Goal: Information Seeking & Learning: Learn about a topic

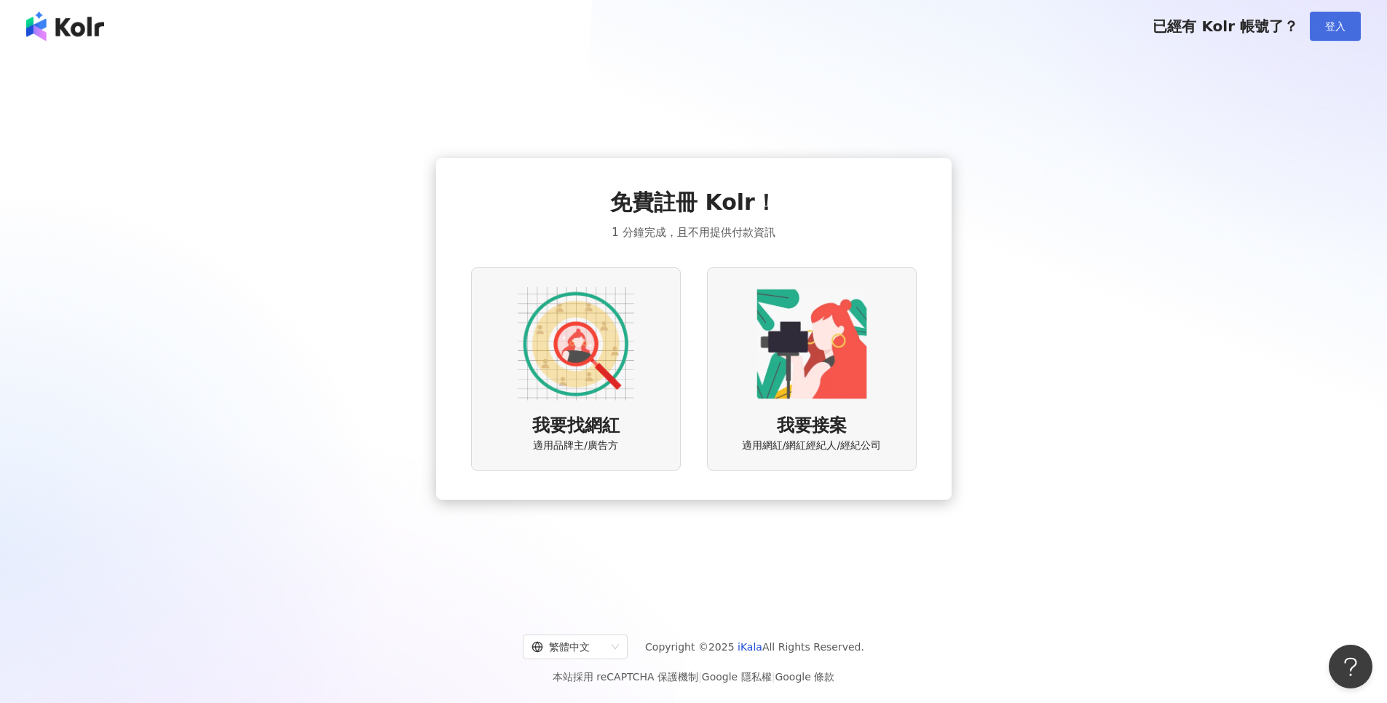
click at [1342, 20] on span "登入" at bounding box center [1335, 26] width 20 height 12
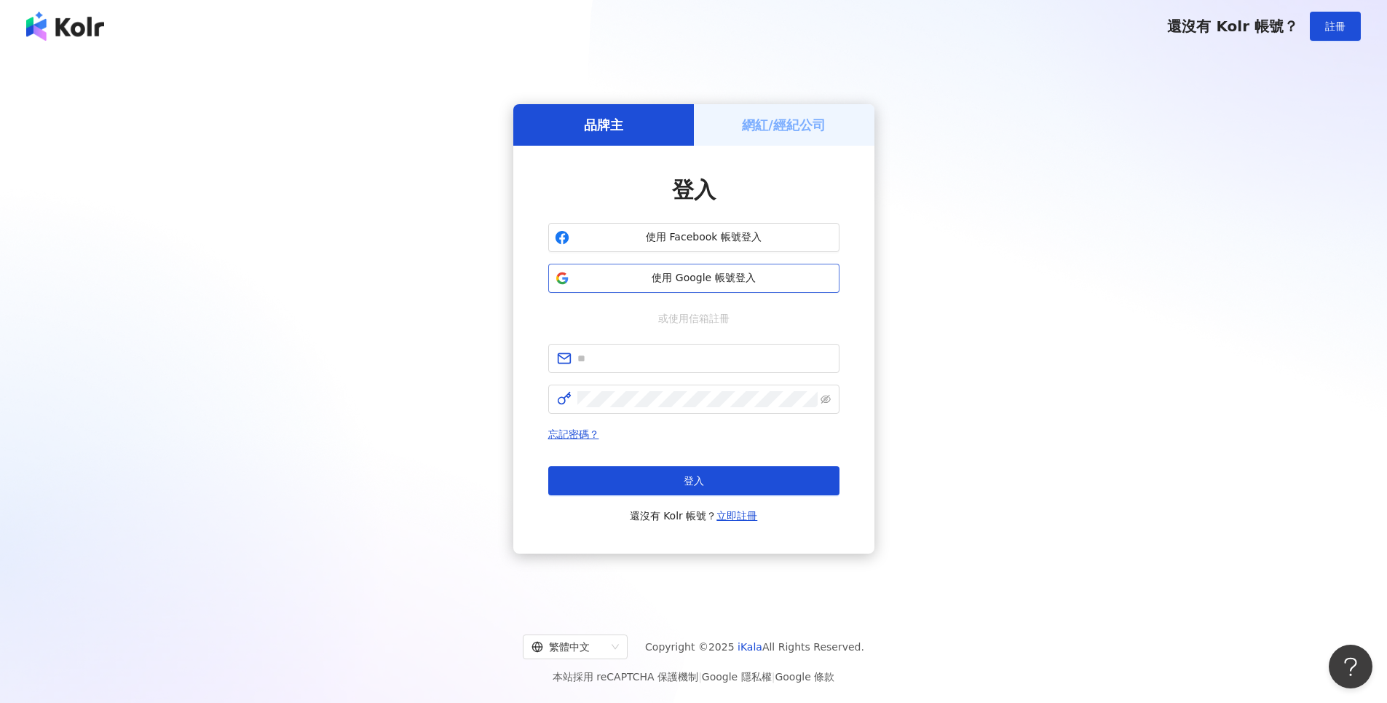
click at [700, 285] on span "使用 Google 帳號登入" at bounding box center [704, 278] width 258 height 15
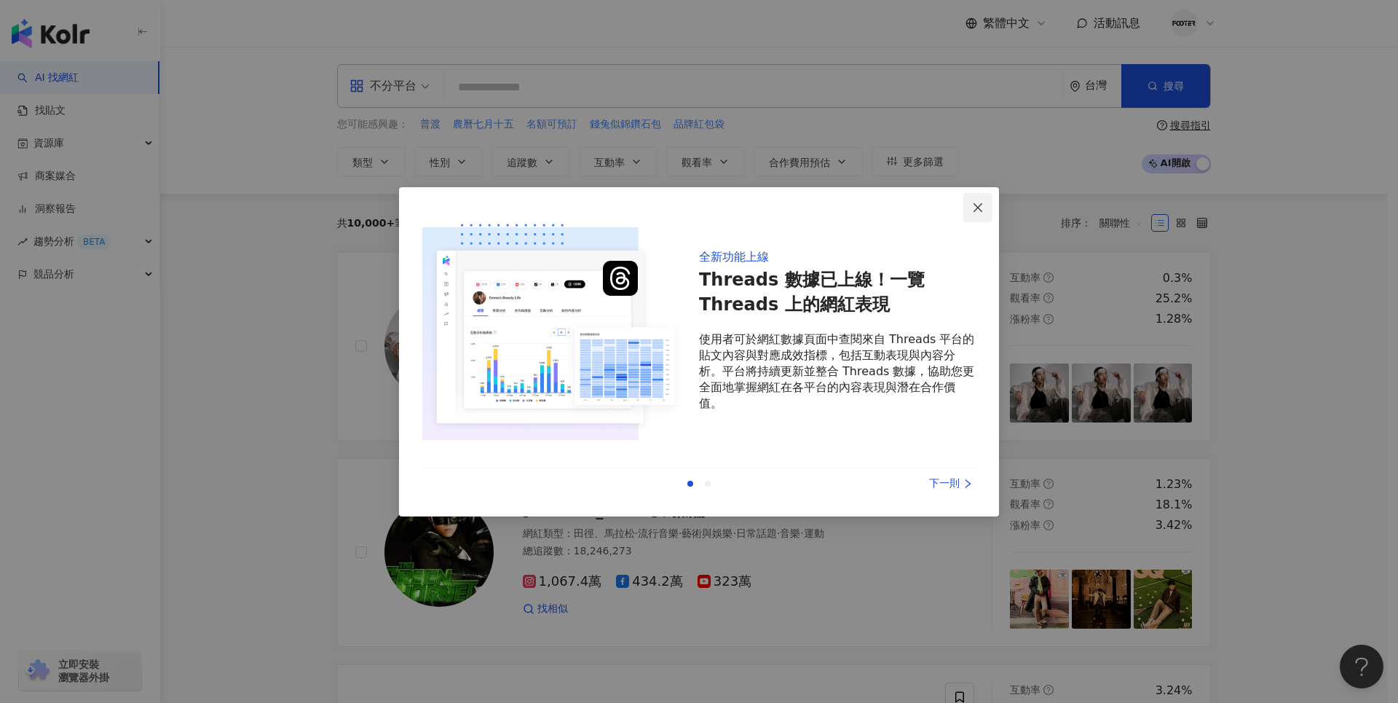
click at [983, 205] on icon "close" at bounding box center [978, 208] width 12 height 12
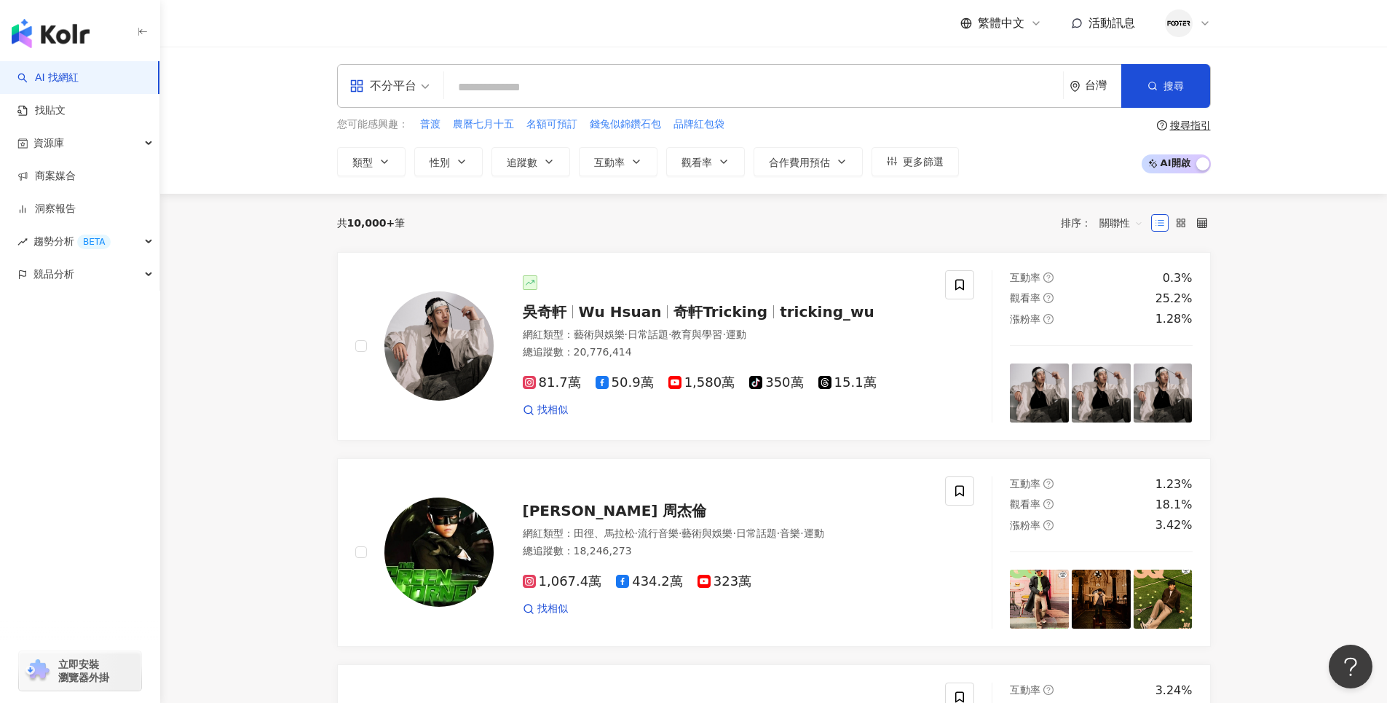
click at [515, 83] on input "search" at bounding box center [753, 88] width 607 height 28
paste input "**********"
type input "**********"
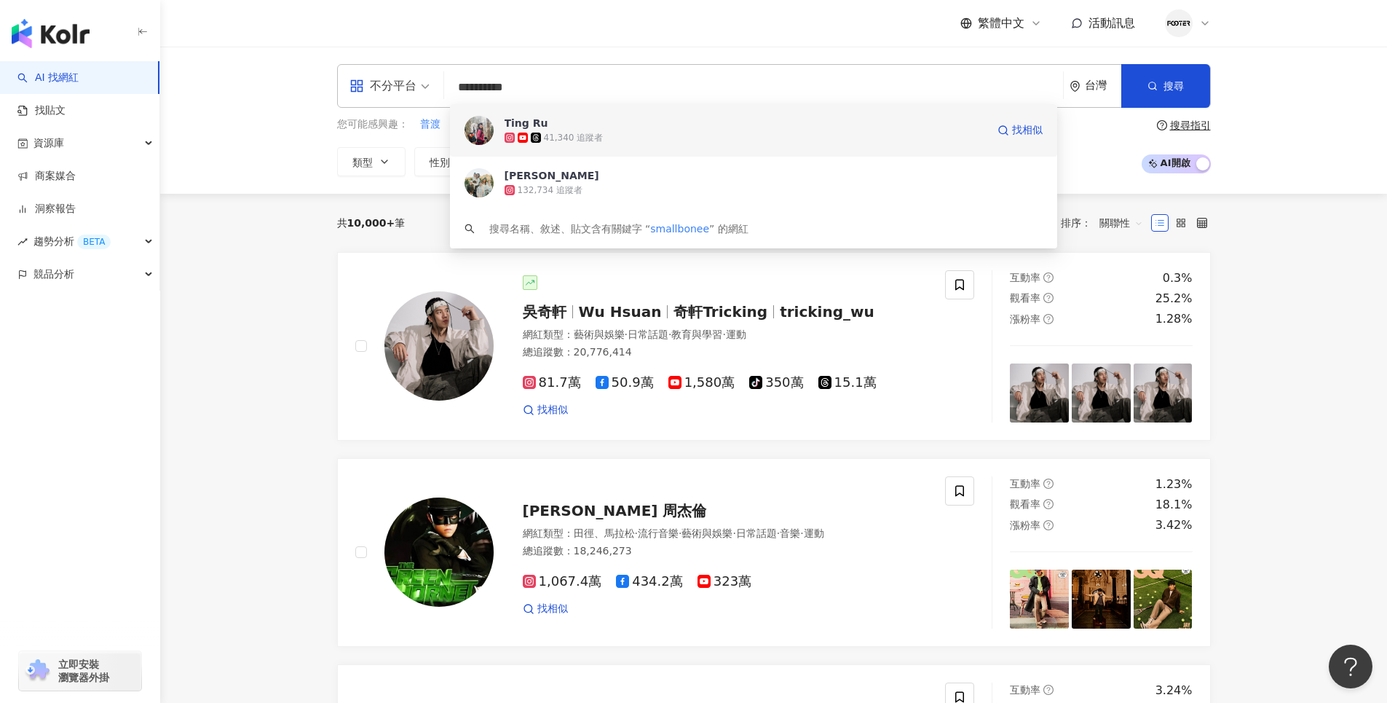
click at [663, 124] on span "Ting Ru" at bounding box center [746, 123] width 482 height 15
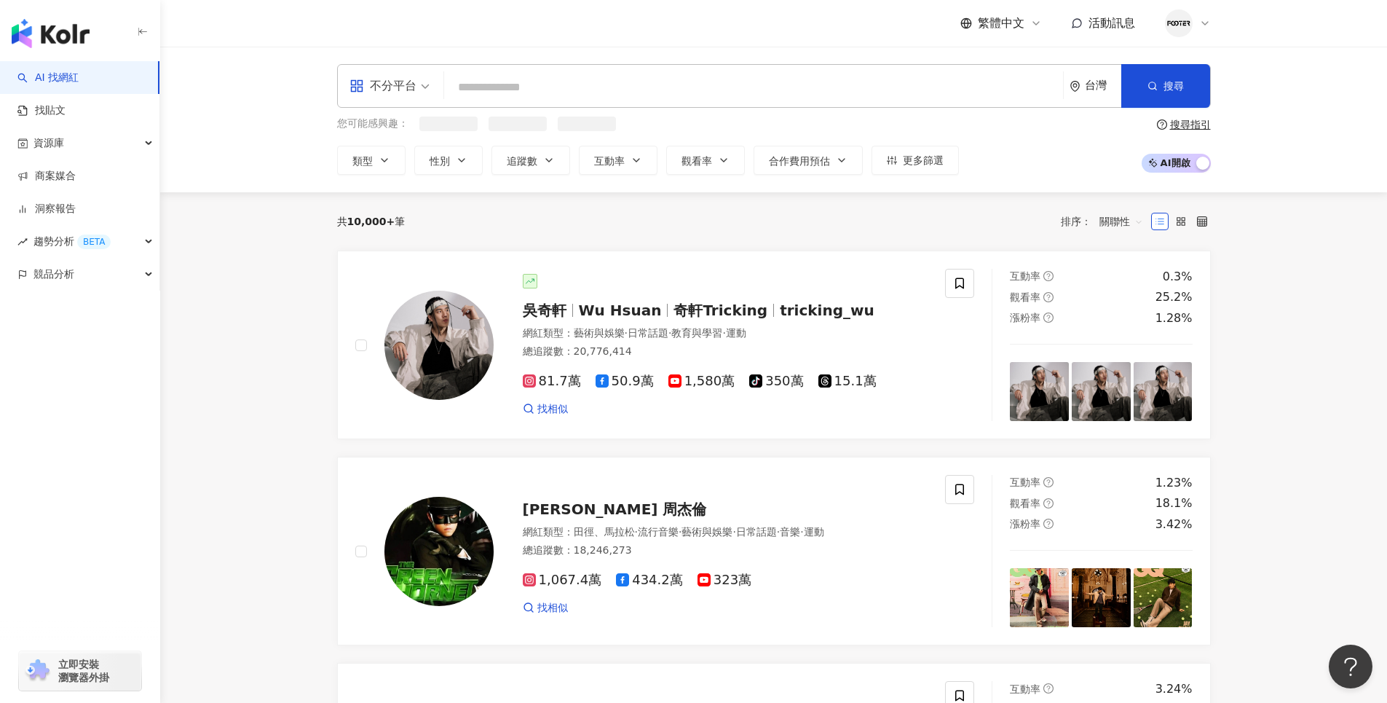
click at [587, 84] on input "search" at bounding box center [753, 88] width 607 height 28
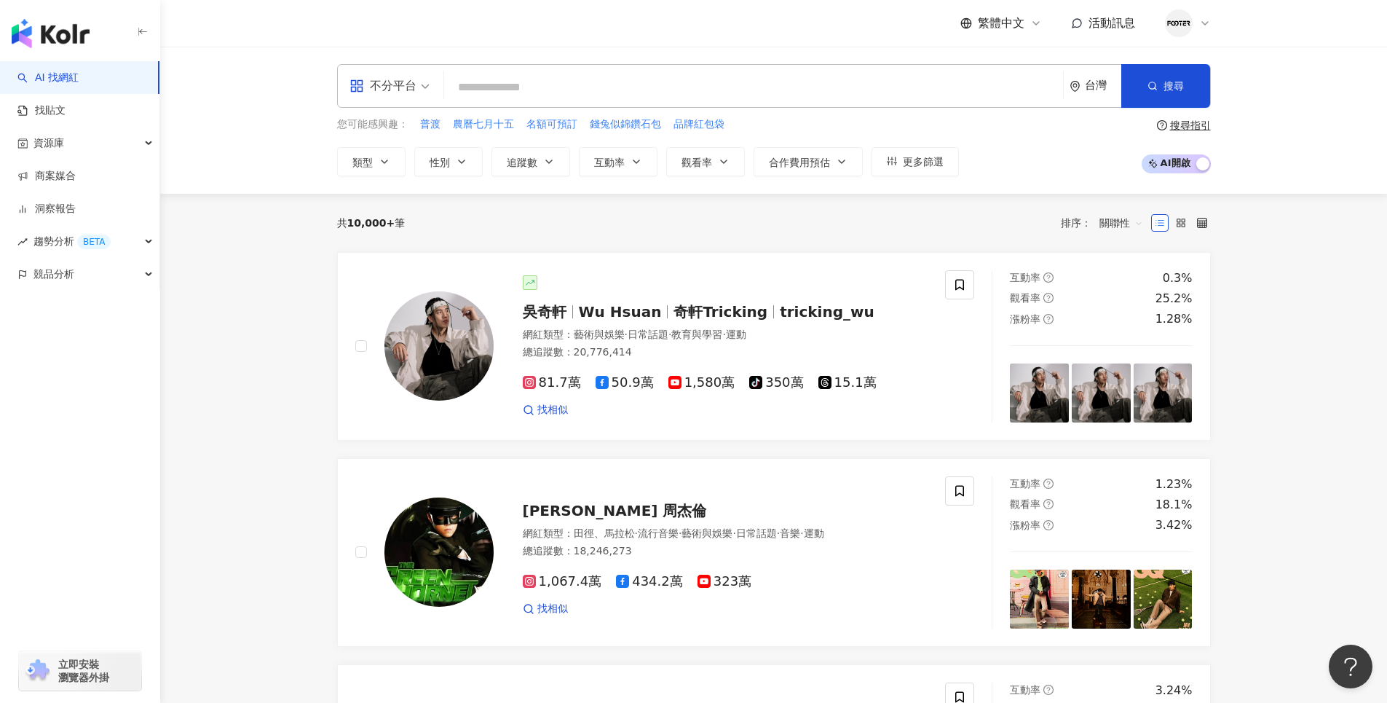
click at [587, 84] on input "search" at bounding box center [753, 88] width 607 height 28
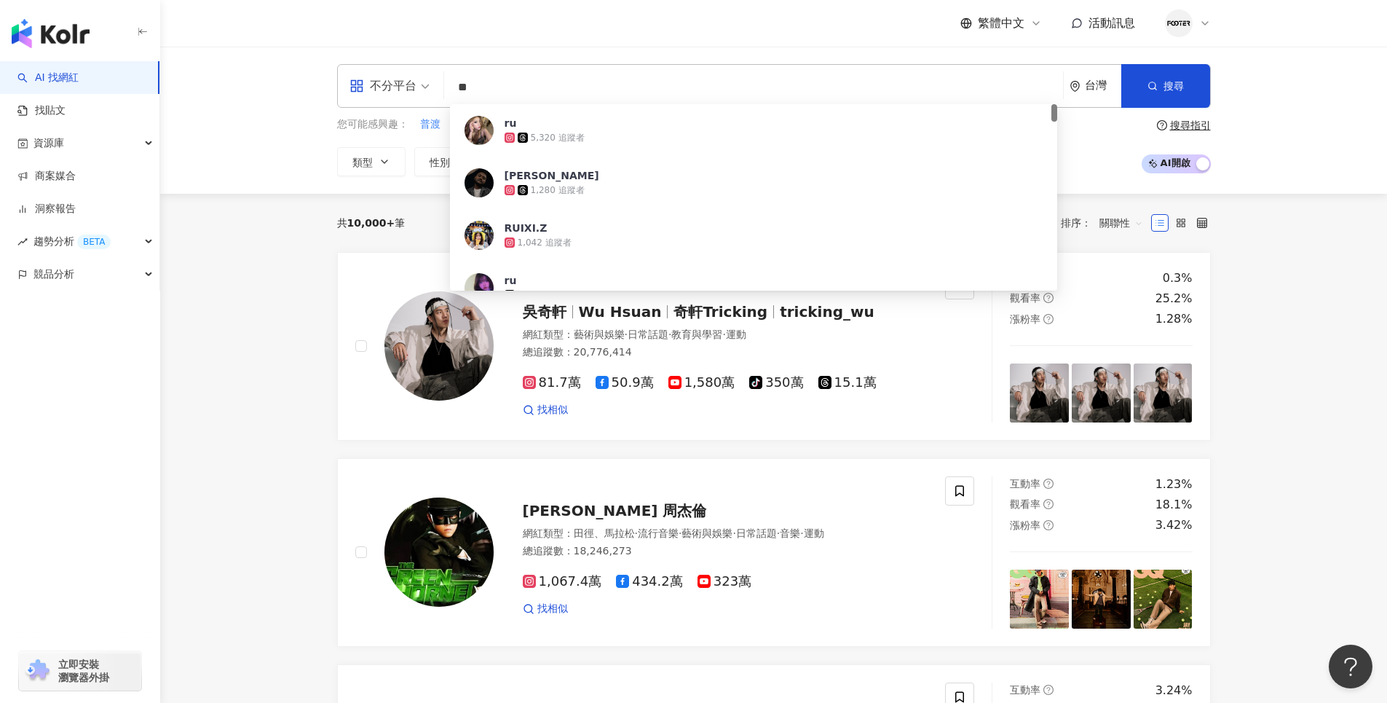
type input "*"
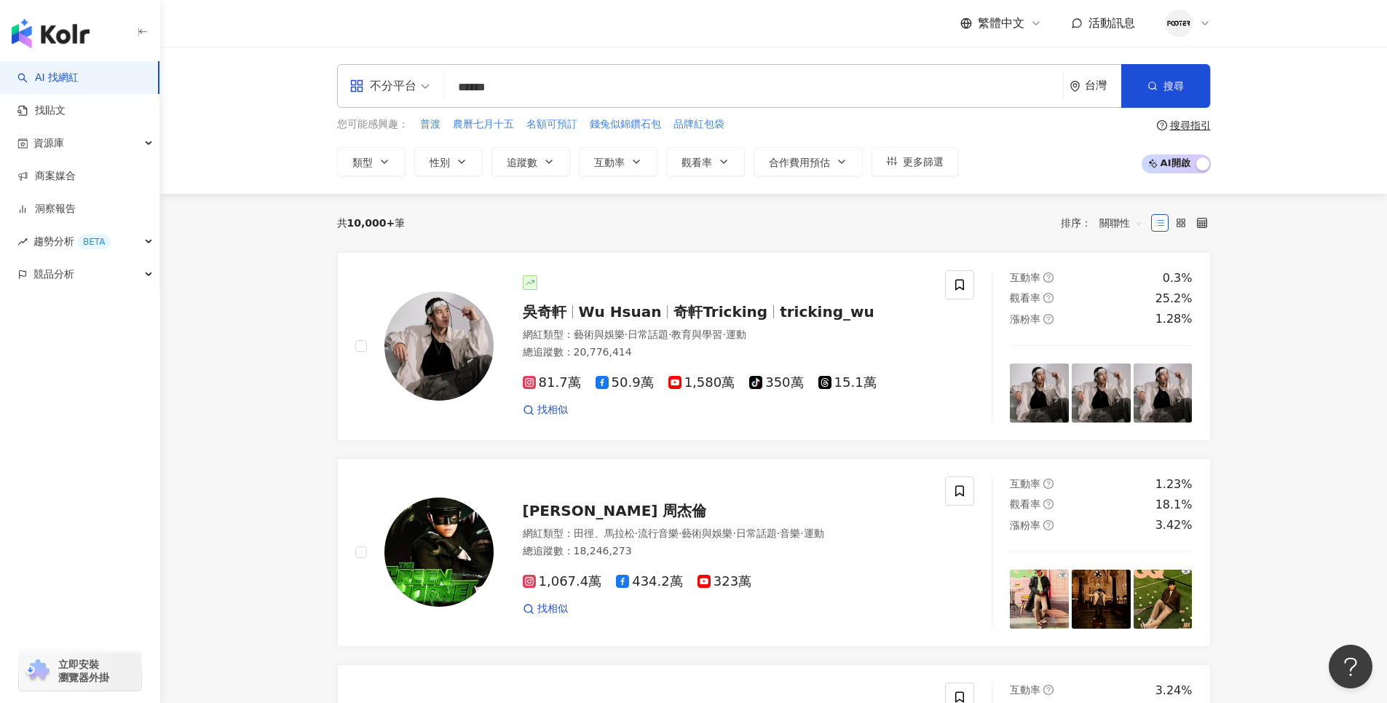
type input "*******"
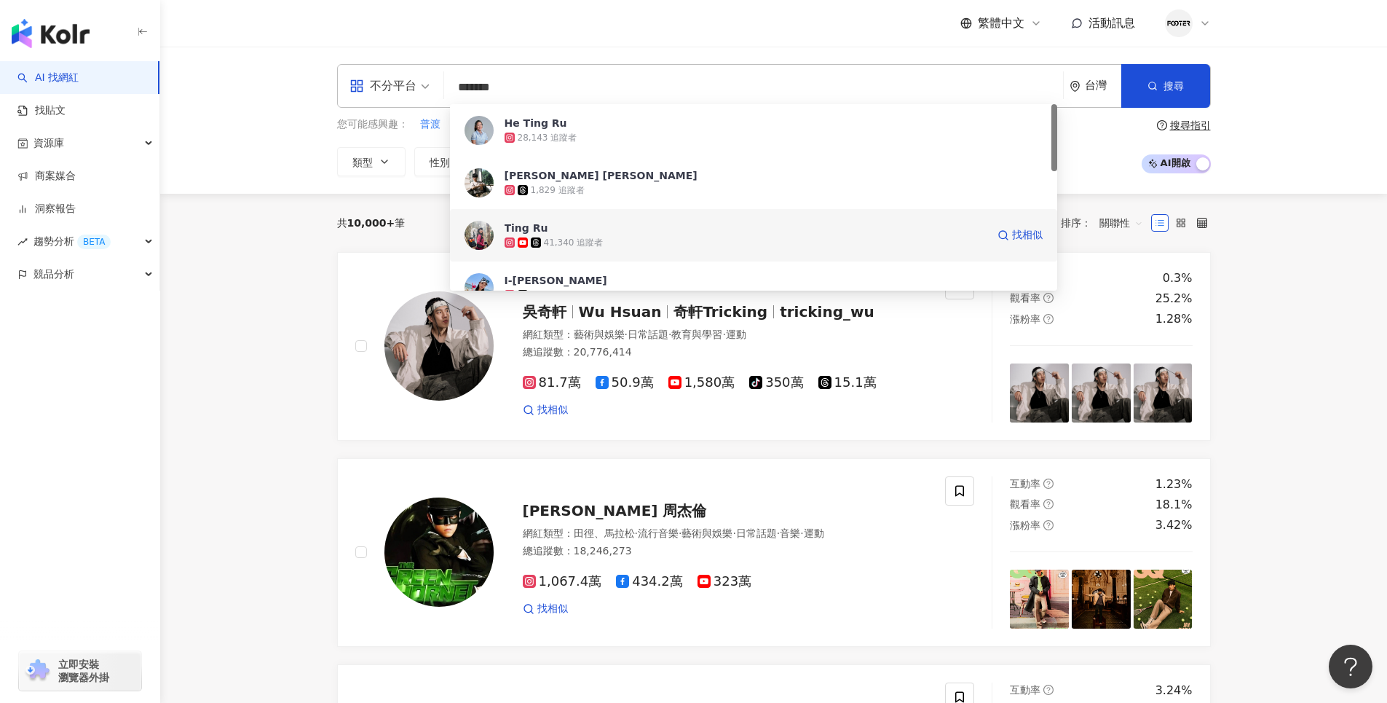
click at [585, 237] on div "41,340 追蹤者" at bounding box center [574, 243] width 60 height 12
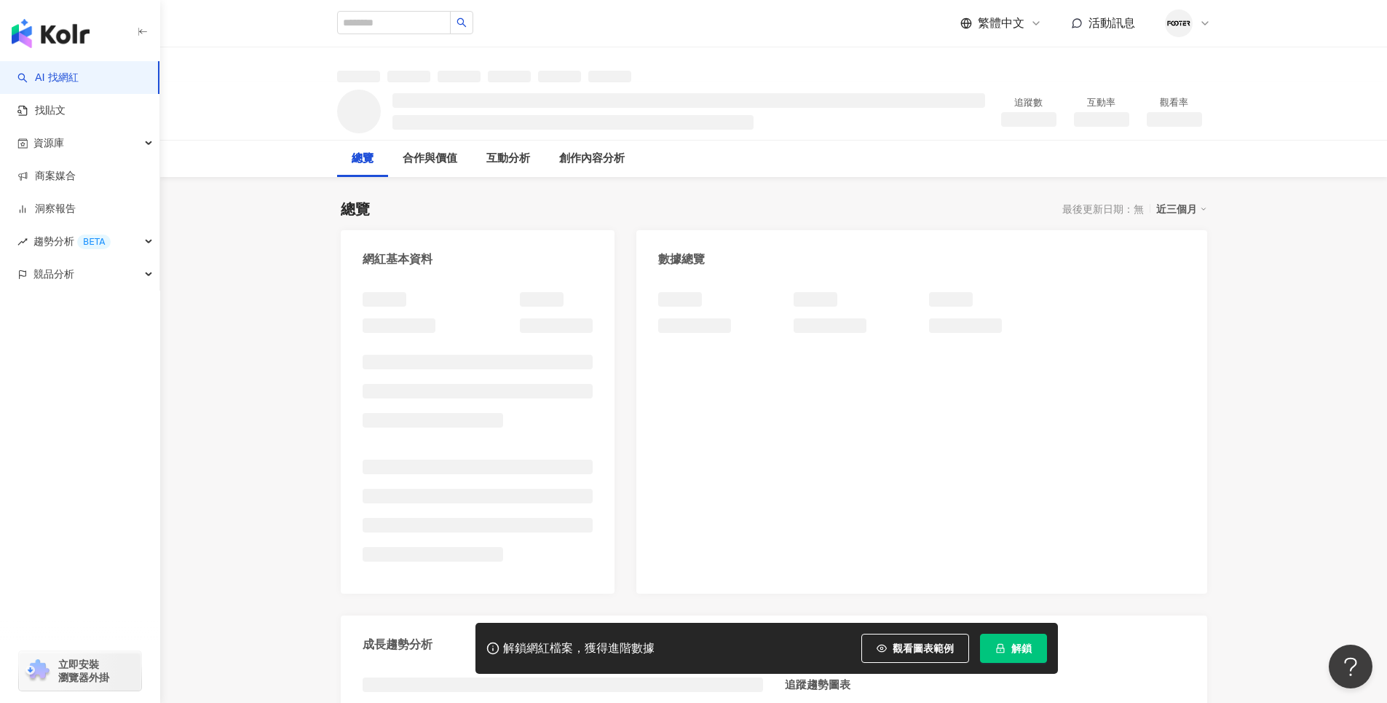
click at [1018, 648] on span "解鎖" at bounding box center [1021, 648] width 20 height 12
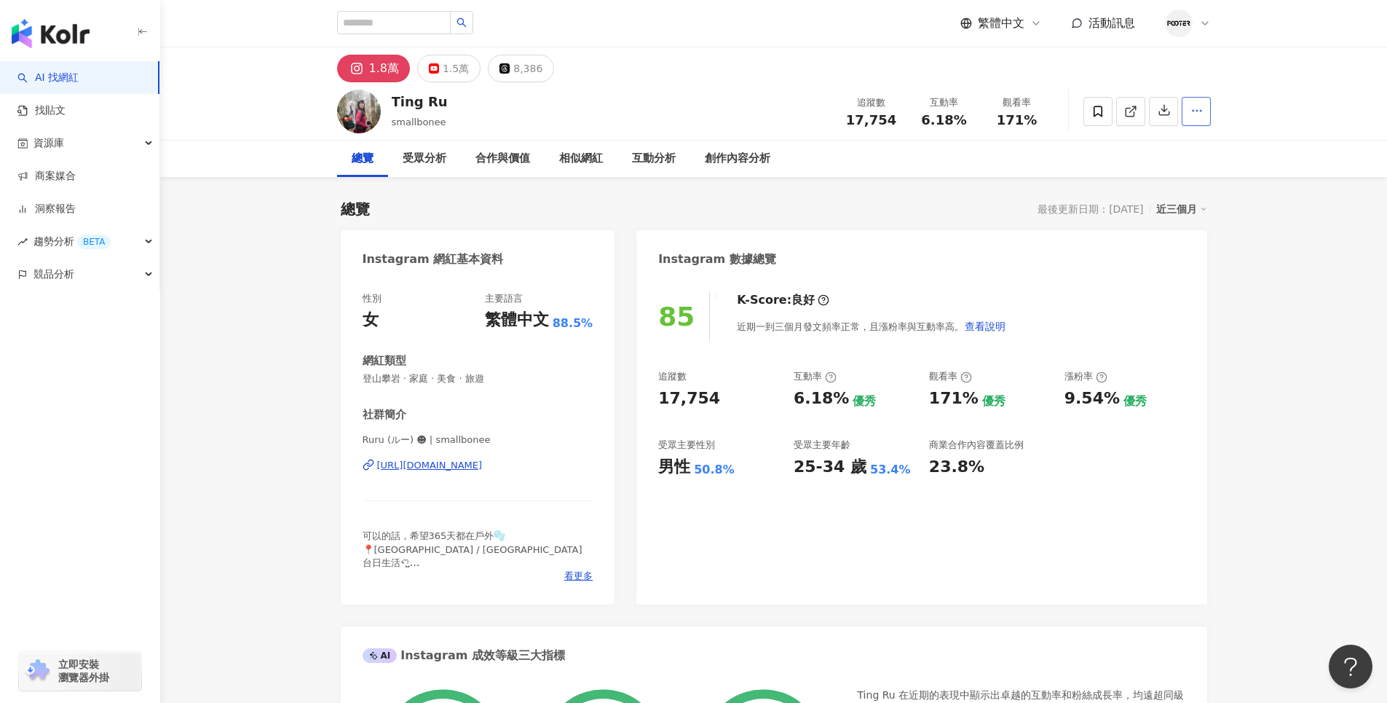
click at [1204, 111] on button "button" at bounding box center [1196, 111] width 29 height 29
drag, startPoint x: 1203, startPoint y: 108, endPoint x: 1116, endPoint y: 114, distance: 86.8
click at [1202, 108] on icon "button" at bounding box center [1196, 110] width 13 height 13
click at [1104, 114] on span at bounding box center [1097, 111] width 29 height 29
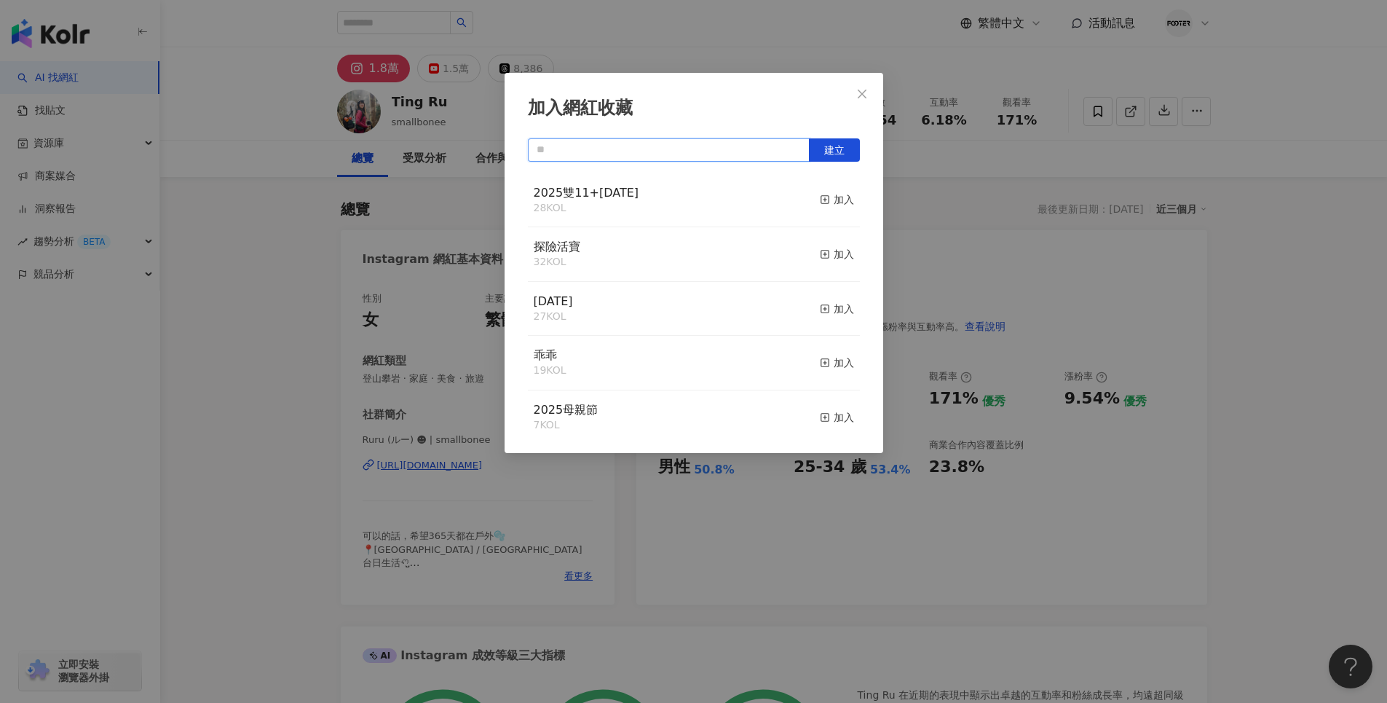
click at [660, 143] on input "text" at bounding box center [669, 149] width 282 height 23
type input "*"
click at [836, 149] on span "建立" at bounding box center [834, 150] width 20 height 12
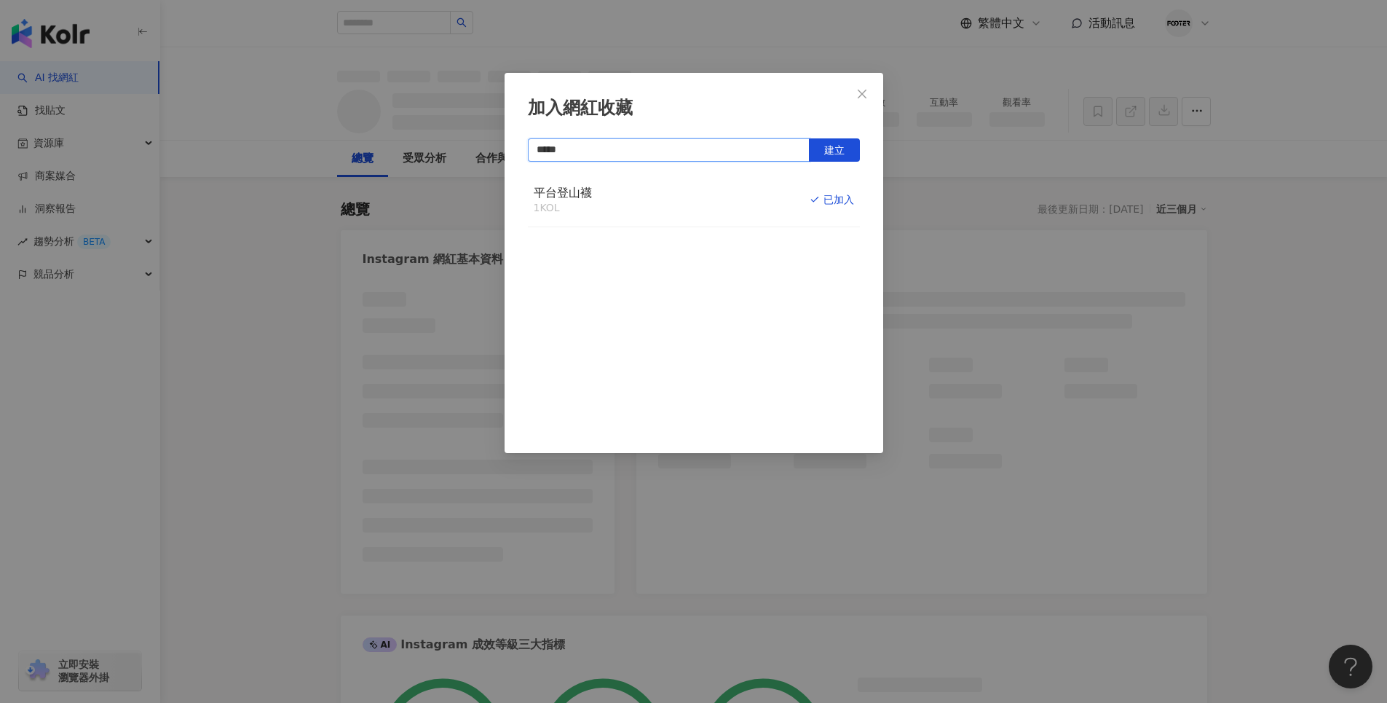
click at [513, 138] on div "加入網紅收藏 ***** 建立 平台登山襪 1 KOL 已加入" at bounding box center [694, 263] width 379 height 380
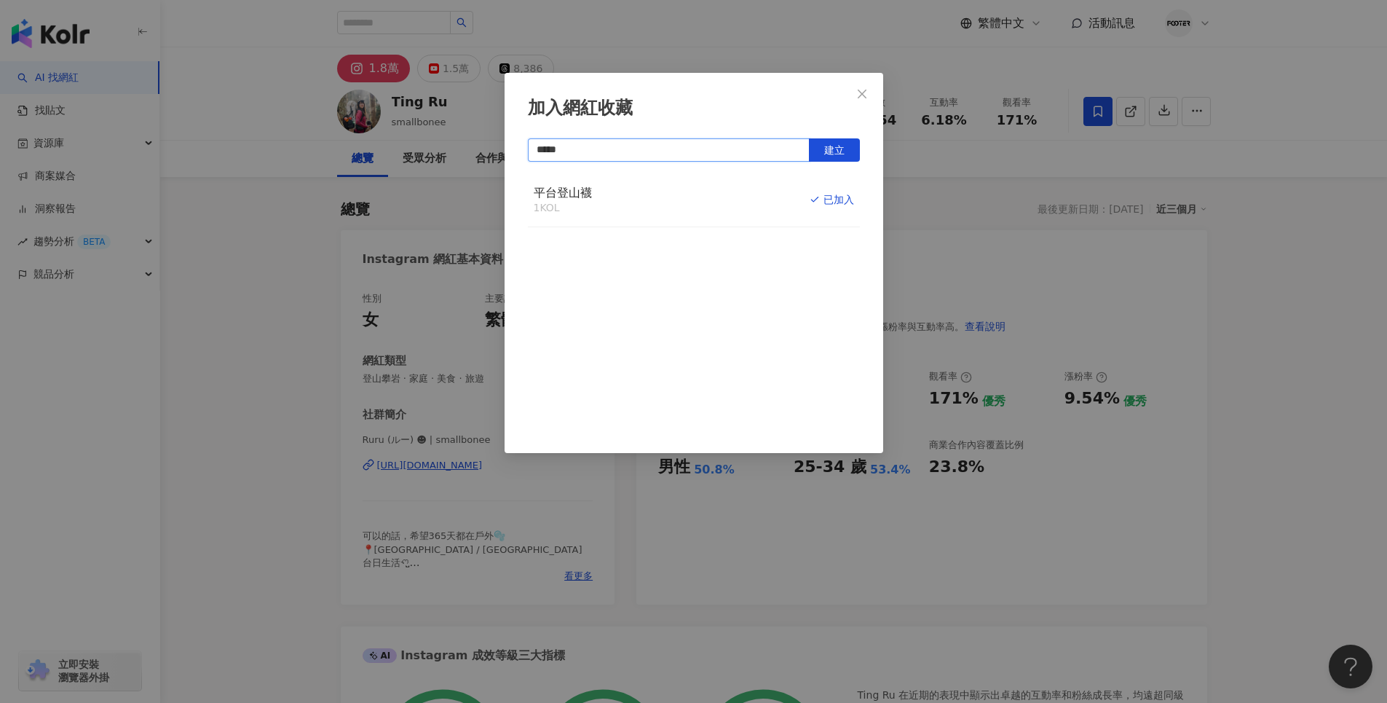
click at [630, 157] on input "*****" at bounding box center [669, 149] width 282 height 23
type input "*"
click at [719, 111] on div "加入網紅收藏" at bounding box center [694, 108] width 332 height 25
click at [718, 198] on div "平台登山襪 1 KOL 已加入" at bounding box center [694, 200] width 332 height 55
click at [865, 94] on icon "close" at bounding box center [862, 94] width 12 height 12
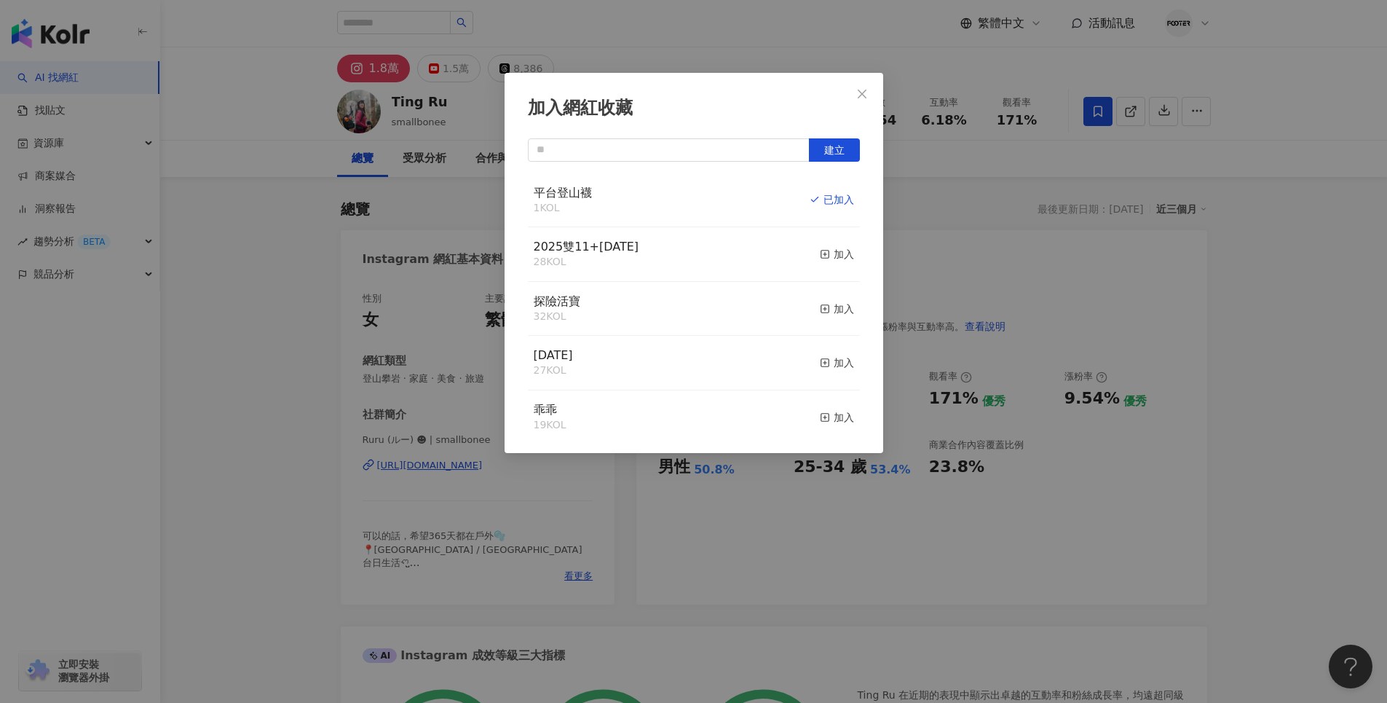
click at [862, 94] on div "加入網紅收藏 建立 平台登山襪 1 KOL 已加入 2025雙11+聖誕節 28 KOL 加入 探險活寶 32 KOL 加入 父親節 27 KOL 加入 乖乖…" at bounding box center [693, 351] width 1387 height 703
click at [937, 201] on div "加入網紅收藏 建立 平台登山襪 1 KOL 已加入 2025雙11+聖誕節 28 KOL 加入 探險活寶 32 KOL 加入 父親節 27 KOL 加入 乖乖…" at bounding box center [693, 351] width 1387 height 703
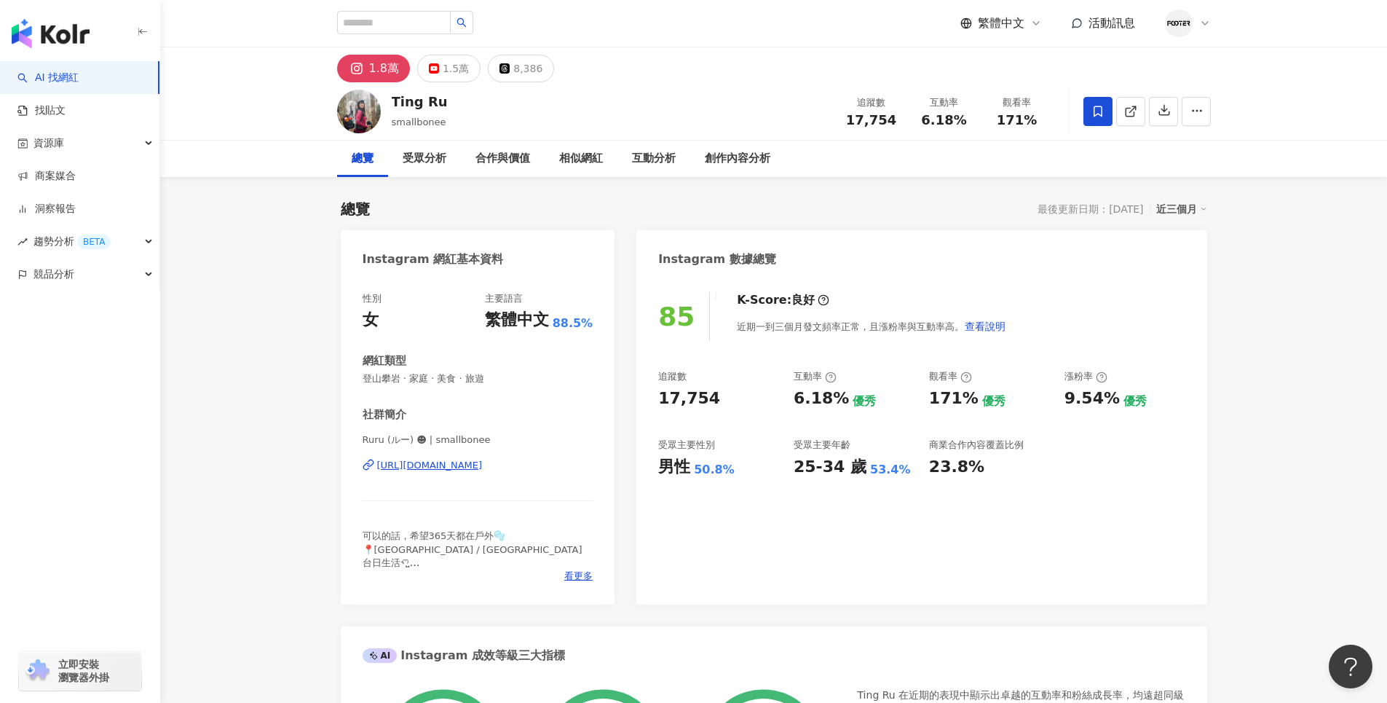
click at [850, 107] on div "加入網紅收藏 建立 平台登山襪 1 KOL 已加入 2025雙11+聖誕節 28 KOL 加入 探險活寶 32 KOL 加入 父親節 27 KOL 加入 乖乖…" at bounding box center [693, 351] width 1387 height 703
click at [413, 27] on input "search" at bounding box center [394, 22] width 114 height 23
type input "****"
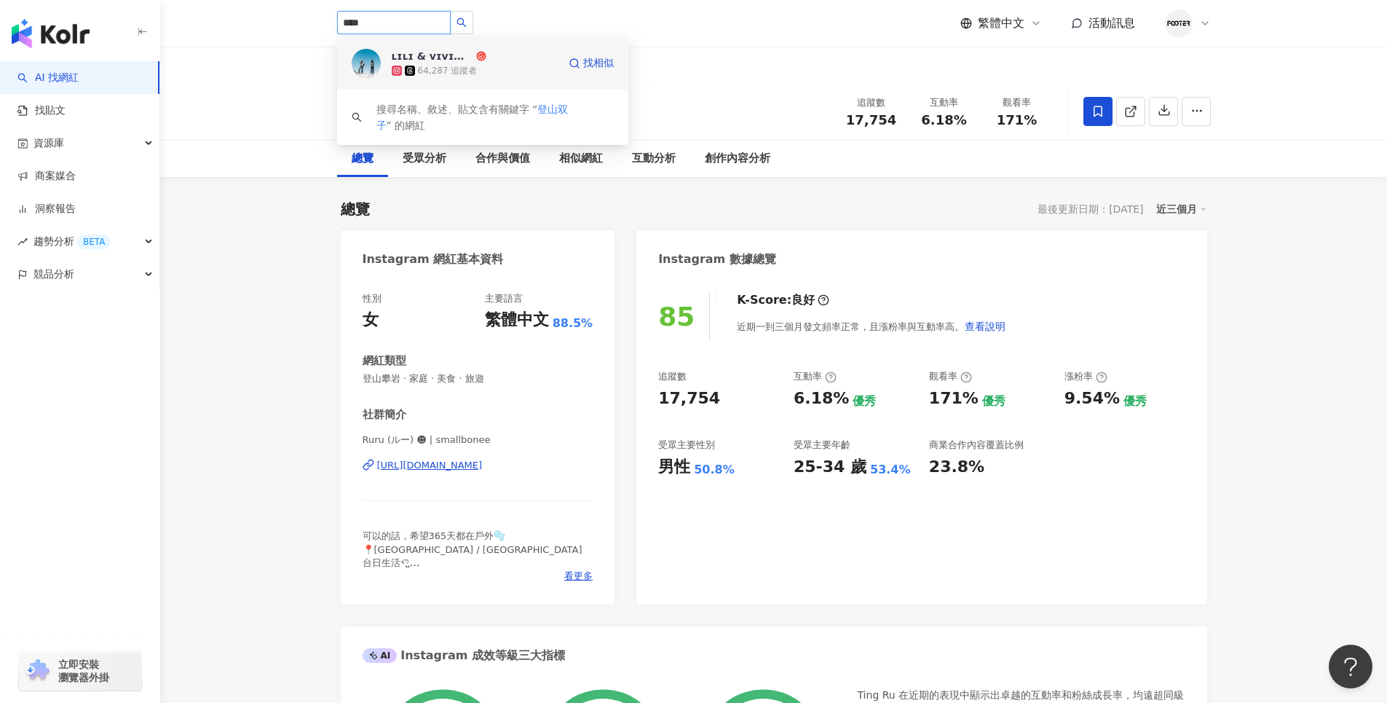
click at [459, 68] on div "64,287 追蹤者" at bounding box center [448, 71] width 60 height 12
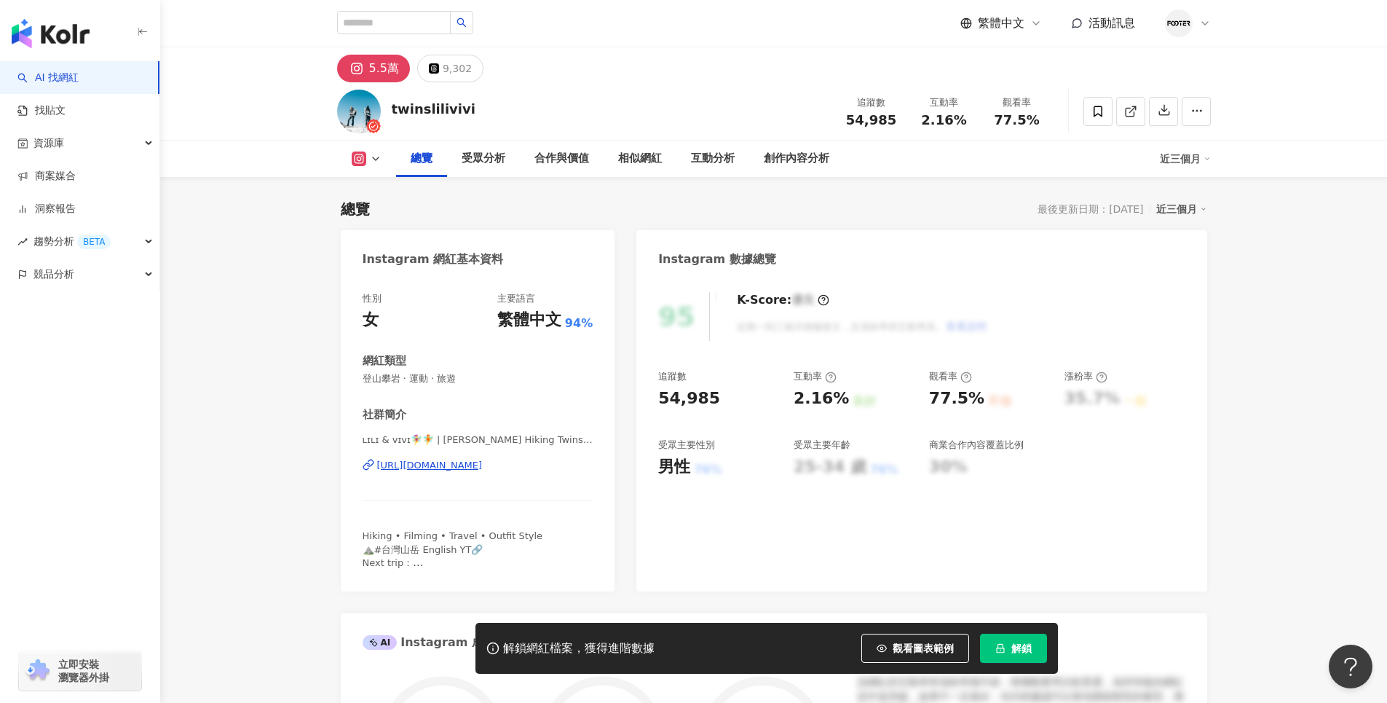
click at [1015, 652] on span "解鎖" at bounding box center [1021, 648] width 20 height 12
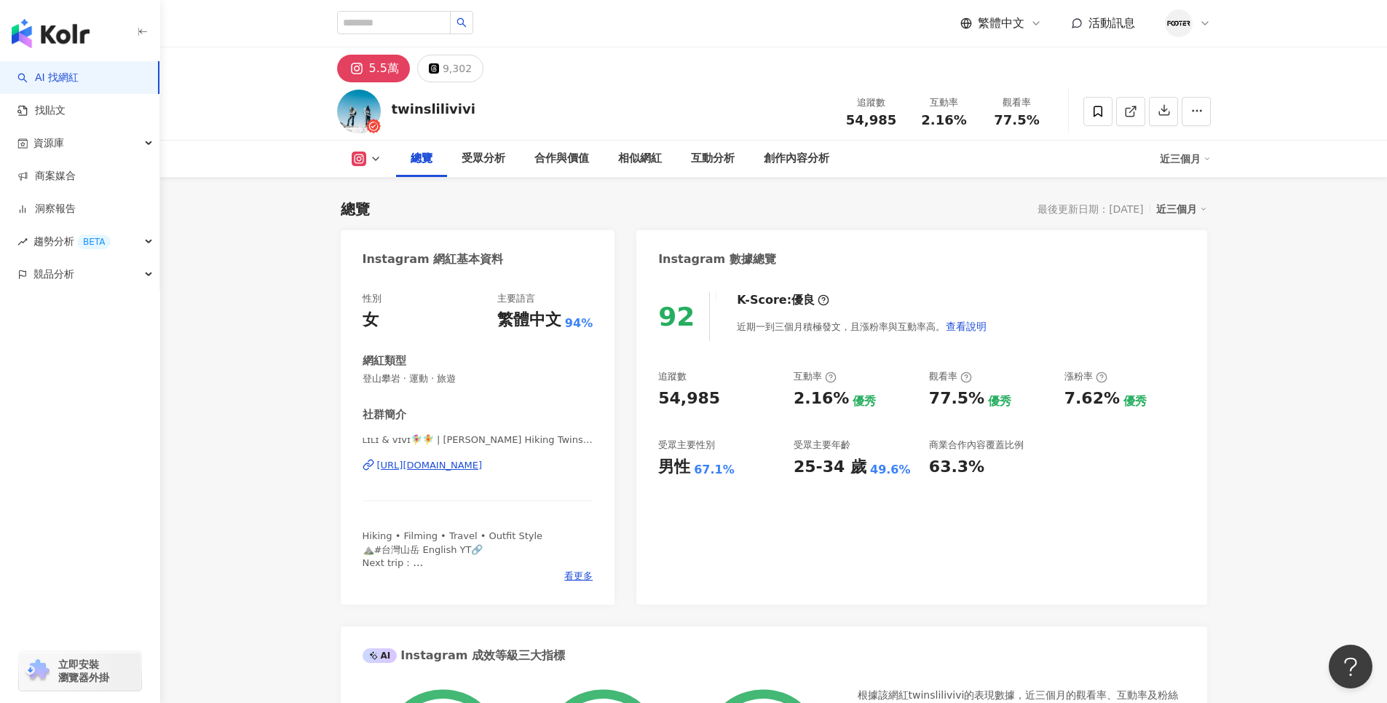
click at [379, 163] on icon at bounding box center [376, 159] width 12 height 12
click at [365, 159] on icon at bounding box center [359, 158] width 15 height 15
click at [394, 22] on input "search" at bounding box center [394, 22] width 114 height 23
paste input "**********"
type input "**********"
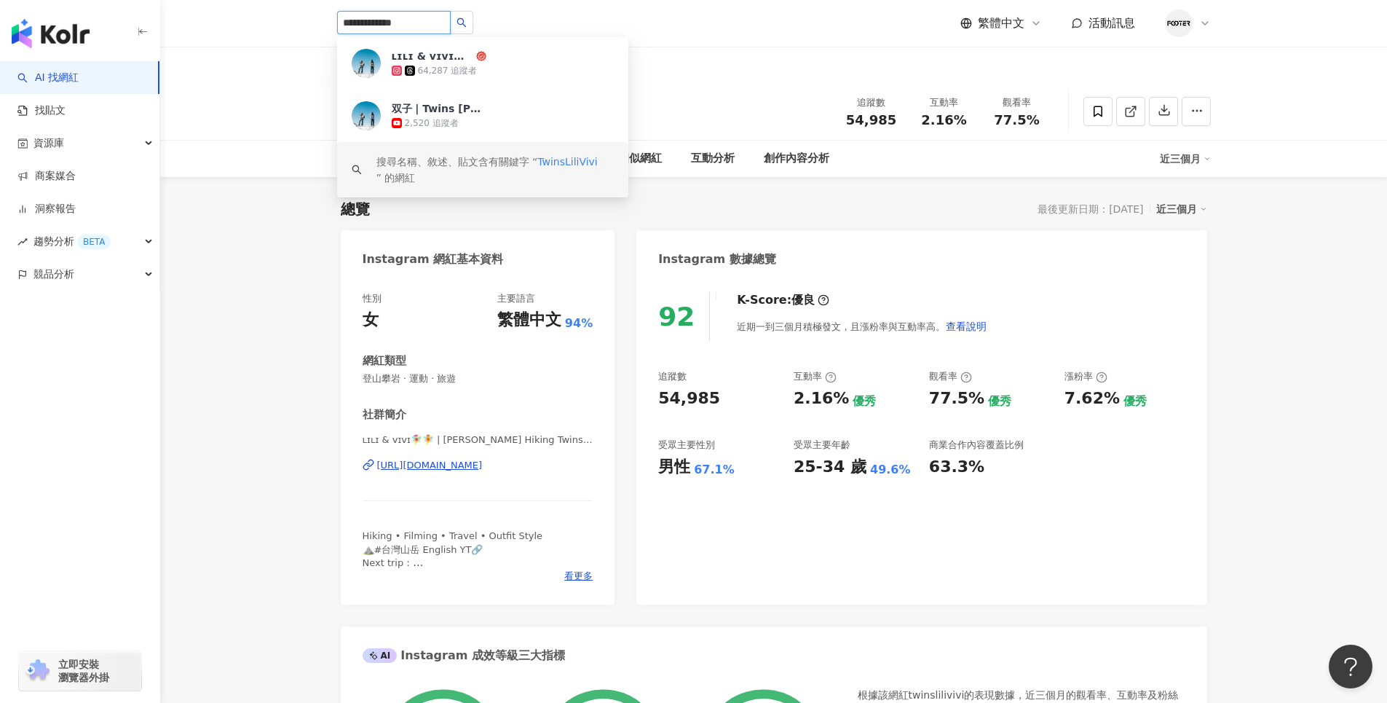
click at [535, 162] on div "搜尋名稱、敘述、貼文含有關鍵字 “ TwinsLiliVivi ” 的網紅" at bounding box center [494, 170] width 237 height 32
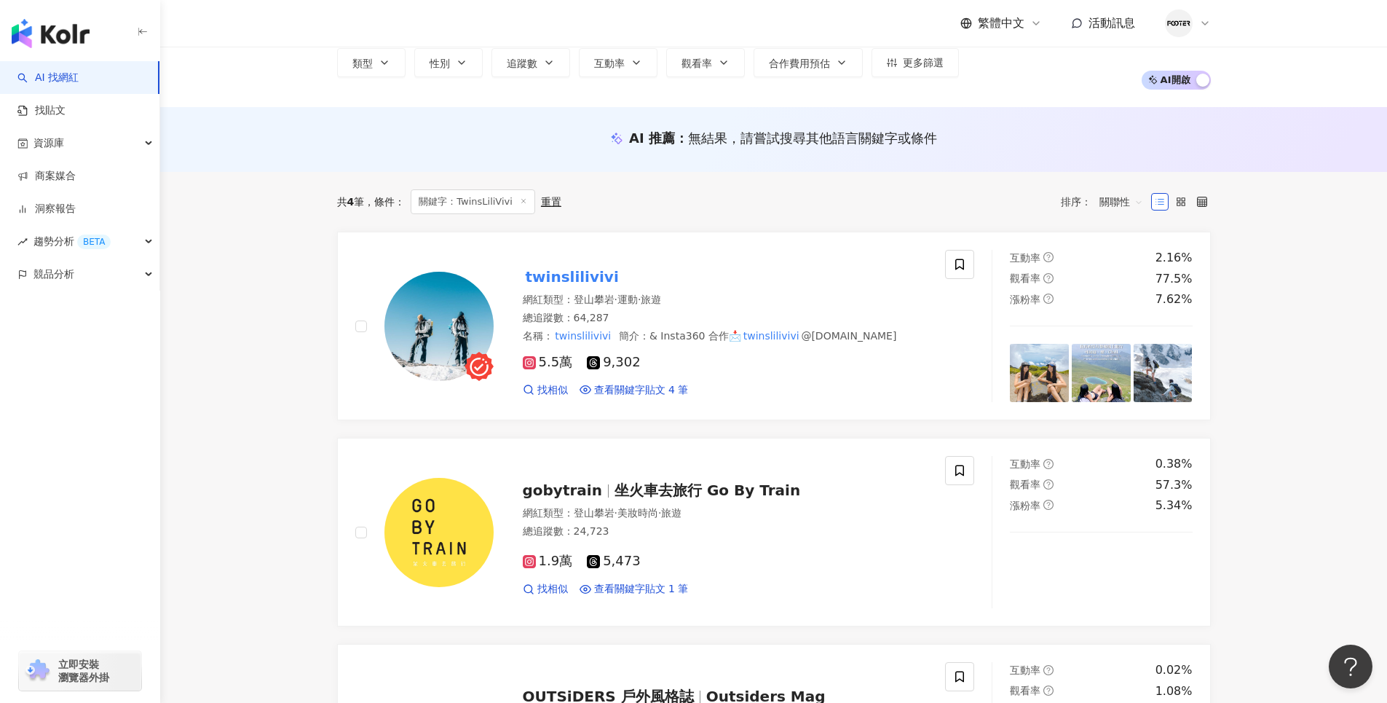
scroll to position [73, 0]
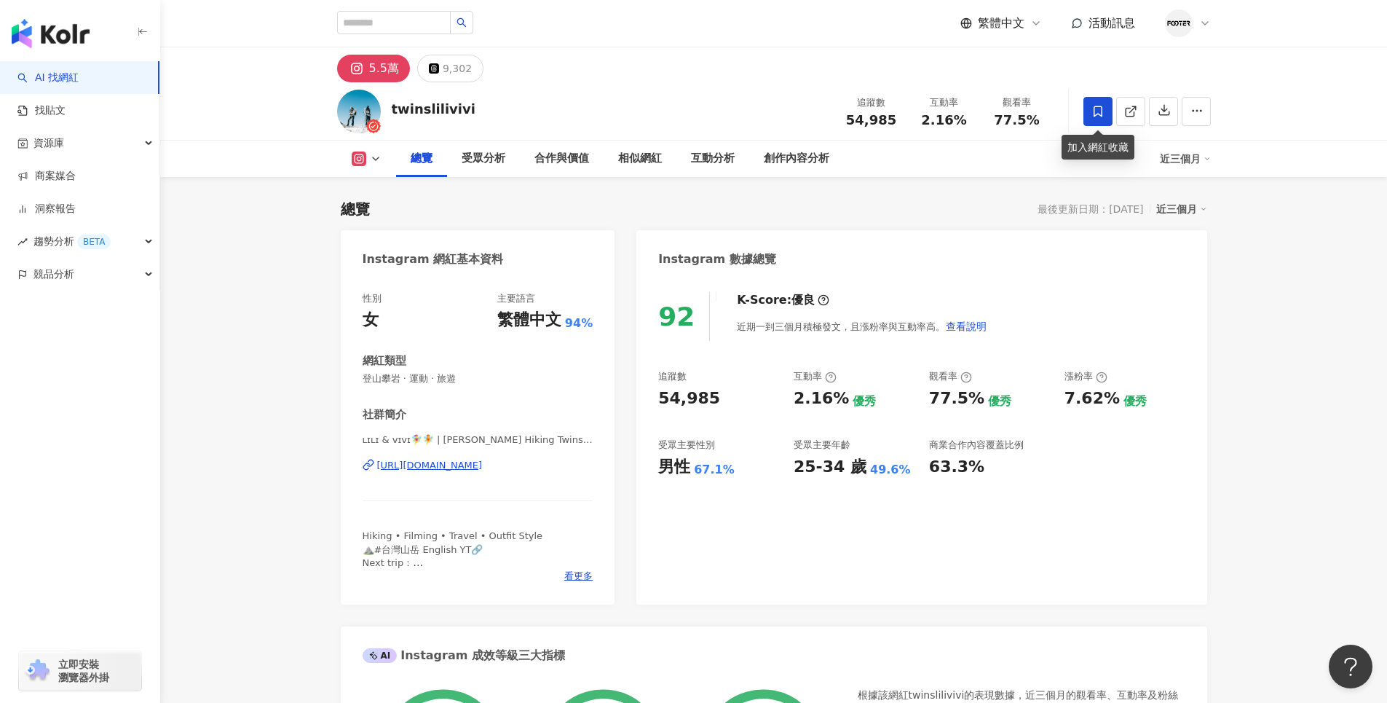
click at [1104, 116] on span at bounding box center [1097, 111] width 29 height 29
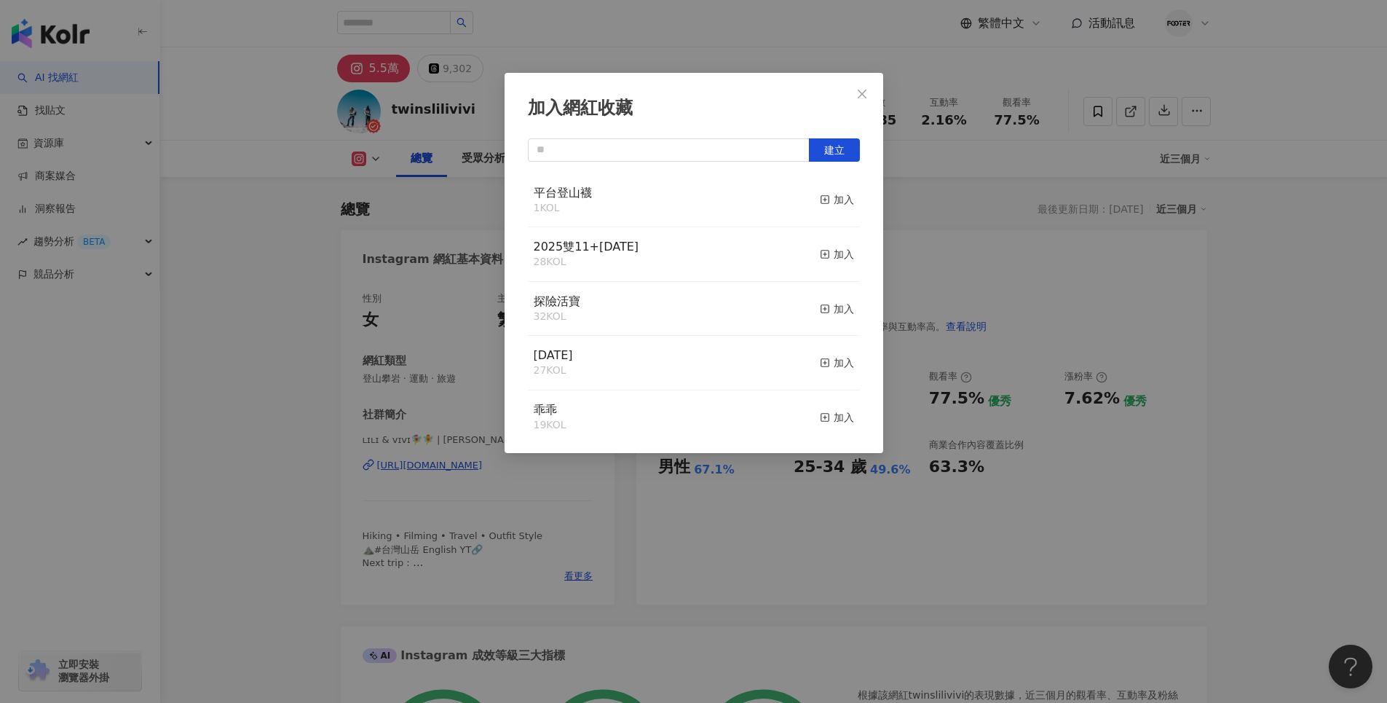
click at [686, 197] on div "平台登山襪 1 KOL 加入" at bounding box center [694, 200] width 332 height 55
click at [820, 191] on div "加入" at bounding box center [837, 199] width 34 height 16
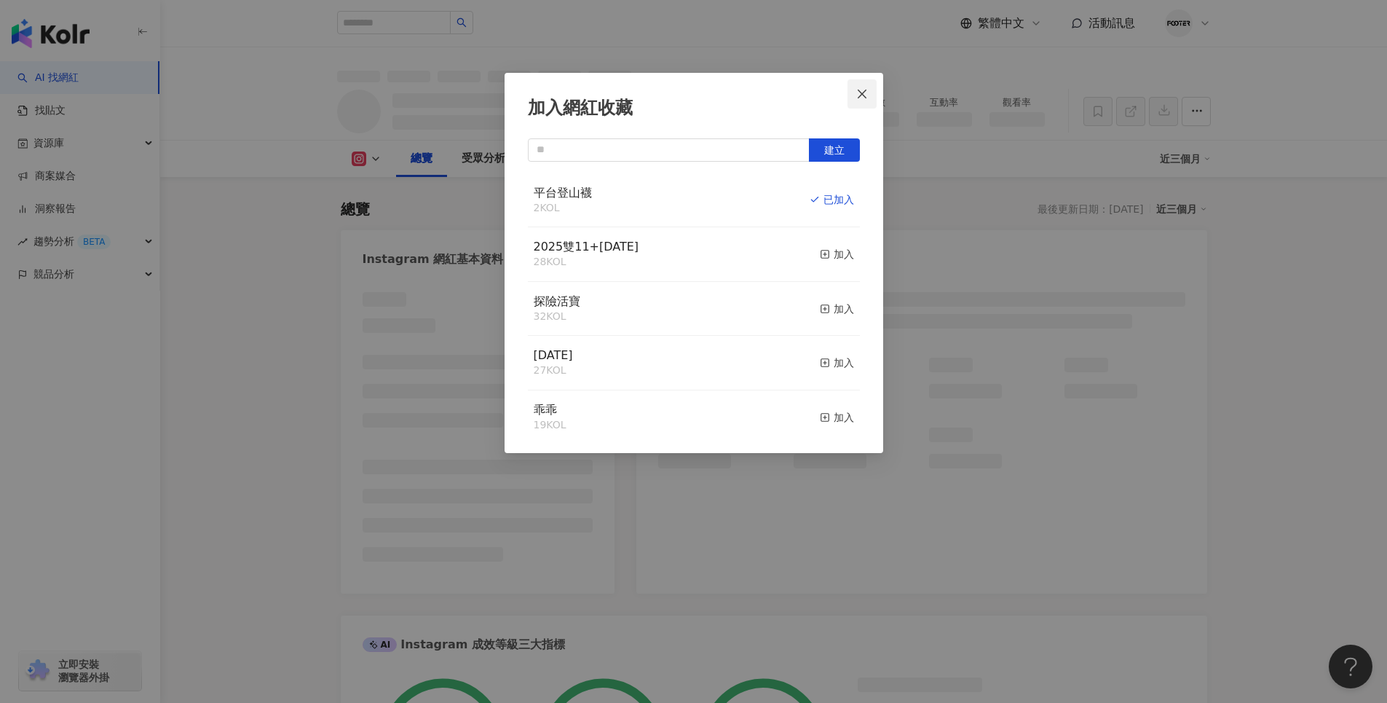
click at [865, 97] on icon "close" at bounding box center [862, 93] width 9 height 9
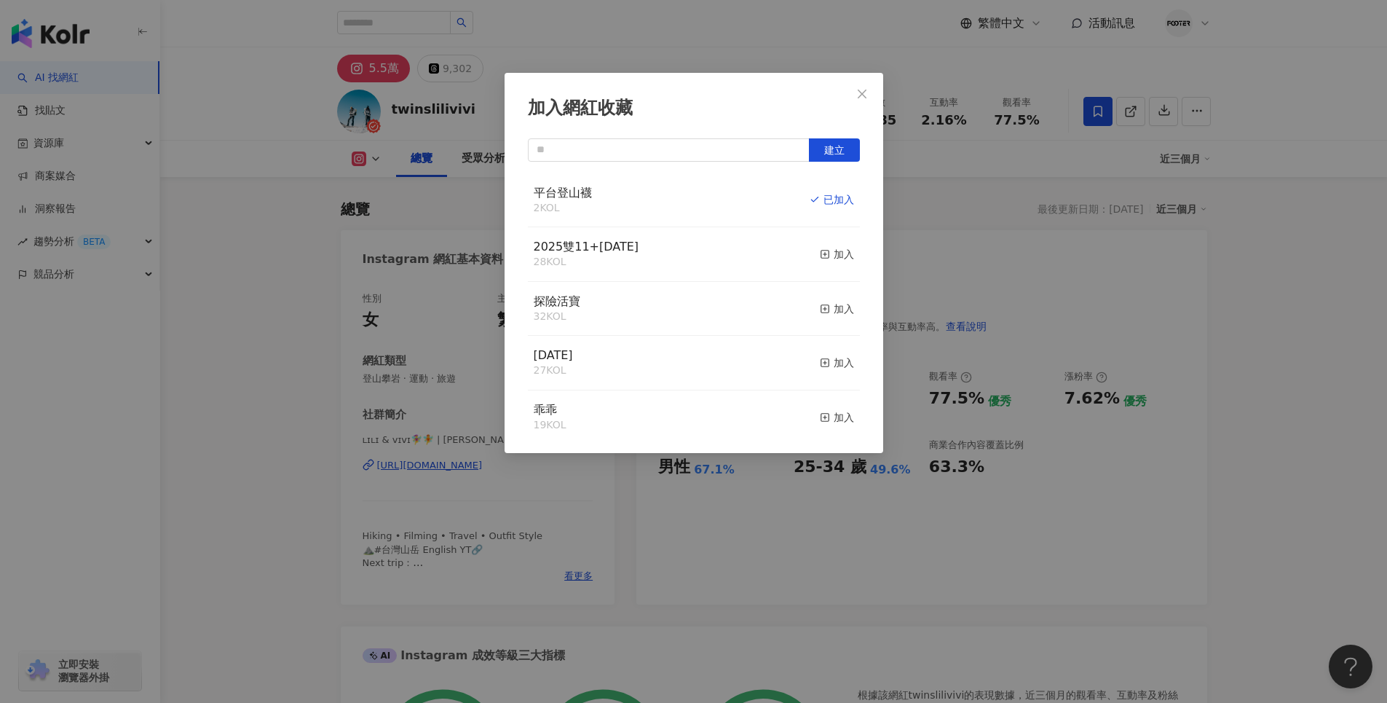
click at [859, 95] on div "加入網紅收藏 建立 平台登山襪 2 KOL 已加入 2025雙11+聖誕節 28 KOL 加入 探險活寶 32 KOL 加入 父親節 27 KOL 加入 乖乖…" at bounding box center [693, 351] width 1387 height 703
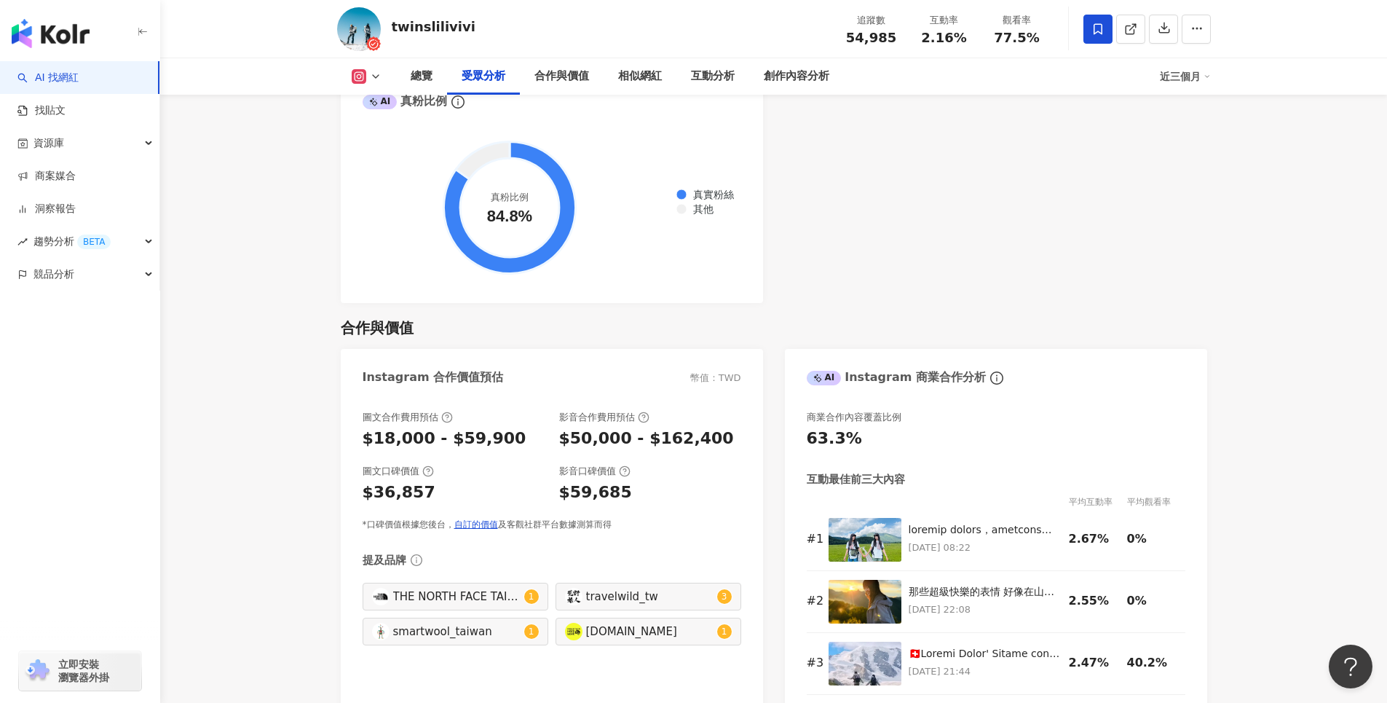
scroll to position [2330, 0]
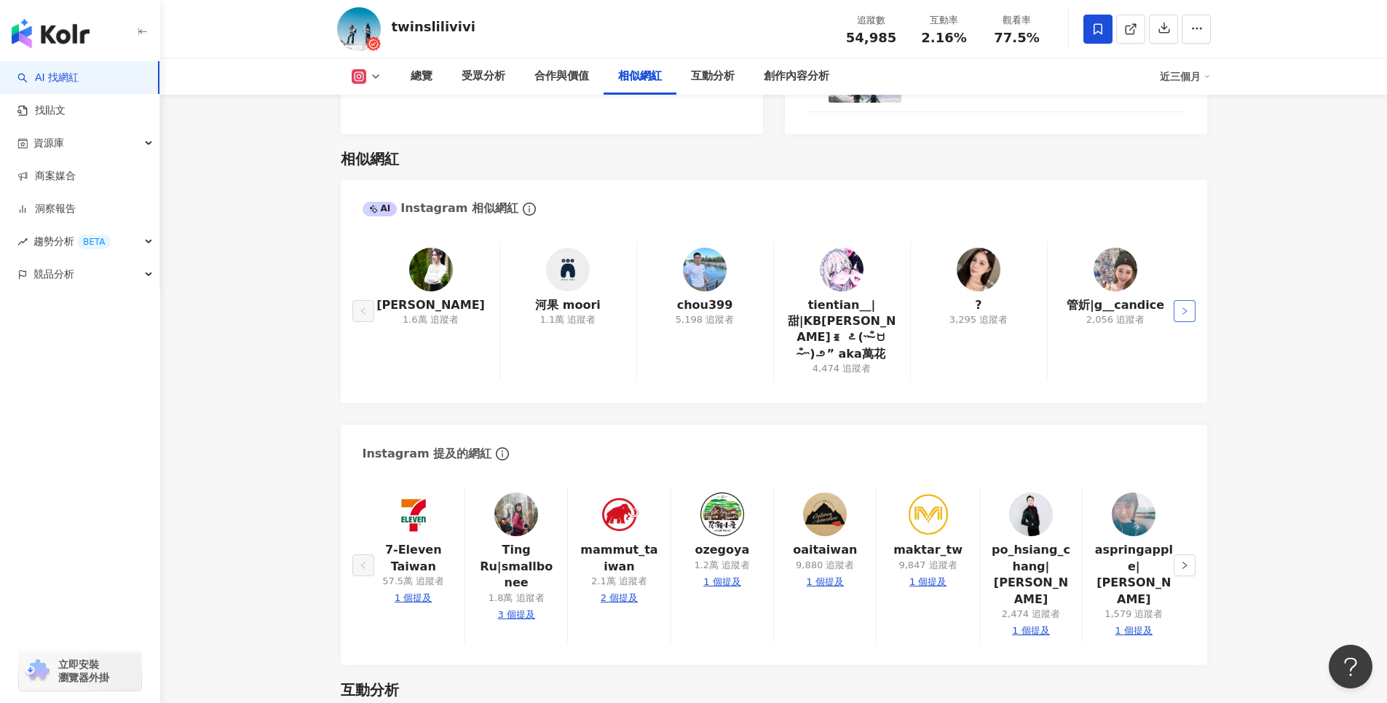
click at [1186, 306] on icon "right" at bounding box center [1184, 310] width 9 height 9
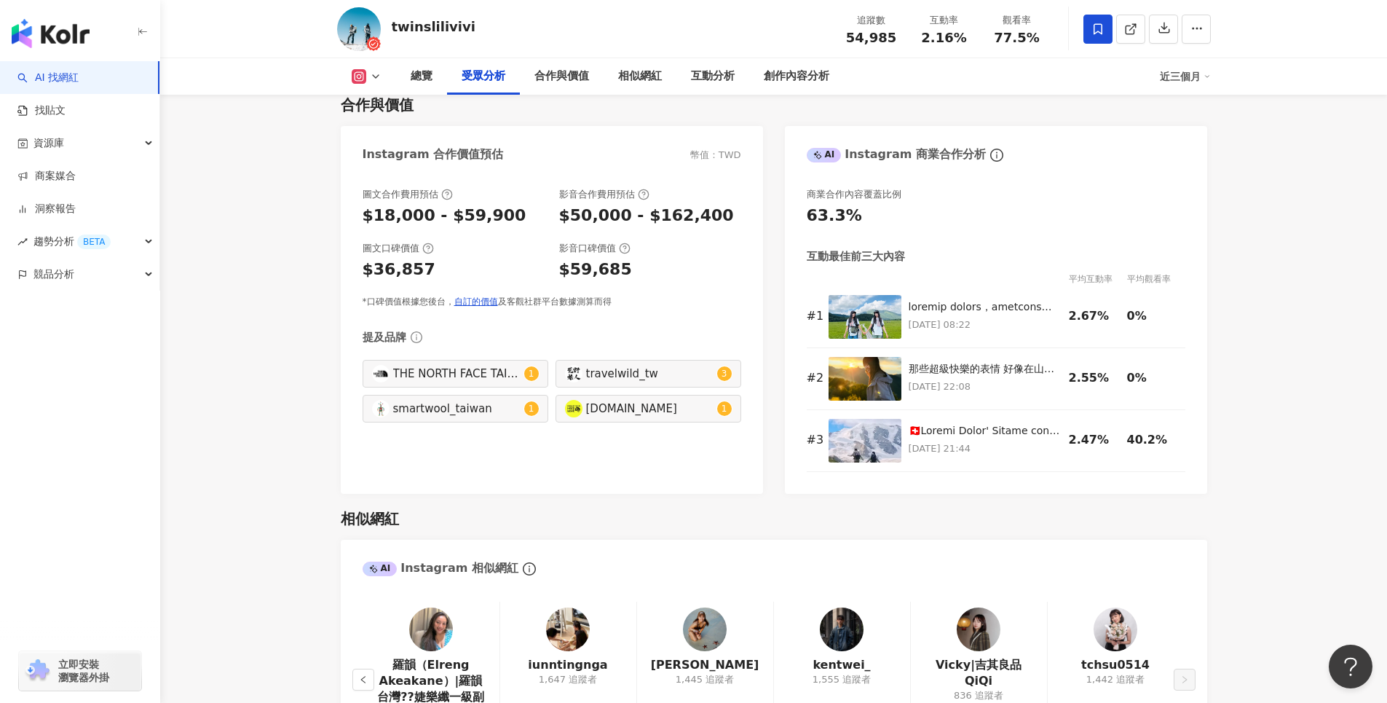
scroll to position [0, 0]
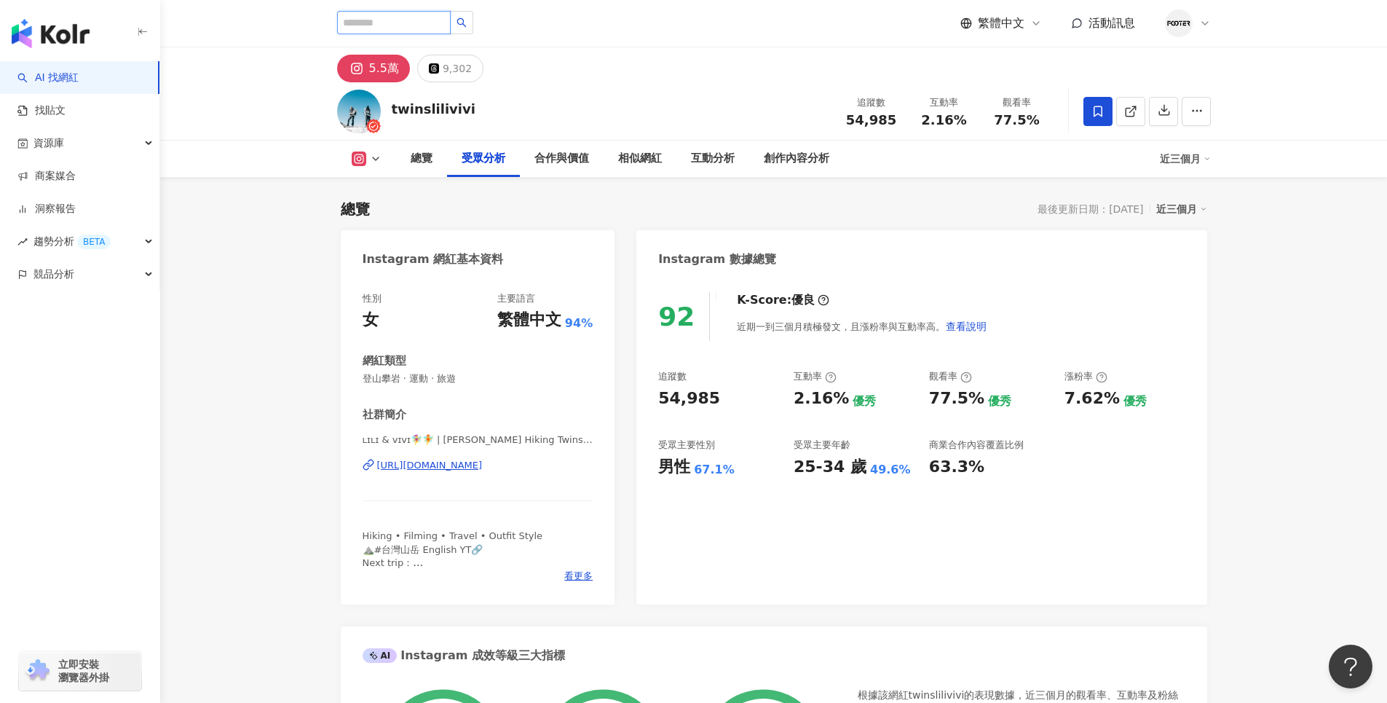
click at [424, 25] on input "search" at bounding box center [394, 22] width 114 height 23
paste input "**********"
type input "**********"
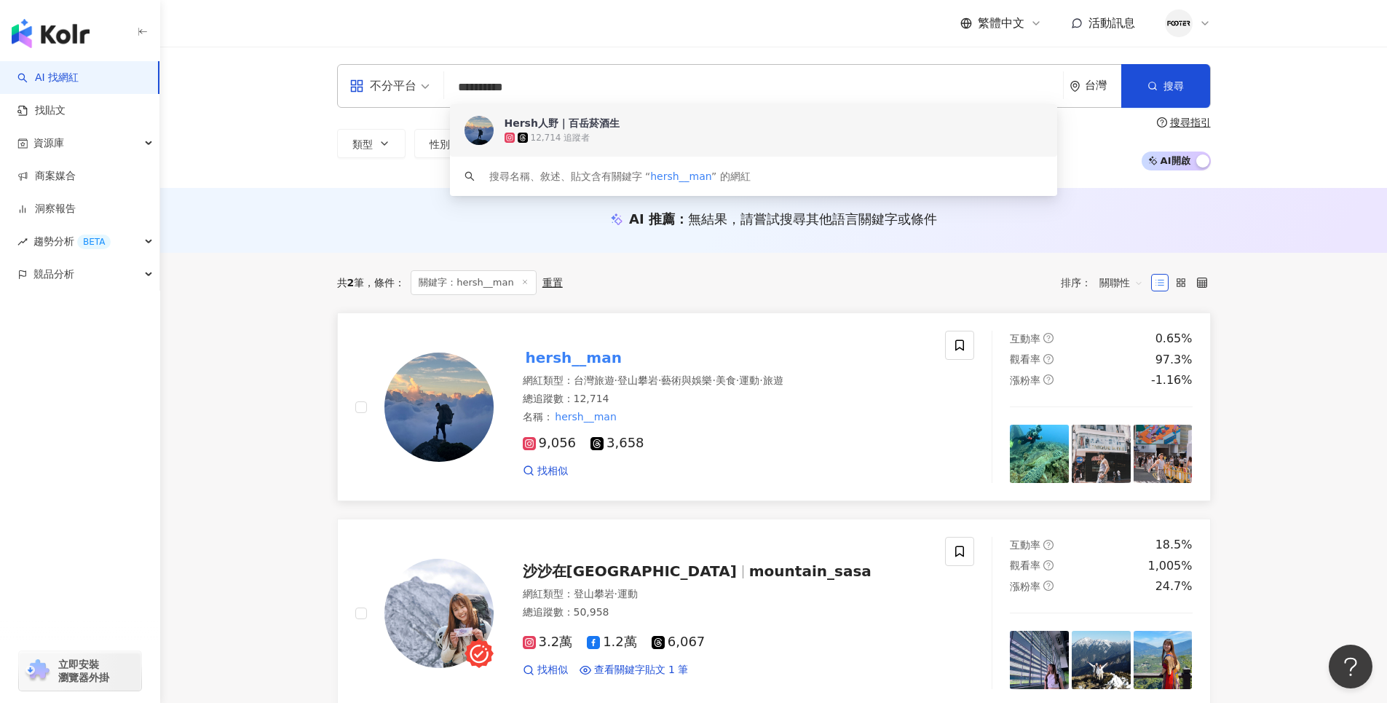
click at [661, 374] on span "·" at bounding box center [659, 380] width 3 height 12
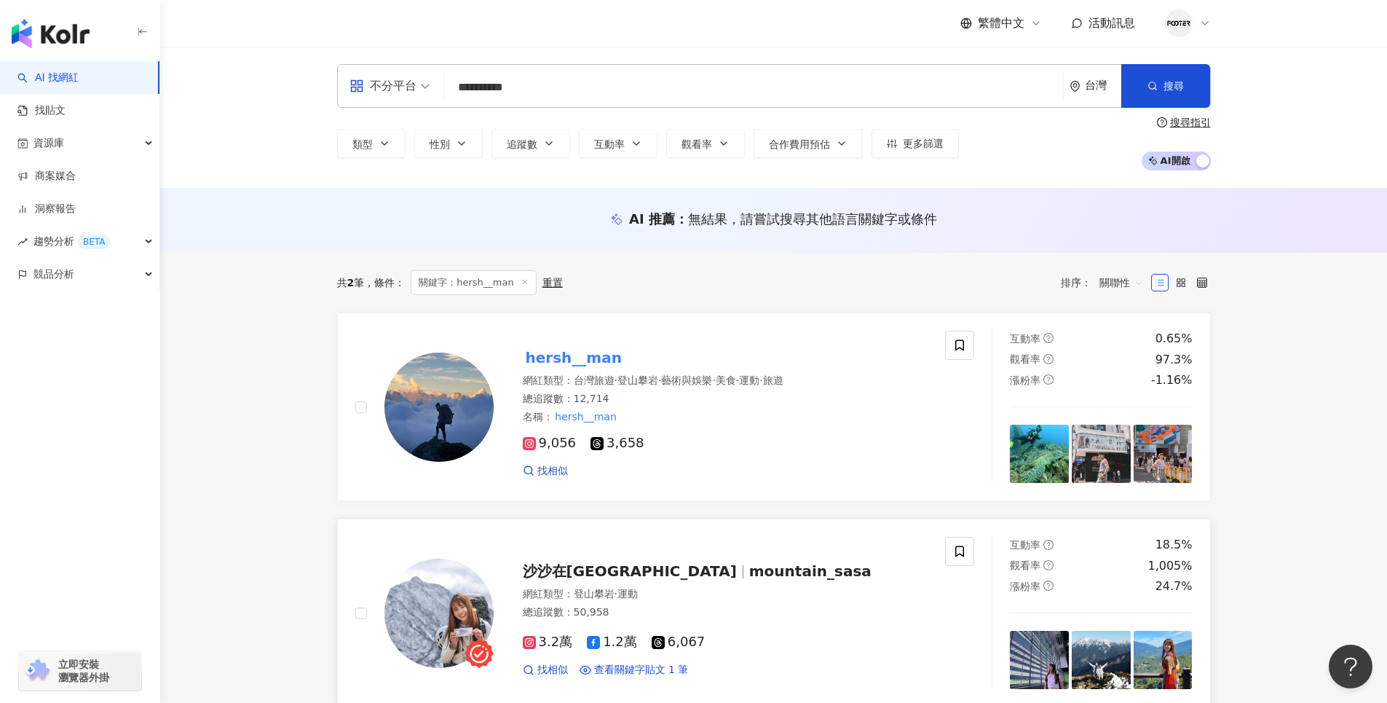
click at [755, 576] on span "mountain_sasa" at bounding box center [810, 570] width 122 height 17
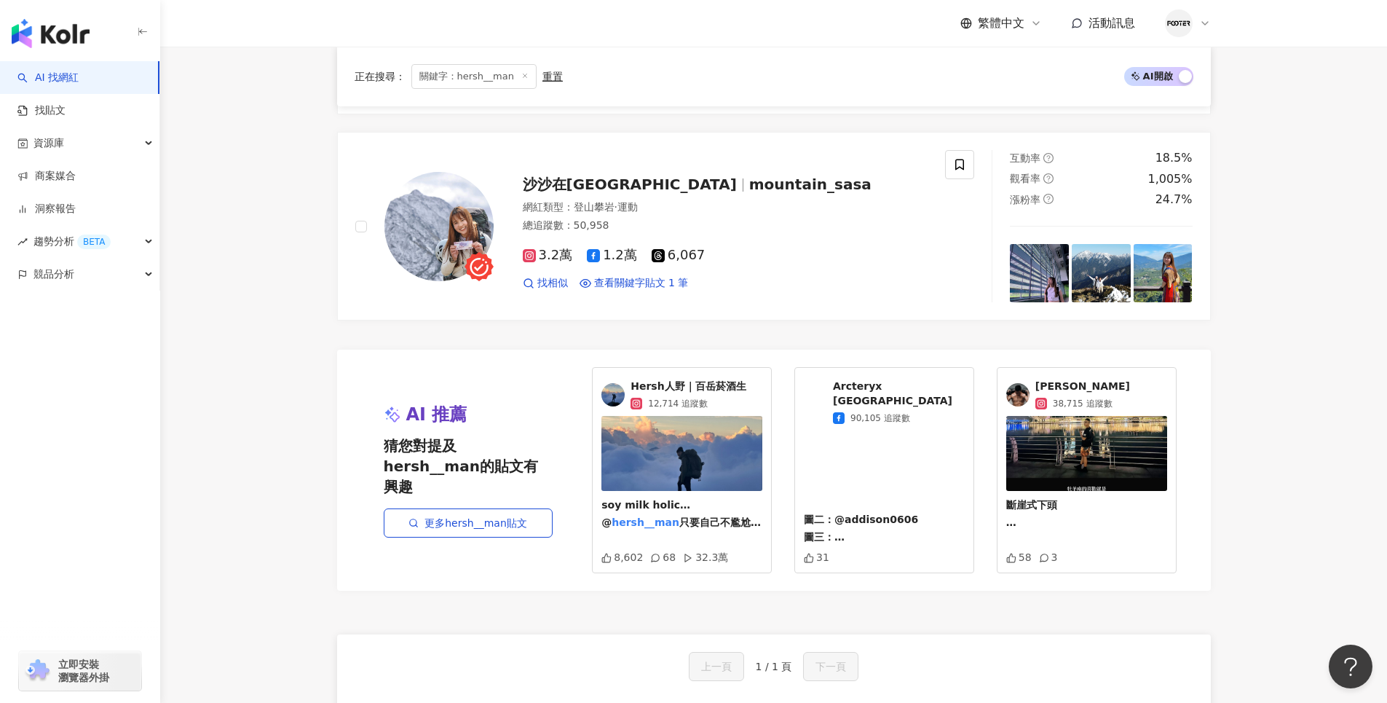
scroll to position [388, 0]
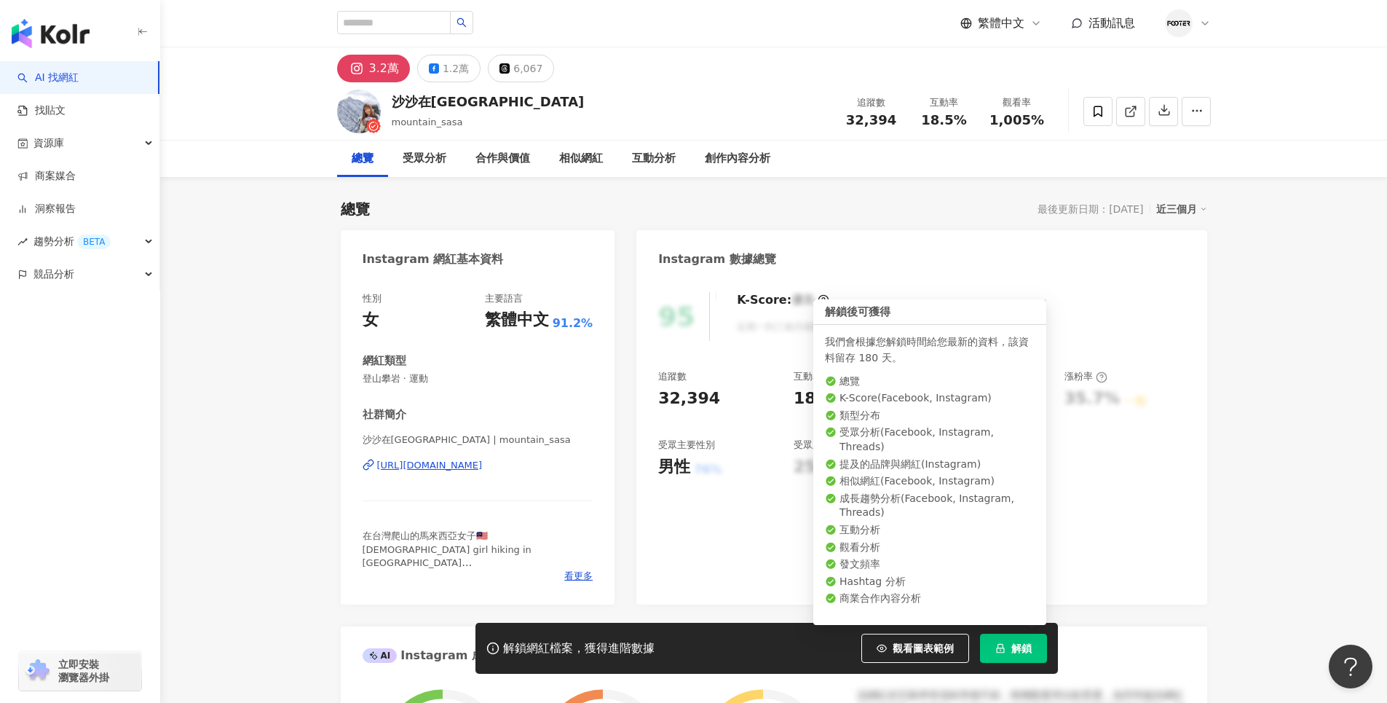
click at [1021, 651] on span "解鎖" at bounding box center [1021, 648] width 20 height 12
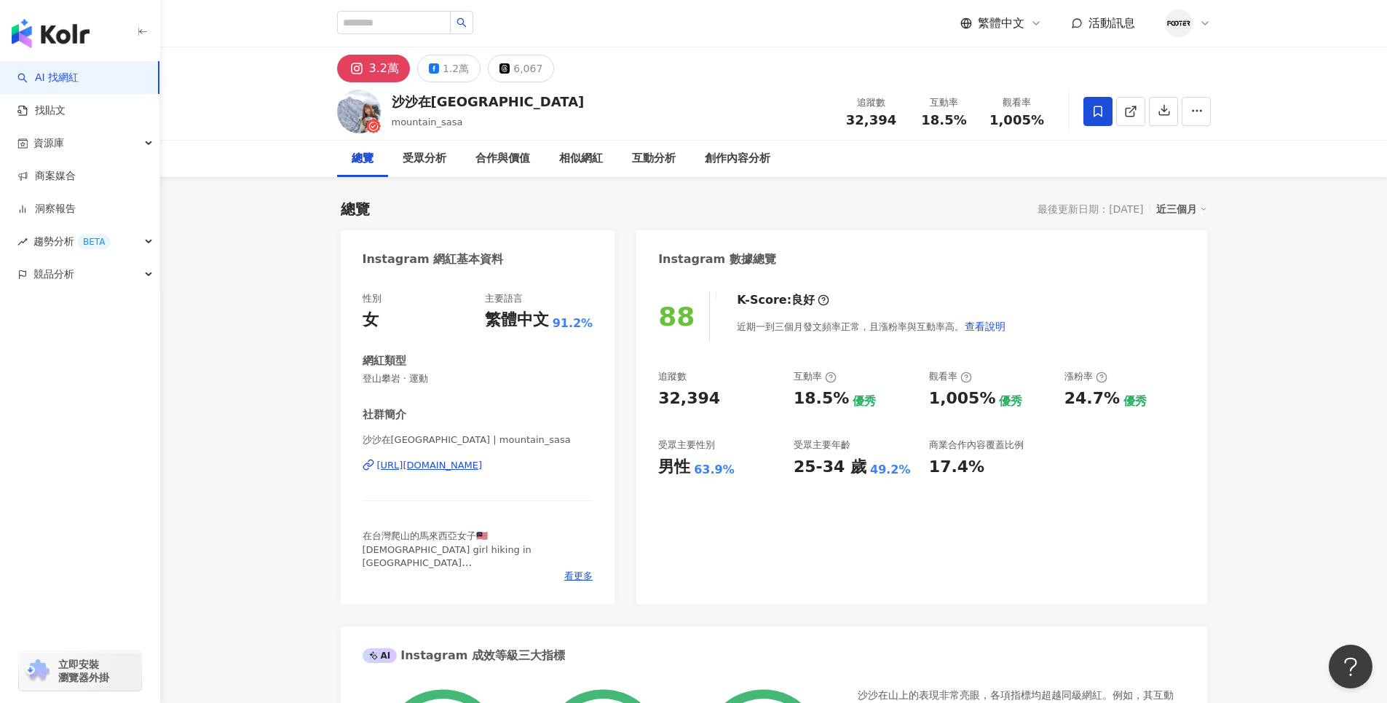
click at [1097, 113] on icon at bounding box center [1097, 111] width 9 height 11
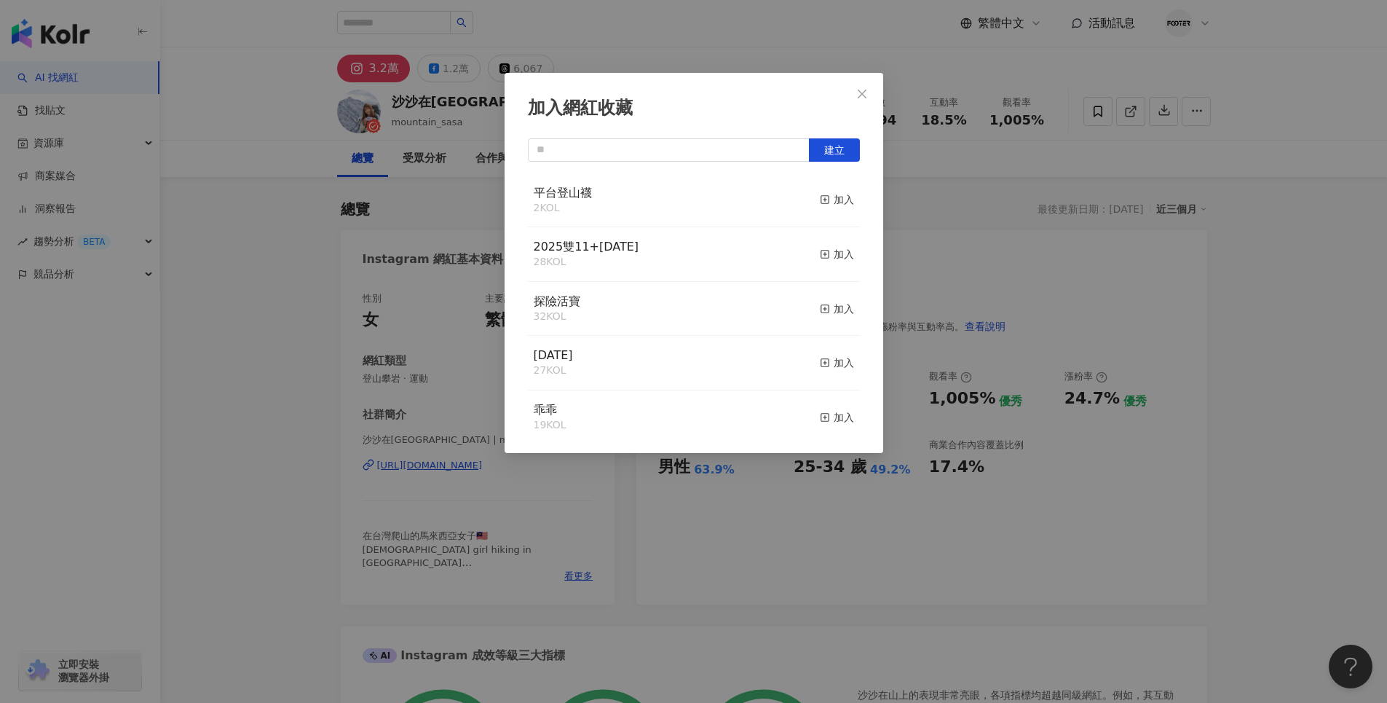
click at [677, 202] on div "平台登山襪 2 KOL 加入" at bounding box center [694, 200] width 332 height 55
click at [825, 199] on div "加入" at bounding box center [837, 199] width 34 height 16
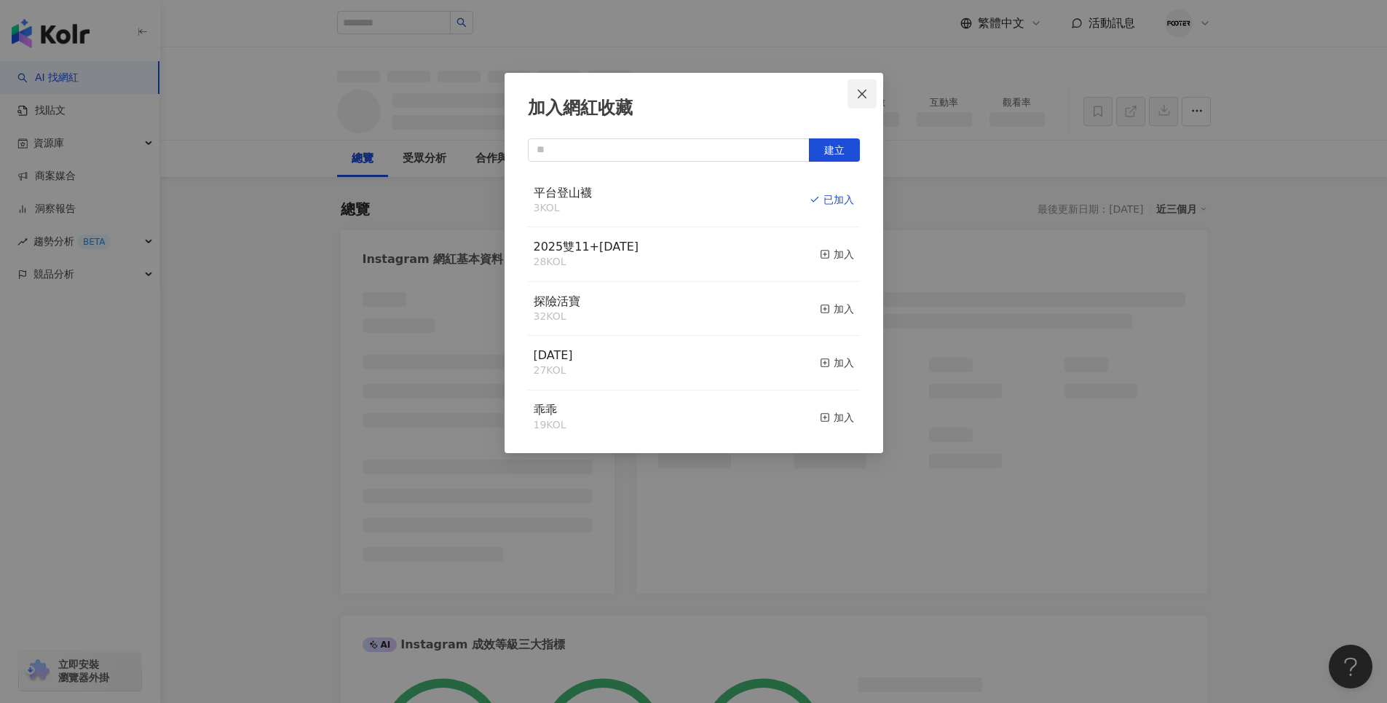
click at [861, 92] on icon "close" at bounding box center [862, 93] width 9 height 9
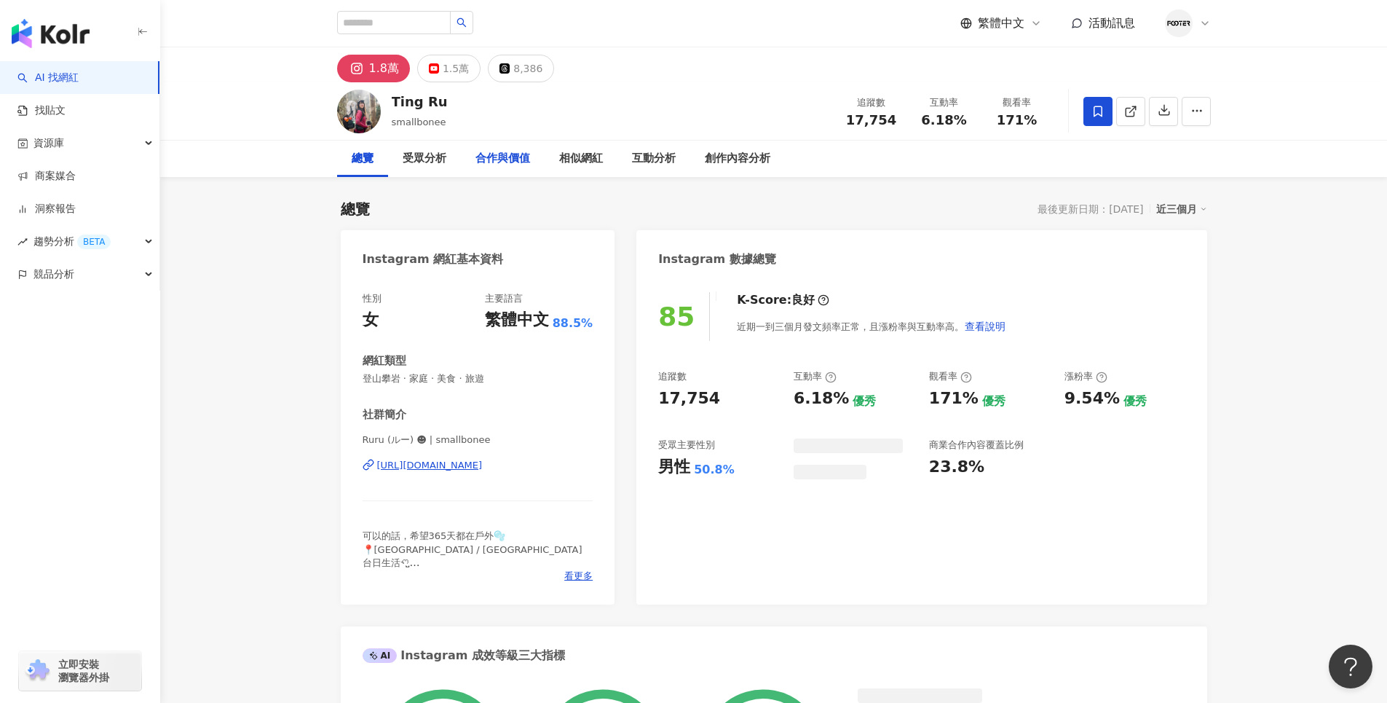
click at [500, 163] on div "合作與價值" at bounding box center [502, 158] width 55 height 17
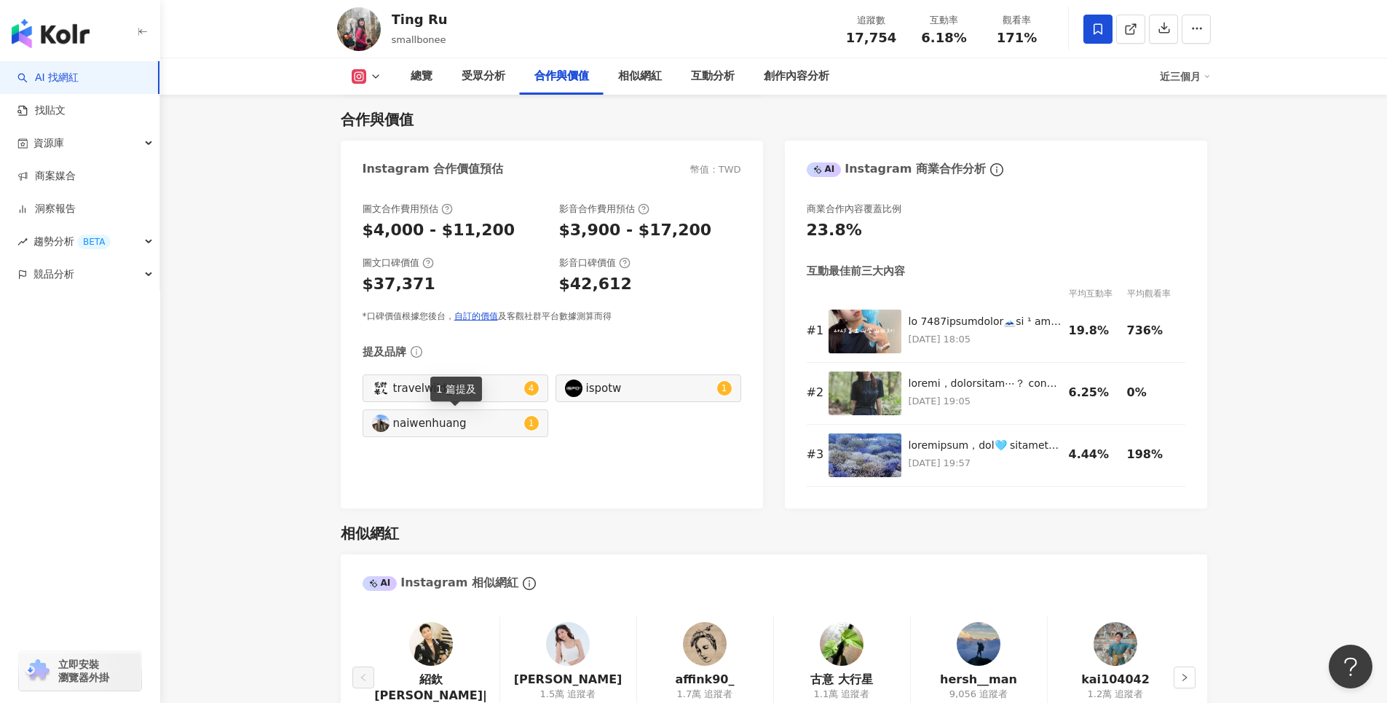
click at [451, 427] on div "naiwenhuang" at bounding box center [456, 423] width 127 height 16
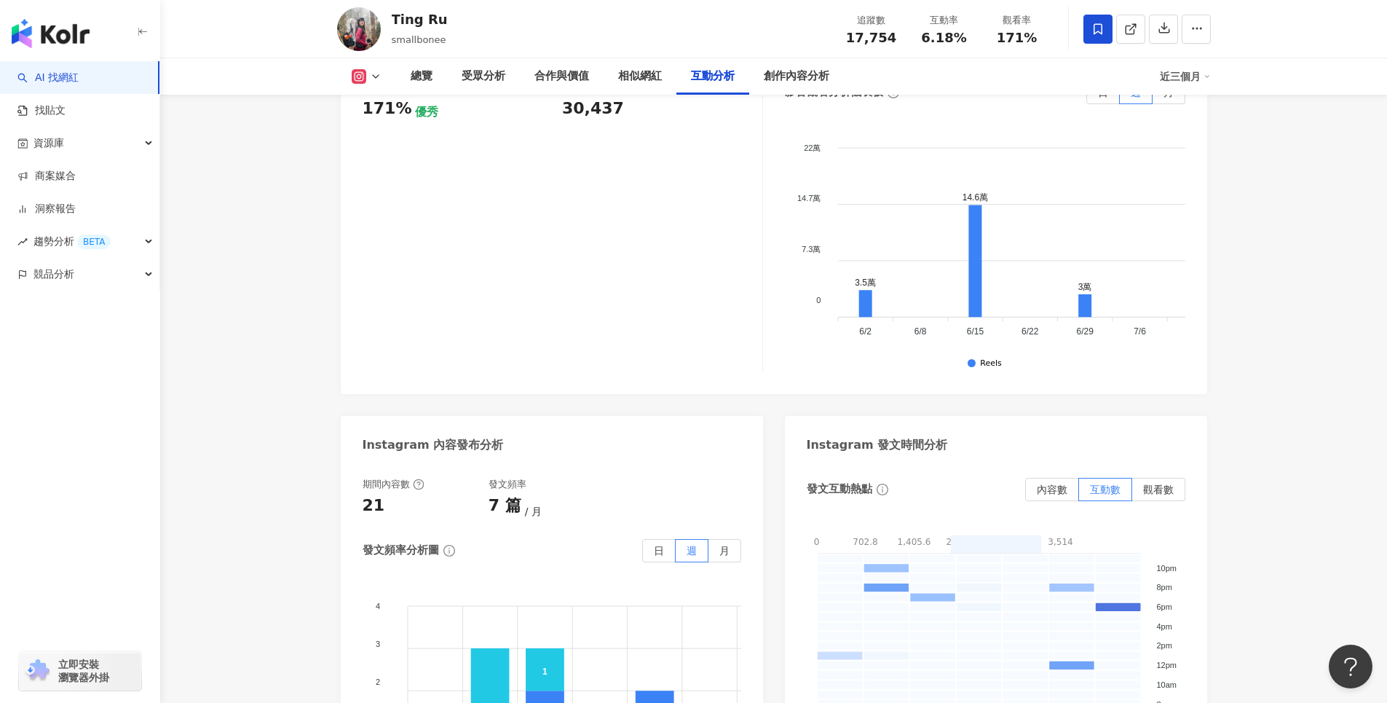
scroll to position [3829, 0]
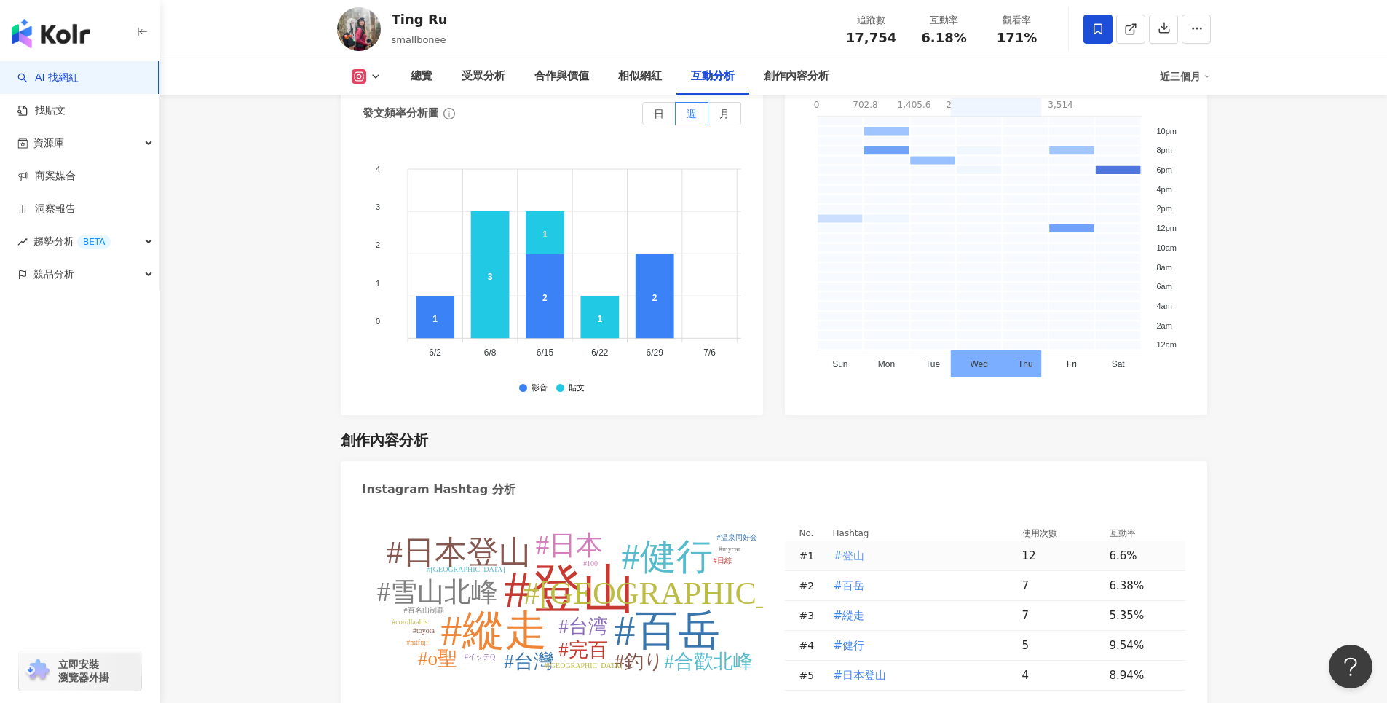
click at [845, 547] on span "#登山" at bounding box center [849, 555] width 31 height 16
type input "***"
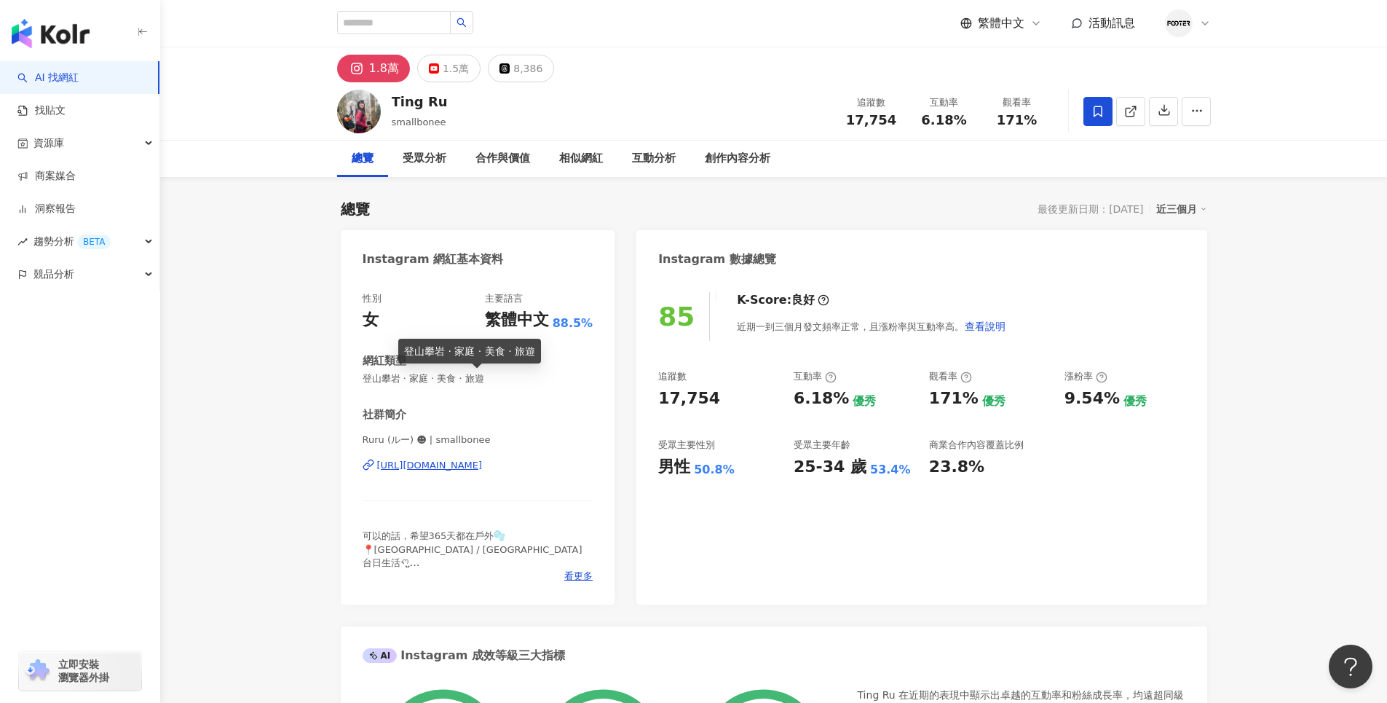
click at [386, 379] on span "登山攀岩 · 家庭 · 美食 · 旅遊" at bounding box center [478, 378] width 231 height 13
drag, startPoint x: 365, startPoint y: 378, endPoint x: 400, endPoint y: 378, distance: 35.7
click at [400, 378] on span "登山攀岩 · 家庭 · 美食 · 旅遊" at bounding box center [478, 378] width 231 height 13
copy span "登山攀岩"
click at [437, 27] on input "search" at bounding box center [394, 22] width 114 height 23
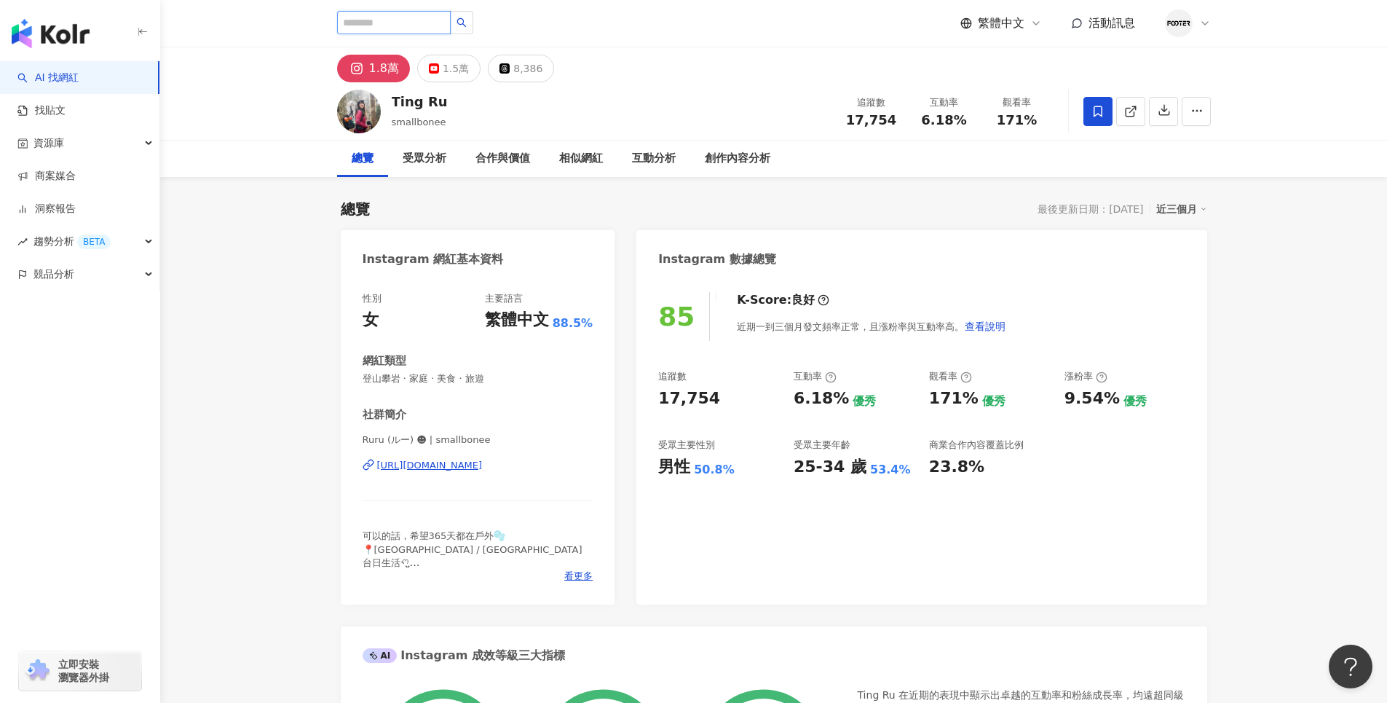
paste input "****"
type input "****"
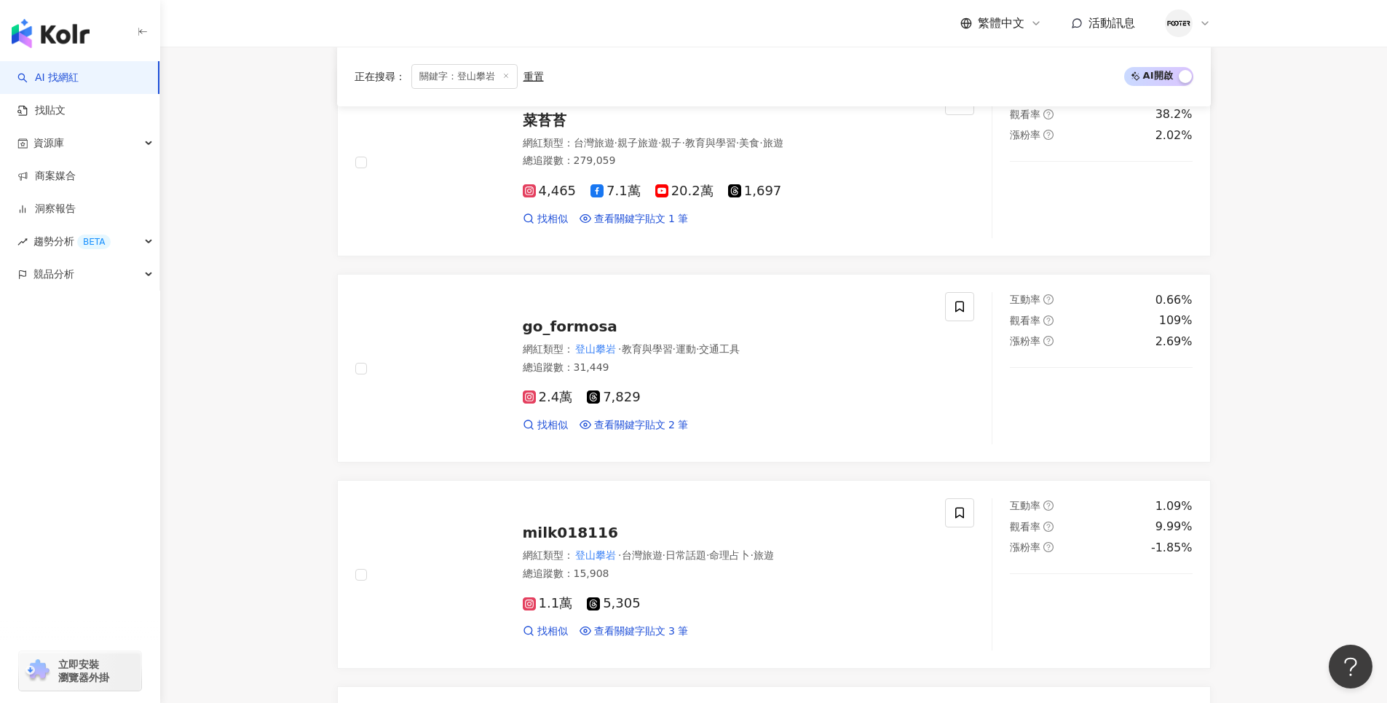
scroll to position [1383, 0]
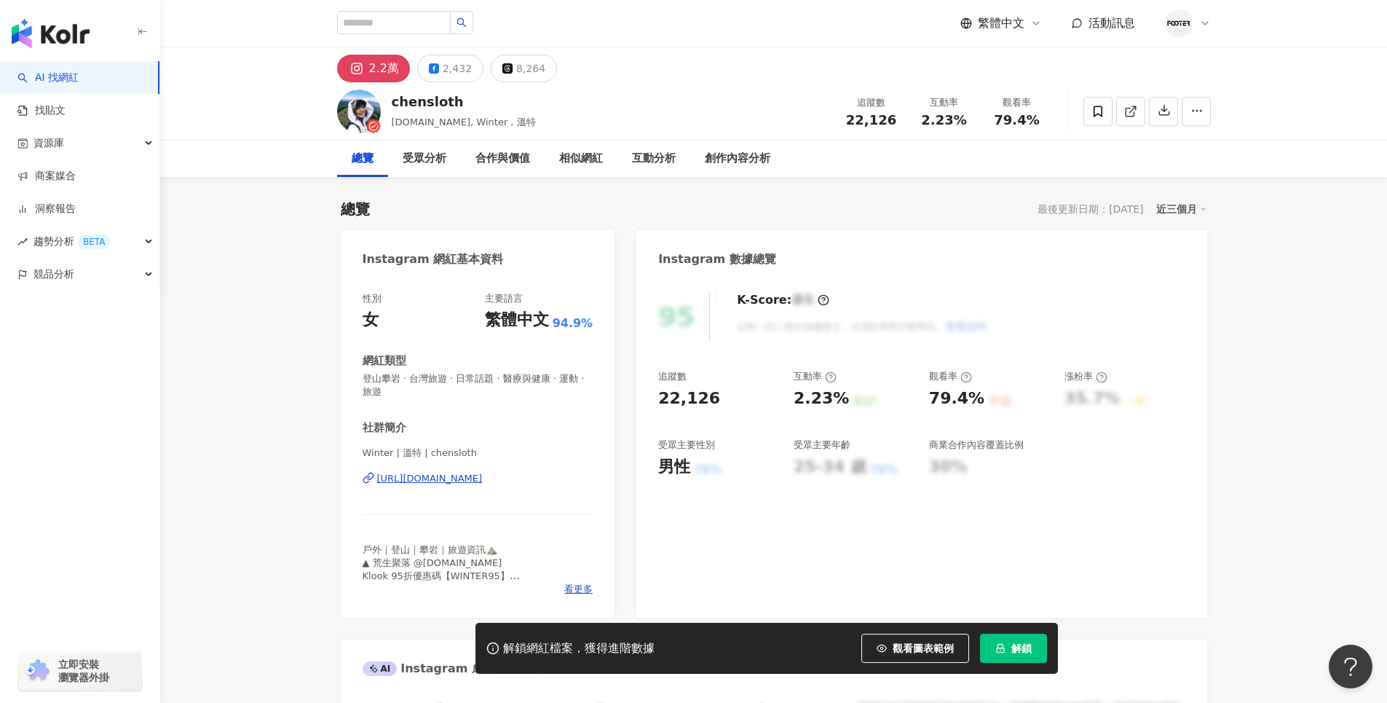
click at [382, 60] on div "2.2萬" at bounding box center [384, 68] width 30 height 20
click at [392, 111] on div "chensloth" at bounding box center [464, 101] width 144 height 18
drag, startPoint x: 390, startPoint y: 103, endPoint x: 503, endPoint y: 108, distance: 113.0
click at [503, 108] on div "[PERSON_NAME][DOMAIN_NAME], [PERSON_NAME] , 溫特 追蹤數 22,126 互動率 2.23% 觀看率 79.4%" at bounding box center [774, 111] width 932 height 58
copy div "chensloth"
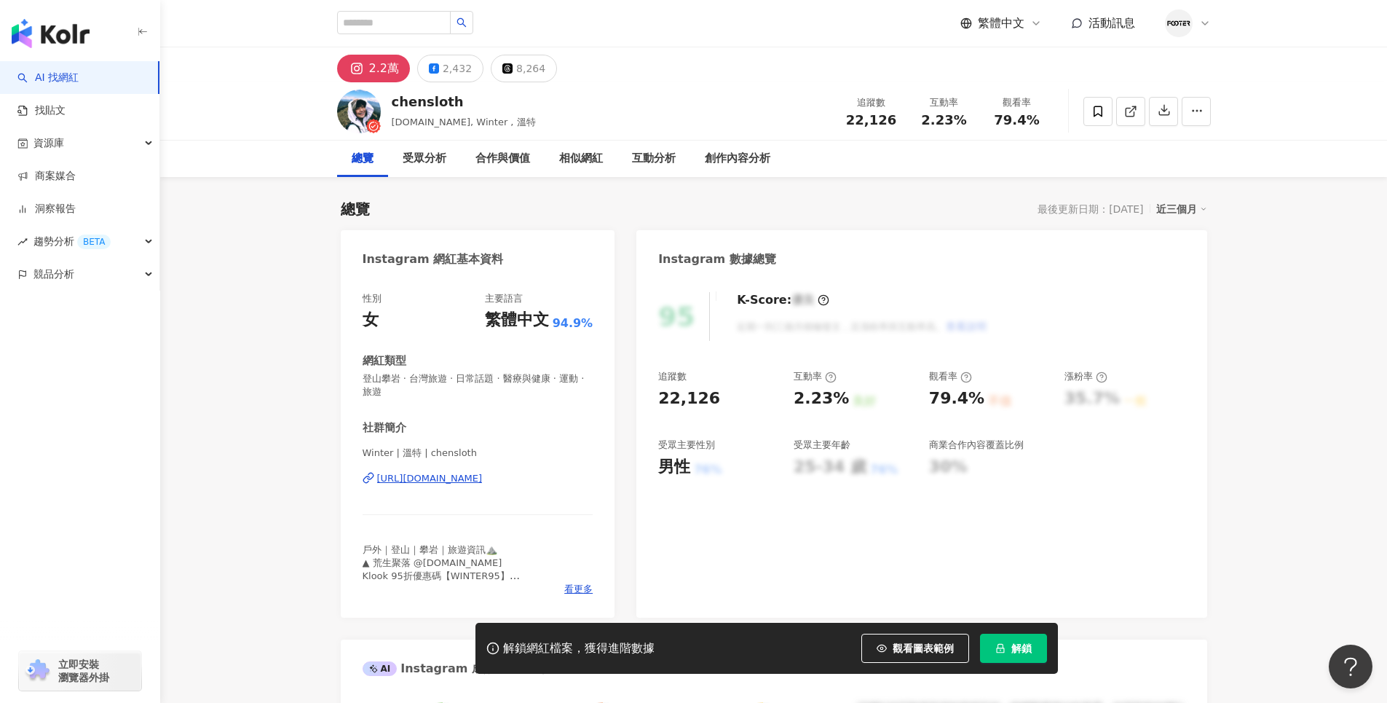
click at [1145, 526] on div "95 K-Score : 優良 近期一到三個月積極發文，且漲粉率與互動率高。 查看說明 追蹤數 22,126 互動率 2.23% 良好 觀看率 79.4% 不…" at bounding box center [921, 447] width 570 height 340
click at [1208, 25] on icon at bounding box center [1205, 23] width 12 height 12
click at [1234, 168] on link "方案內容" at bounding box center [1213, 169] width 41 height 12
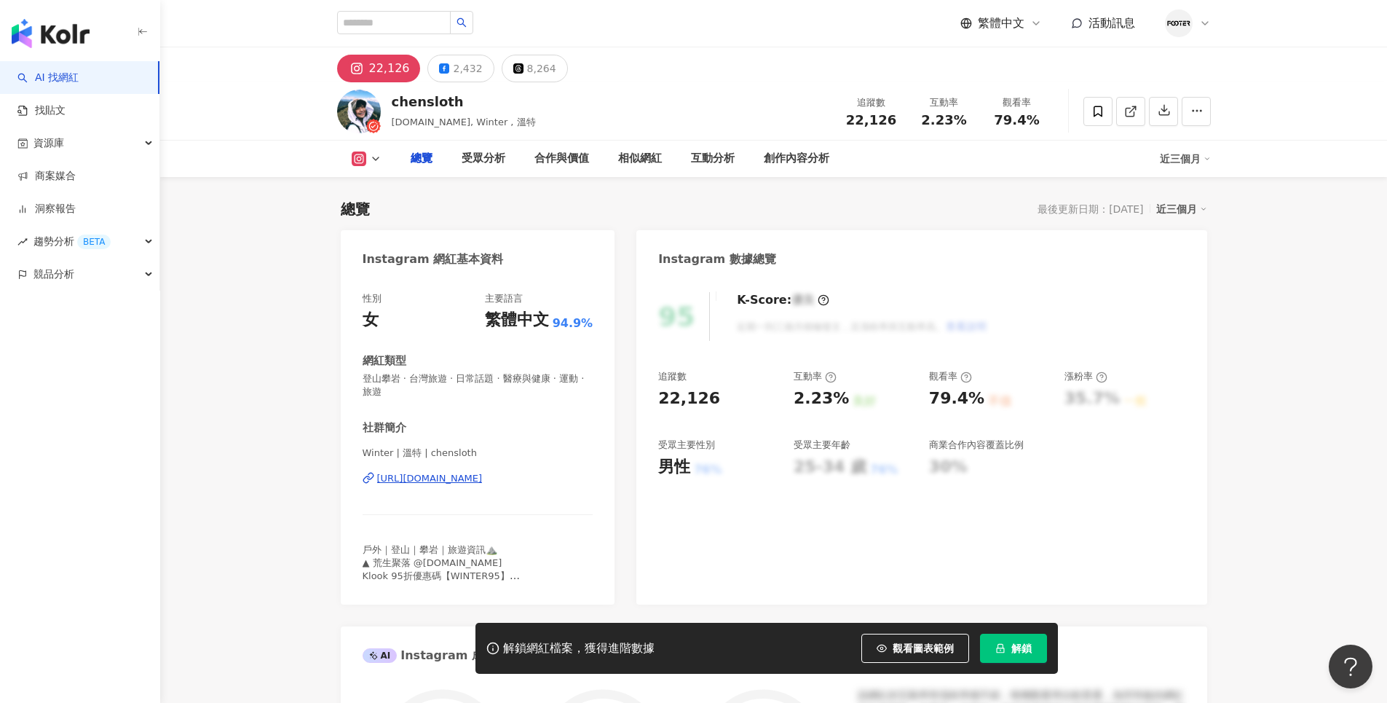
click at [1025, 652] on span "解鎖" at bounding box center [1021, 648] width 20 height 12
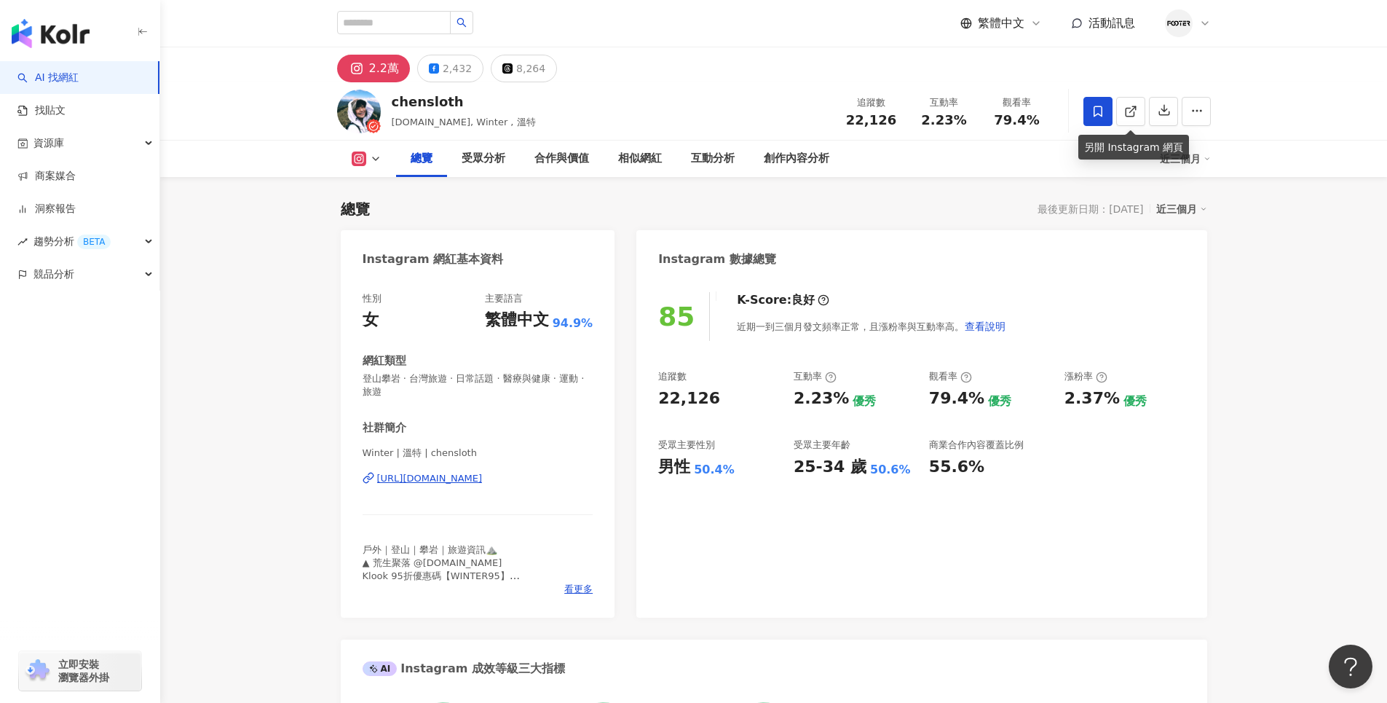
click at [1104, 113] on icon at bounding box center [1097, 111] width 13 height 13
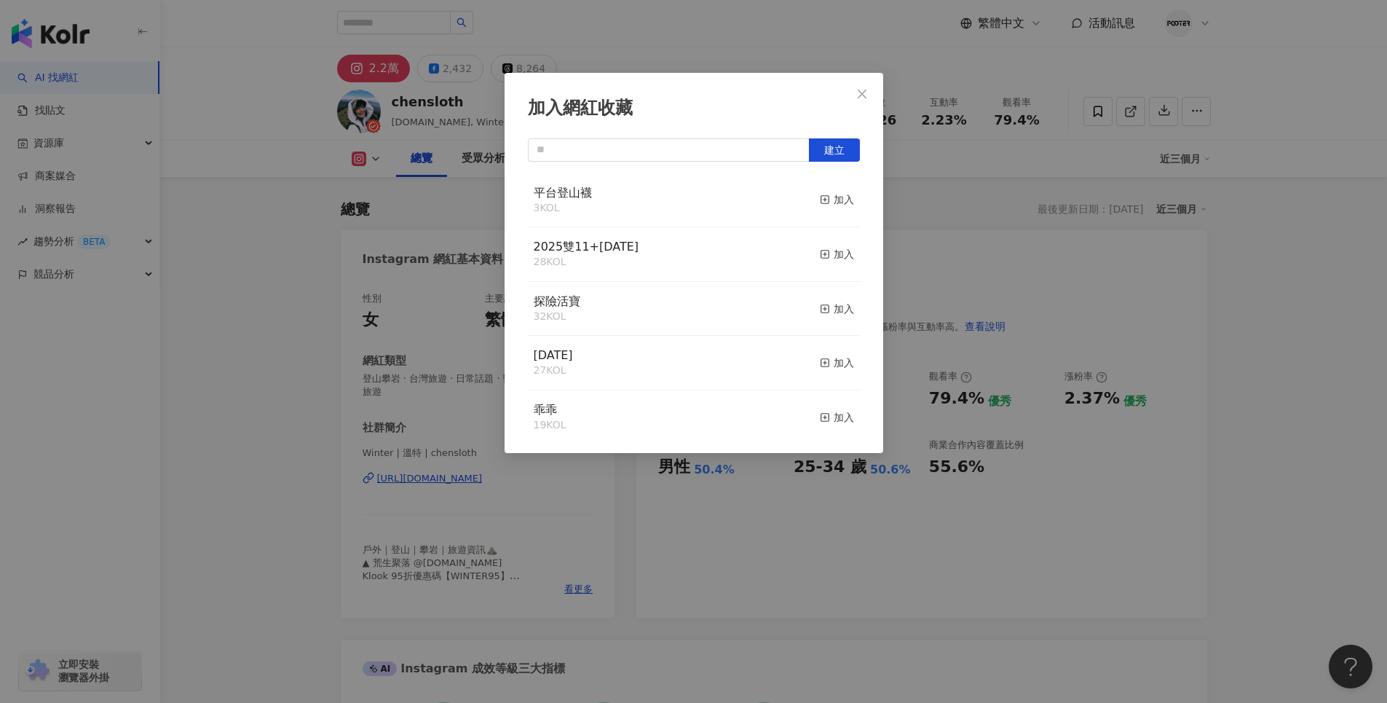
click at [690, 210] on div "平台登山襪 3 KOL 加入" at bounding box center [694, 200] width 332 height 55
click at [824, 202] on div "加入" at bounding box center [837, 199] width 34 height 16
click at [859, 93] on icon "close" at bounding box center [862, 94] width 12 height 12
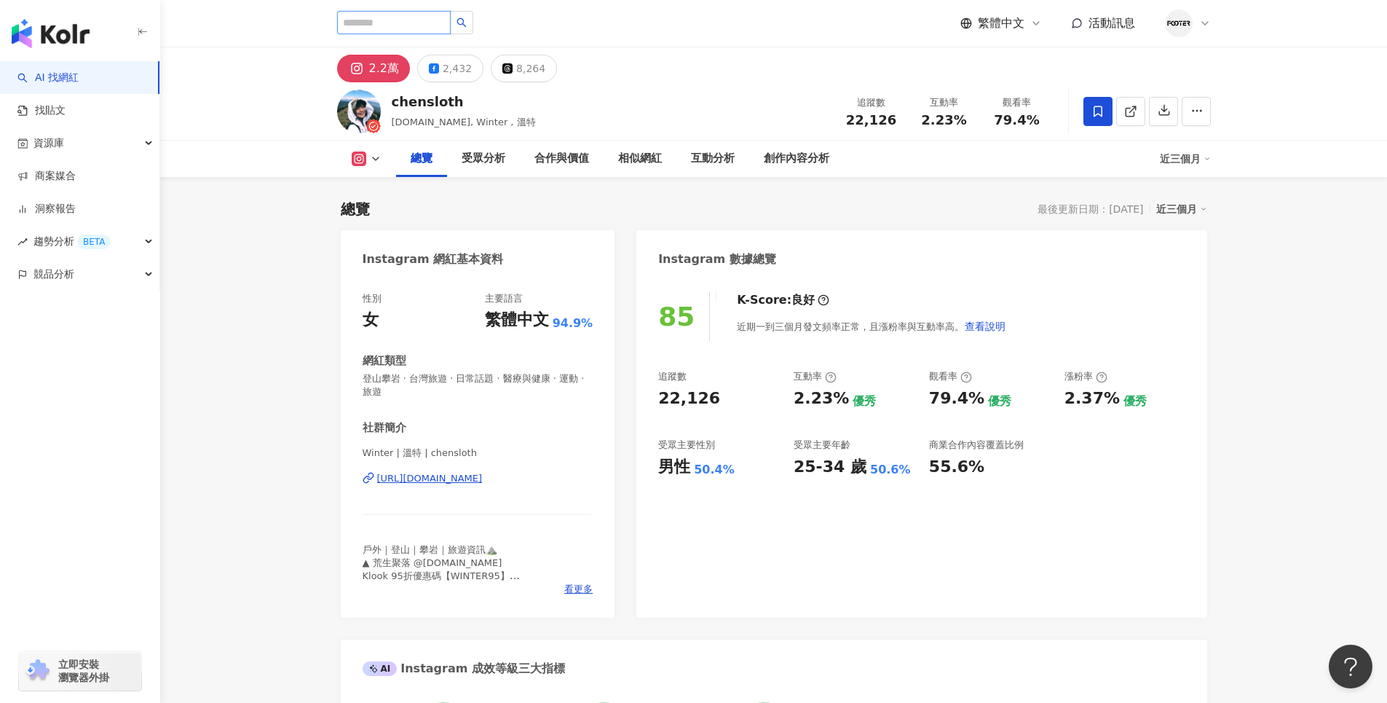
click at [415, 21] on input "search" at bounding box center [394, 22] width 114 height 23
paste input "********"
type input "********"
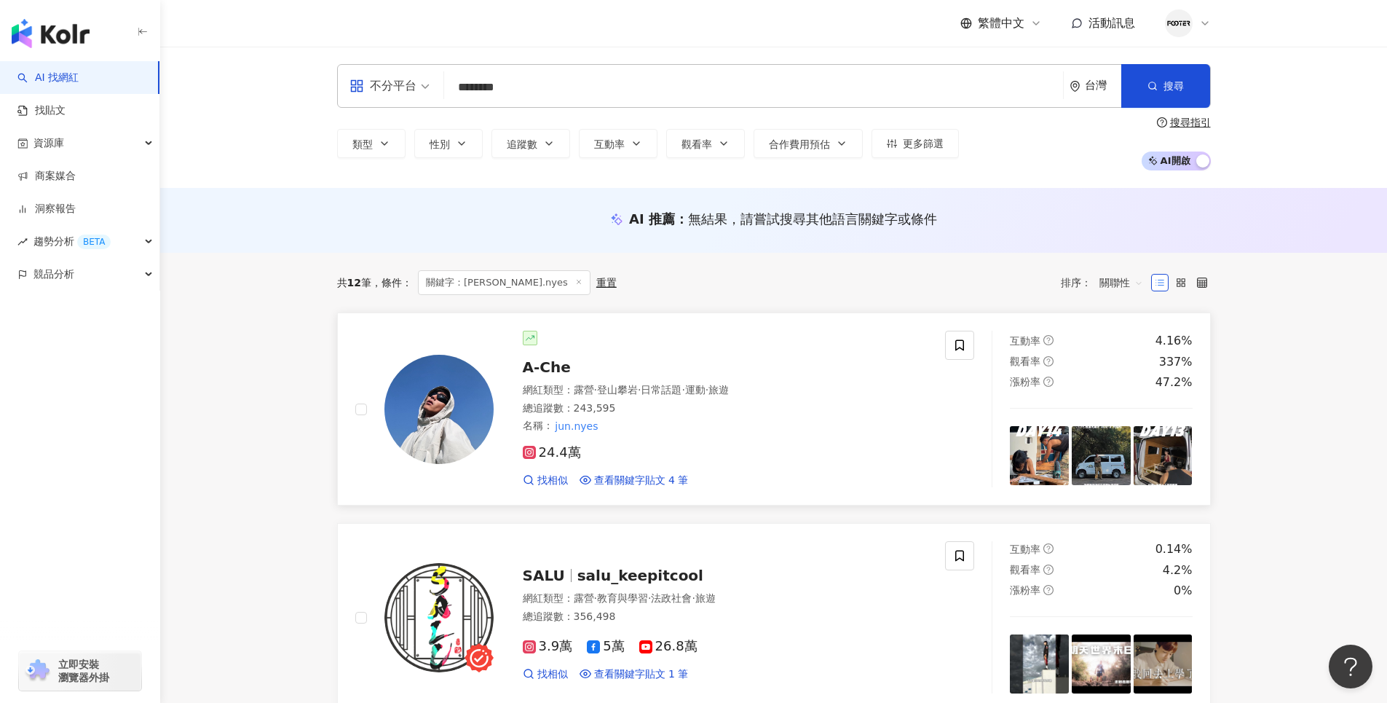
click at [555, 365] on span "A-Che" at bounding box center [547, 366] width 48 height 17
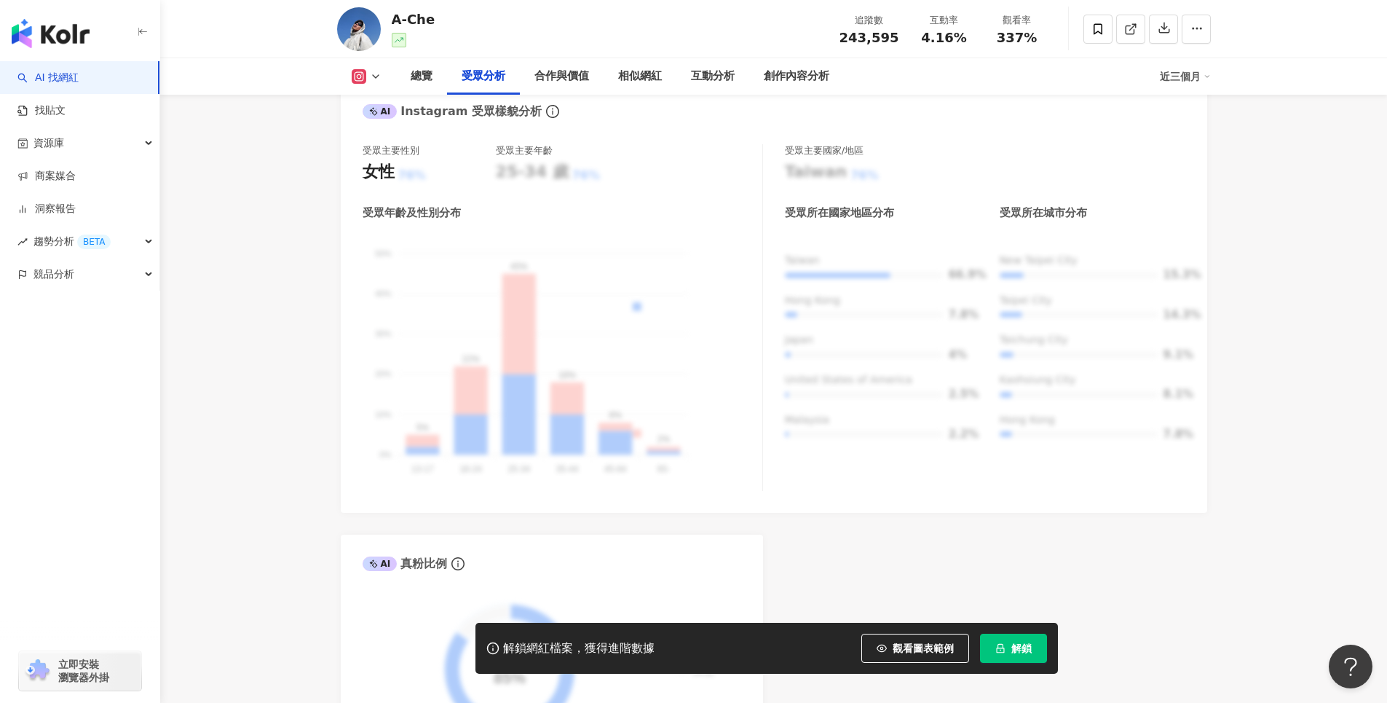
scroll to position [1747, 0]
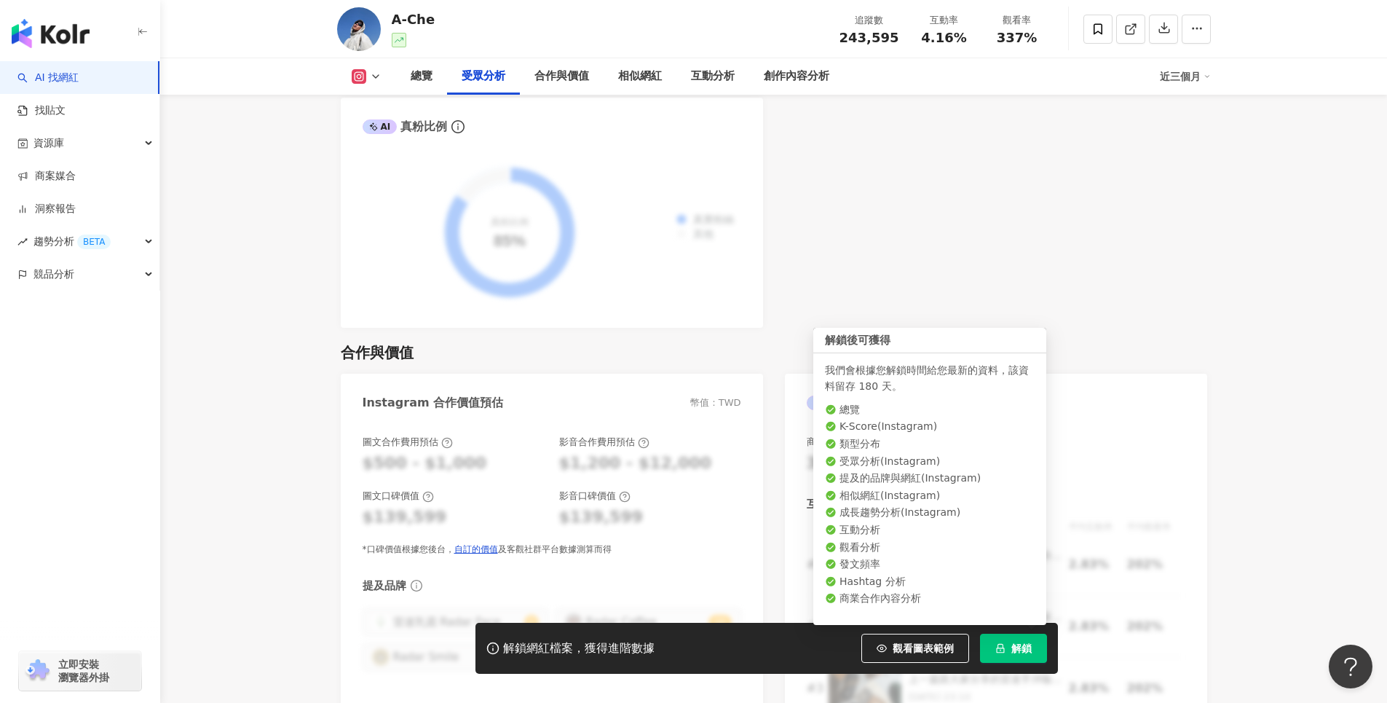
click at [1016, 649] on span "解鎖" at bounding box center [1021, 648] width 20 height 12
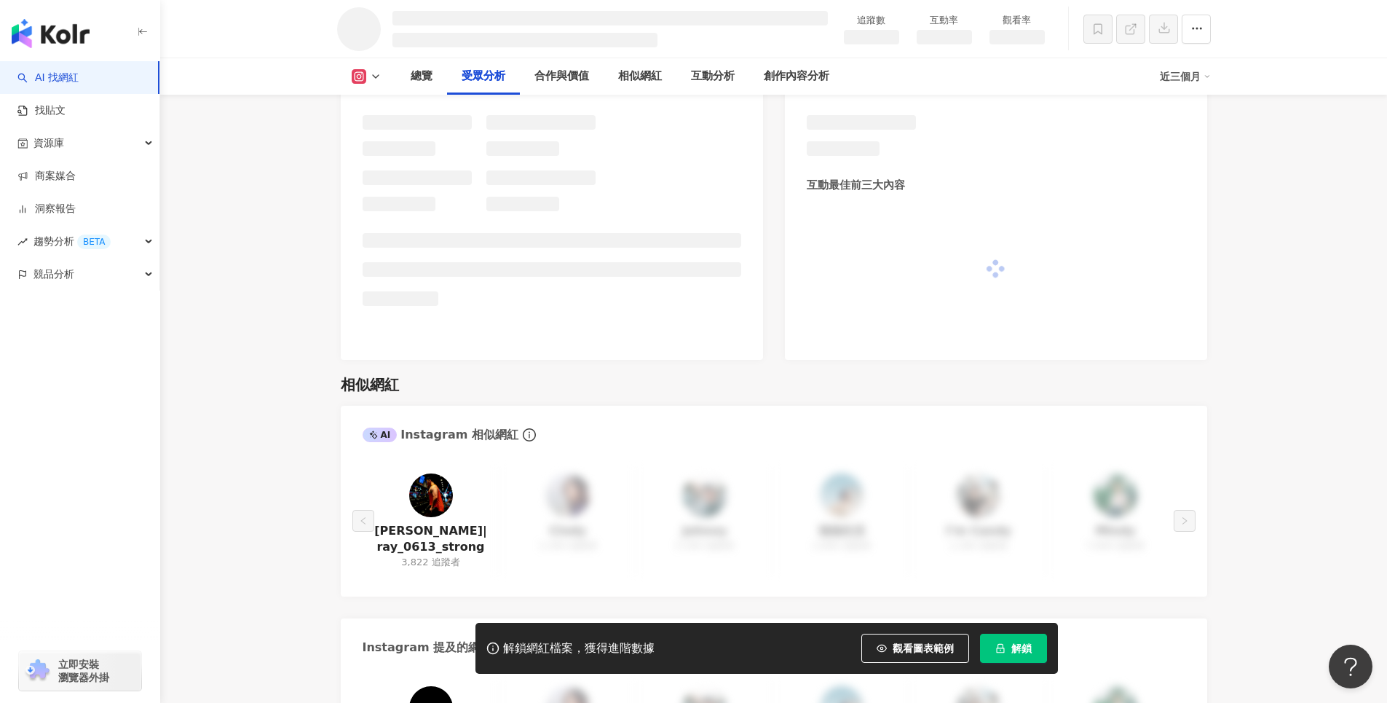
scroll to position [1623, 0]
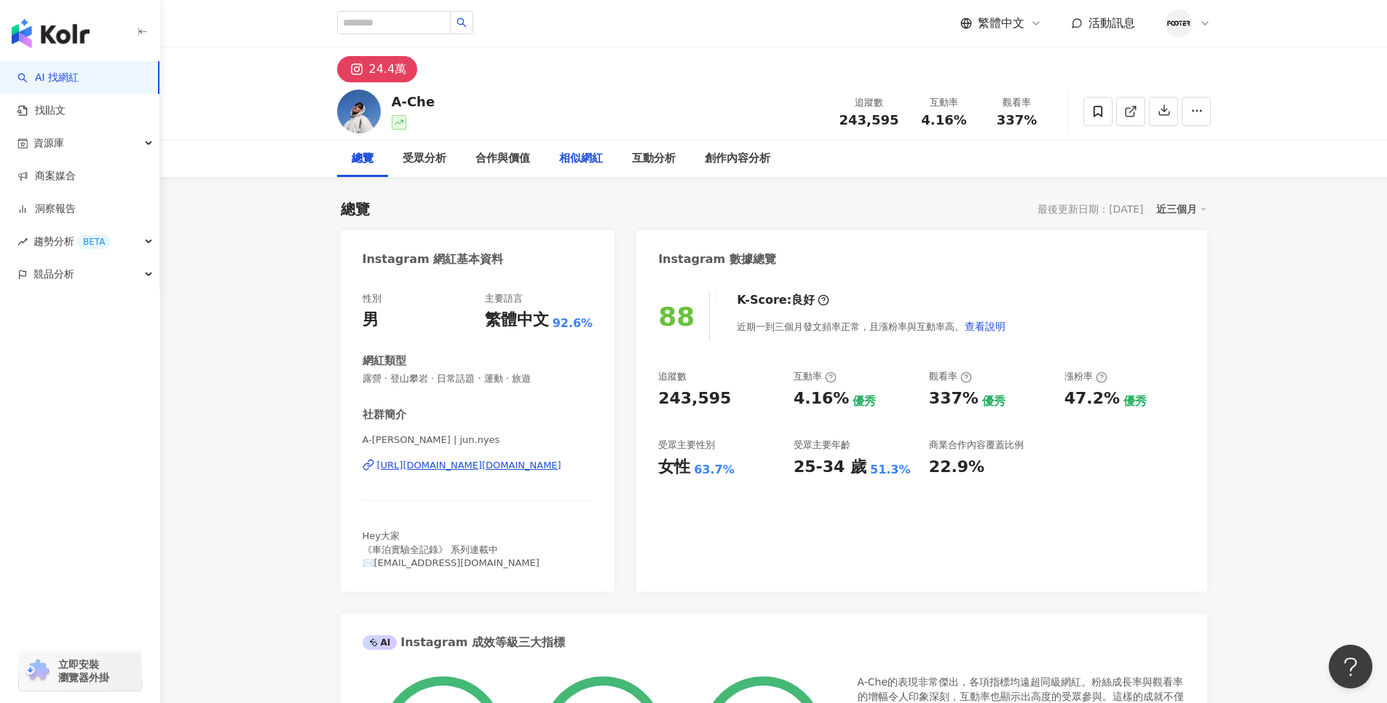
click at [578, 170] on div "相似網紅" at bounding box center [581, 159] width 73 height 36
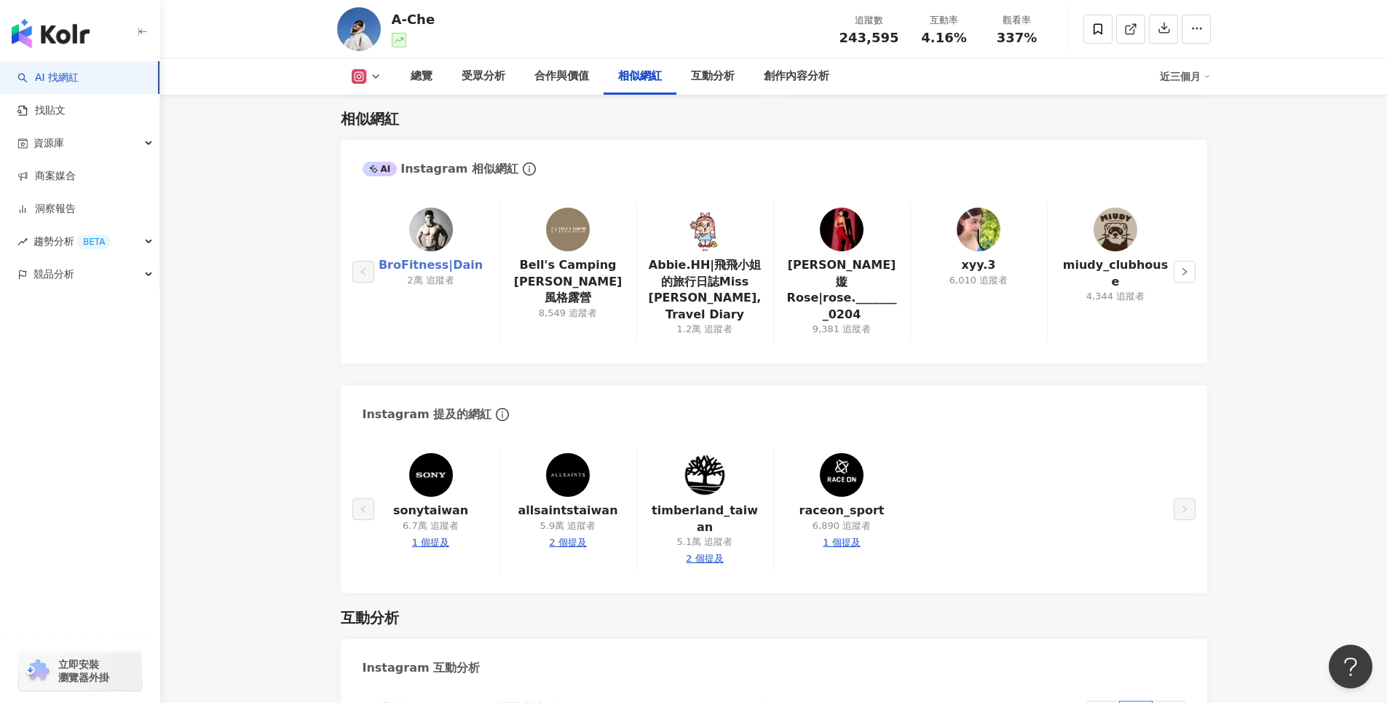
click at [443, 268] on link "BroFitness|Dain" at bounding box center [431, 265] width 104 height 16
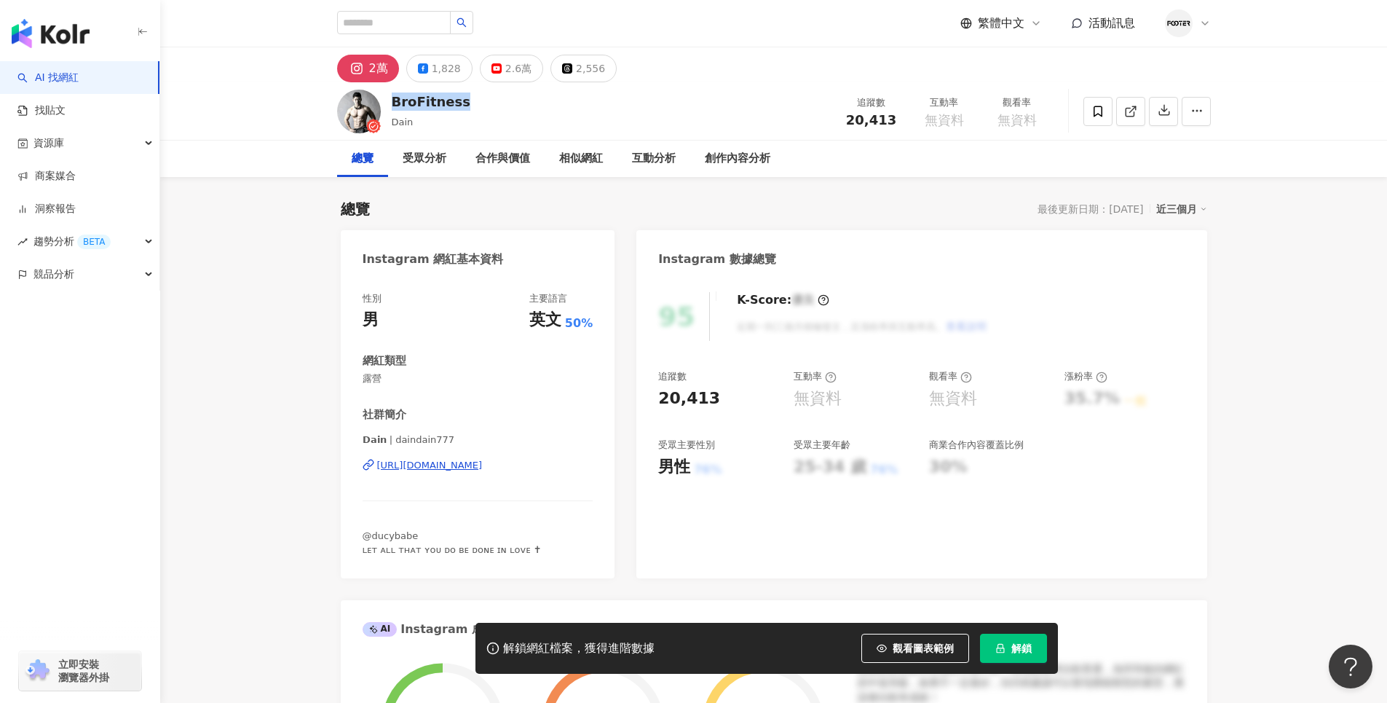
drag, startPoint x: 395, startPoint y: 105, endPoint x: 480, endPoint y: 98, distance: 85.4
click at [480, 98] on div "BroFitness Dain 追蹤數 20,413 互動率 無資料 觀看率 無資料" at bounding box center [774, 111] width 932 height 58
click at [364, 74] on icon at bounding box center [356, 68] width 17 height 17
click at [513, 110] on div "BroFitness Dain 追蹤數 20,413 互動率 無資料 觀看率 無資料" at bounding box center [774, 111] width 932 height 58
click at [483, 467] on div "https://www.instagram.com/daindain777/" at bounding box center [430, 465] width 106 height 13
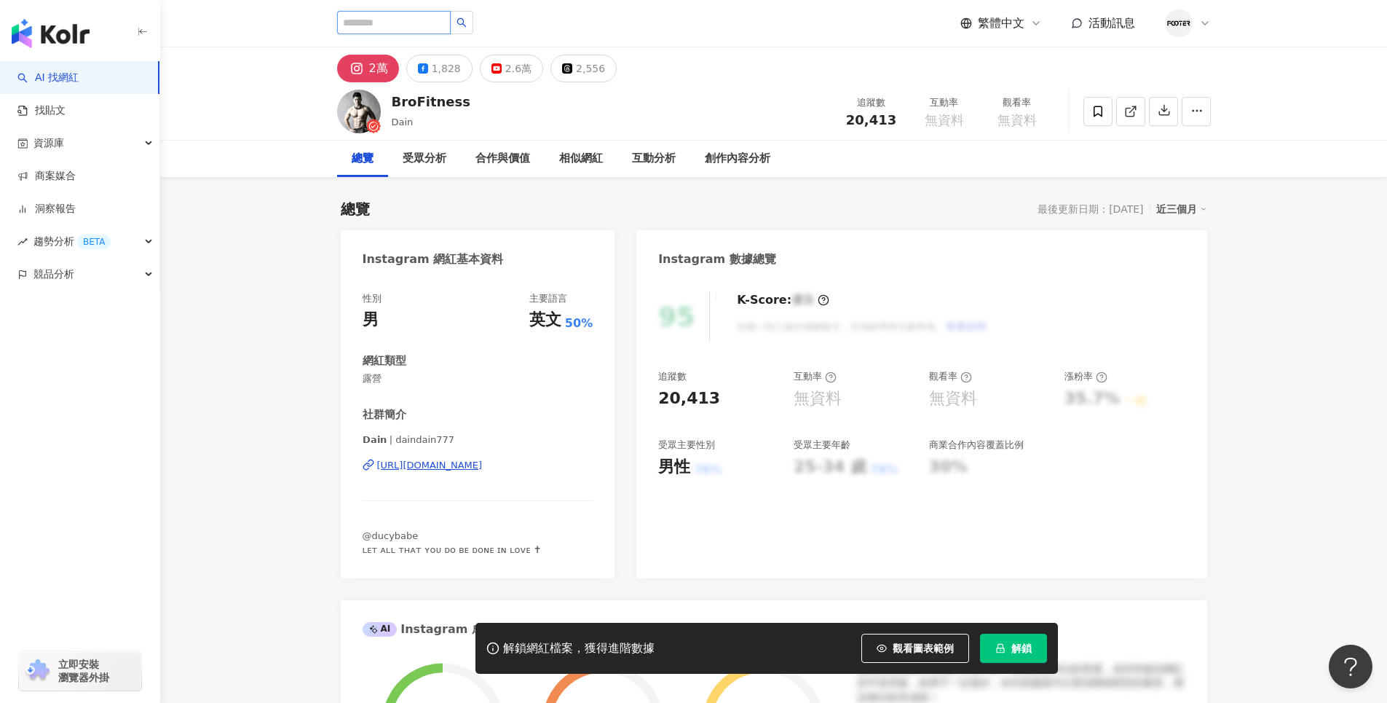
click at [408, 25] on input "search" at bounding box center [394, 22] width 114 height 23
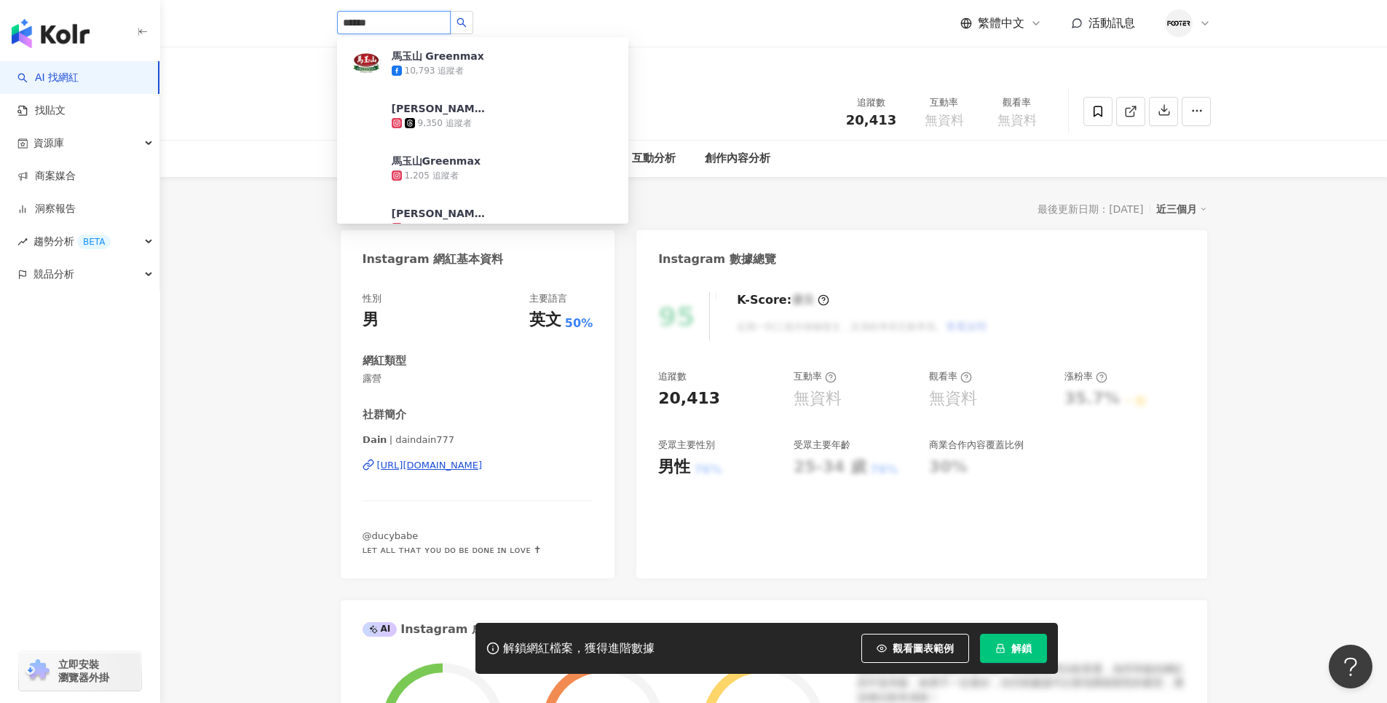
type input "*****"
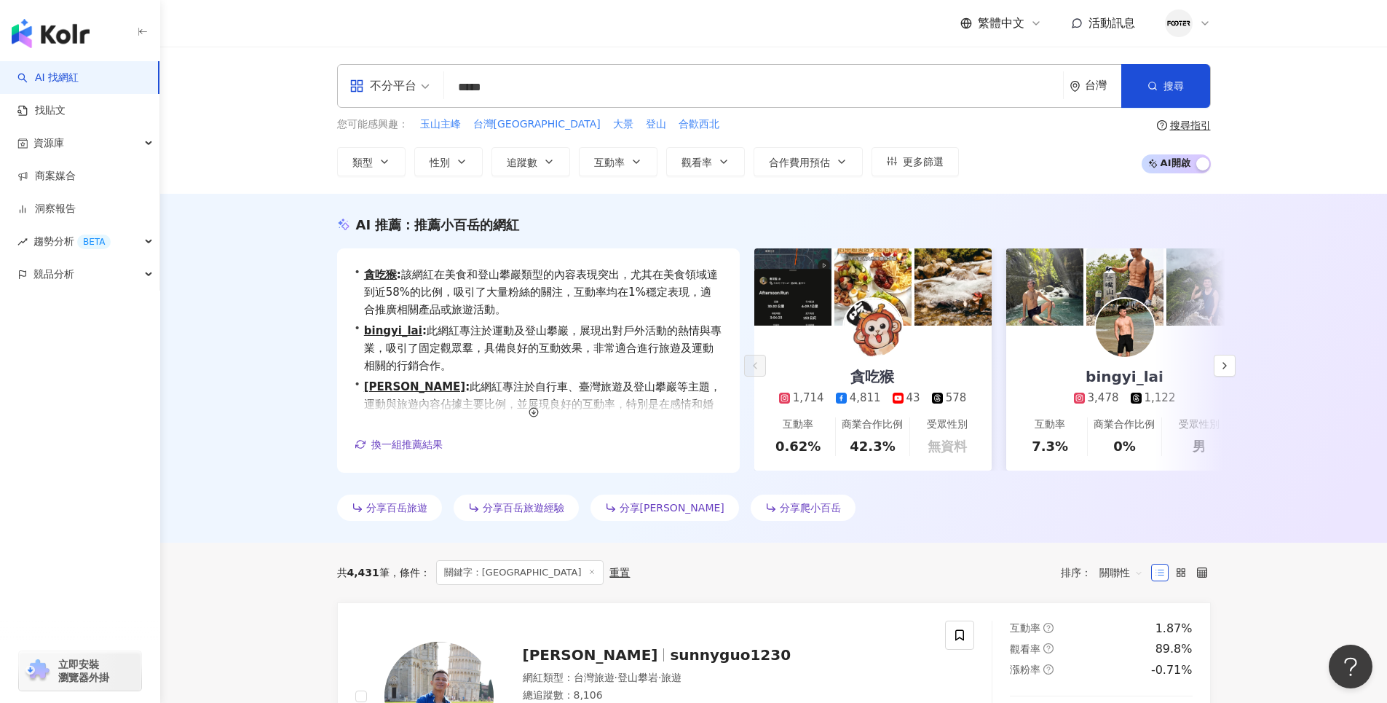
click at [279, 307] on div "AI 推薦 ： 推薦小百岳的網紅 • 貪吃猴 : 該網紅在美食和登山攀巖類型的內容表現突出，尤其在美食領域達到近58%的比例，吸引了大量粉絲的關注，互動率均在…" at bounding box center [773, 368] width 1227 height 349
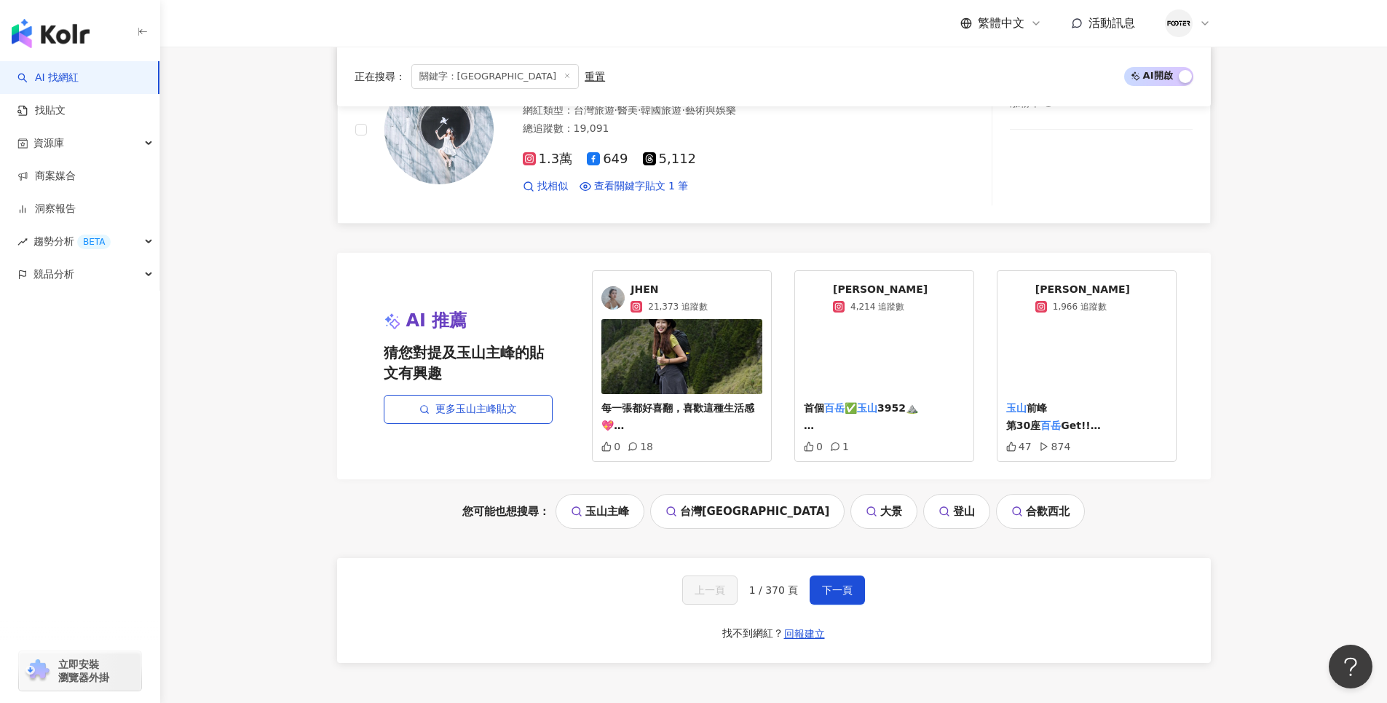
scroll to position [2985, 0]
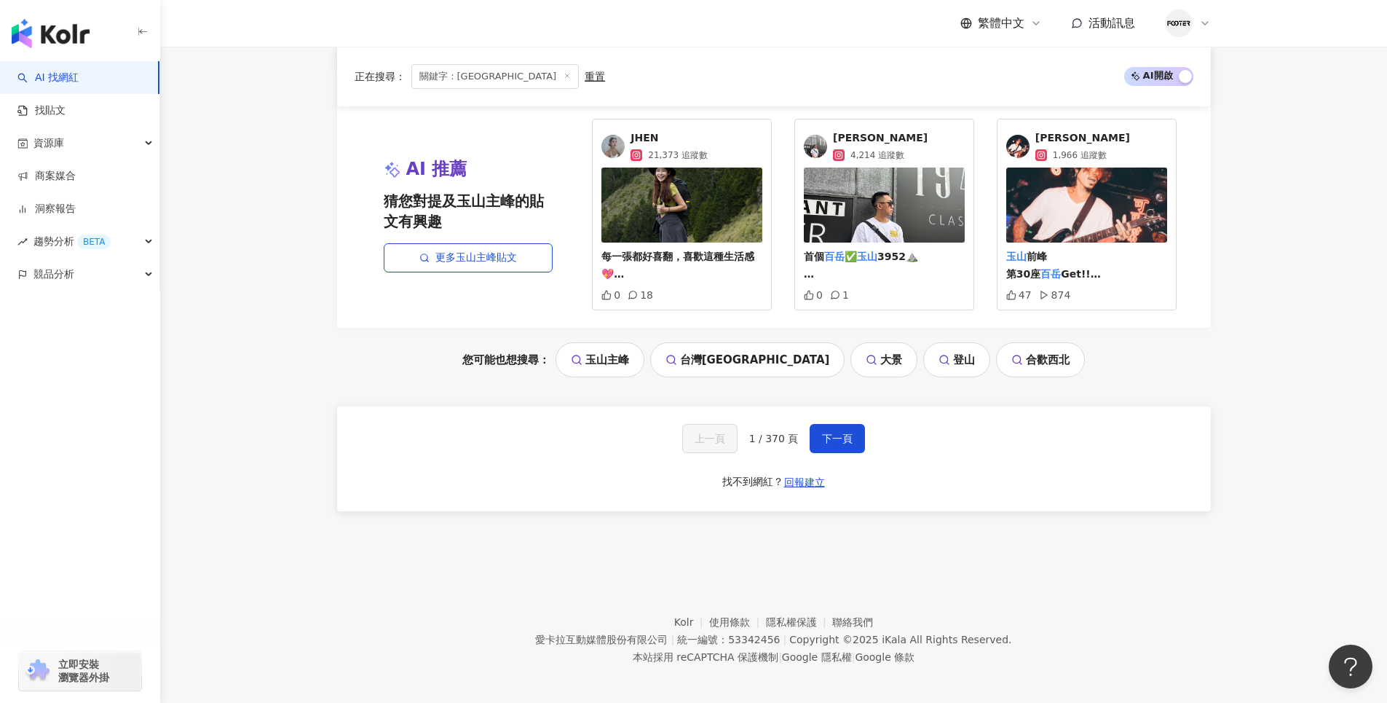
click at [761, 357] on link "台灣百岳" at bounding box center [747, 359] width 195 height 35
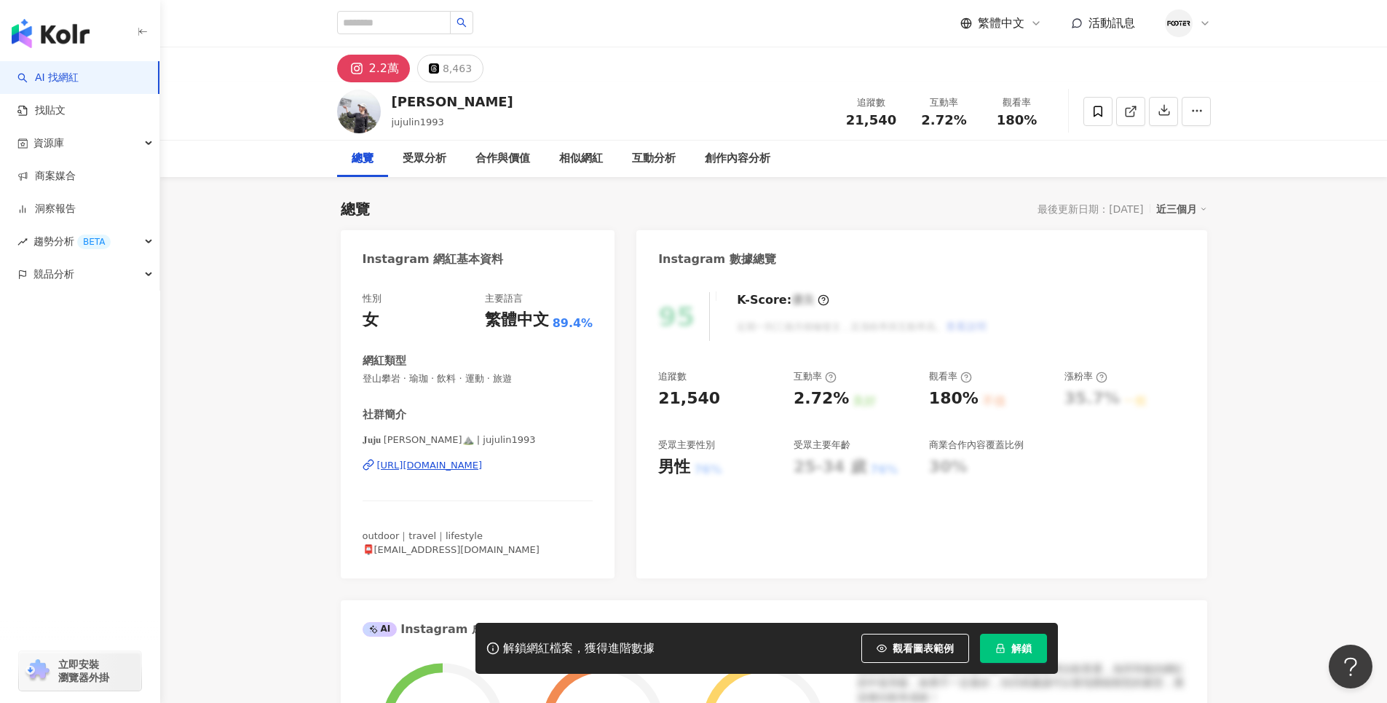
click at [485, 132] on div "[PERSON_NAME] jujulin1993 追蹤數 21,540 互動率 2.72% 觀看率 180%" at bounding box center [774, 111] width 932 height 58
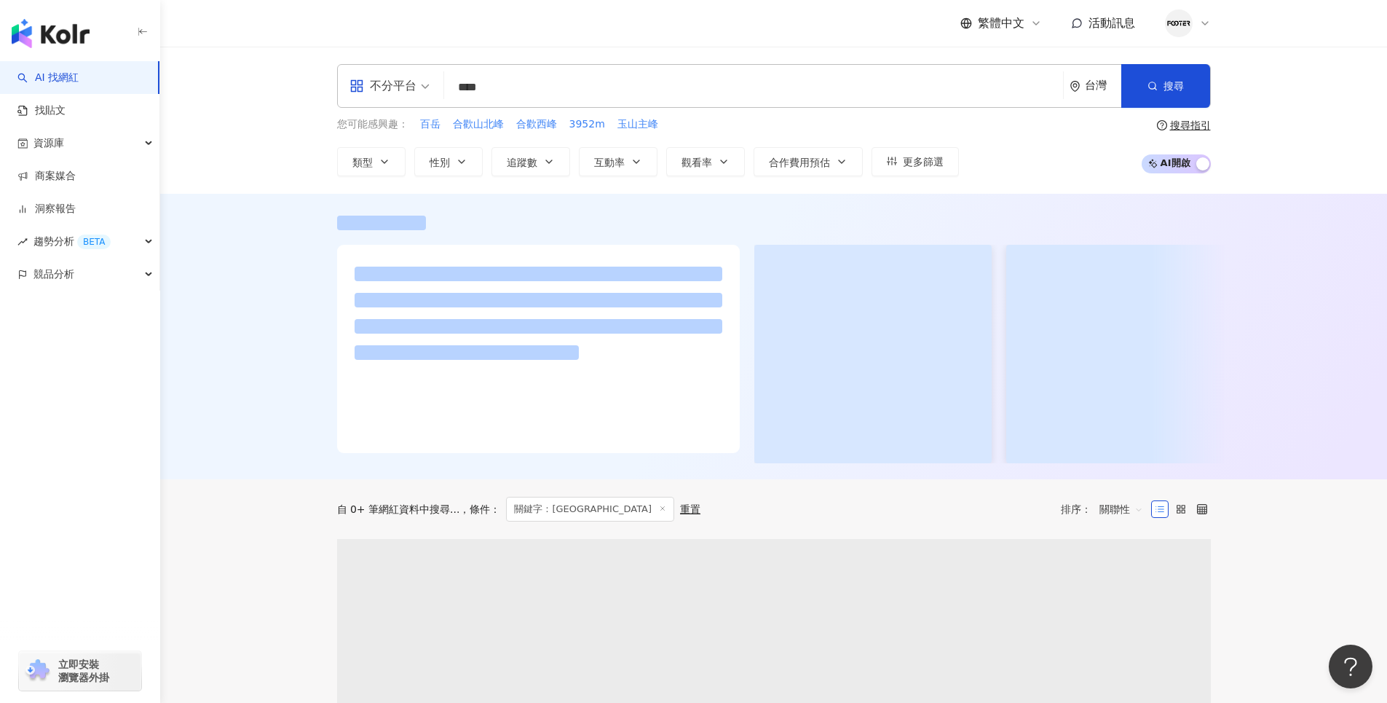
click at [242, 221] on div at bounding box center [773, 336] width 1227 height 285
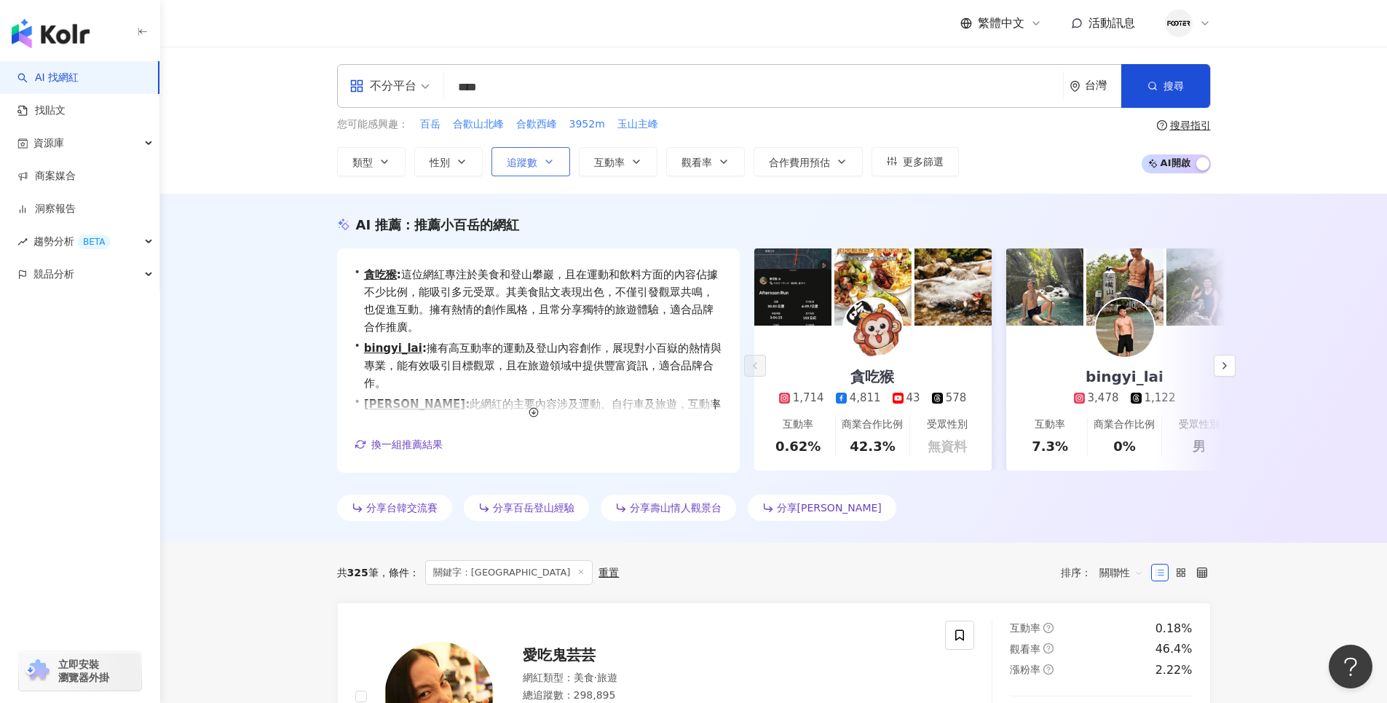
click at [547, 164] on icon "button" at bounding box center [549, 162] width 12 height 12
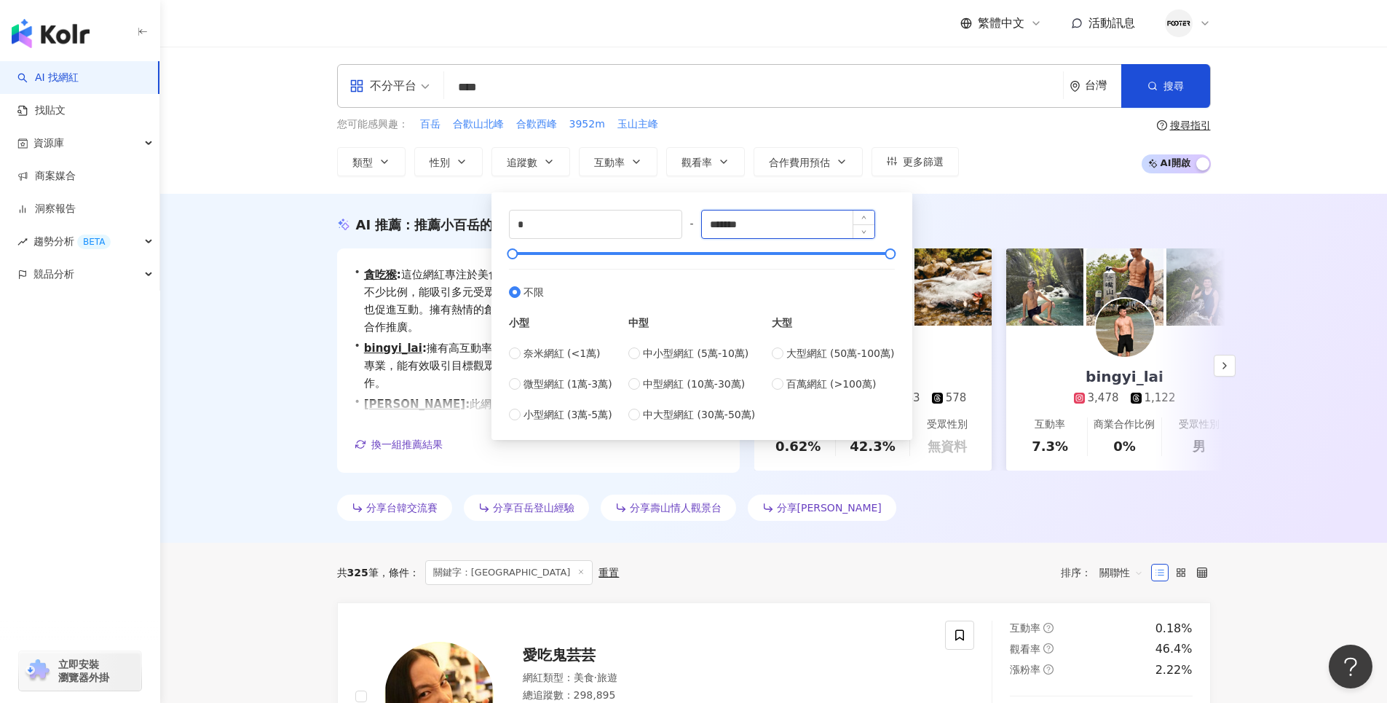
click at [774, 226] on input "*******" at bounding box center [788, 224] width 173 height 28
click at [749, 224] on input "*******" at bounding box center [788, 224] width 173 height 28
click at [745, 226] on input "*******" at bounding box center [788, 224] width 173 height 28
click at [737, 224] on input "*******" at bounding box center [788, 224] width 173 height 28
click at [731, 225] on input "*******" at bounding box center [788, 224] width 173 height 28
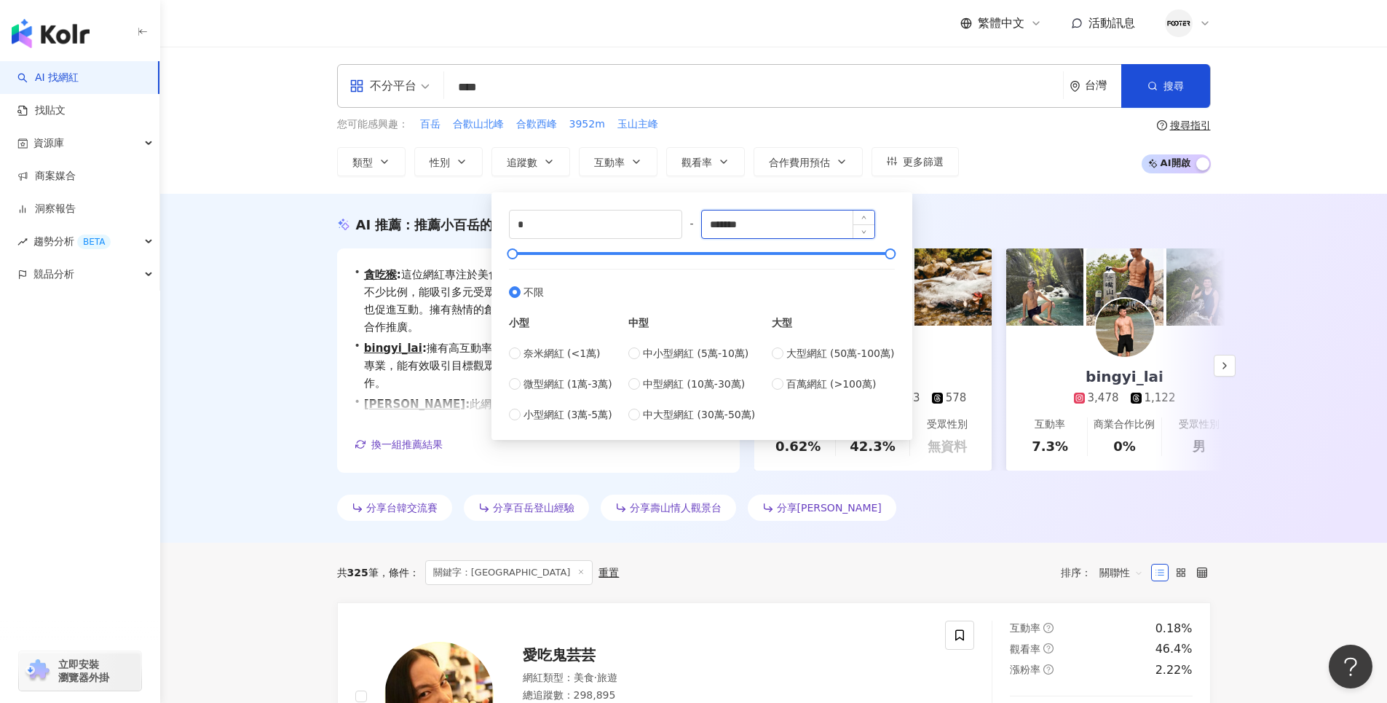
click at [731, 225] on input "*******" at bounding box center [788, 224] width 173 height 28
drag, startPoint x: 725, startPoint y: 225, endPoint x: 759, endPoint y: 226, distance: 33.5
click at [726, 225] on input "*******" at bounding box center [788, 224] width 173 height 28
click at [886, 250] on div at bounding box center [890, 254] width 8 height 8
drag, startPoint x: 859, startPoint y: 252, endPoint x: 728, endPoint y: 245, distance: 131.2
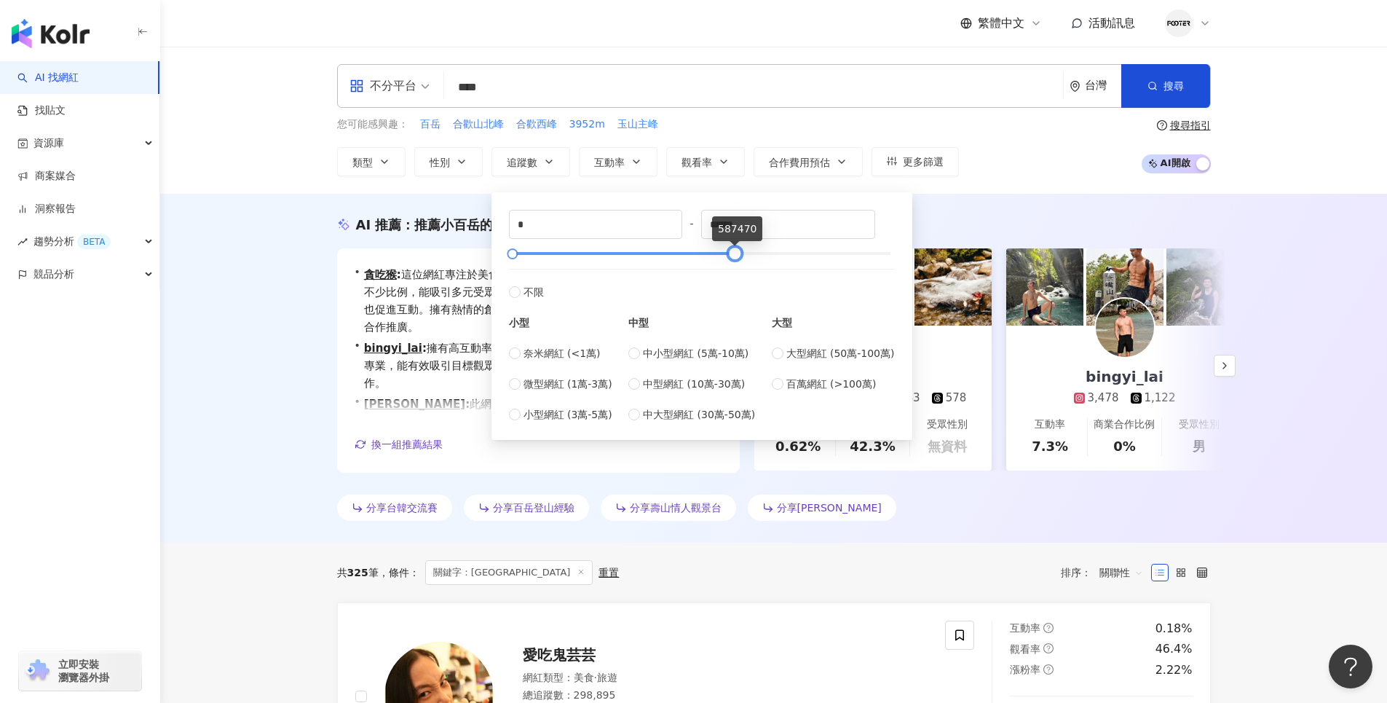
click at [730, 250] on div at bounding box center [734, 254] width 8 height 8
drag, startPoint x: 758, startPoint y: 223, endPoint x: 660, endPoint y: 214, distance: 98.0
click at [660, 214] on div "* - ****** 不限 小型 奈米網紅 (<1萬) 微型網紅 (1萬-3萬) 小型網紅 (3萬-5萬) 中型 中小型網紅 (5萬-10萬) 中型網紅 (1…" at bounding box center [702, 316] width 386 height 213
type input "******"
click at [1044, 183] on div "不分平台 **** 台灣 搜尋 0b973e15-93f6-4e80-ac51-3247c51fbcaa keyword 肉魯走遍全台灣環遊全世界 228,3…" at bounding box center [773, 120] width 1227 height 147
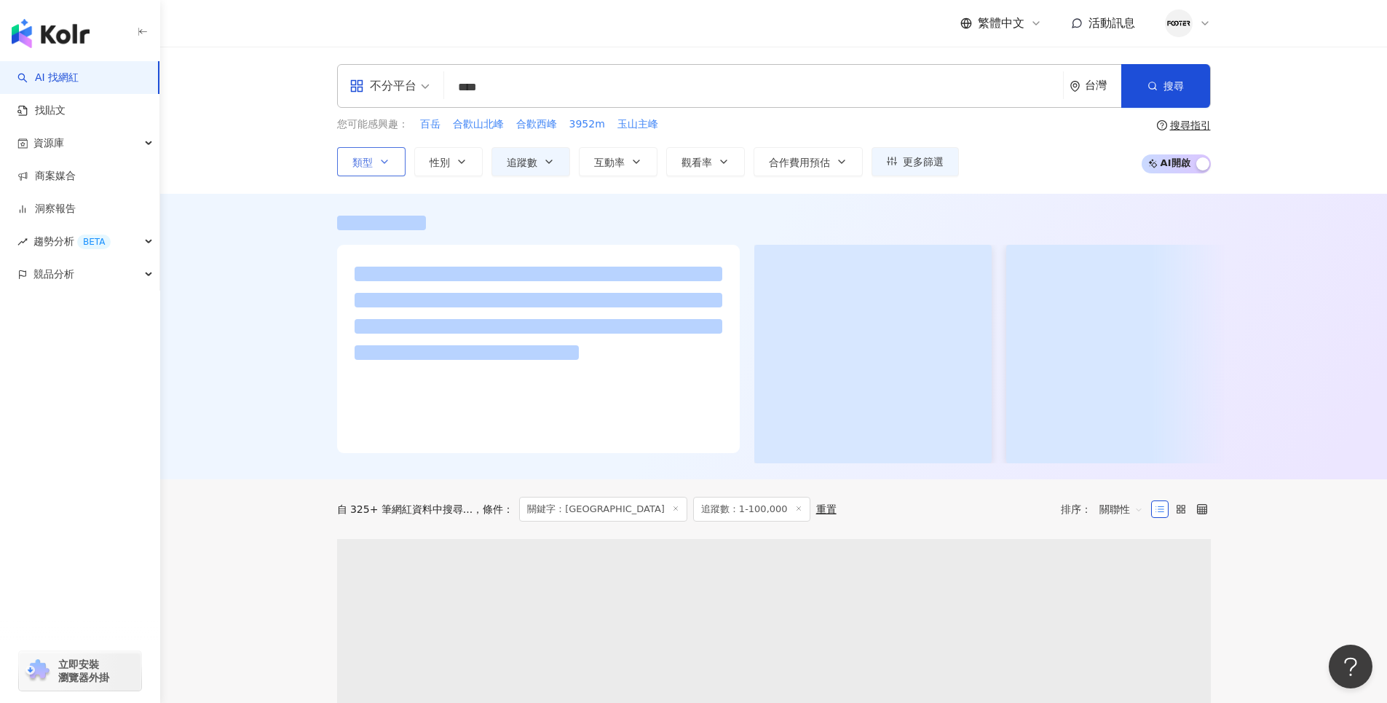
click at [375, 167] on button "類型" at bounding box center [371, 161] width 68 height 29
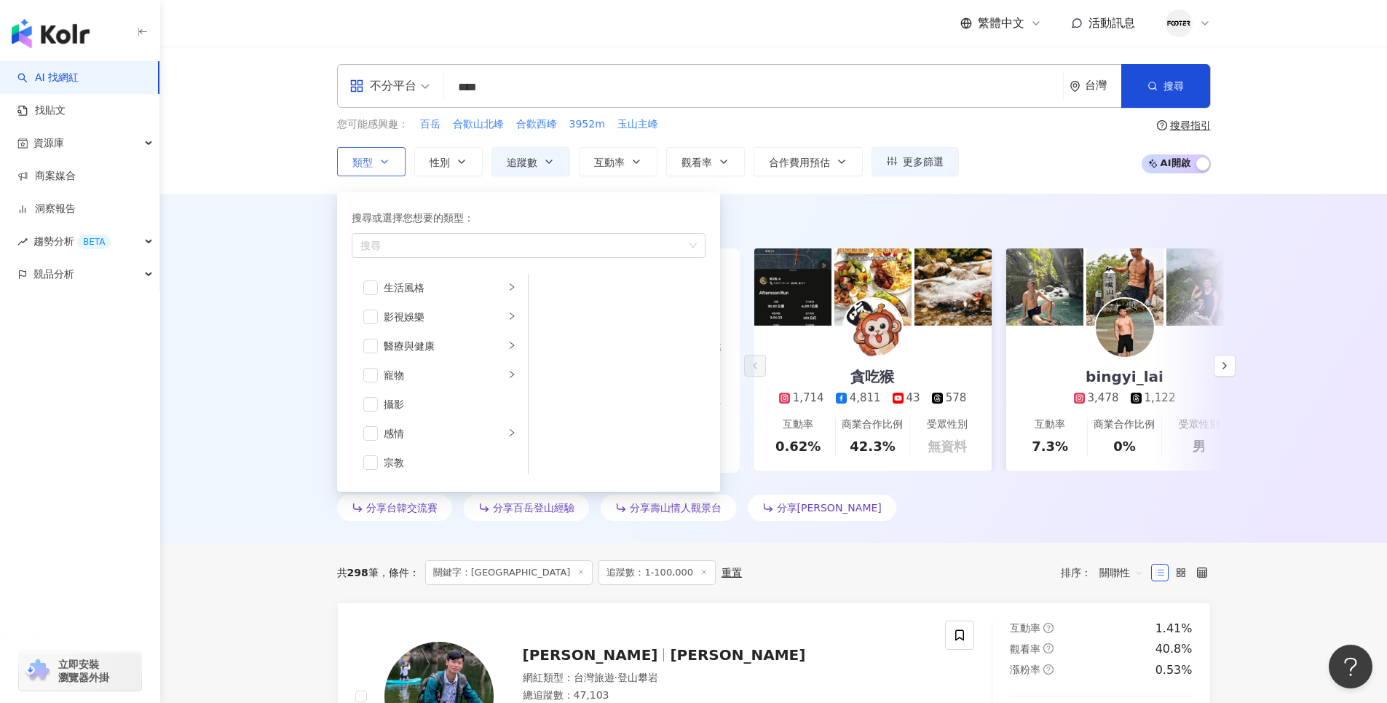
scroll to position [505, 0]
click at [475, 244] on div "button" at bounding box center [521, 245] width 333 height 11
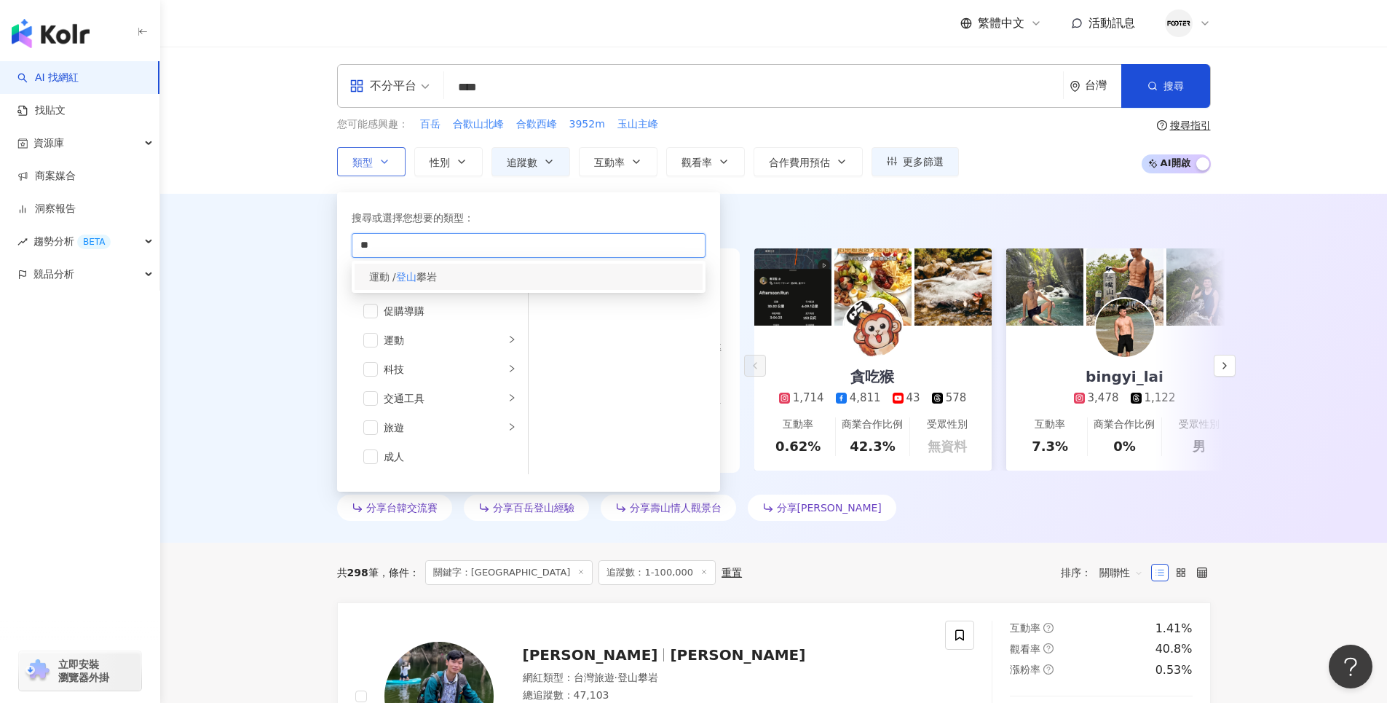
type input "**"
click at [451, 278] on div "運動 / 登山 攀岩" at bounding box center [529, 277] width 348 height 26
click at [237, 294] on div "AI 推薦 ： 推薦小百岳的網紅 • 貪吃猴 : 這位網紅以美食內容為主，特別是甜點和飲料，吸引了大量關注。旅遊及登山相關的內容也顯示其多元性，對於喜好戶外活…" at bounding box center [773, 368] width 1227 height 349
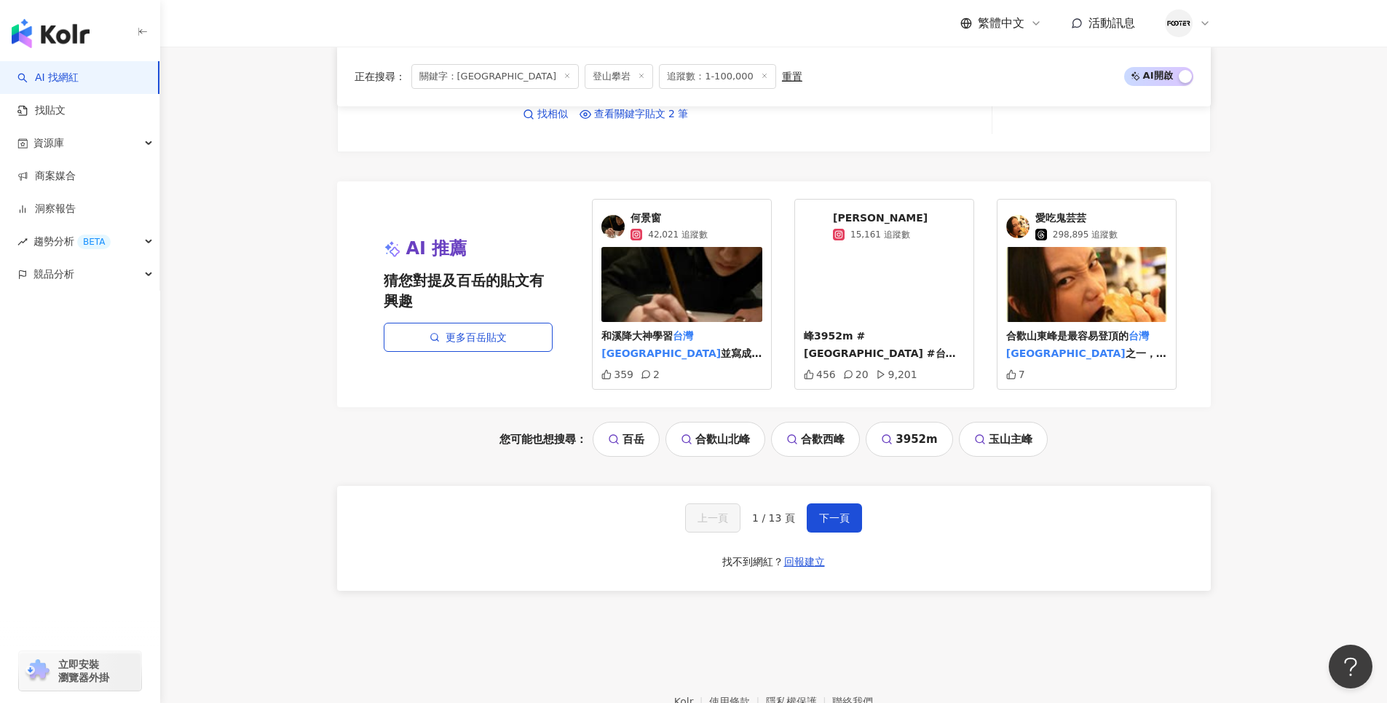
scroll to position [2738, 0]
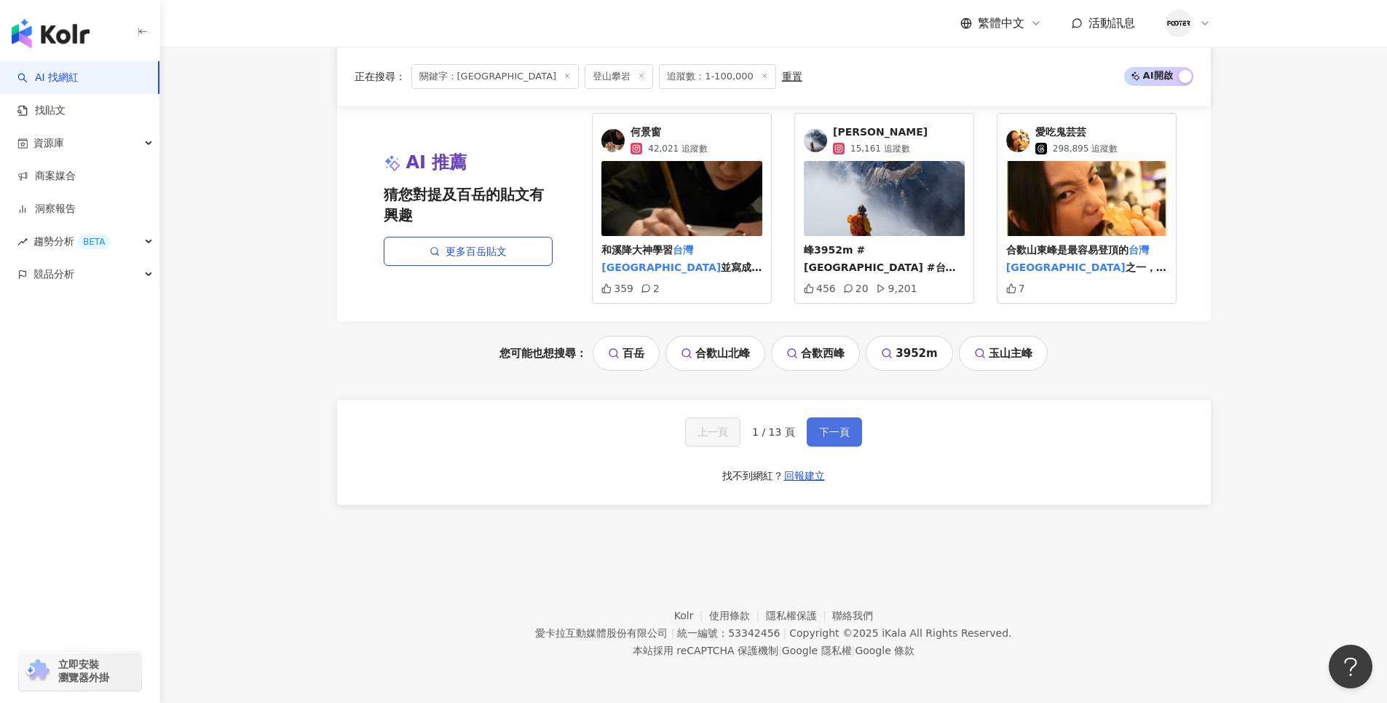
click at [842, 429] on span "下一頁" at bounding box center [834, 432] width 31 height 12
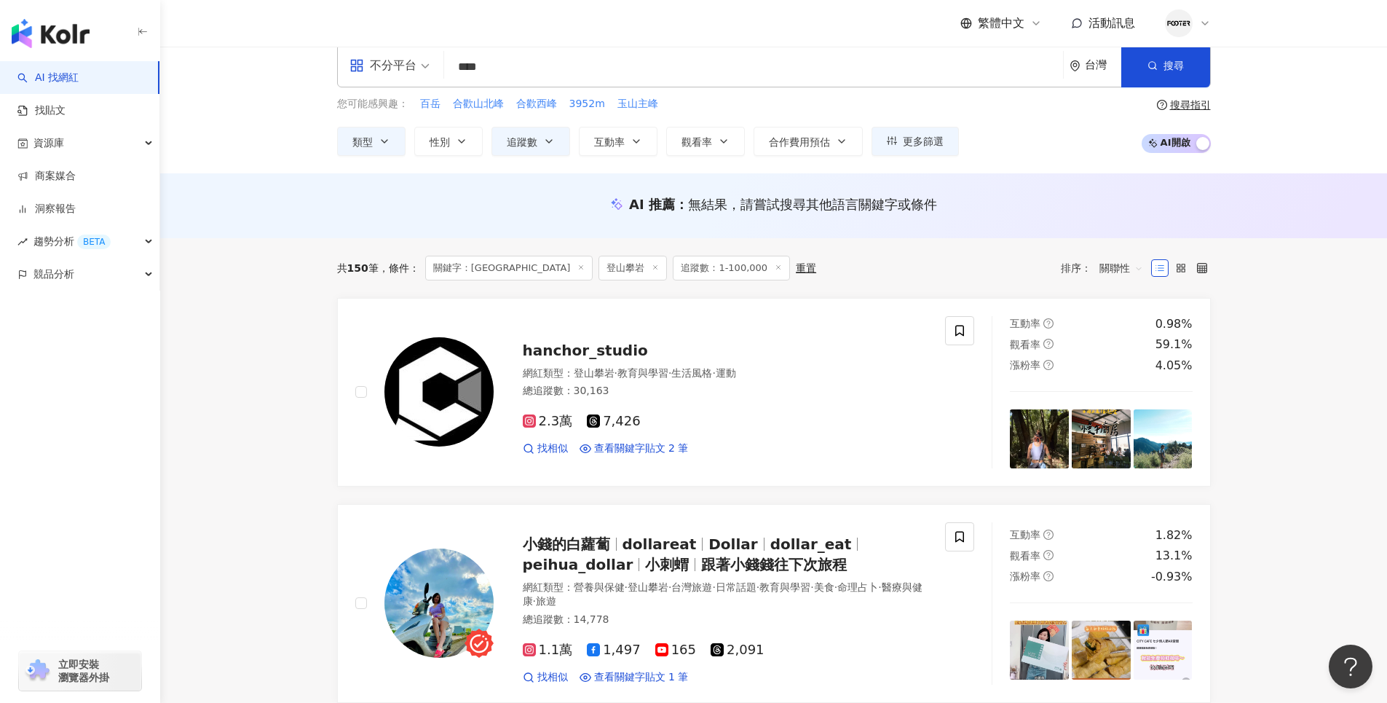
scroll to position [0, 0]
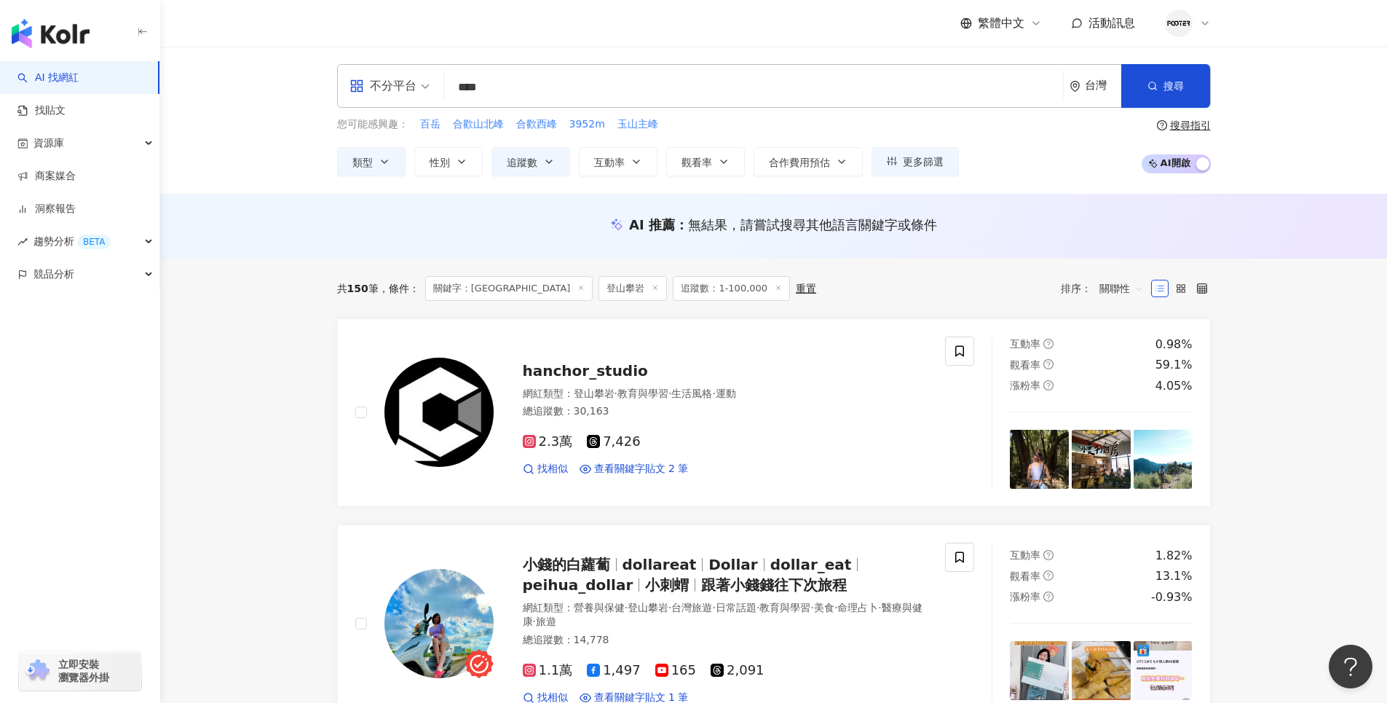
click at [488, 164] on div "類型 性別 追蹤數 互動率 觀看率 合作費用預估 更多篩選 * - ****** 不限 小型 奈米網紅 (<1萬) 微型網紅 (1萬-3萬) 小型網紅 (3萬…" at bounding box center [648, 161] width 622 height 29
click at [472, 164] on button "性別" at bounding box center [448, 161] width 68 height 29
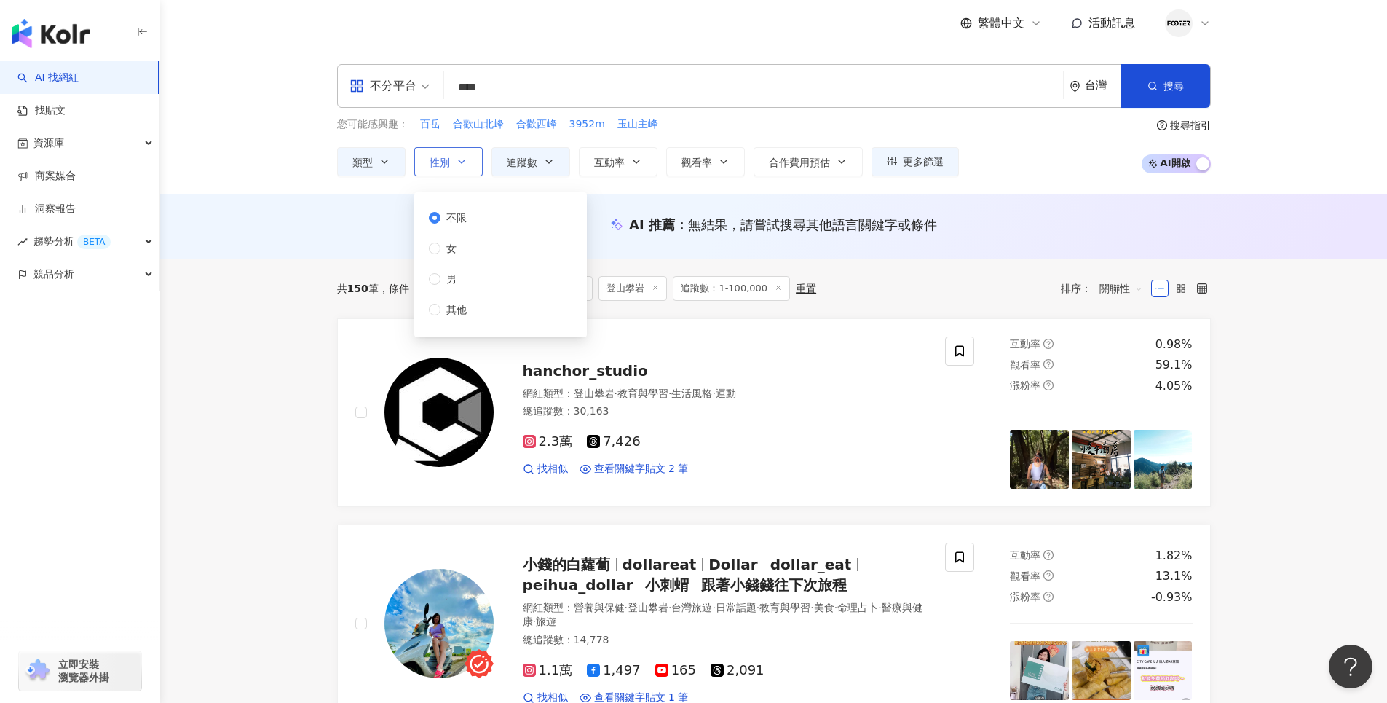
click at [465, 162] on icon "button" at bounding box center [462, 162] width 12 height 12
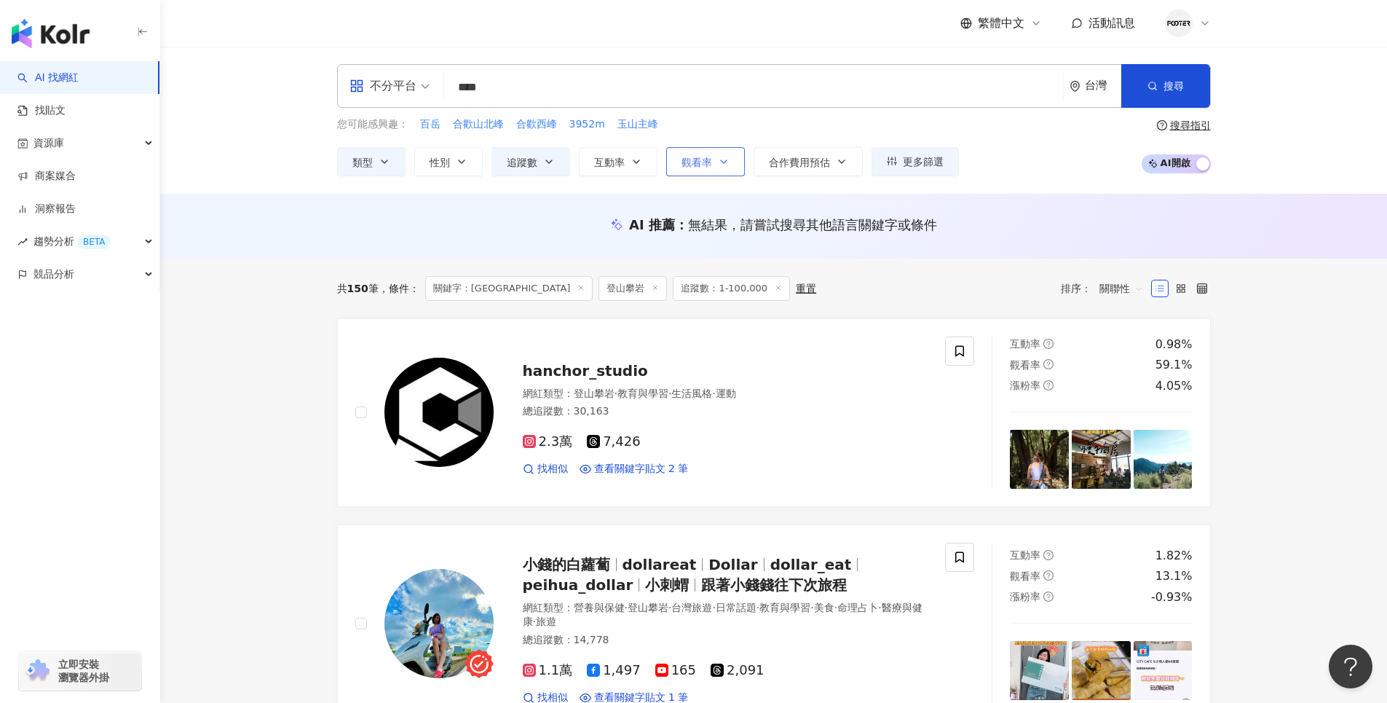
click at [731, 164] on button "觀看率" at bounding box center [705, 161] width 79 height 29
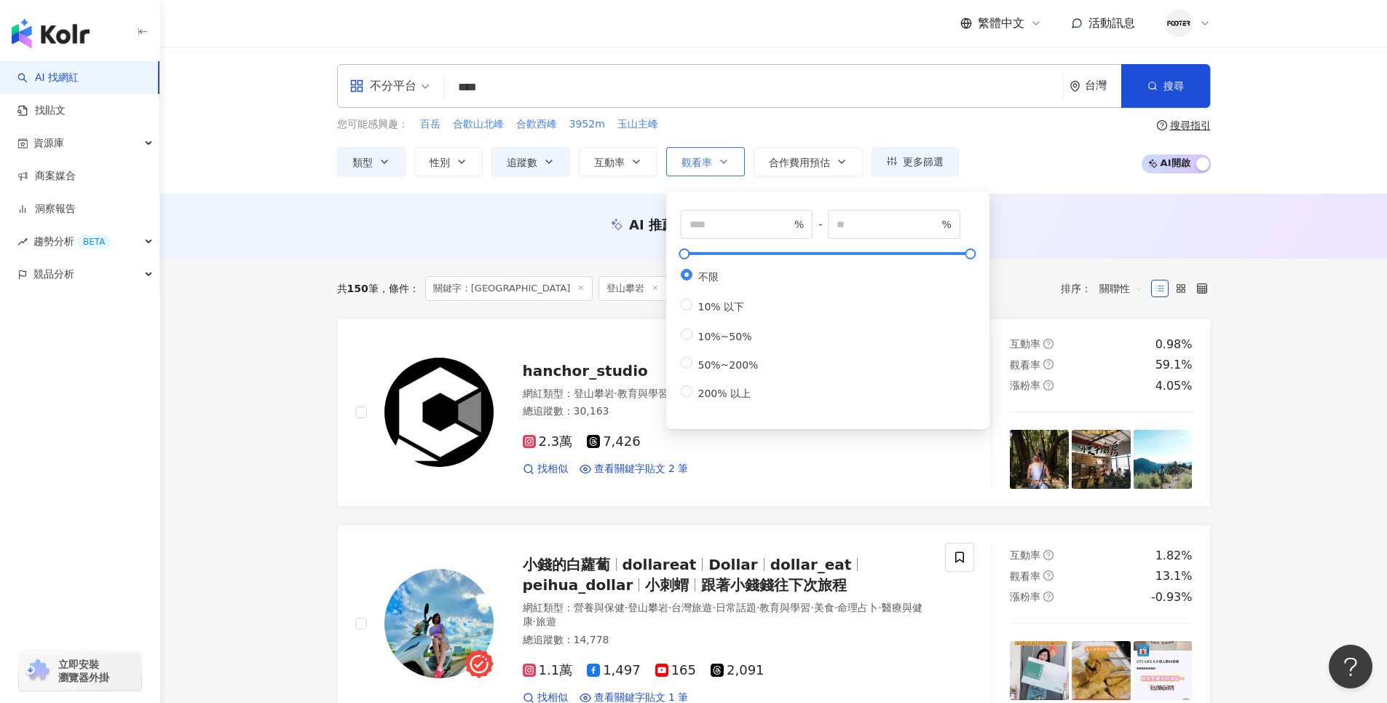
click at [729, 161] on button "觀看率" at bounding box center [705, 161] width 79 height 29
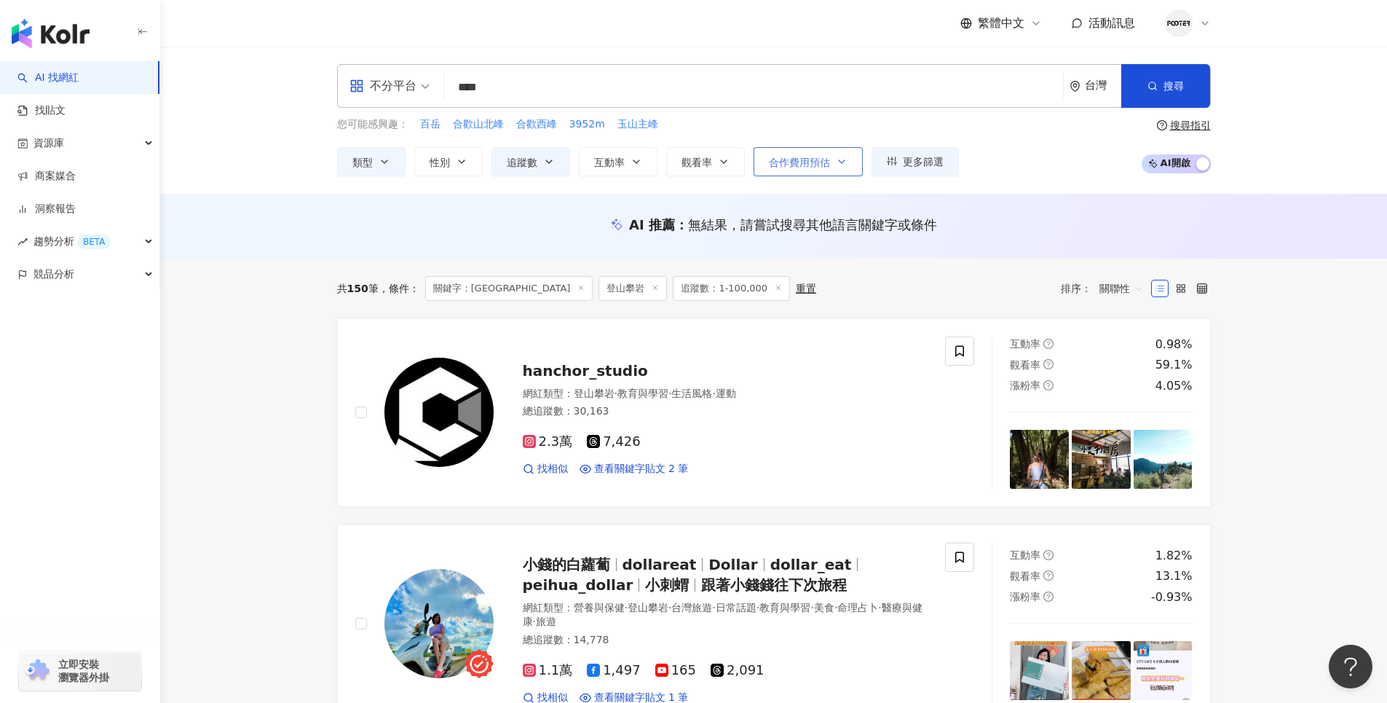
click at [839, 157] on icon "button" at bounding box center [842, 162] width 12 height 12
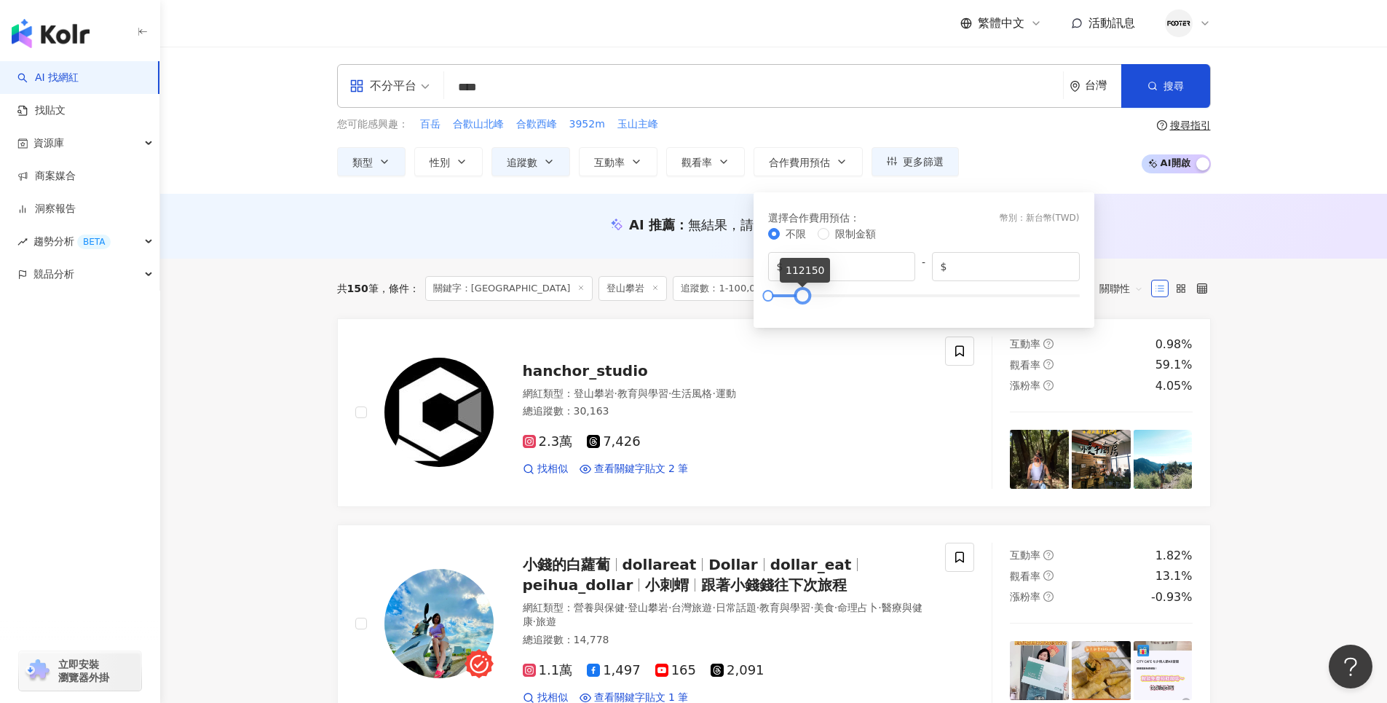
drag, startPoint x: 1082, startPoint y: 298, endPoint x: 805, endPoint y: 298, distance: 276.6
click at [805, 298] on div at bounding box center [803, 295] width 8 height 8
drag, startPoint x: 999, startPoint y: 269, endPoint x: 917, endPoint y: 269, distance: 81.5
click at [917, 269] on div "$ * - $ ******" at bounding box center [924, 266] width 312 height 29
type input "******"
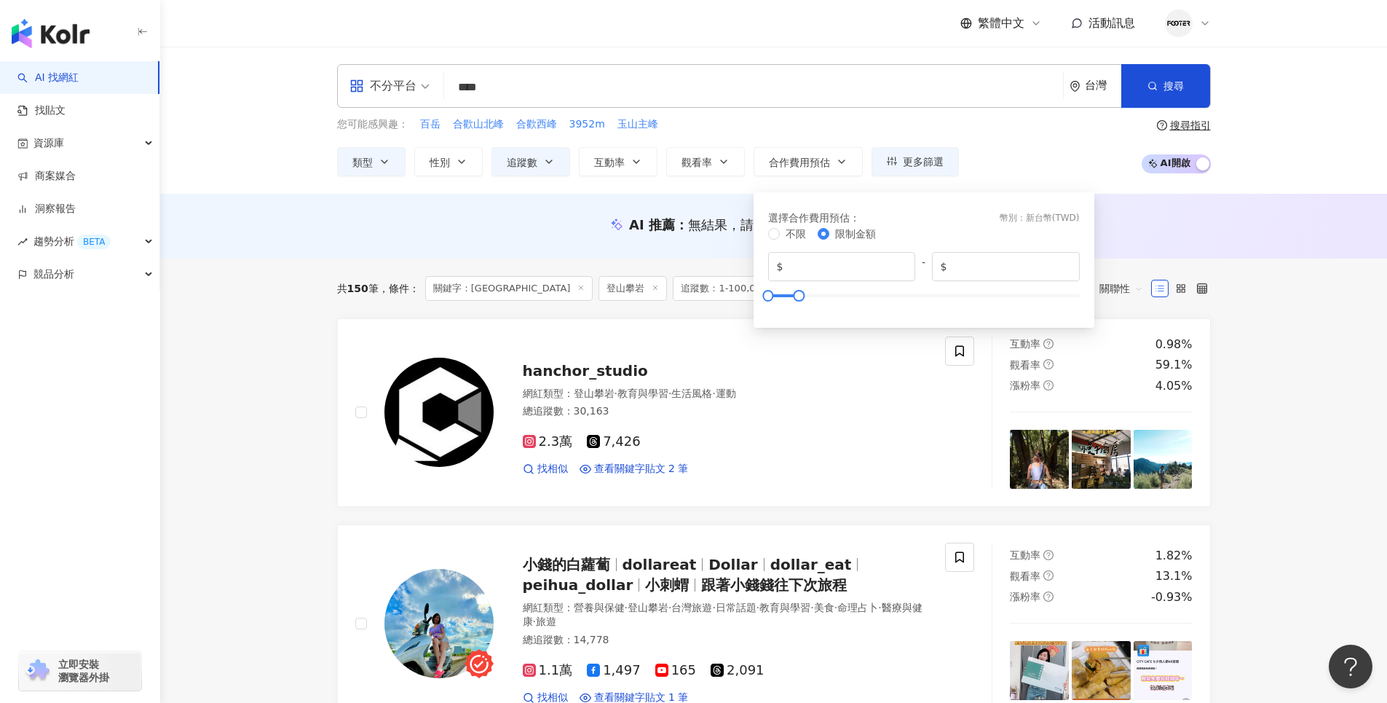
click at [1028, 175] on div "您可能感興趣： 百岳 合歡山北峰 合歡西峰 3952m 玉山主峰 類型 性別 追蹤數 互動率 觀看率 合作費用預估 更多篩選 * - ****** 不限 小型…" at bounding box center [774, 146] width 874 height 60
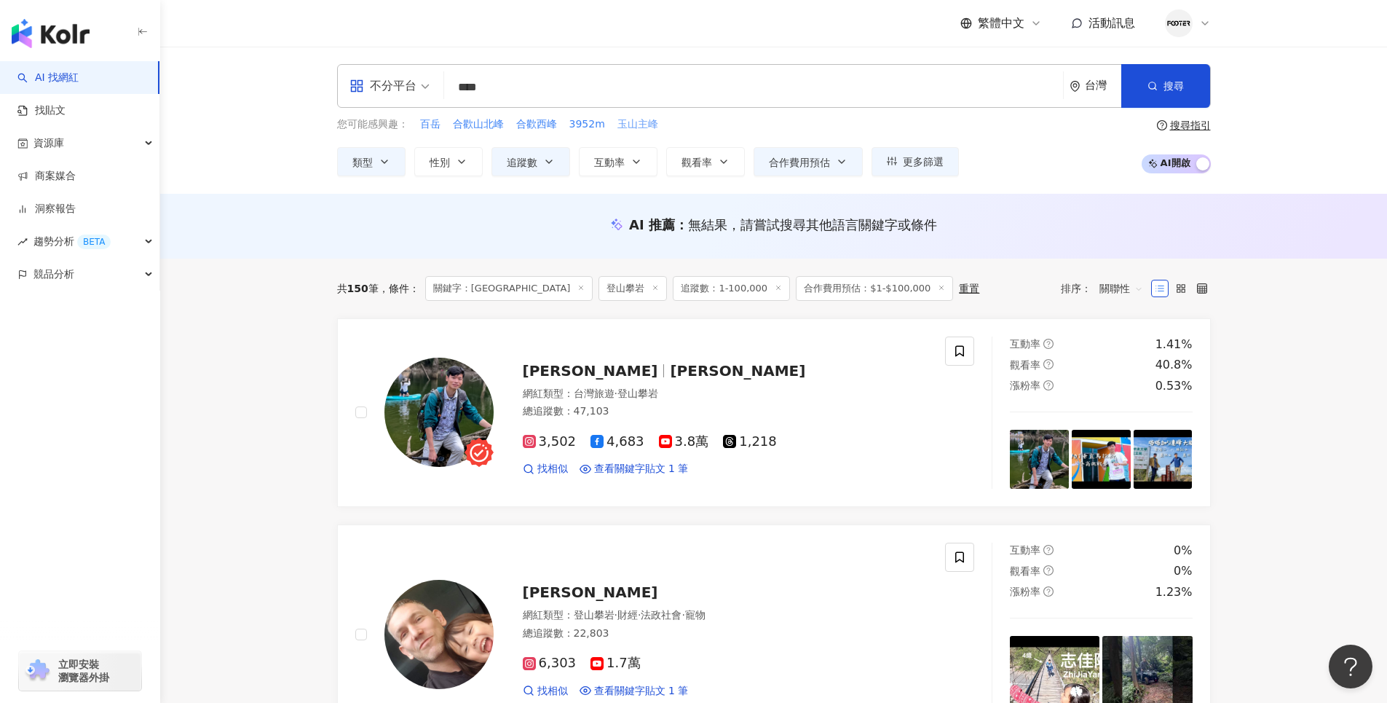
click at [633, 131] on span "玉山主峰" at bounding box center [637, 124] width 41 height 15
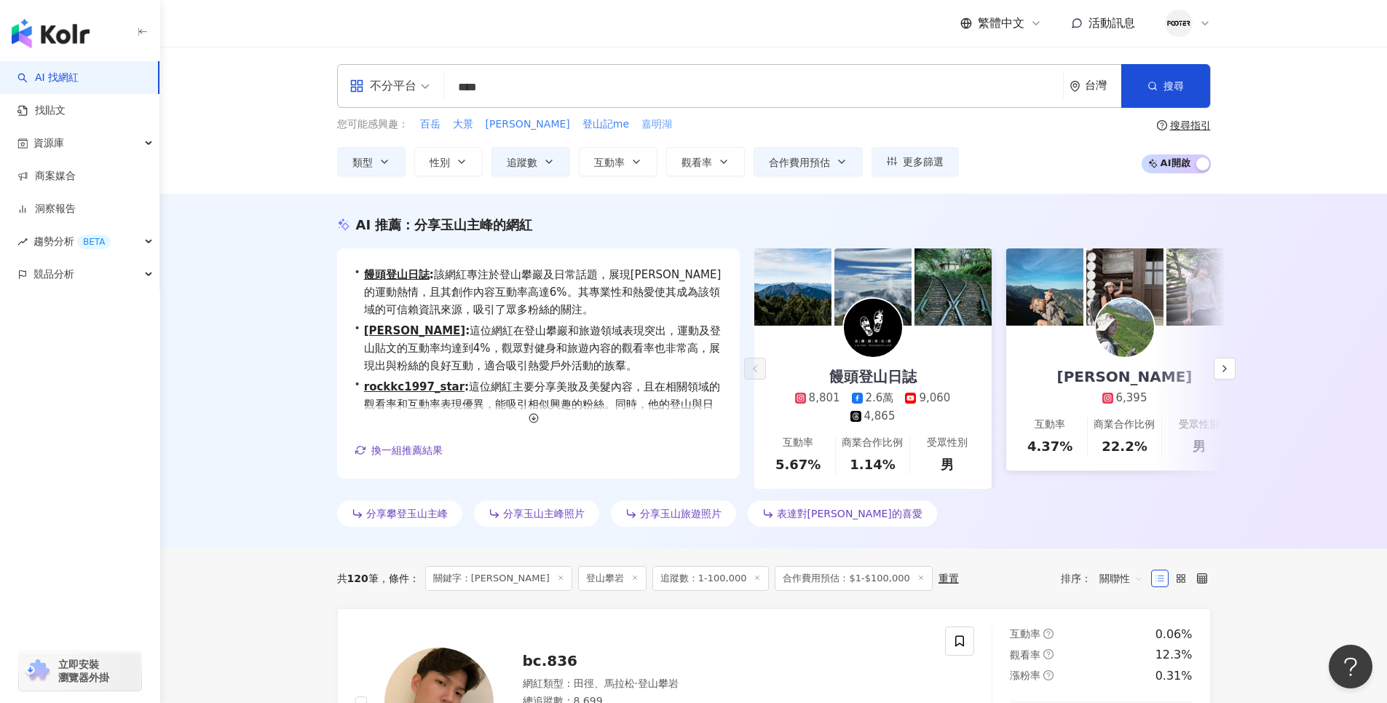
click at [641, 125] on span "嘉明湖" at bounding box center [656, 124] width 31 height 15
type input "***"
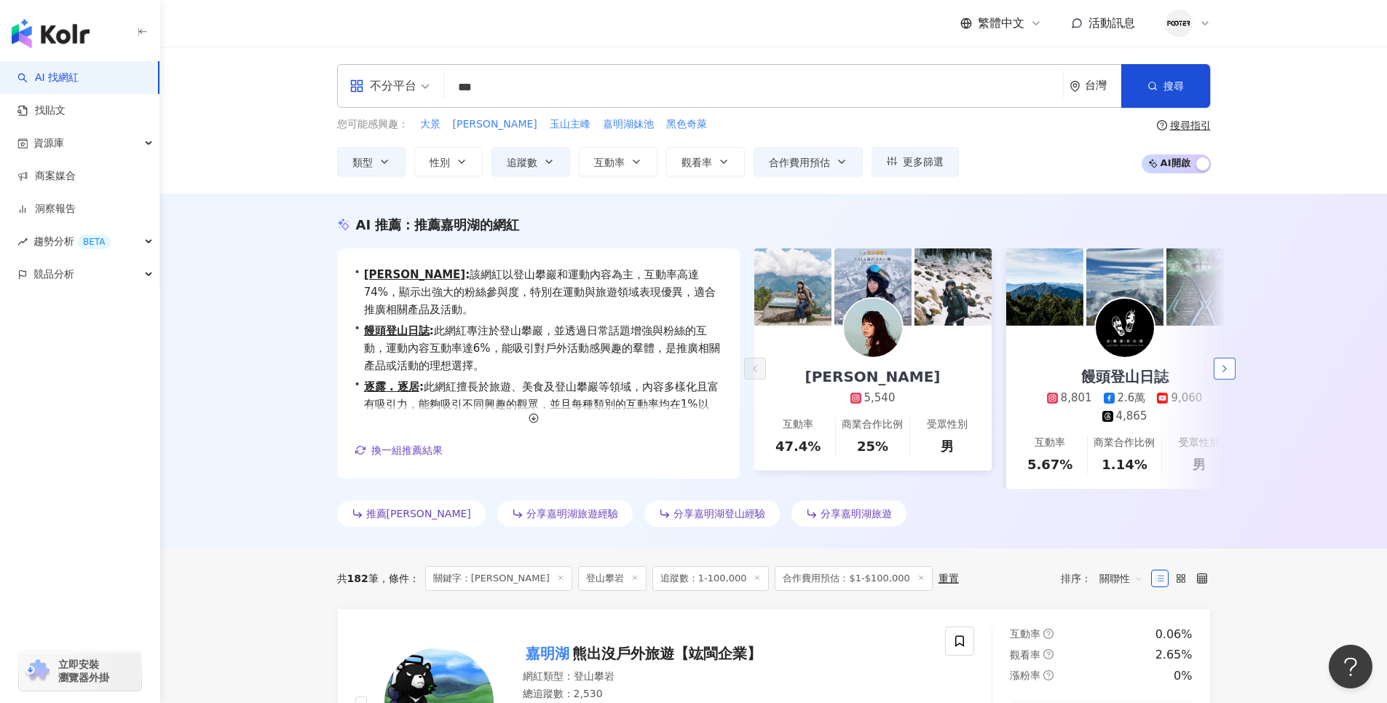
click at [1230, 372] on icon "button" at bounding box center [1225, 369] width 12 height 12
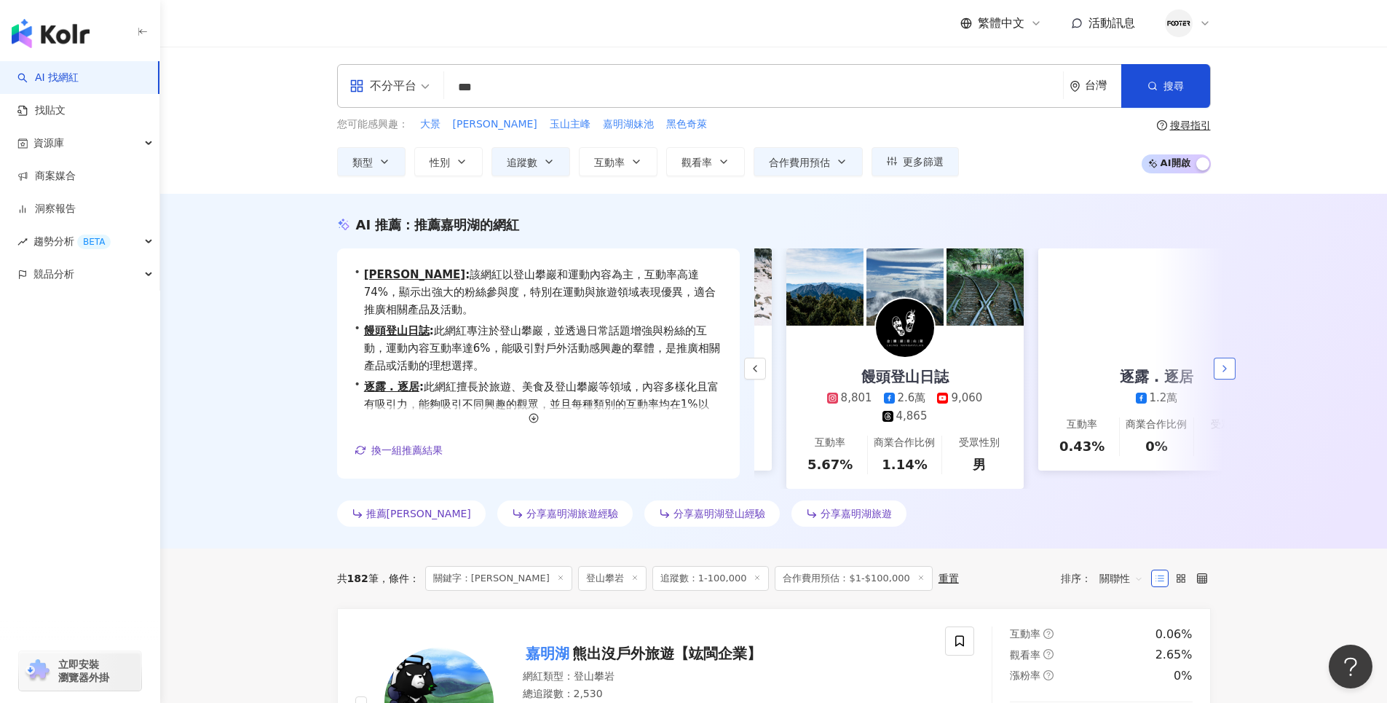
scroll to position [0, 252]
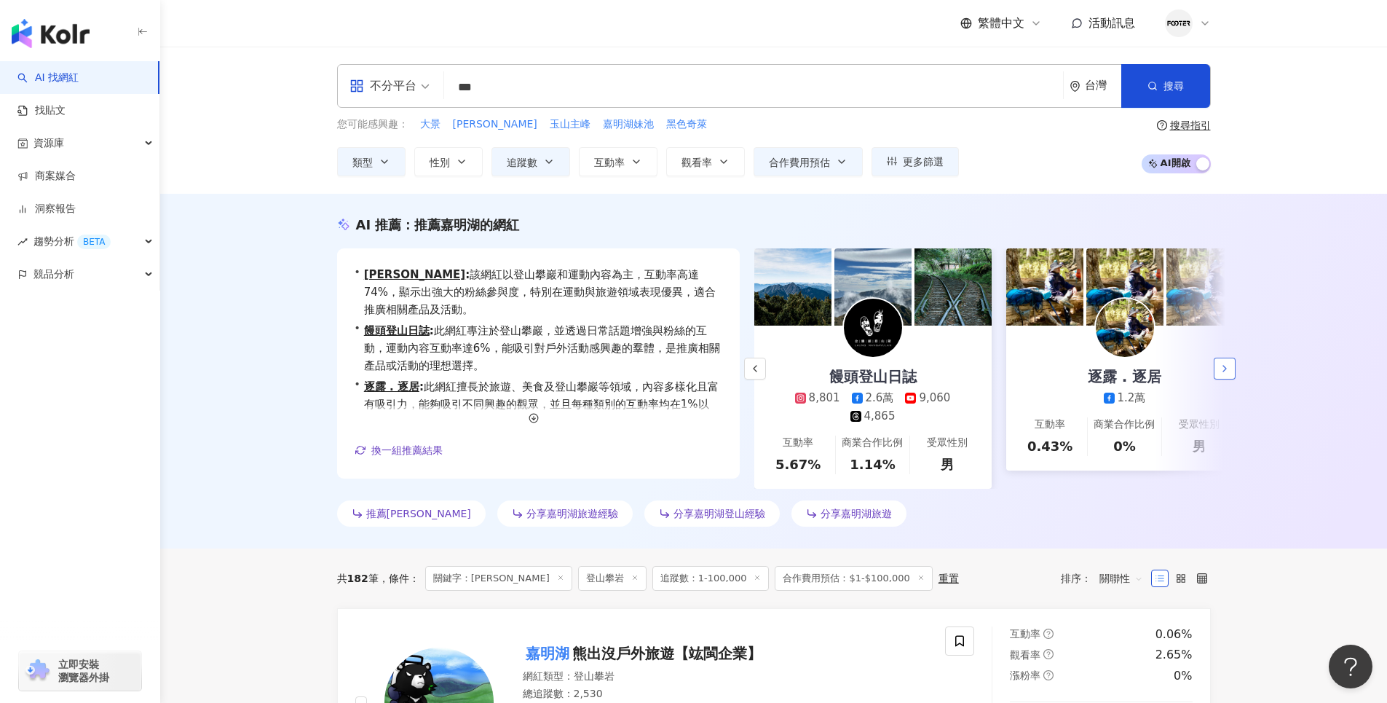
click at [1233, 379] on button "button" at bounding box center [1225, 368] width 22 height 22
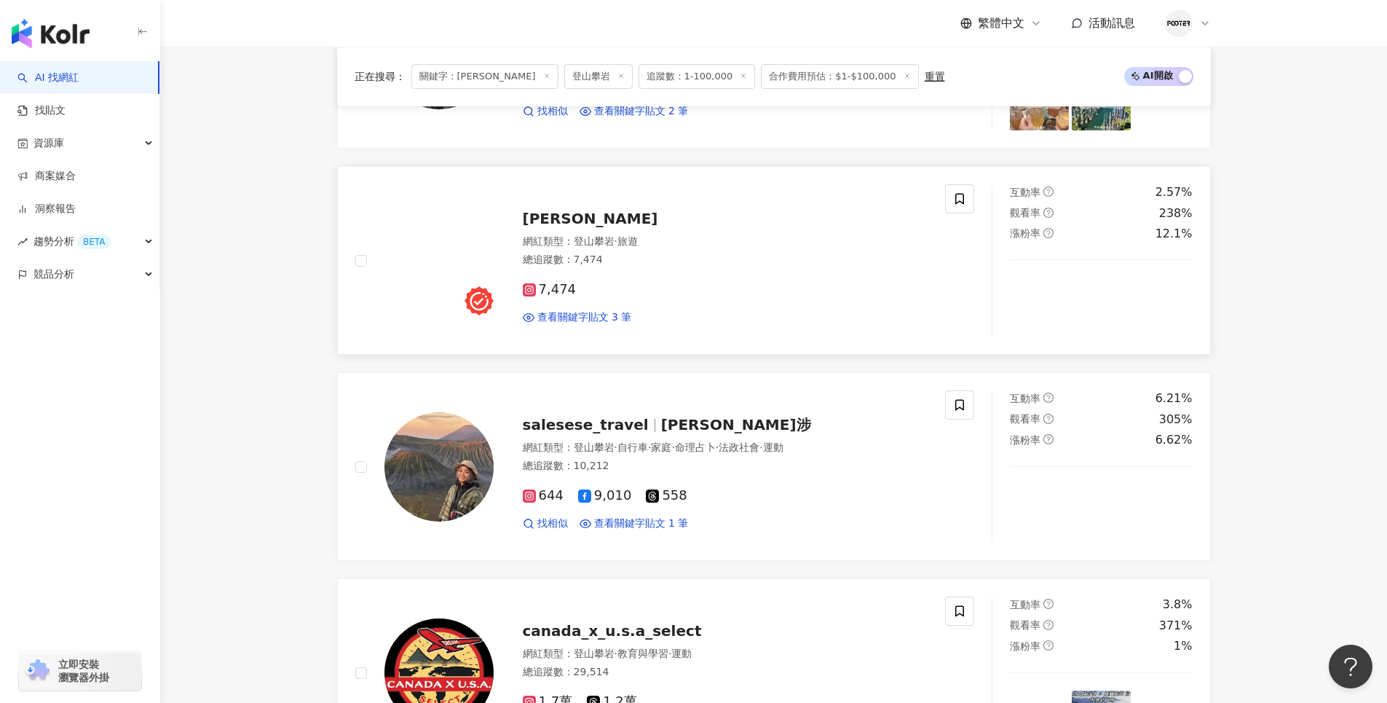
scroll to position [2402, 0]
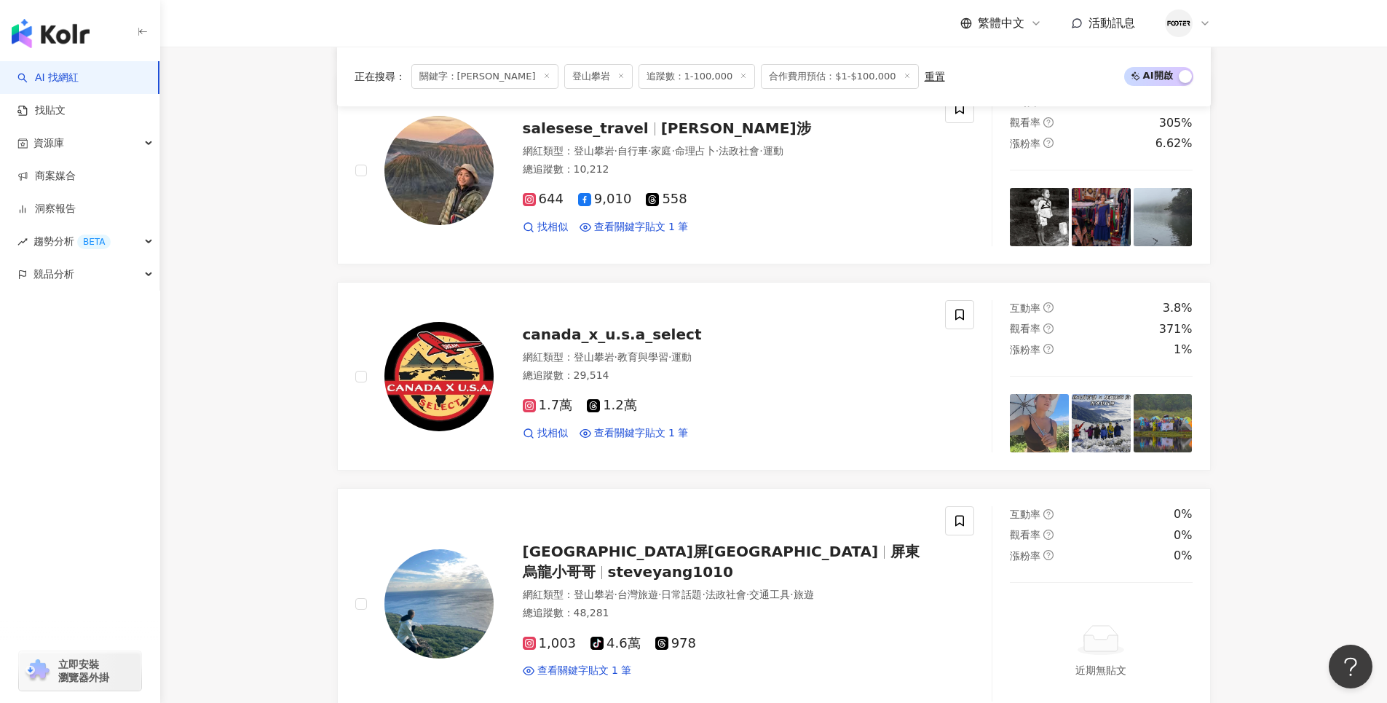
drag, startPoint x: 282, startPoint y: 436, endPoint x: 280, endPoint y: 360, distance: 75.7
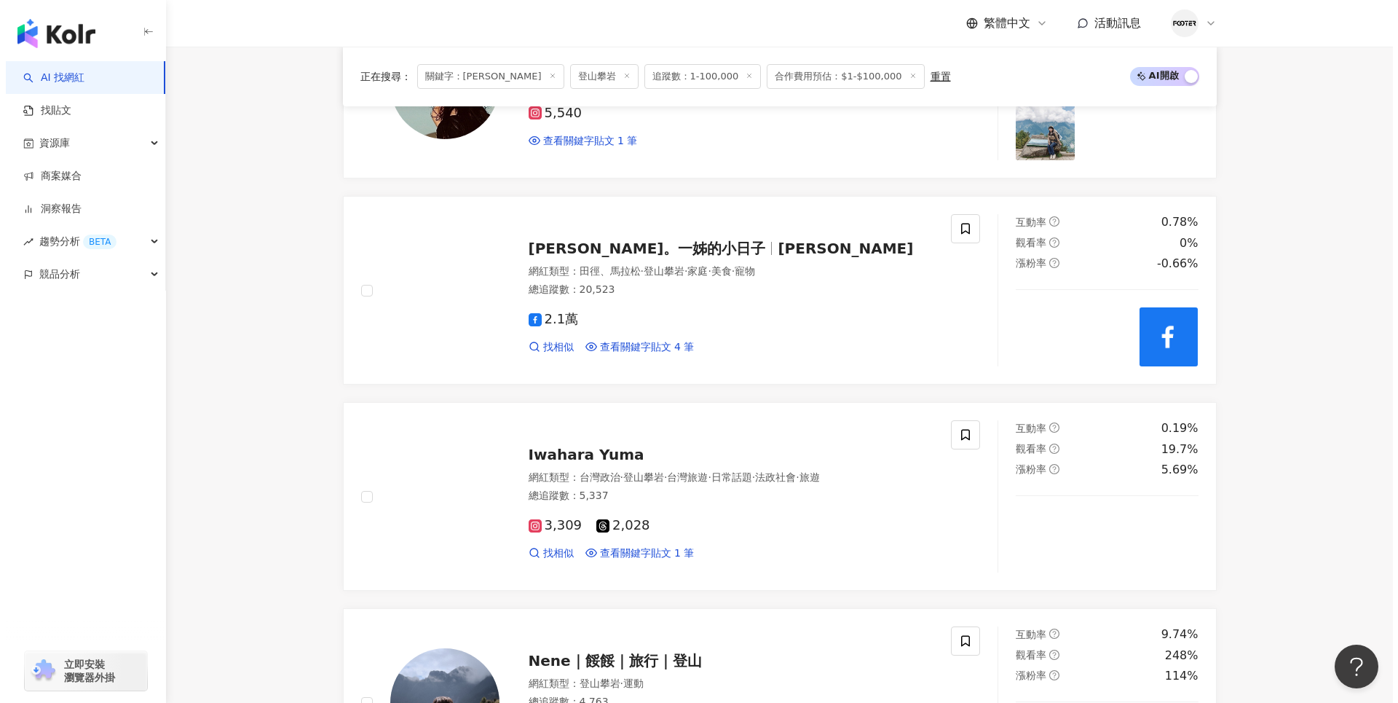
scroll to position [0, 0]
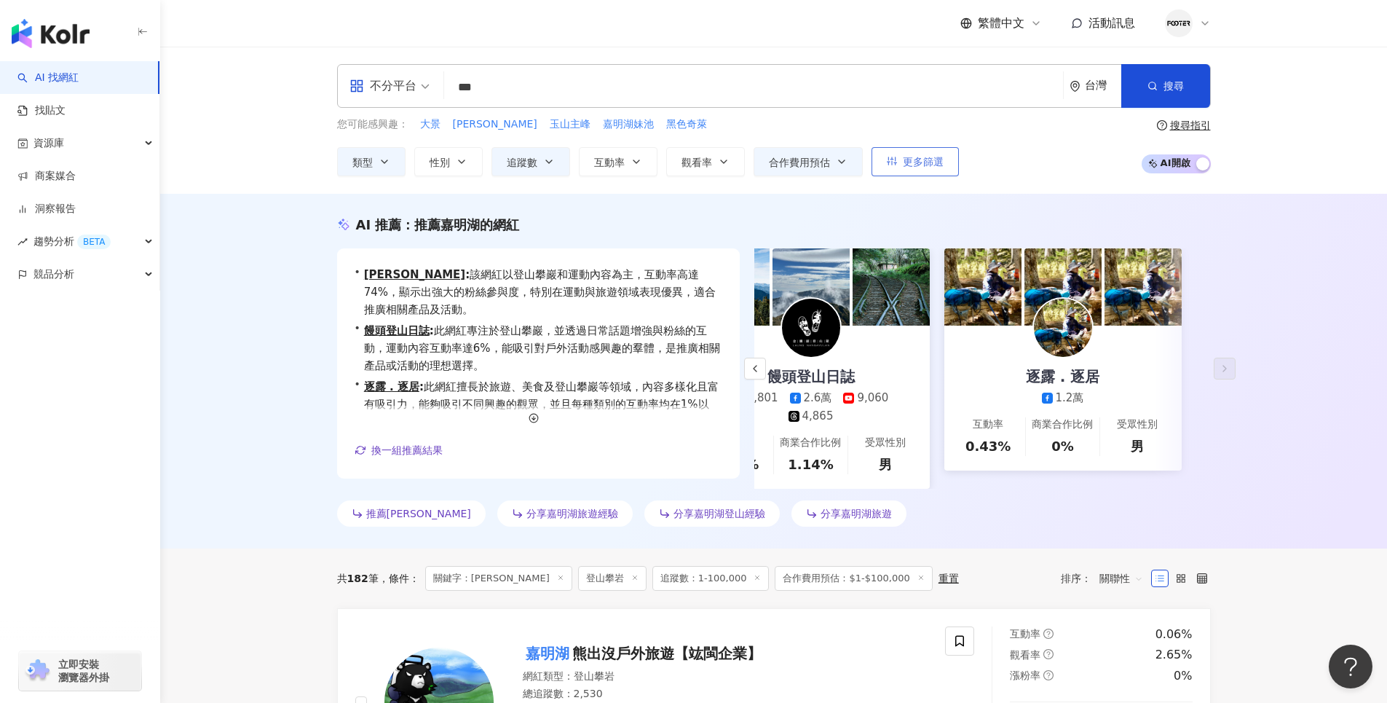
click at [925, 167] on span "更多篩選" at bounding box center [923, 162] width 41 height 12
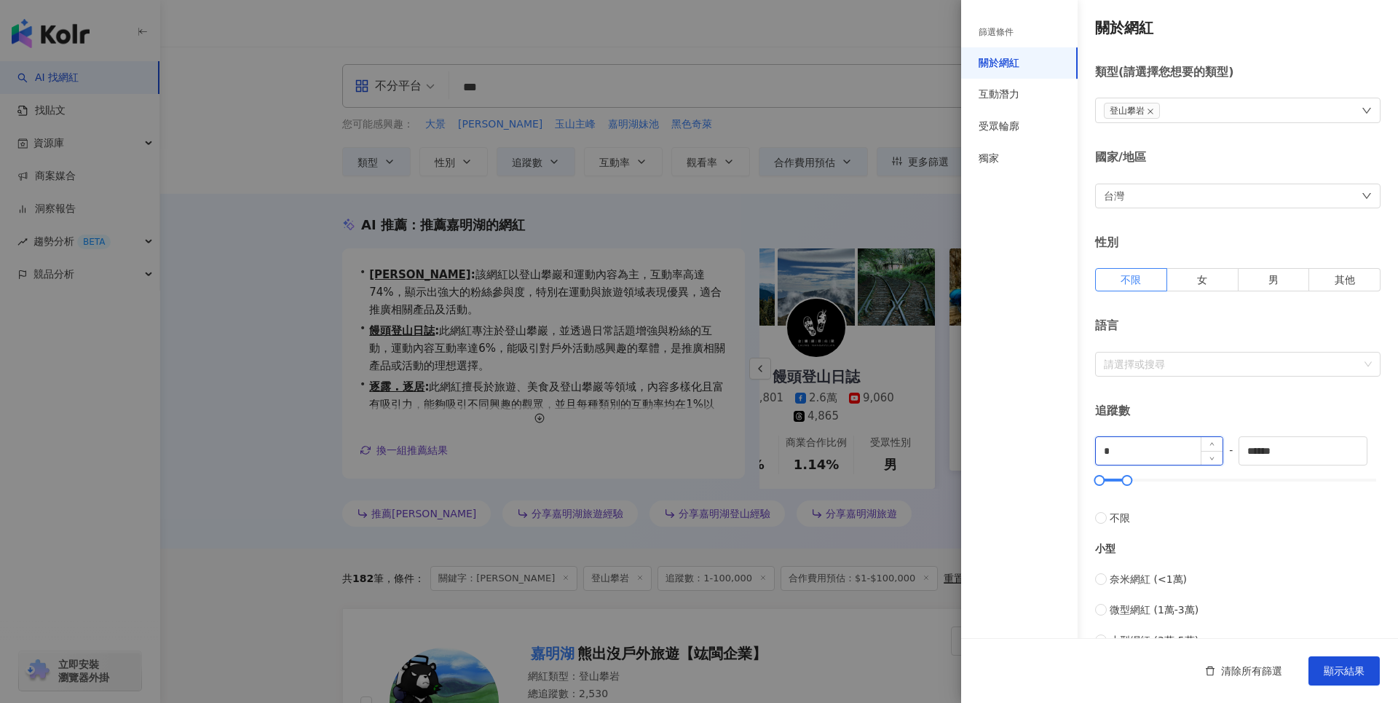
drag, startPoint x: 1184, startPoint y: 454, endPoint x: 1157, endPoint y: 454, distance: 26.9
click at [1158, 454] on input "*" at bounding box center [1159, 451] width 127 height 28
drag, startPoint x: 1157, startPoint y: 454, endPoint x: 1078, endPoint y: 452, distance: 78.6
click at [1099, 452] on input "*" at bounding box center [1159, 451] width 127 height 28
click at [1078, 452] on div "關於網紅 類型 ( 請選擇您想要的類型 ) 登山攀岩 國家/地區 台灣 性別 不限 女 男 其他 語言 請選擇或搜尋 追蹤數 * - ****** 不限 小型…" at bounding box center [1179, 518] width 437 height 1036
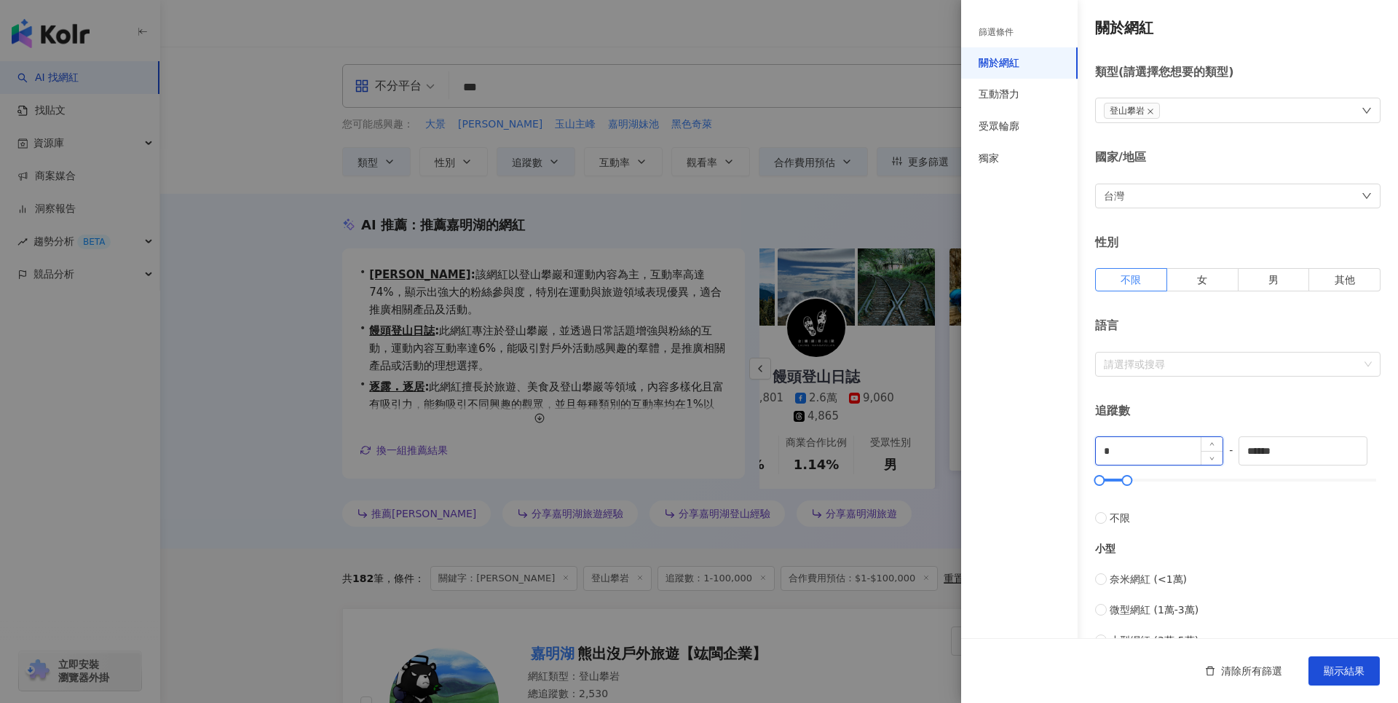
drag, startPoint x: 1157, startPoint y: 456, endPoint x: 1109, endPoint y: 448, distance: 48.6
click at [1109, 448] on input "*" at bounding box center [1159, 451] width 127 height 28
drag, startPoint x: 1109, startPoint y: 448, endPoint x: 1101, endPoint y: 448, distance: 7.3
click at [1101, 448] on input "*" at bounding box center [1159, 451] width 127 height 28
drag, startPoint x: 1142, startPoint y: 452, endPoint x: 1062, endPoint y: 451, distance: 79.4
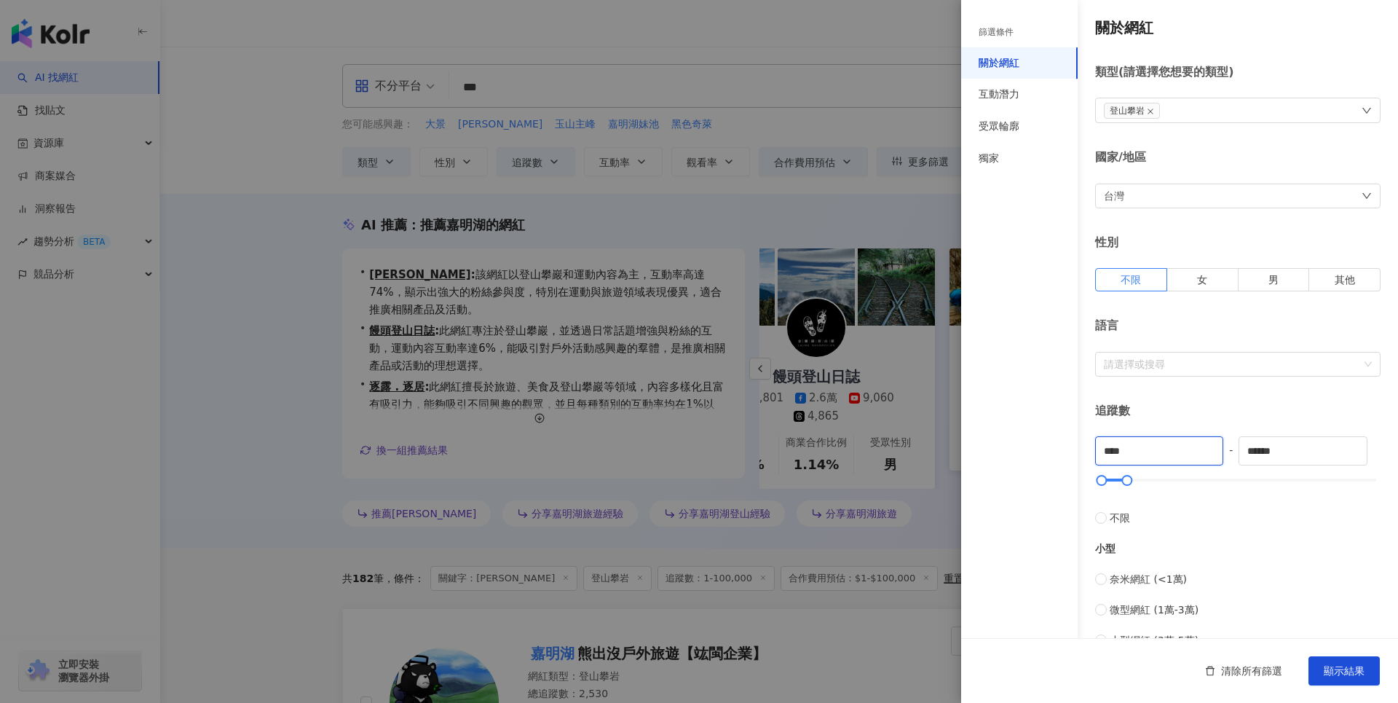
click at [1062, 451] on div "篩選條件 關於網紅 互動潛力 受眾輪廓 獨家 關於網紅 類型 ( 請選擇您想要的類型 ) 登山攀岩 國家/地區 台灣 性別 不限 女 男 其他 語言 請選擇或…" at bounding box center [1179, 550] width 437 height 1100
type input "*****"
click at [1013, 130] on div "受眾輪廓" at bounding box center [998, 126] width 41 height 15
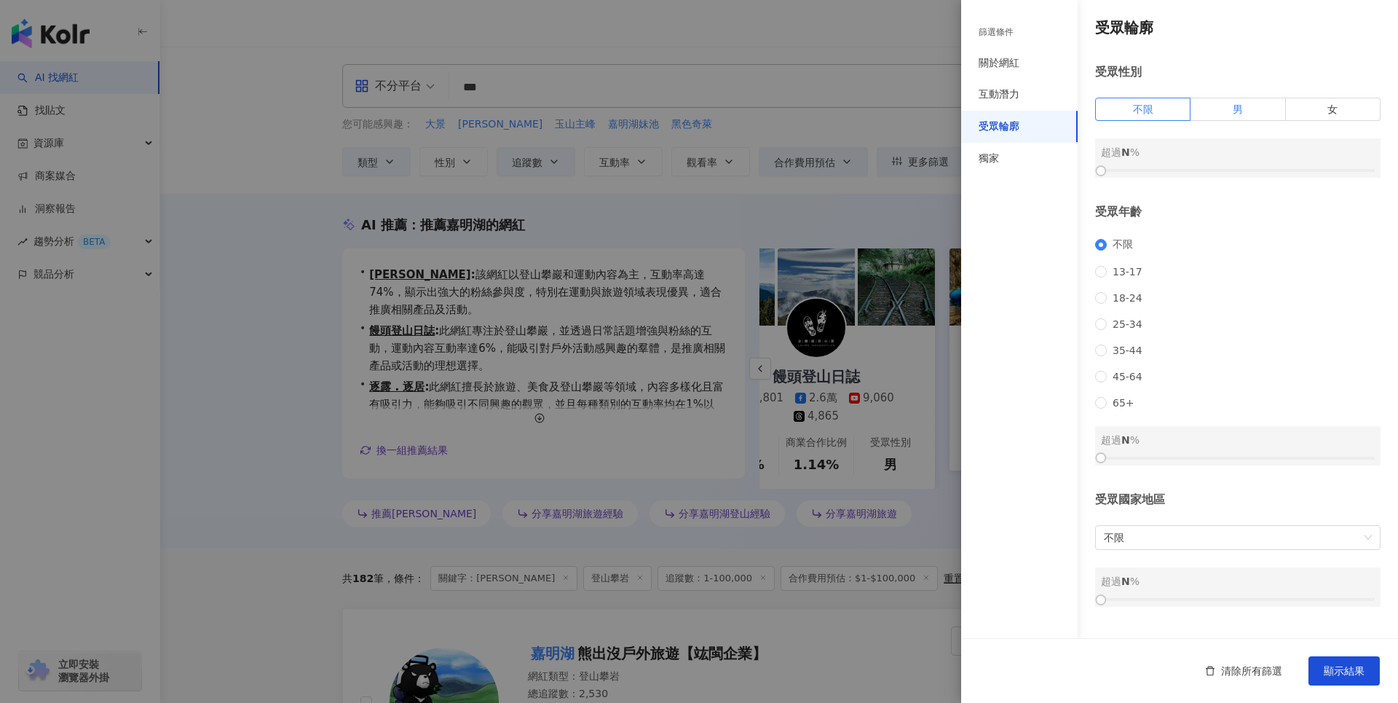
click at [1238, 107] on label "男" at bounding box center [1237, 109] width 95 height 23
click at [1226, 167] on div at bounding box center [1238, 170] width 274 height 9
click at [1237, 169] on div at bounding box center [1238, 170] width 274 height 9
click at [1239, 169] on div at bounding box center [1243, 171] width 8 height 8
click at [1235, 169] on div at bounding box center [1237, 171] width 8 height 8
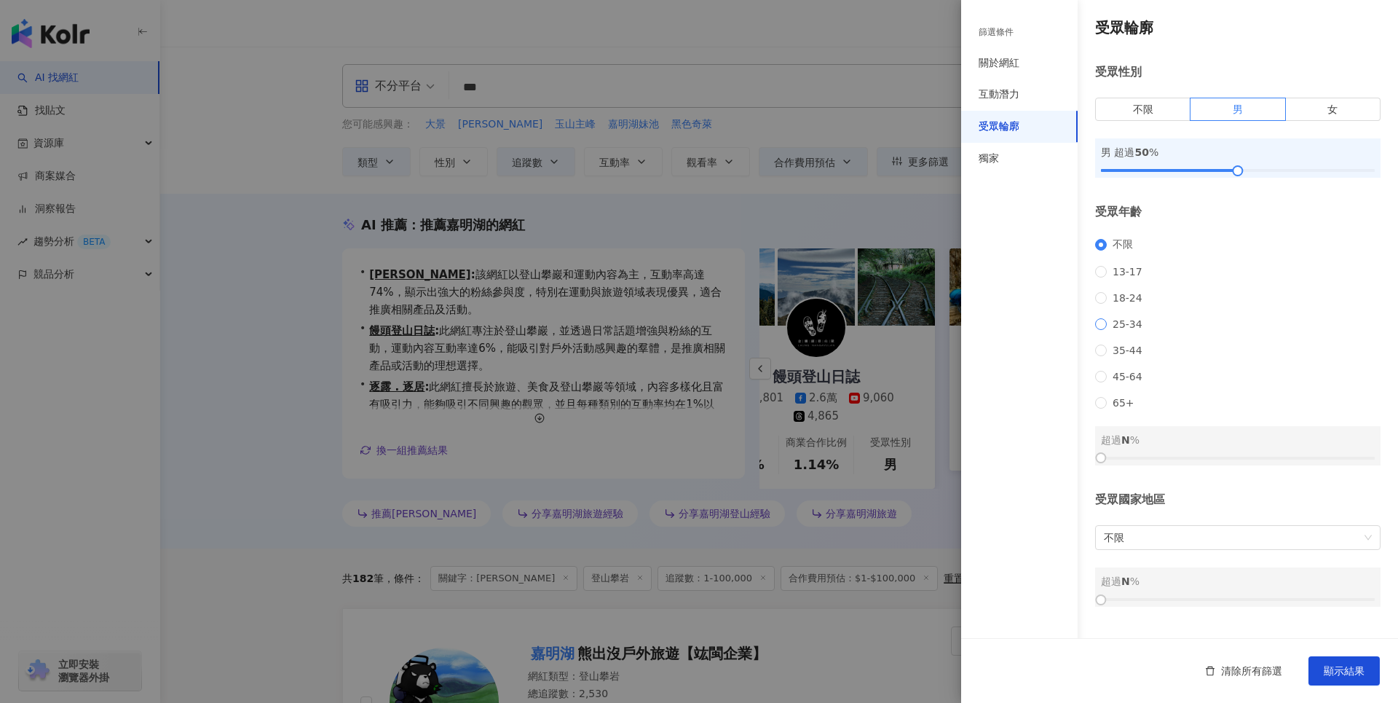
click at [1125, 330] on span "25-34" at bounding box center [1127, 324] width 41 height 12
click at [1124, 350] on div "不限 13-17 18-24 25-34 35-44 45-64 65+" at bounding box center [1237, 323] width 285 height 170
click at [1121, 356] on span "35-44" at bounding box center [1127, 350] width 41 height 12
click at [1122, 330] on span "25-34" at bounding box center [1127, 324] width 41 height 12
click at [1120, 245] on span "不限" at bounding box center [1123, 244] width 32 height 13
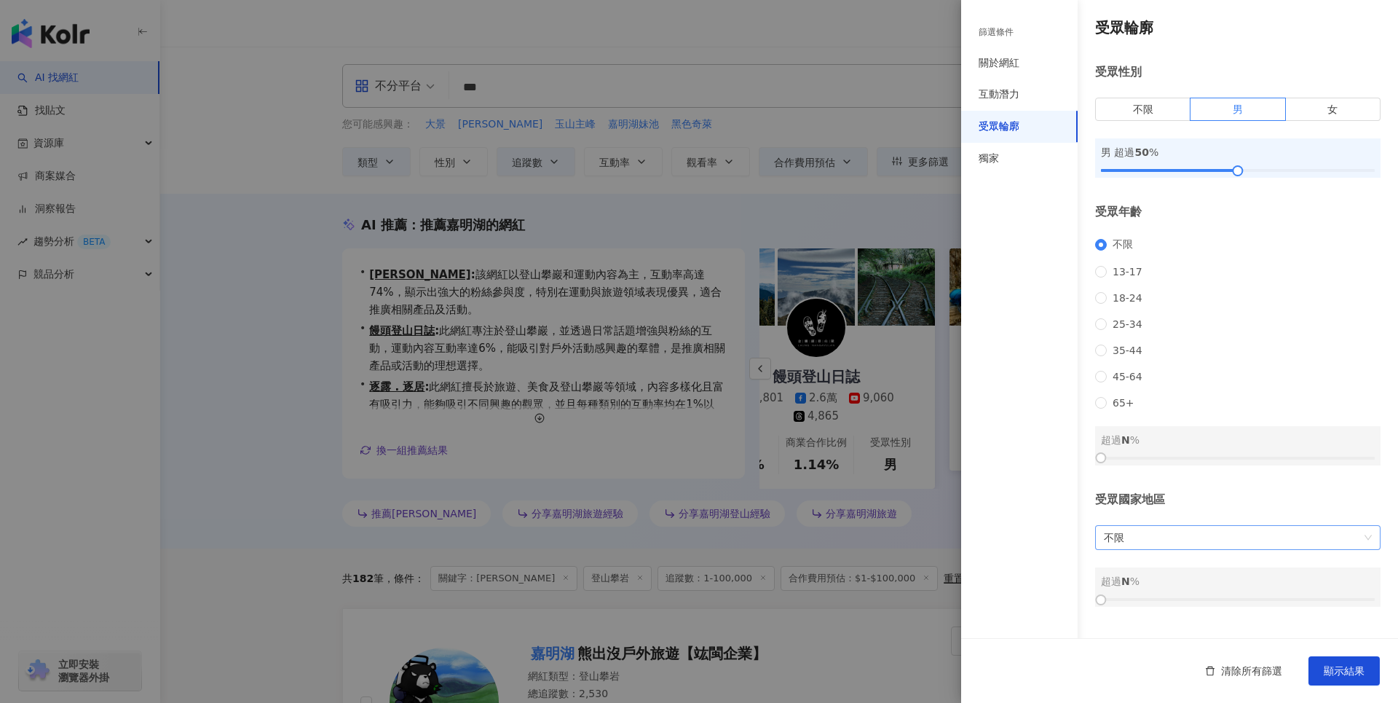
click at [1281, 549] on span "不限" at bounding box center [1238, 537] width 268 height 23
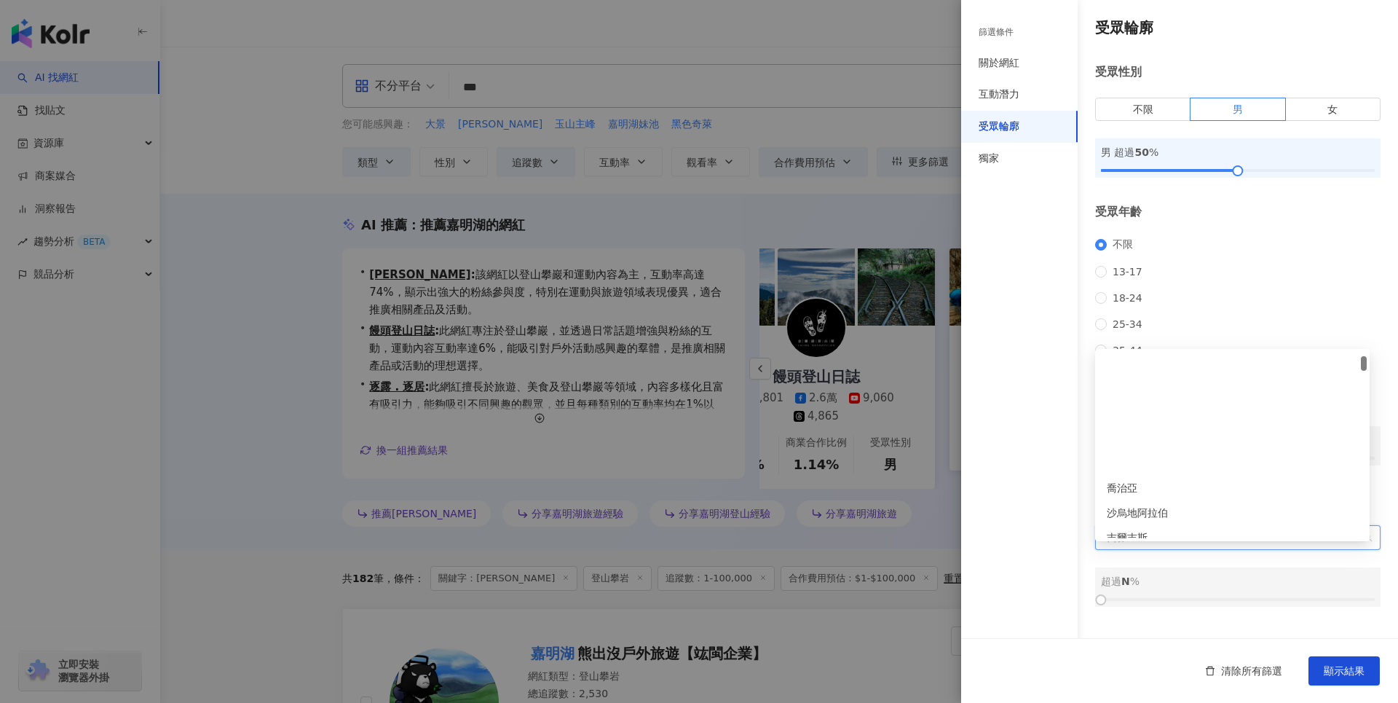
scroll to position [146, 0]
click at [1254, 298] on div "不限 13-17 18-24 25-34 35-44 45-64 65+" at bounding box center [1237, 323] width 285 height 170
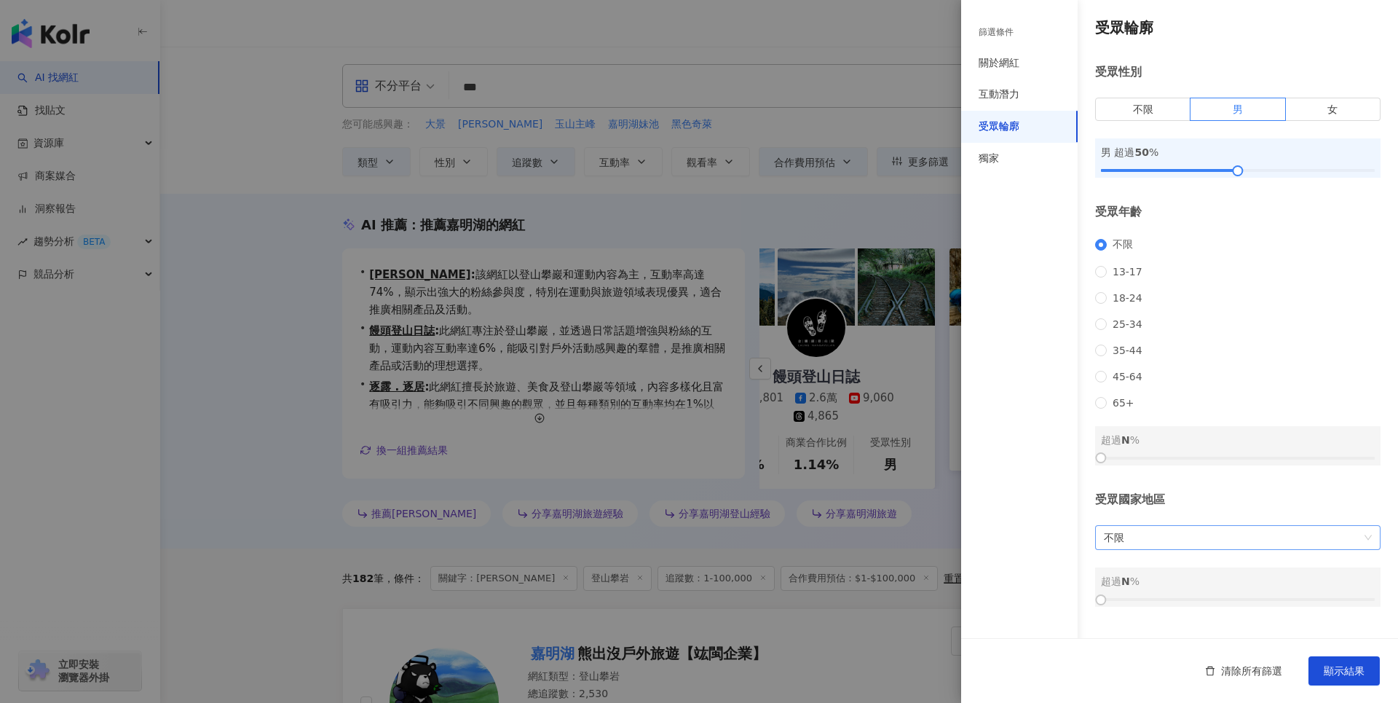
click at [1221, 549] on span "不限" at bounding box center [1238, 537] width 268 height 23
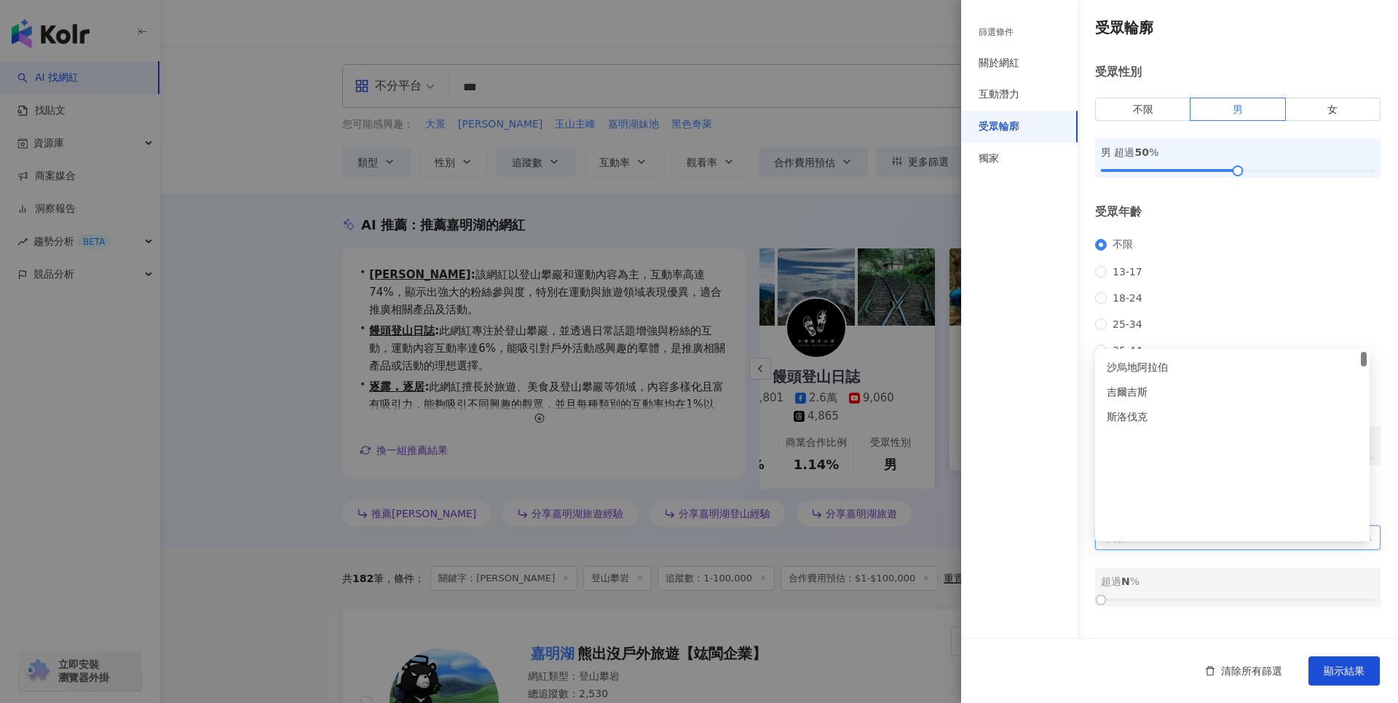
scroll to position [0, 0]
type input "**"
click at [1303, 534] on div "台灣" at bounding box center [1232, 525] width 269 height 25
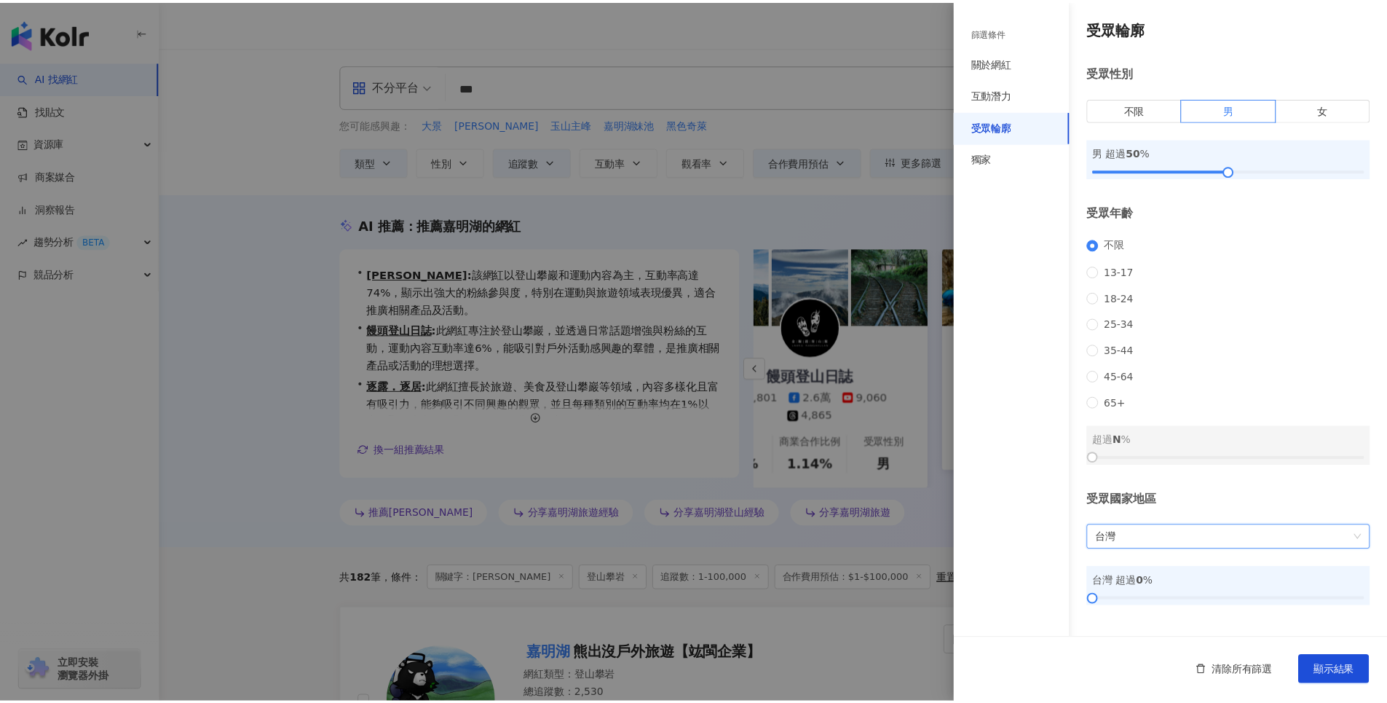
scroll to position [4, 0]
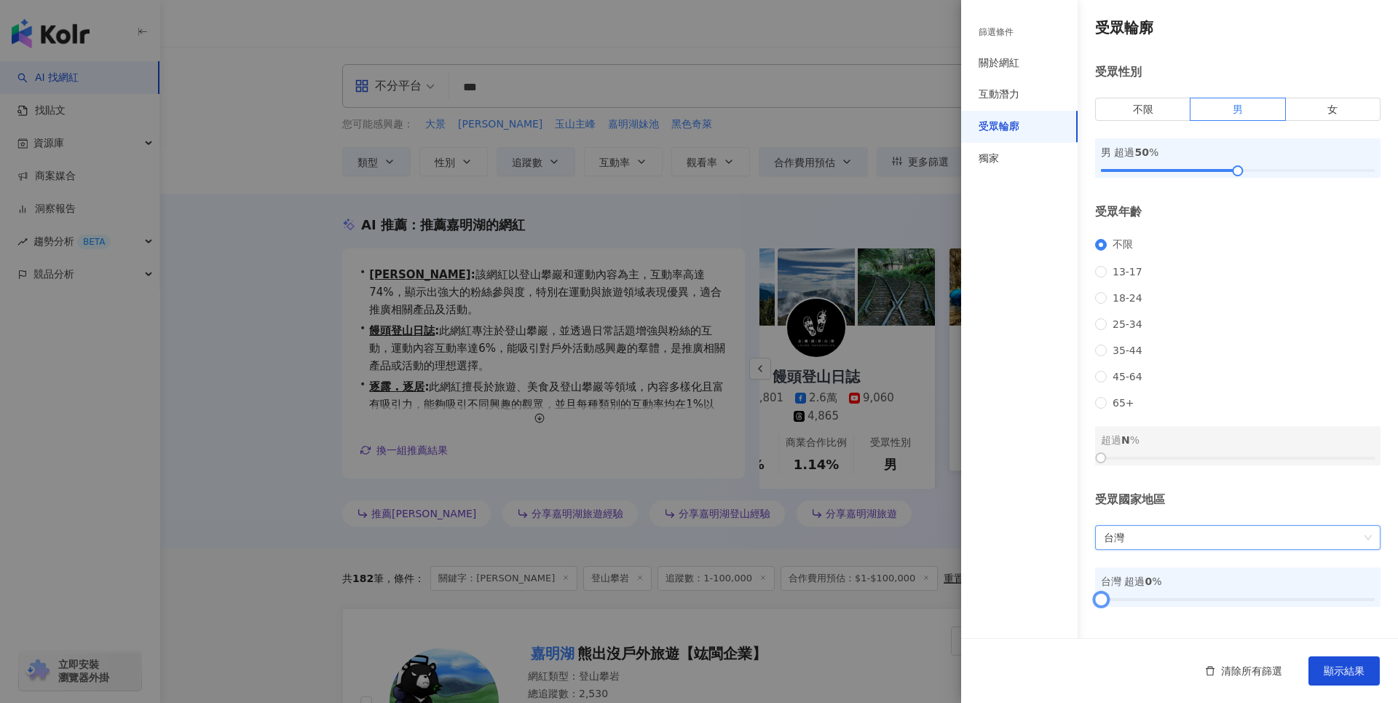
click at [1248, 604] on div at bounding box center [1238, 599] width 274 height 9
click at [1283, 604] on div at bounding box center [1238, 599] width 274 height 9
click at [1289, 604] on div at bounding box center [1290, 600] width 8 height 8
drag, startPoint x: 1285, startPoint y: 612, endPoint x: 1315, endPoint y: 612, distance: 29.9
click at [1316, 604] on div at bounding box center [1320, 600] width 8 height 8
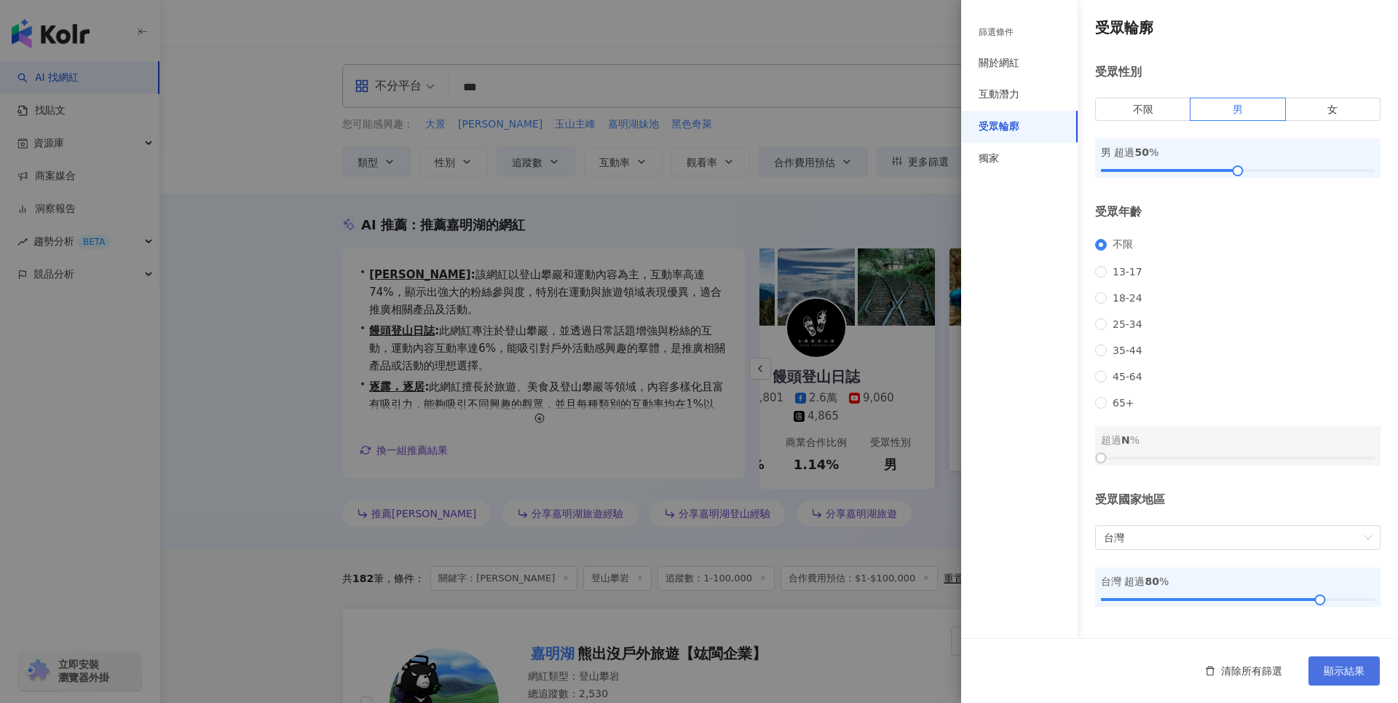
click at [1329, 669] on span "顯示結果" at bounding box center [1344, 671] width 41 height 12
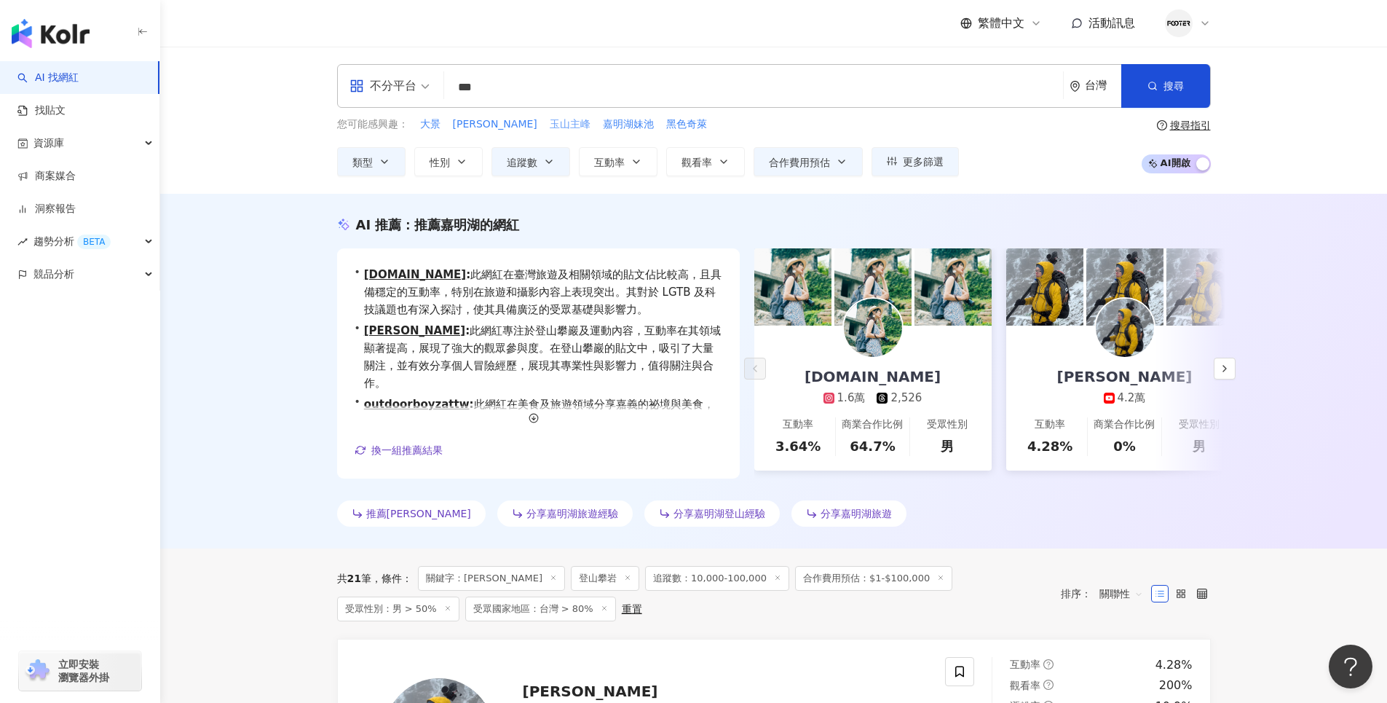
click at [550, 127] on span "玉山主峰" at bounding box center [570, 124] width 41 height 15
type input "****"
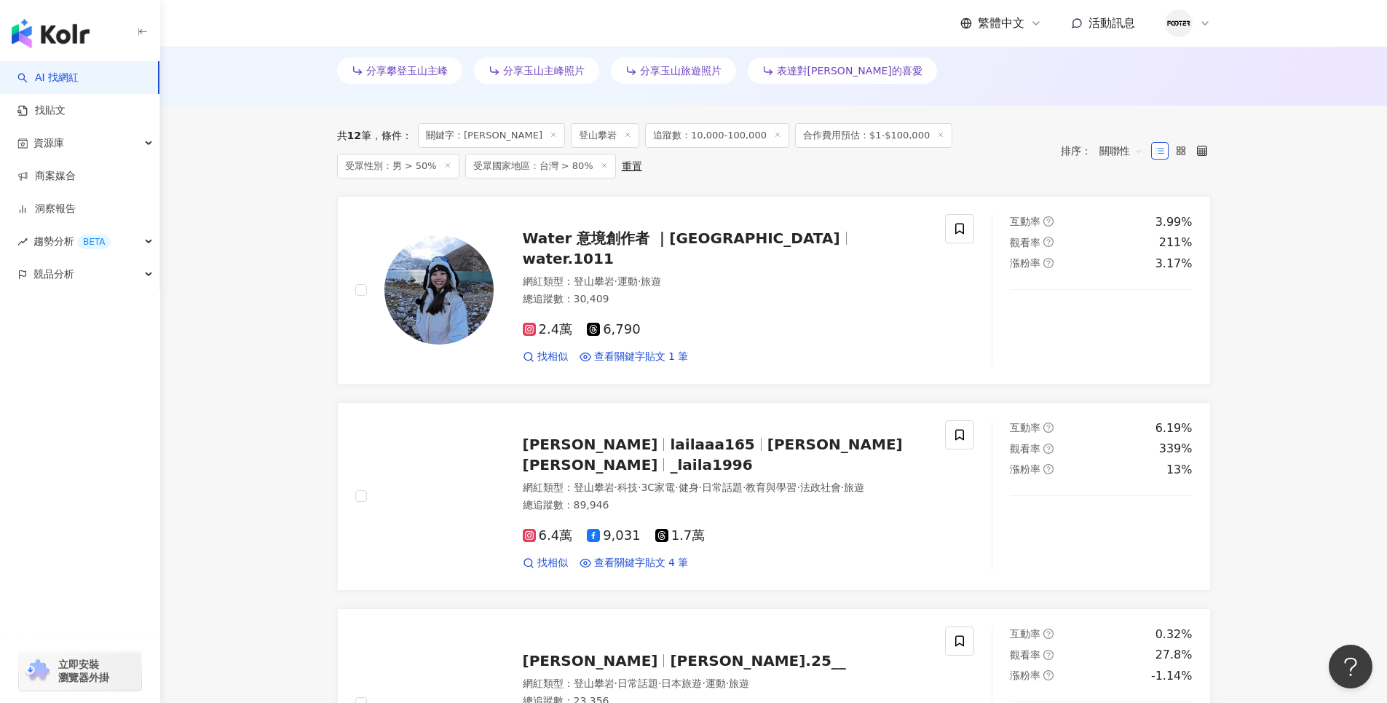
scroll to position [446, 0]
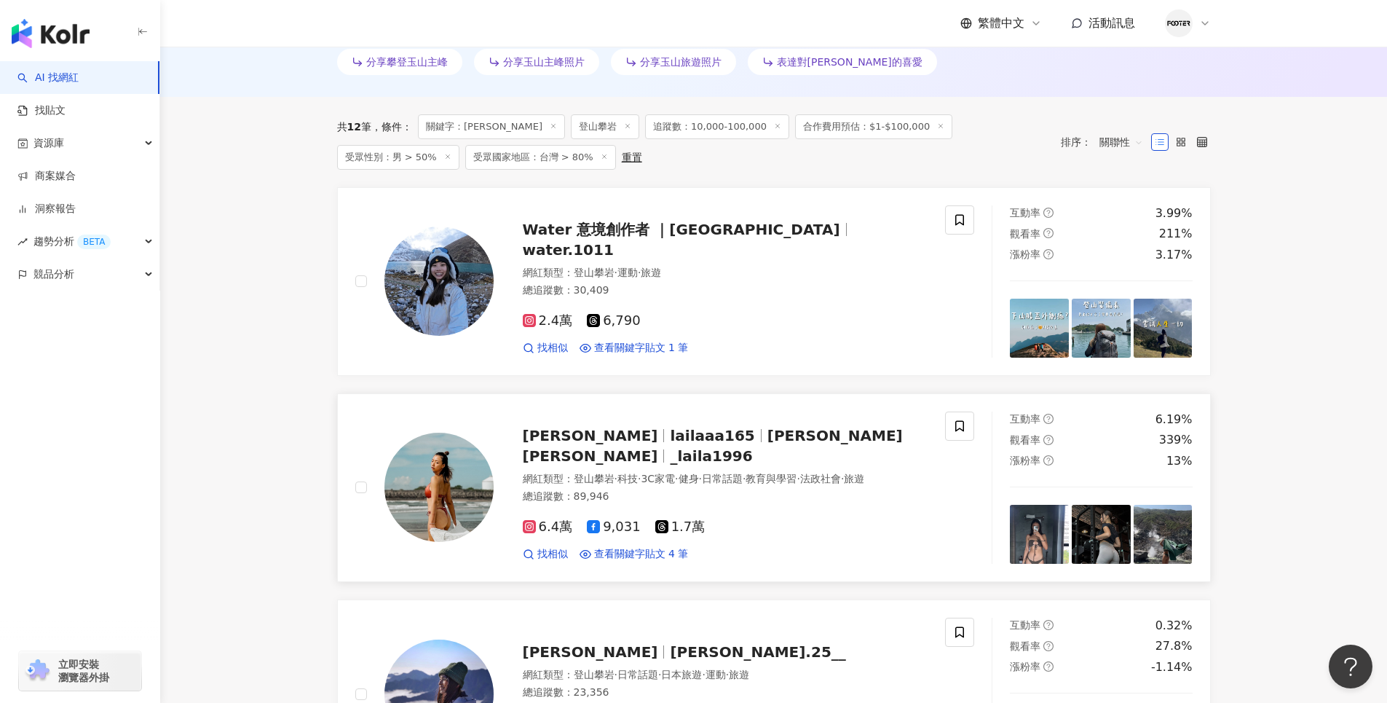
click at [799, 436] on span "陳萱 Laila Chen" at bounding box center [713, 446] width 380 height 38
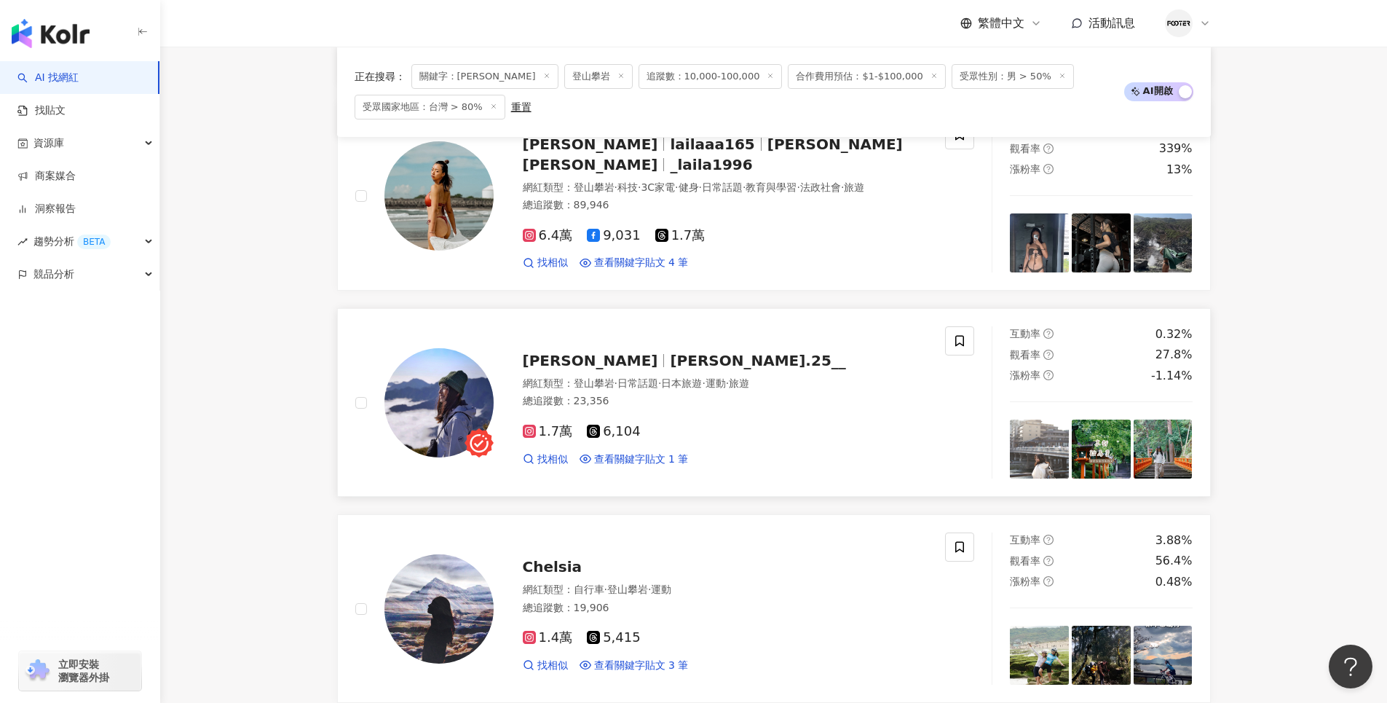
click at [670, 360] on span "sarah.25__" at bounding box center [757, 360] width 175 height 17
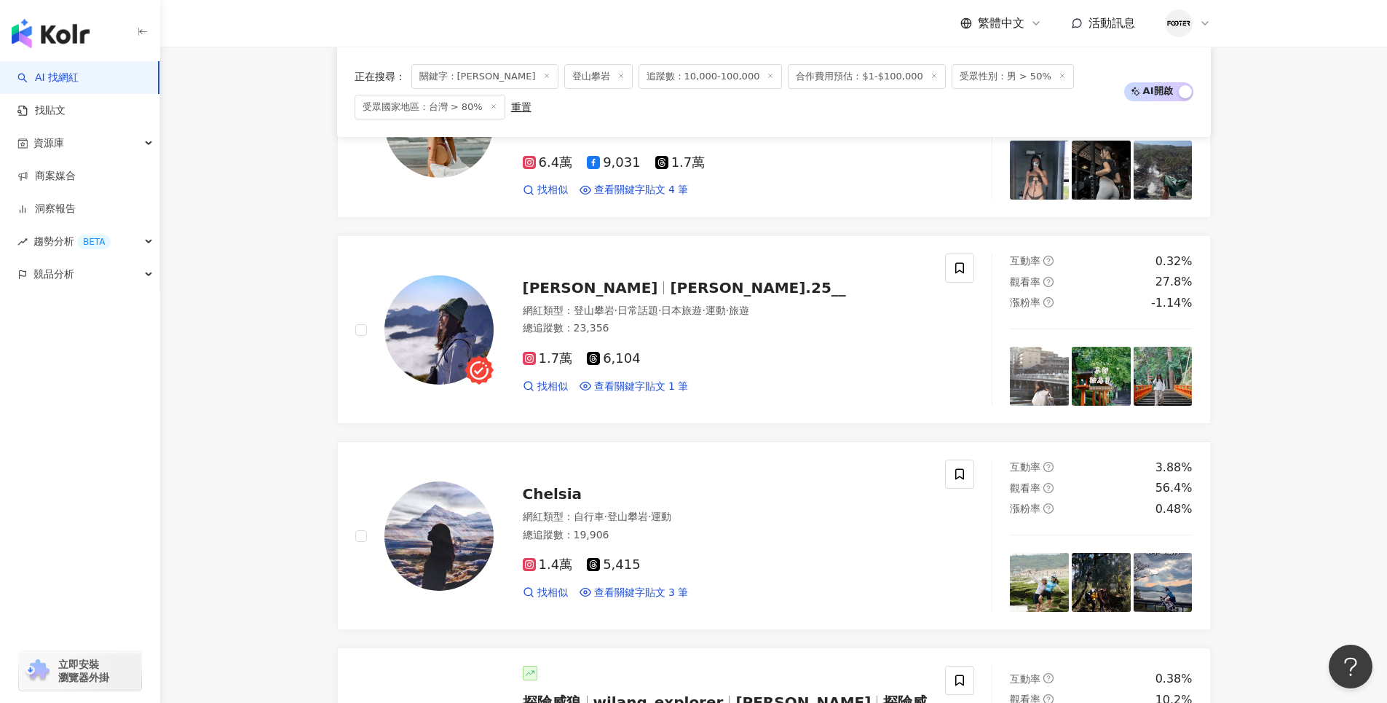
scroll to position [1465, 0]
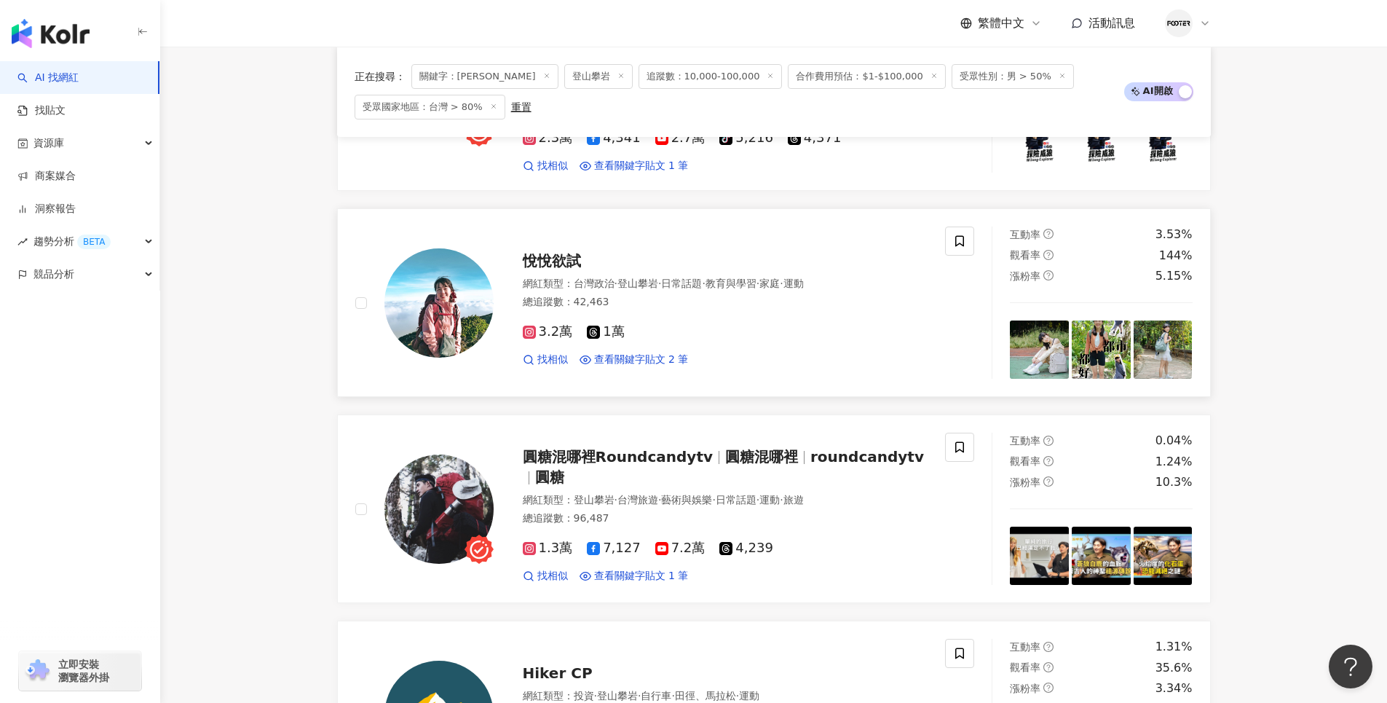
click at [552, 256] on span "悅悅欲試" at bounding box center [552, 260] width 58 height 17
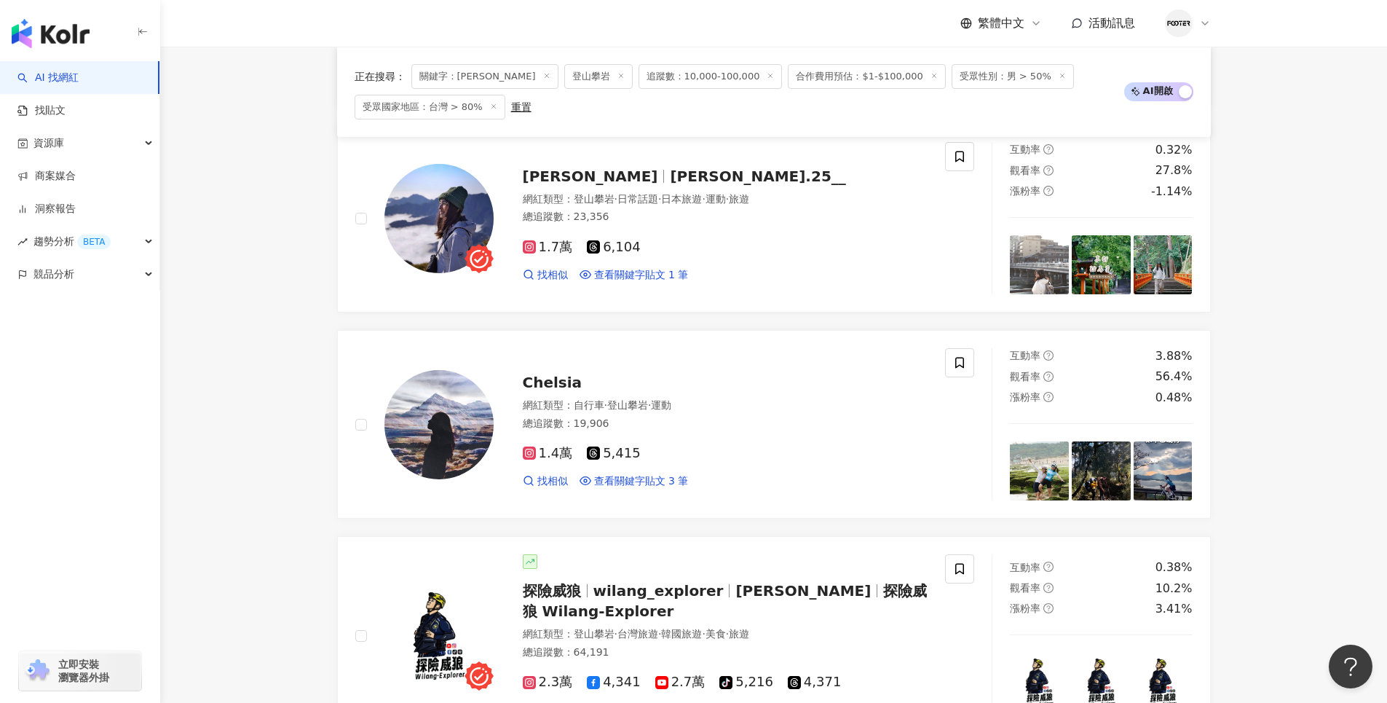
scroll to position [0, 0]
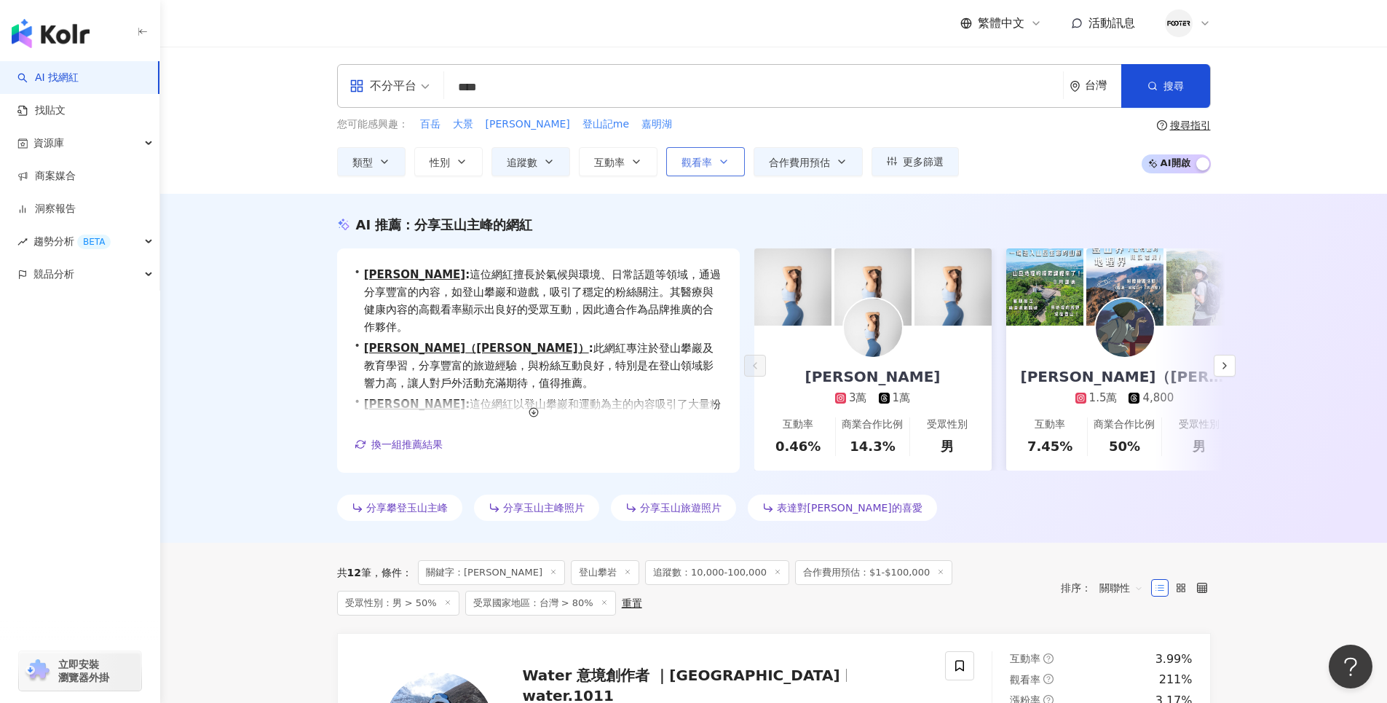
click at [696, 167] on span "觀看率" at bounding box center [696, 163] width 31 height 12
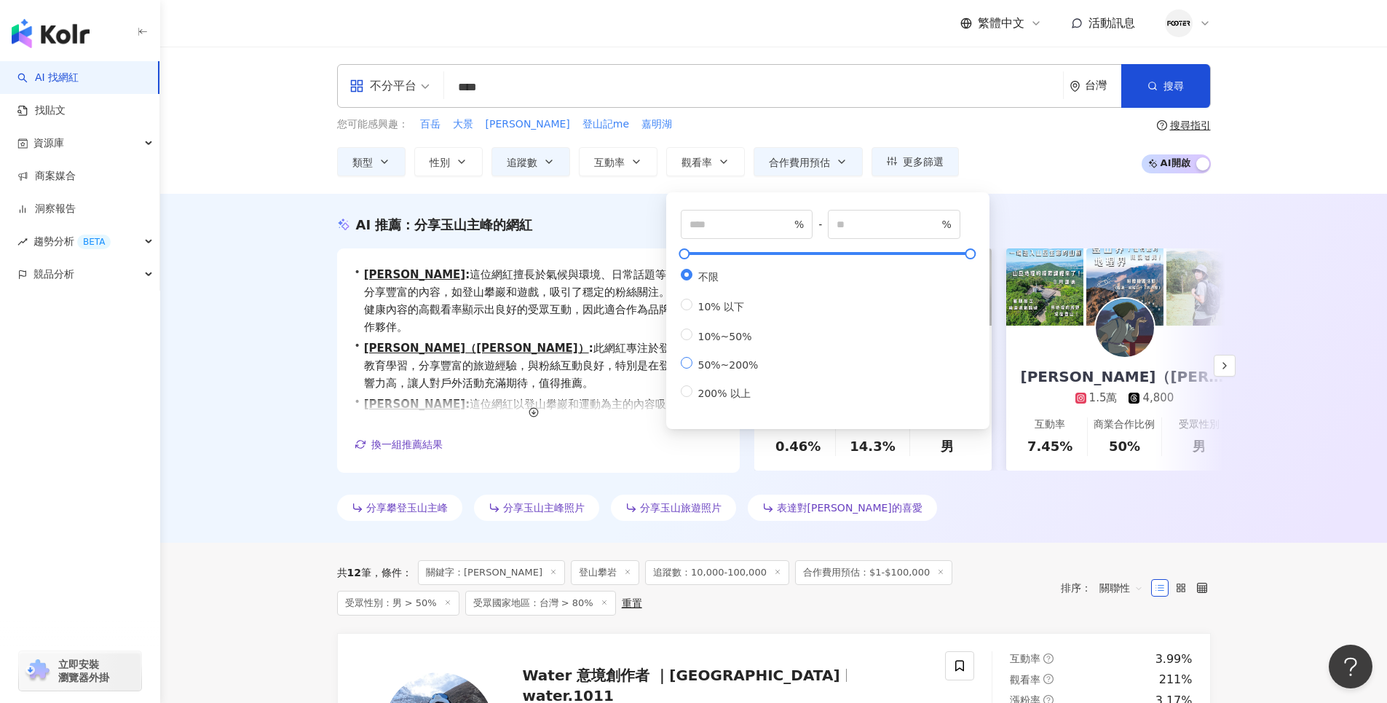
type input "**"
type input "***"
click at [761, 221] on input "**" at bounding box center [740, 224] width 102 height 16
drag, startPoint x: 724, startPoint y: 224, endPoint x: 665, endPoint y: 221, distance: 58.3
click at [666, 221] on div "** % - *** % 不限 10% 以下 10%~50% 50%~200% 200% 以上" at bounding box center [827, 310] width 323 height 237
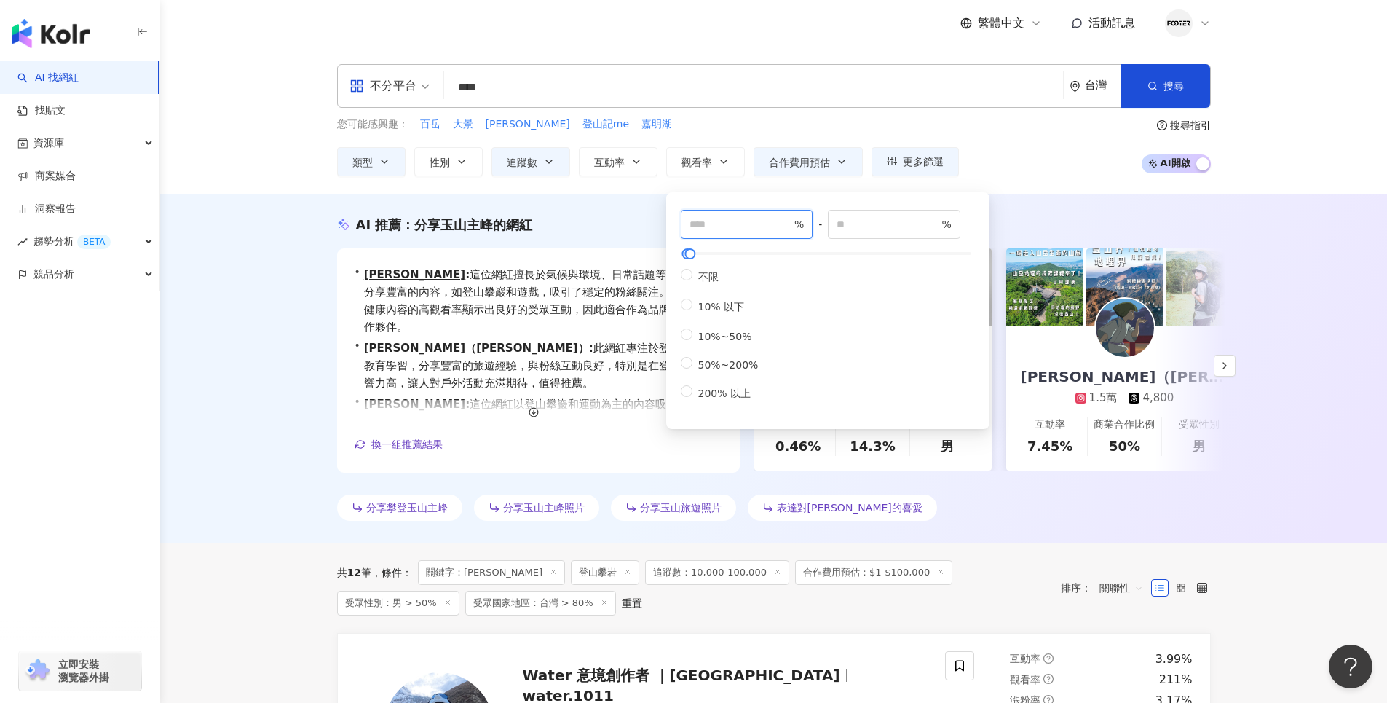
type input "***"
click at [1055, 143] on div "您可能感興趣： 百岳 大景 武嶺四秀 登山記me 嘉明湖 類型 性別 追蹤數 互動率 觀看率 合作費用預估 更多篩選 篩選條件 關於網紅 互動潛力 受眾輪廓 …" at bounding box center [774, 146] width 874 height 60
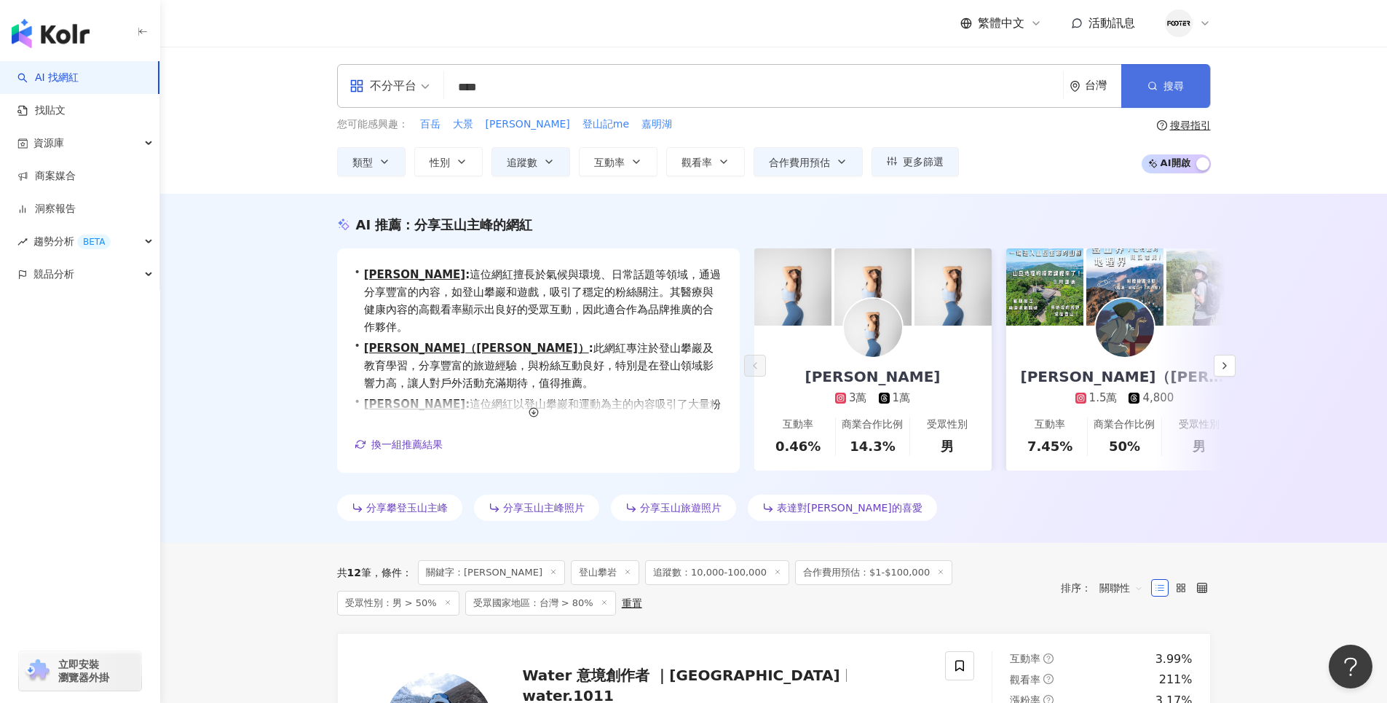
click at [1171, 86] on span "搜尋" at bounding box center [1173, 86] width 20 height 12
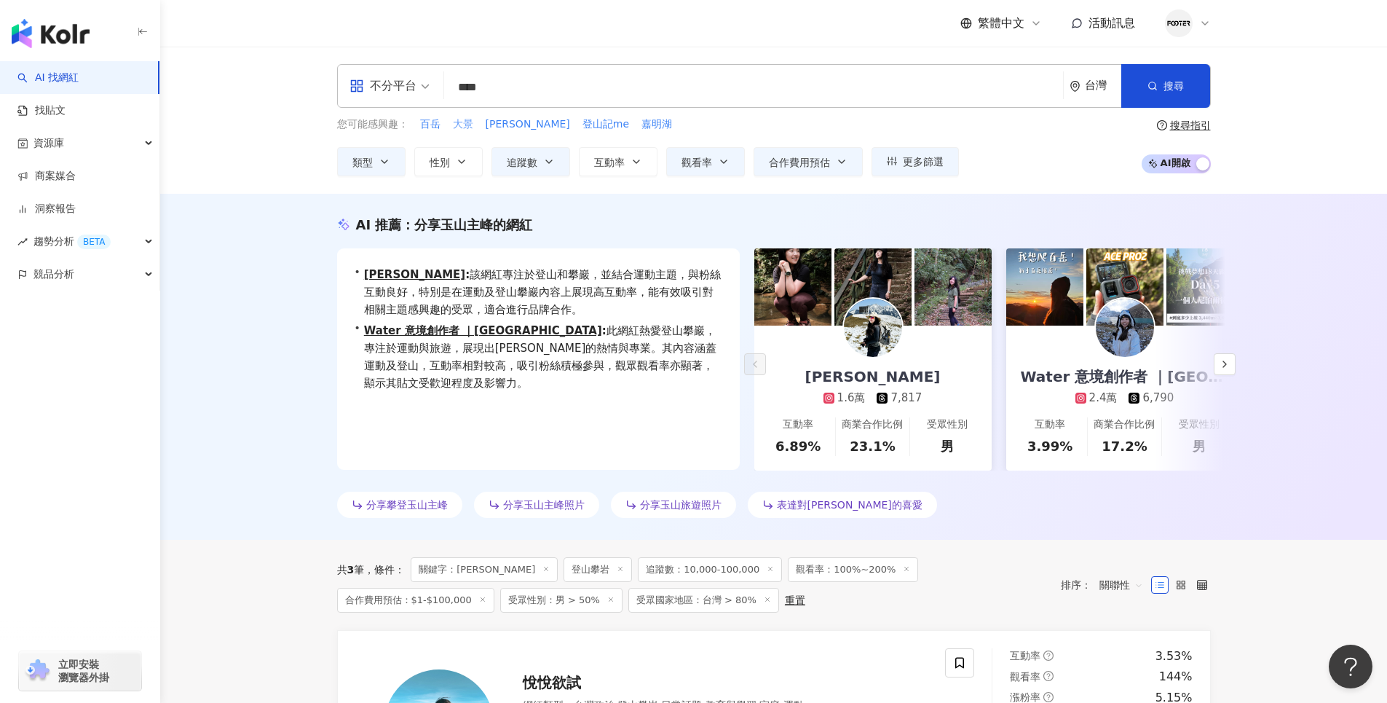
drag, startPoint x: 530, startPoint y: 90, endPoint x: 451, endPoint y: 125, distance: 86.0
click at [529, 90] on input "****" at bounding box center [753, 88] width 607 height 28
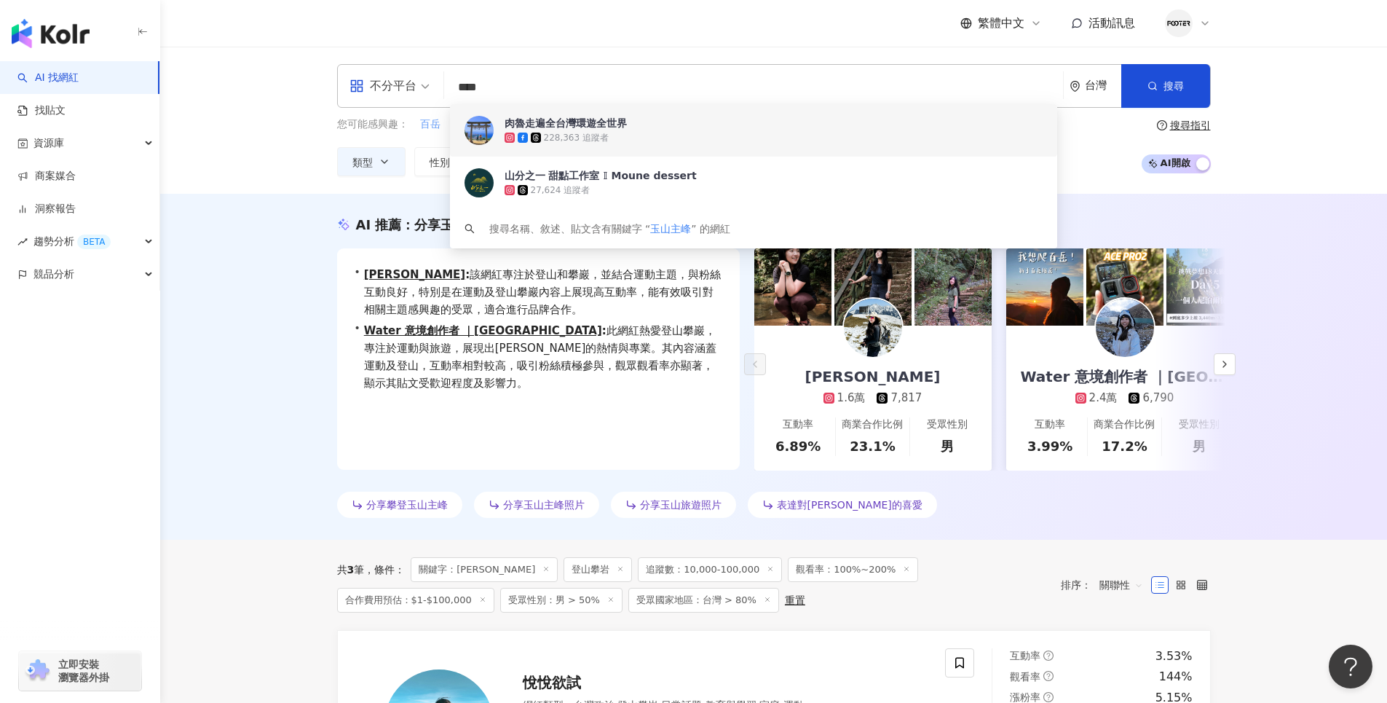
click at [437, 126] on span "百岳" at bounding box center [430, 124] width 20 height 15
type input "**"
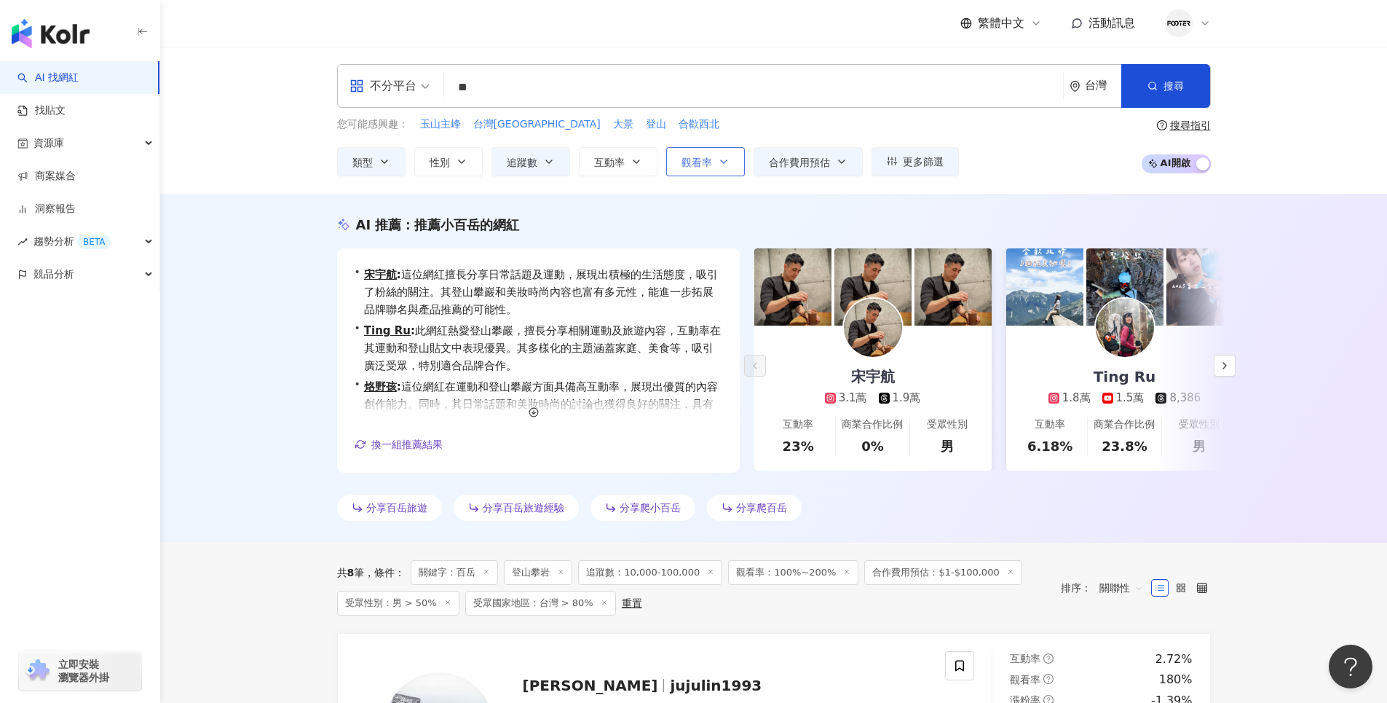
click at [735, 158] on button "觀看率" at bounding box center [705, 161] width 79 height 29
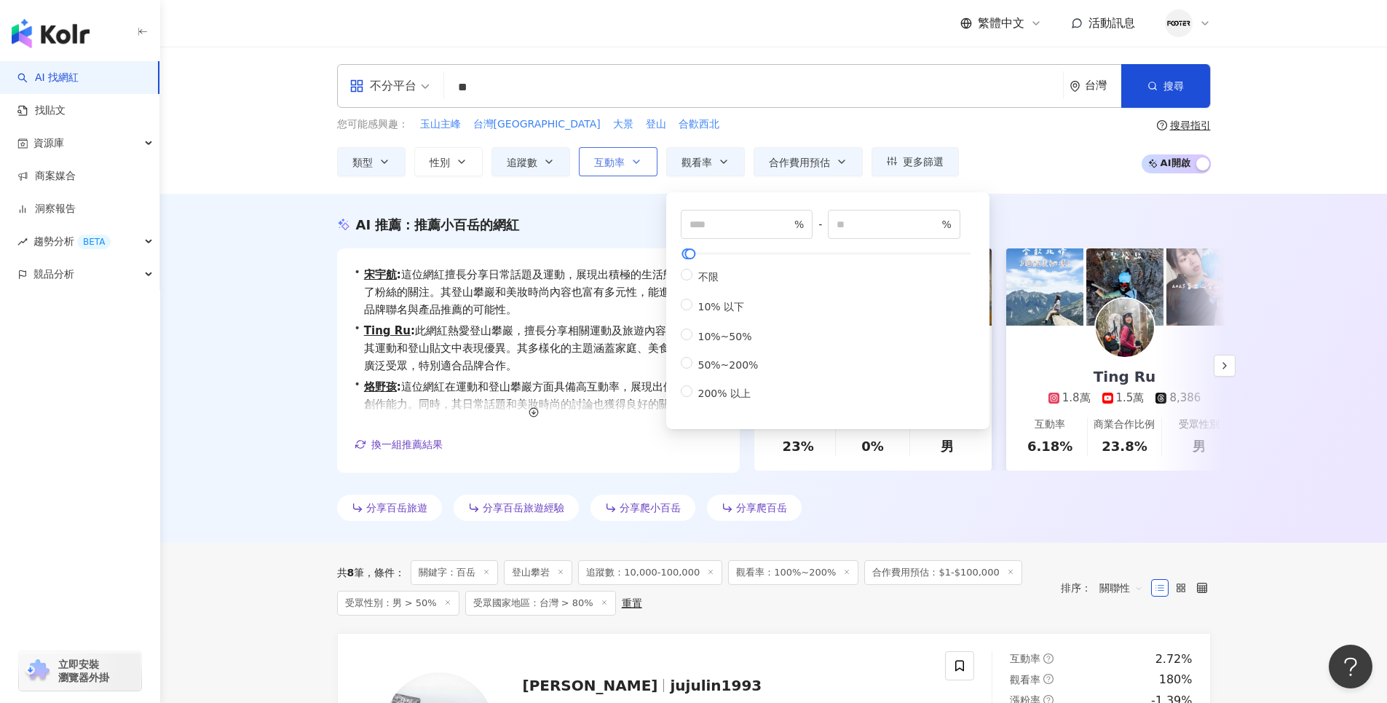
click at [622, 168] on span "互動率" at bounding box center [609, 163] width 31 height 12
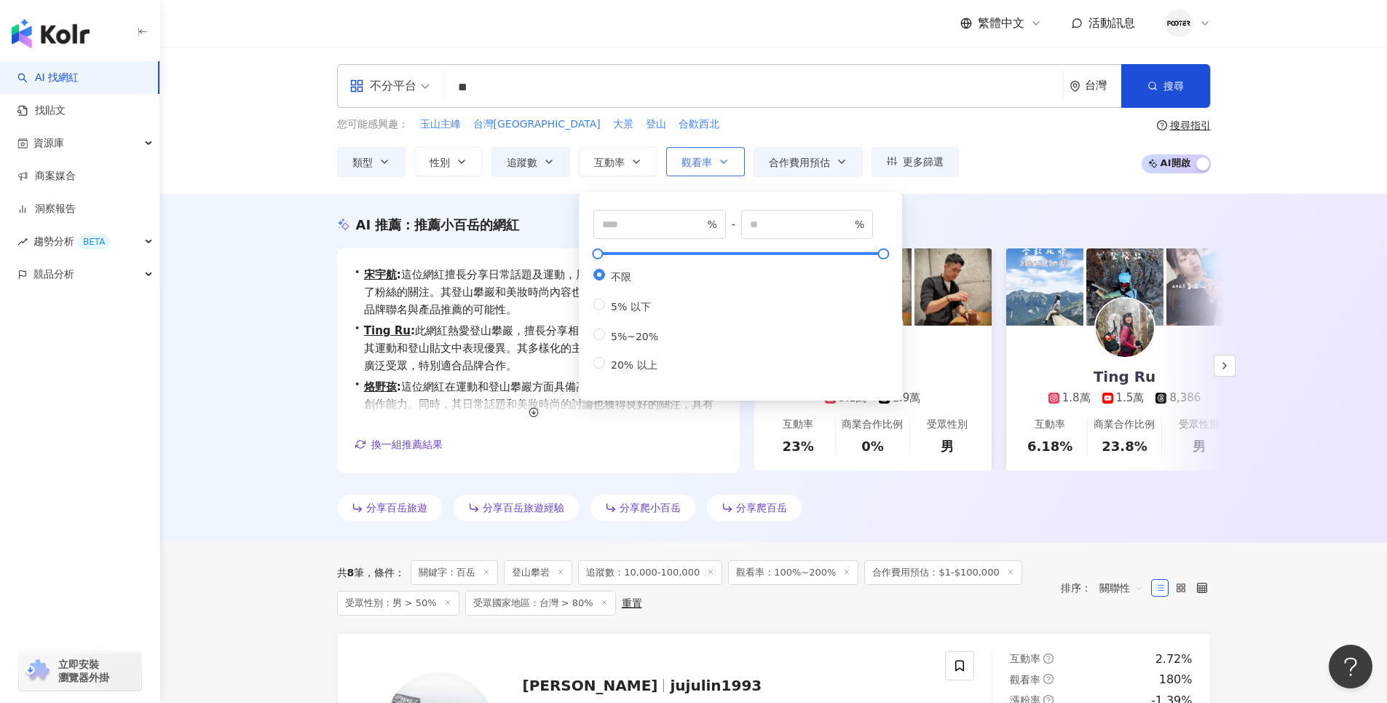
click at [724, 163] on icon "button" at bounding box center [724, 161] width 6 height 3
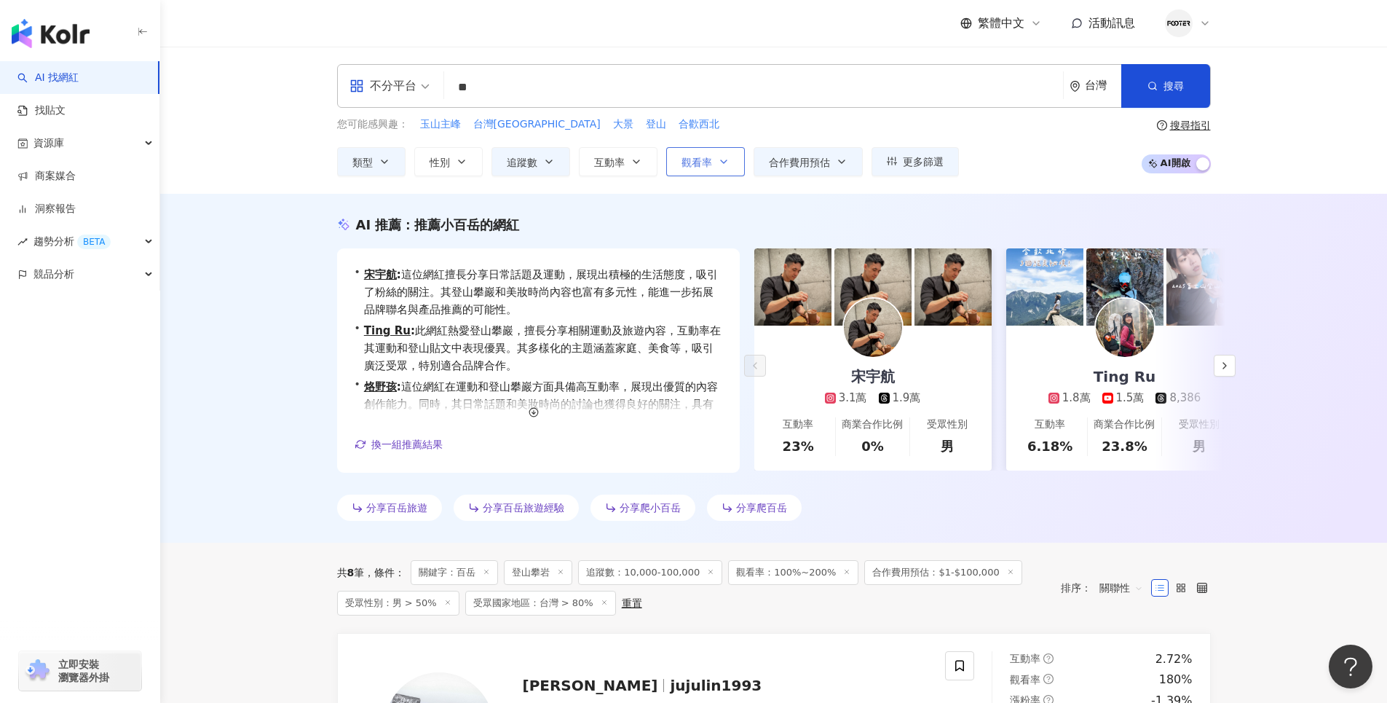
click at [727, 172] on button "觀看率" at bounding box center [705, 161] width 79 height 29
click at [731, 172] on button "觀看率" at bounding box center [705, 161] width 79 height 29
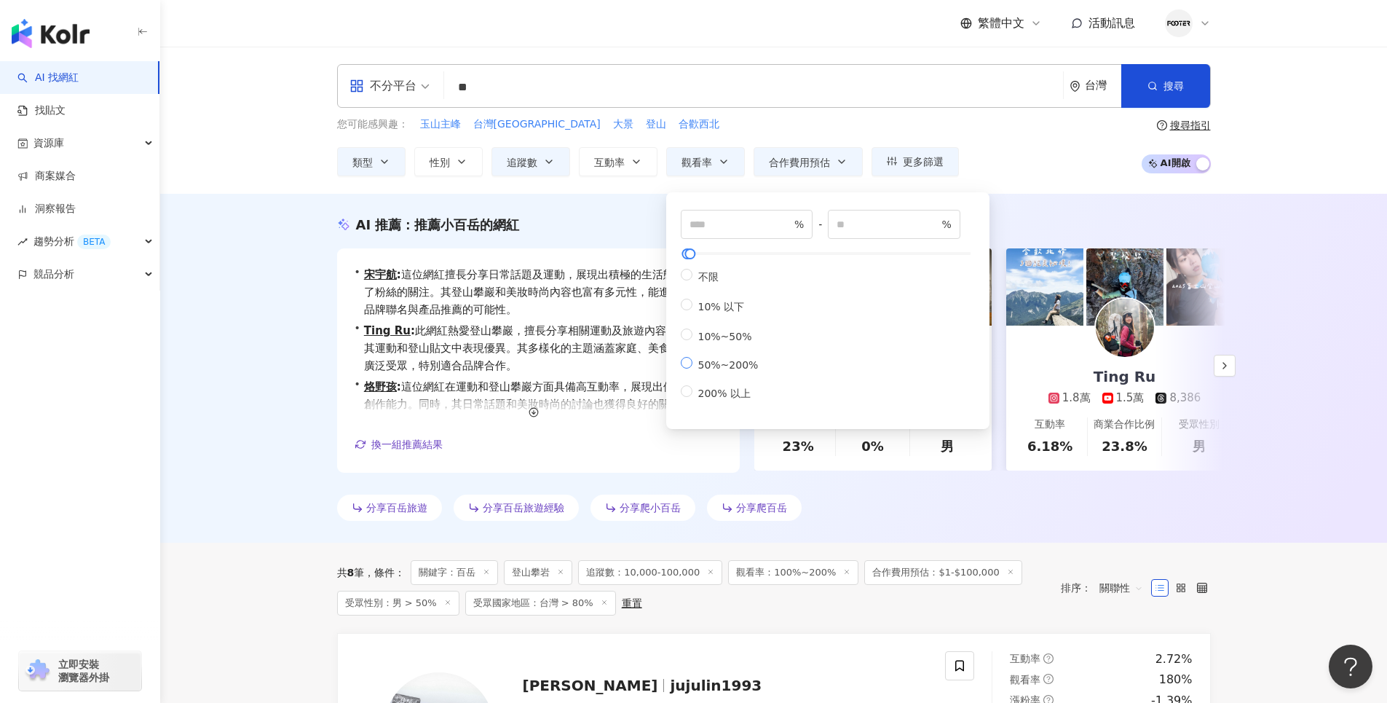
type input "**"
click at [724, 114] on div "不分平台 ** 台灣 搜尋 ceeb461d-a020-405e-9a17-b904a85096b0 肉魯走遍全台灣環遊全世界 228,363 追蹤者 山分之…" at bounding box center [774, 120] width 932 height 112
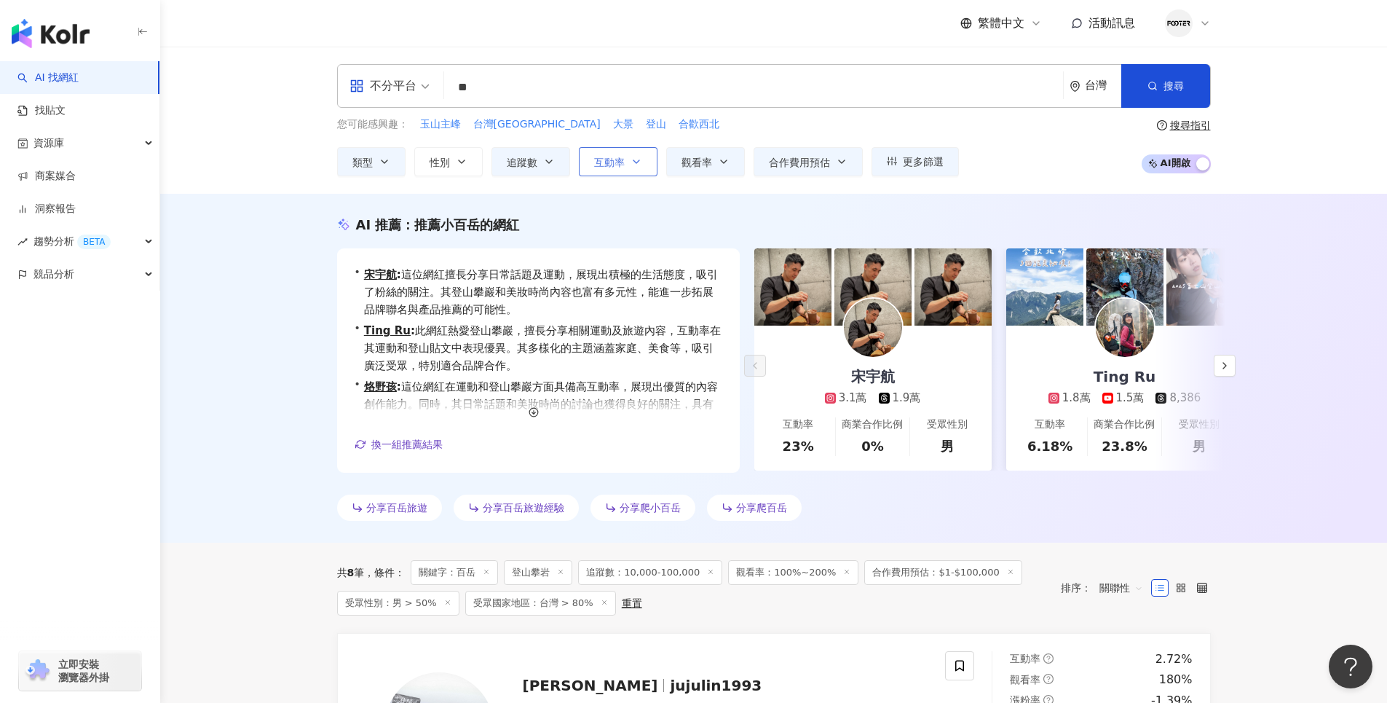
click at [638, 156] on icon "button" at bounding box center [636, 162] width 12 height 12
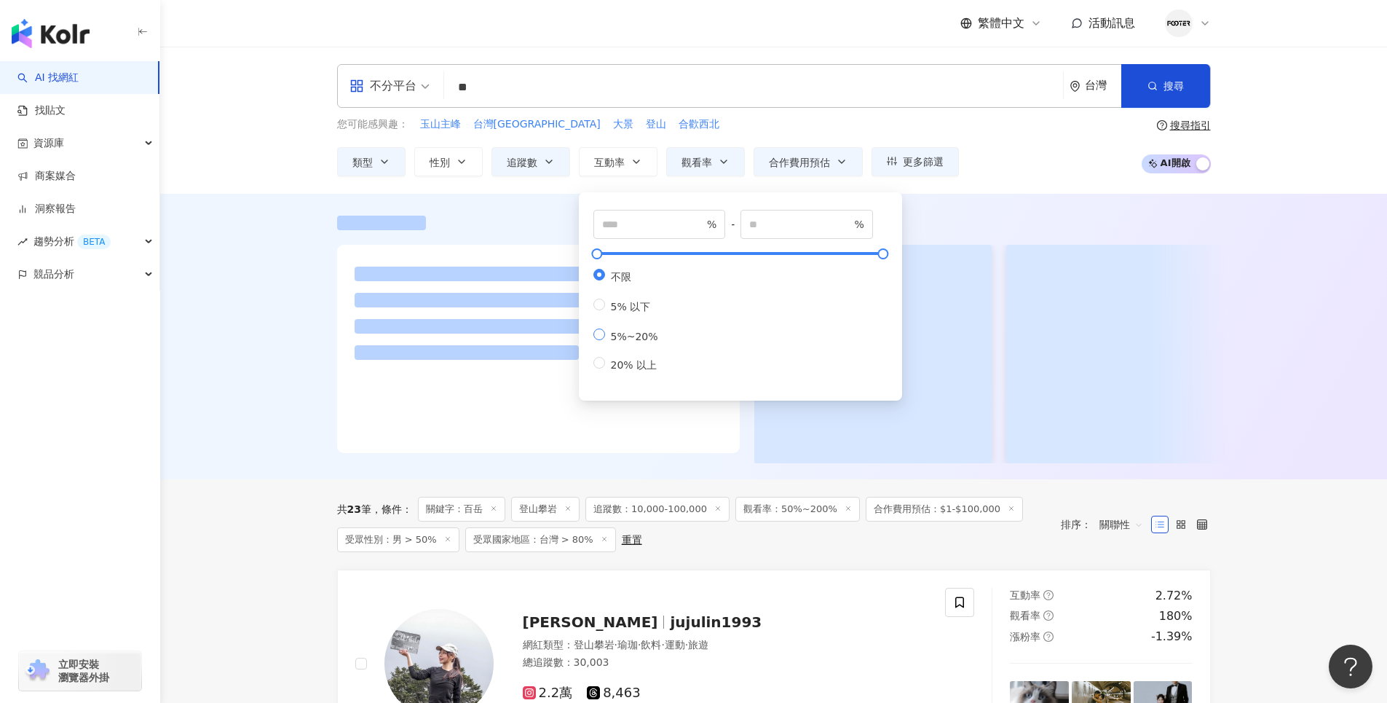
click at [601, 342] on label "5%~20%" at bounding box center [628, 335] width 71 height 14
type input "*"
type input "**"
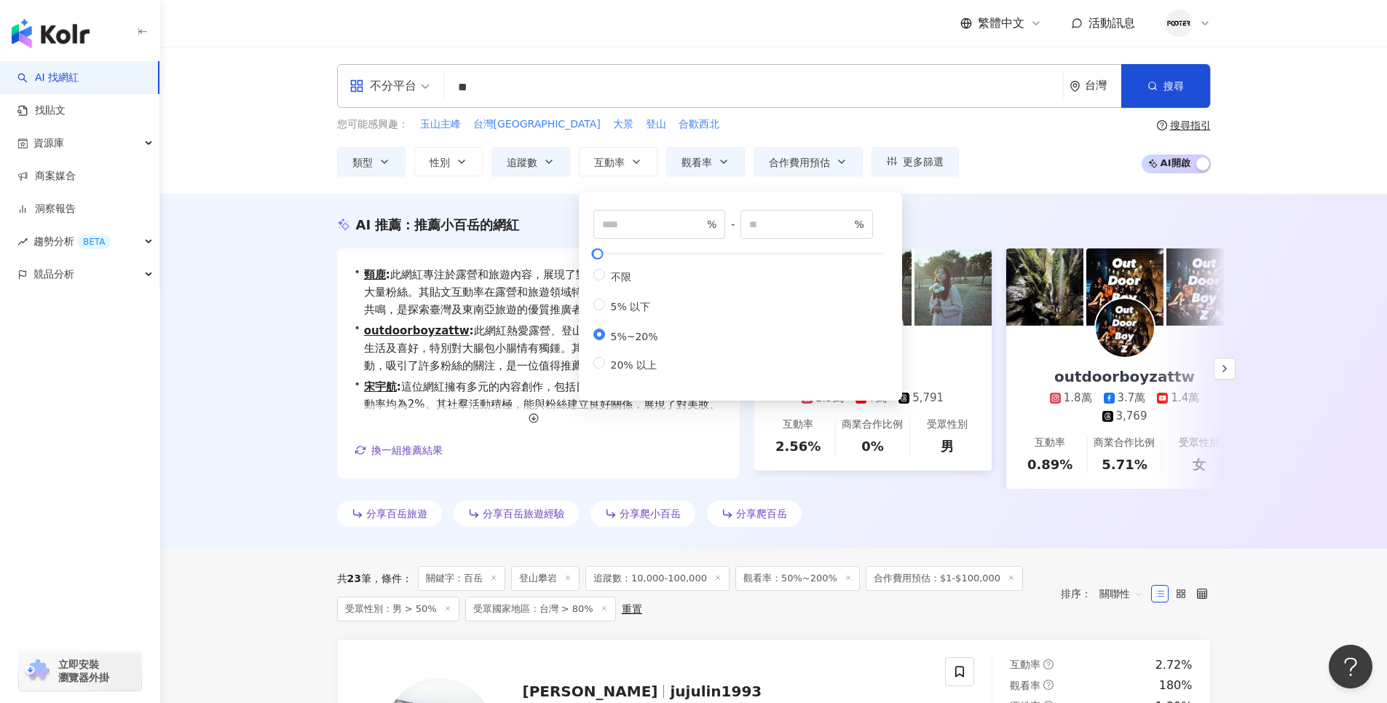
click at [708, 112] on div "不分平台 ** 台灣 搜尋 ceeb461d-a020-405e-9a17-b904a85096b0 肉魯走遍全台灣環遊全世界 228,363 追蹤者 山分之…" at bounding box center [774, 120] width 932 height 112
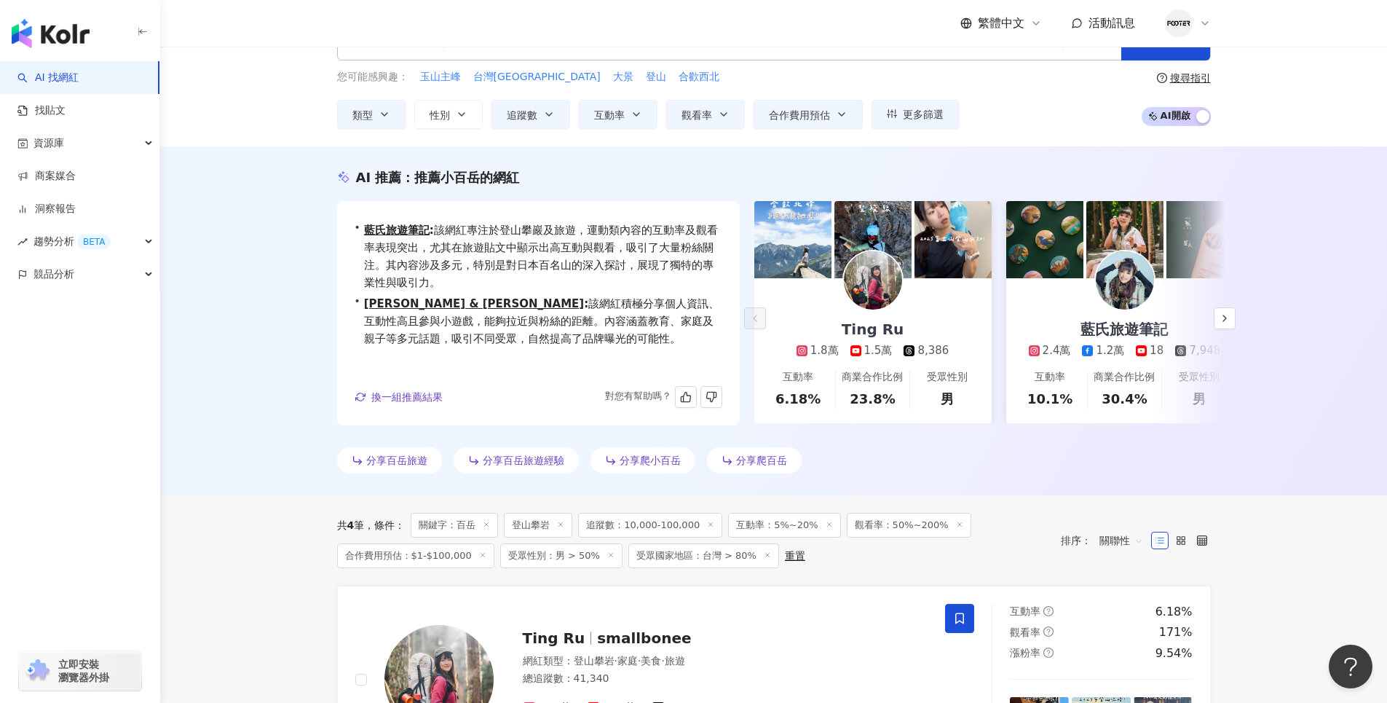
scroll to position [73, 0]
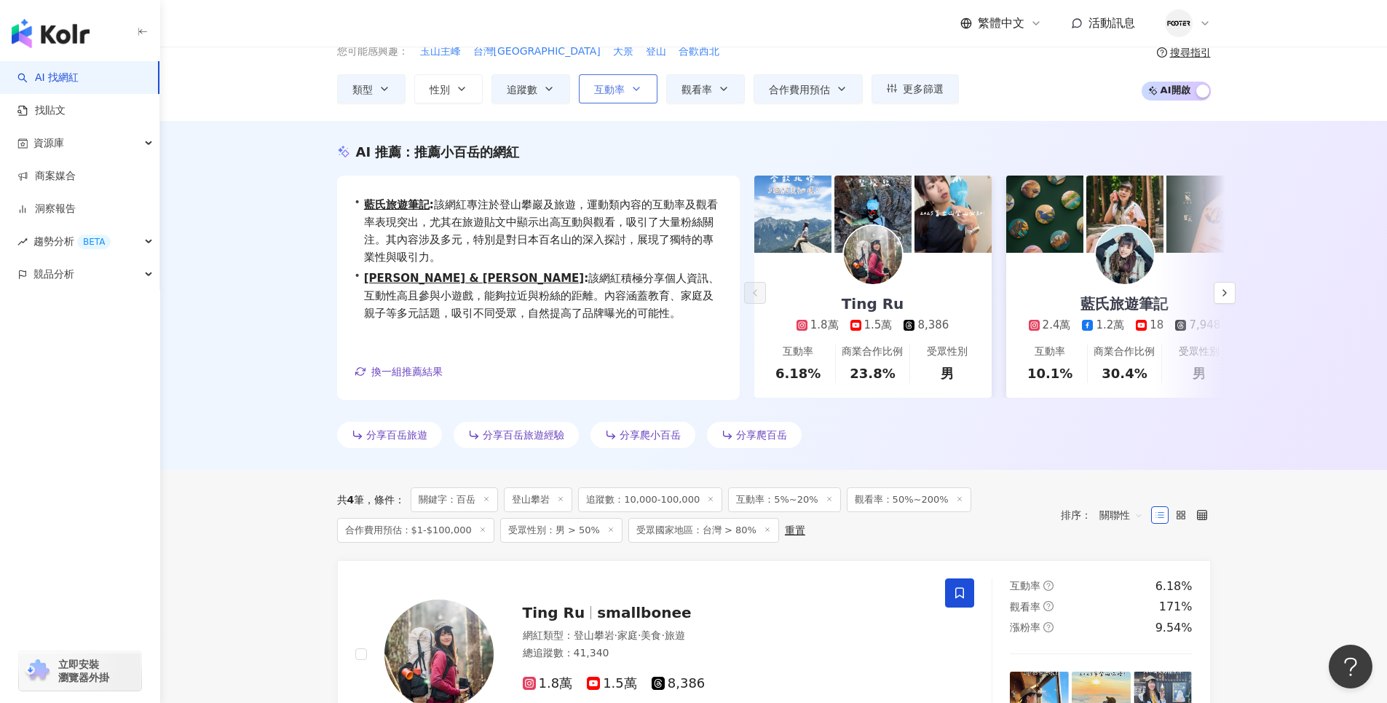
click at [636, 94] on icon "button" at bounding box center [636, 89] width 12 height 12
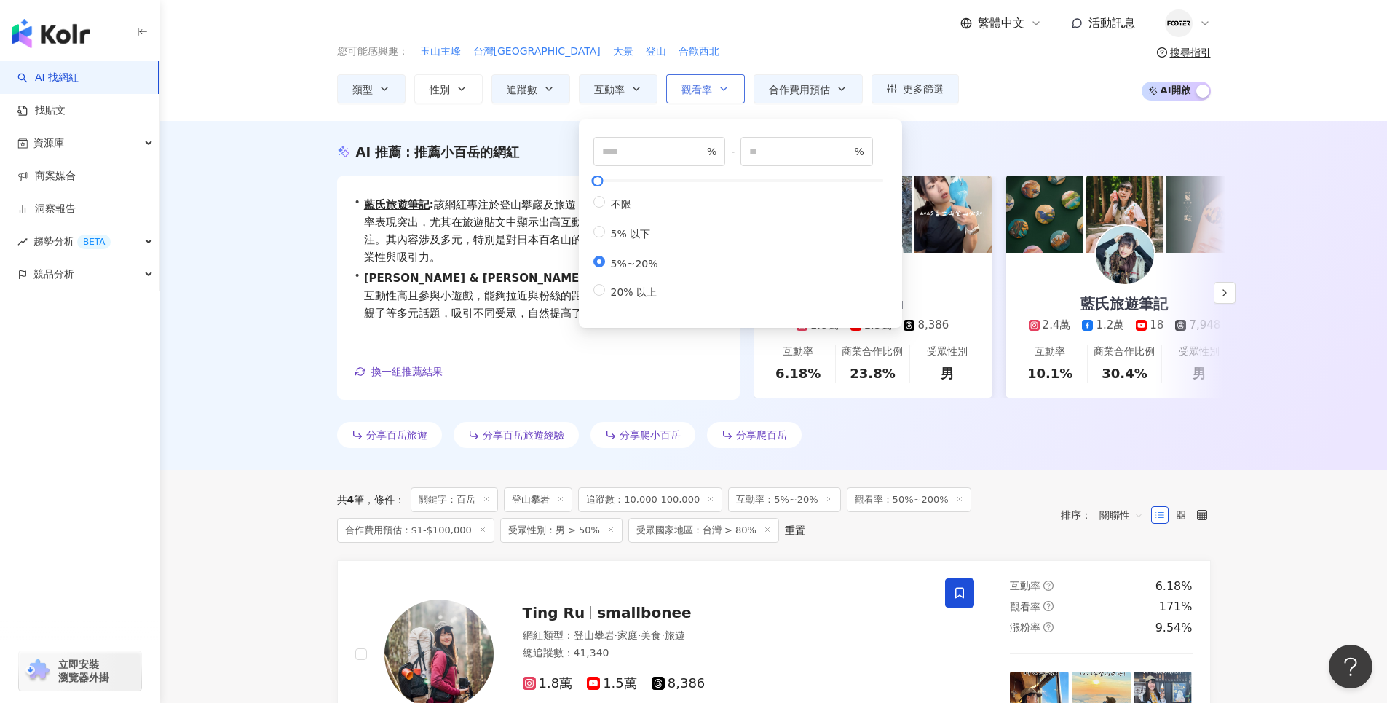
click at [692, 101] on button "觀看率" at bounding box center [705, 88] width 79 height 29
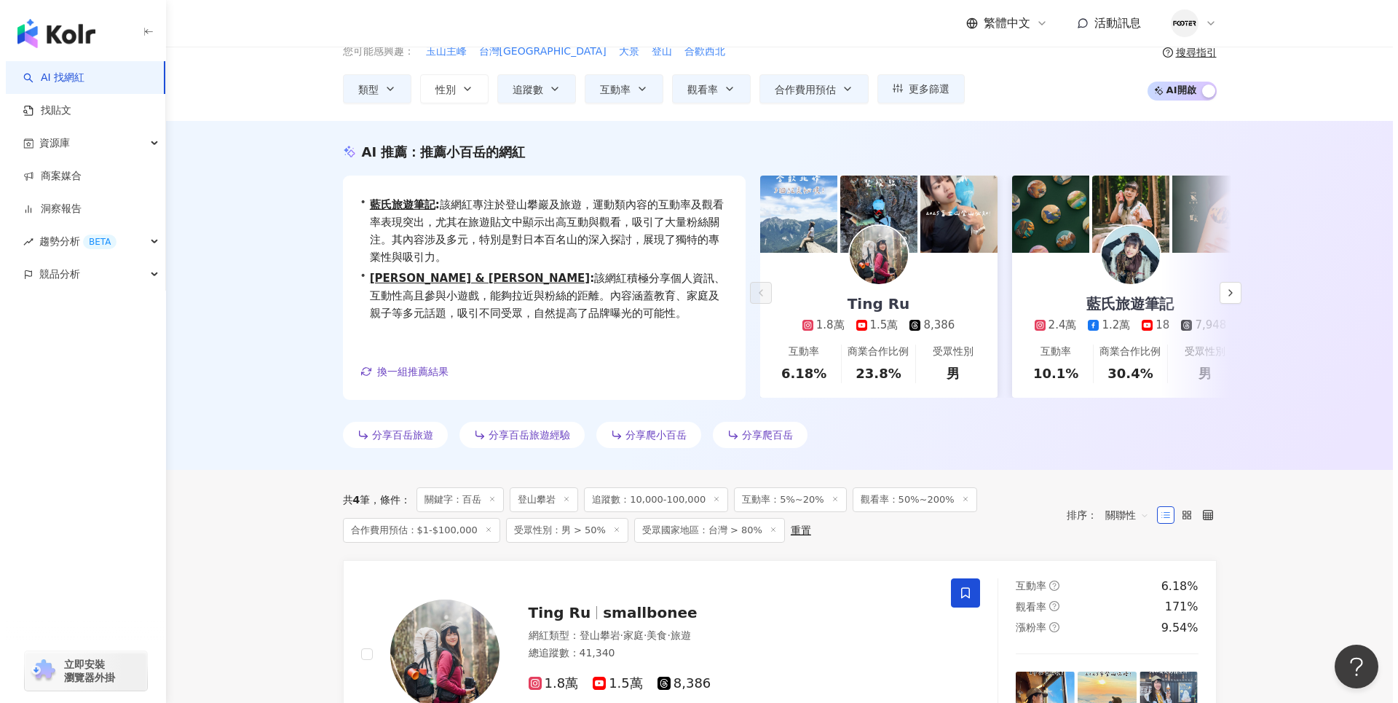
scroll to position [0, 0]
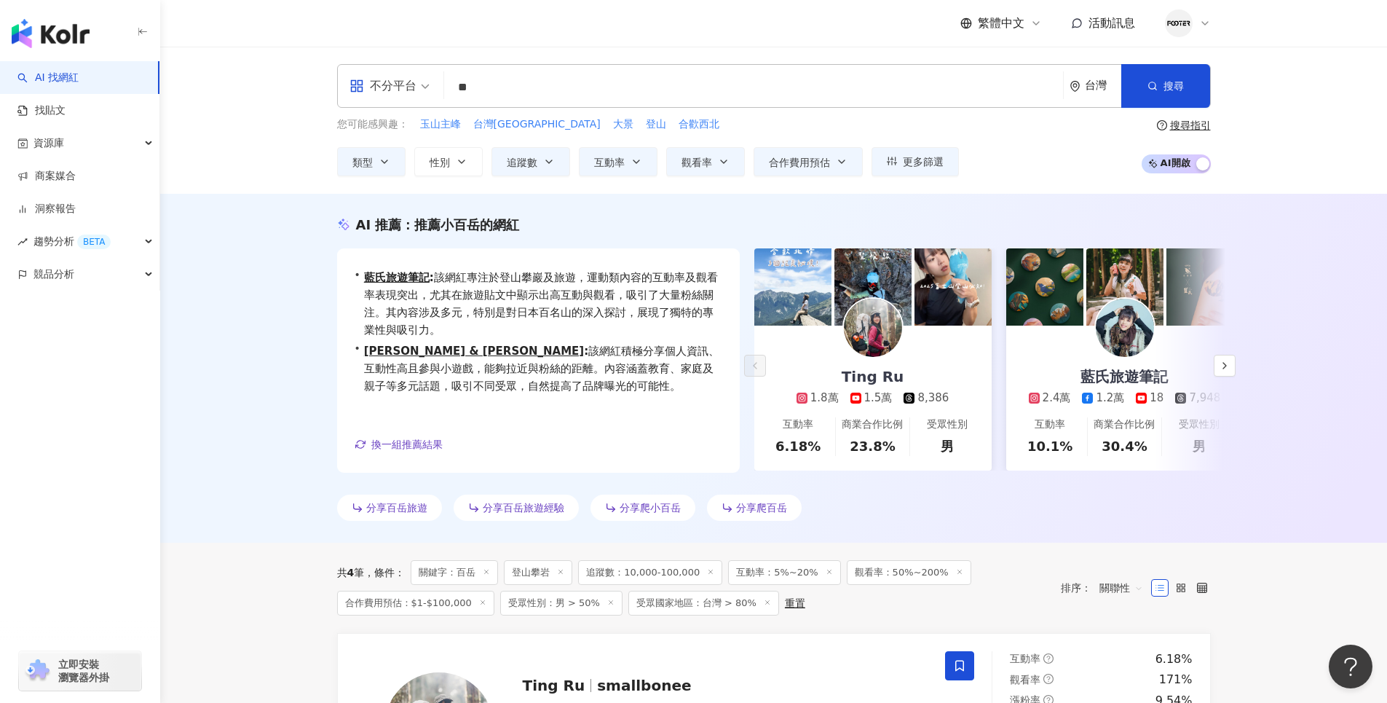
click at [694, 94] on input "**" at bounding box center [753, 88] width 607 height 28
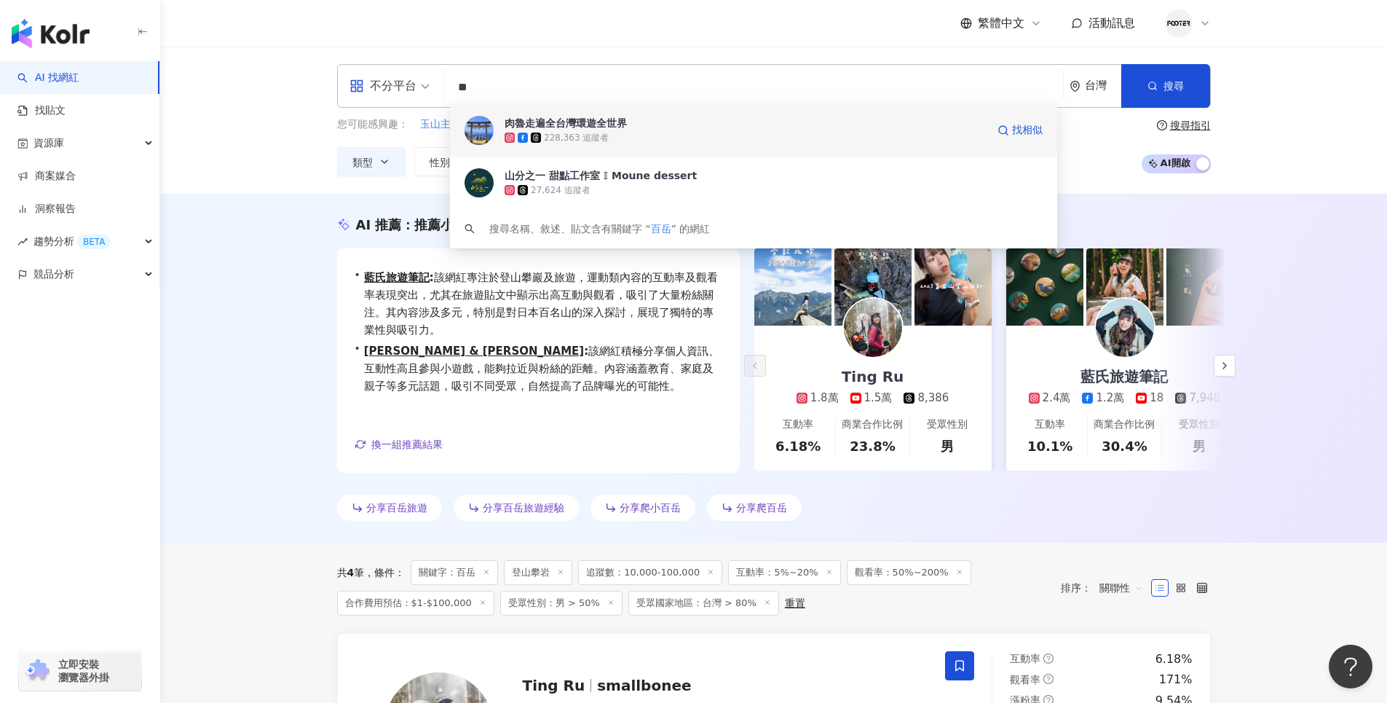
click at [698, 138] on div "228,363 追蹤者" at bounding box center [746, 137] width 482 height 15
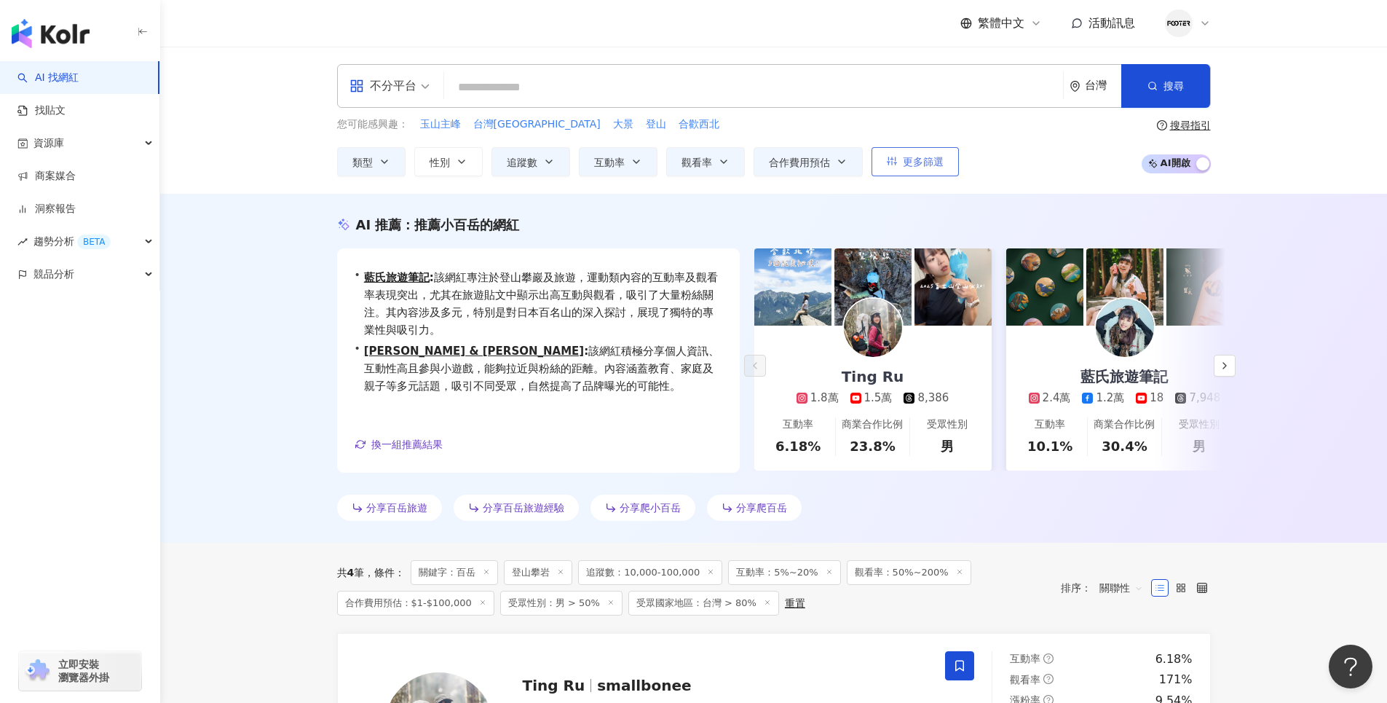
click at [912, 169] on button "更多篩選" at bounding box center [914, 161] width 87 height 29
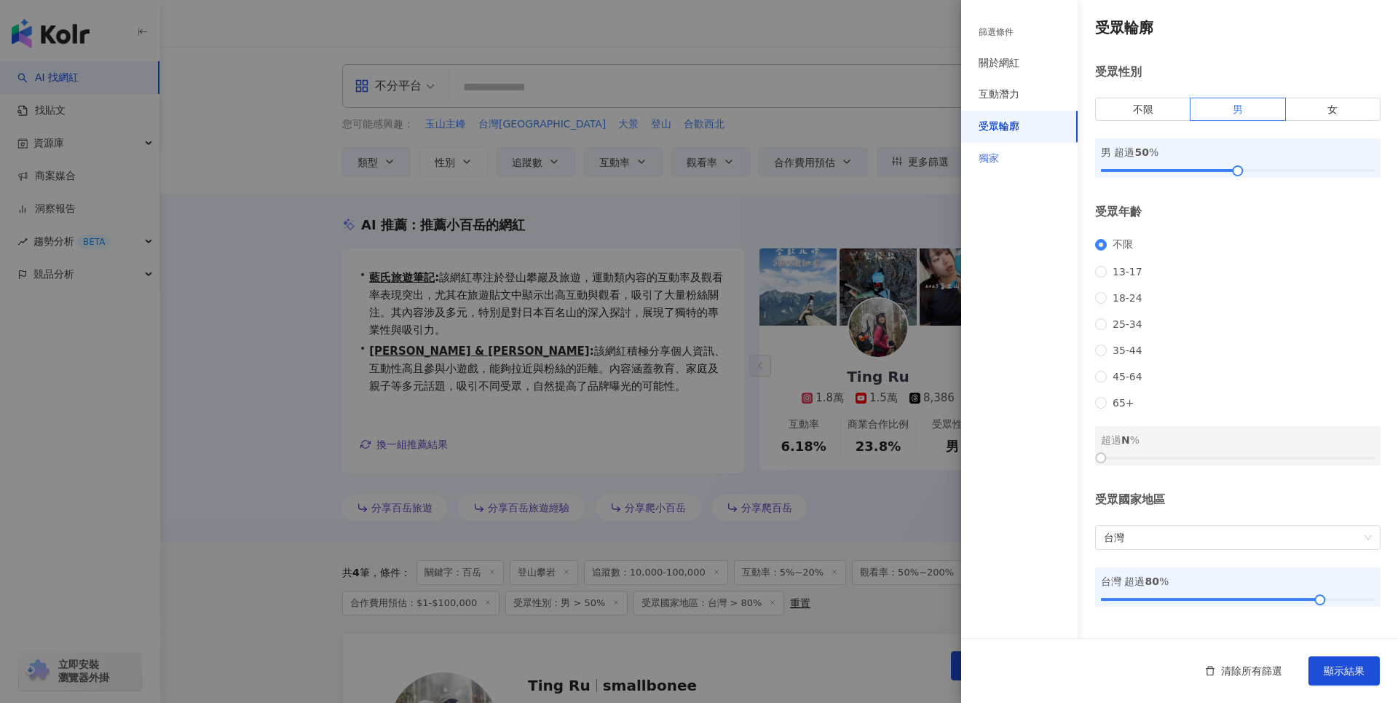
click at [1011, 169] on div "獨家" at bounding box center [1019, 159] width 116 height 32
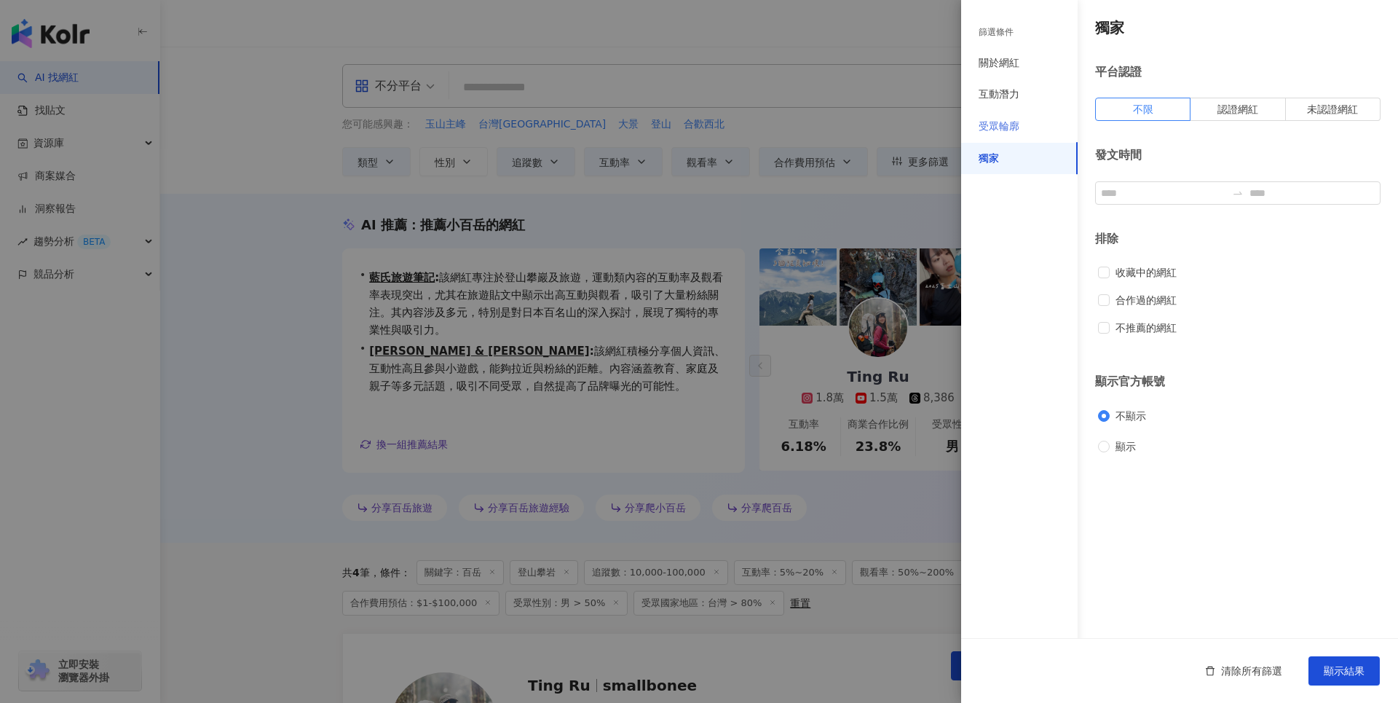
click at [1021, 132] on div "受眾輪廓" at bounding box center [1019, 127] width 116 height 32
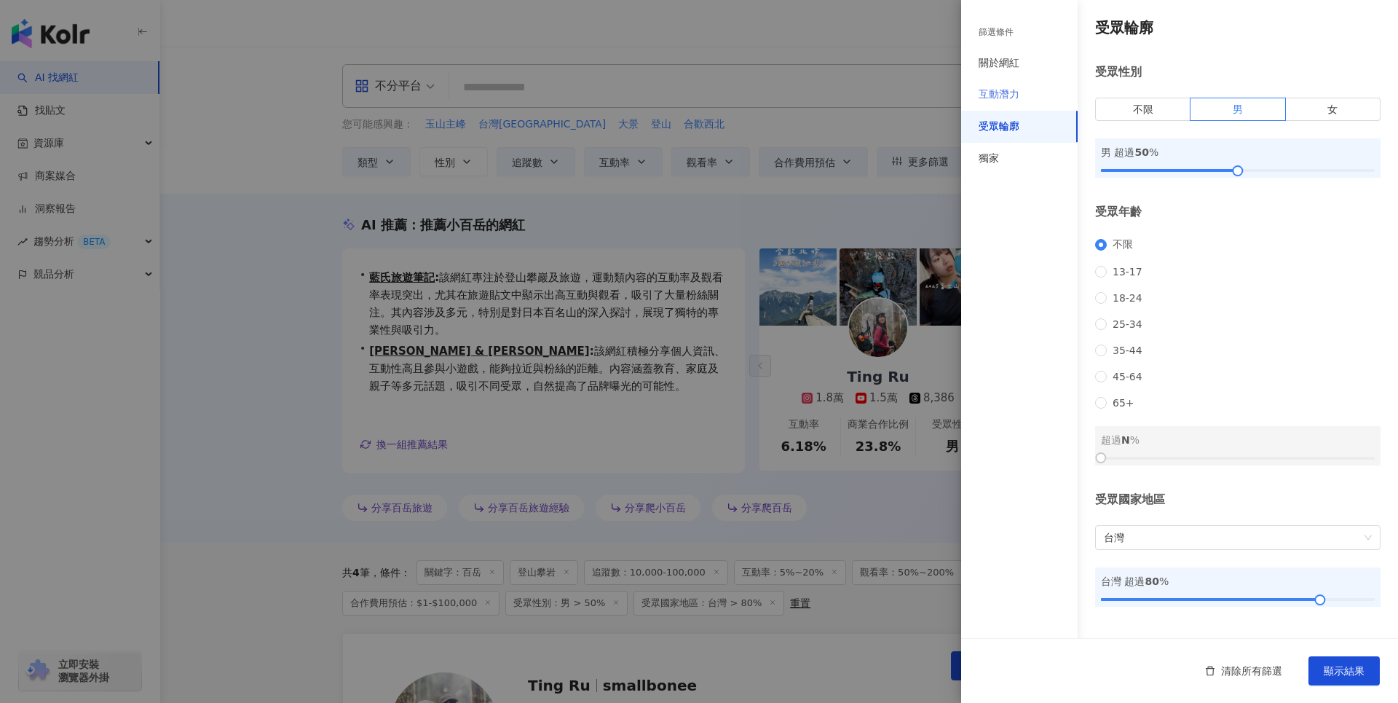
click at [1021, 95] on div "互動潛力" at bounding box center [1019, 95] width 116 height 32
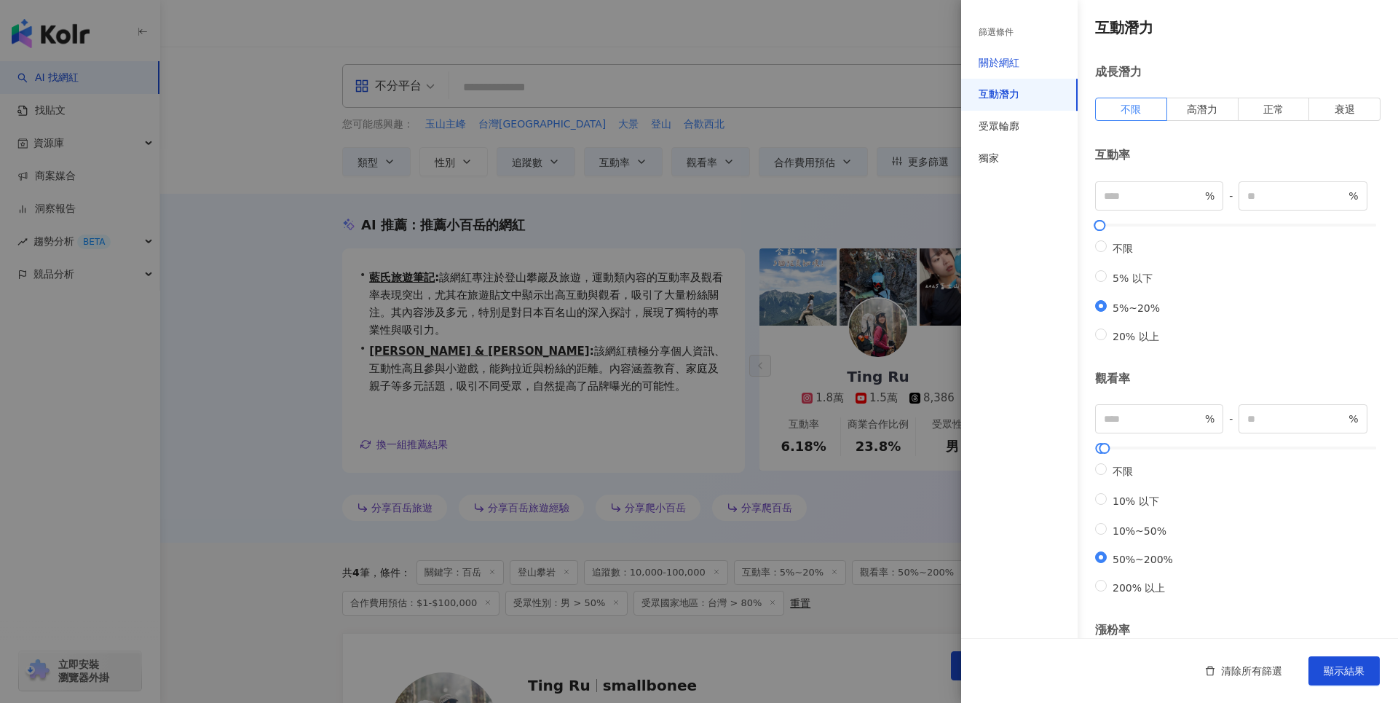
click at [1018, 67] on div "關於網紅" at bounding box center [998, 63] width 41 height 15
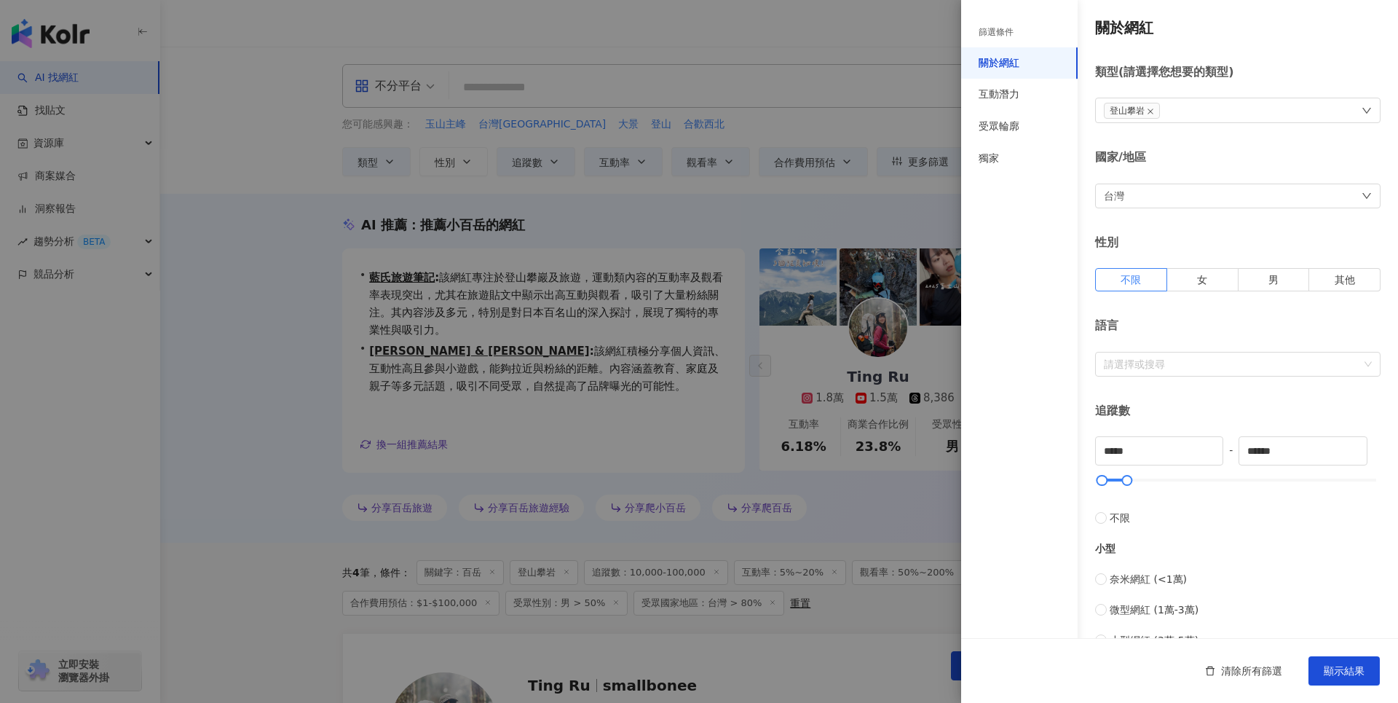
click at [748, 26] on div at bounding box center [699, 351] width 1398 height 703
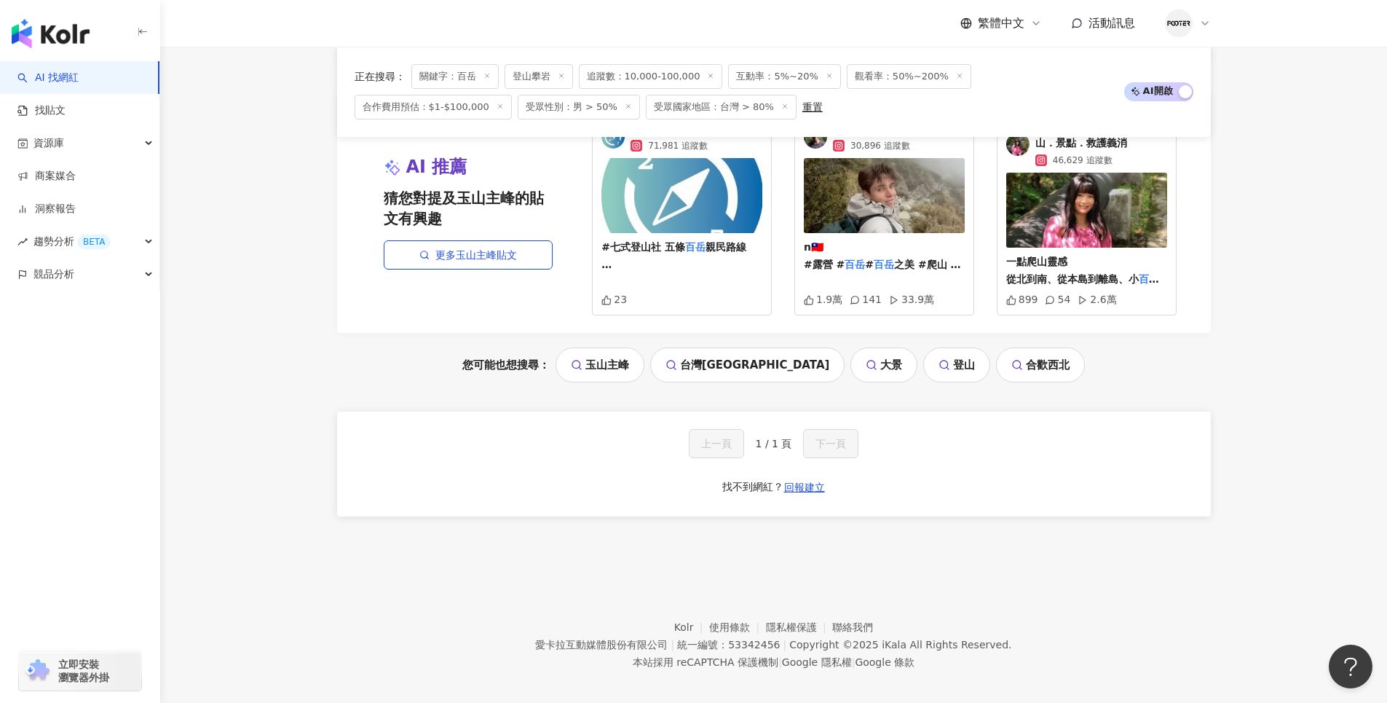
scroll to position [1324, 0]
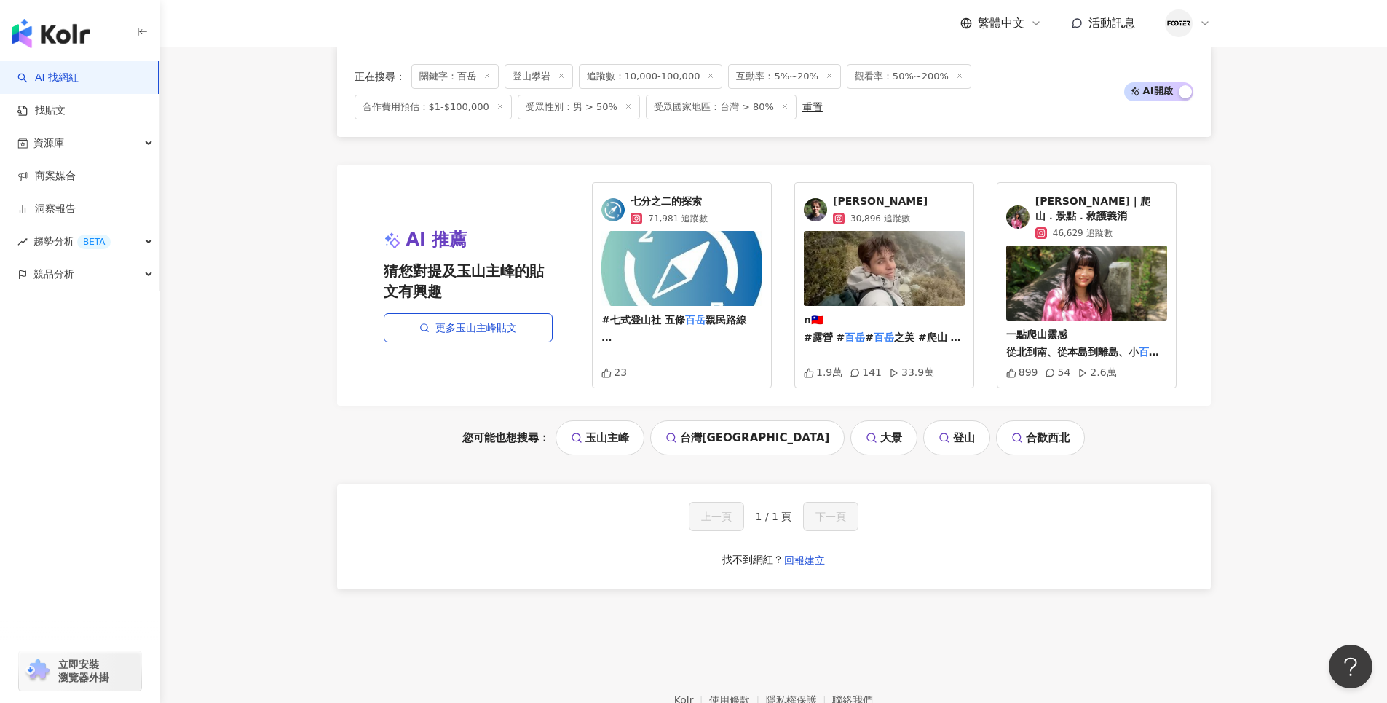
click at [1106, 194] on span "梨子｜爬山．景點．救護義消" at bounding box center [1101, 208] width 132 height 28
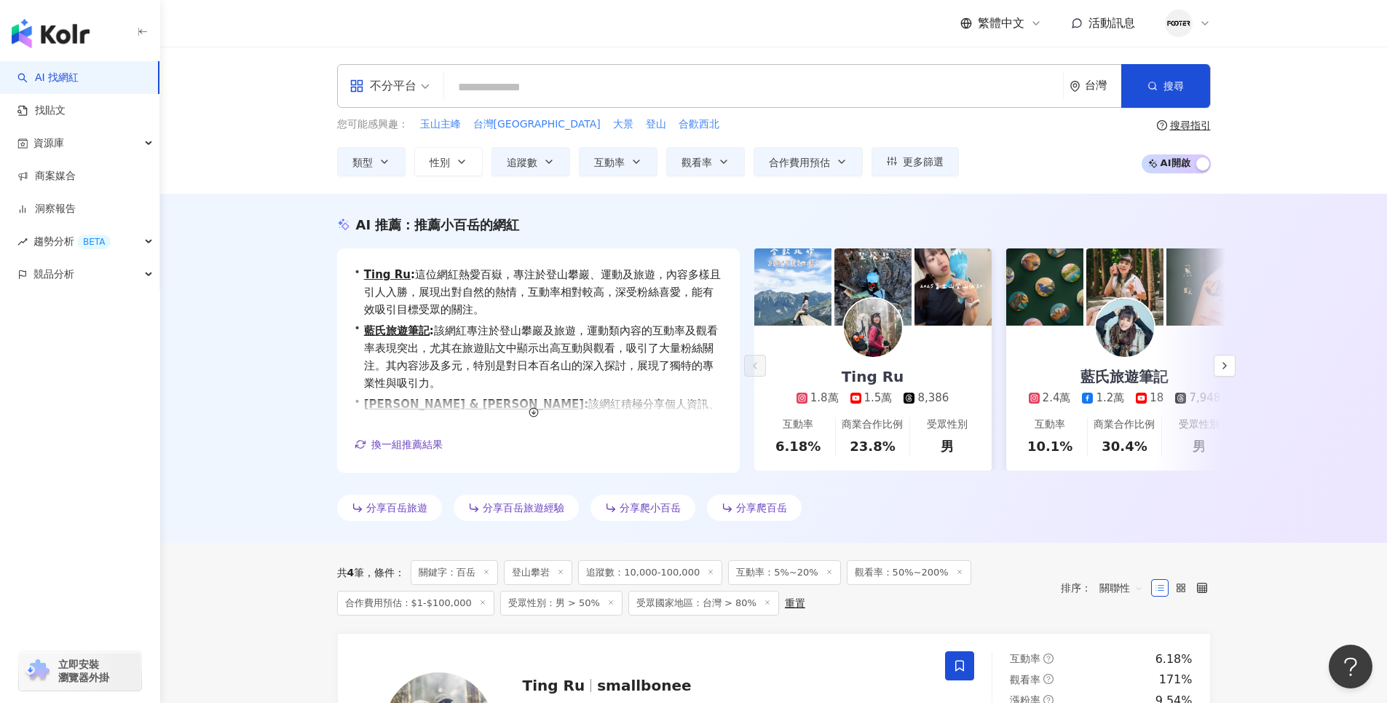
scroll to position [73, 0]
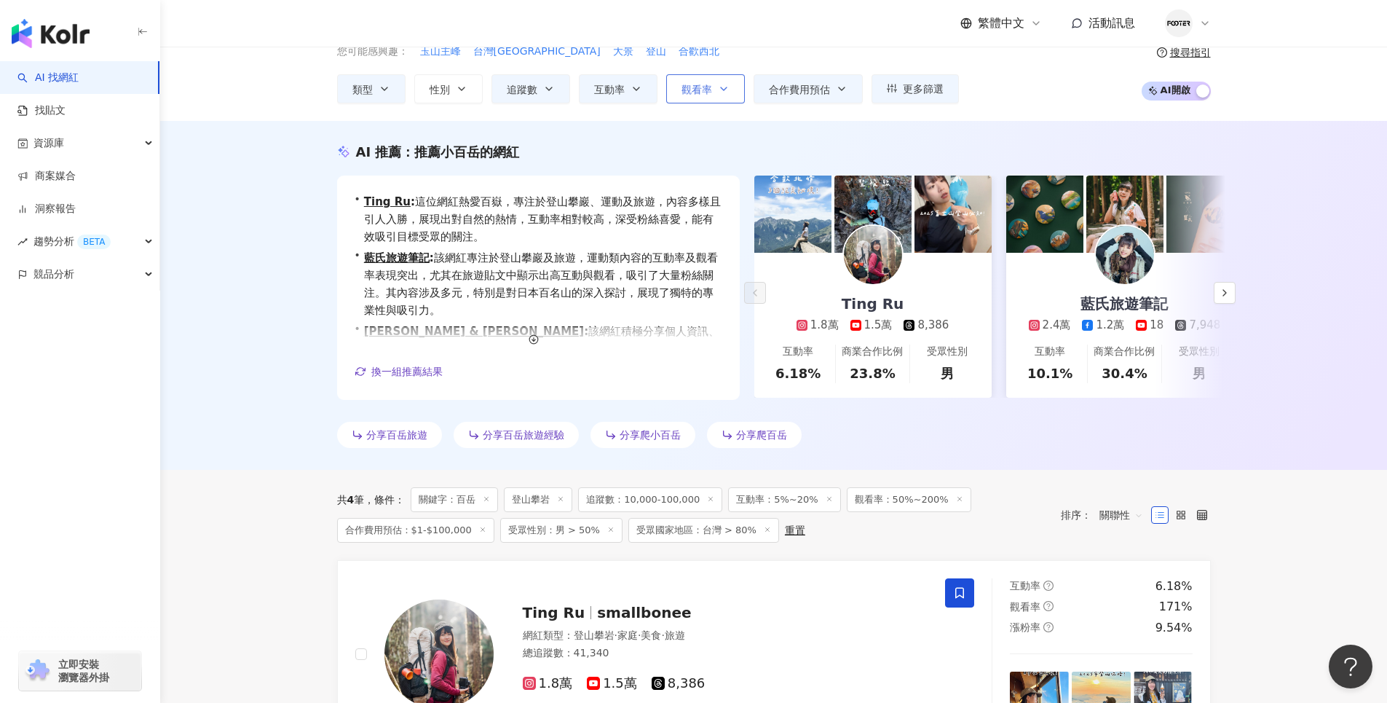
click at [717, 95] on button "觀看率" at bounding box center [705, 88] width 79 height 29
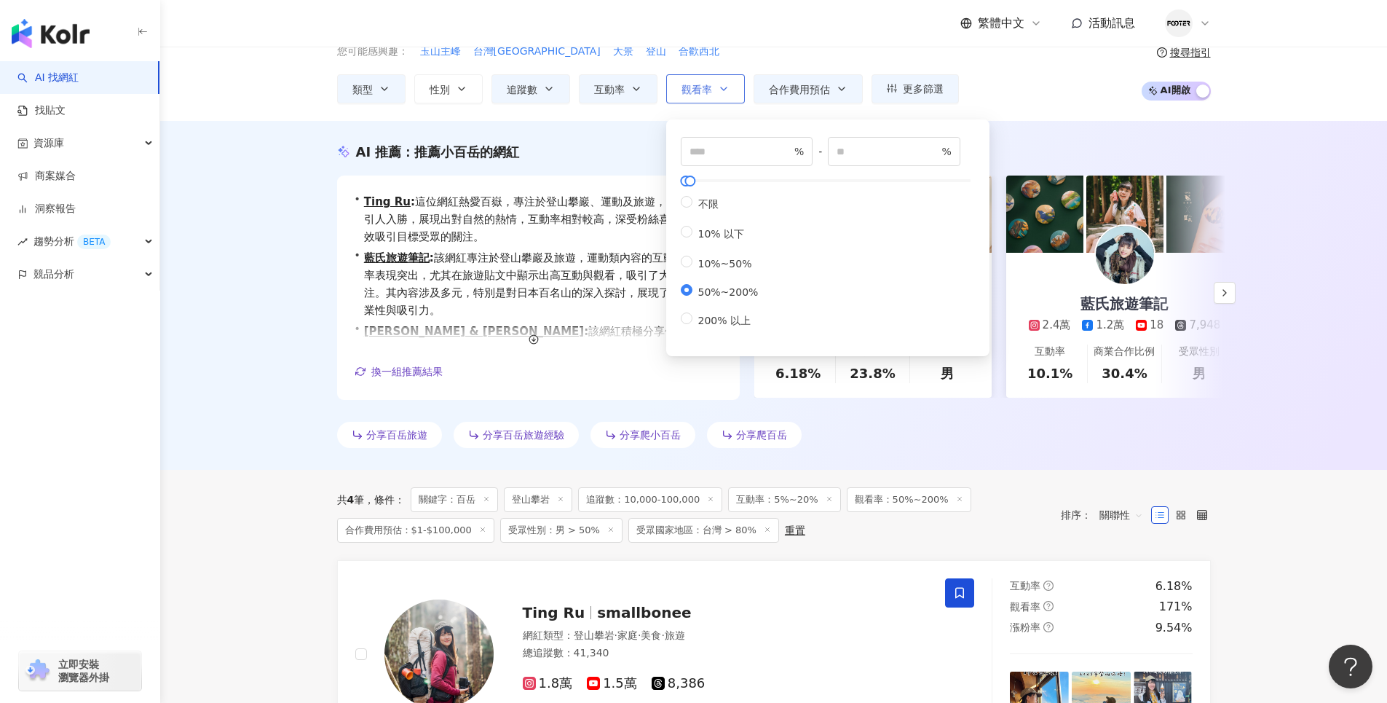
click at [716, 84] on button "觀看率" at bounding box center [705, 88] width 79 height 29
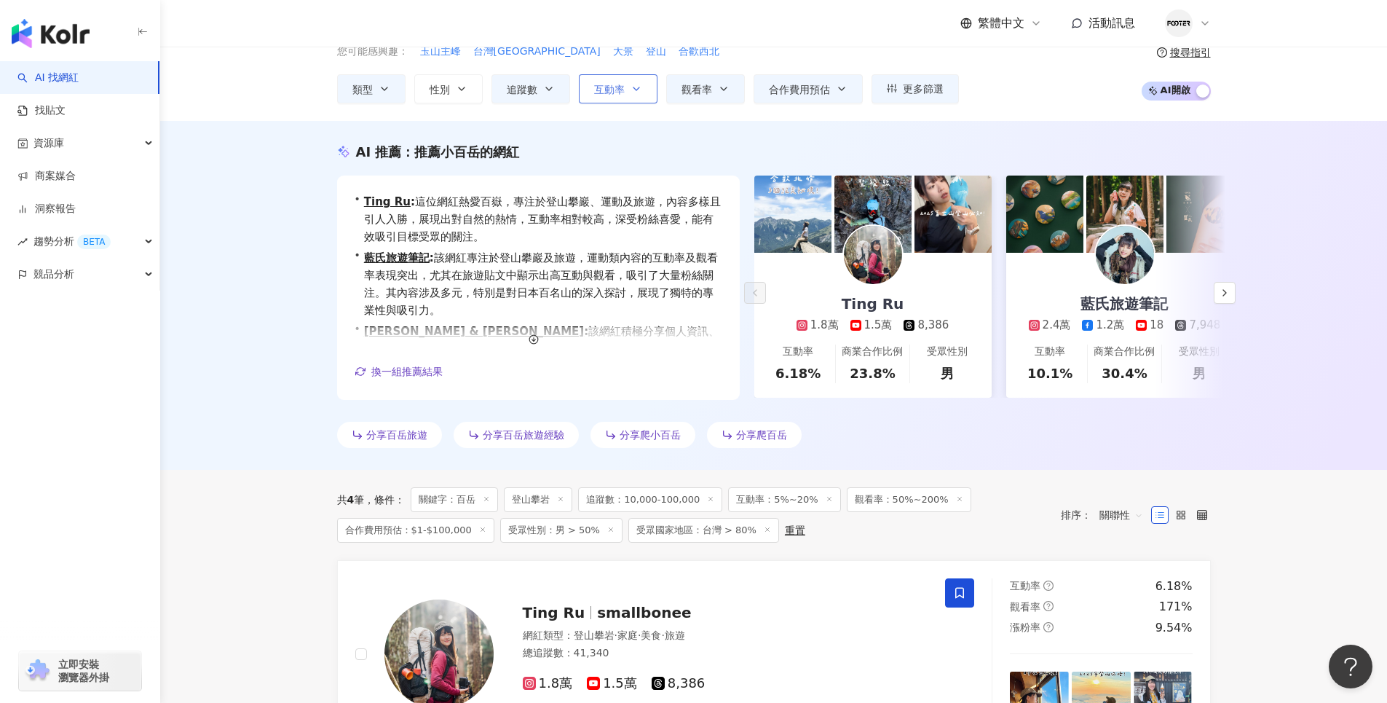
click at [634, 86] on div "不分平台 台灣 搜尋 ceeb461d-a020-405e-9a17-b904a85096b0 肉魯走遍全台灣環遊全世界 228,363 追蹤者 山分之一 甜…" at bounding box center [774, 47] width 932 height 112
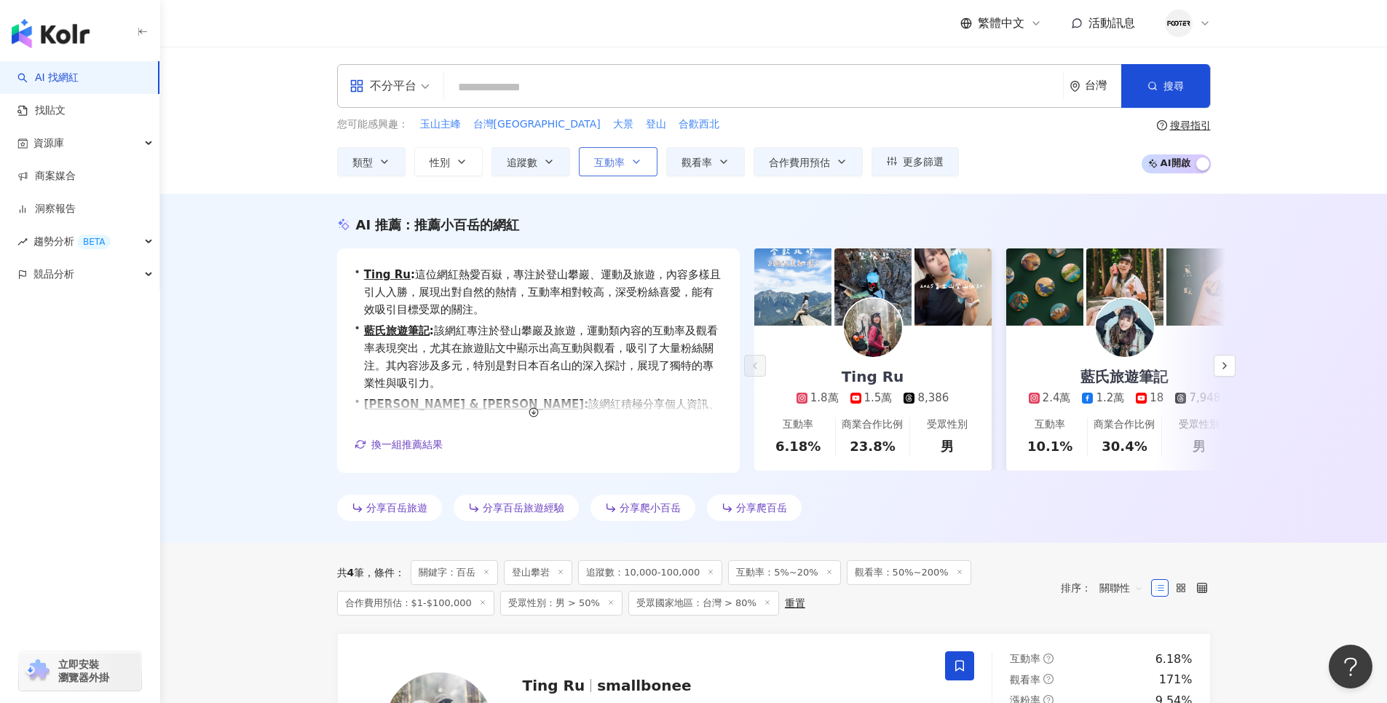
click at [618, 173] on button "互動率" at bounding box center [618, 161] width 79 height 29
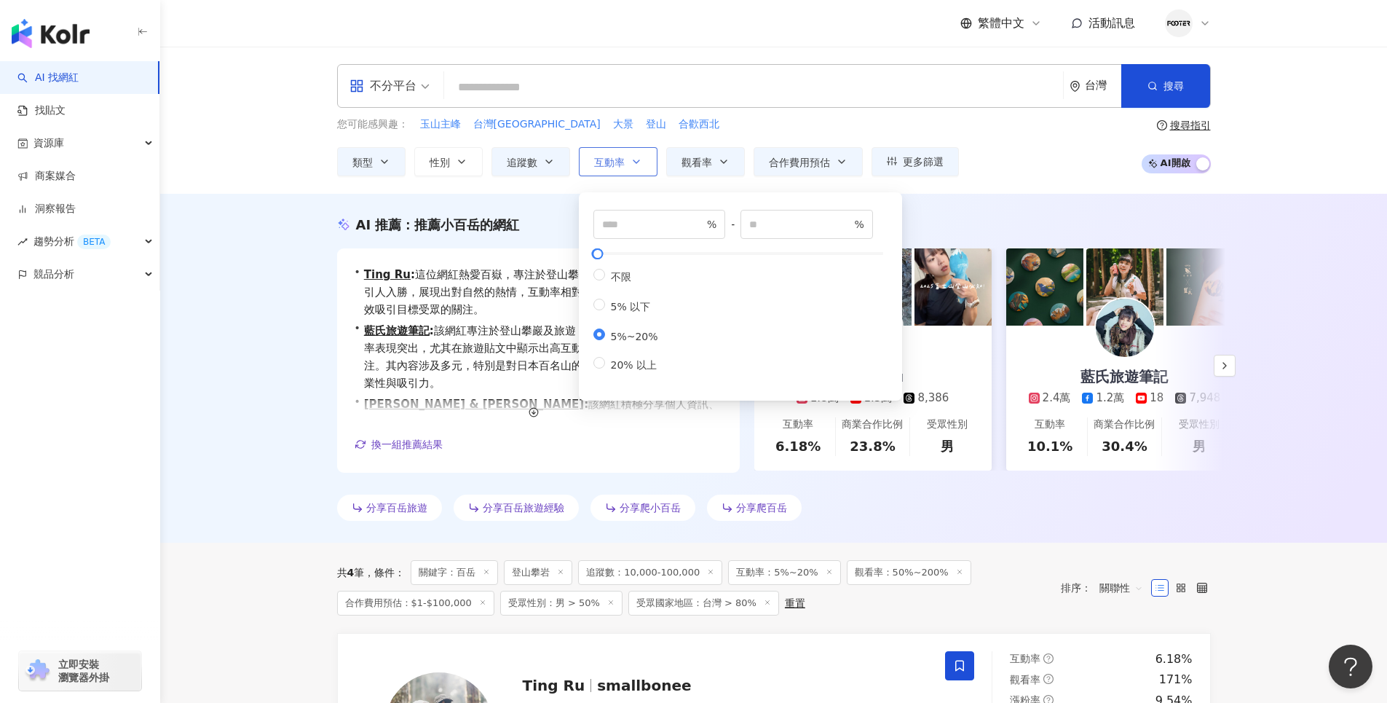
click at [622, 161] on span "互動率" at bounding box center [609, 163] width 31 height 12
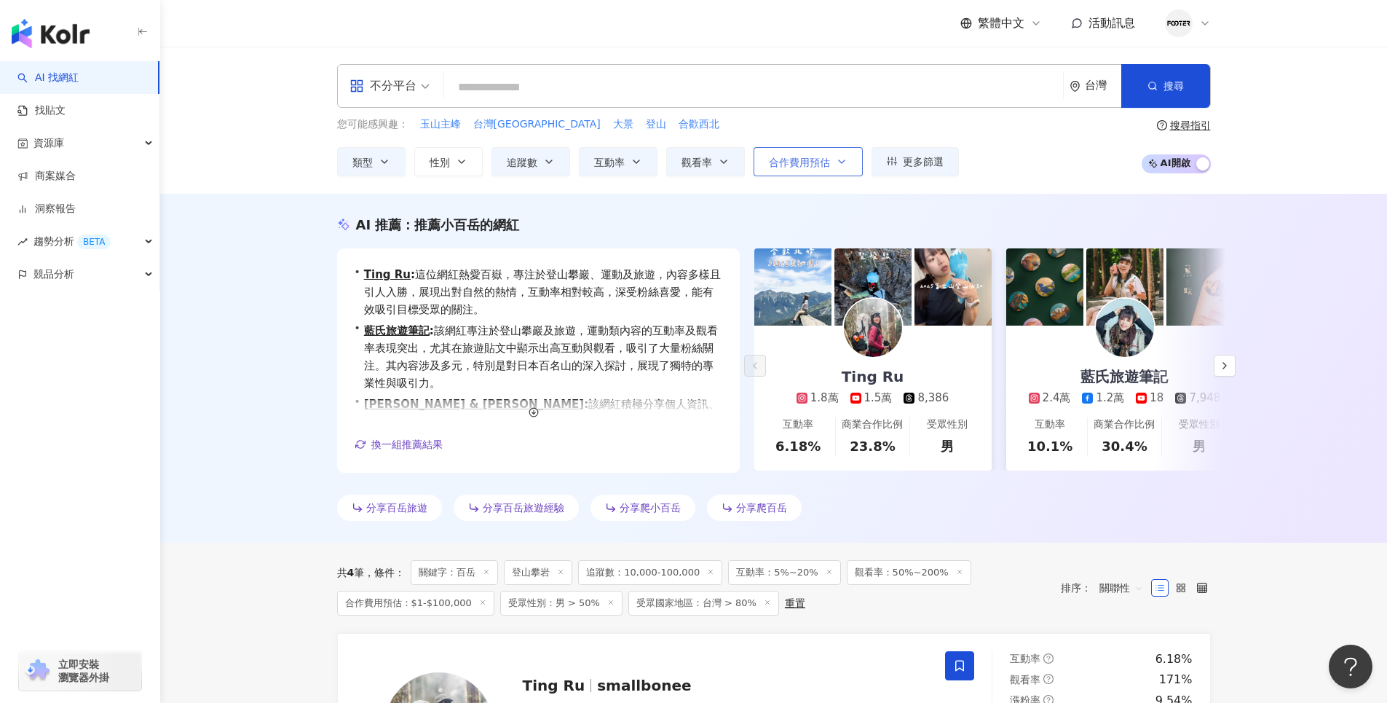
click at [800, 163] on span "合作費用預估" at bounding box center [799, 163] width 61 height 12
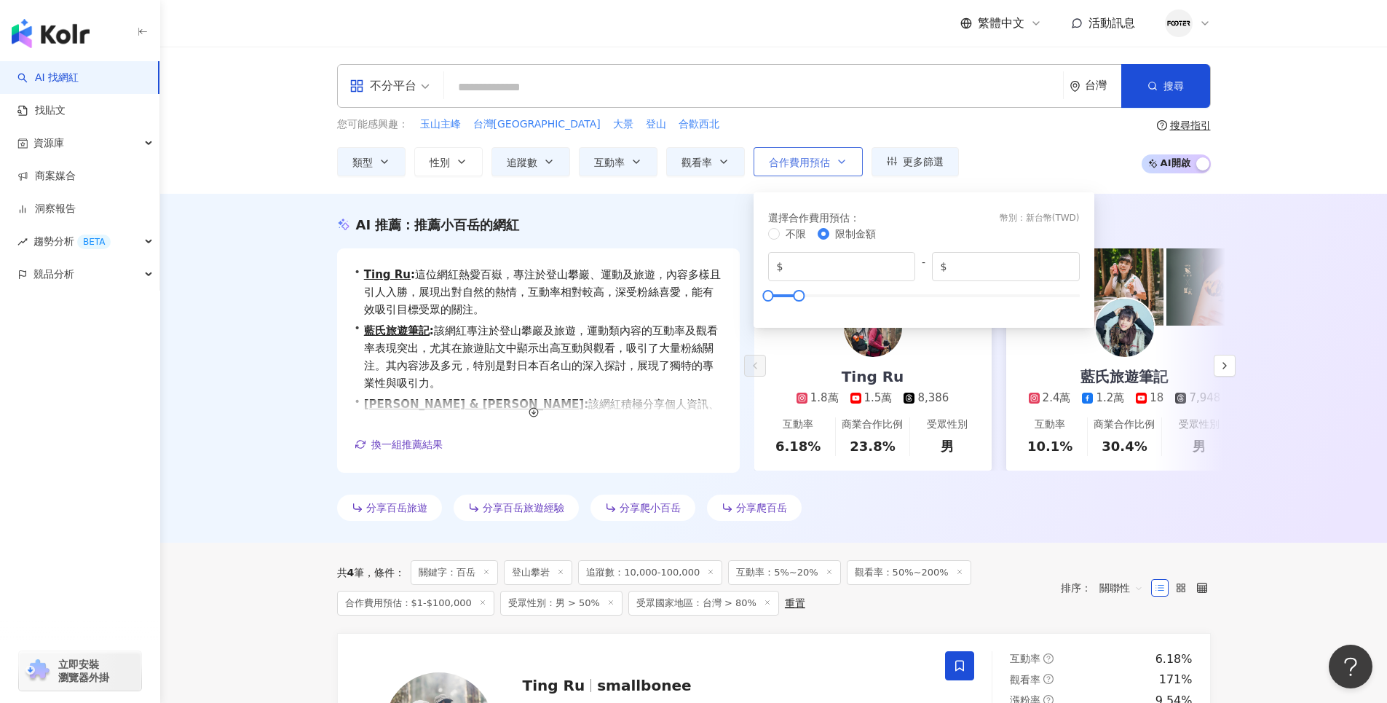
click at [800, 163] on span "合作費用預估" at bounding box center [799, 163] width 61 height 12
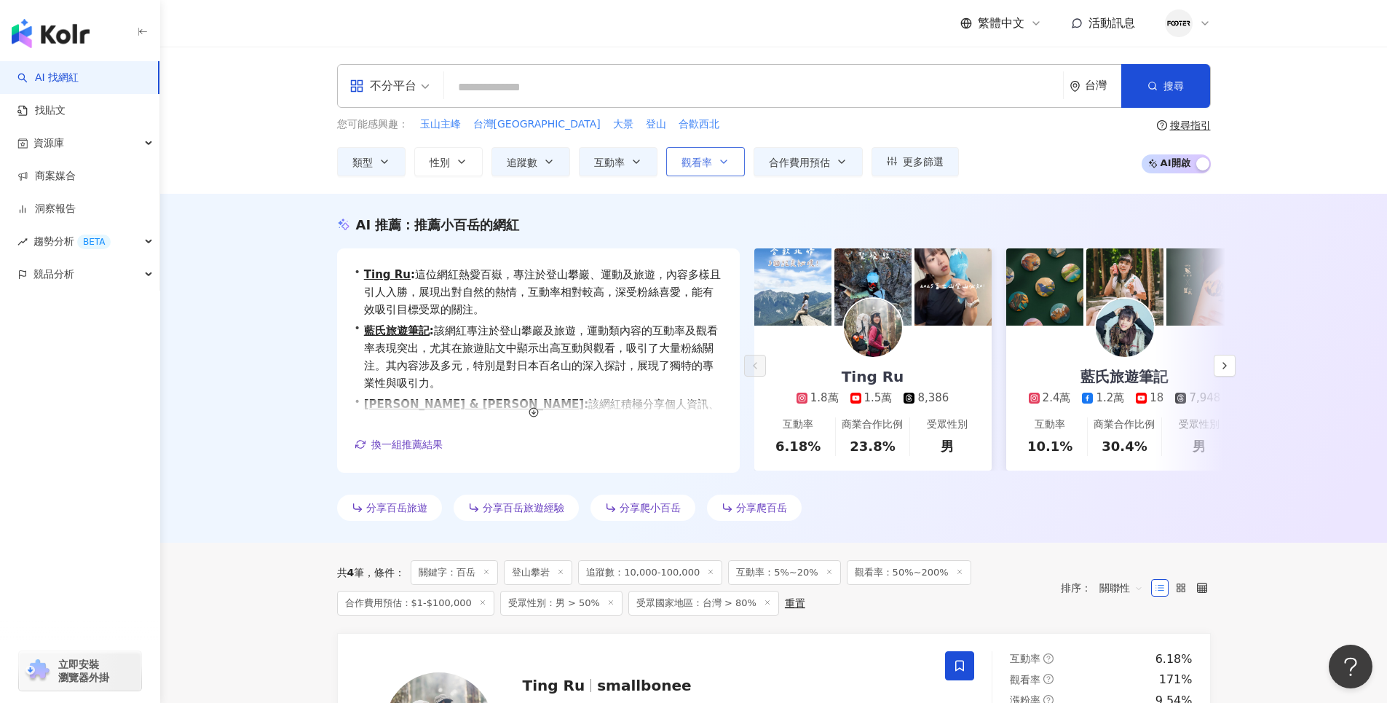
click at [708, 157] on span "觀看率" at bounding box center [696, 163] width 31 height 12
click at [1018, 157] on div "您可能感興趣： 玉山主峰 台灣百岳 大景 登山 合歡西北 類型 性別 追蹤數 互動率 觀看率 合作費用預估 更多篩選 篩選條件 關於網紅 互動潛力 受眾輪廓 …" at bounding box center [774, 146] width 874 height 60
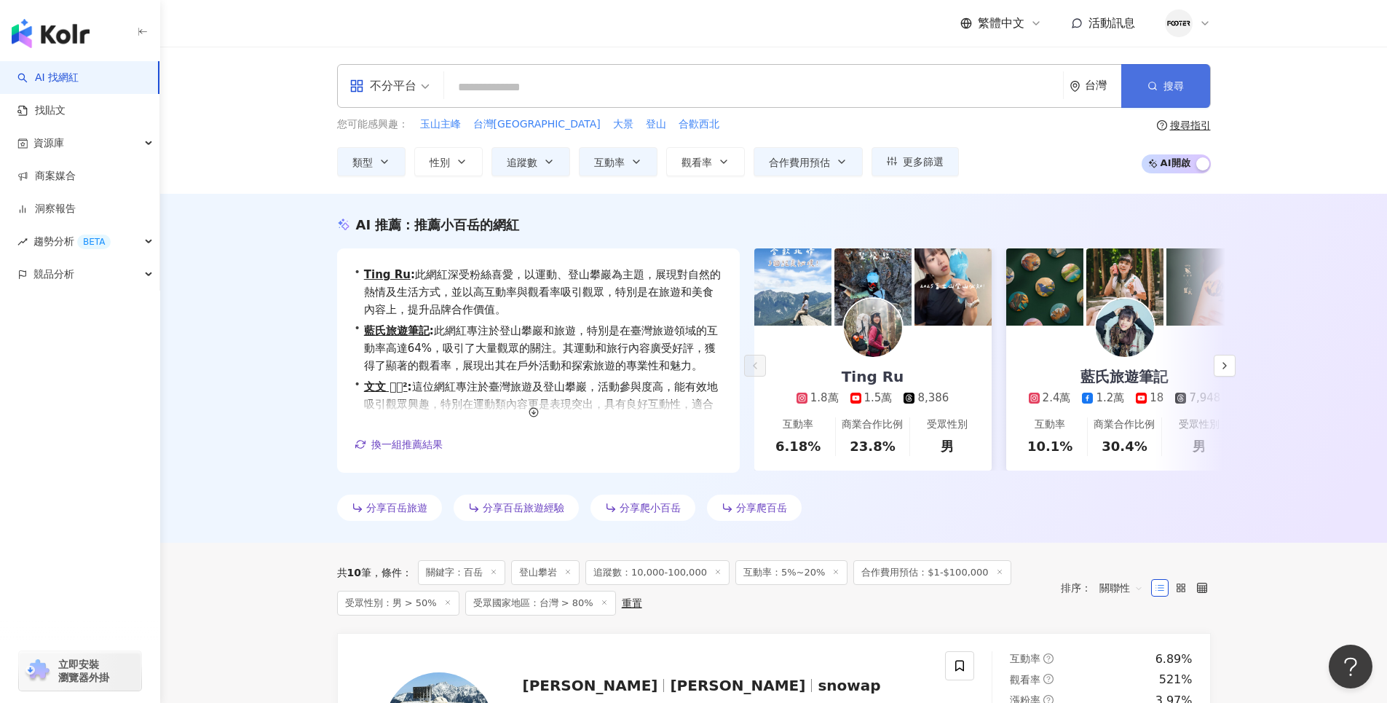
click at [1171, 95] on button "搜尋" at bounding box center [1165, 86] width 89 height 44
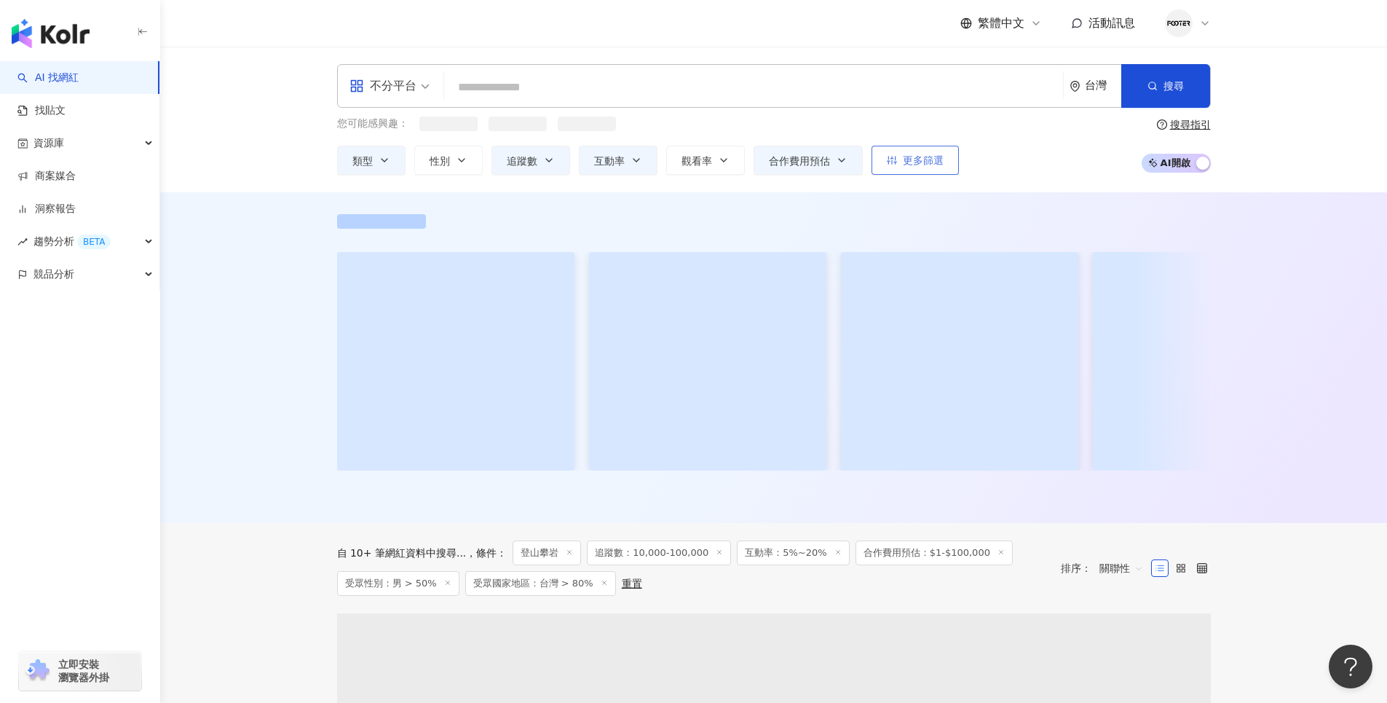
click at [928, 160] on span "更多篩選" at bounding box center [923, 160] width 41 height 12
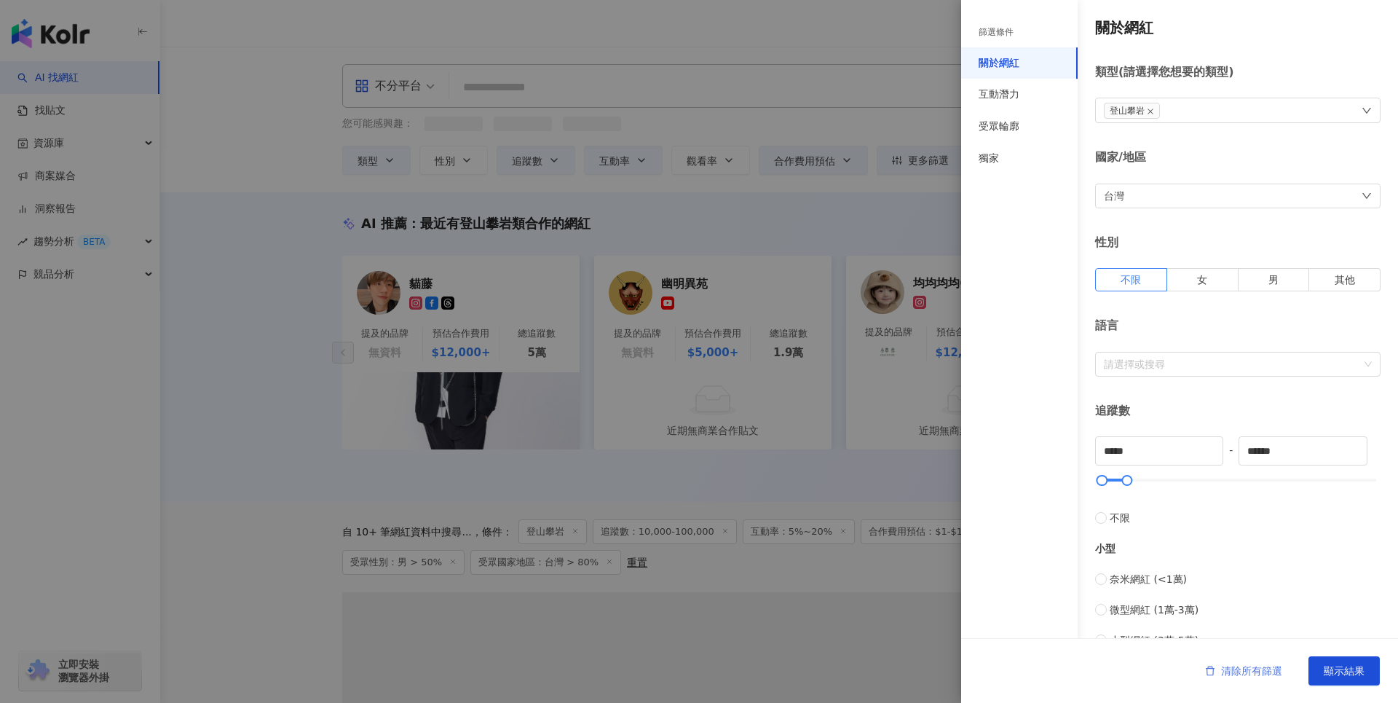
click at [1253, 658] on button "清除所有篩選" at bounding box center [1243, 670] width 106 height 29
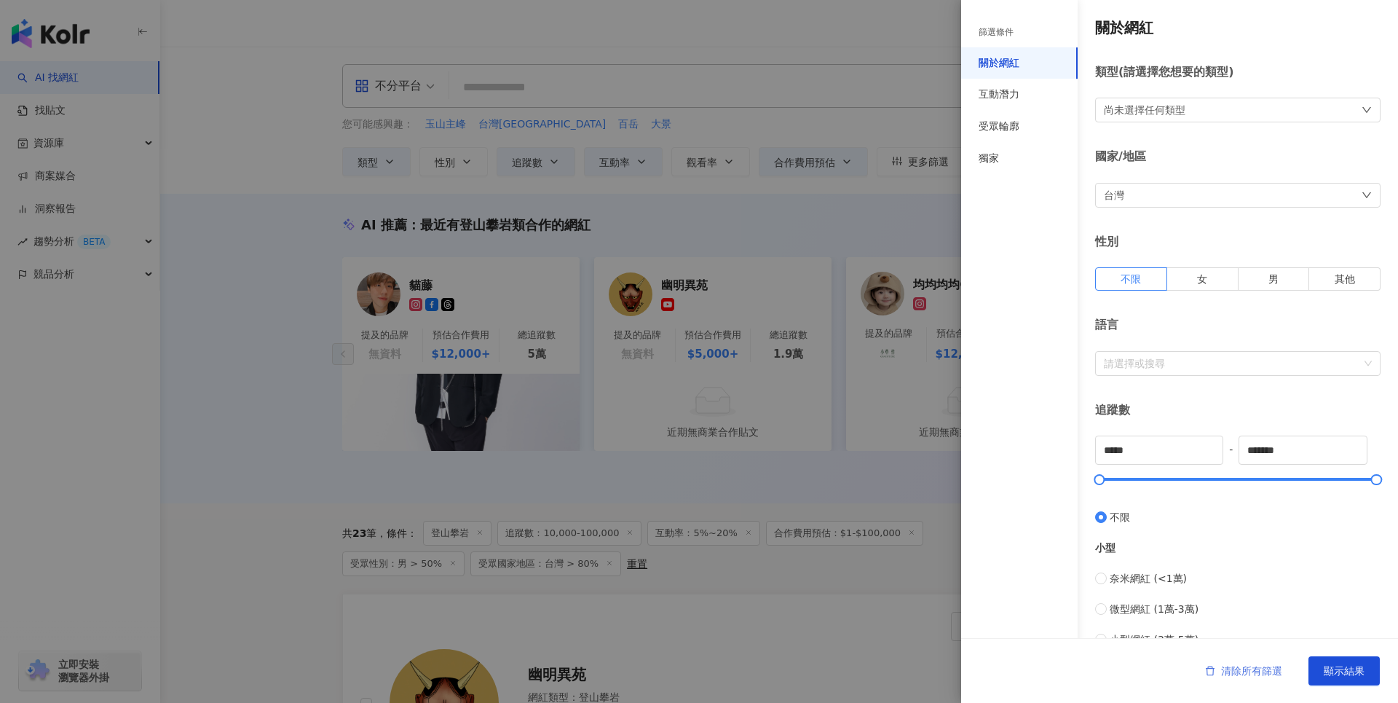
type input "*"
type input "*******"
click at [1347, 676] on span "顯示結果" at bounding box center [1344, 671] width 41 height 12
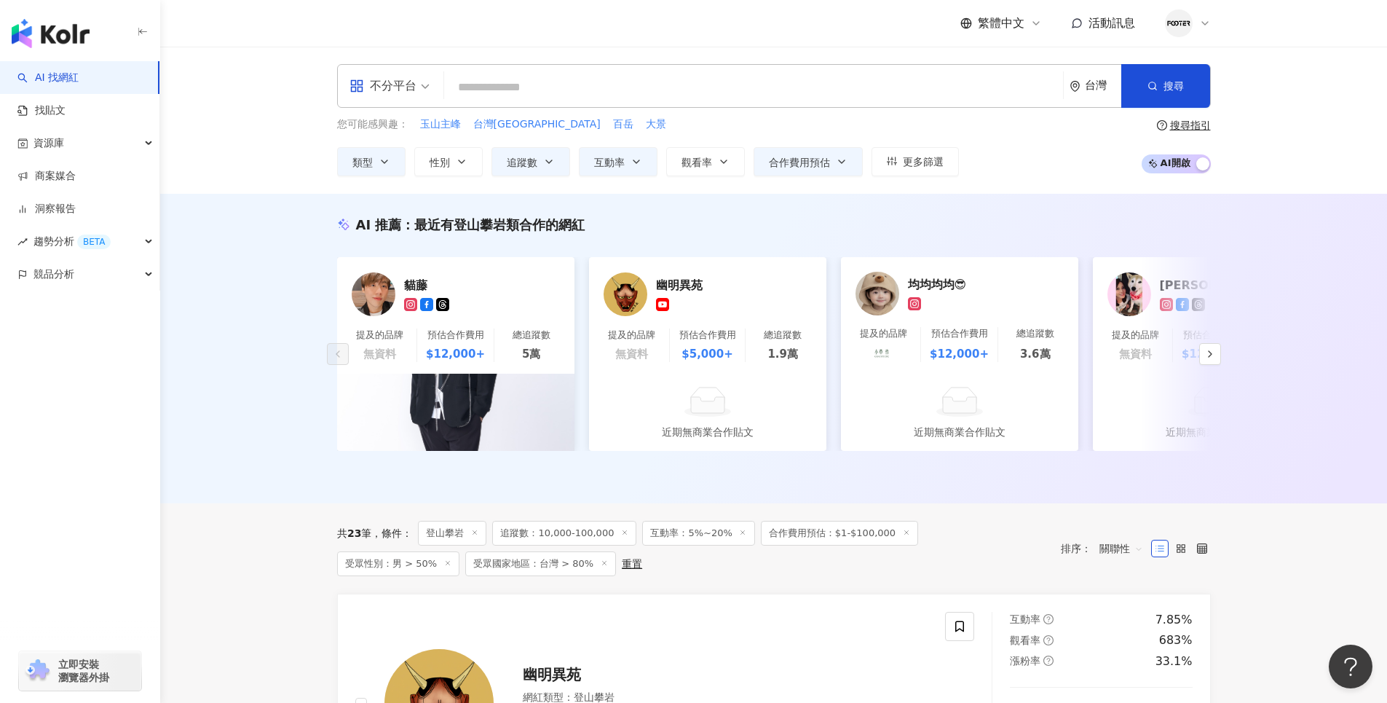
click at [628, 90] on input "search" at bounding box center [753, 88] width 607 height 28
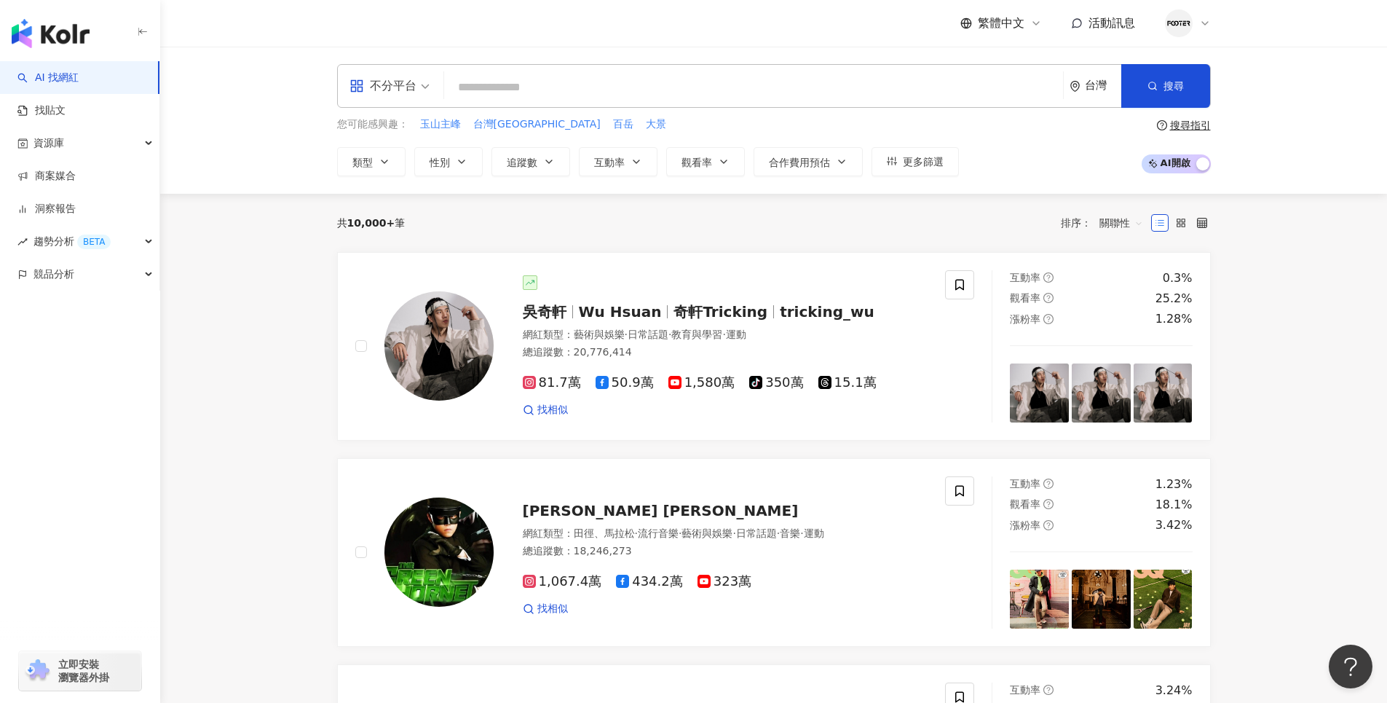
click at [547, 97] on input "search" at bounding box center [753, 88] width 607 height 28
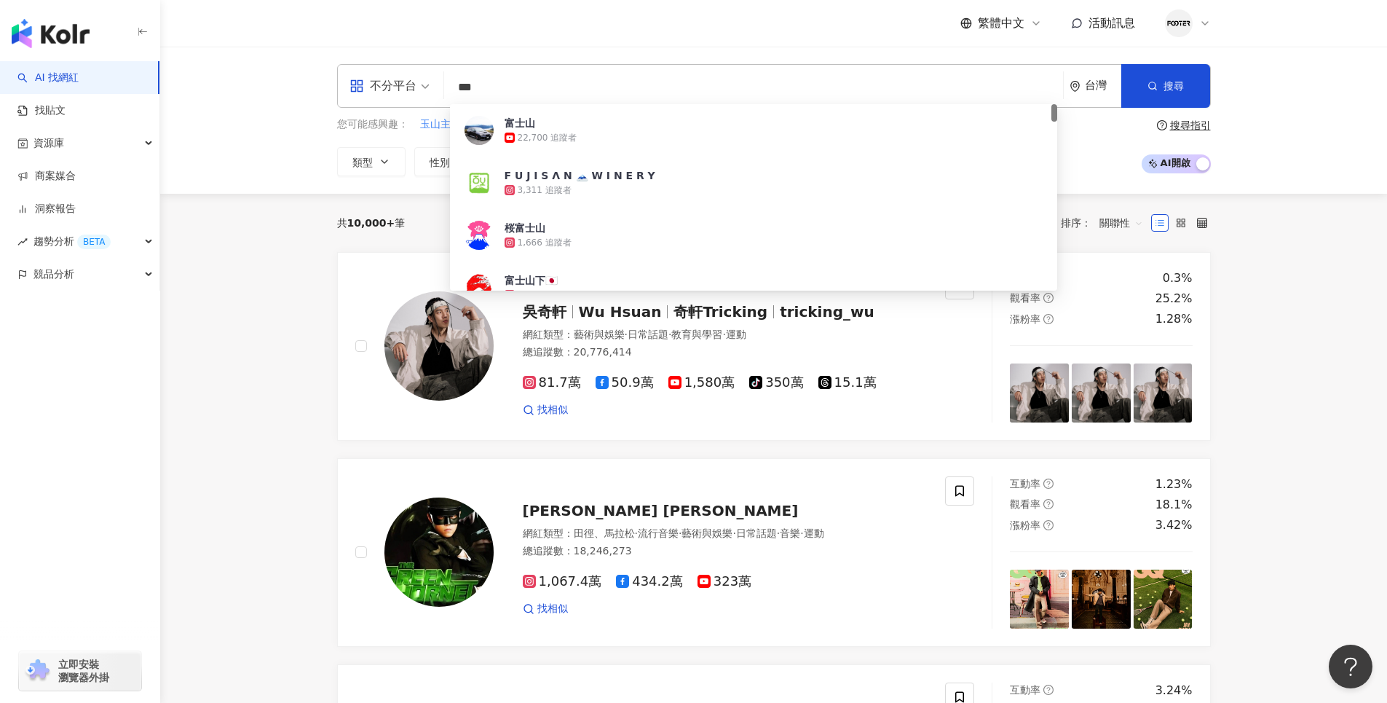
click at [582, 89] on input "***" at bounding box center [753, 88] width 607 height 28
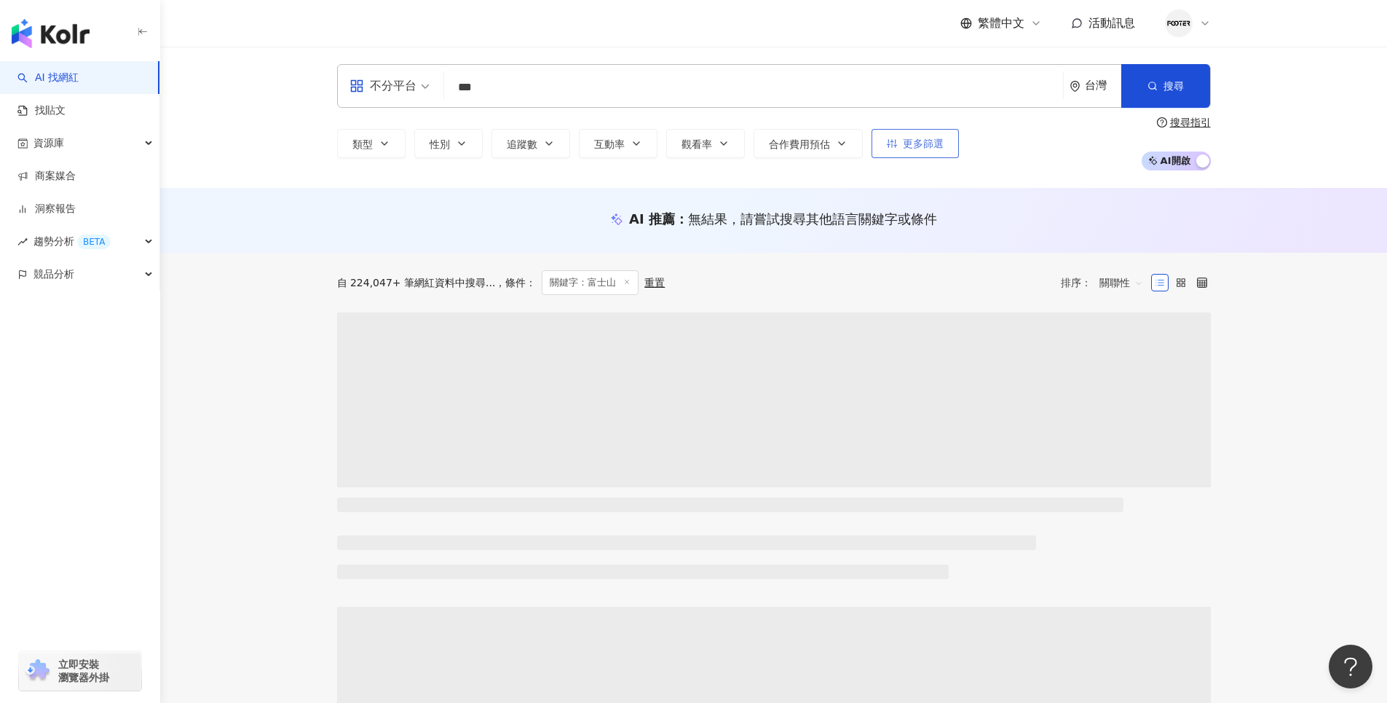
type input "***"
click at [914, 149] on span "更多篩選" at bounding box center [923, 144] width 41 height 12
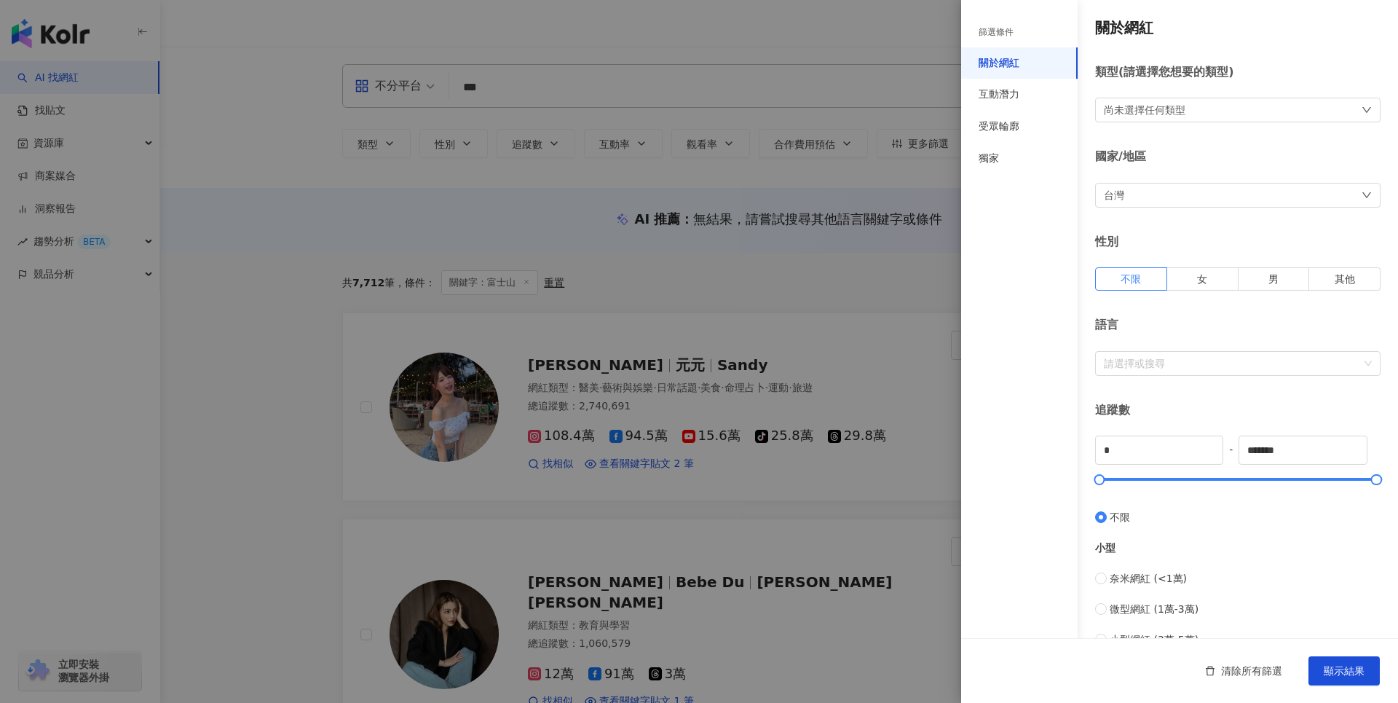
click at [1194, 108] on div "尚未選擇任何類型" at bounding box center [1237, 110] width 285 height 25
click at [1174, 114] on div "尚未選擇任何類型" at bounding box center [1145, 110] width 82 height 16
click at [1185, 125] on div "關於網紅 類型 ( 請選擇您想要的類型 ) 尚未選擇任何類型 國家/地區 台灣 性別 不限 女 男 其他 語言 請選擇或搜尋 追蹤數 * - ******* …" at bounding box center [1179, 517] width 437 height 1035
click at [1181, 116] on div "尚未選擇任何類型" at bounding box center [1145, 110] width 82 height 16
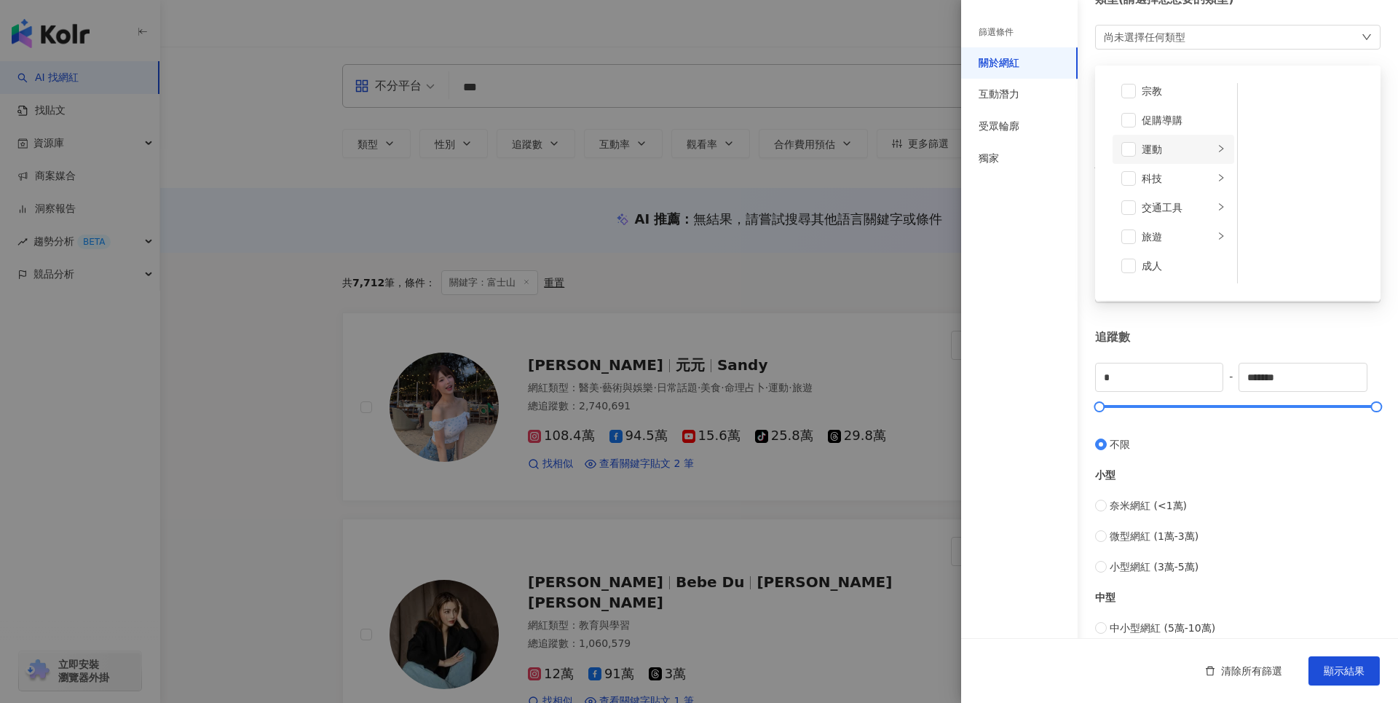
click at [1192, 157] on div "運動" at bounding box center [1178, 149] width 72 height 16
click at [1254, 187] on span at bounding box center [1256, 188] width 15 height 15
click at [1310, 321] on div "關於網紅 類型 ( 請選擇您想要的類型 ) 登山攀岩 藝術與娛樂 美妝時尚 氣候和環境 日常話題 教育與學習 家庭 財經 美食 命理占卜 遊戲 法政社會 生活…" at bounding box center [1179, 445] width 437 height 1036
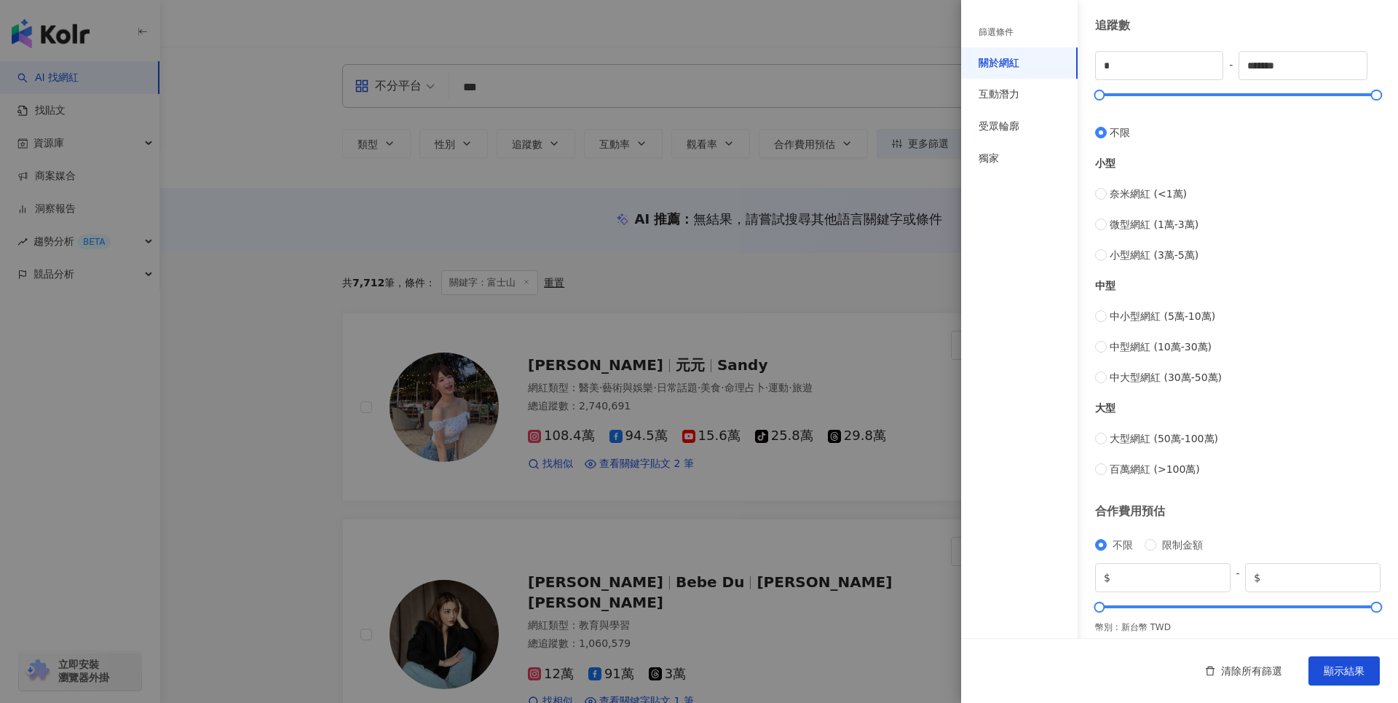
scroll to position [397, 0]
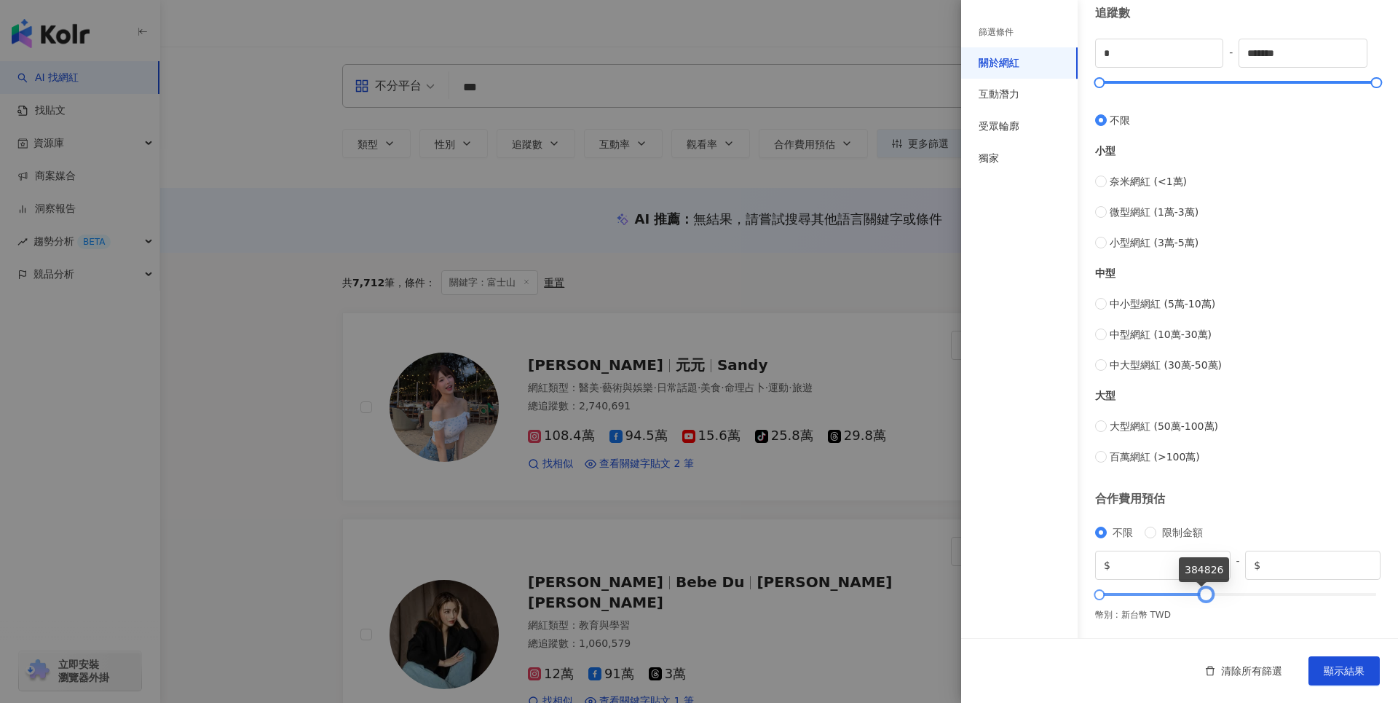
drag, startPoint x: 1361, startPoint y: 597, endPoint x: 1197, endPoint y: 596, distance: 163.8
click at [1202, 596] on div at bounding box center [1206, 594] width 8 height 8
drag, startPoint x: 1334, startPoint y: 573, endPoint x: 1237, endPoint y: 563, distance: 97.4
click at [1237, 563] on div "$ * - $ ******" at bounding box center [1237, 564] width 285 height 29
type input "******"
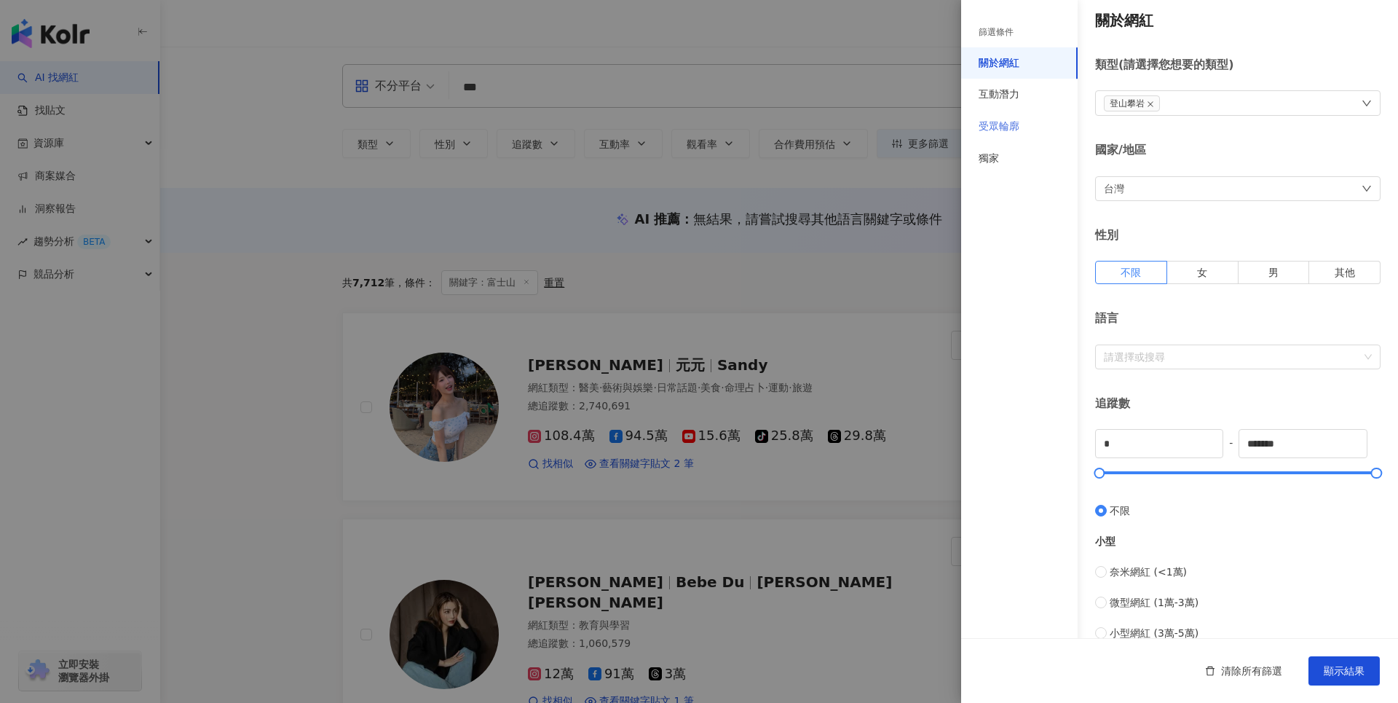
scroll to position [0, 0]
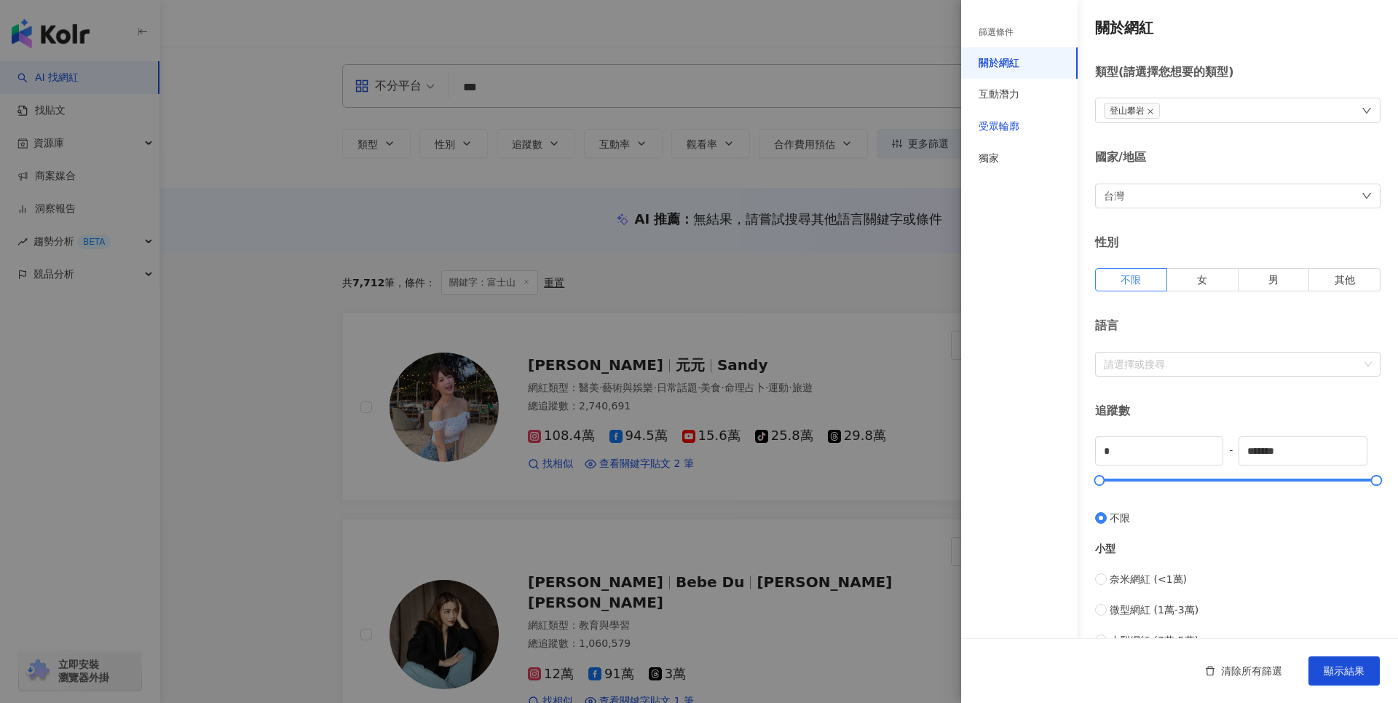
click at [1009, 125] on div "受眾輪廓" at bounding box center [998, 126] width 41 height 15
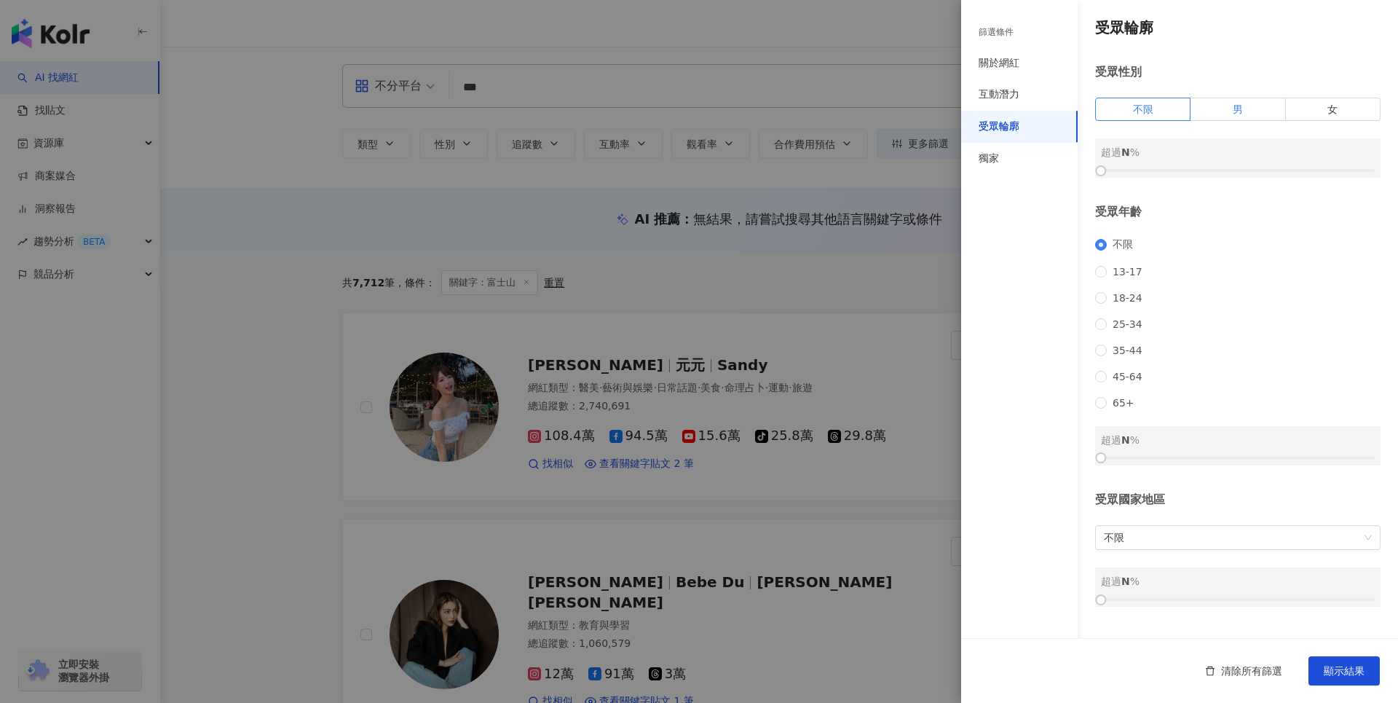
click at [1243, 109] on label "男" at bounding box center [1237, 109] width 95 height 23
click at [1235, 170] on div at bounding box center [1238, 170] width 274 height 9
click at [1236, 171] on div at bounding box center [1240, 171] width 8 height 8
click at [1236, 172] on div at bounding box center [1240, 171] width 8 height 8
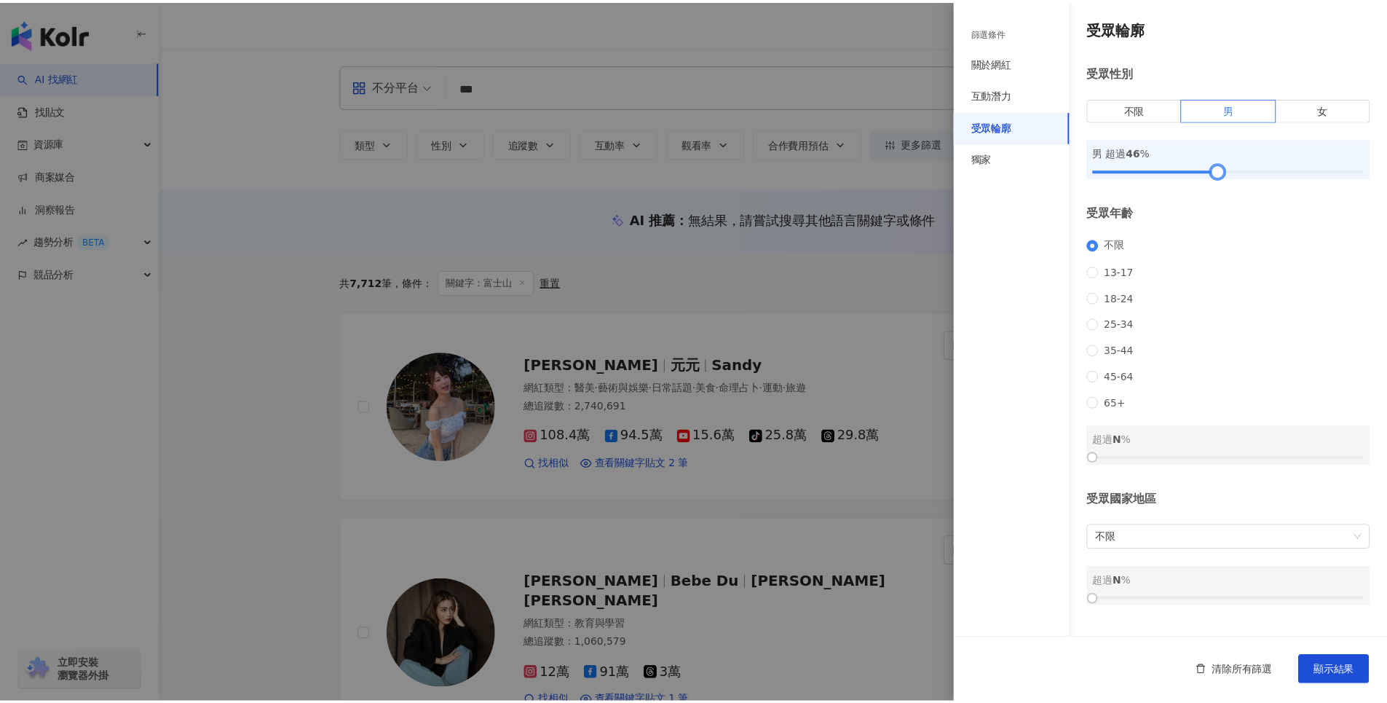
scroll to position [4, 0]
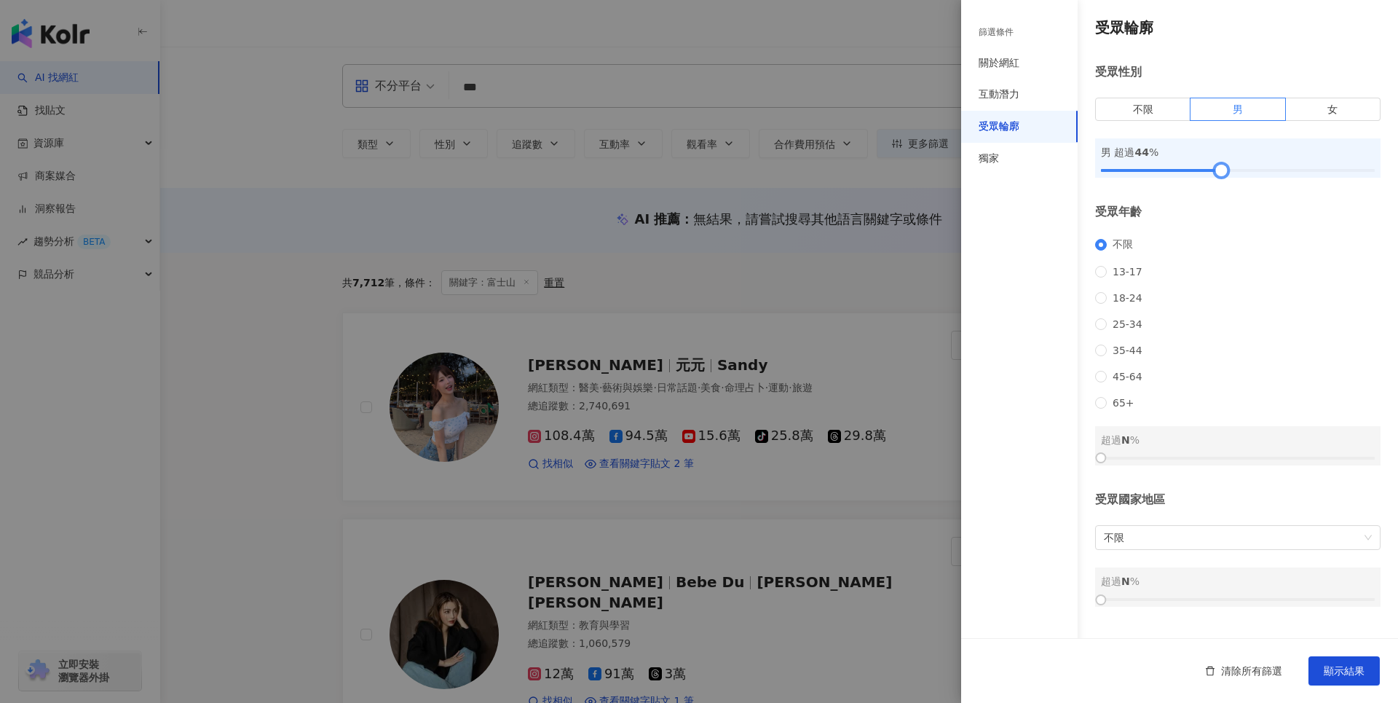
click at [1212, 314] on div "不限 13-17 18-24 25-34 35-44 45-64 65+" at bounding box center [1237, 323] width 285 height 170
drag, startPoint x: 1219, startPoint y: 168, endPoint x: 1236, endPoint y: 166, distance: 16.9
click at [1236, 167] on div at bounding box center [1237, 171] width 8 height 8
click at [1227, 549] on span "不限" at bounding box center [1238, 537] width 268 height 23
type input "**"
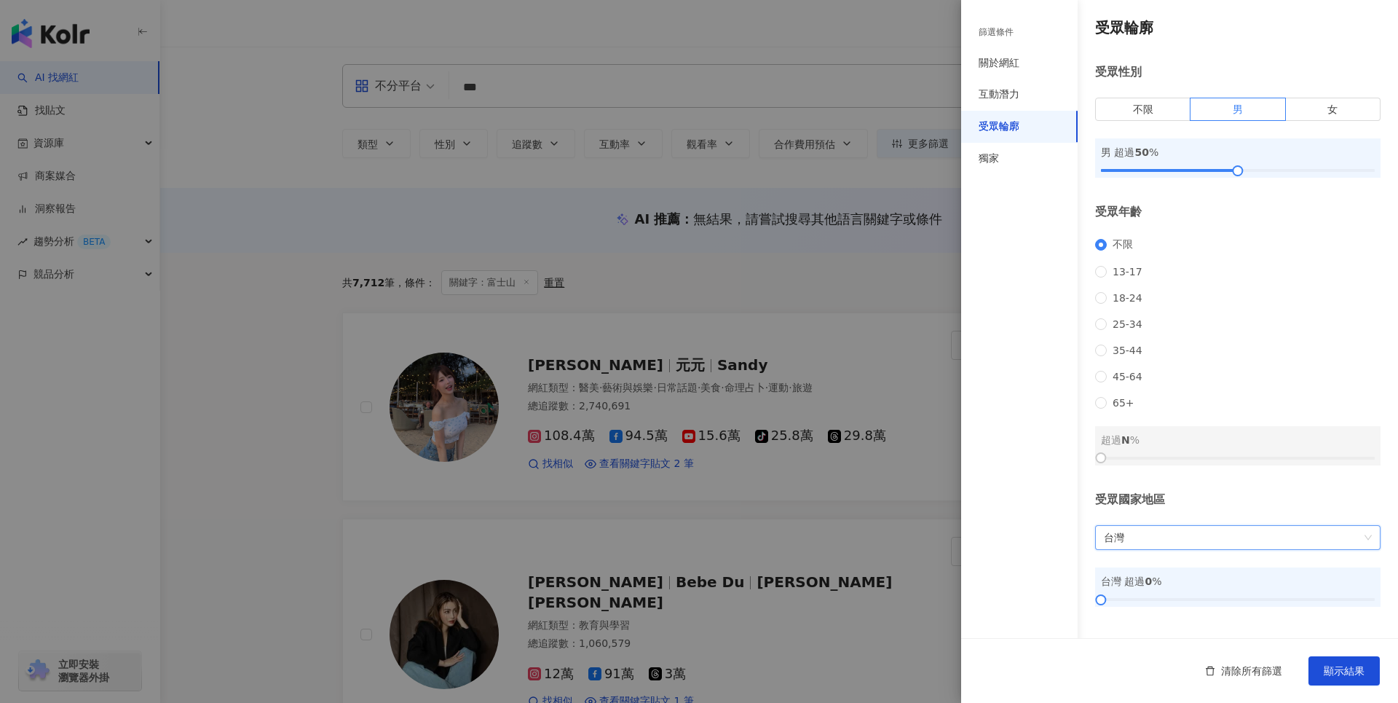
click at [1231, 589] on div "台灣 超過 0 %" at bounding box center [1238, 581] width 274 height 16
click at [1233, 604] on div at bounding box center [1238, 599] width 274 height 9
click at [1344, 673] on span "顯示結果" at bounding box center [1344, 671] width 41 height 12
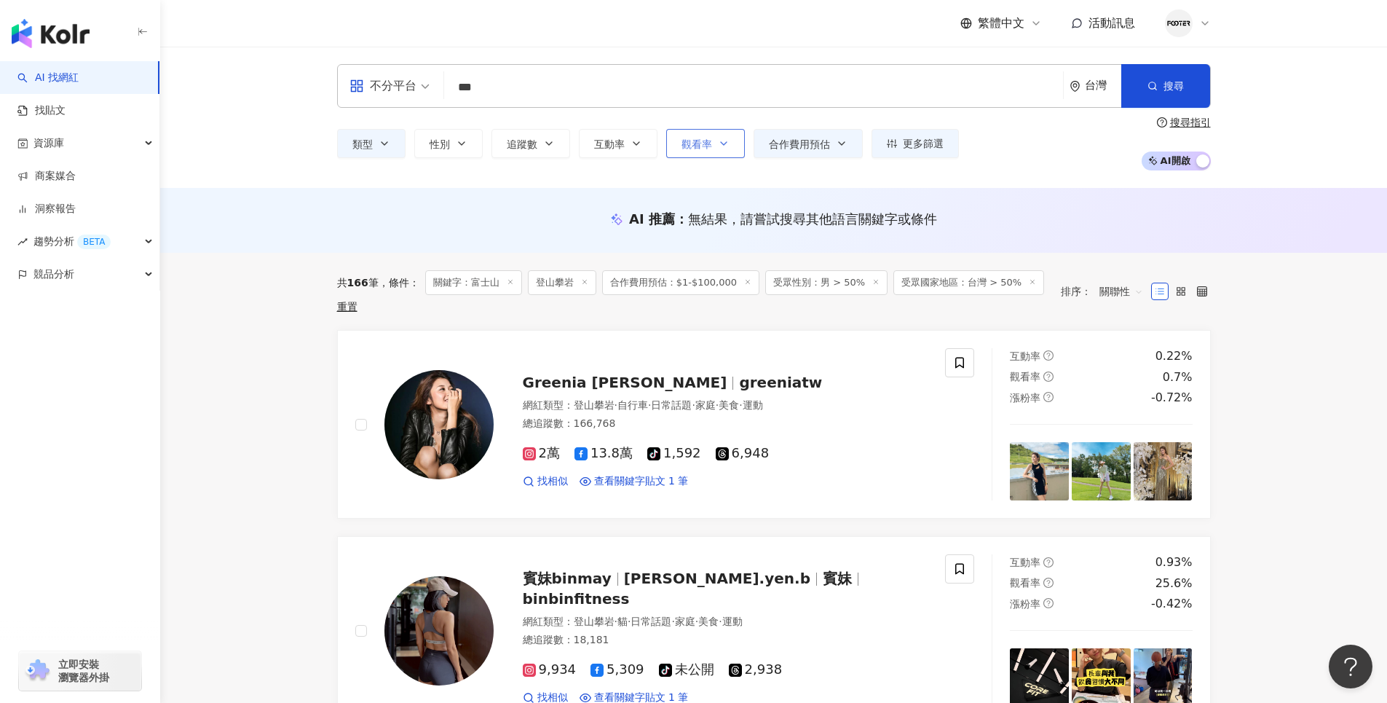
click at [708, 146] on span "觀看率" at bounding box center [696, 144] width 31 height 12
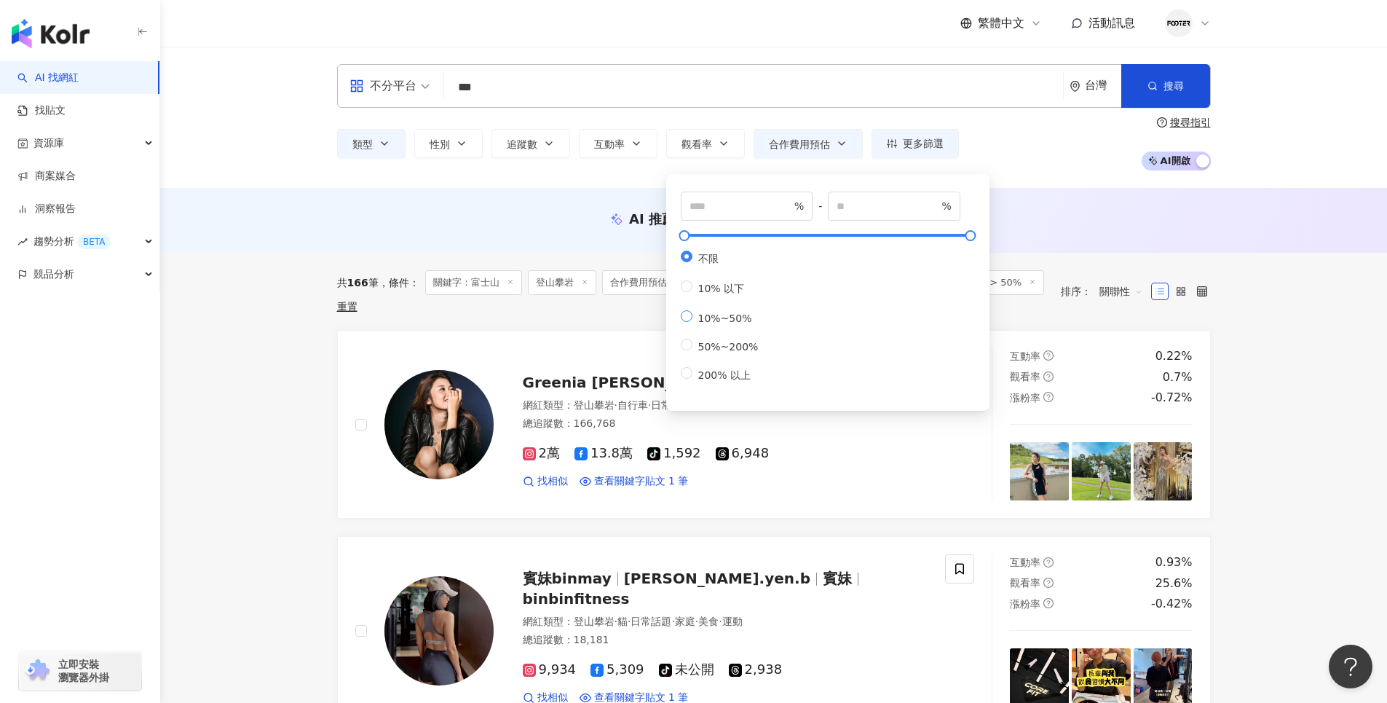
type input "**"
drag, startPoint x: 857, startPoint y: 209, endPoint x: 828, endPoint y: 206, distance: 28.5
click at [828, 206] on div "** % - ** % 不限 10% 以下 10%~50% 50%~200% 200% 以上" at bounding box center [828, 286] width 294 height 191
type input "***"
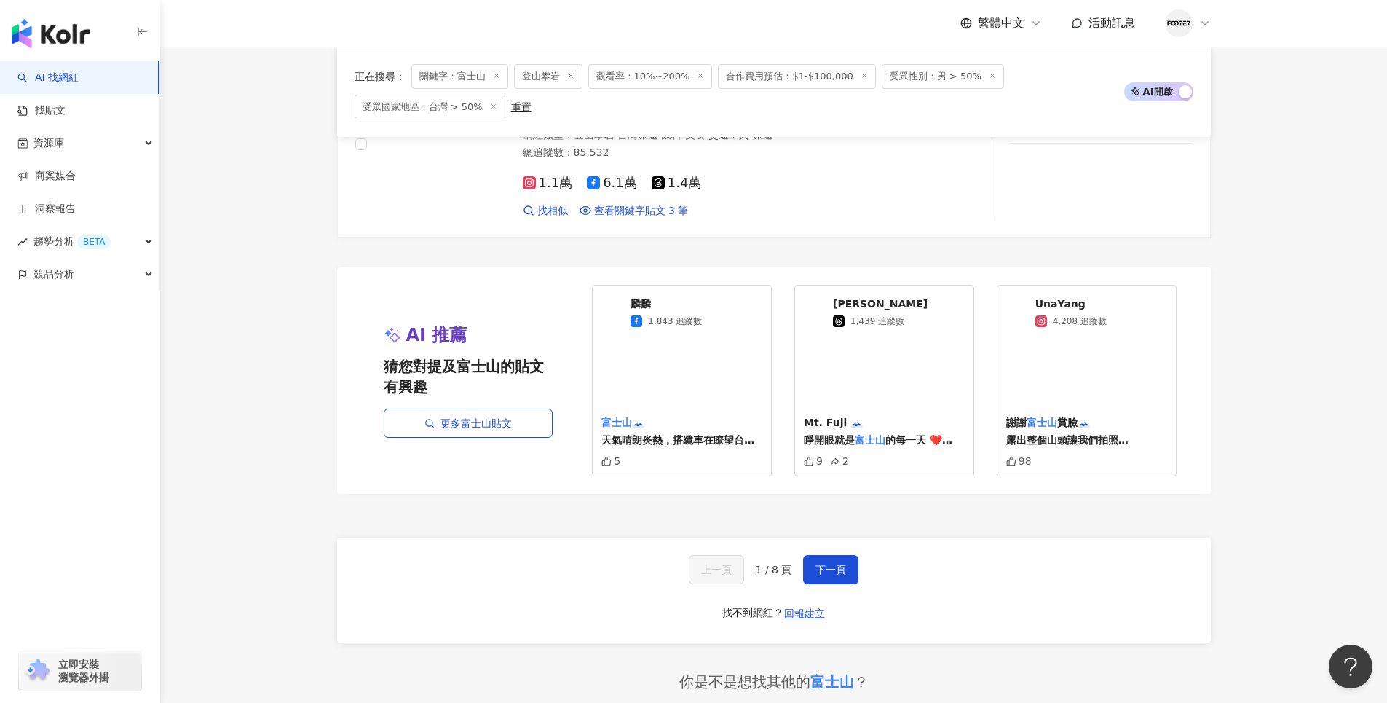
scroll to position [2621, 0]
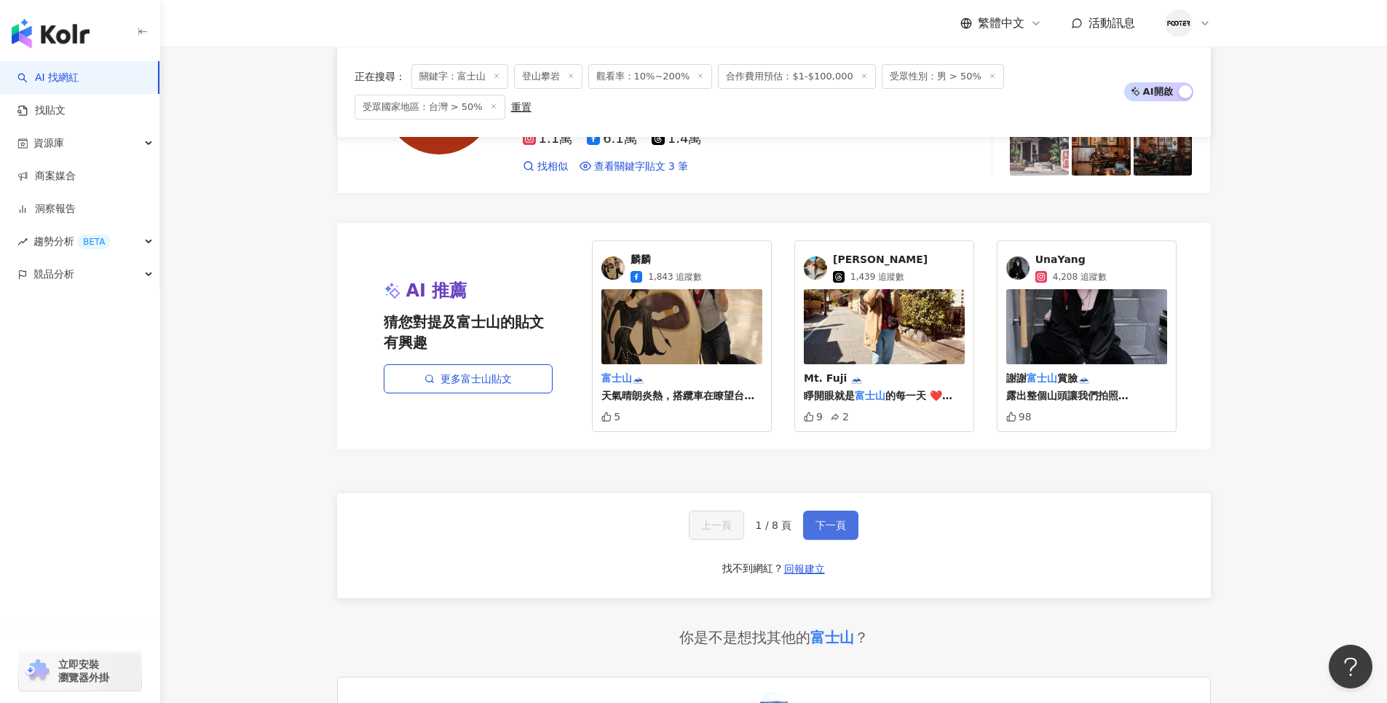
click at [825, 519] on span "下一頁" at bounding box center [830, 525] width 31 height 12
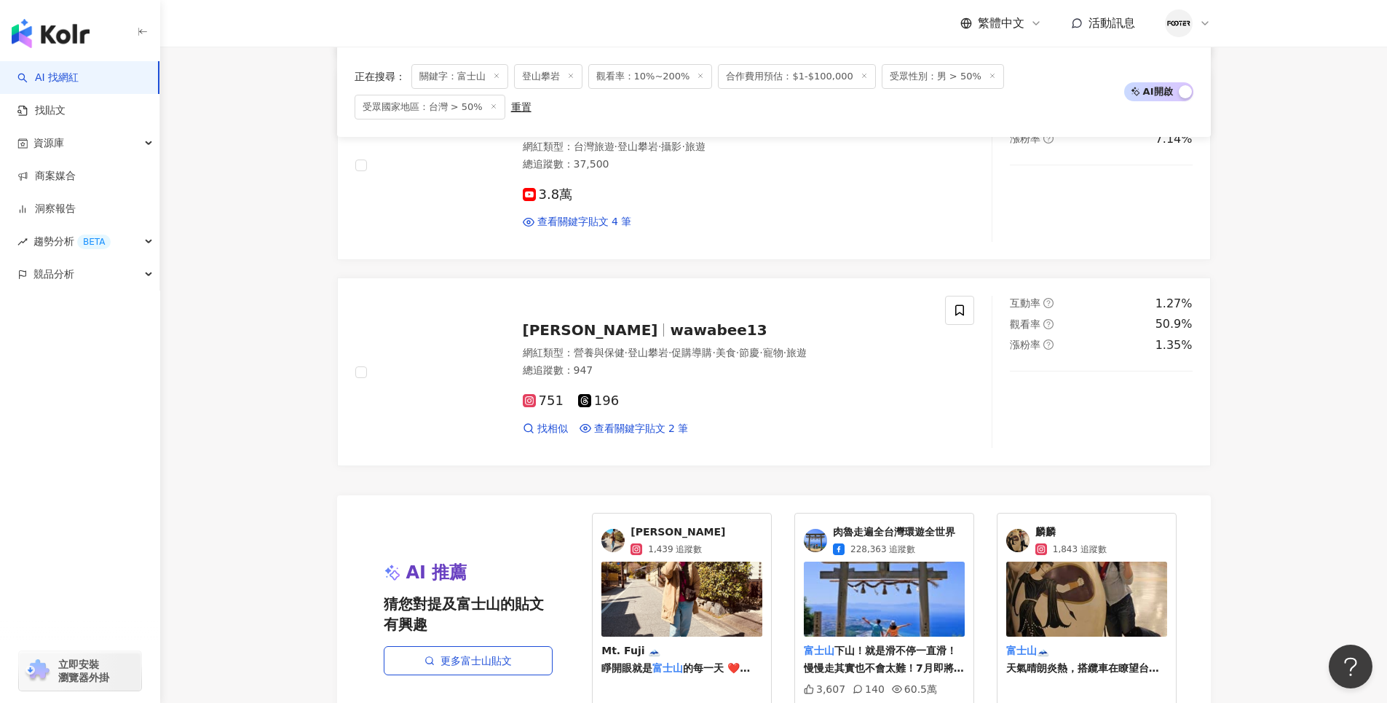
scroll to position [2548, 0]
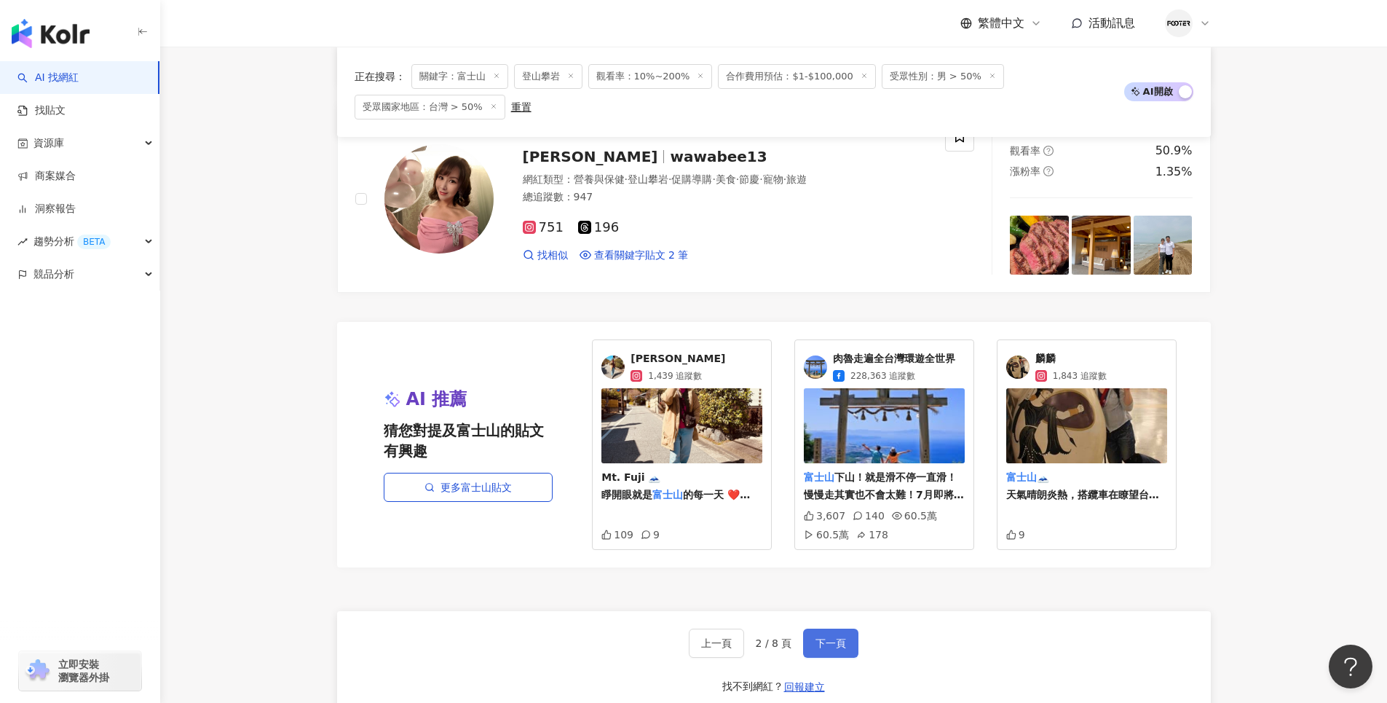
click at [842, 641] on span "下一頁" at bounding box center [830, 643] width 31 height 12
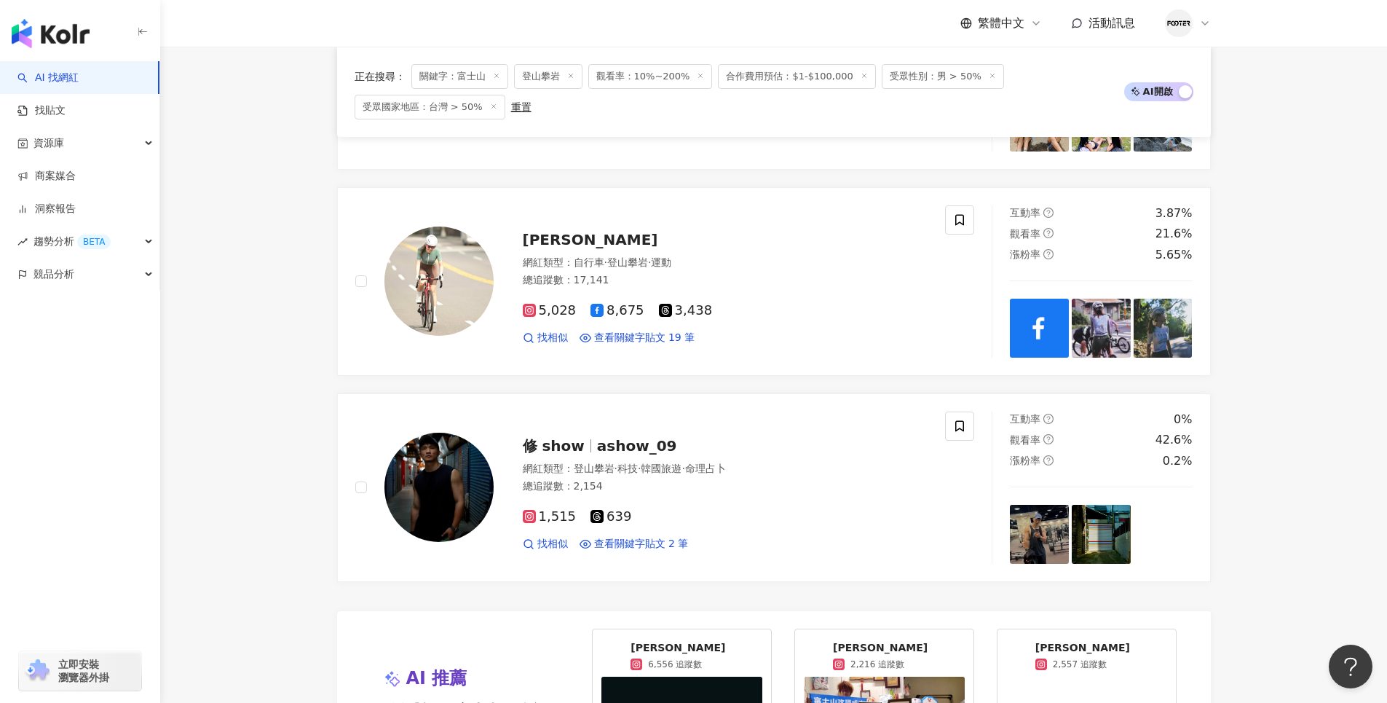
scroll to position [2475, 0]
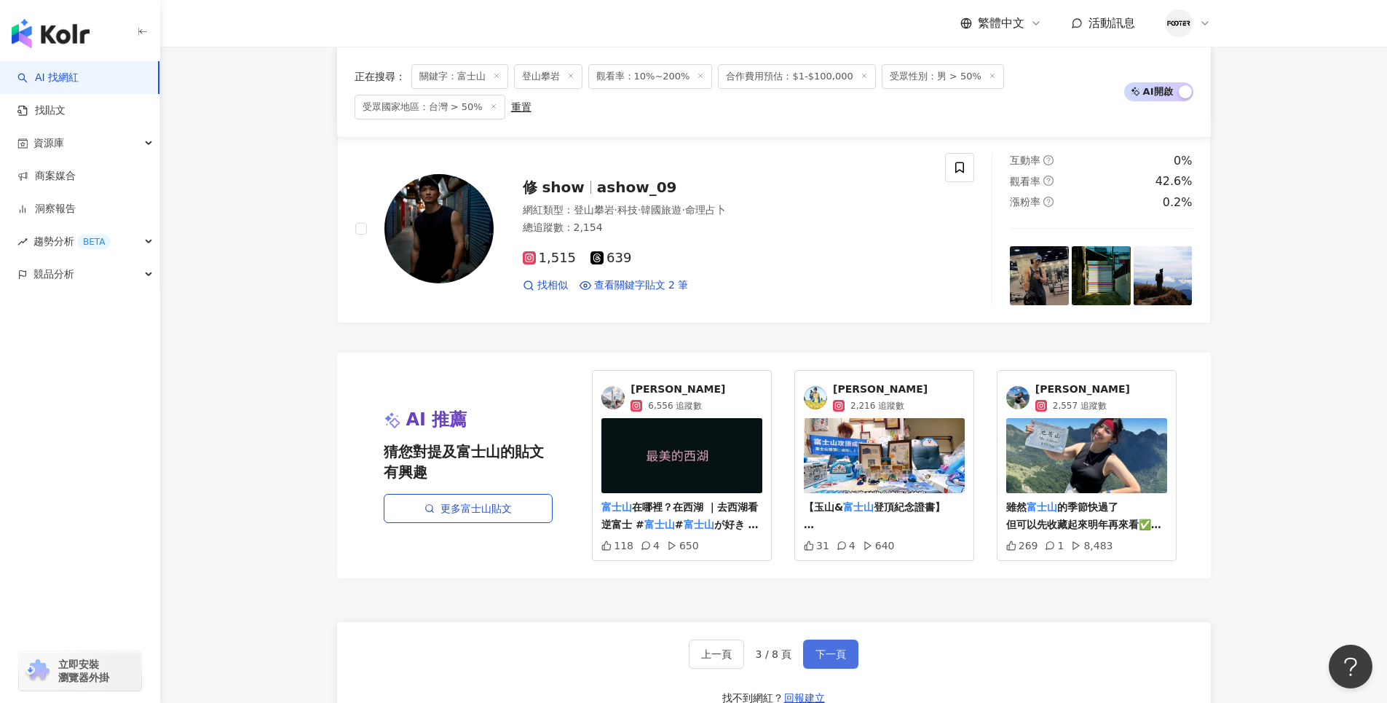
click at [842, 657] on span "下一頁" at bounding box center [830, 654] width 31 height 12
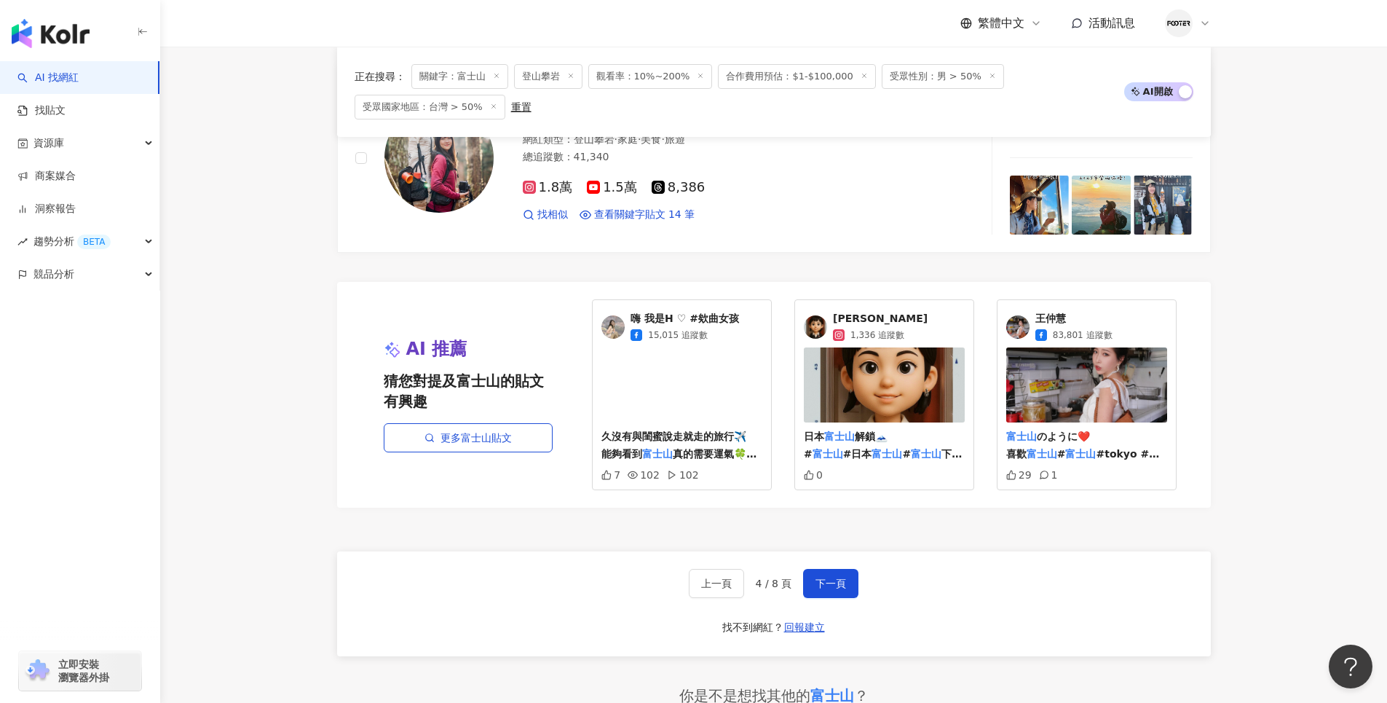
scroll to position [2548, 0]
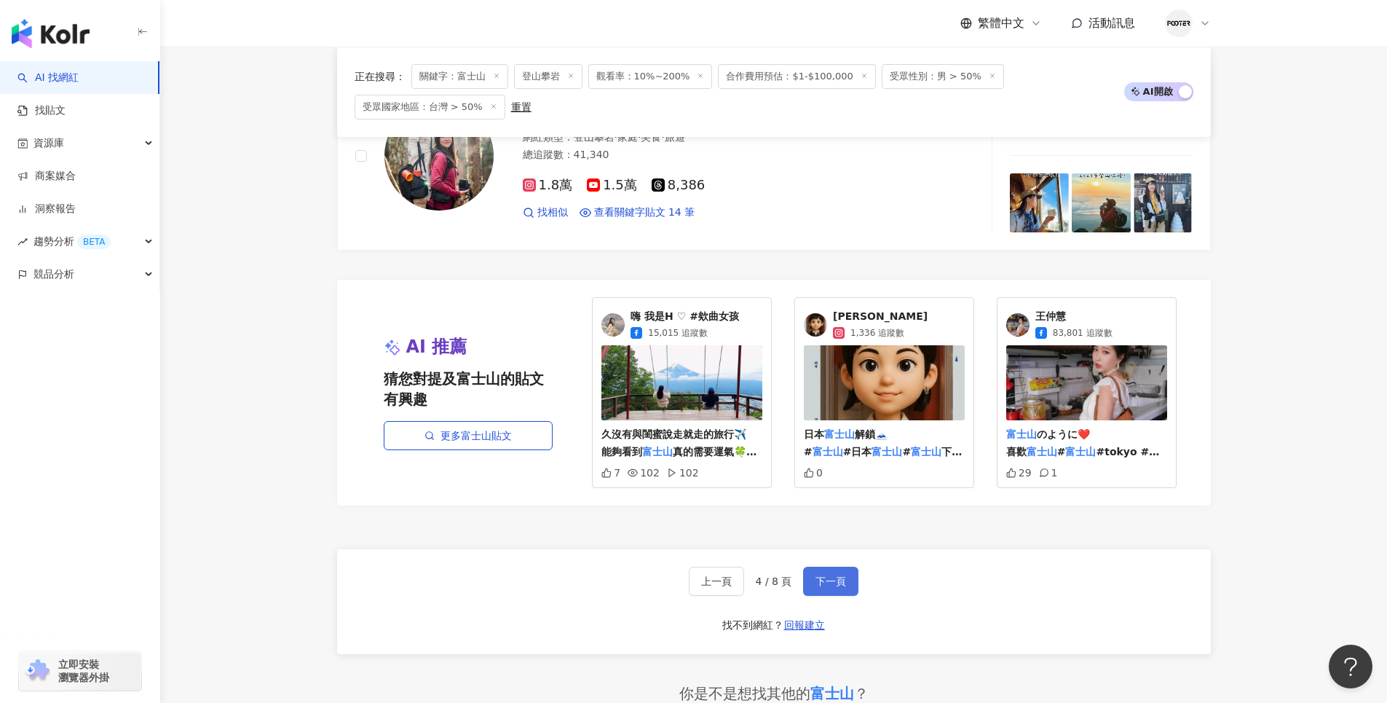
click at [815, 577] on span "下一頁" at bounding box center [830, 581] width 31 height 12
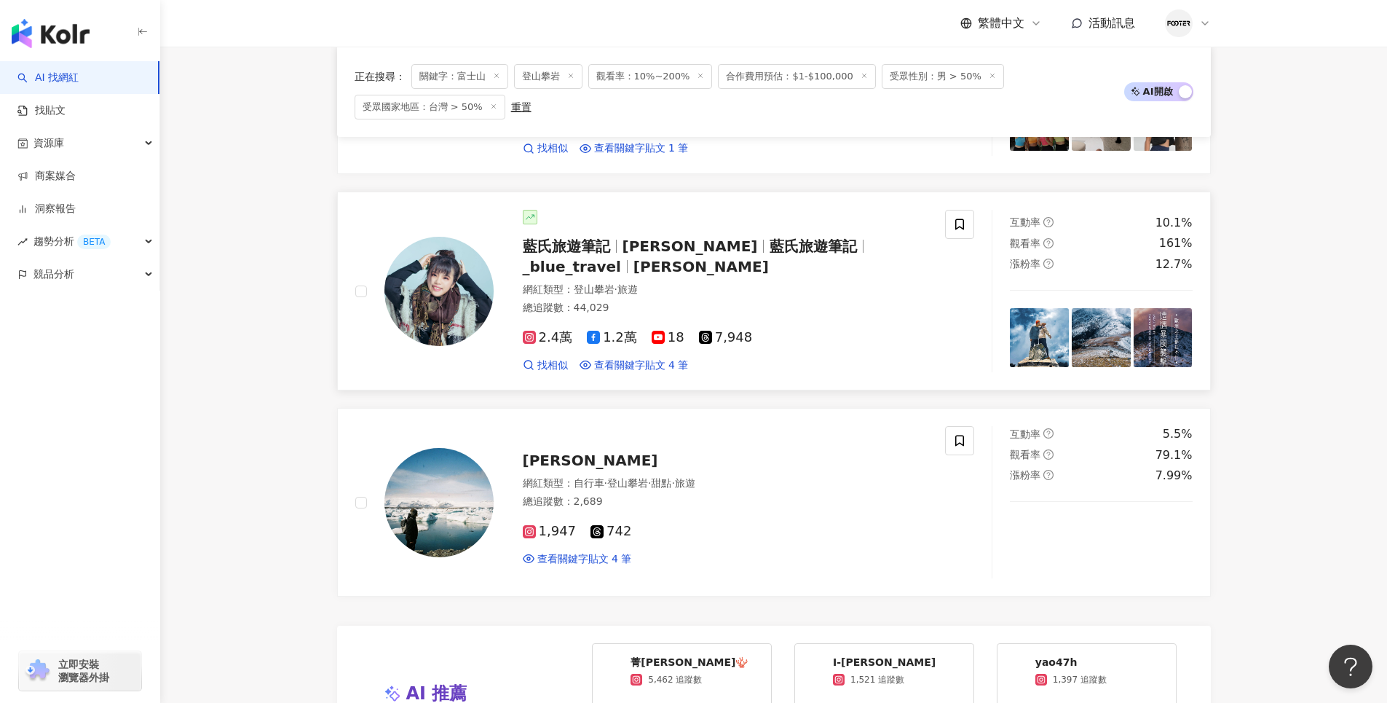
scroll to position [2547, 0]
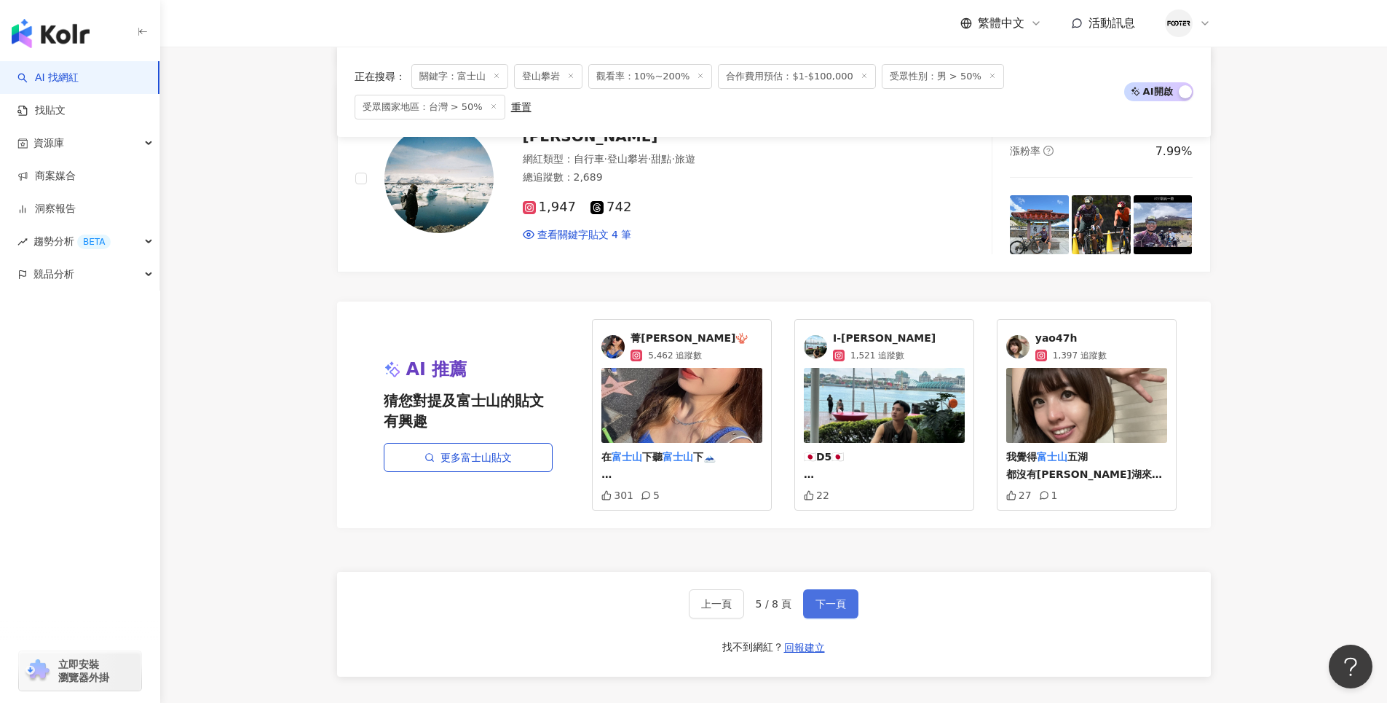
click at [841, 589] on button "下一頁" at bounding box center [830, 603] width 55 height 29
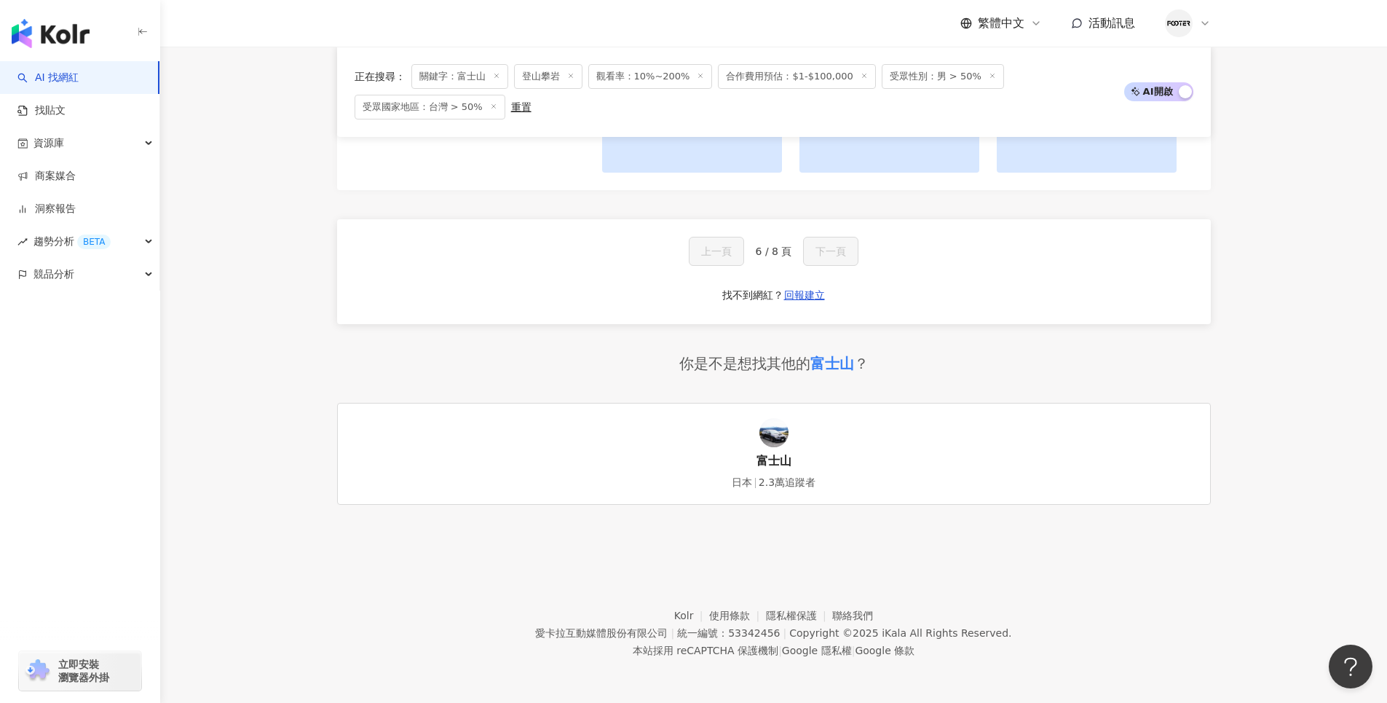
scroll to position [0, 0]
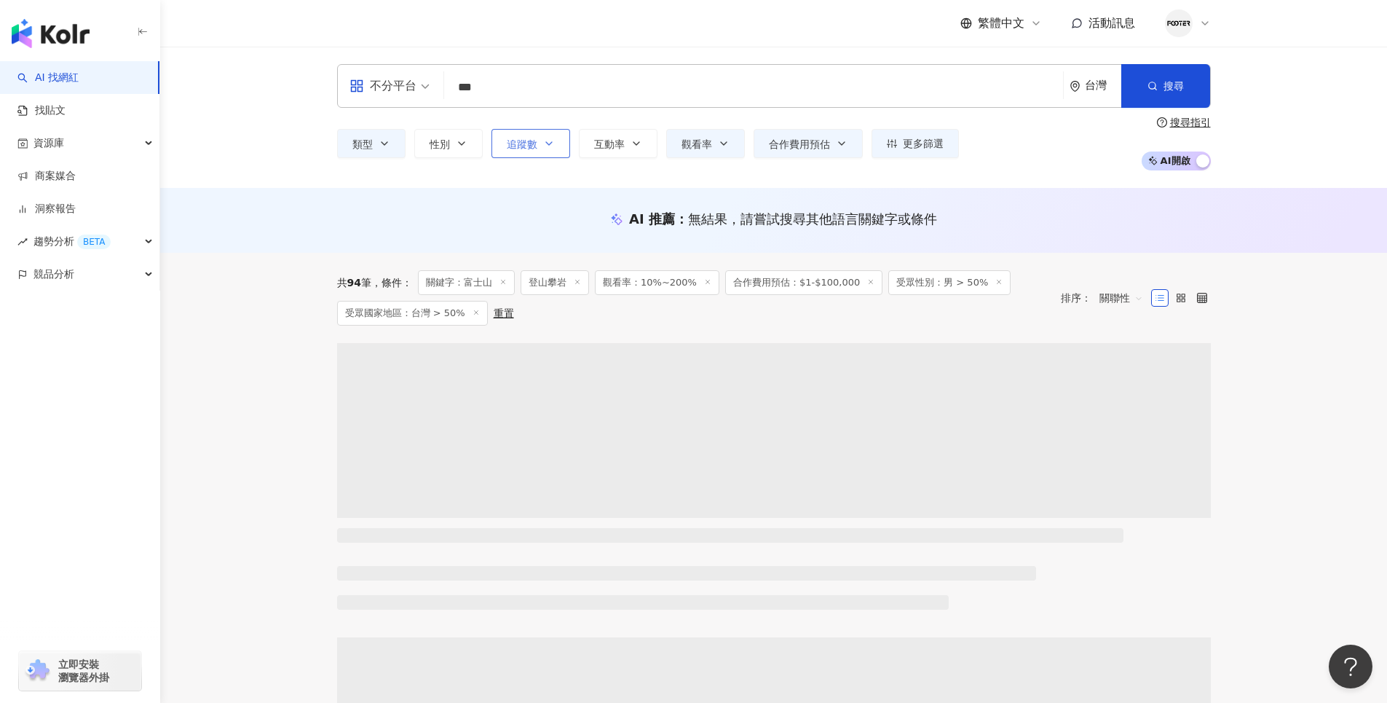
click at [541, 144] on button "追蹤數" at bounding box center [530, 143] width 79 height 29
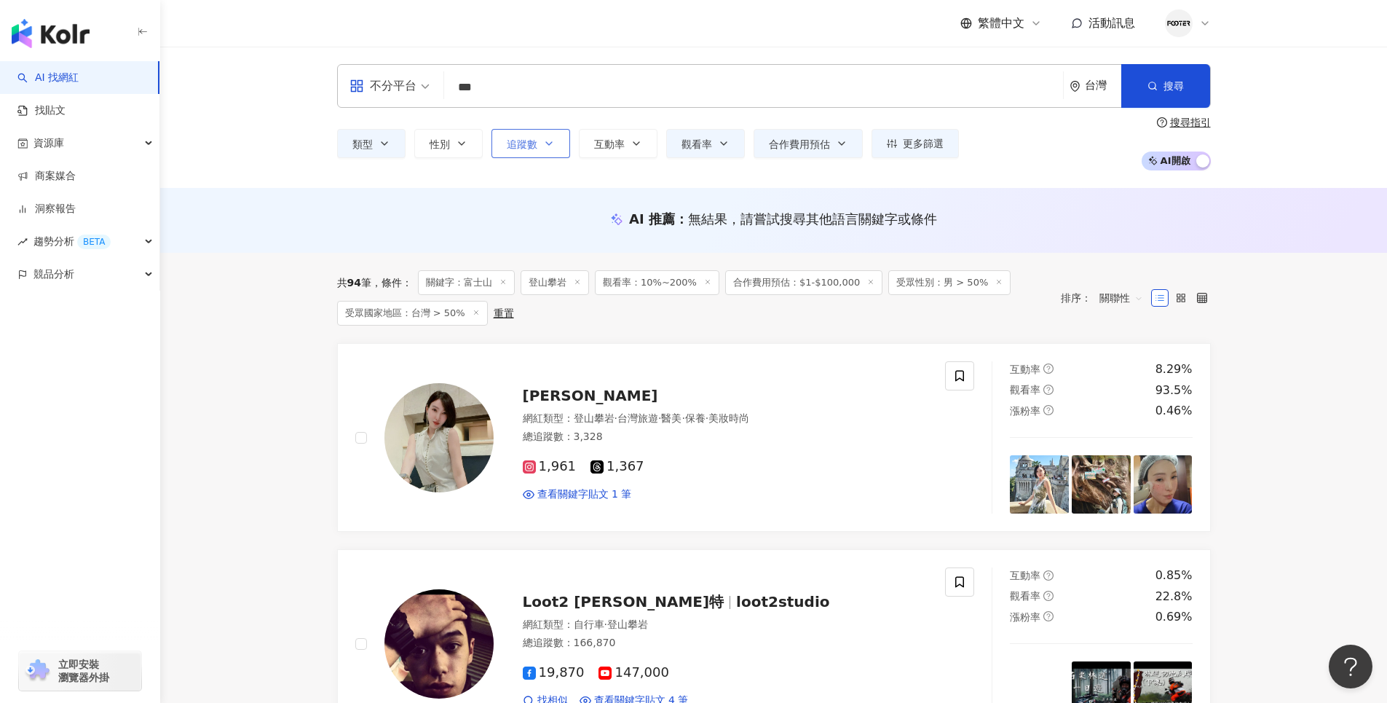
type input "*******"
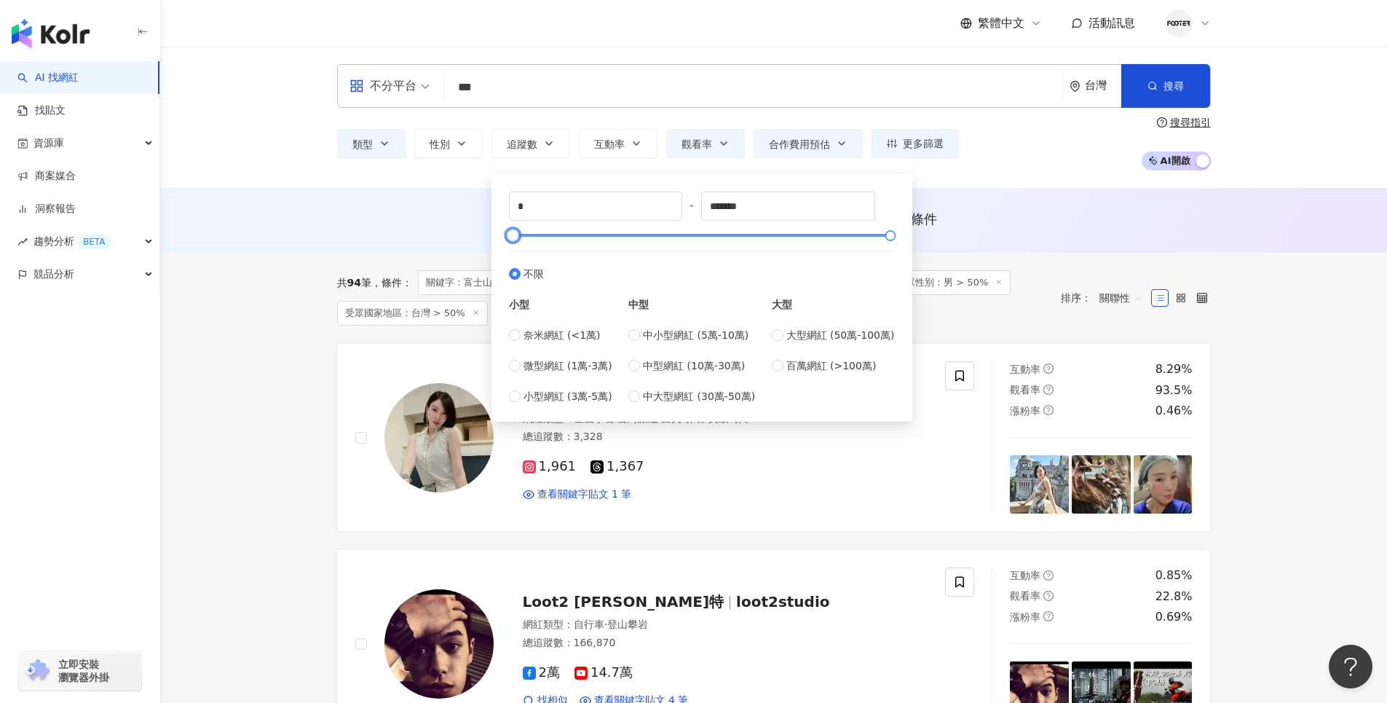
click at [570, 235] on div at bounding box center [702, 235] width 378 height 9
drag, startPoint x: 570, startPoint y: 235, endPoint x: 518, endPoint y: 234, distance: 51.7
click at [527, 234] on div at bounding box center [531, 236] width 8 height 8
drag, startPoint x: 569, startPoint y: 207, endPoint x: 486, endPoint y: 207, distance: 83.0
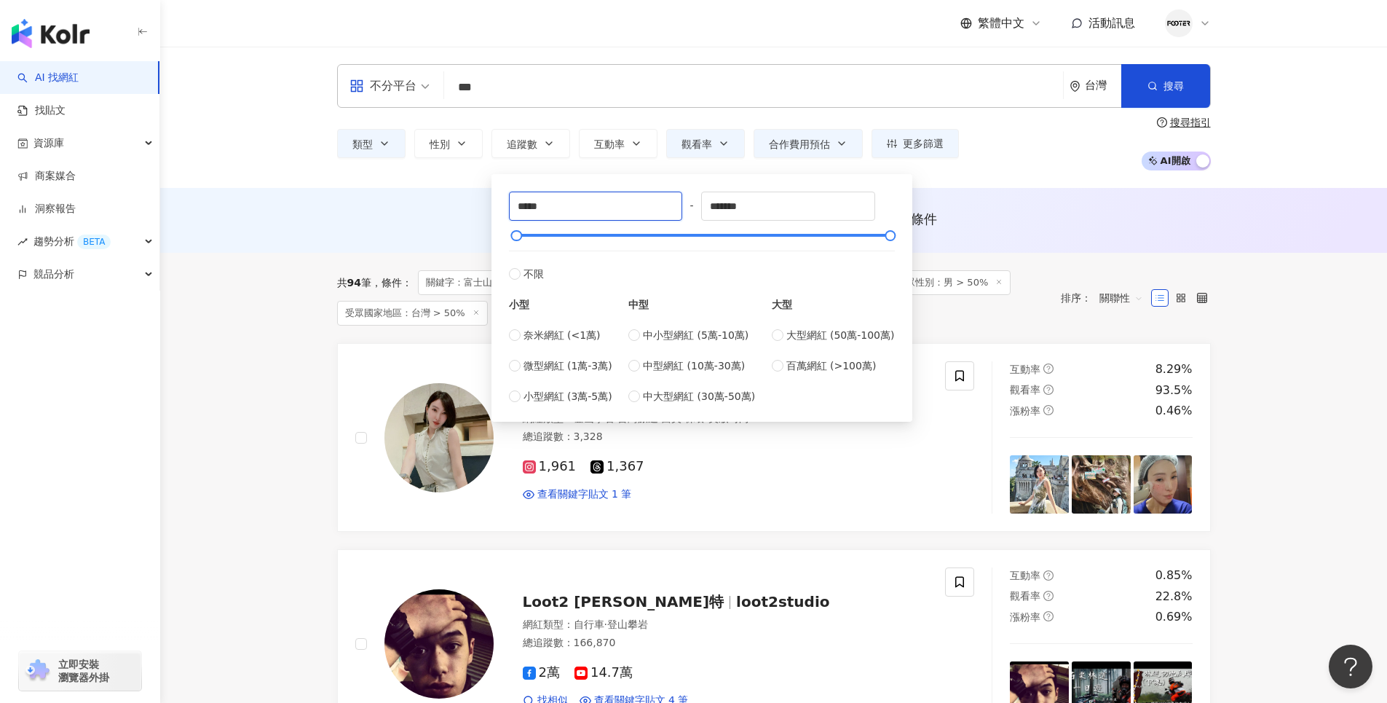
type input "*****"
click at [1021, 232] on div "AI 推薦 ： 無結果，請嘗試搜尋其他語言關鍵字或條件" at bounding box center [774, 223] width 932 height 27
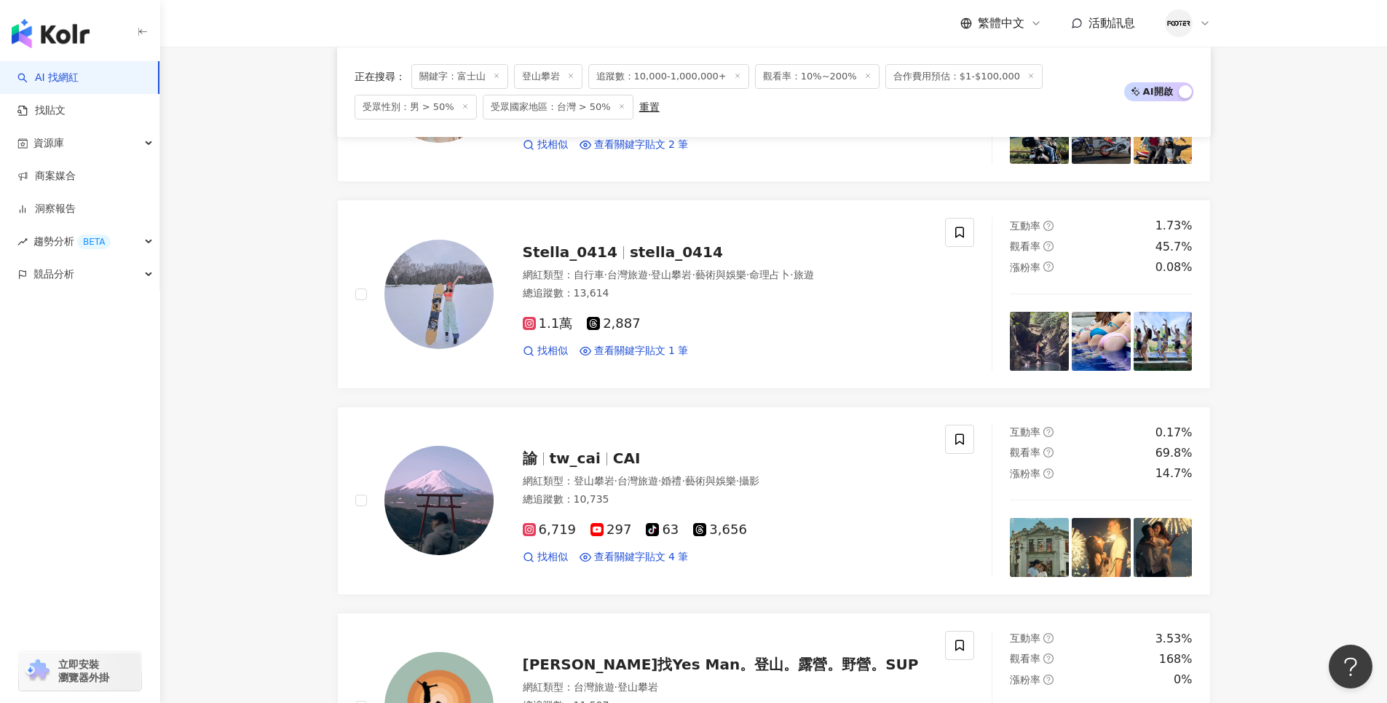
scroll to position [2897, 0]
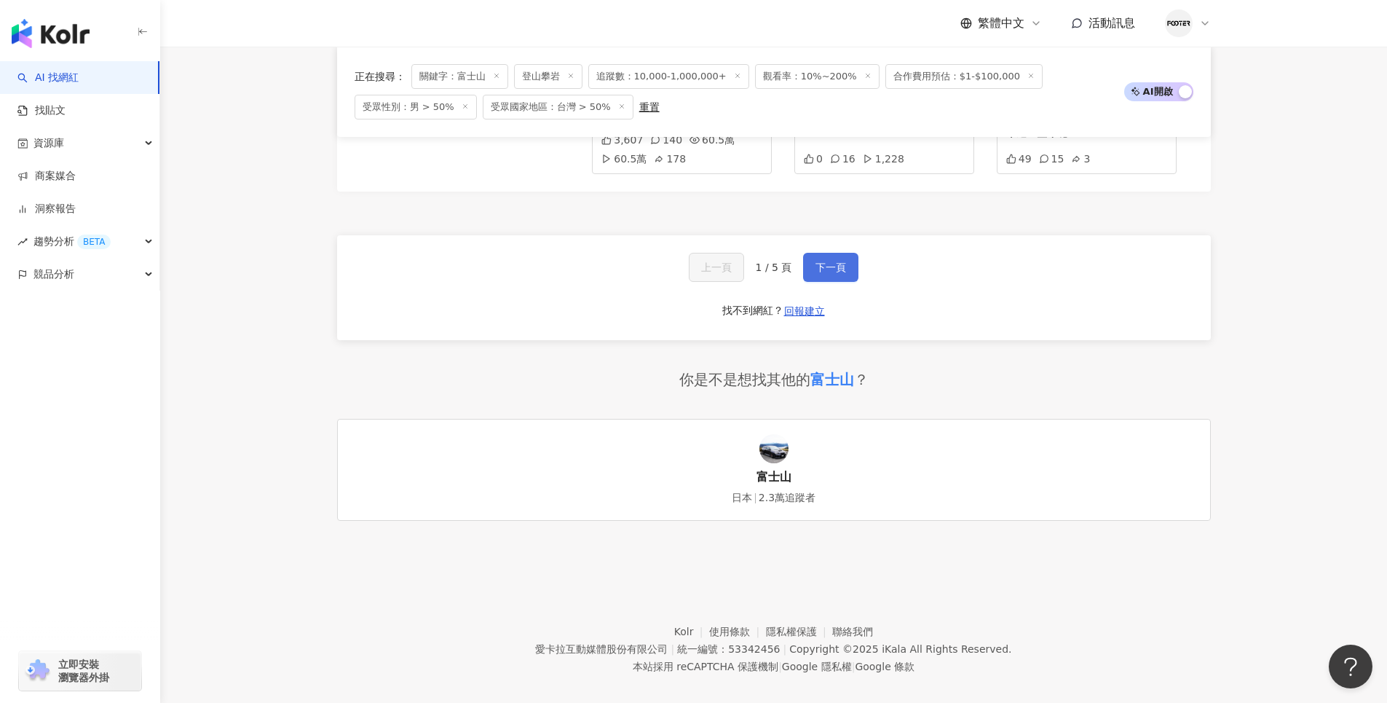
click at [821, 261] on span "下一頁" at bounding box center [830, 267] width 31 height 12
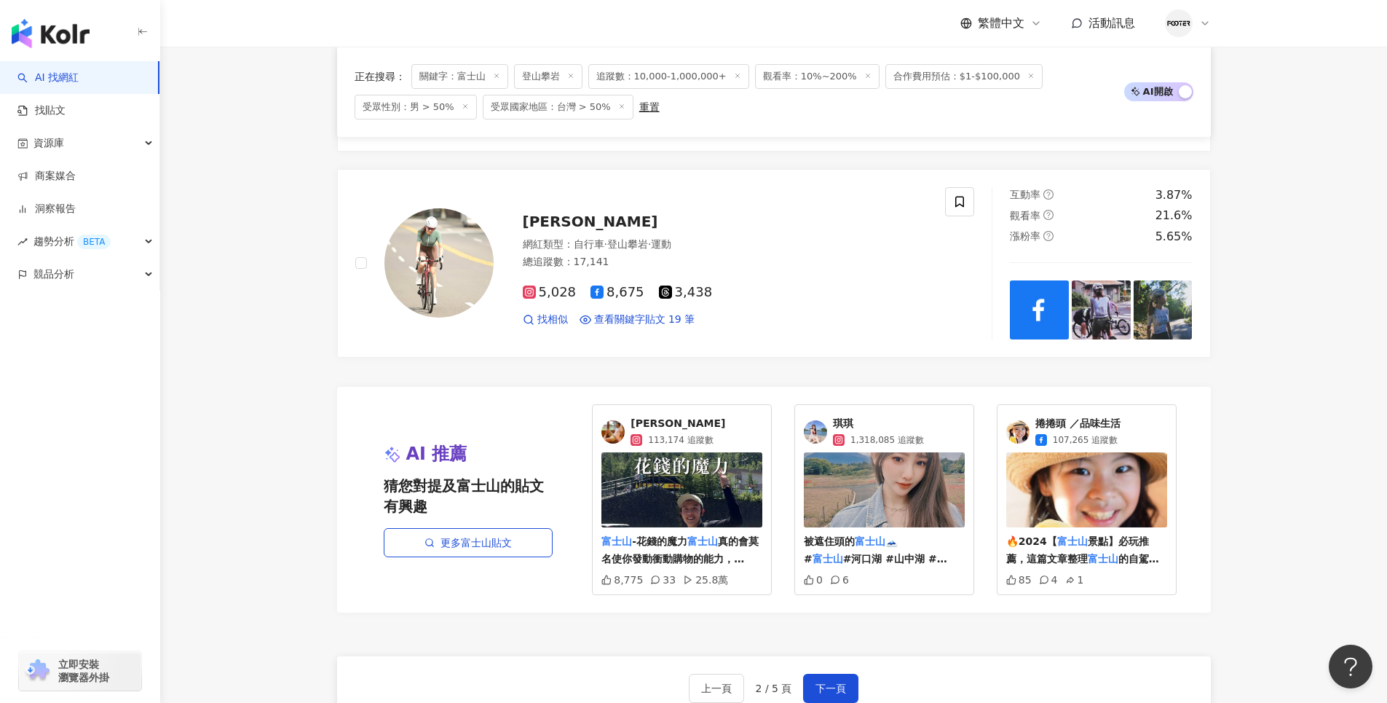
scroll to position [2514, 0]
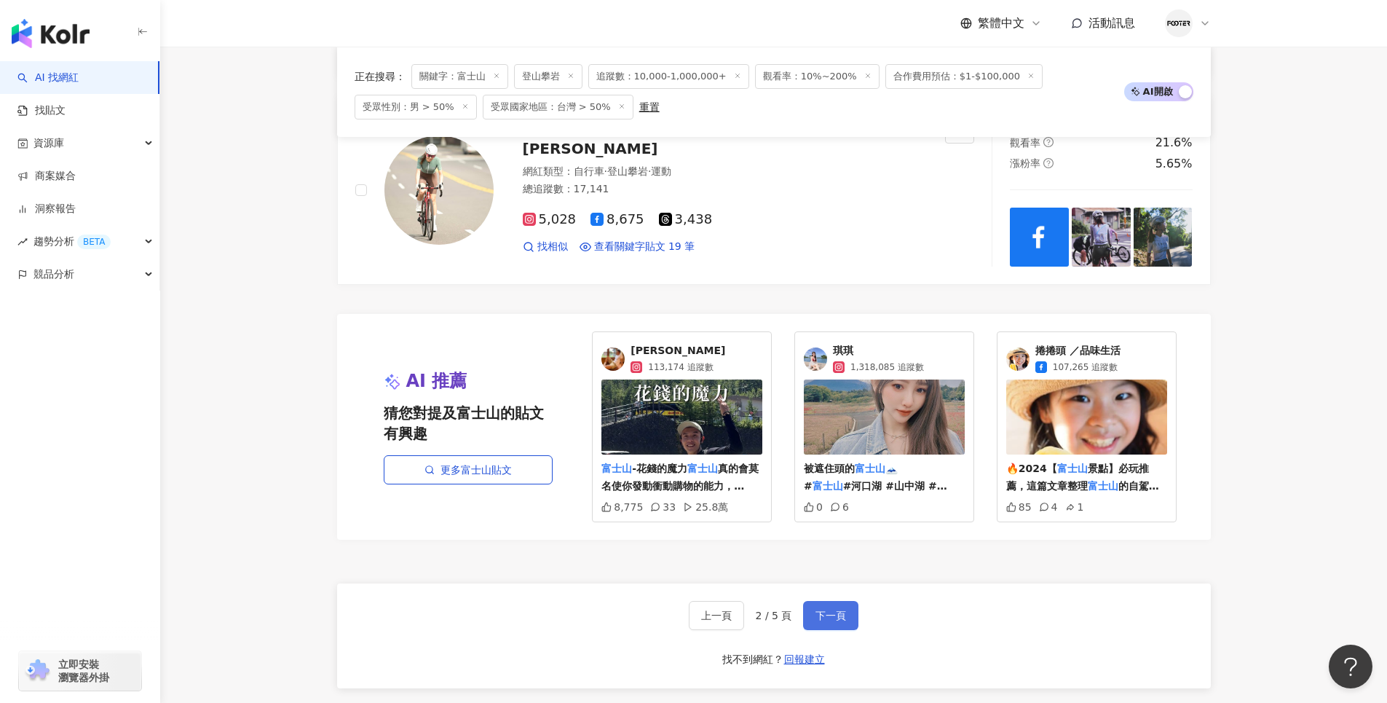
click at [834, 610] on span "下一頁" at bounding box center [830, 615] width 31 height 12
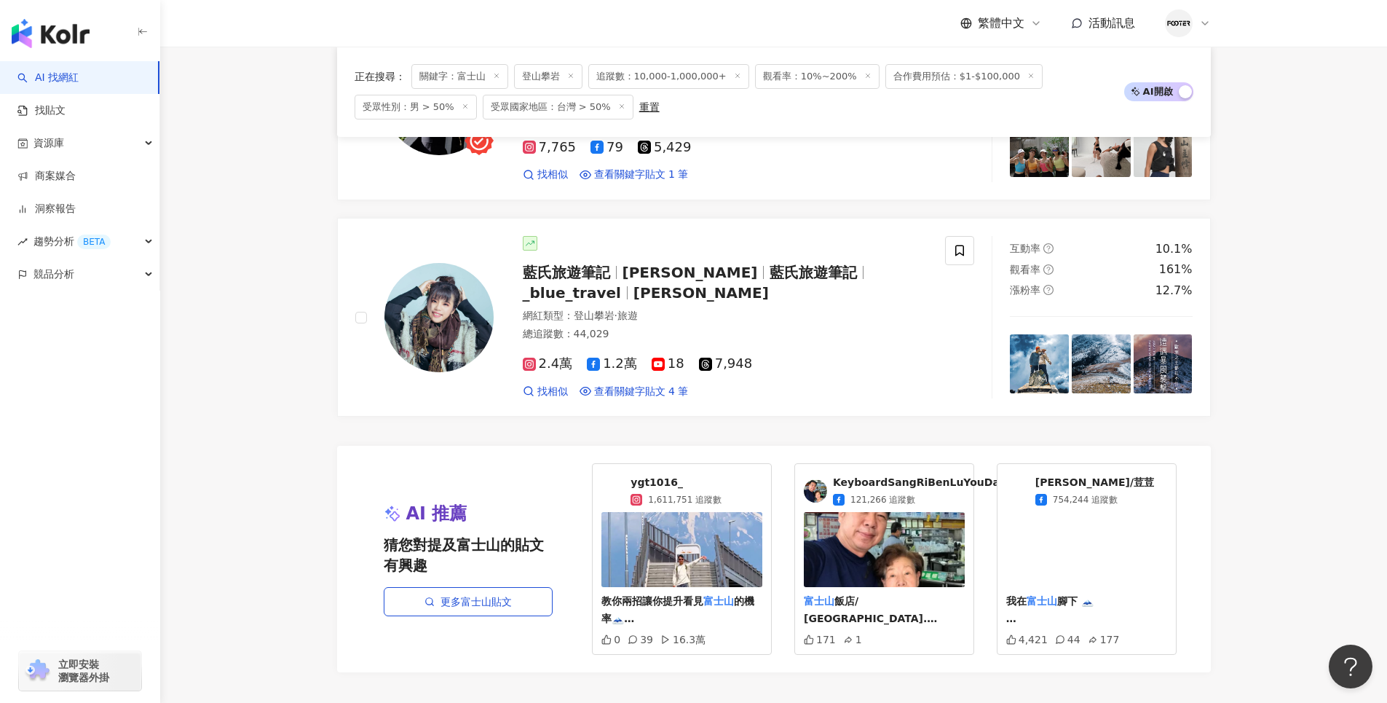
scroll to position [2694, 0]
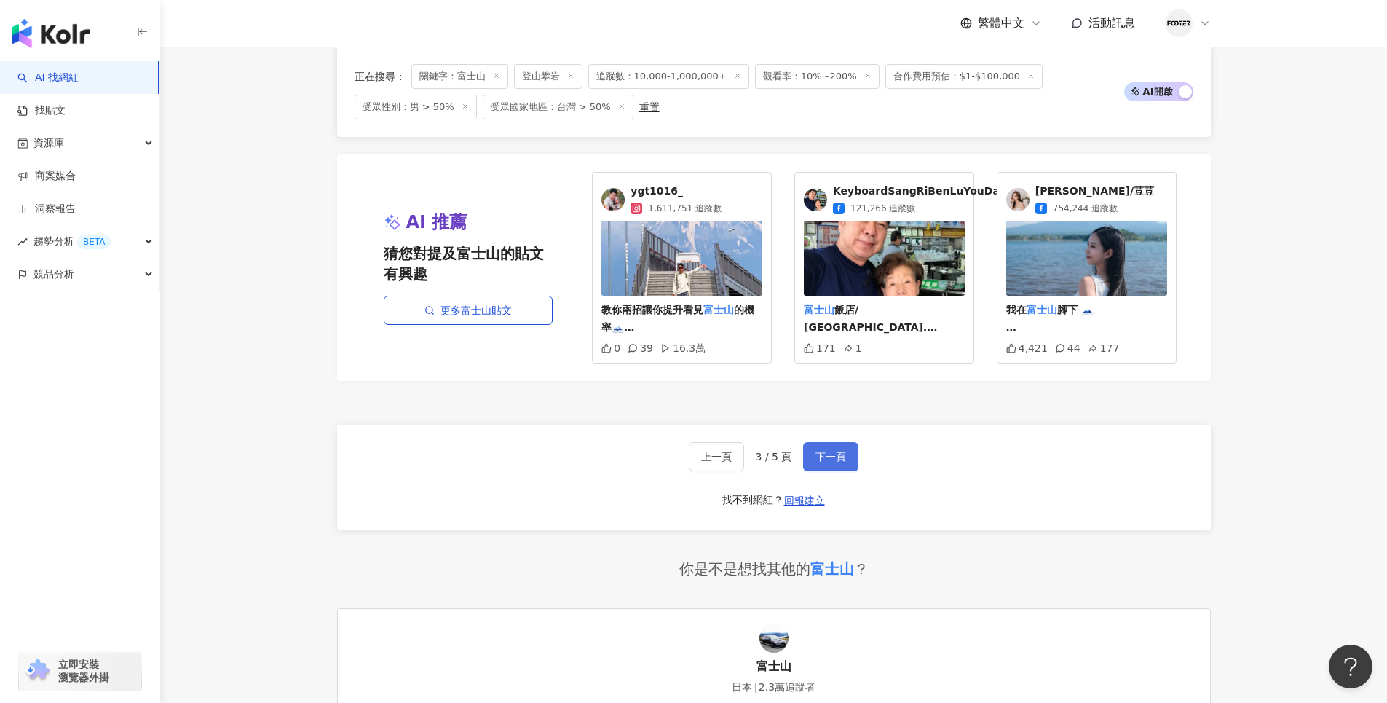
click at [835, 454] on button "下一頁" at bounding box center [830, 456] width 55 height 29
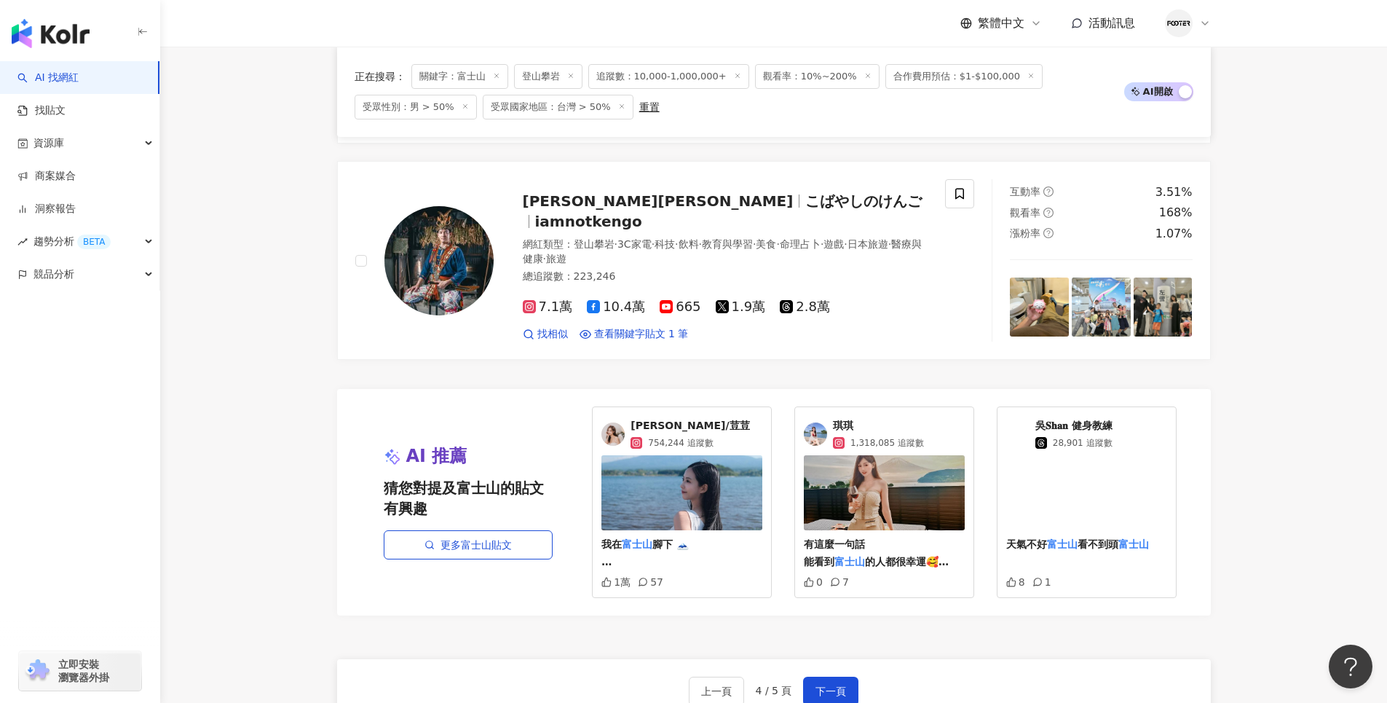
scroll to position [2766, 0]
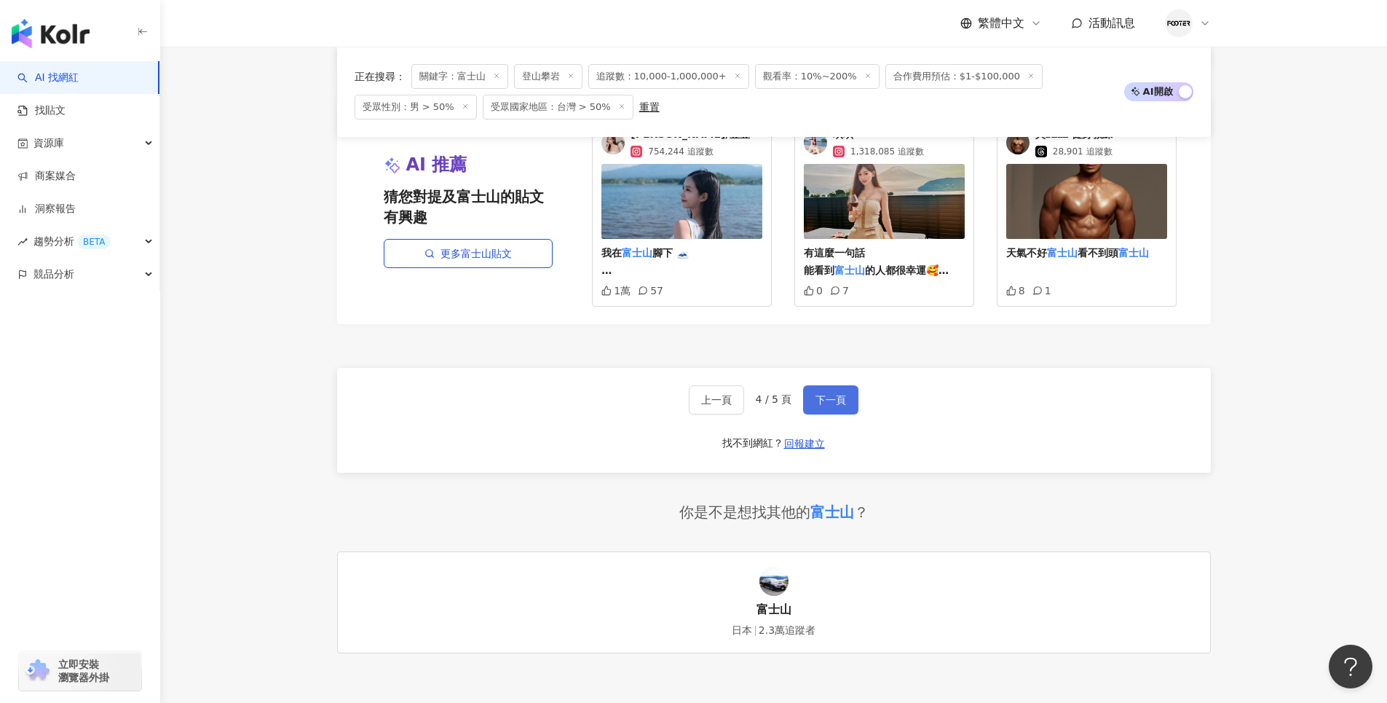
click at [833, 394] on span "下一頁" at bounding box center [830, 400] width 31 height 12
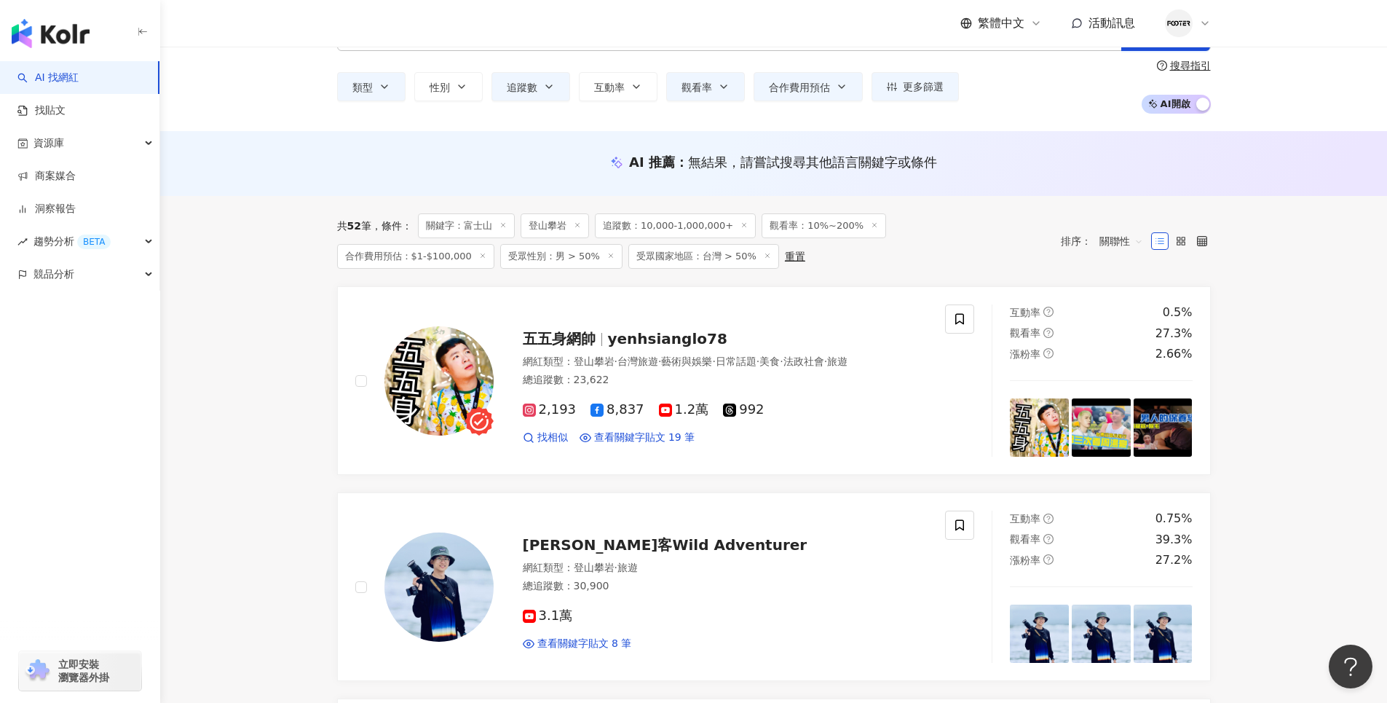
scroll to position [0, 0]
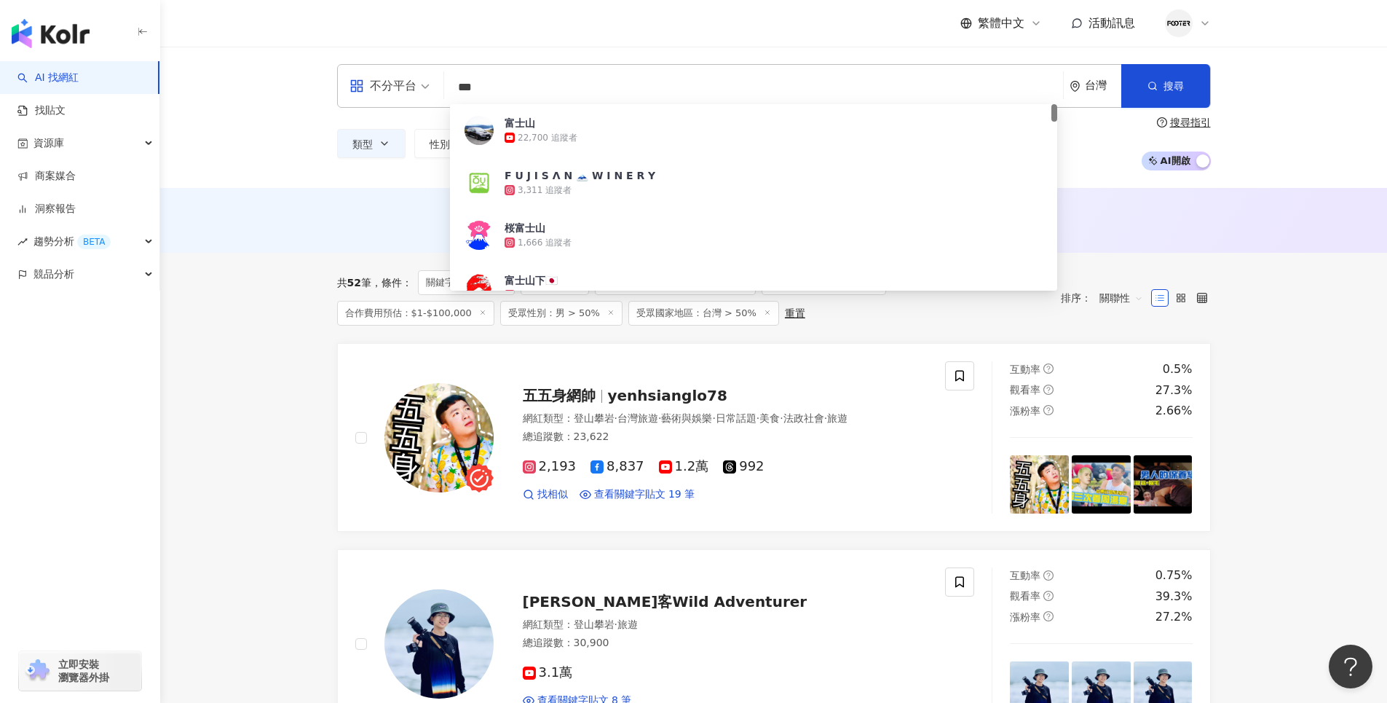
click at [446, 86] on div "不分平台 *** 台灣 搜尋 ef739b6b-f969-4fd0-8944-1302a5682894 富士山 22,700 追蹤者 F U J I S Λ …" at bounding box center [774, 86] width 874 height 44
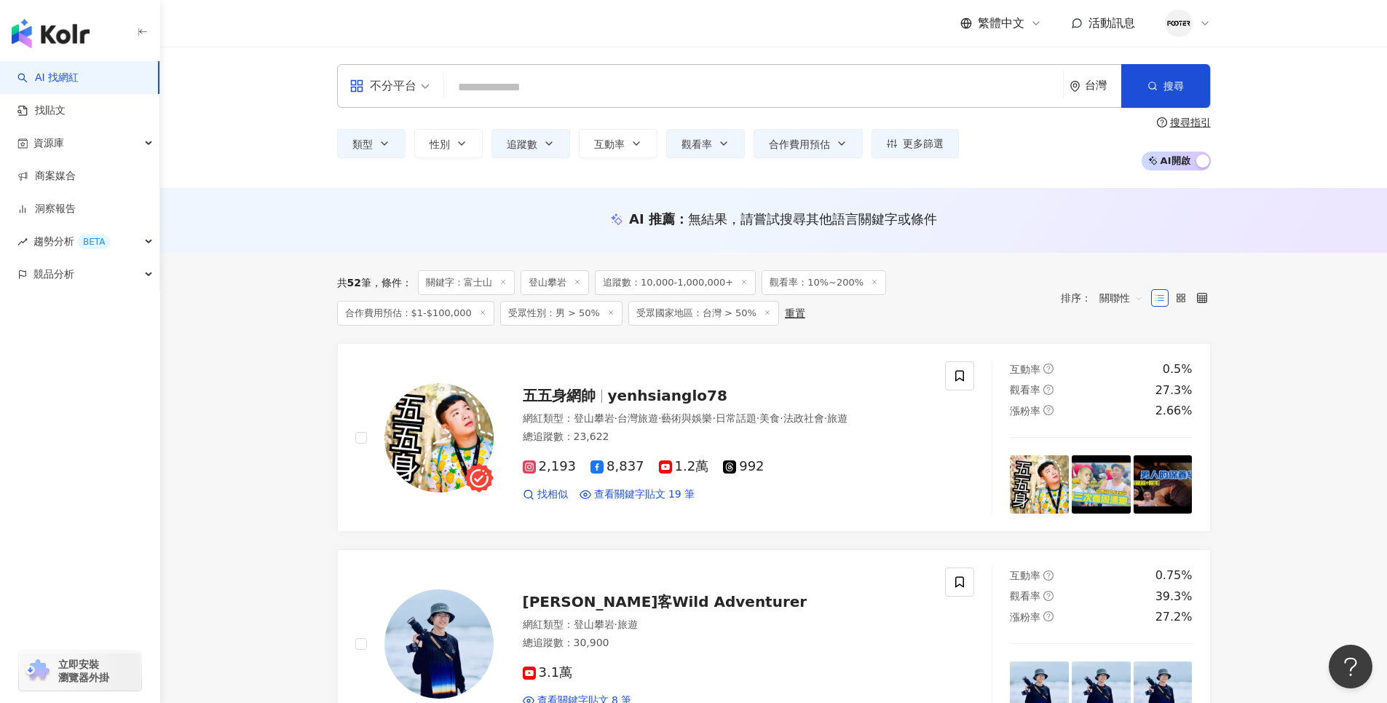
click at [573, 95] on input "search" at bounding box center [753, 88] width 607 height 28
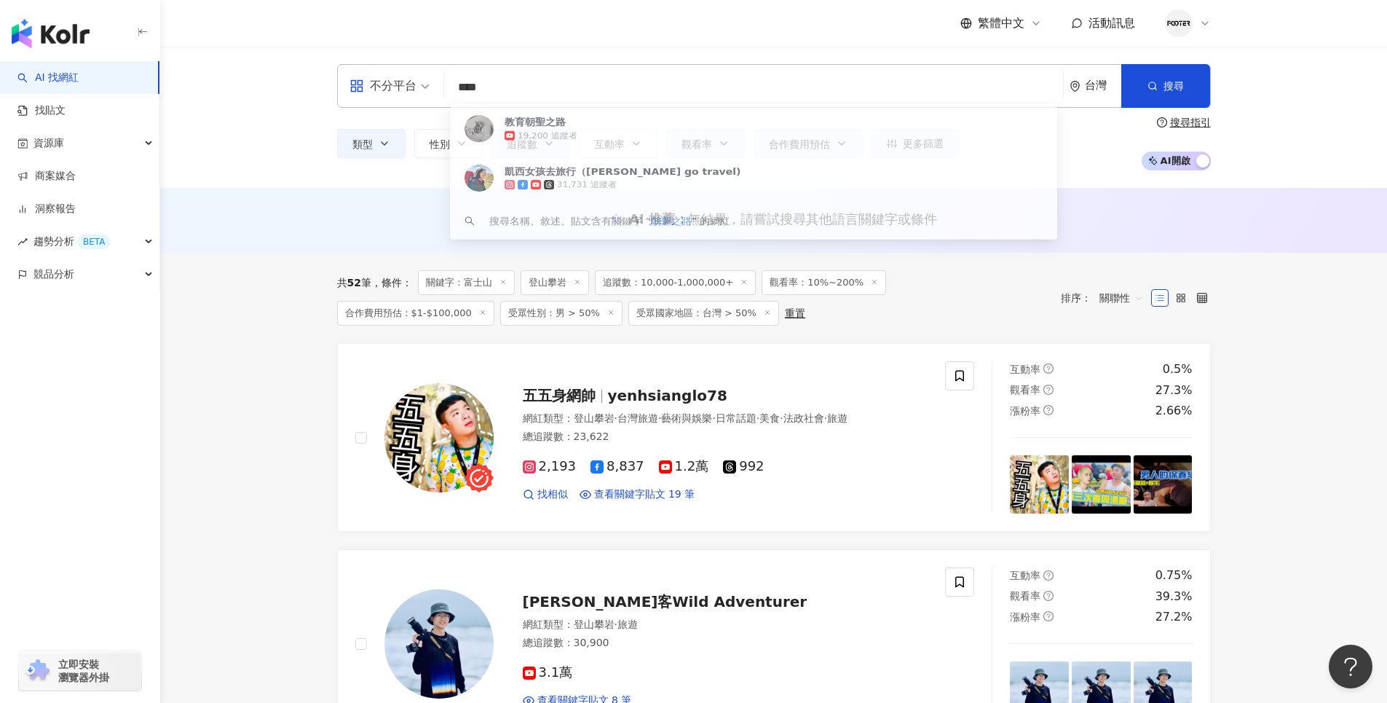
type input "****"
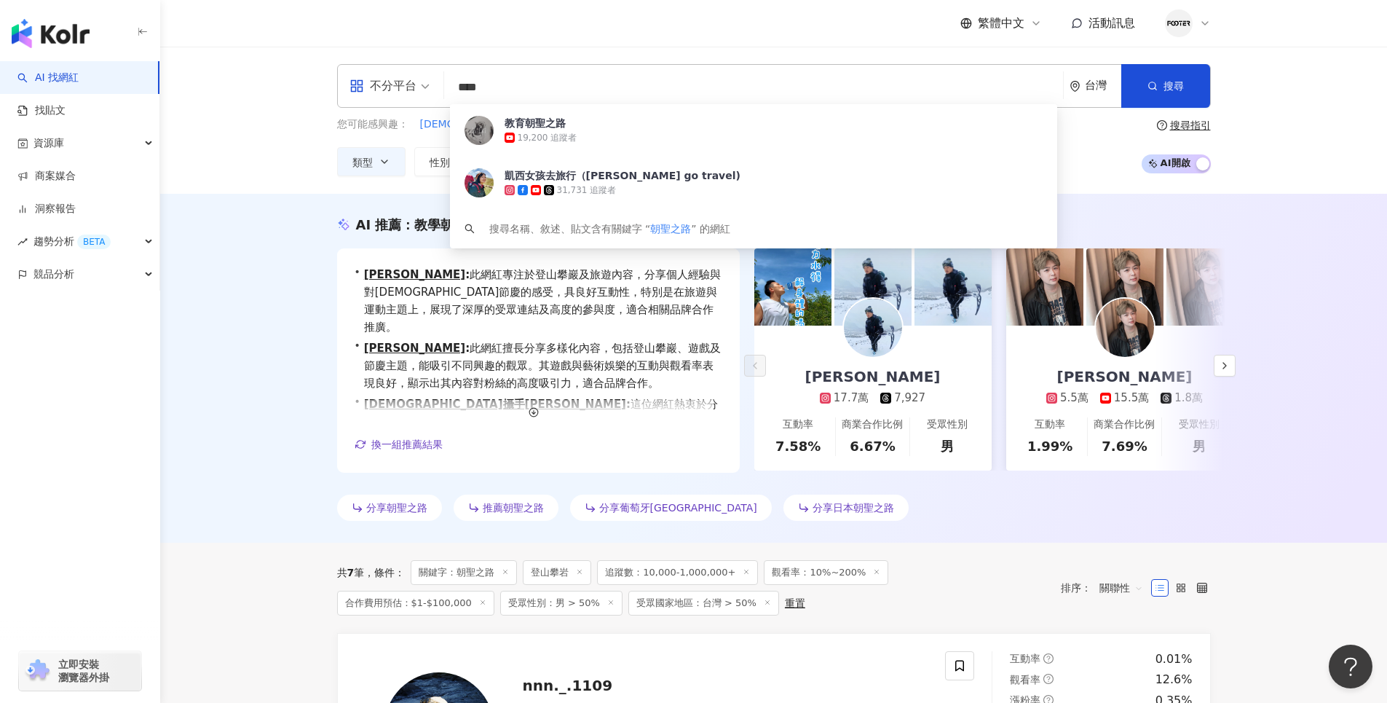
click at [1335, 250] on div "AI 推薦 ： 教學朝聖之路的網紅 • 詹愽智 : 此網紅專注於登山攀巖及旅遊內容，分享個人經驗與對宗教節慶的感受，具良好互動性，特別是在旅遊與運動主題上，展…" at bounding box center [773, 368] width 1227 height 349
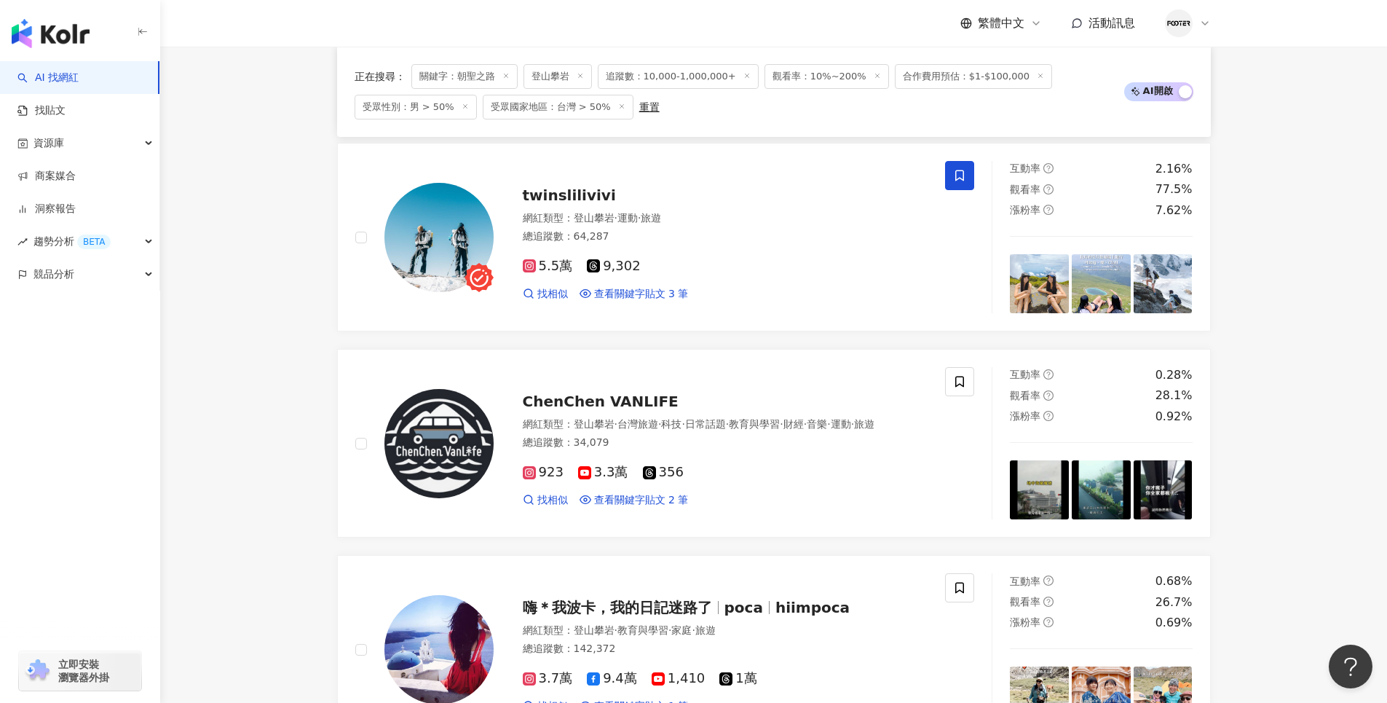
scroll to position [986, 0]
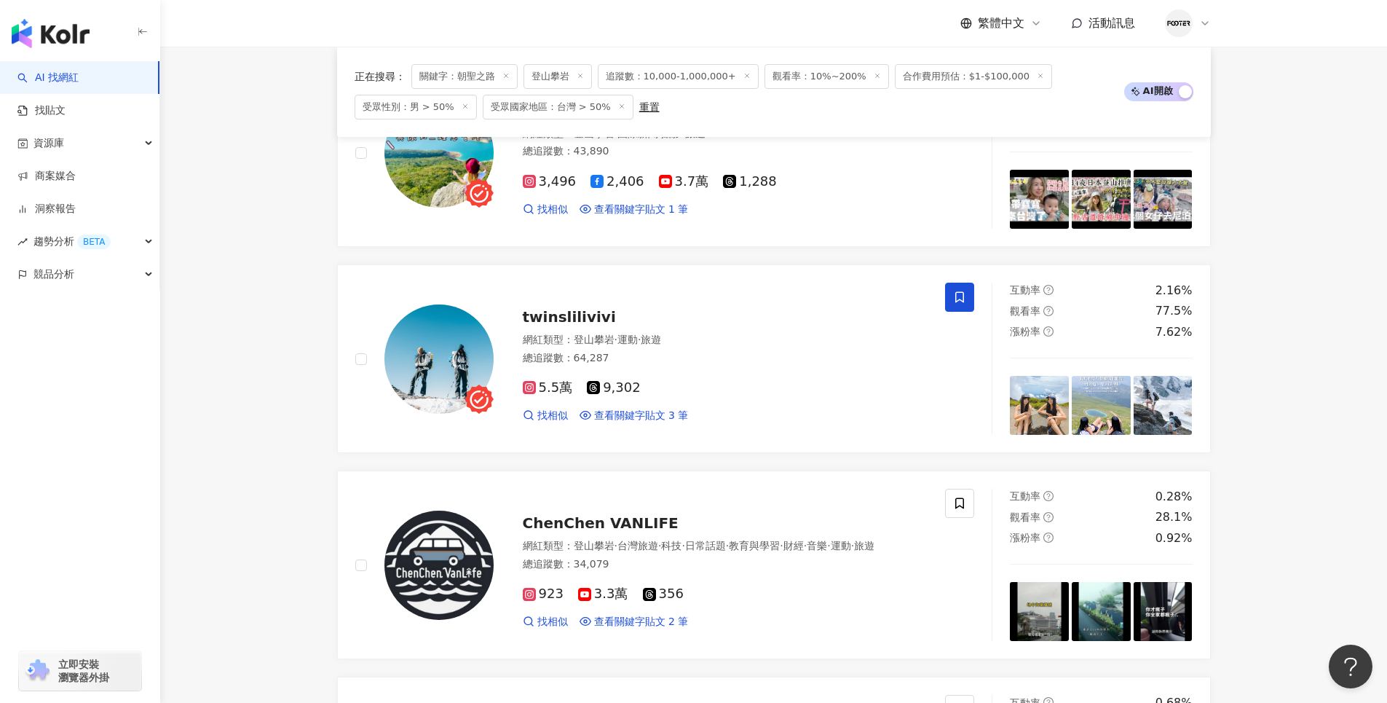
click at [57, 28] on img "button" at bounding box center [51, 33] width 78 height 29
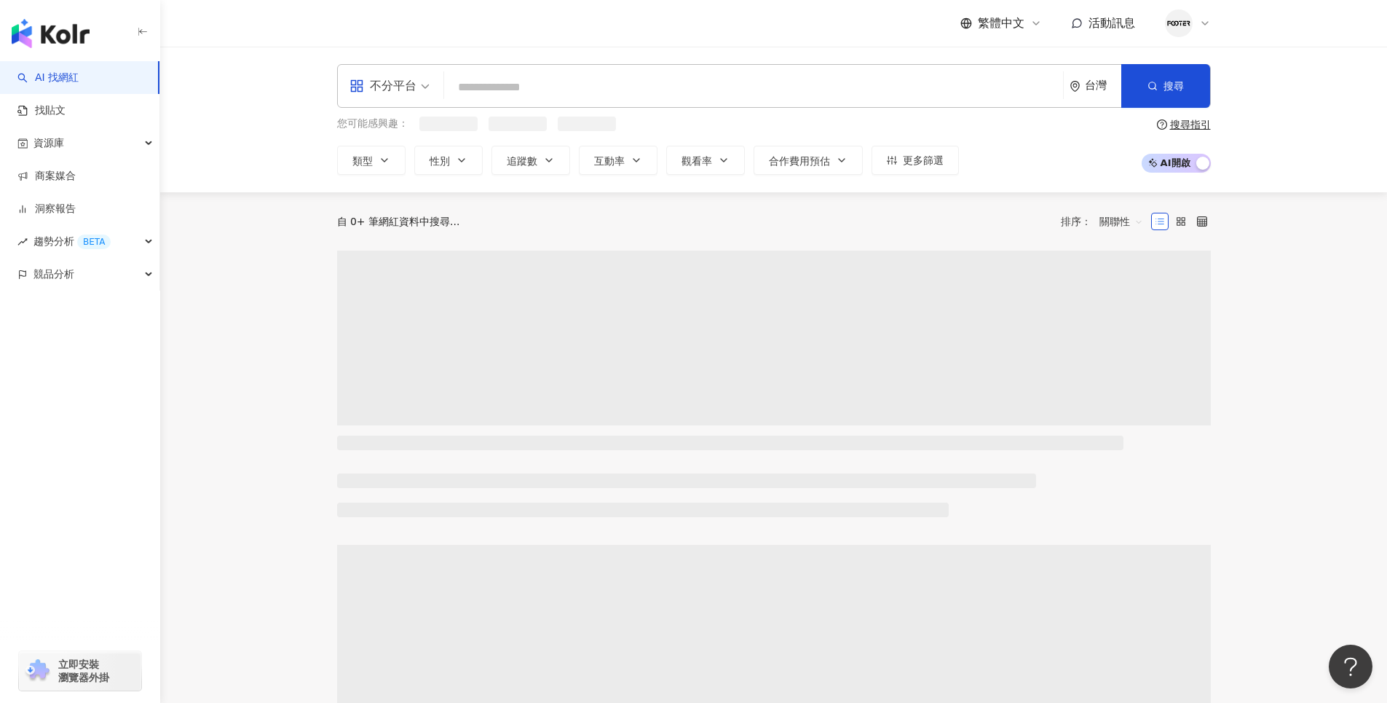
click at [650, 91] on input "search" at bounding box center [753, 88] width 607 height 28
paste input "********"
type input "********"
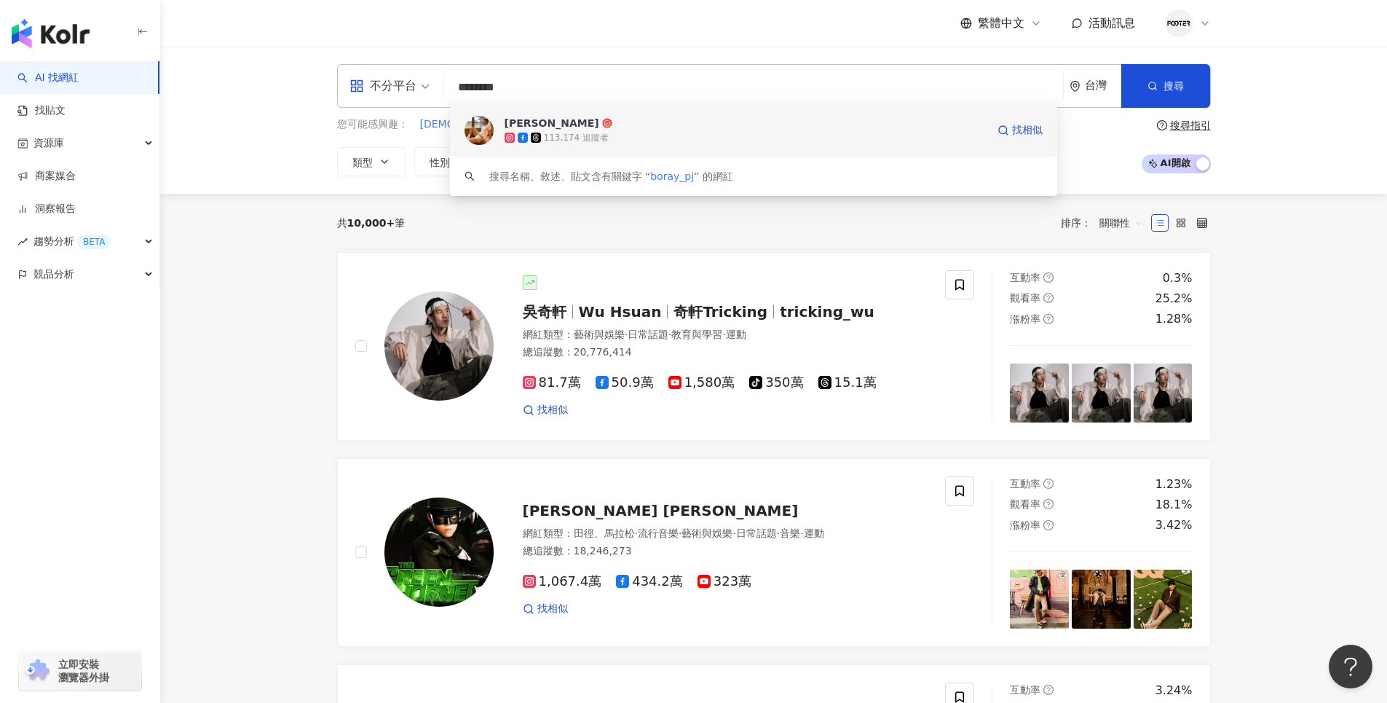
click at [611, 127] on span "Ryan" at bounding box center [746, 123] width 482 height 15
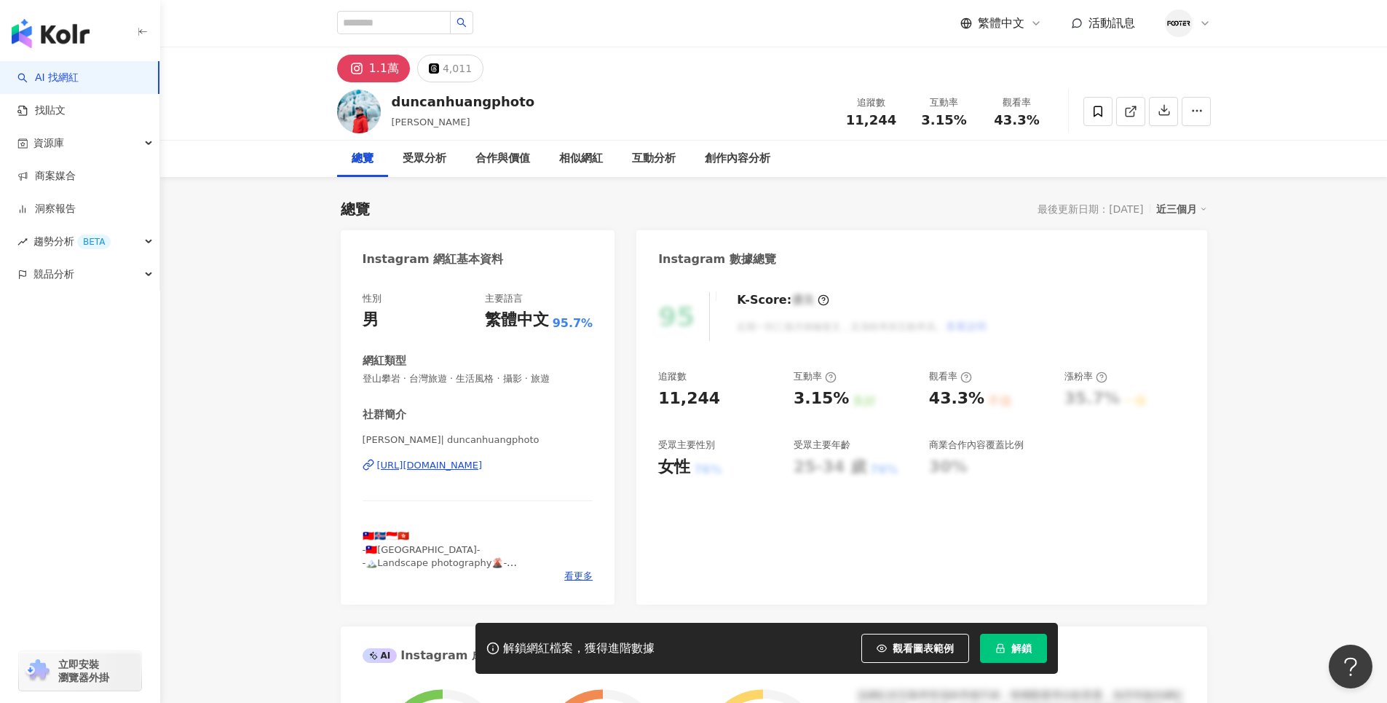
click at [483, 465] on div "https://www.instagram.com/duncanhuangphoto/" at bounding box center [430, 465] width 106 height 13
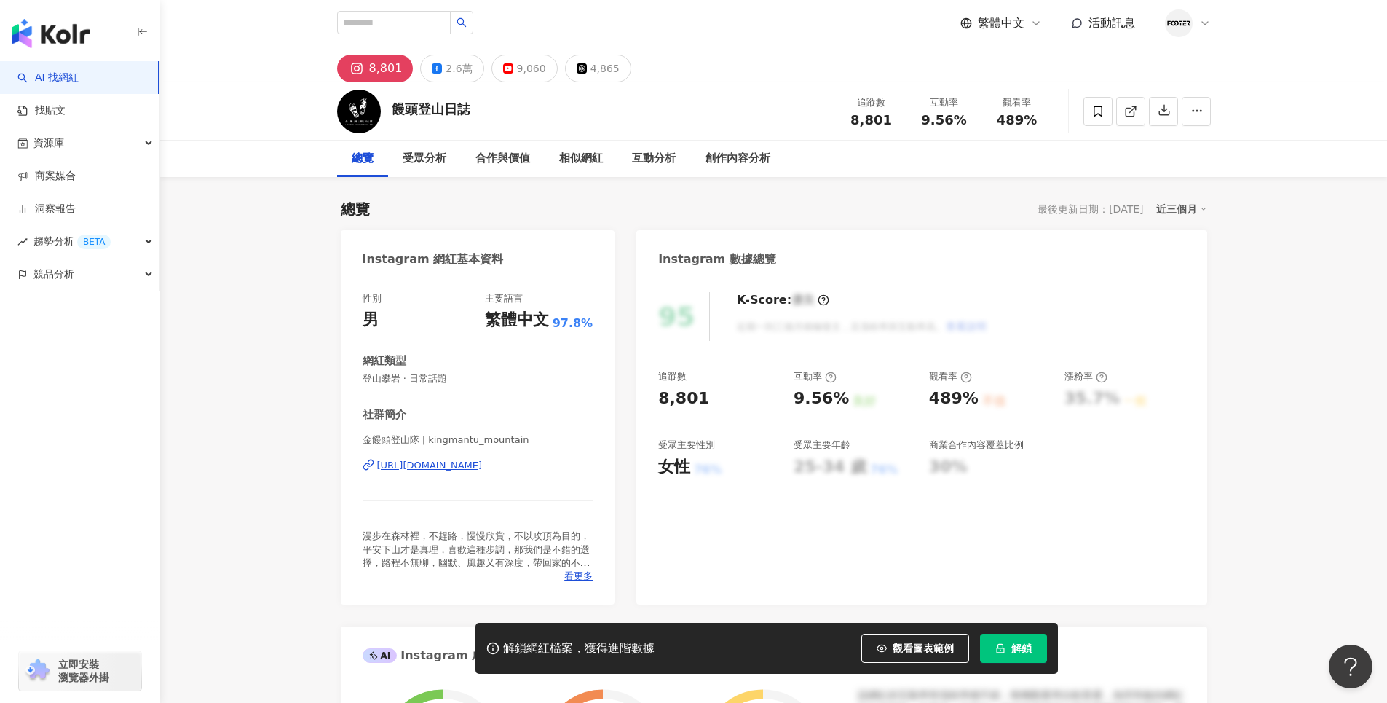
click at [461, 467] on div "[URL][DOMAIN_NAME]" at bounding box center [430, 465] width 106 height 13
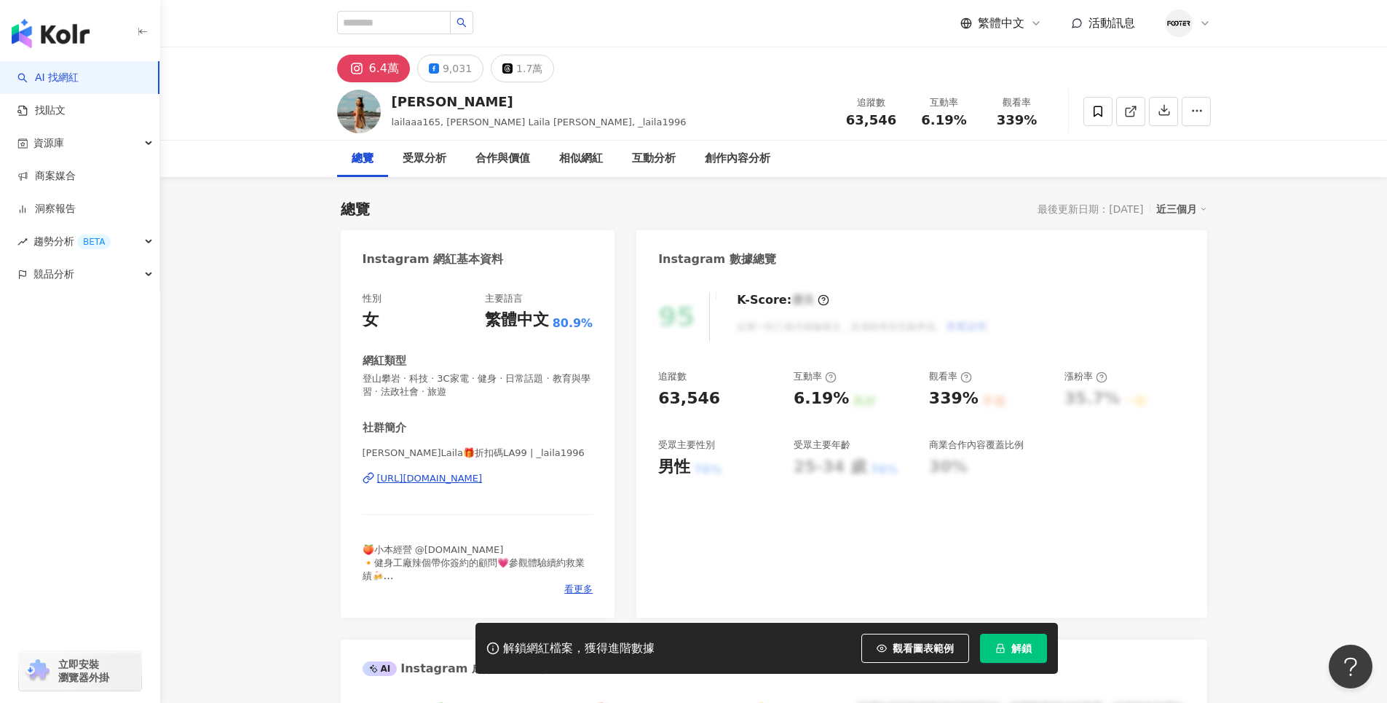
drag, startPoint x: 481, startPoint y: 488, endPoint x: 484, endPoint y: 476, distance: 12.0
click at [481, 488] on div "陳萱Laila🎁折扣碼LA99 | _laila1996 https://www.instagram.com/_laila1996/" at bounding box center [478, 488] width 231 height 85
click at [483, 476] on div "https://www.instagram.com/_laila1996/" at bounding box center [430, 478] width 106 height 13
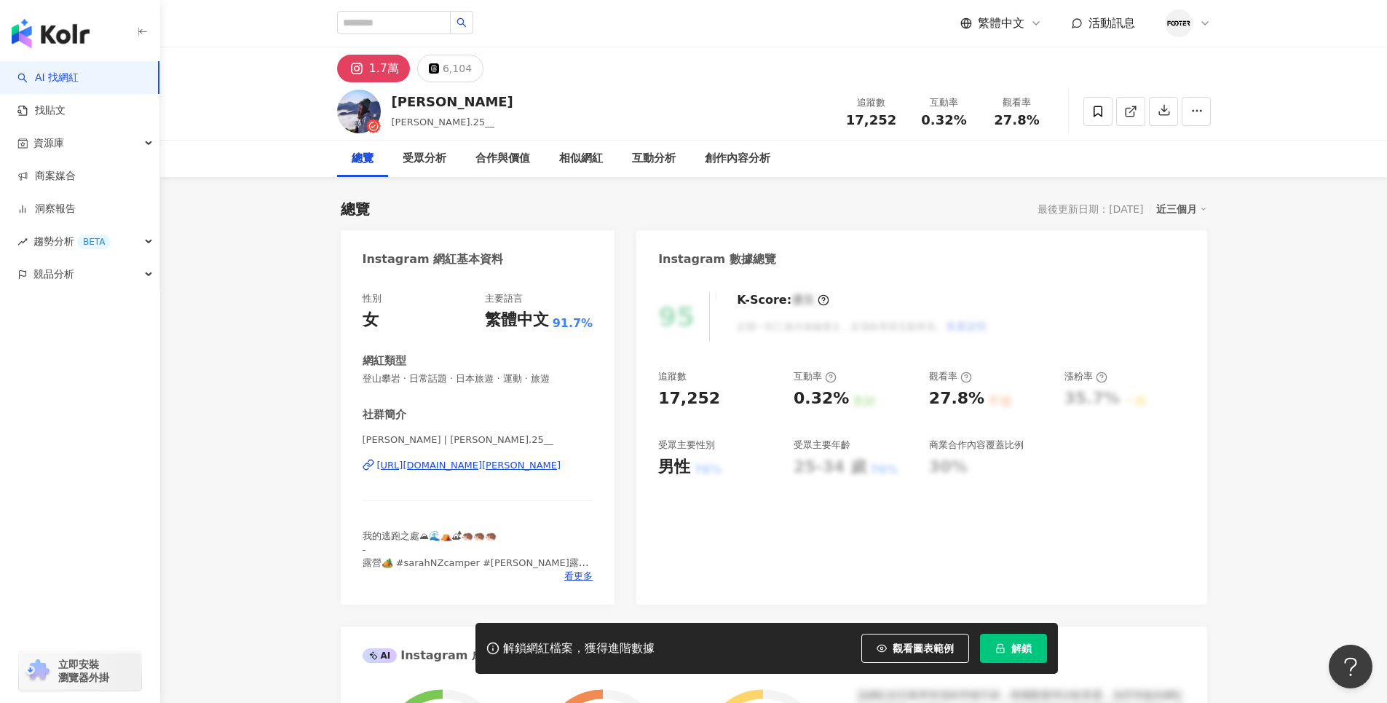
click at [497, 461] on div "https://www.instagram.com/sarah.25__/" at bounding box center [469, 465] width 184 height 13
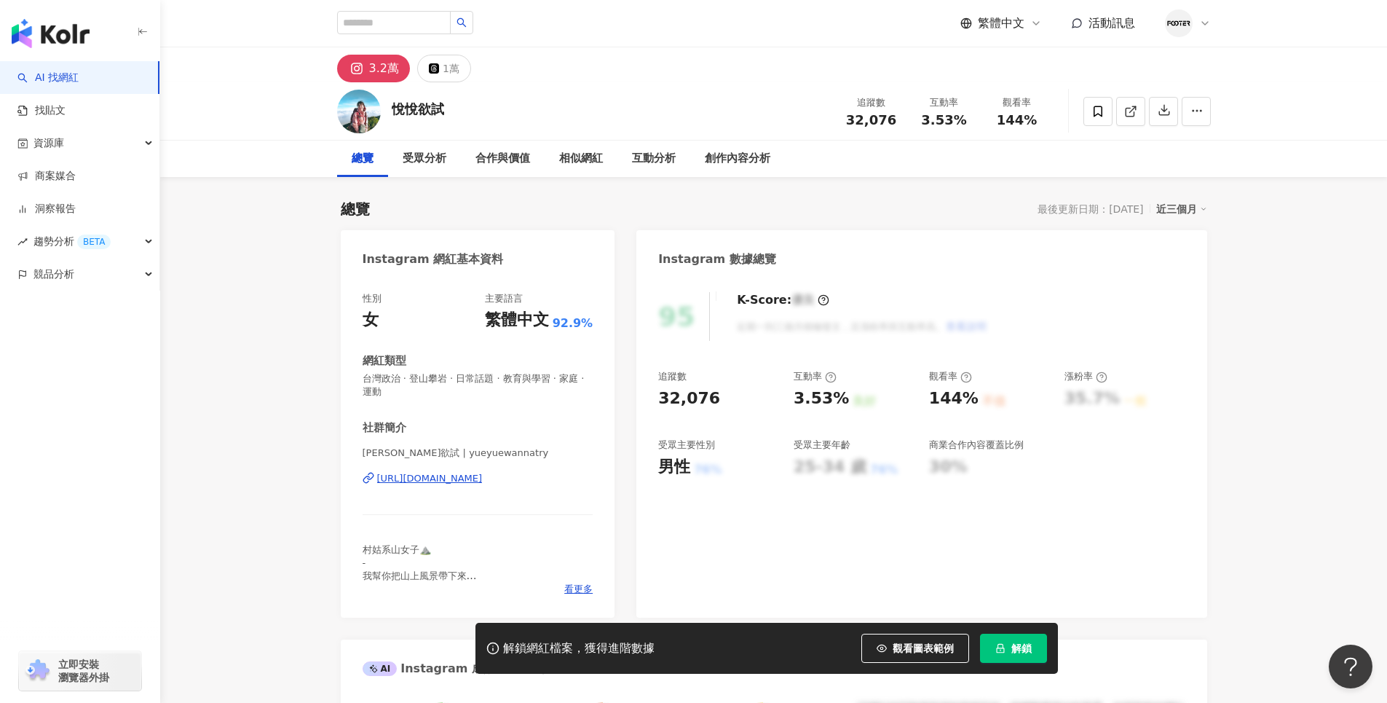
click at [483, 483] on div "https://www.instagram.com/yueyuewannatry/" at bounding box center [430, 478] width 106 height 13
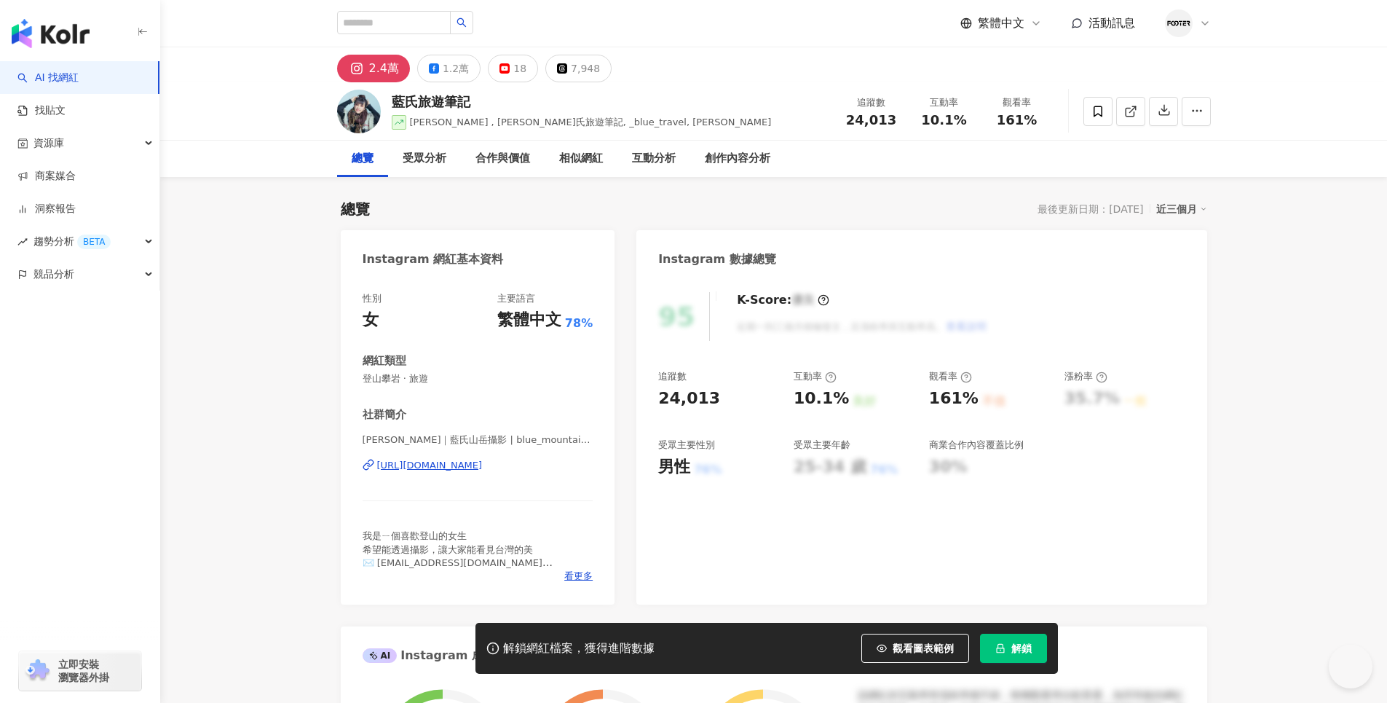
click at [483, 470] on div "https://www.instagram.com/blue_mountain_tw/" at bounding box center [430, 465] width 106 height 13
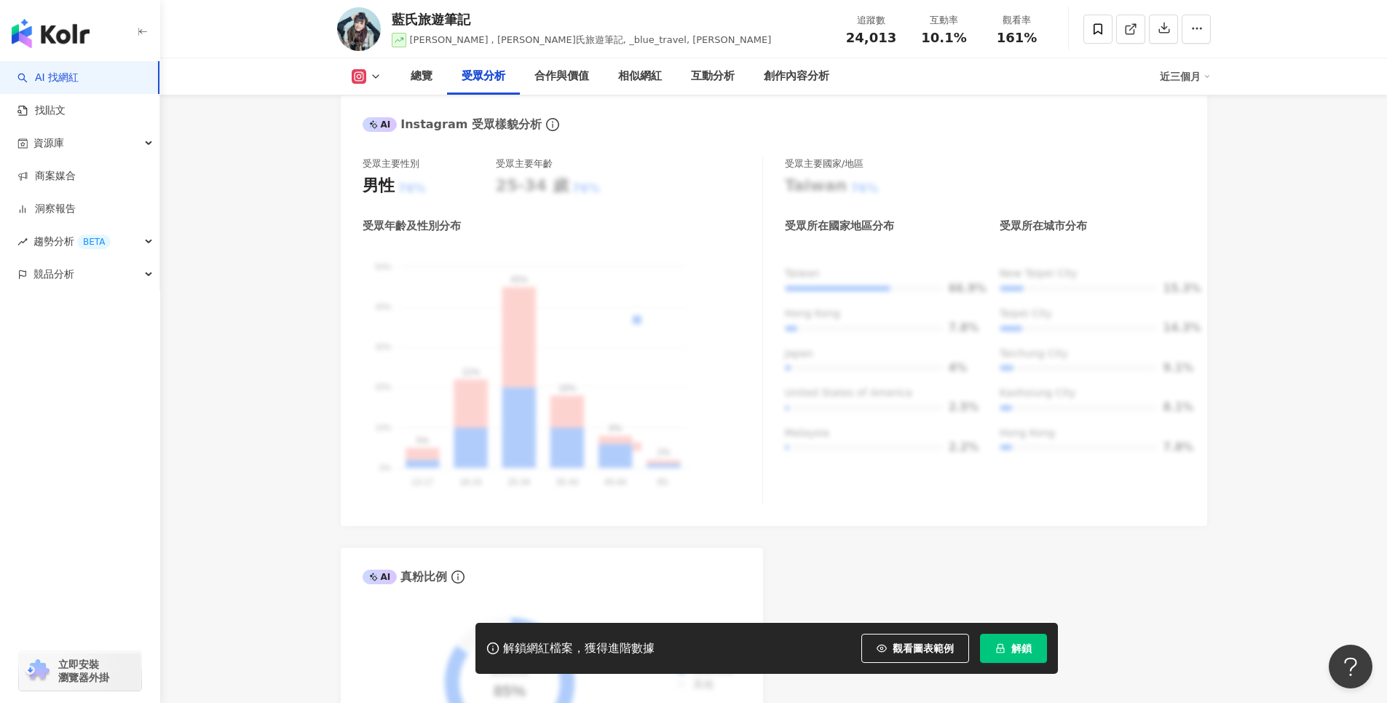
scroll to position [1238, 0]
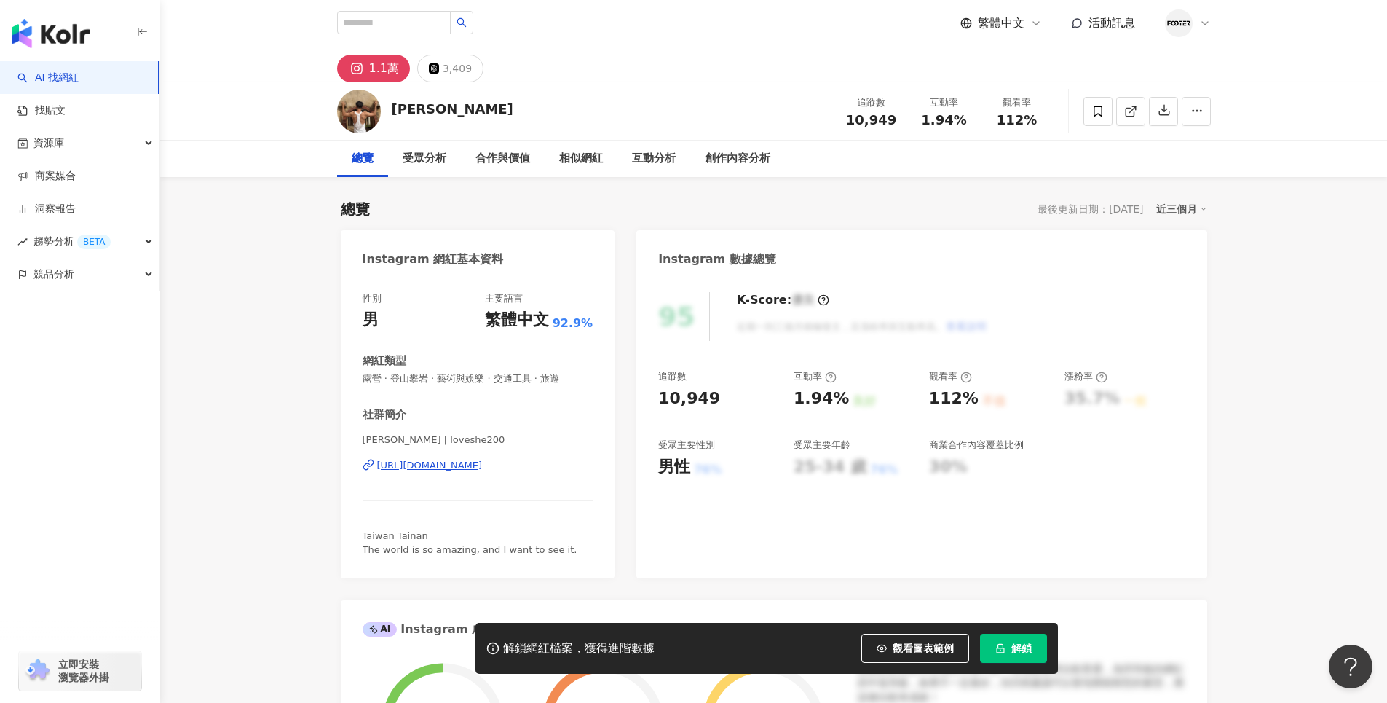
click at [483, 461] on div "[URL][DOMAIN_NAME]" at bounding box center [430, 465] width 106 height 13
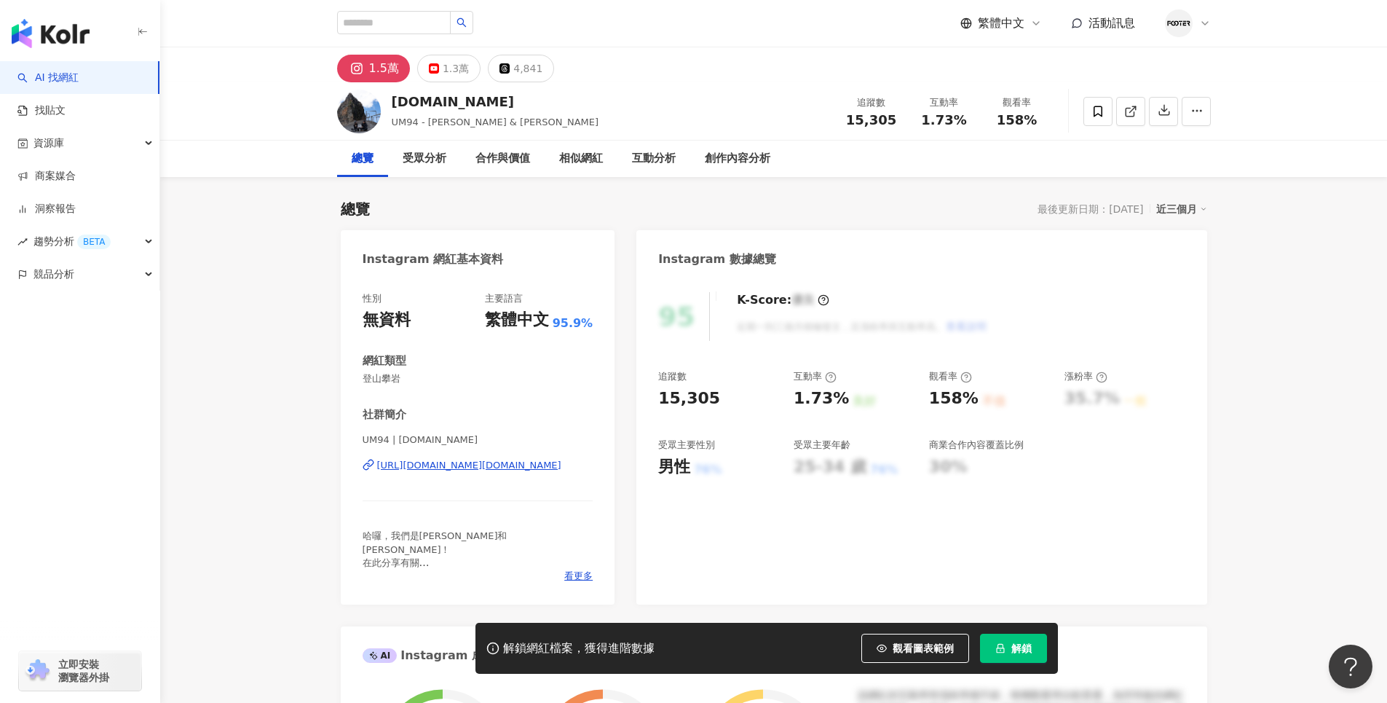
click at [526, 473] on div "UM94 | um94.tw https://www.instagram.com/um94.tw/" at bounding box center [478, 475] width 231 height 85
click at [526, 462] on div "https://www.instagram.com/um94.tw/" at bounding box center [469, 465] width 184 height 13
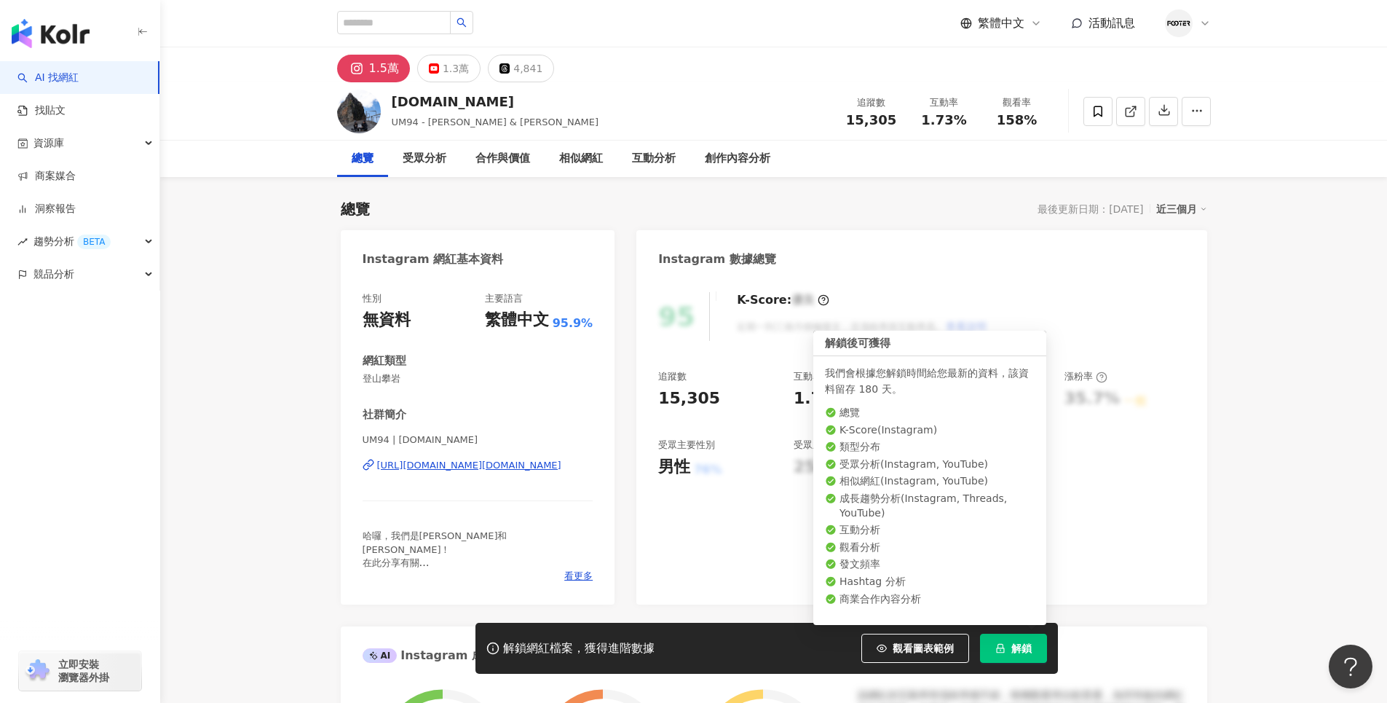
click at [1013, 646] on span "解鎖" at bounding box center [1021, 648] width 20 height 12
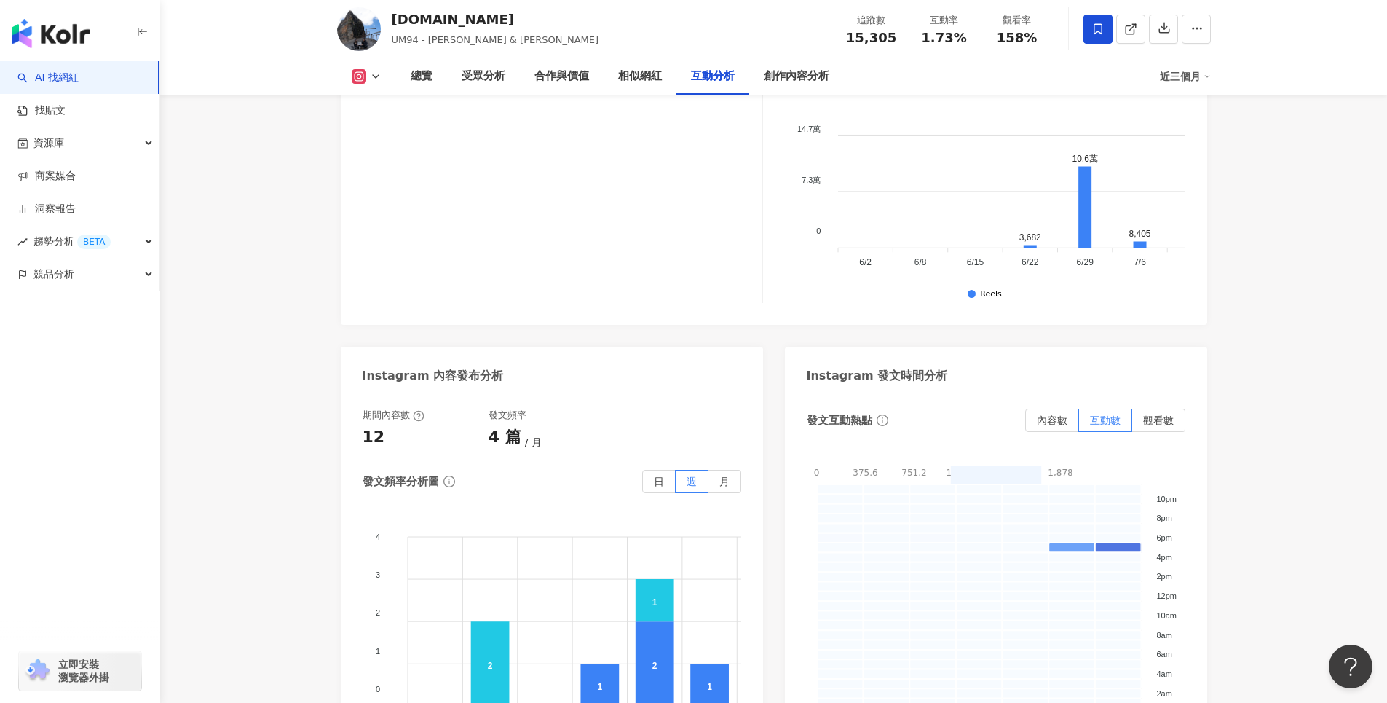
scroll to position [3276, 0]
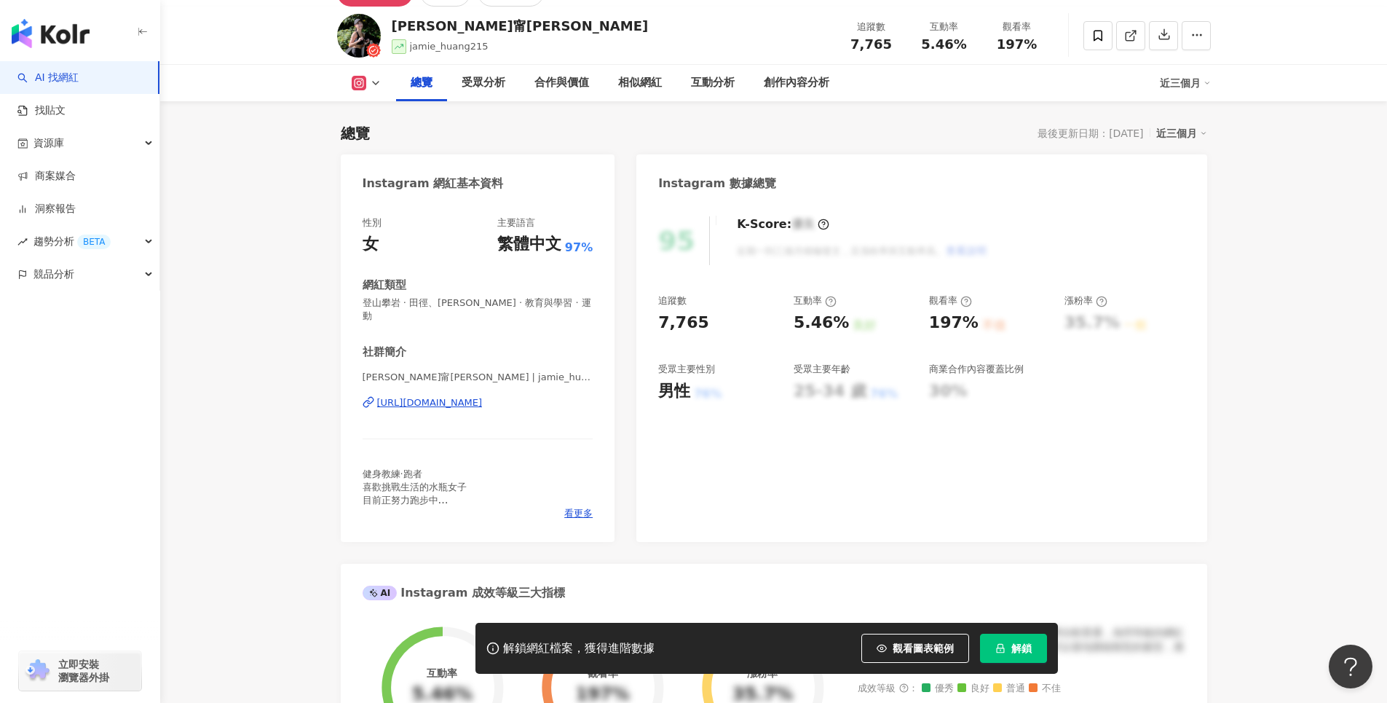
scroll to position [146, 0]
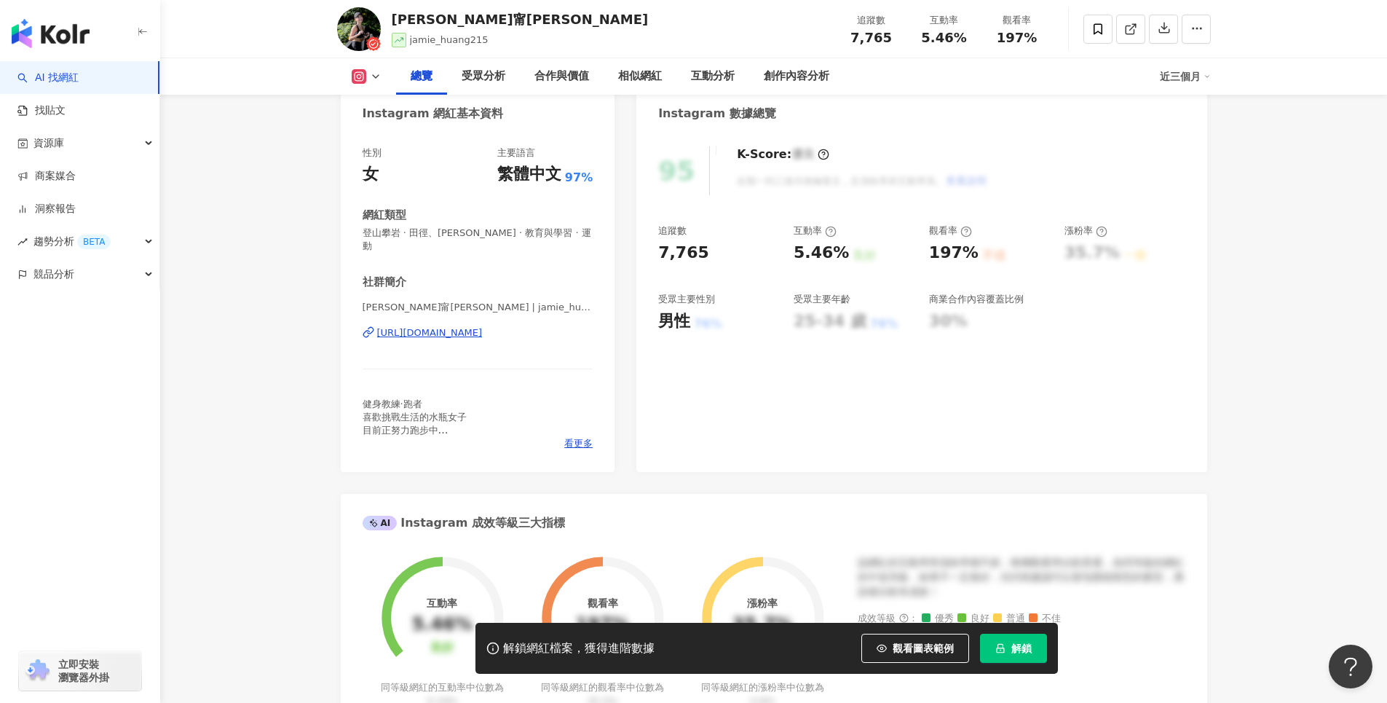
click at [483, 333] on div "https://www.instagram.com/jamie_huang215/" at bounding box center [430, 332] width 106 height 13
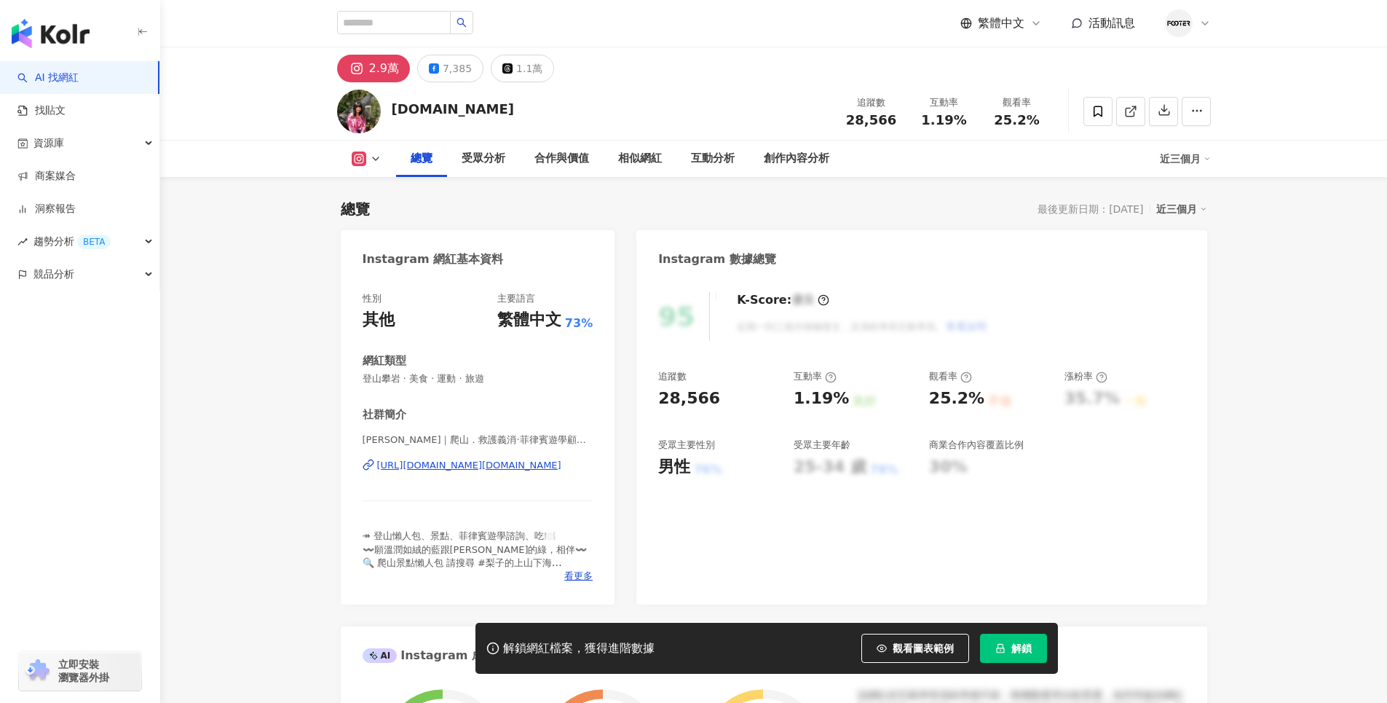
click at [435, 470] on div "[URL][DOMAIN_NAME][DOMAIN_NAME]" at bounding box center [469, 465] width 184 height 13
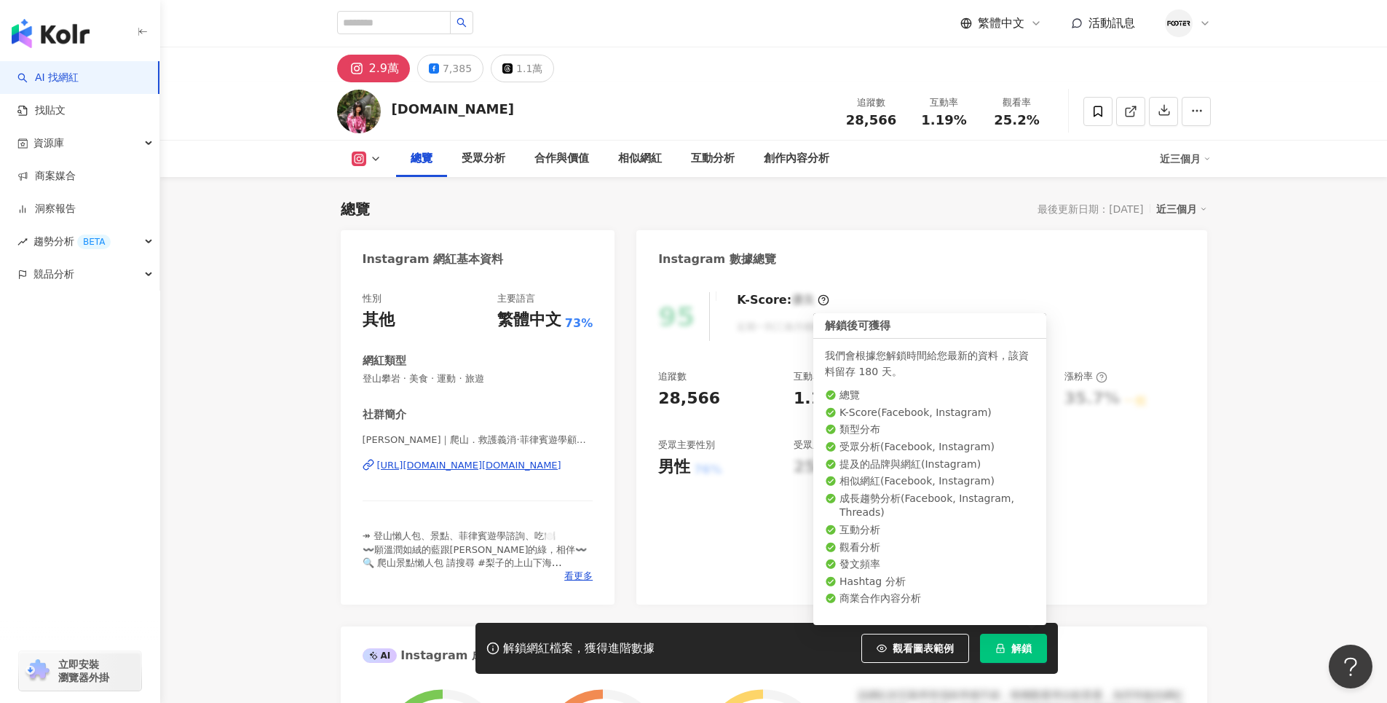
click at [1006, 642] on button "解鎖" at bounding box center [1013, 647] width 67 height 29
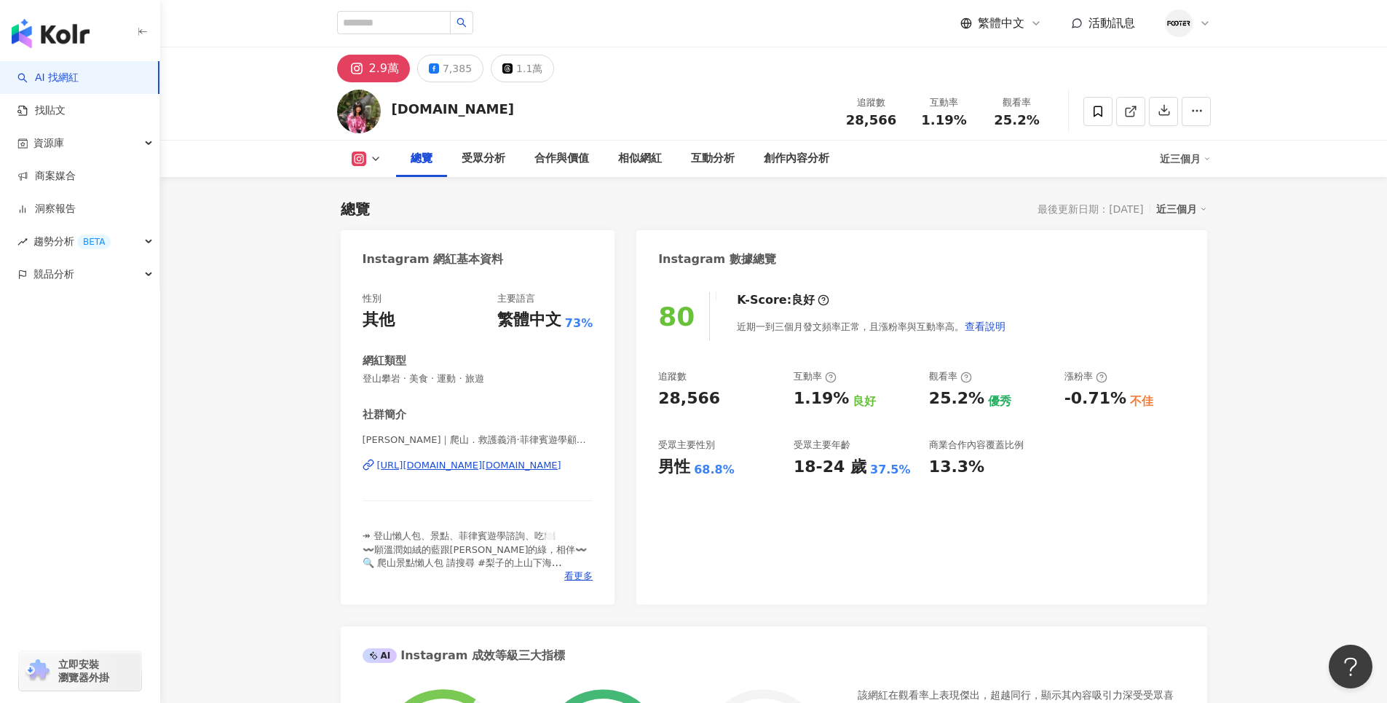
click at [965, 375] on icon at bounding box center [966, 377] width 3 height 5
click at [1103, 108] on icon at bounding box center [1097, 111] width 13 height 13
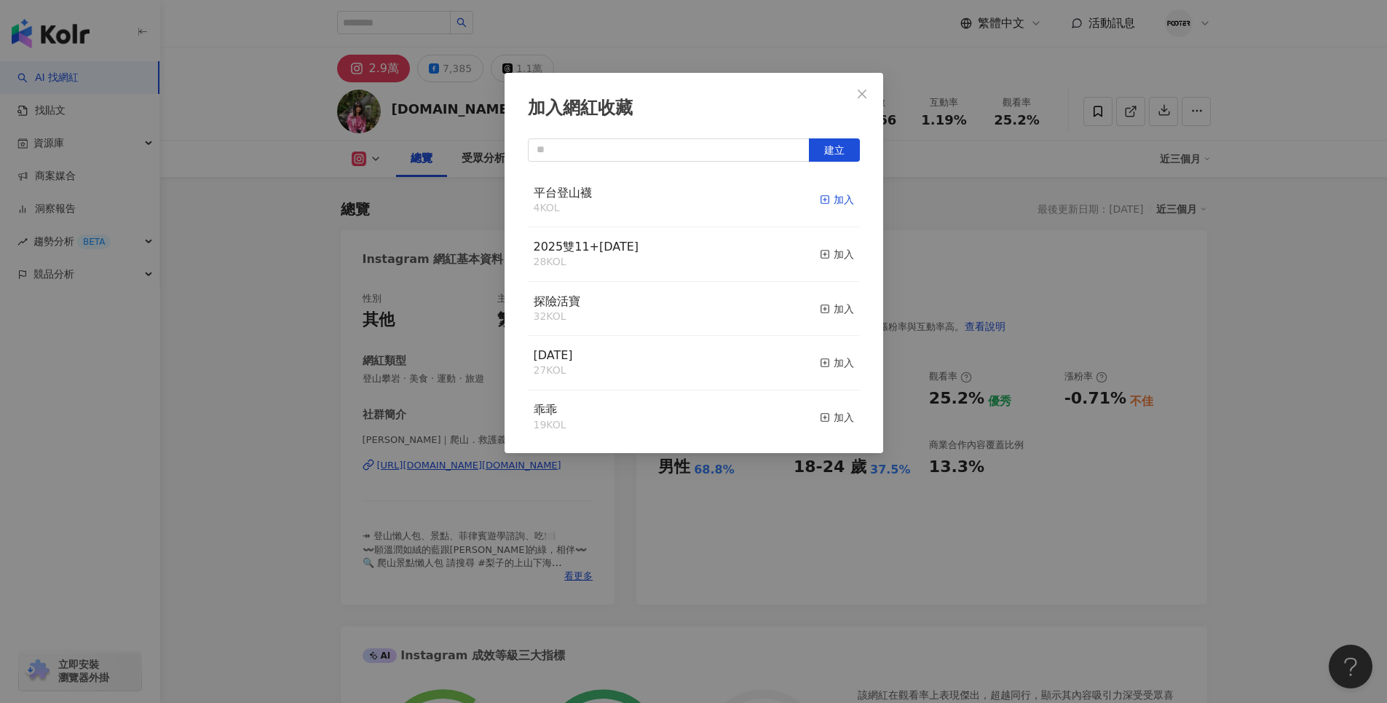
click at [820, 197] on icon "button" at bounding box center [825, 199] width 10 height 10
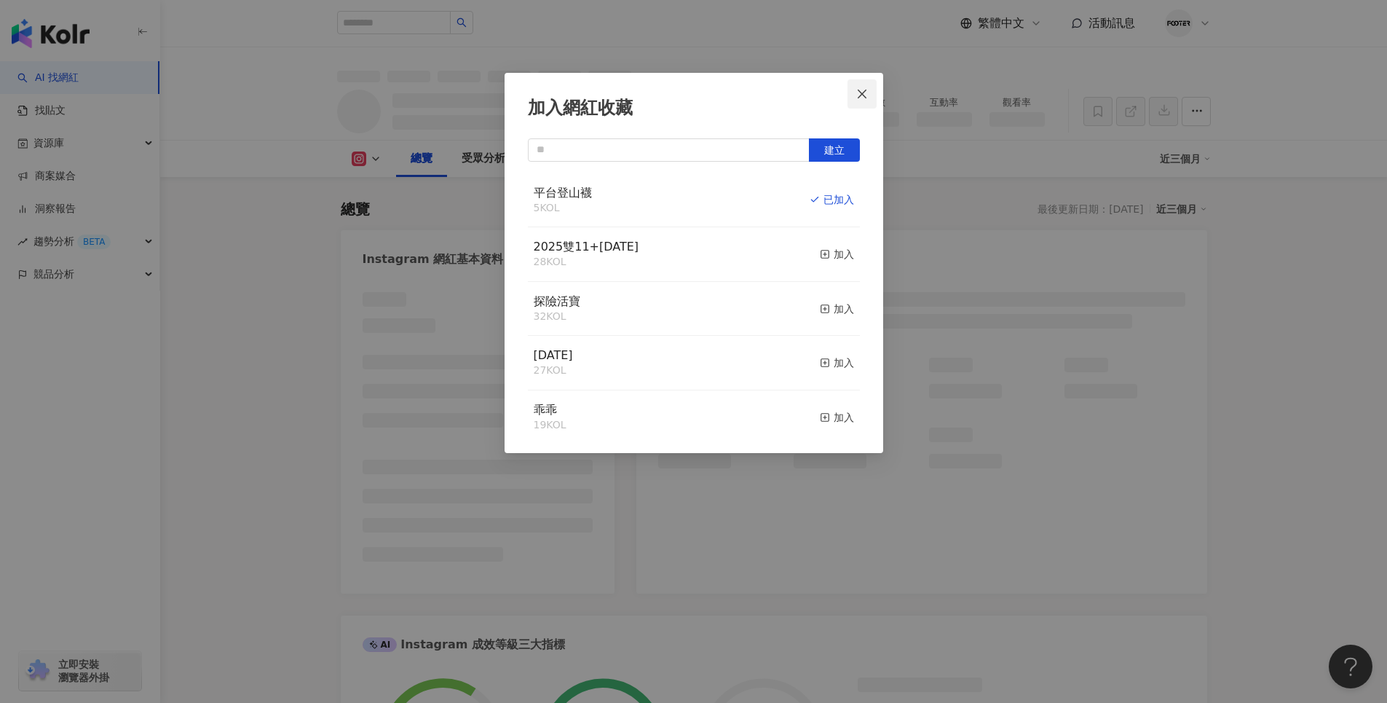
click at [861, 94] on icon "close" at bounding box center [862, 94] width 12 height 12
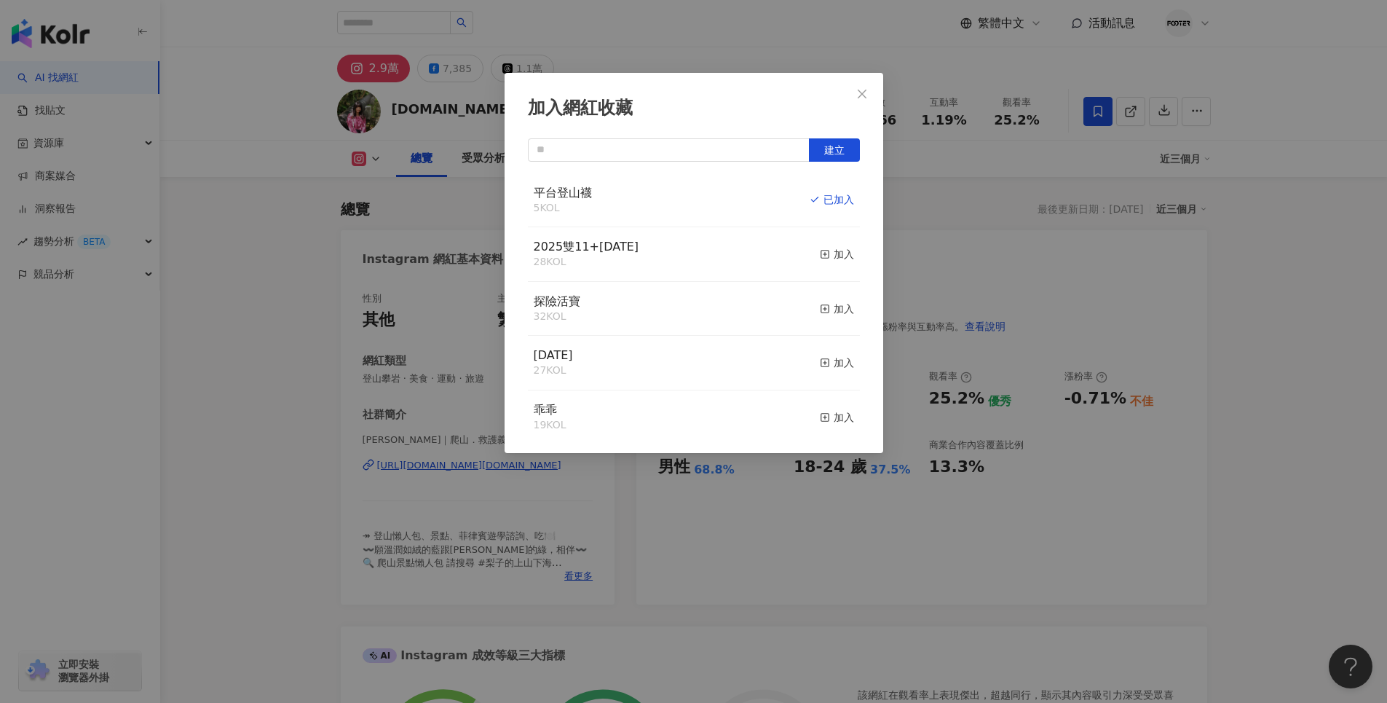
click at [858, 94] on div "加入網紅收藏 建立 平台登山襪 5 KOL 已加入 2025雙11+聖誕節 28 KOL 加入 探險活寶 32 KOL 加入 父親節 27 KOL 加入 乖乖…" at bounding box center [693, 351] width 1387 height 703
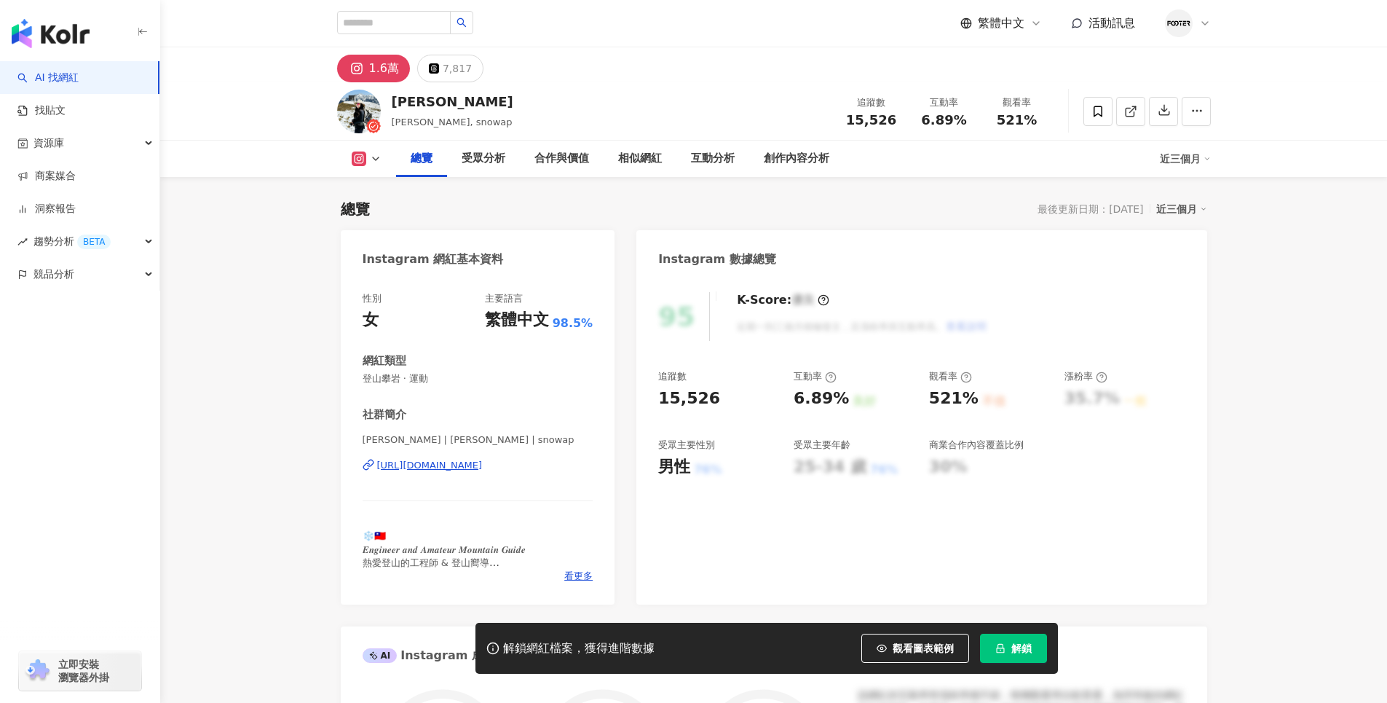
click at [447, 465] on div "[URL][DOMAIN_NAME]" at bounding box center [430, 465] width 106 height 13
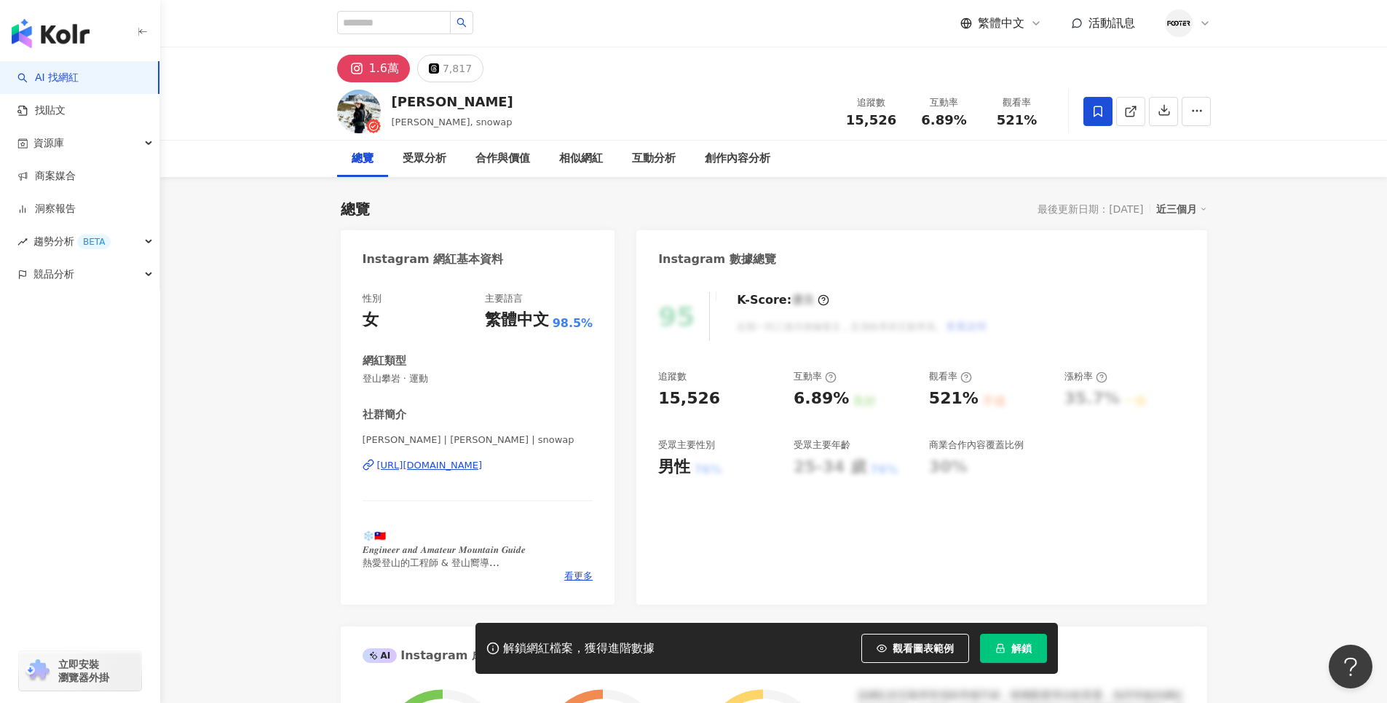
click at [1093, 113] on icon at bounding box center [1097, 111] width 13 height 13
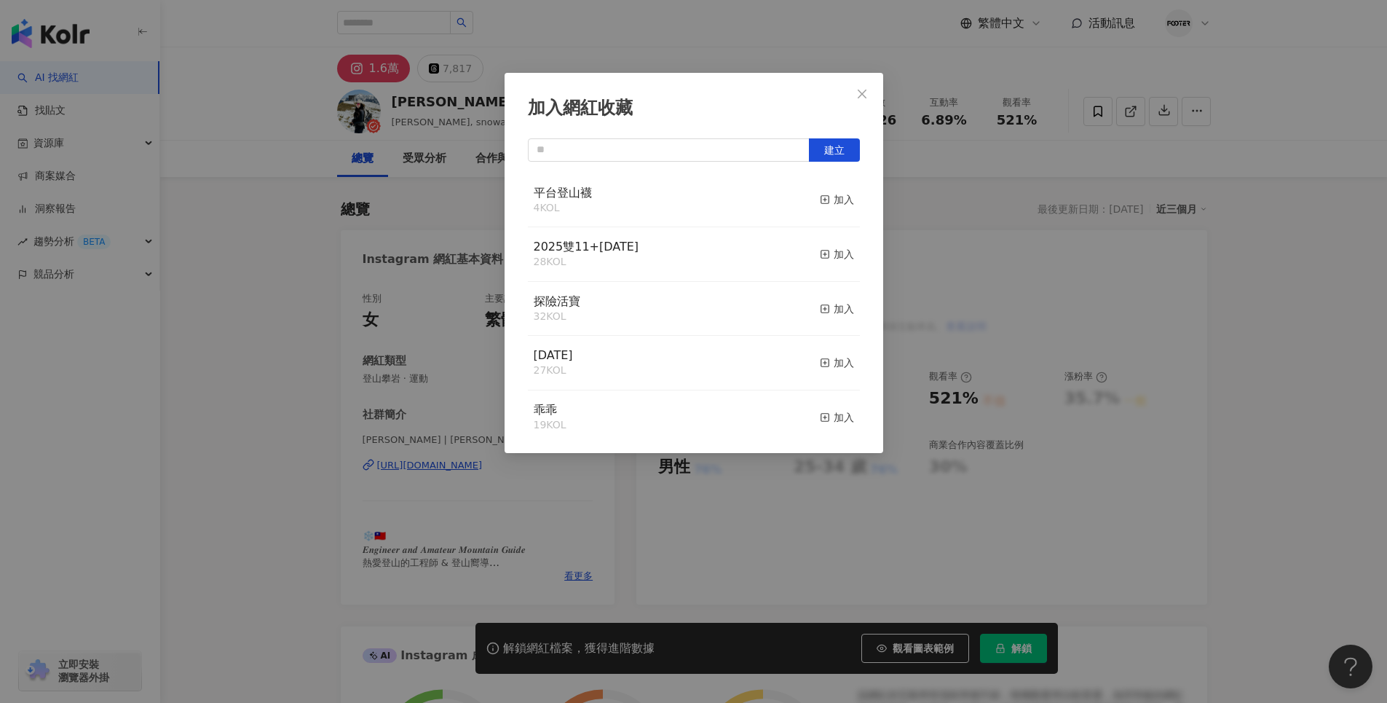
click at [994, 162] on div "加入網紅收藏 建立 平台登山襪 4 KOL 加入 2025雙11+聖誕節 28 KOL 加入 探險活寶 32 KOL 加入 父親節 27 KOL 加入 乖乖 …" at bounding box center [693, 351] width 1387 height 703
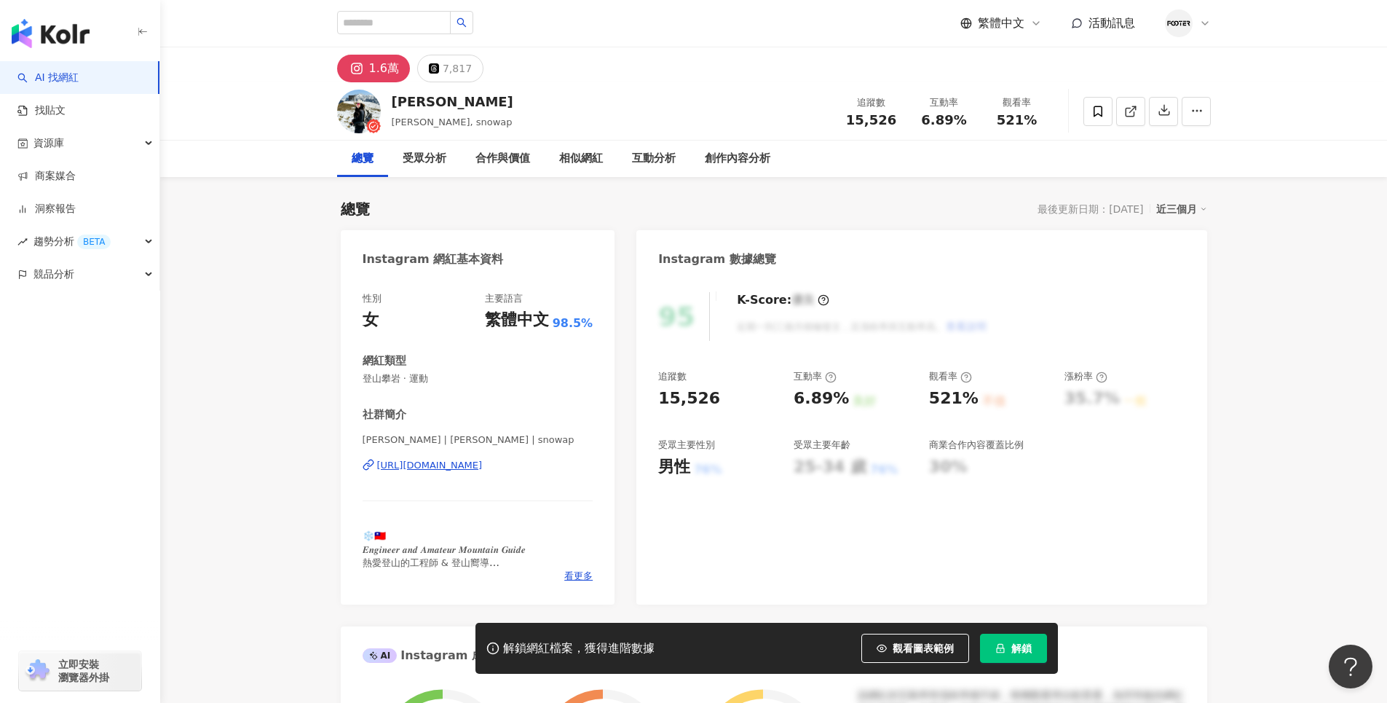
click at [1026, 657] on button "解鎖" at bounding box center [1013, 647] width 67 height 29
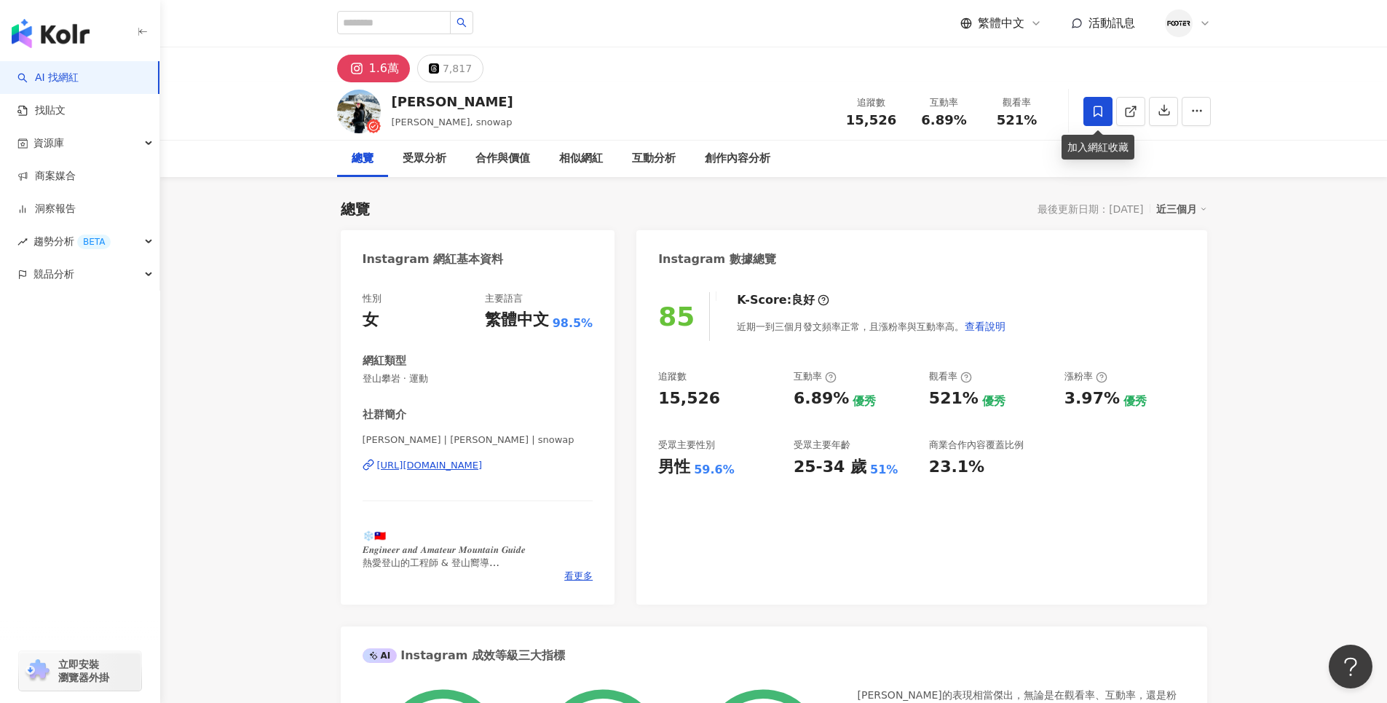
click at [1107, 108] on span at bounding box center [1097, 111] width 29 height 29
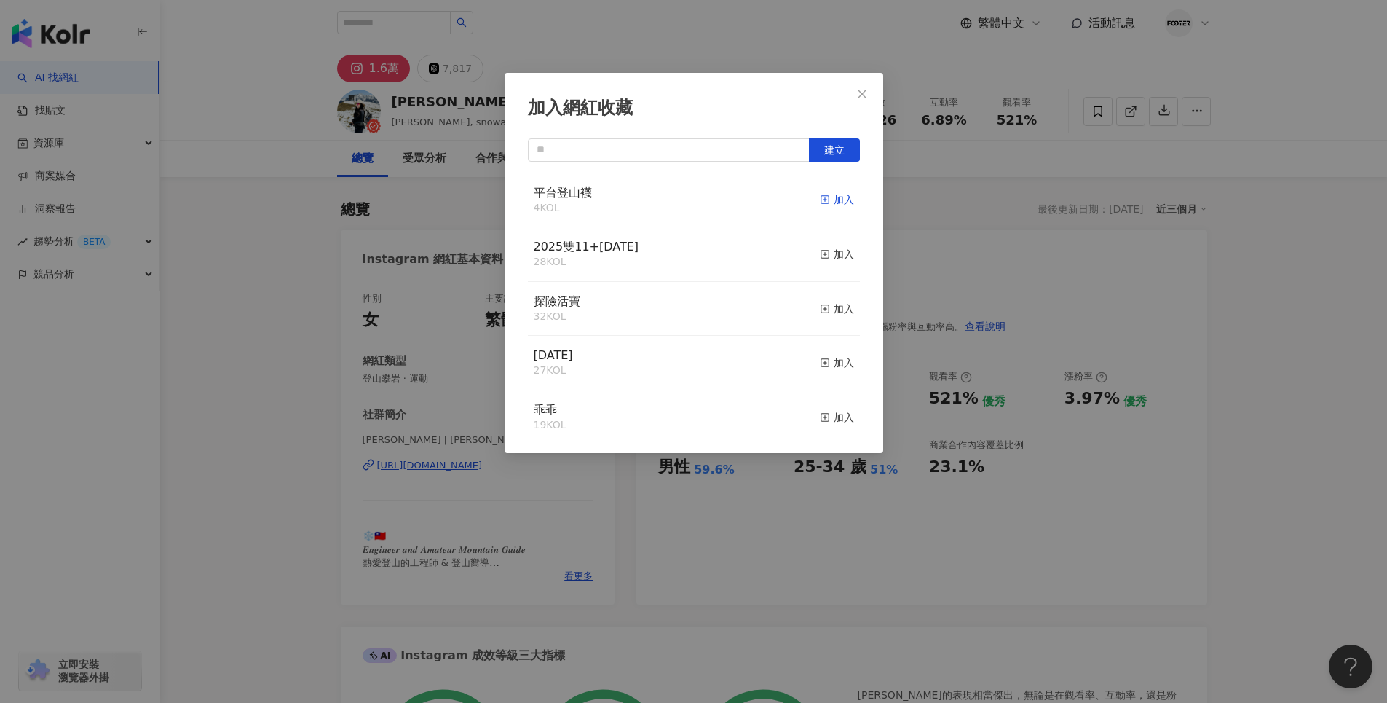
click at [823, 200] on div "加入" at bounding box center [837, 199] width 34 height 16
click at [860, 94] on icon "close" at bounding box center [862, 94] width 12 height 12
click at [862, 96] on div "加入網紅收藏 建立 平台登山襪 6 KOL 已加入 2025雙11+聖誕節 28 KOL 加入 探險活寶 32 KOL 加入 父親節 27 KOL 加入 乖乖…" at bounding box center [693, 351] width 1387 height 703
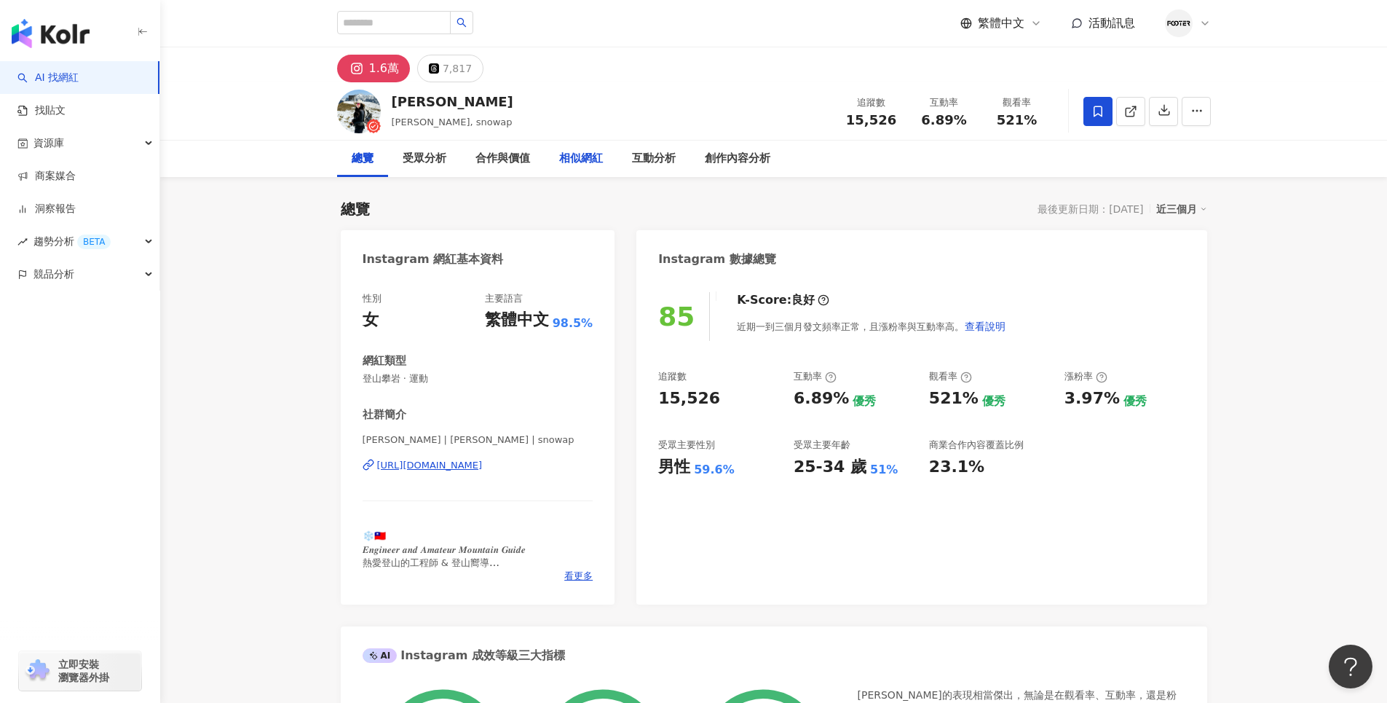
click at [599, 159] on div "相似網紅" at bounding box center [581, 158] width 44 height 17
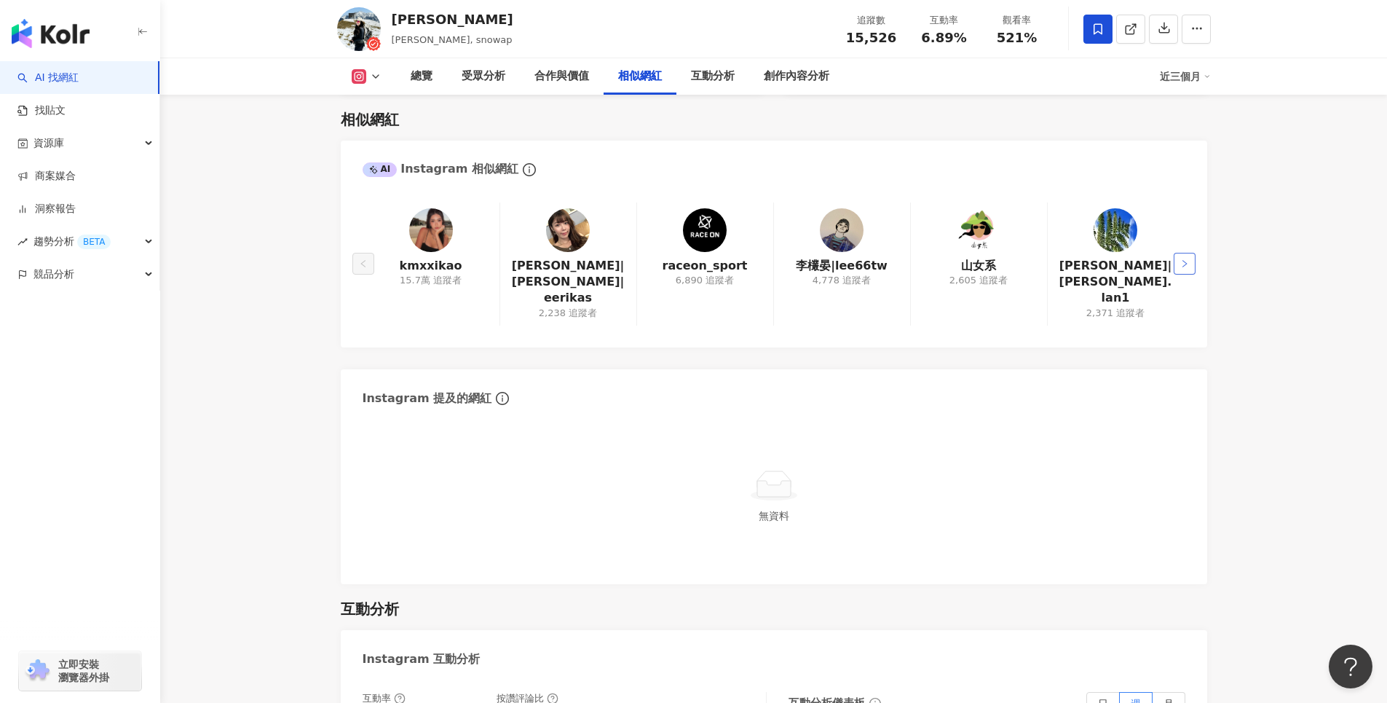
click at [1181, 259] on icon "right" at bounding box center [1184, 263] width 9 height 9
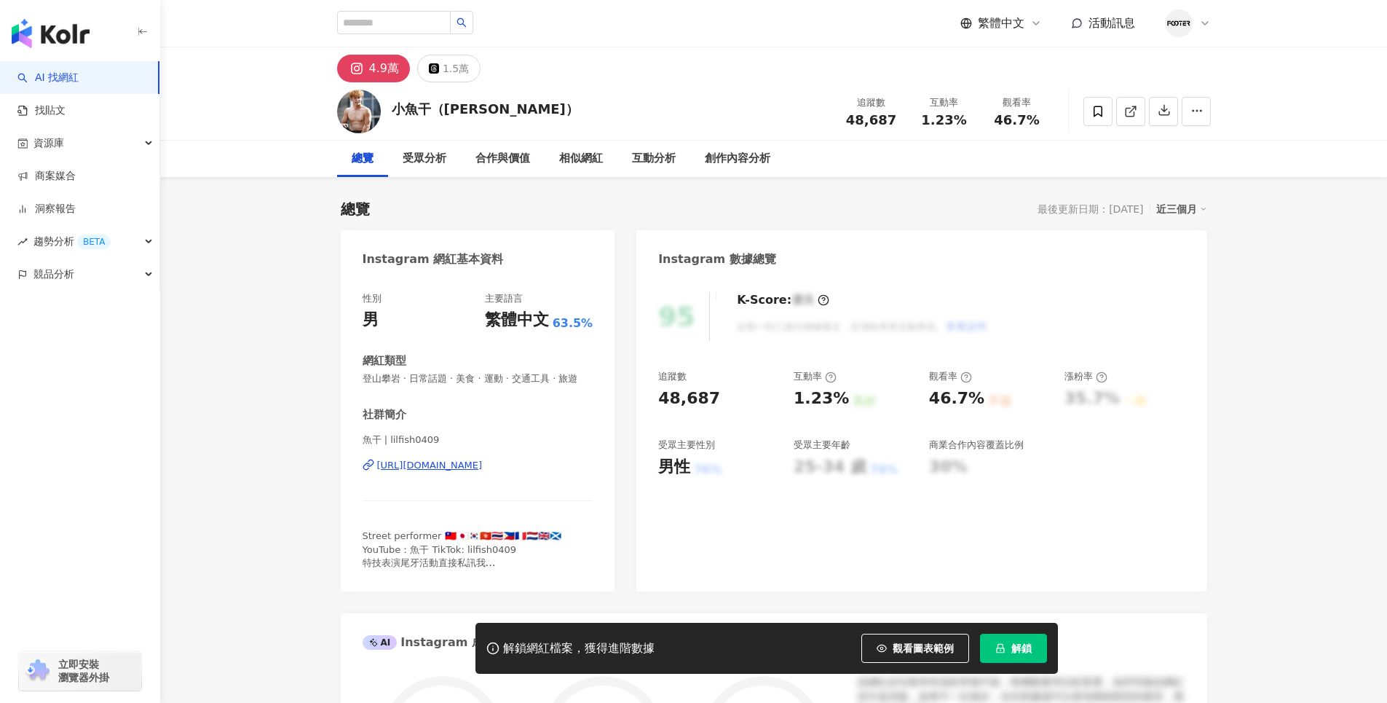
click at [478, 472] on div "[URL][DOMAIN_NAME]" at bounding box center [430, 465] width 106 height 13
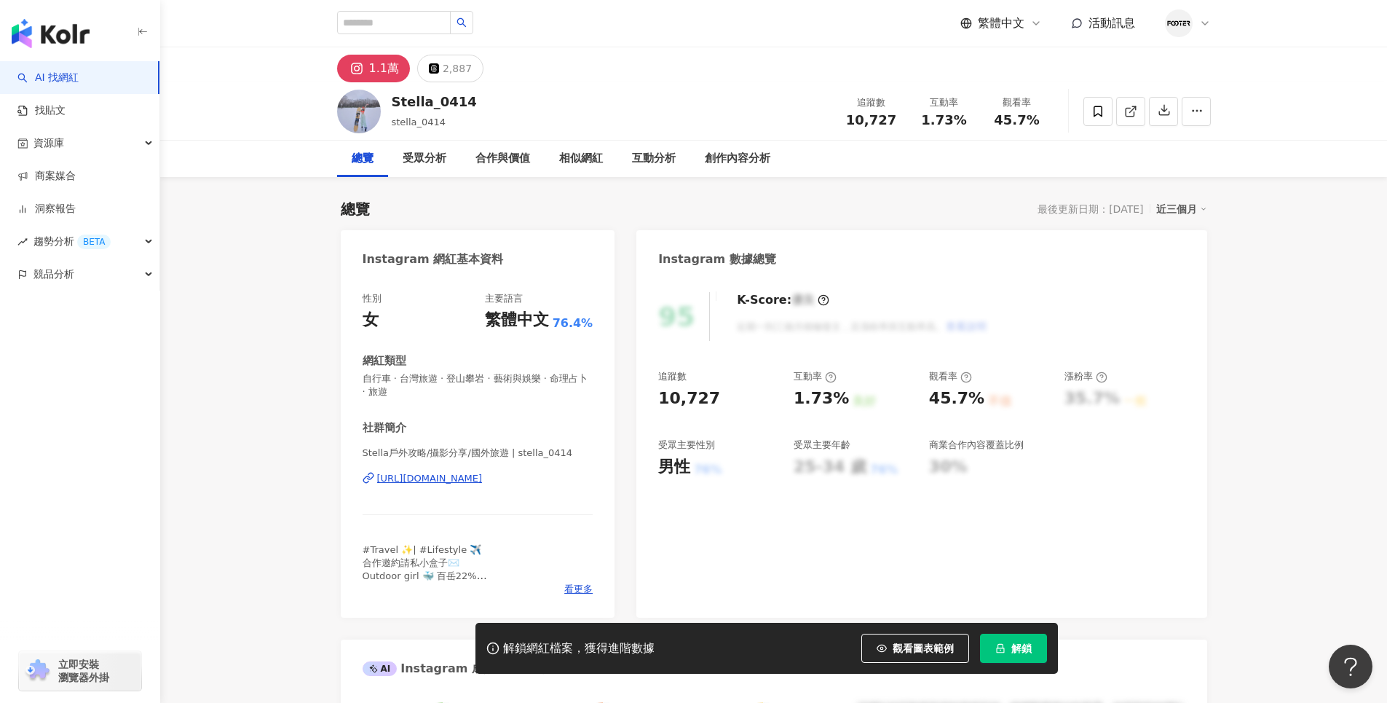
click at [483, 478] on div "https://www.instagram.com/stella_0414/" at bounding box center [430, 478] width 106 height 13
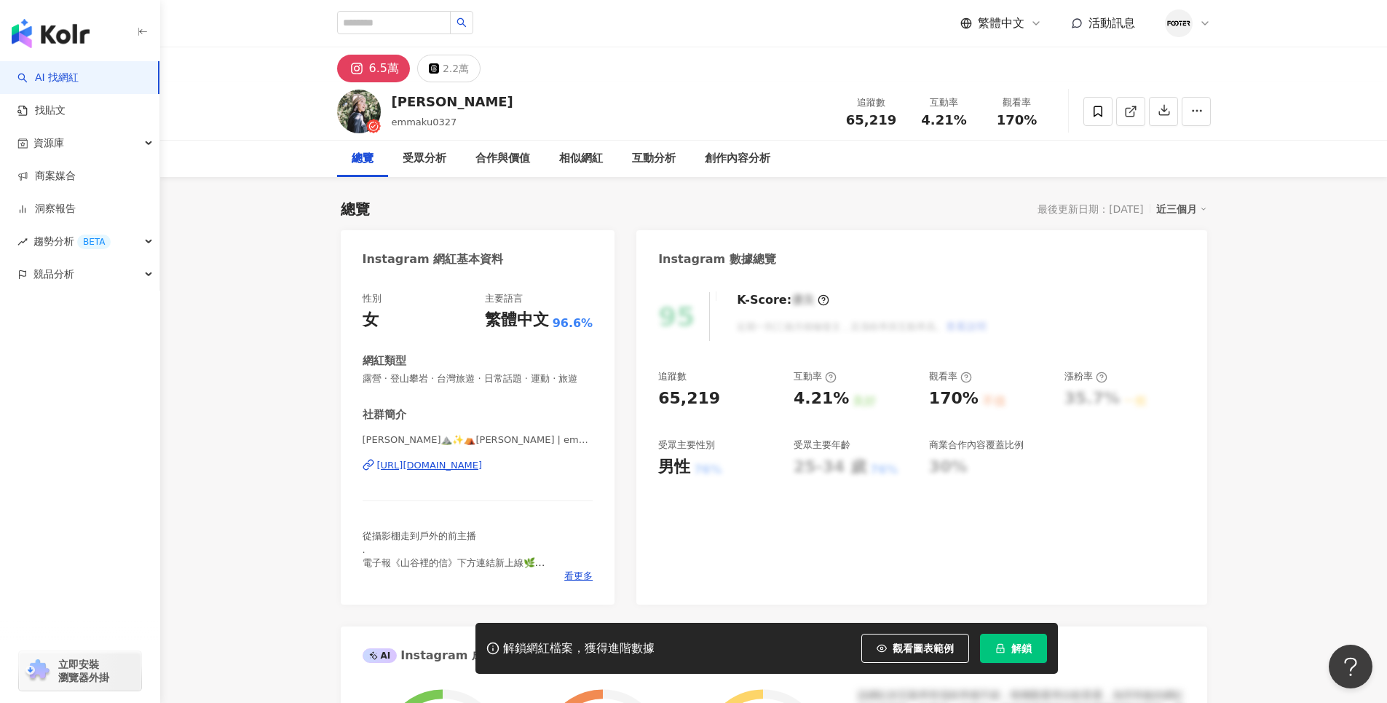
click at [483, 472] on div "[URL][DOMAIN_NAME]" at bounding box center [430, 465] width 106 height 13
click at [1016, 659] on button "解鎖" at bounding box center [1013, 647] width 67 height 29
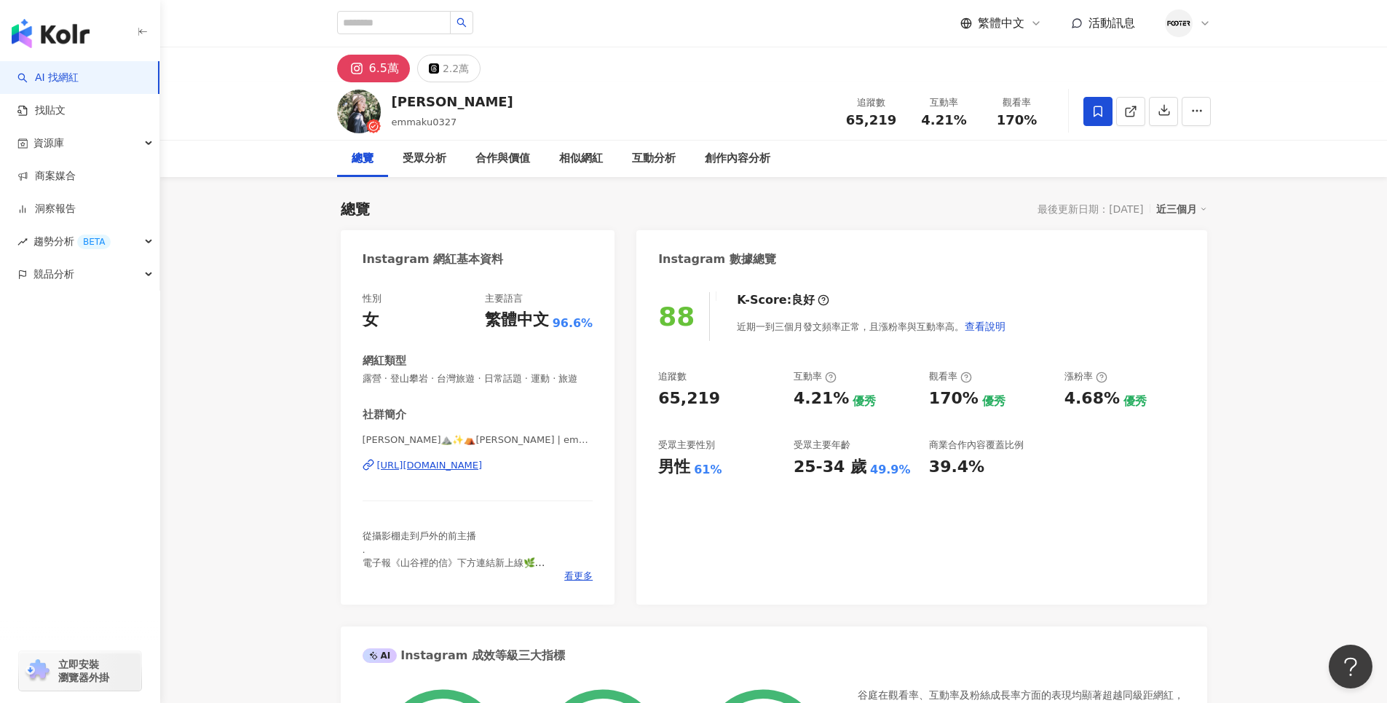
click at [1099, 106] on icon at bounding box center [1097, 111] width 9 height 11
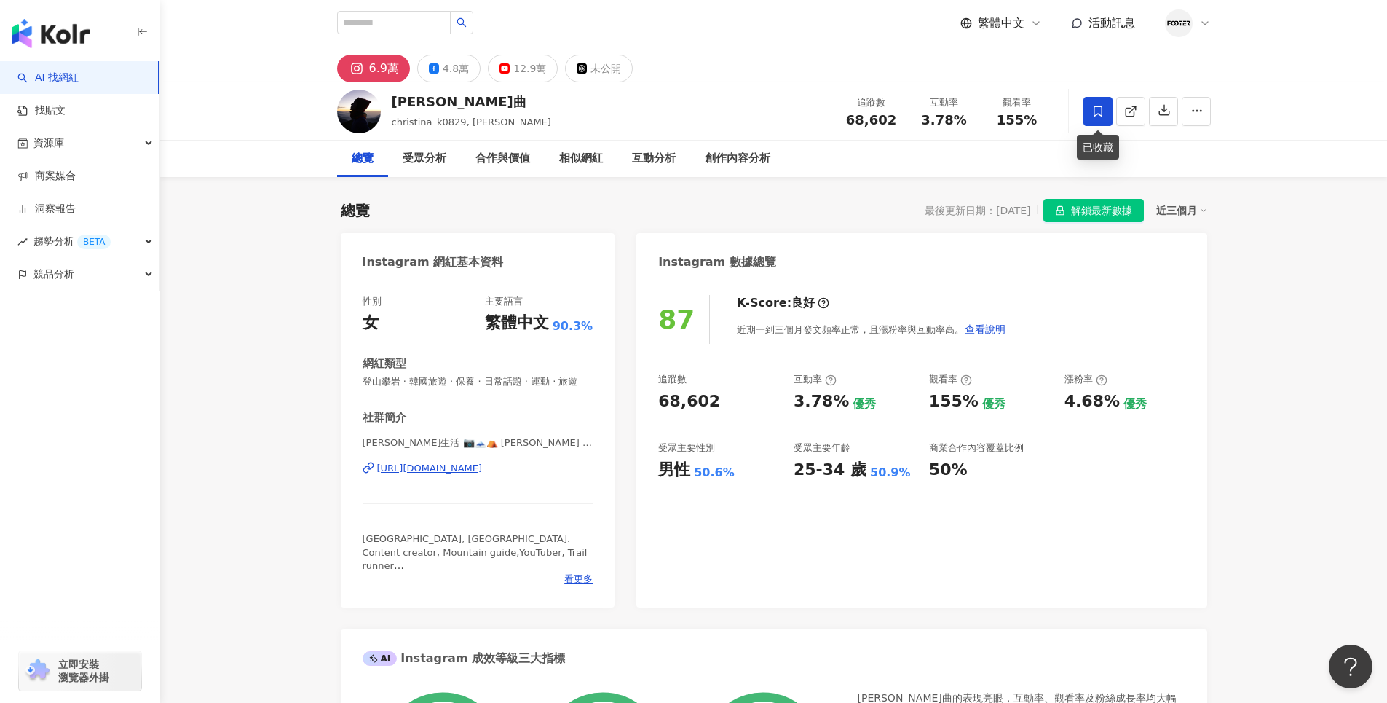
click at [1094, 115] on icon at bounding box center [1097, 111] width 9 height 11
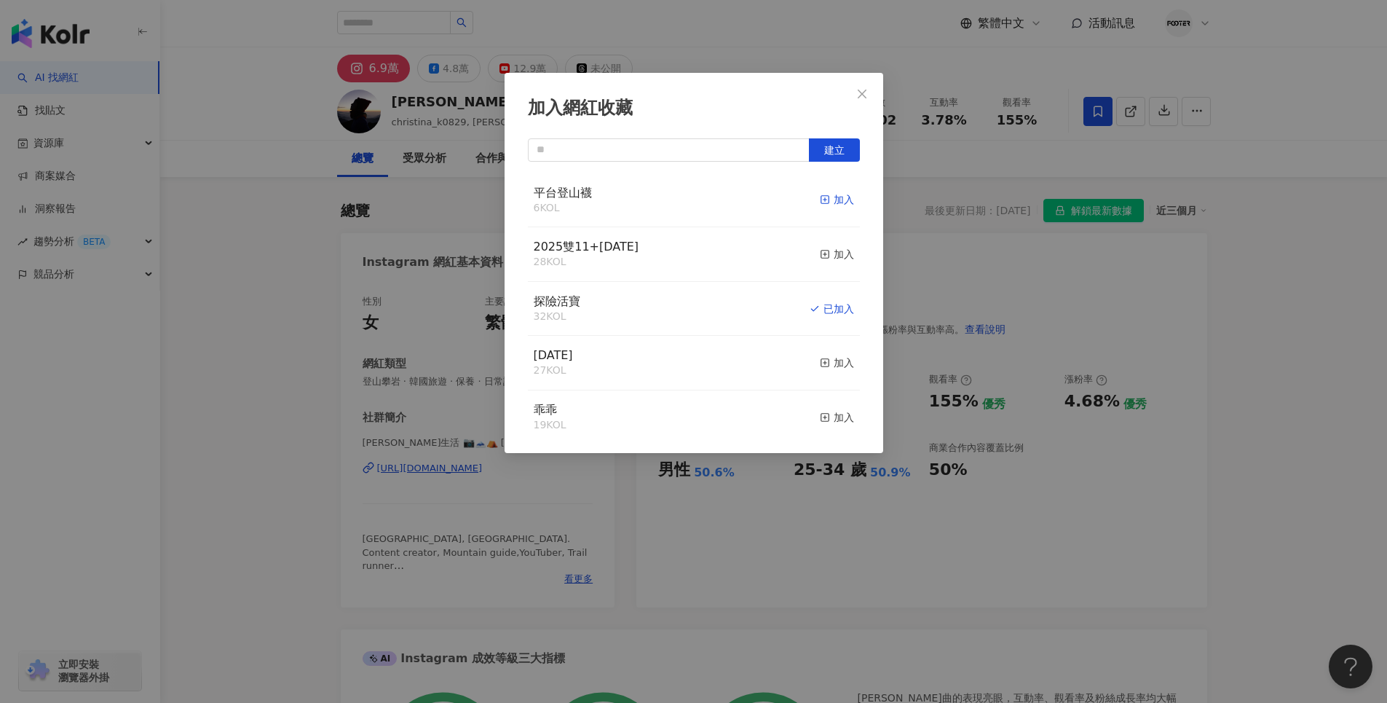
click at [820, 200] on icon "button" at bounding box center [825, 199] width 10 height 10
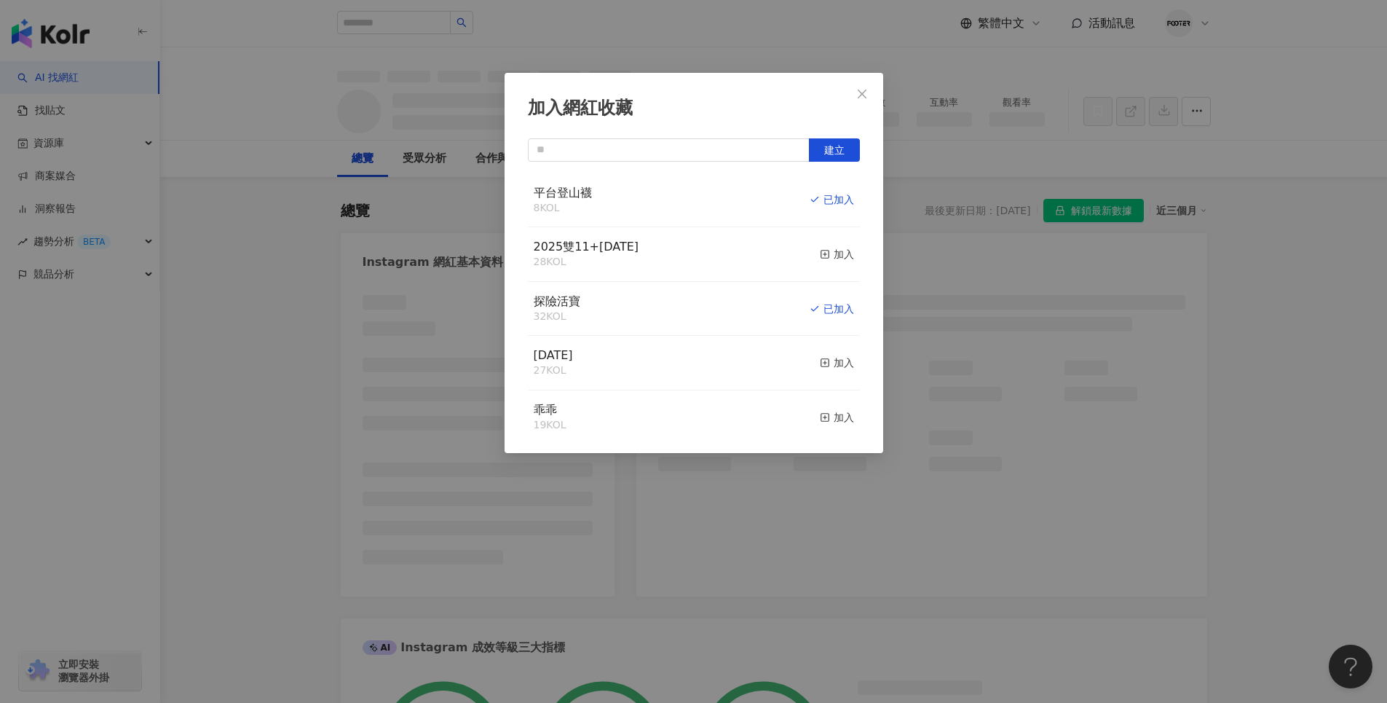
click at [1279, 256] on div "加入網紅收藏 建立 平台登山襪 8 KOL 已加入 2025雙11+聖誕節 28 KOL 加入 探險活寶 32 KOL 已加入 父親節 27 KOL 加入 乖…" at bounding box center [693, 351] width 1387 height 703
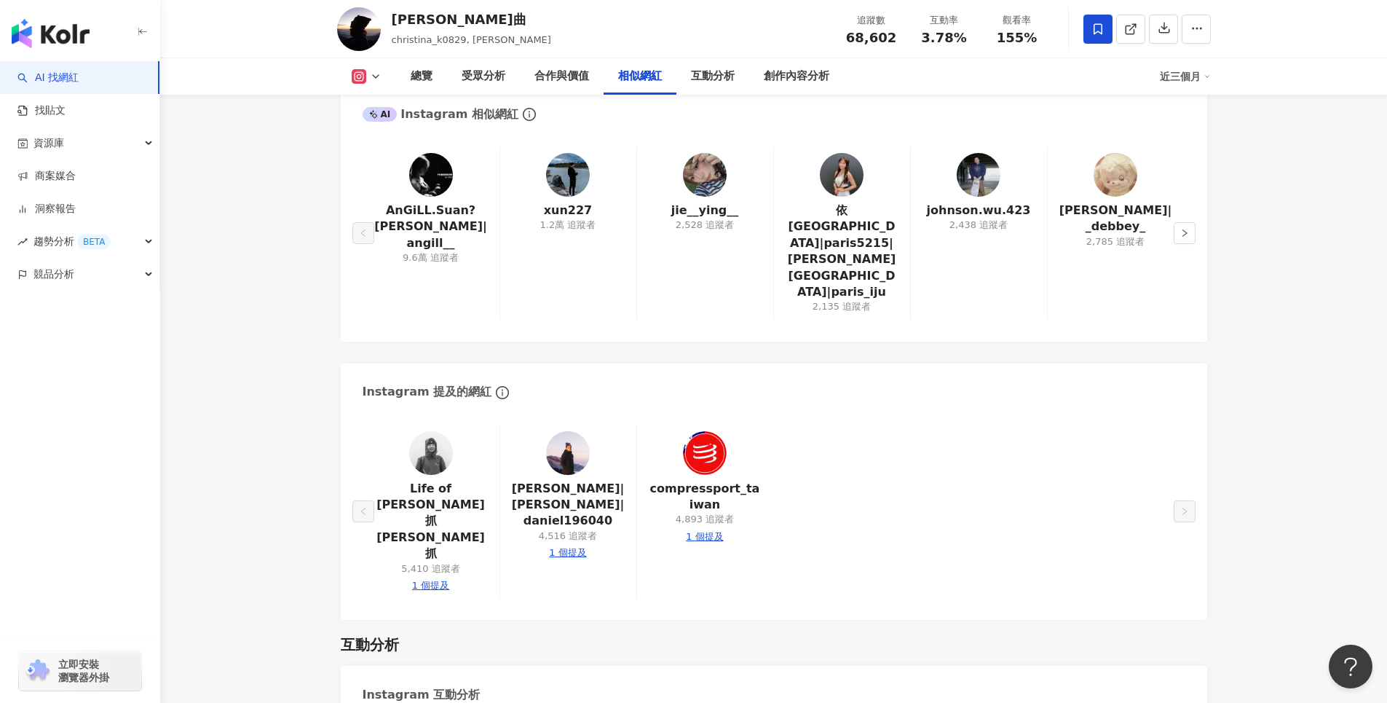
scroll to position [2330, 0]
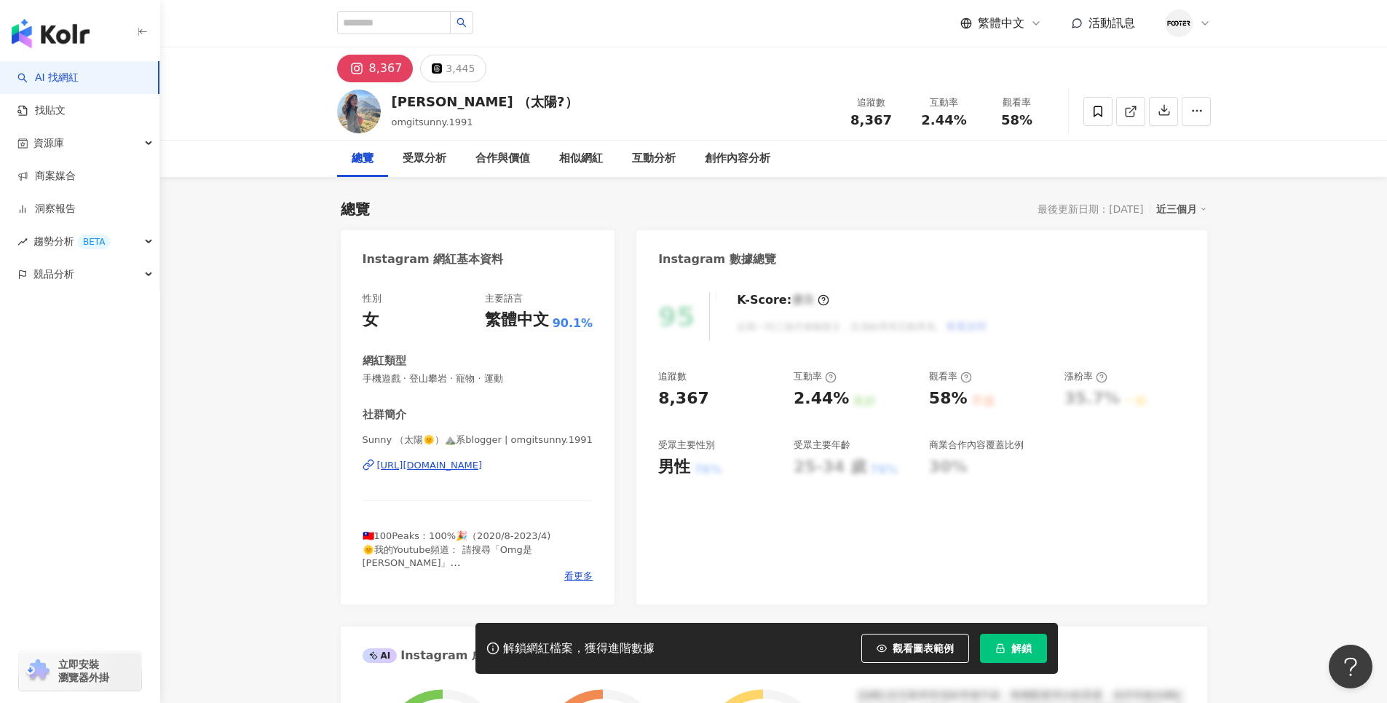
click at [478, 472] on div "https://www.instagram.com/omgitsunny.1991/" at bounding box center [430, 465] width 106 height 13
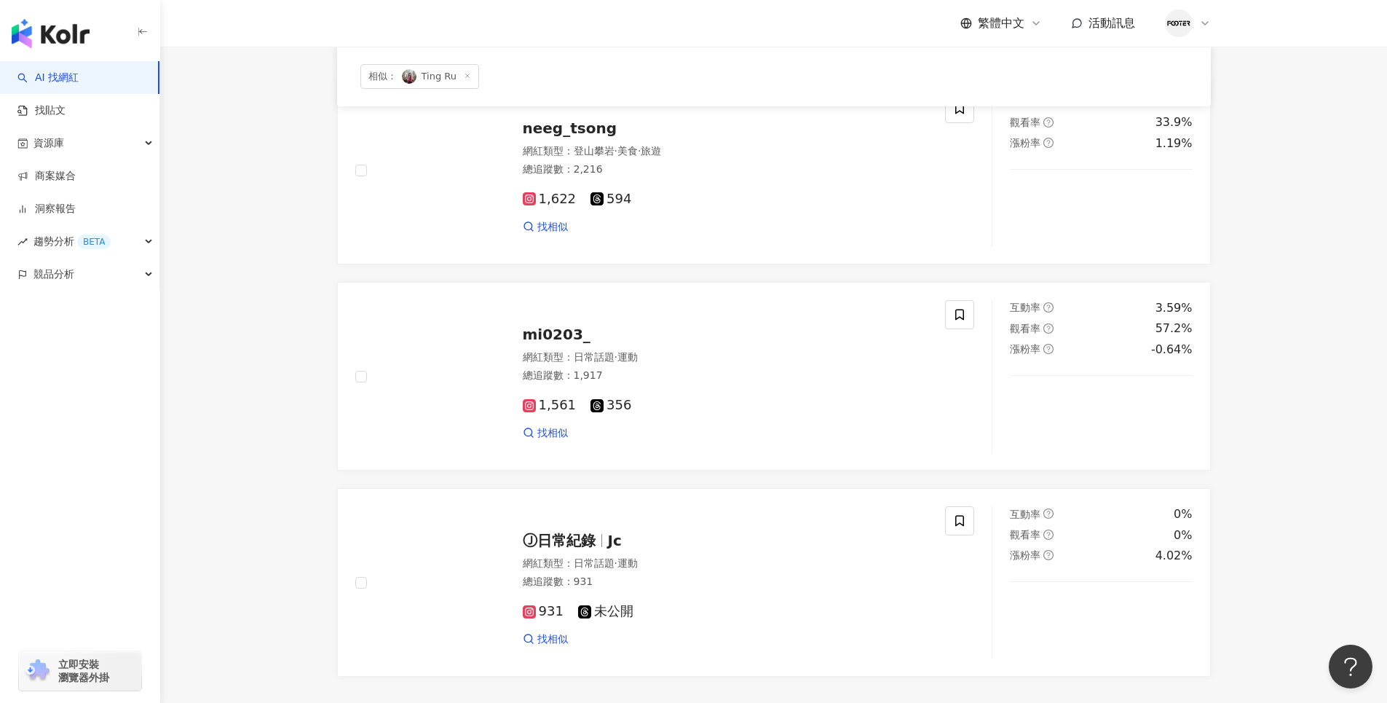
scroll to position [2184, 0]
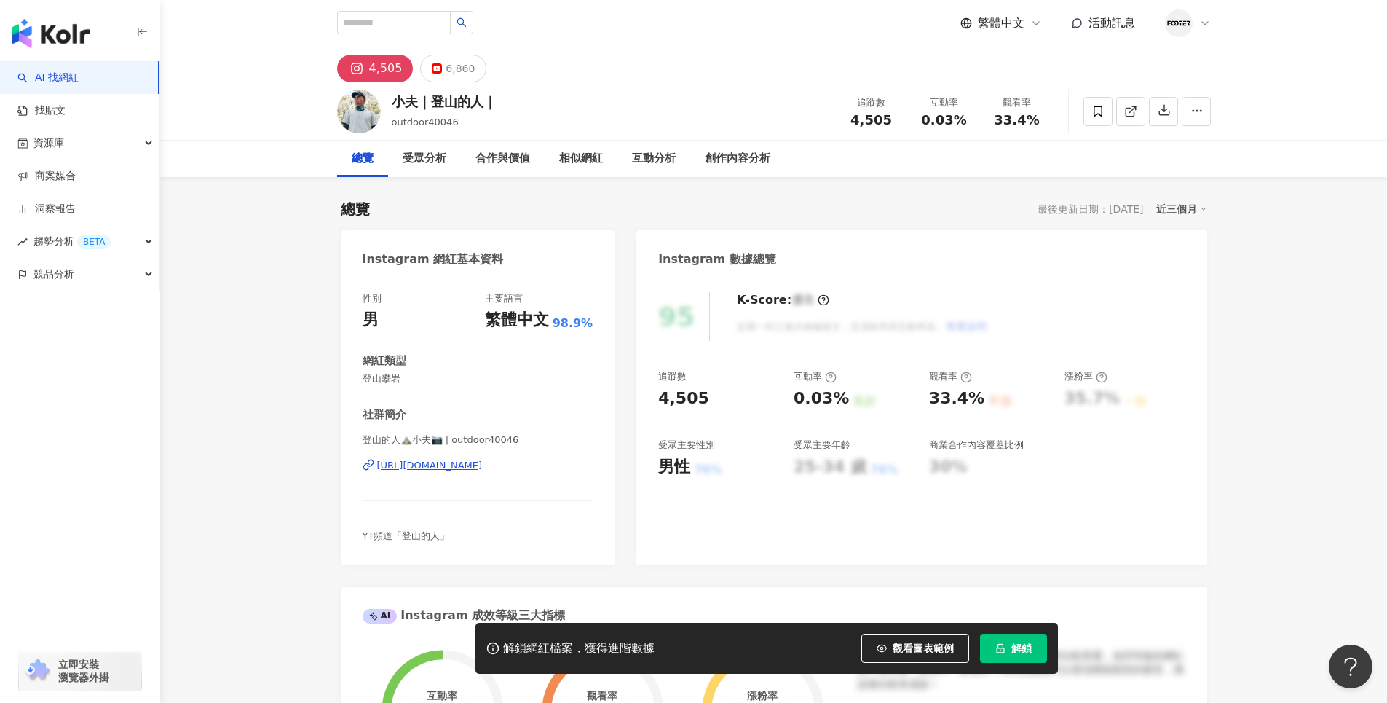
click at [479, 470] on div "[URL][DOMAIN_NAME]" at bounding box center [430, 465] width 106 height 13
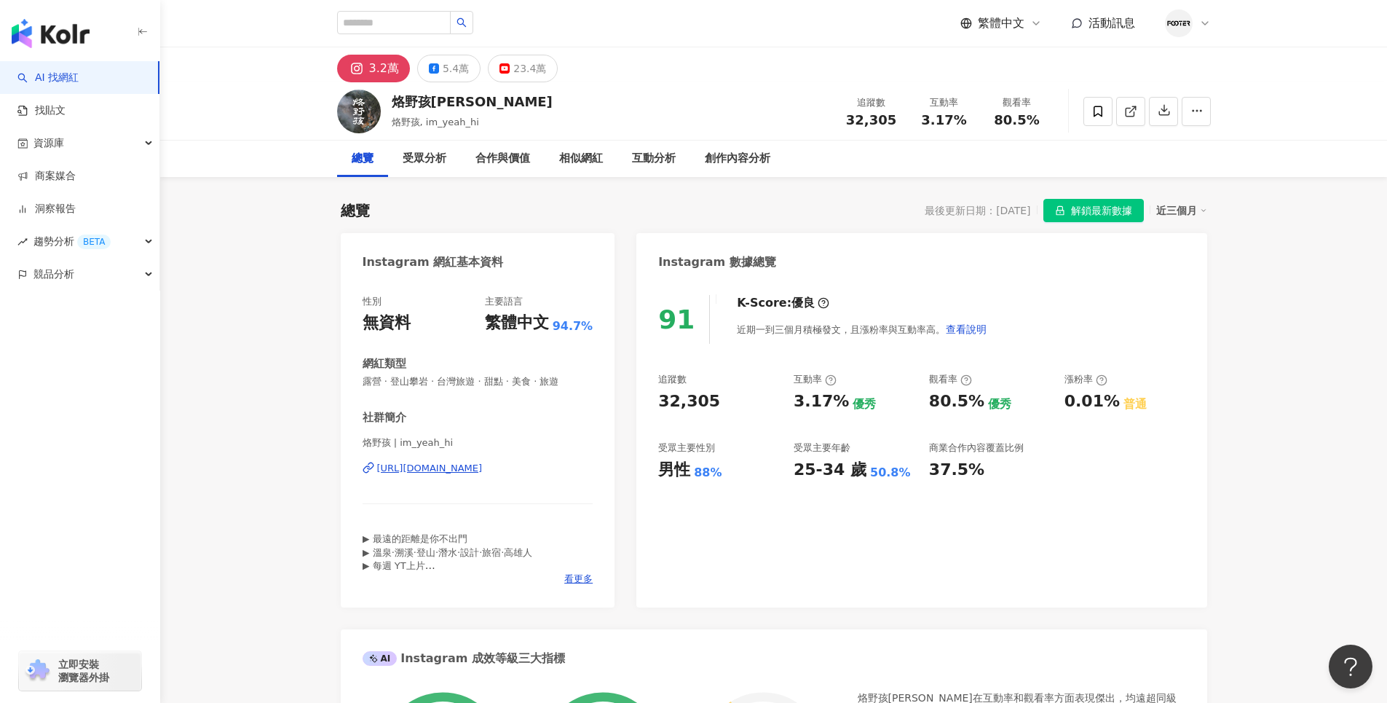
click at [483, 464] on div "https://www.instagram.com/im_yeah_hi/" at bounding box center [430, 468] width 106 height 13
click at [1092, 117] on icon at bounding box center [1097, 111] width 13 height 13
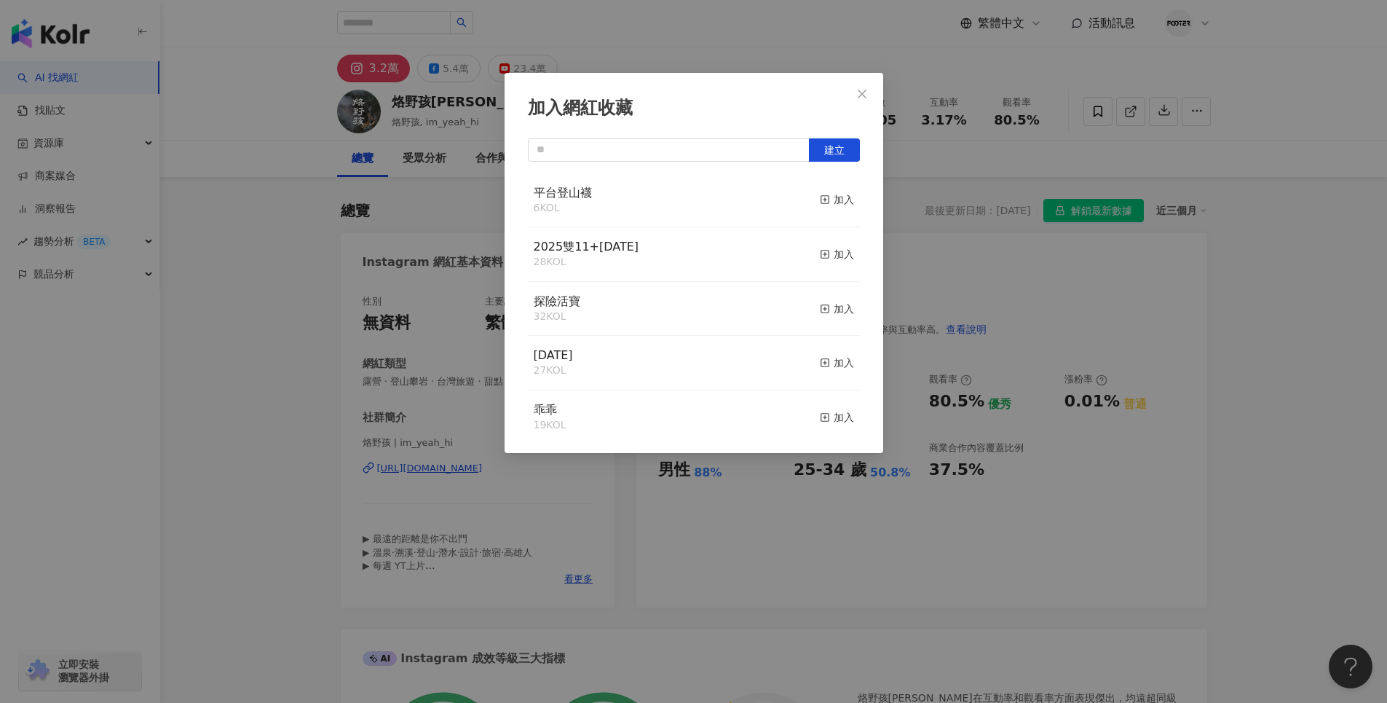
click at [713, 204] on div "平台登山襪 6 KOL 加入" at bounding box center [694, 200] width 332 height 55
click at [820, 199] on icon "button" at bounding box center [825, 199] width 10 height 10
click at [1273, 258] on div "加入網紅收藏 建立 平台登山襪 9 KOL 已加入 2025雙11+聖誕節 28 KOL 加入 探險活寶 32 KOL 加入 父親節 27 KOL 加入 乖乖…" at bounding box center [693, 351] width 1387 height 703
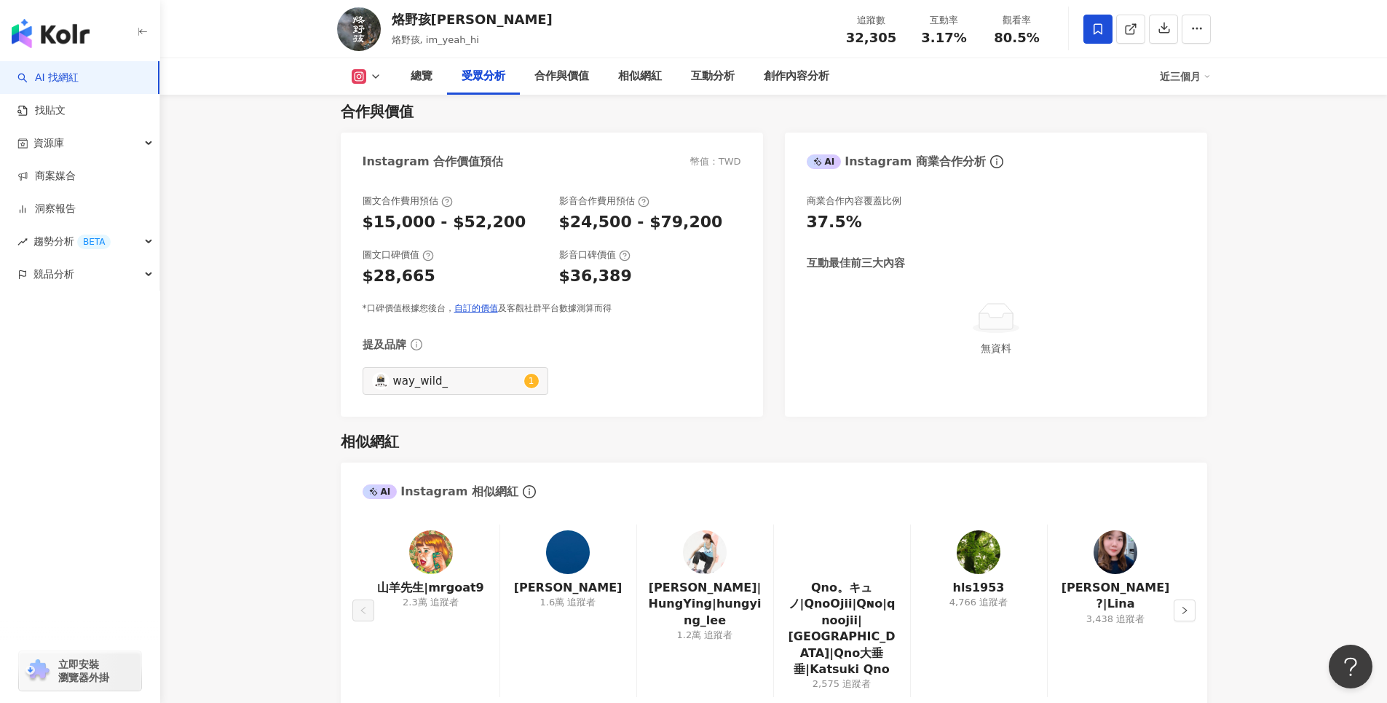
scroll to position [1820, 0]
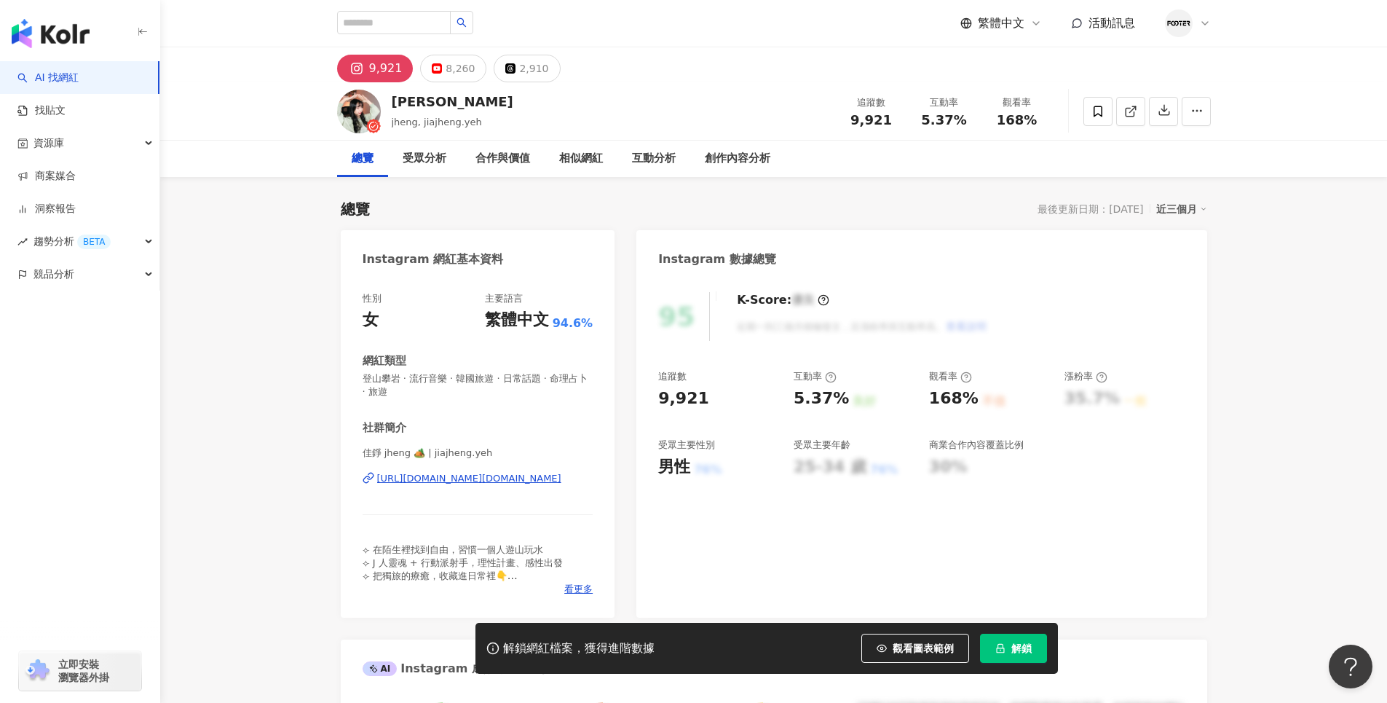
click at [508, 478] on div "[URL][DOMAIN_NAME][DOMAIN_NAME]" at bounding box center [469, 478] width 184 height 13
click at [1021, 643] on span "解鎖" at bounding box center [1021, 648] width 20 height 12
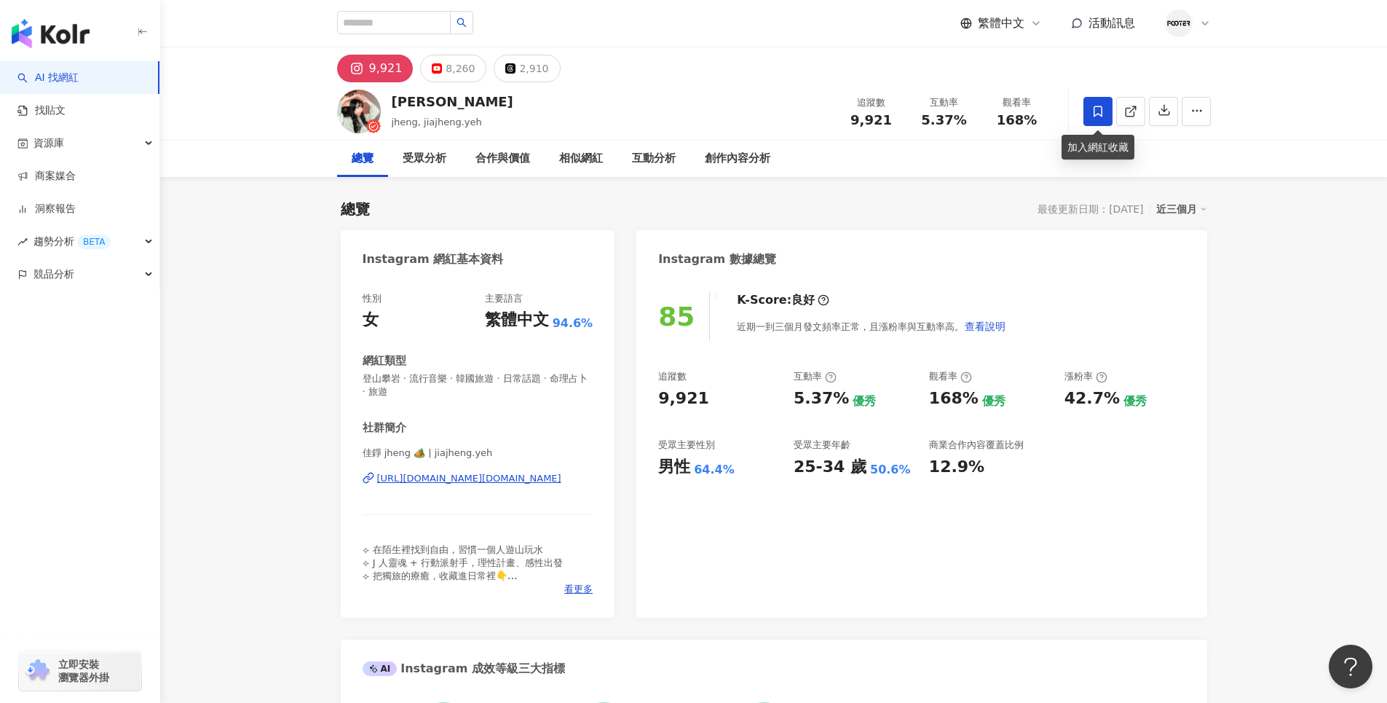
click at [1109, 119] on span at bounding box center [1097, 111] width 29 height 29
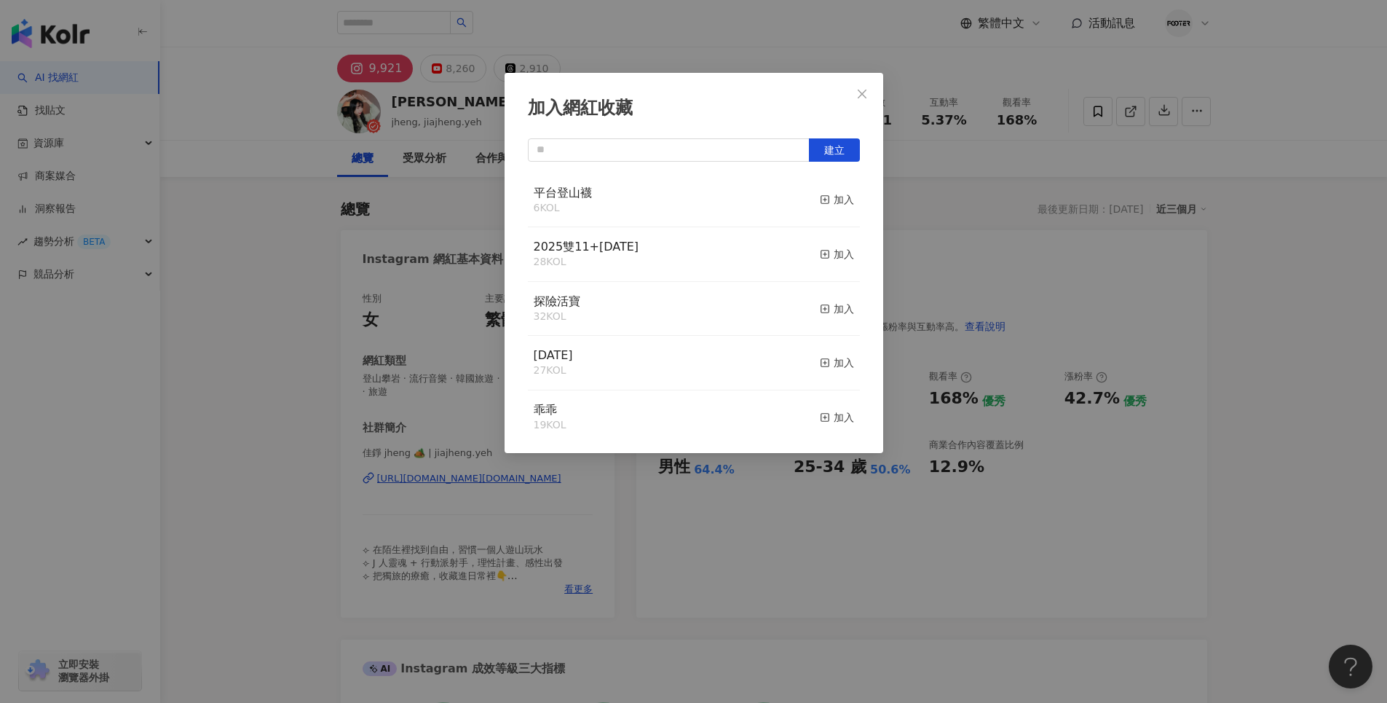
click at [703, 202] on div "平台登山襪 6 KOL 加入" at bounding box center [694, 200] width 332 height 55
click at [820, 197] on icon "button" at bounding box center [825, 199] width 10 height 10
click at [860, 92] on icon "close" at bounding box center [862, 93] width 9 height 9
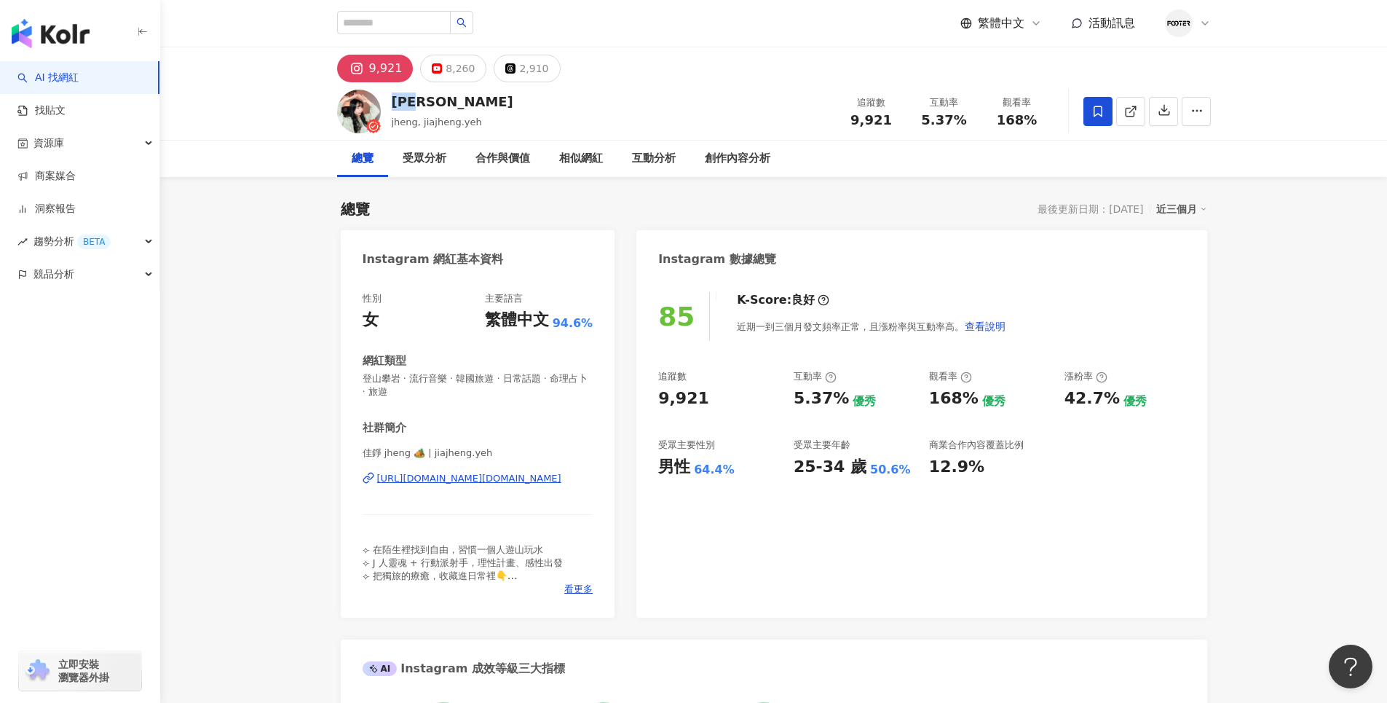
drag, startPoint x: 435, startPoint y: 103, endPoint x: 392, endPoint y: 103, distance: 43.0
click at [392, 103] on div "葉佳錚" at bounding box center [453, 101] width 122 height 18
copy div "葉佳錚"
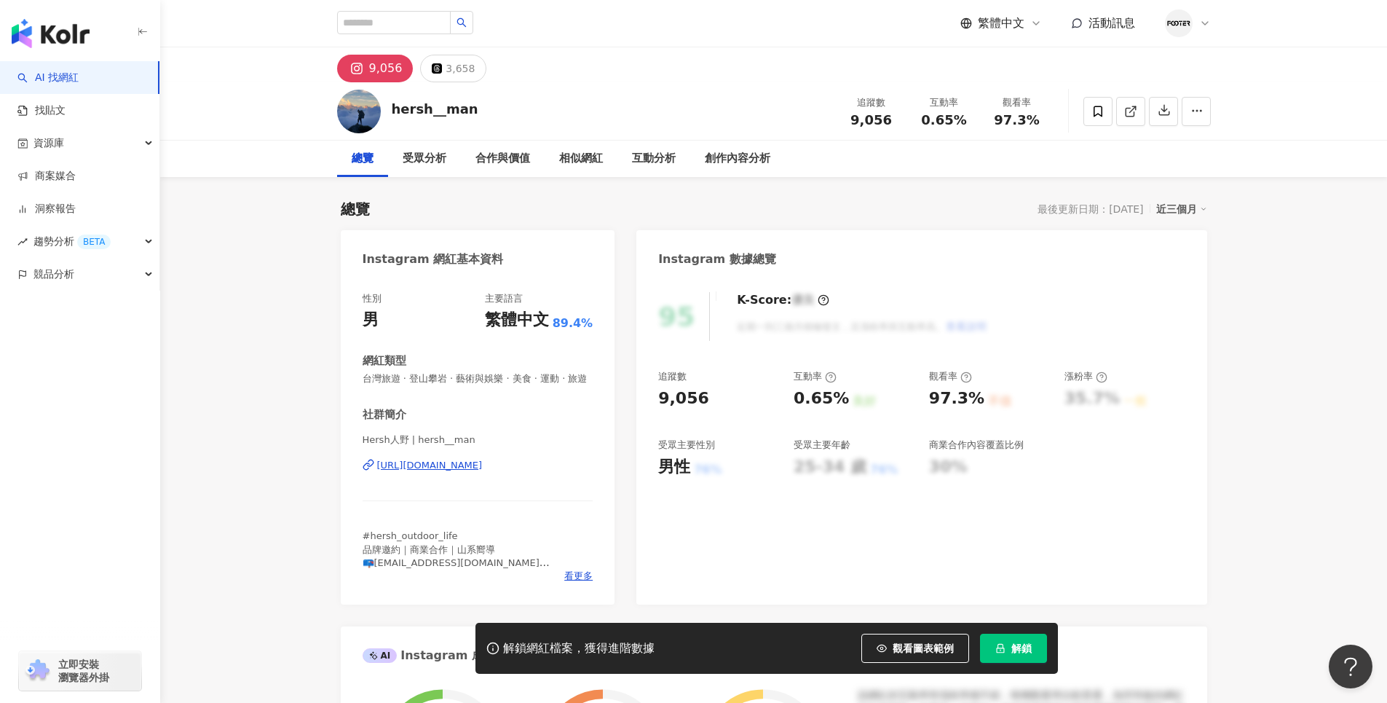
click at [1016, 645] on span "解鎖" at bounding box center [1021, 648] width 20 height 12
click at [483, 466] on div "[URL][DOMAIN_NAME]" at bounding box center [430, 465] width 106 height 13
click at [422, 22] on input "search" at bounding box center [394, 22] width 114 height 23
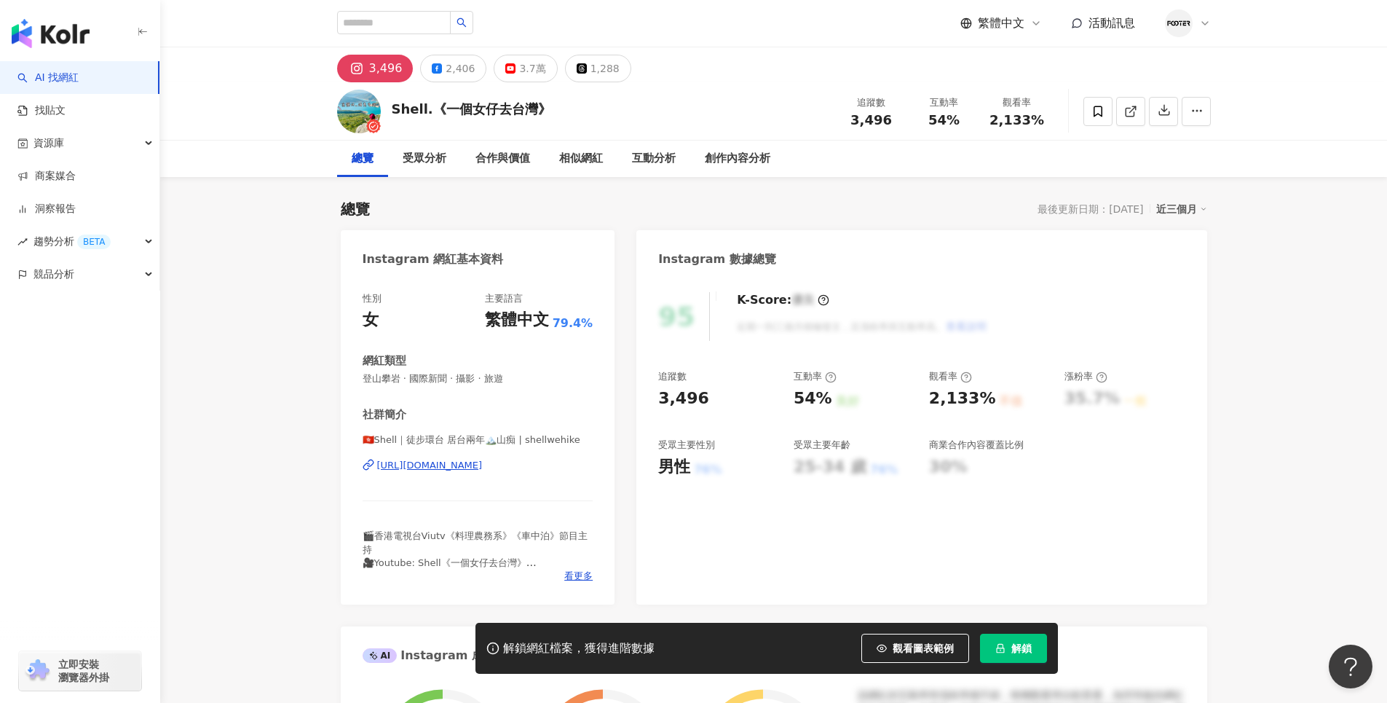
click at [483, 466] on div "[URL][DOMAIN_NAME]" at bounding box center [430, 465] width 106 height 13
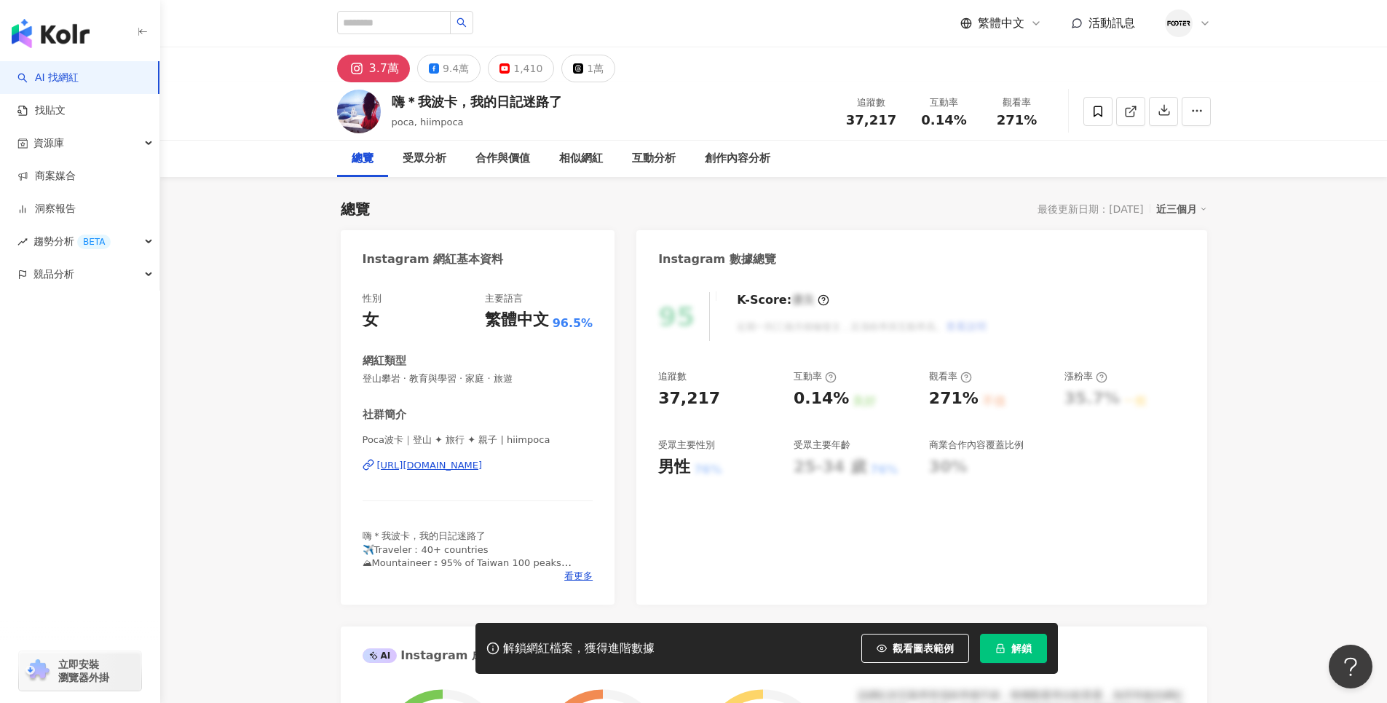
click at [483, 463] on div "https://www.instagram.com/hiimpoca/" at bounding box center [430, 465] width 106 height 13
click at [1099, 114] on icon at bounding box center [1097, 111] width 9 height 11
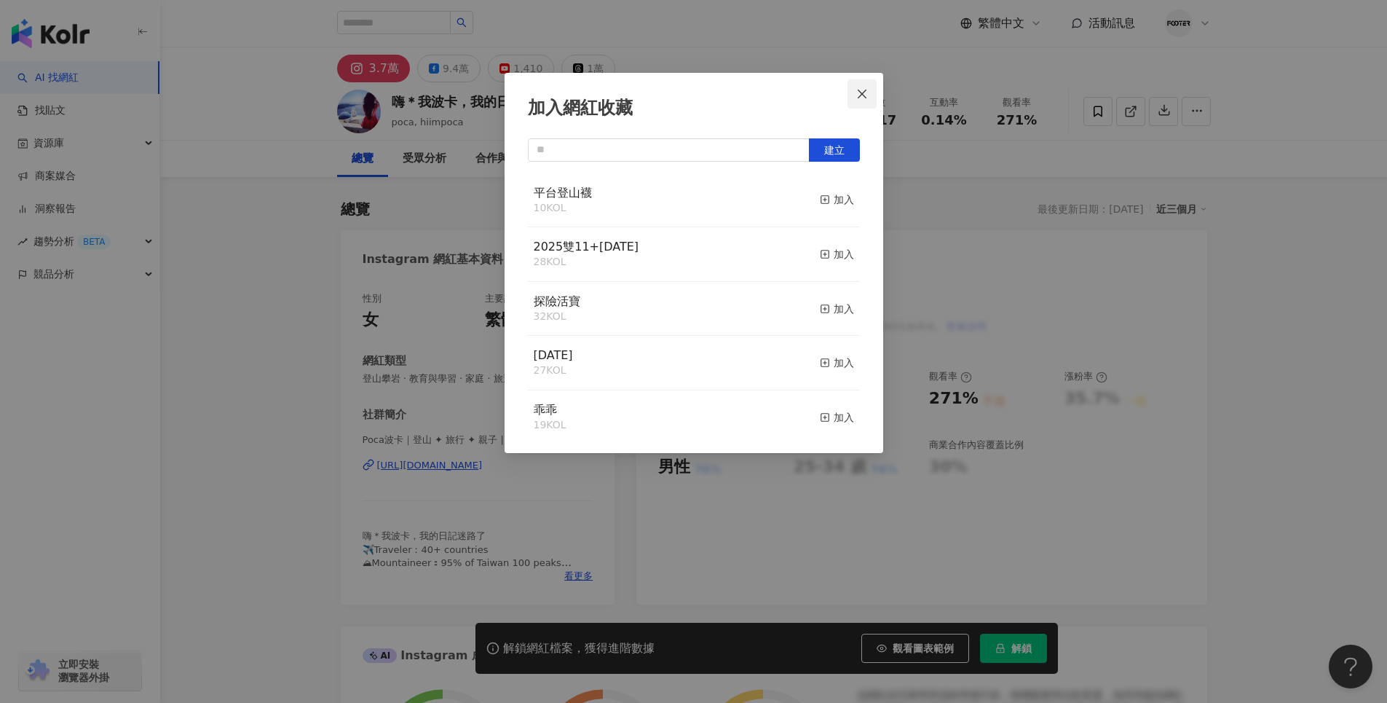
click at [862, 98] on icon "close" at bounding box center [862, 94] width 12 height 12
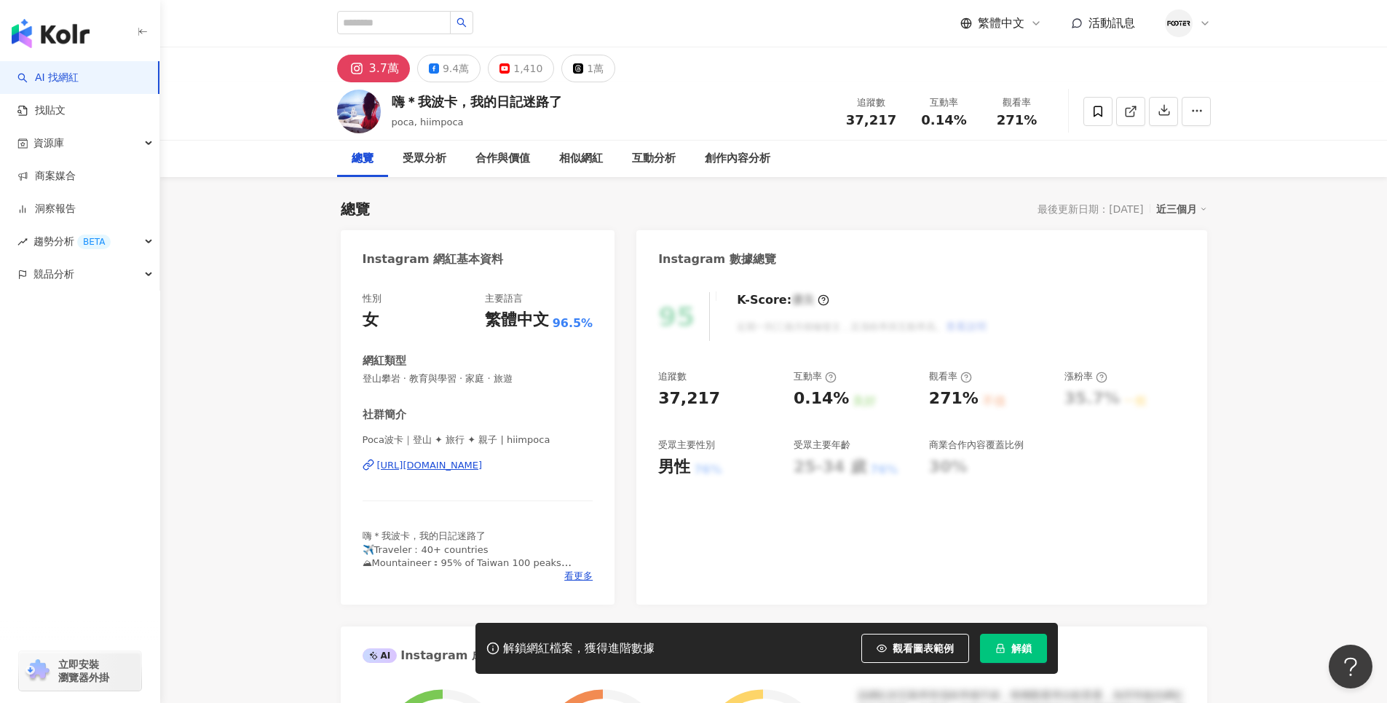
click at [1026, 664] on div "解鎖網紅檔案，獲得進階數據 觀看圖表範例 解鎖" at bounding box center [766, 647] width 582 height 51
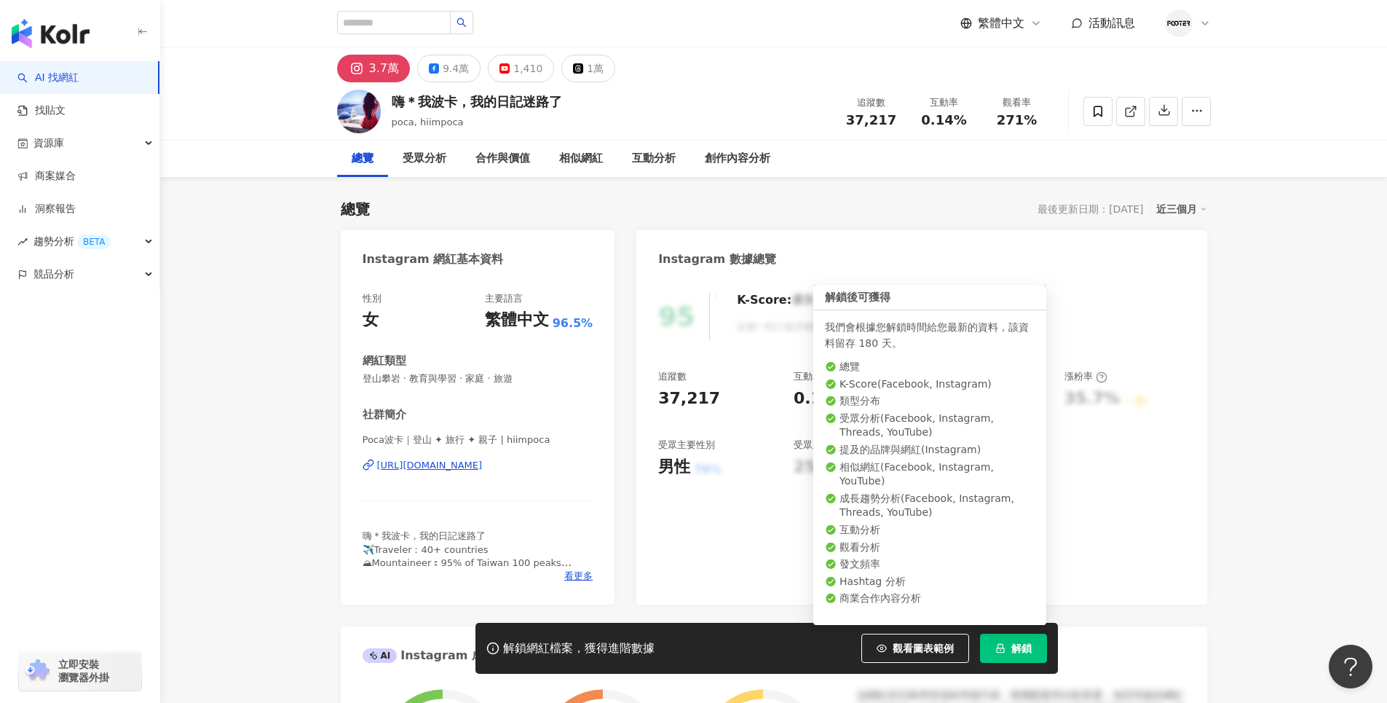
click at [1032, 648] on button "解鎖" at bounding box center [1013, 647] width 67 height 29
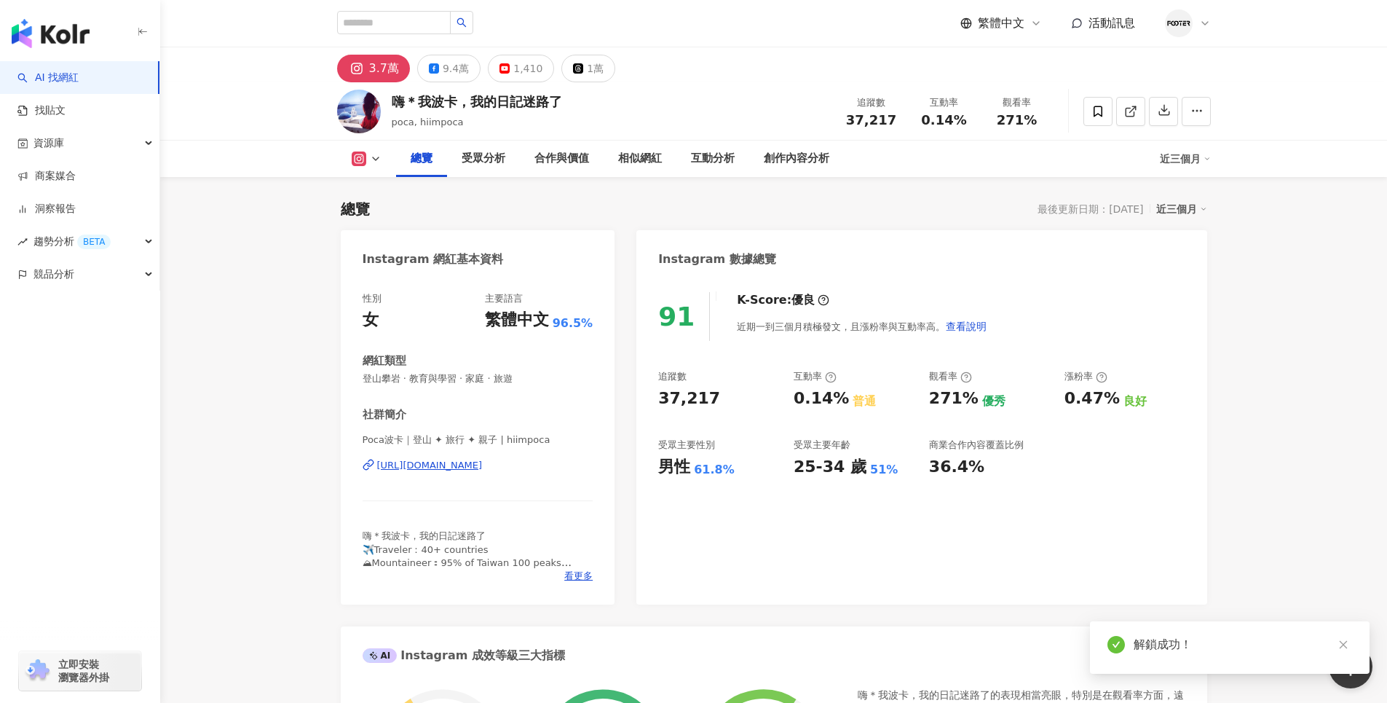
scroll to position [840, 0]
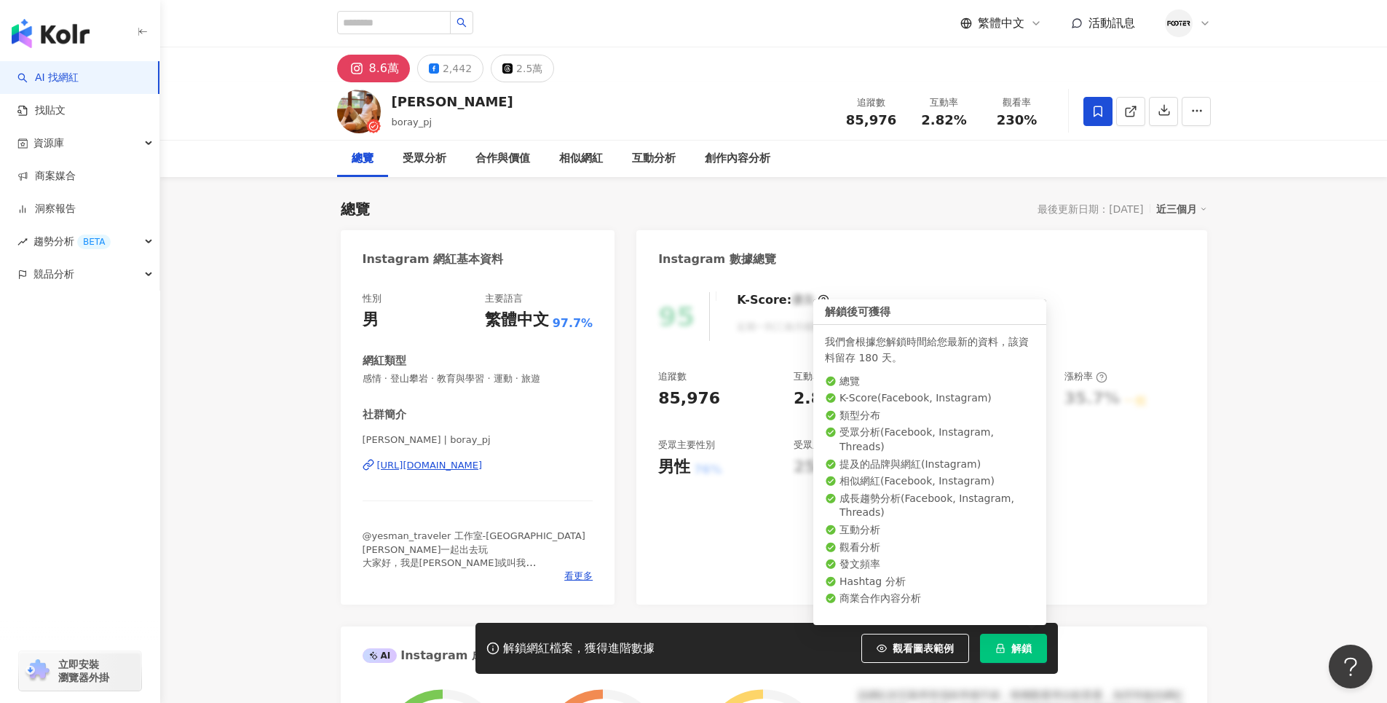
drag, startPoint x: 1013, startPoint y: 647, endPoint x: 1045, endPoint y: 633, distance: 34.9
click at [1013, 647] on span "解鎖" at bounding box center [1021, 648] width 20 height 12
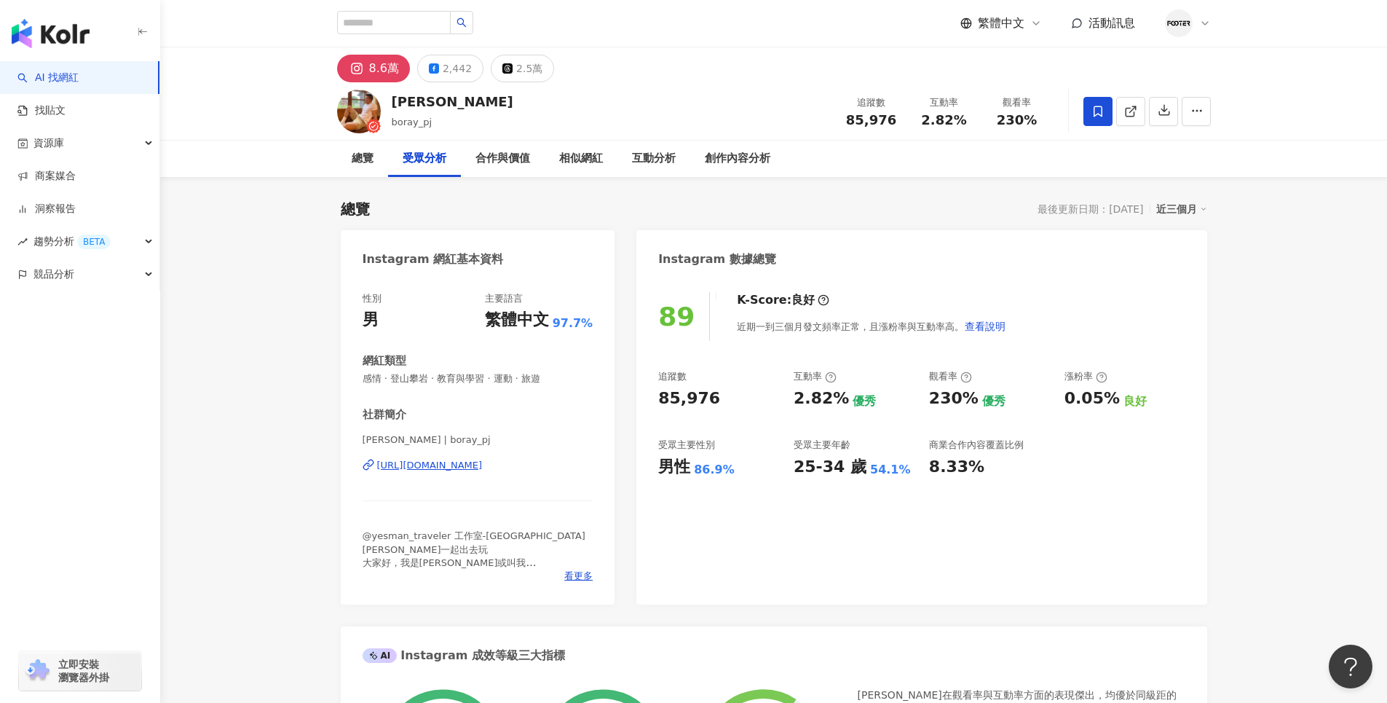
click at [1095, 105] on icon at bounding box center [1097, 111] width 13 height 13
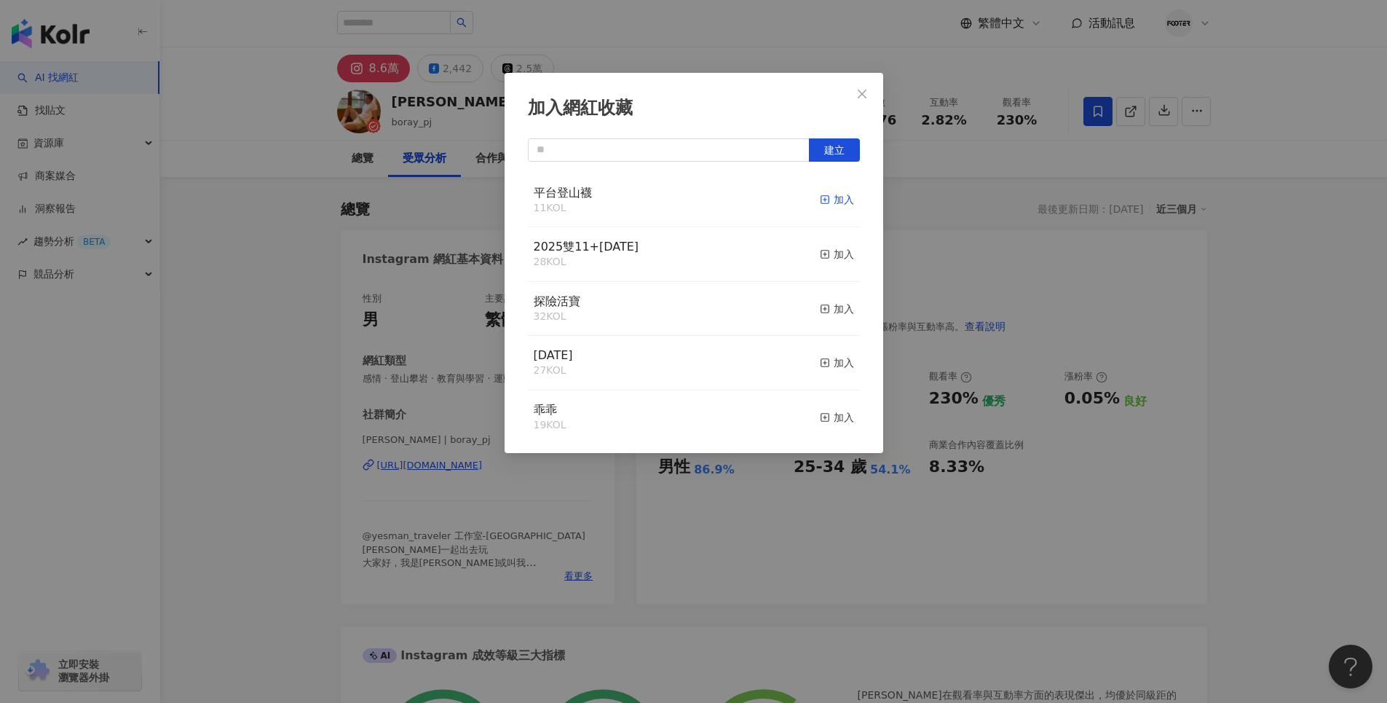
click at [831, 197] on div "加入" at bounding box center [837, 199] width 34 height 16
click at [857, 95] on icon "close" at bounding box center [862, 94] width 12 height 12
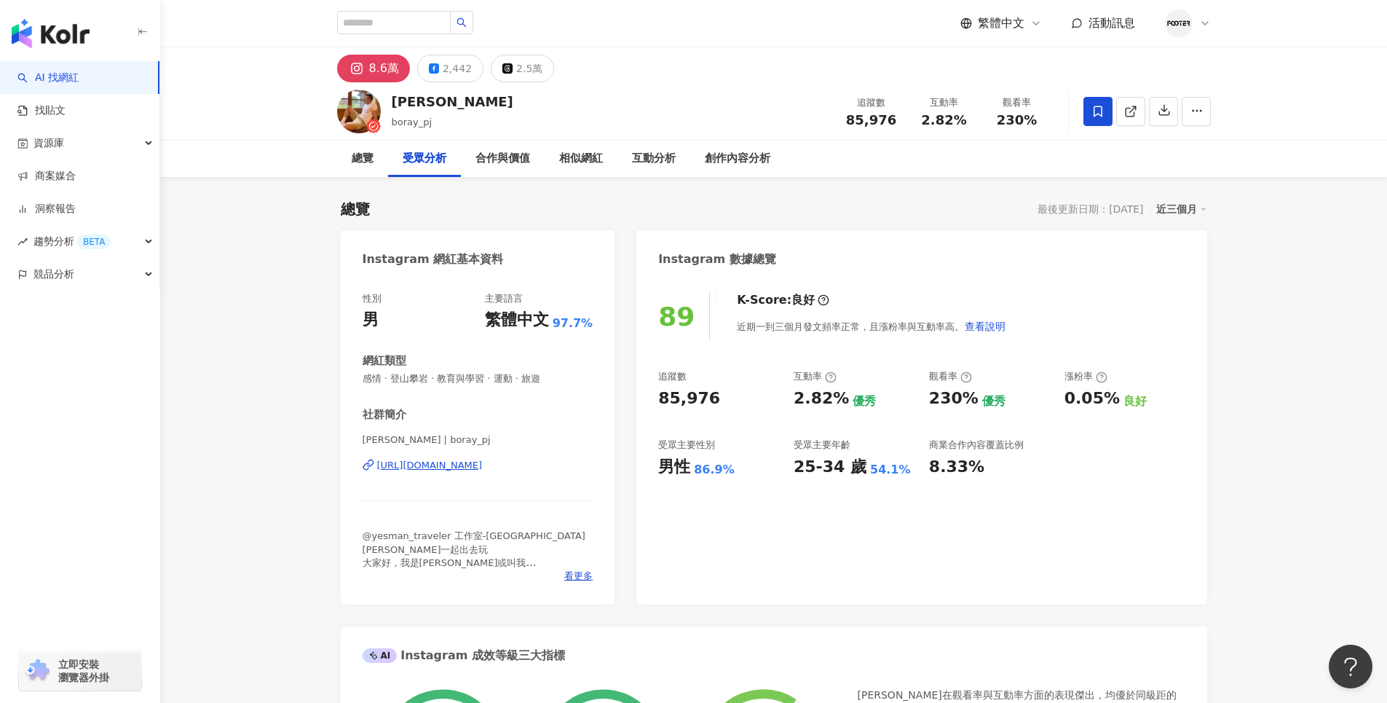
click at [862, 96] on div "加入網紅收藏 建立 平台登山襪 12 KOL 已加入 2025雙11+聖誕節 28 KOL 加入 探險活寶 32 KOL 加入 父親節 27 KOL 加入 乖…" at bounding box center [693, 351] width 1387 height 703
click at [439, 23] on input "search" at bounding box center [394, 22] width 114 height 23
paste input "*********"
type input "*********"
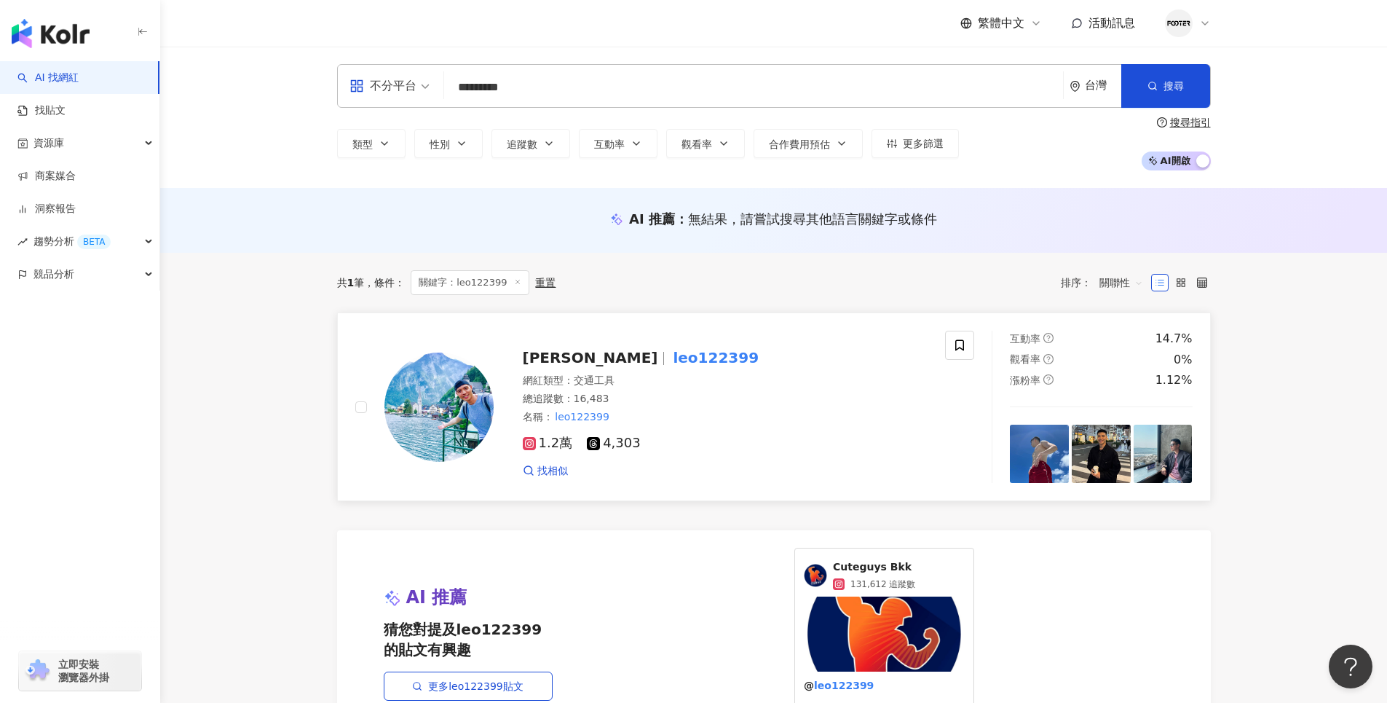
click at [558, 355] on span "Li-HSUAN" at bounding box center [590, 357] width 135 height 17
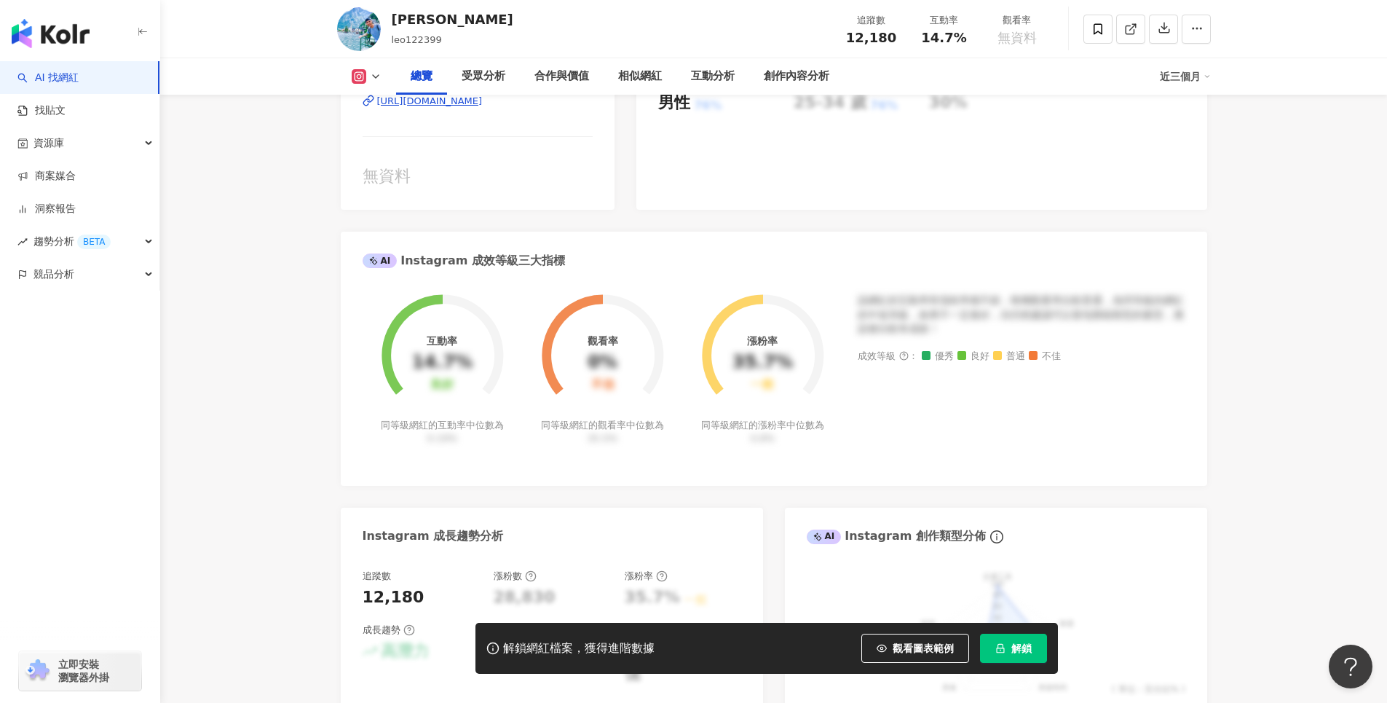
scroll to position [728, 0]
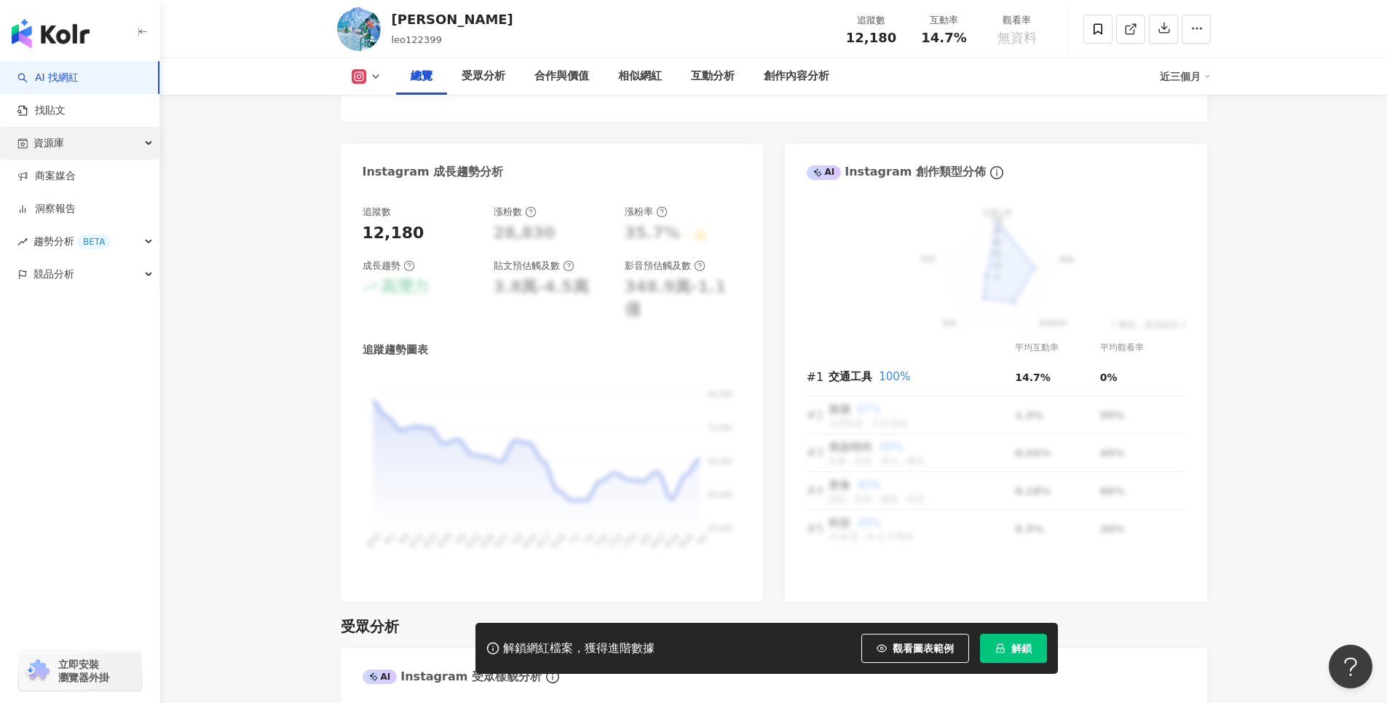
click at [132, 149] on div "資源庫" at bounding box center [79, 143] width 159 height 33
click at [88, 35] on img "button" at bounding box center [51, 33] width 78 height 29
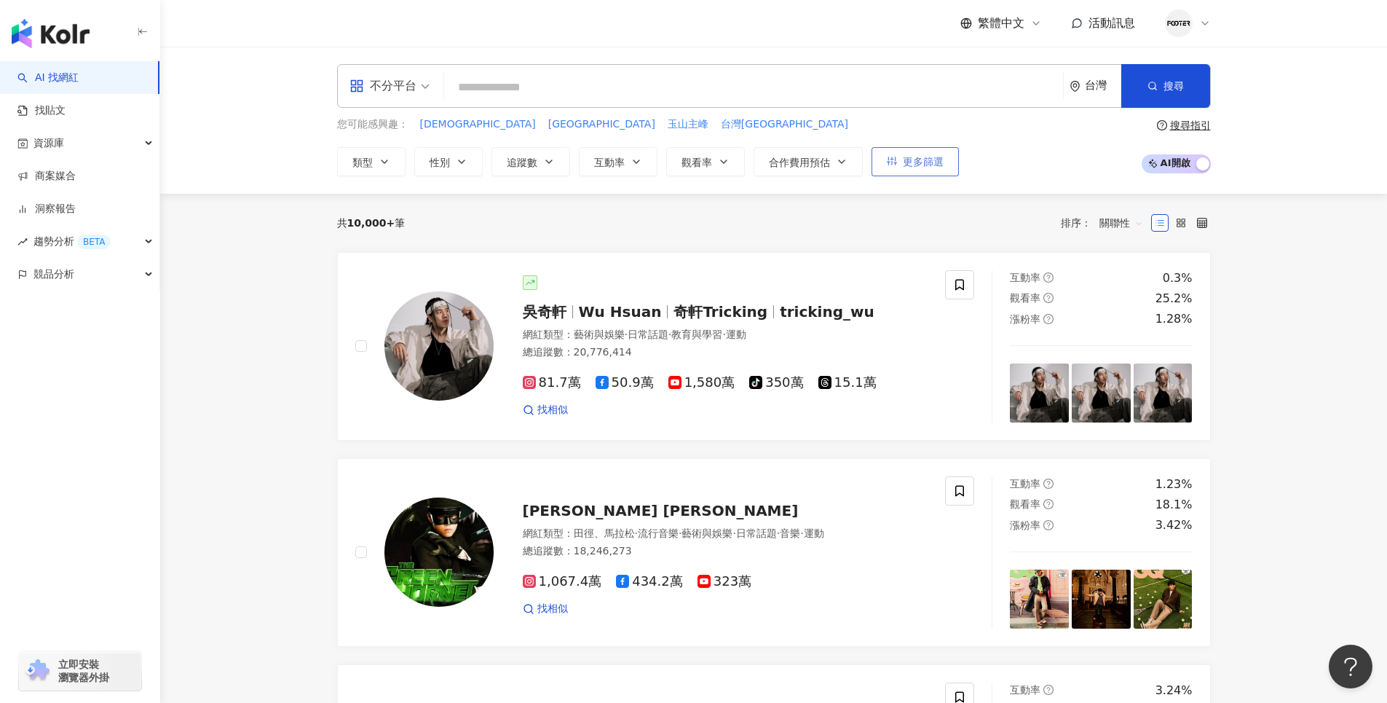
click at [924, 147] on button "更多篩選" at bounding box center [914, 161] width 87 height 29
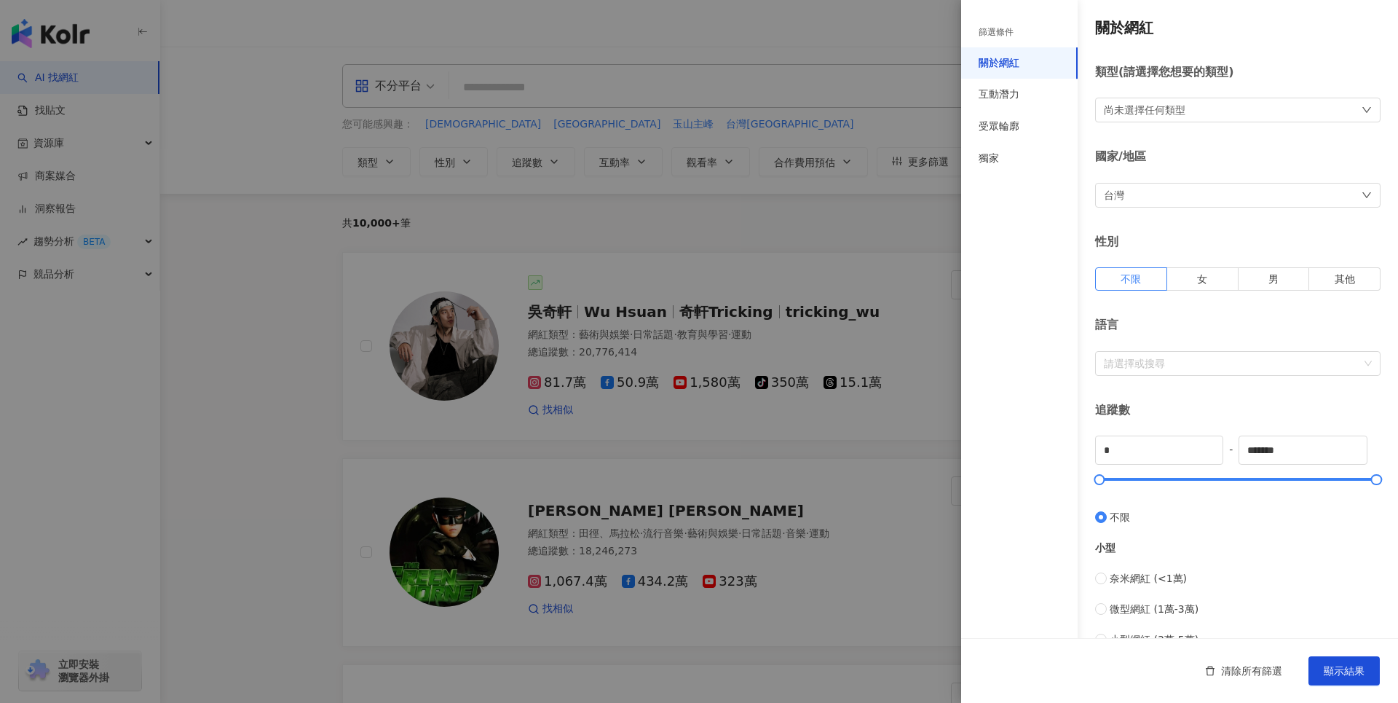
click at [1236, 116] on div "尚未選擇任何類型" at bounding box center [1237, 110] width 285 height 25
click at [1193, 221] on div "運動" at bounding box center [1178, 222] width 72 height 16
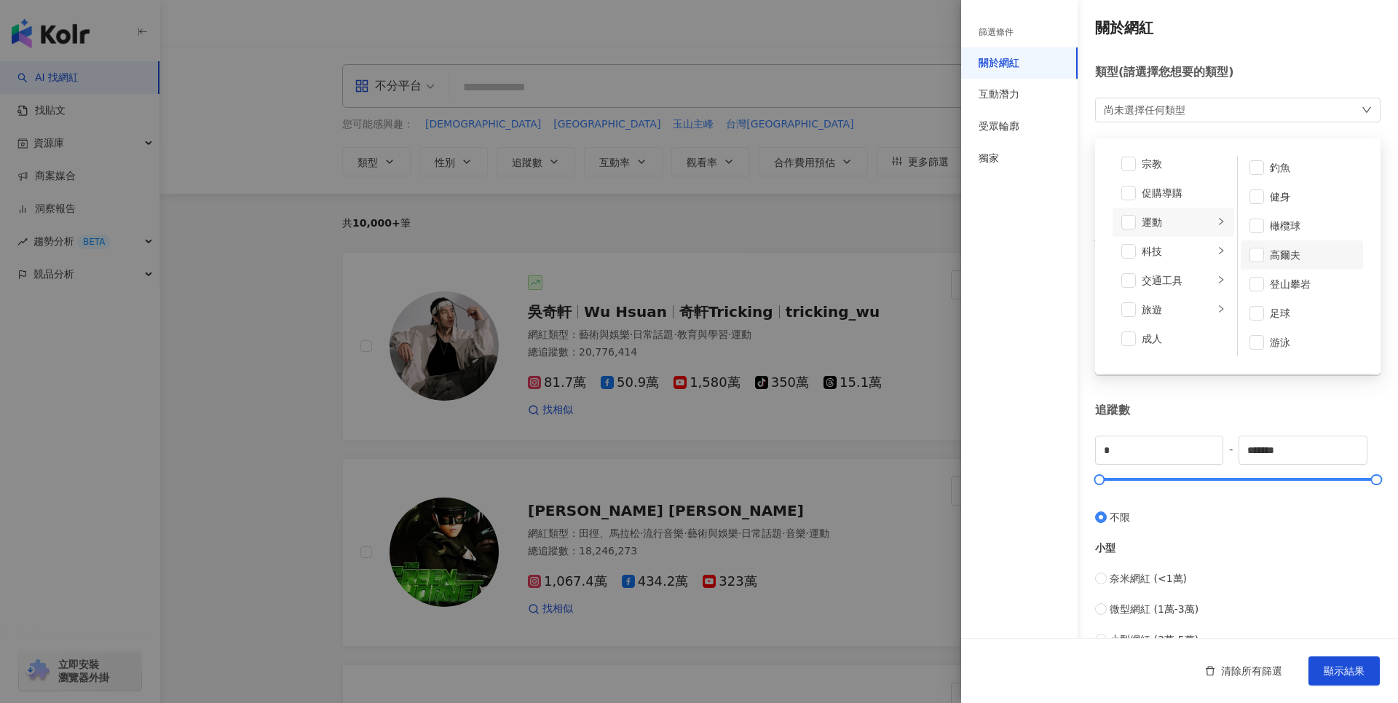
scroll to position [184, 0]
click at [1256, 223] on span at bounding box center [1256, 222] width 15 height 15
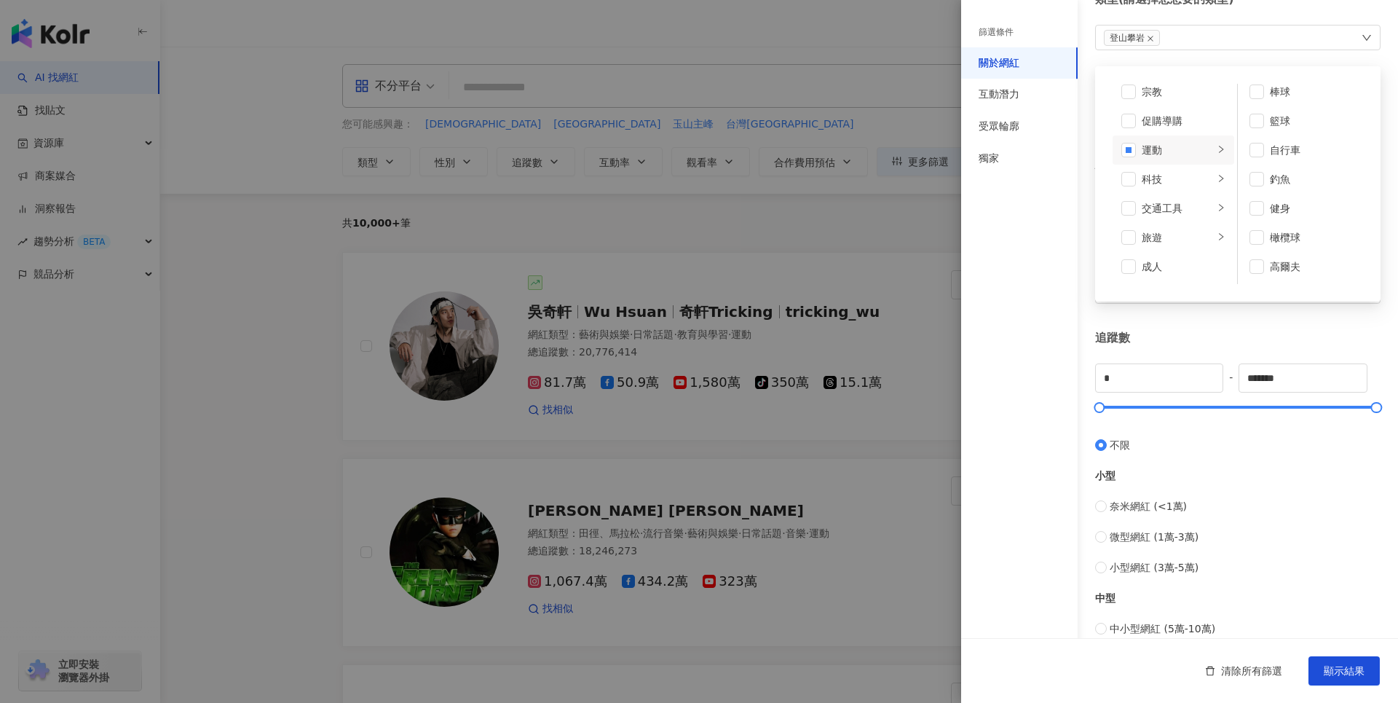
scroll to position [0, 0]
click at [1282, 55] on div "關於網紅 類型 ( 請選擇您想要的類型 ) 登山攀岩 藝術與娛樂 美妝時尚 氣候和環境 日常話題 教育與學習 家庭 財經 美食 命理占卜 遊戲 法政社會 生活…" at bounding box center [1179, 445] width 437 height 1036
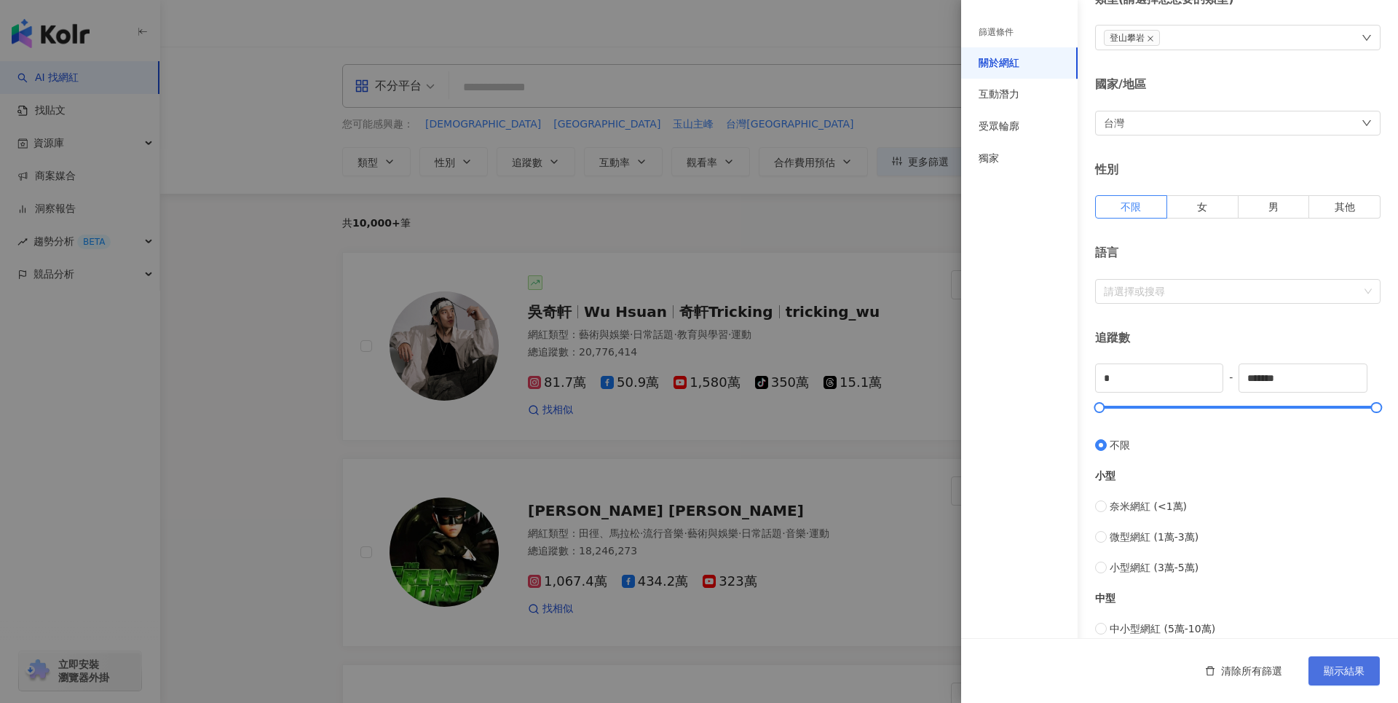
click at [1356, 666] on span "顯示結果" at bounding box center [1344, 671] width 41 height 12
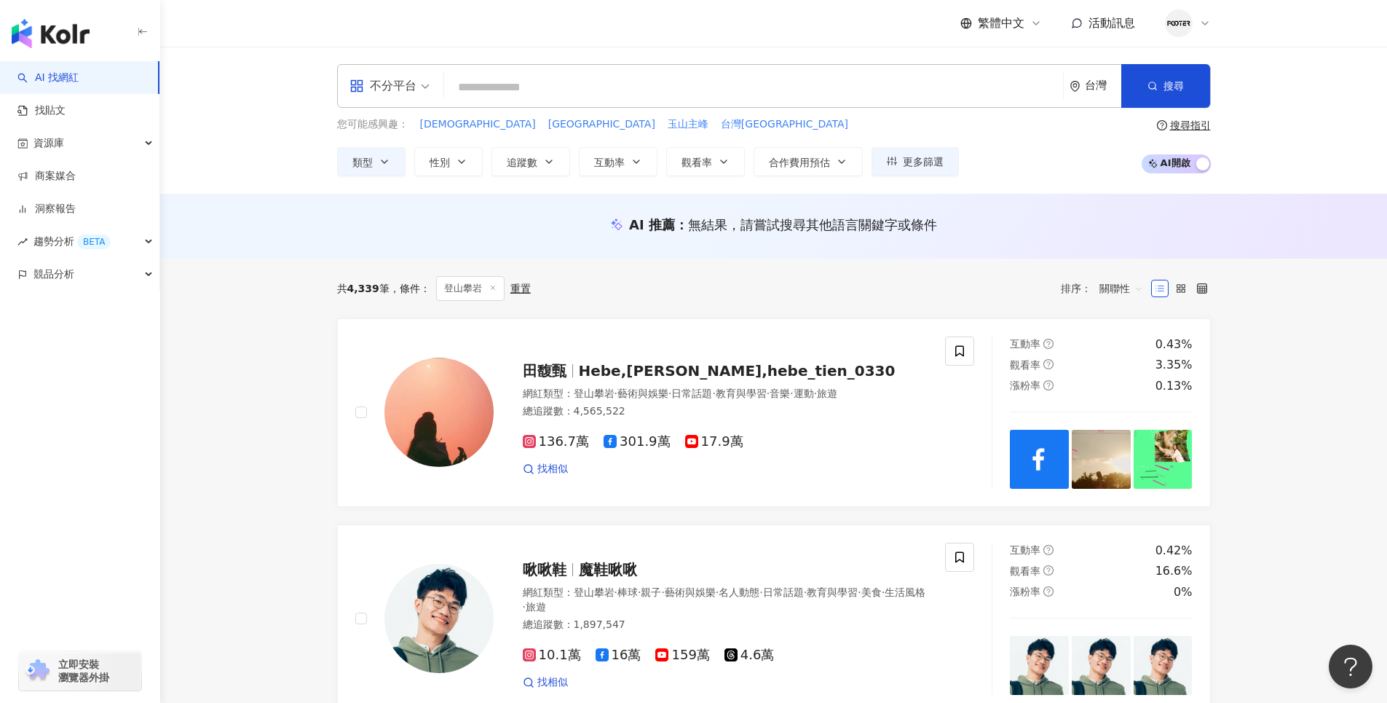
drag, startPoint x: 1346, startPoint y: 189, endPoint x: 1273, endPoint y: 173, distance: 75.1
click at [1346, 189] on div "不分平台 台灣 搜尋 您可能感興趣： 朝聖團 斯奈山半島 玉山主峰 台灣百岳 類型 性別 追蹤數 互動率 觀看率 合作費用預估 更多篩選 篩選條件 關於網紅 …" at bounding box center [773, 120] width 1227 height 147
click at [928, 165] on span "更多篩選" at bounding box center [923, 162] width 41 height 12
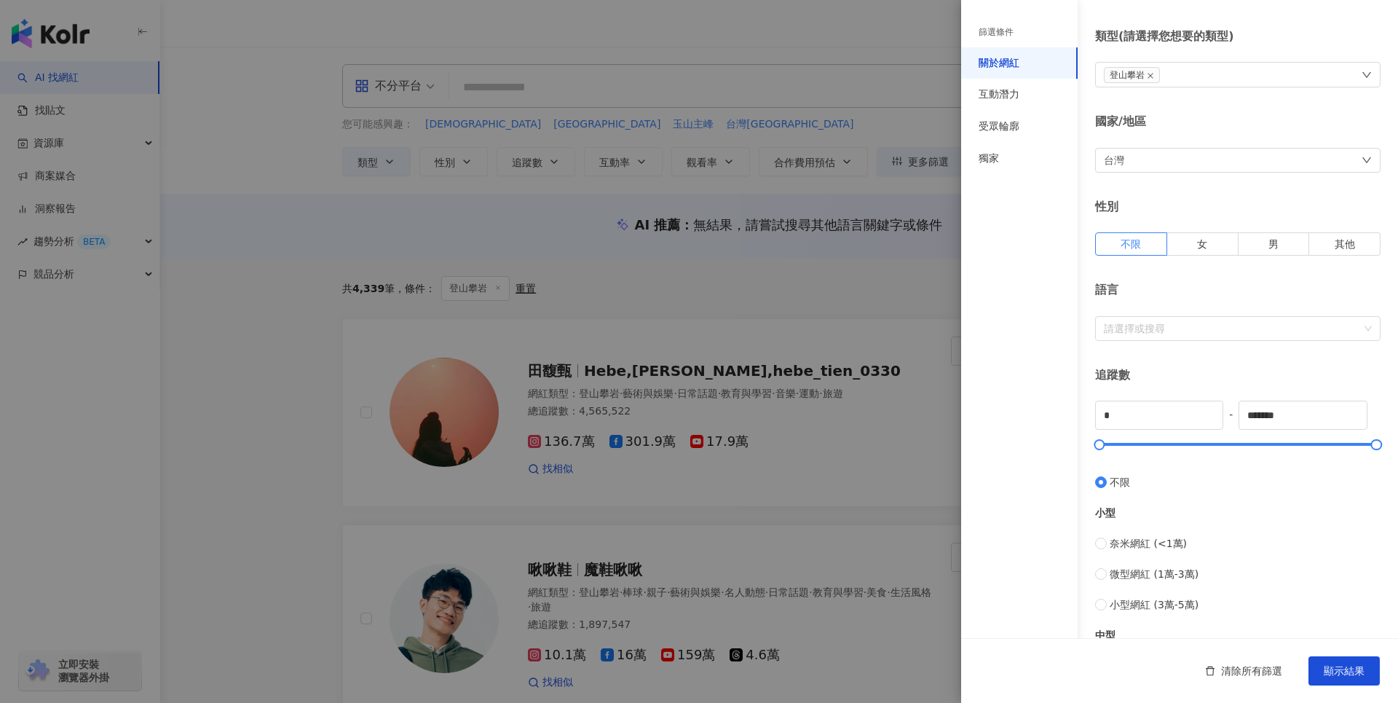
scroll to position [33, 0]
click at [1224, 330] on div at bounding box center [1230, 330] width 264 height 11
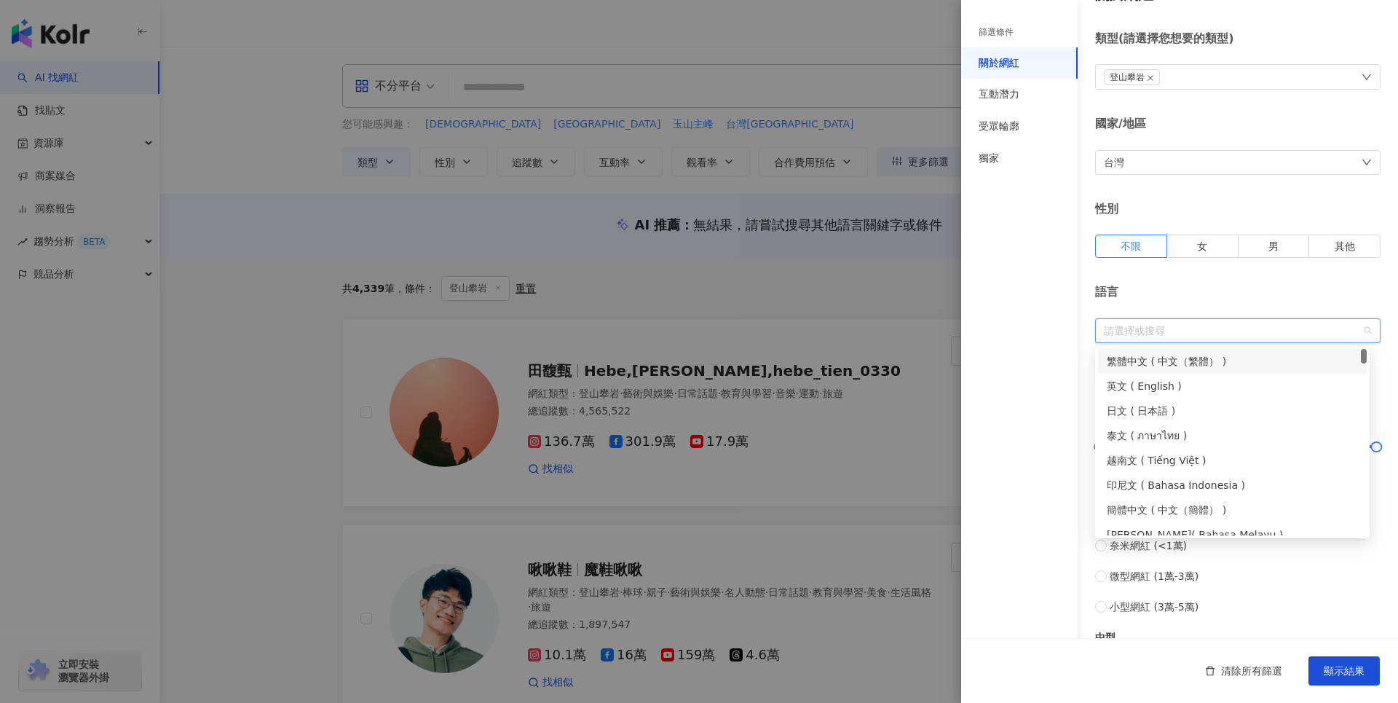
click at [1198, 359] on div "繁體中文 ( 中文（繁體） )" at bounding box center [1232, 361] width 251 height 16
click at [1250, 296] on div "語言" at bounding box center [1237, 292] width 285 height 16
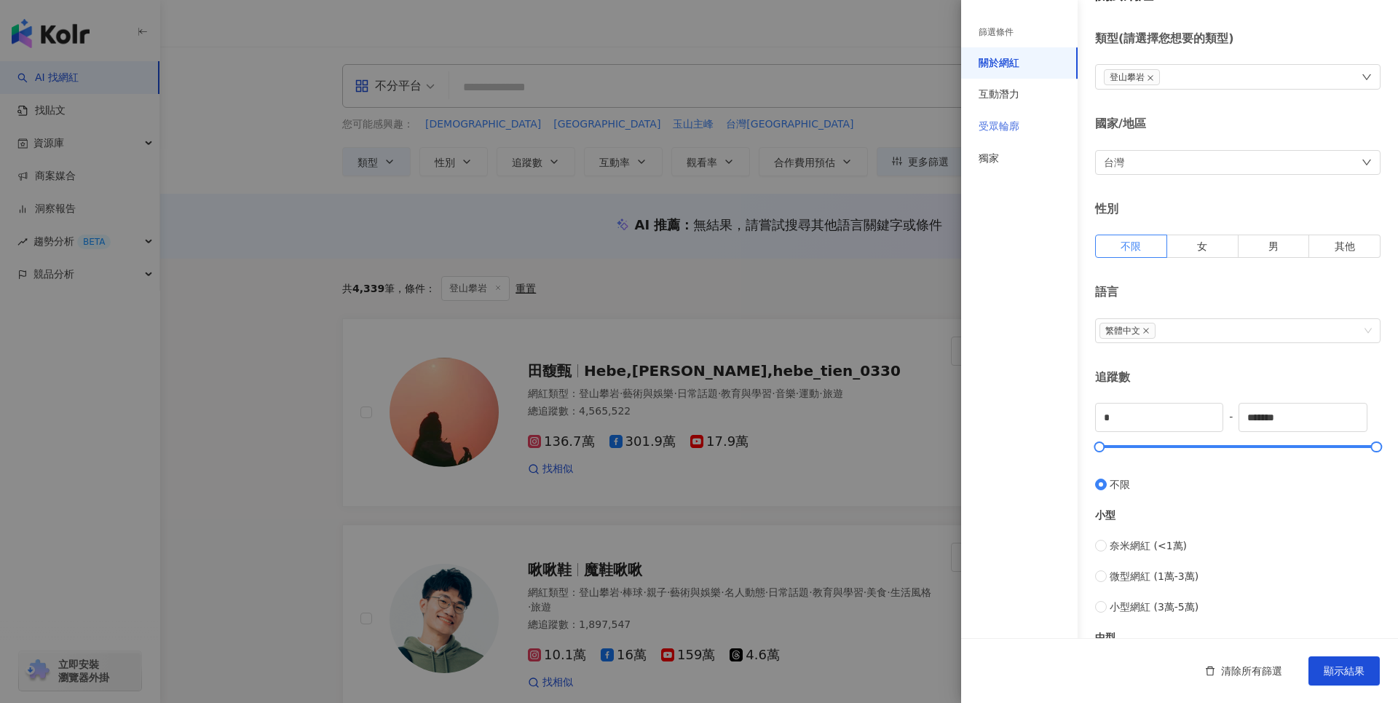
click at [1013, 117] on div "受眾輪廓" at bounding box center [1019, 127] width 116 height 32
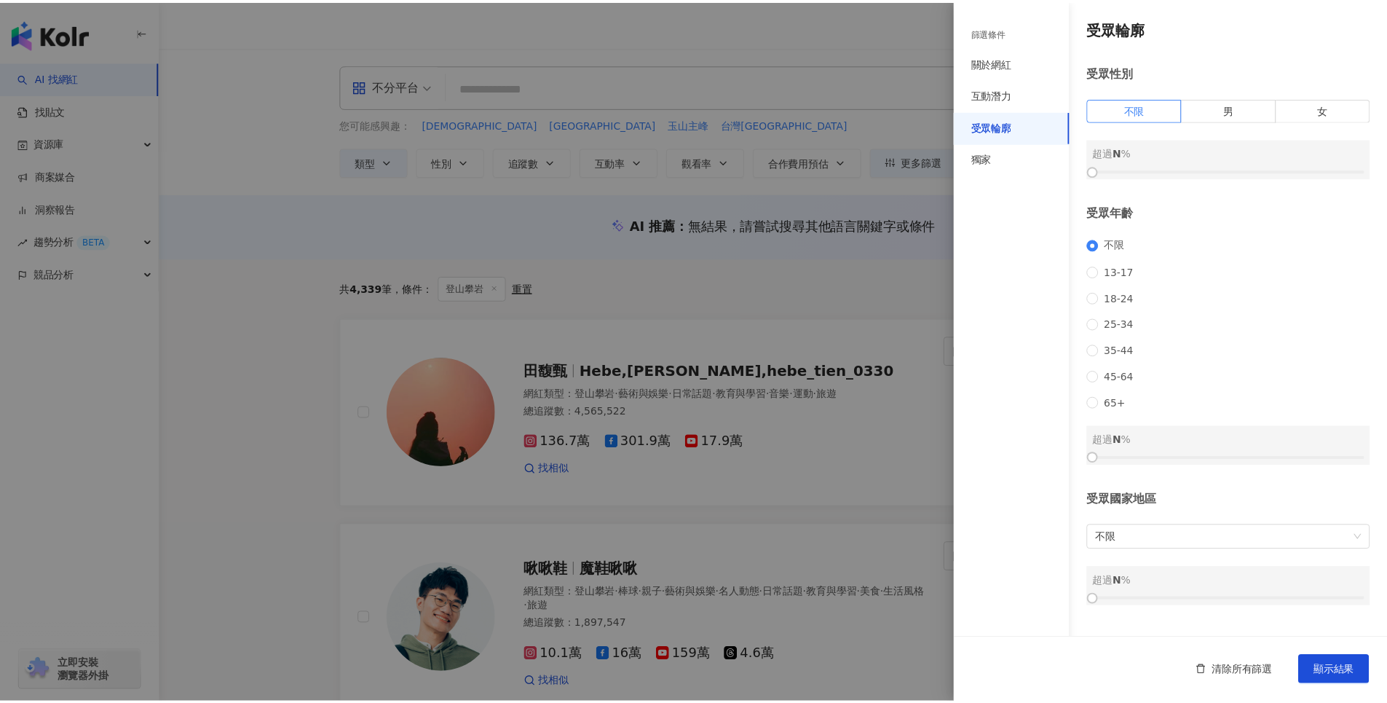
scroll to position [4, 0]
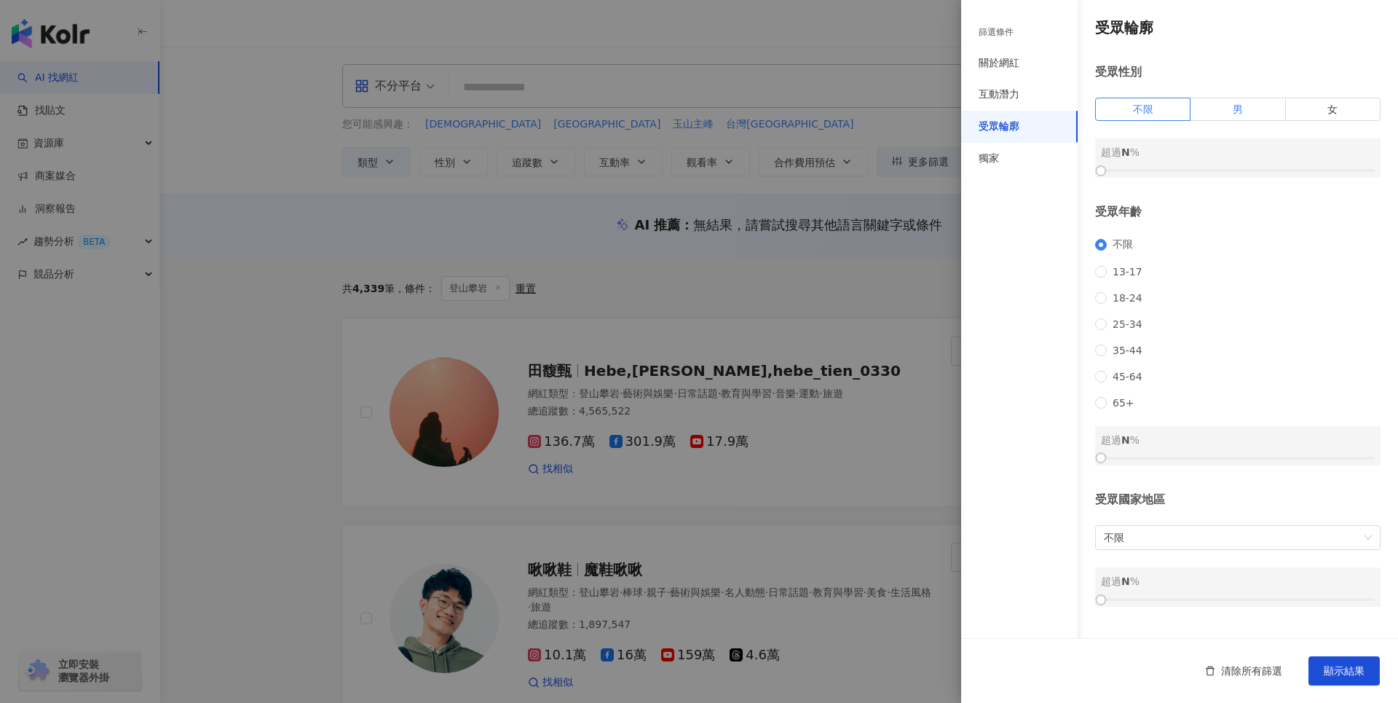
click at [1223, 107] on label "男" at bounding box center [1237, 109] width 95 height 23
click at [1224, 168] on div at bounding box center [1238, 170] width 274 height 9
click at [1235, 167] on div at bounding box center [1238, 170] width 274 height 9
click at [1236, 167] on div at bounding box center [1240, 171] width 8 height 8
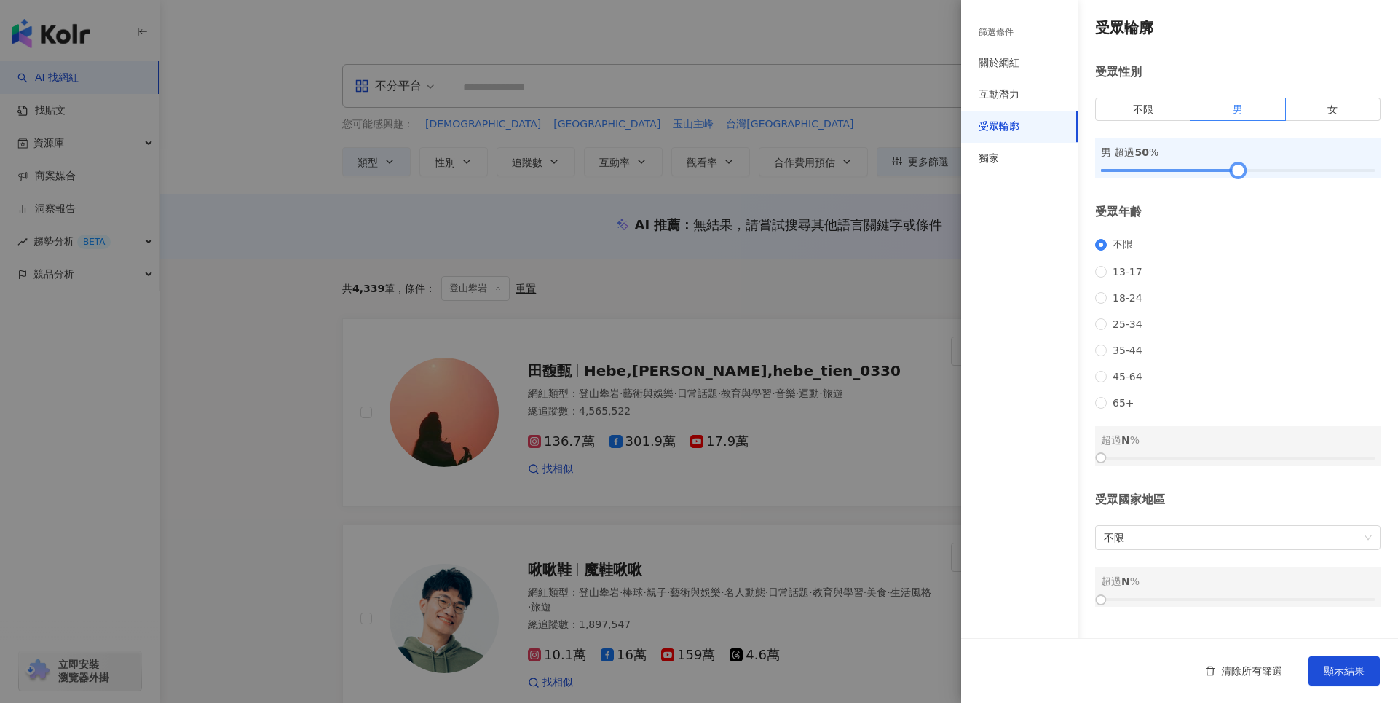
click at [1233, 167] on div at bounding box center [1237, 171] width 8 height 8
click at [1203, 549] on span "不限" at bounding box center [1238, 537] width 268 height 23
type input "**"
click at [1254, 510] on div "台灣" at bounding box center [1232, 521] width 269 height 25
click at [1281, 604] on div at bounding box center [1238, 599] width 274 height 9
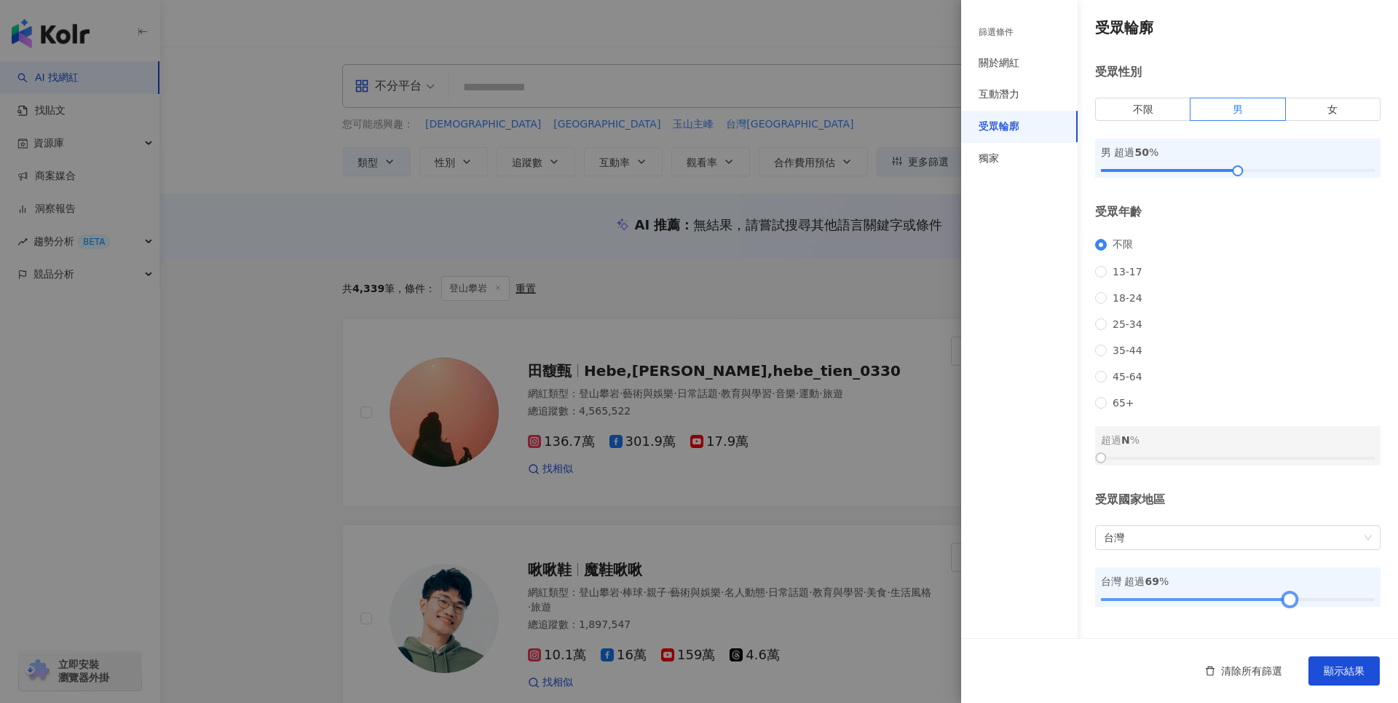
click at [1298, 604] on div at bounding box center [1238, 599] width 274 height 9
click at [1310, 604] on div at bounding box center [1238, 599] width 274 height 9
click at [1346, 674] on span "顯示結果" at bounding box center [1344, 671] width 41 height 12
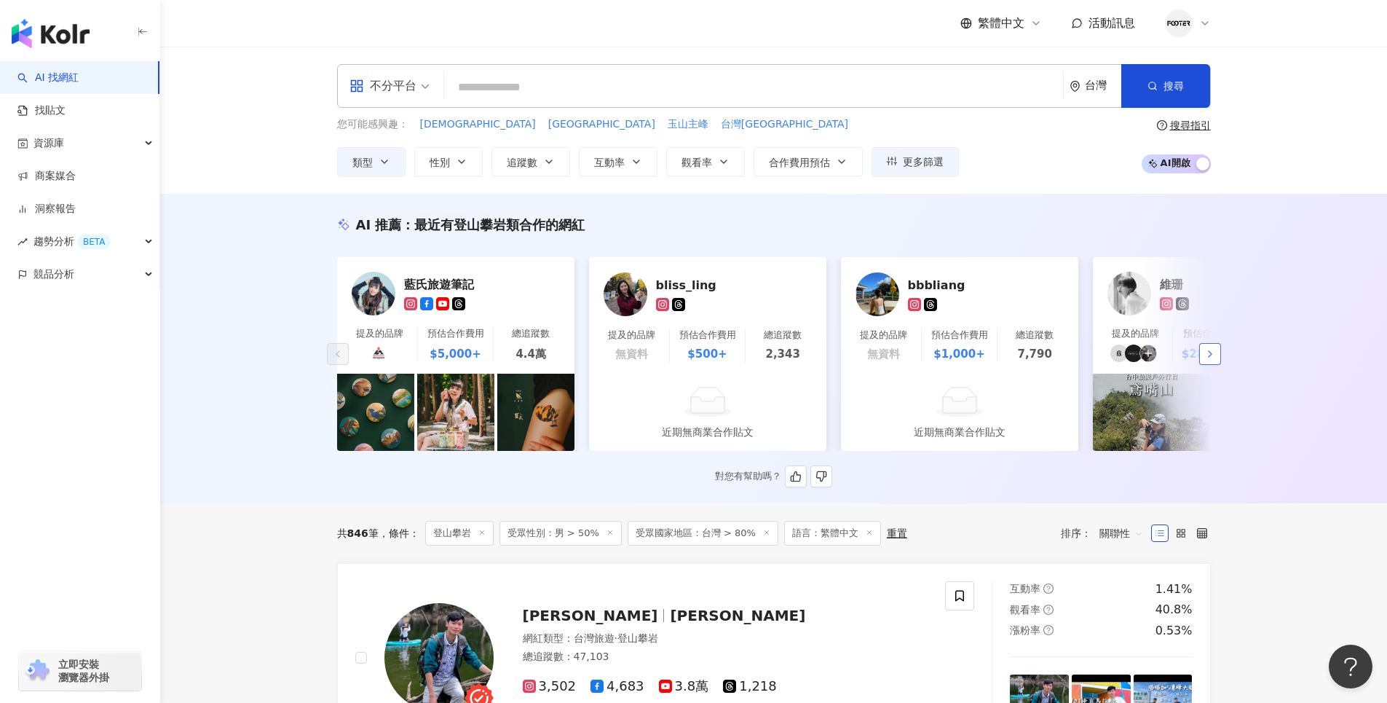
click at [1213, 360] on icon "button" at bounding box center [1210, 354] width 12 height 12
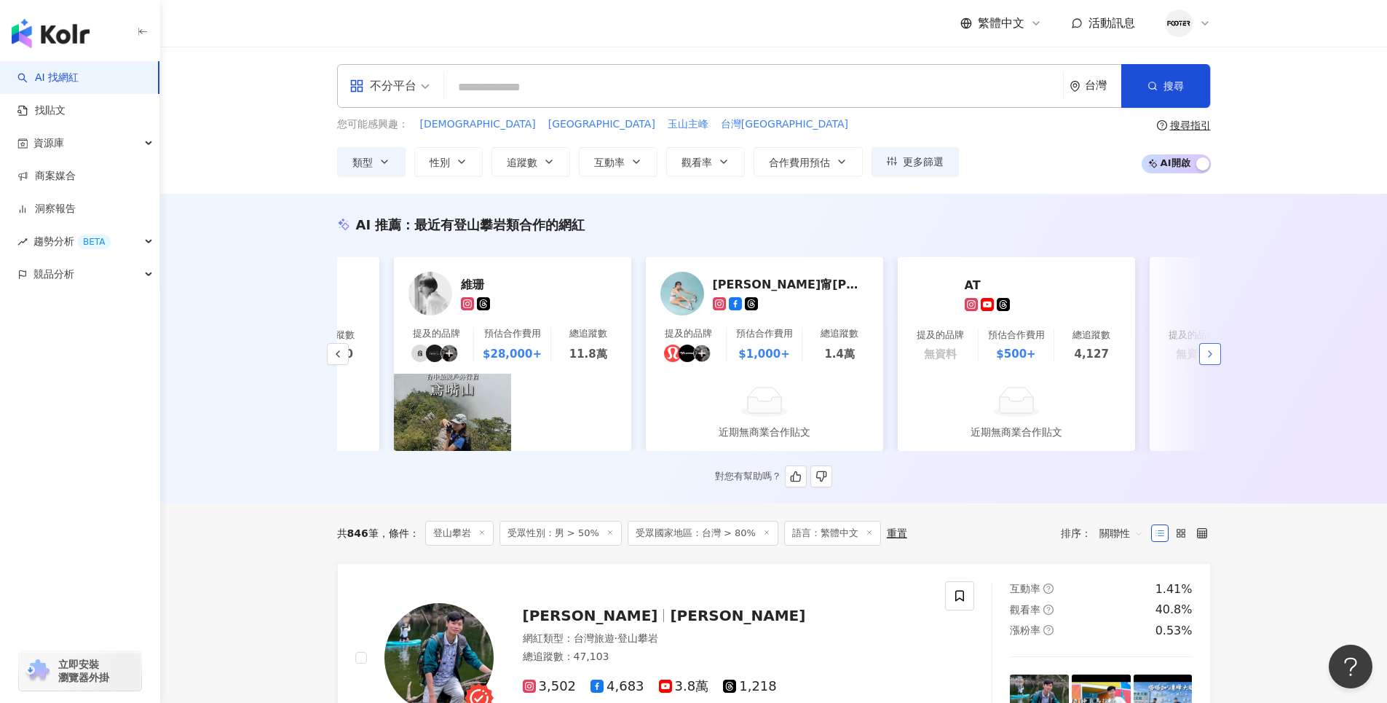
scroll to position [0, 756]
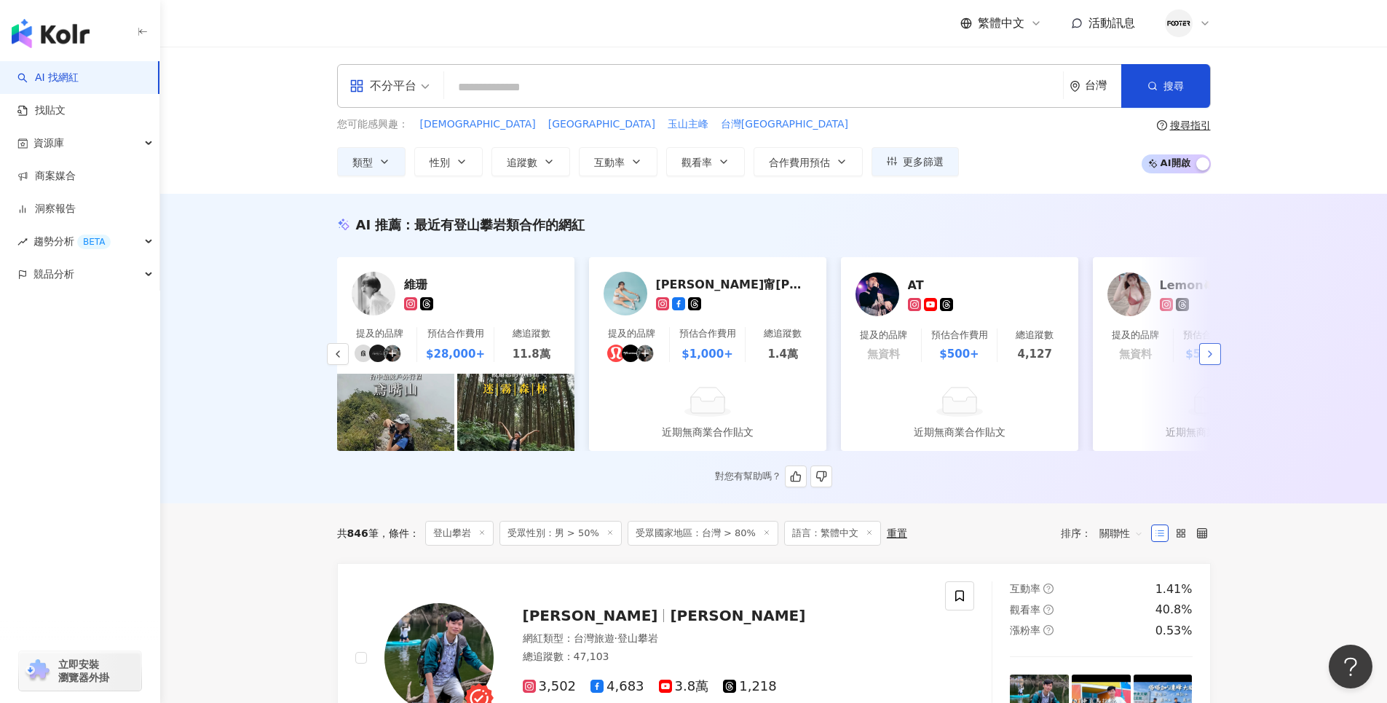
click at [1207, 360] on icon "button" at bounding box center [1210, 354] width 12 height 12
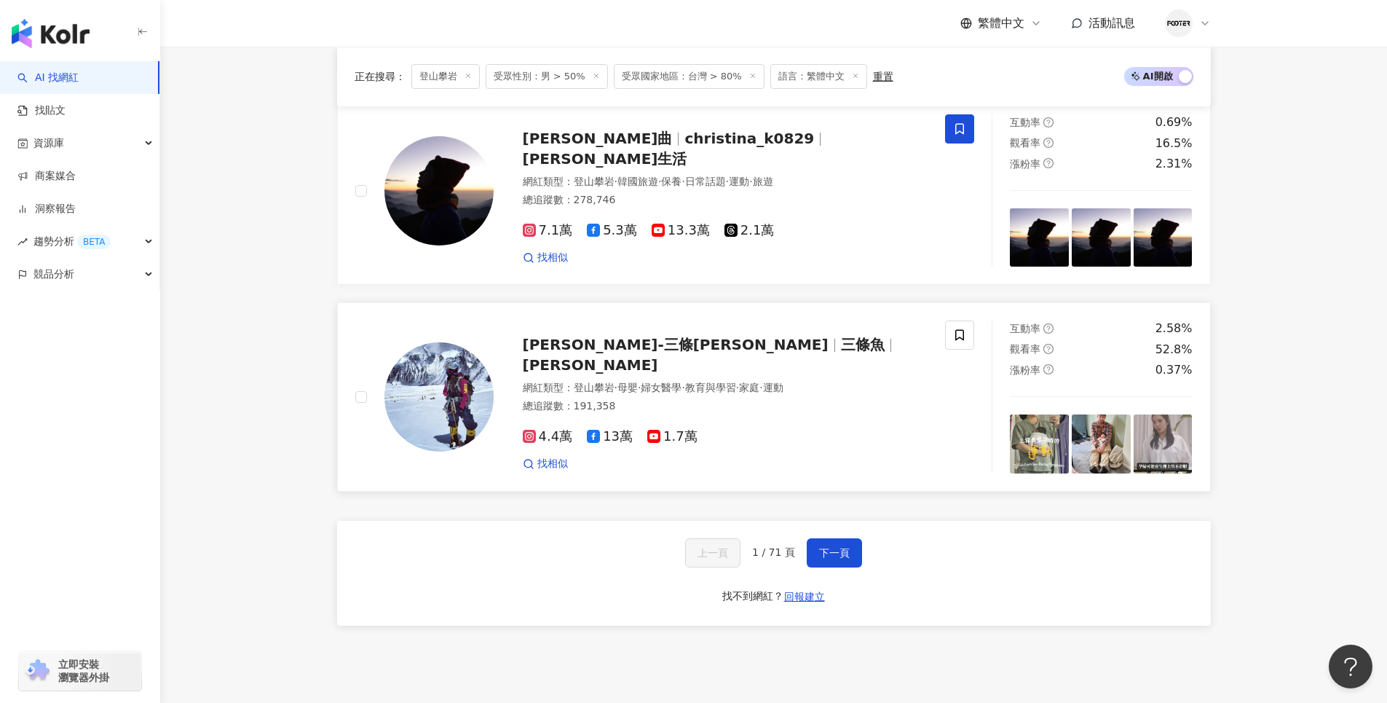
scroll to position [2668, 0]
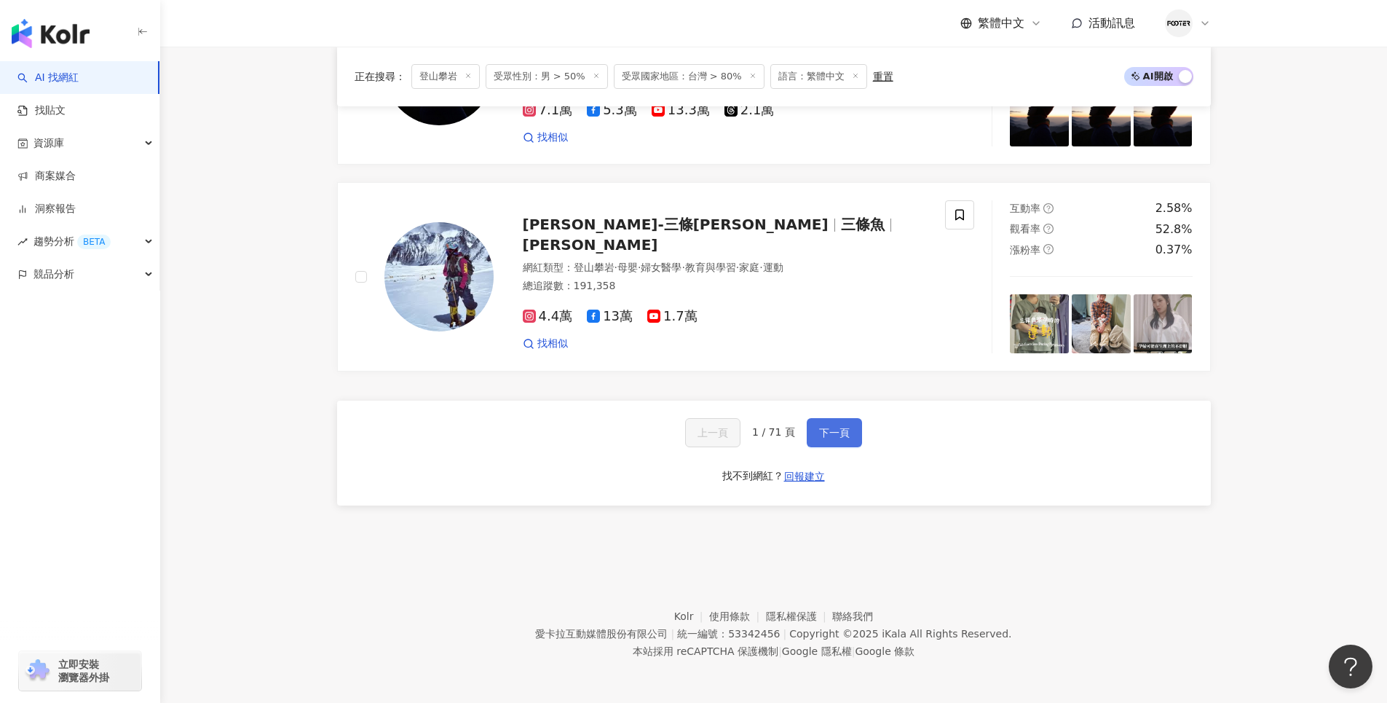
click at [846, 435] on span "下一頁" at bounding box center [834, 433] width 31 height 12
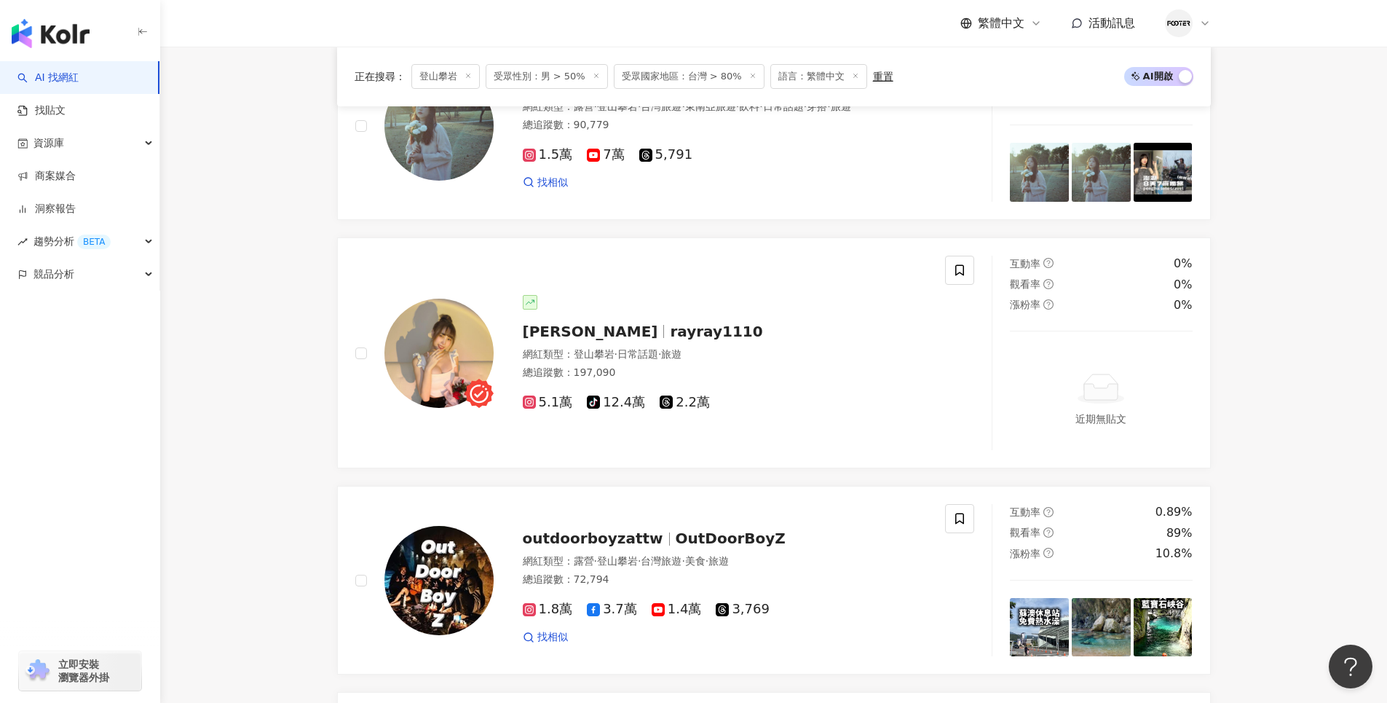
scroll to position [911, 0]
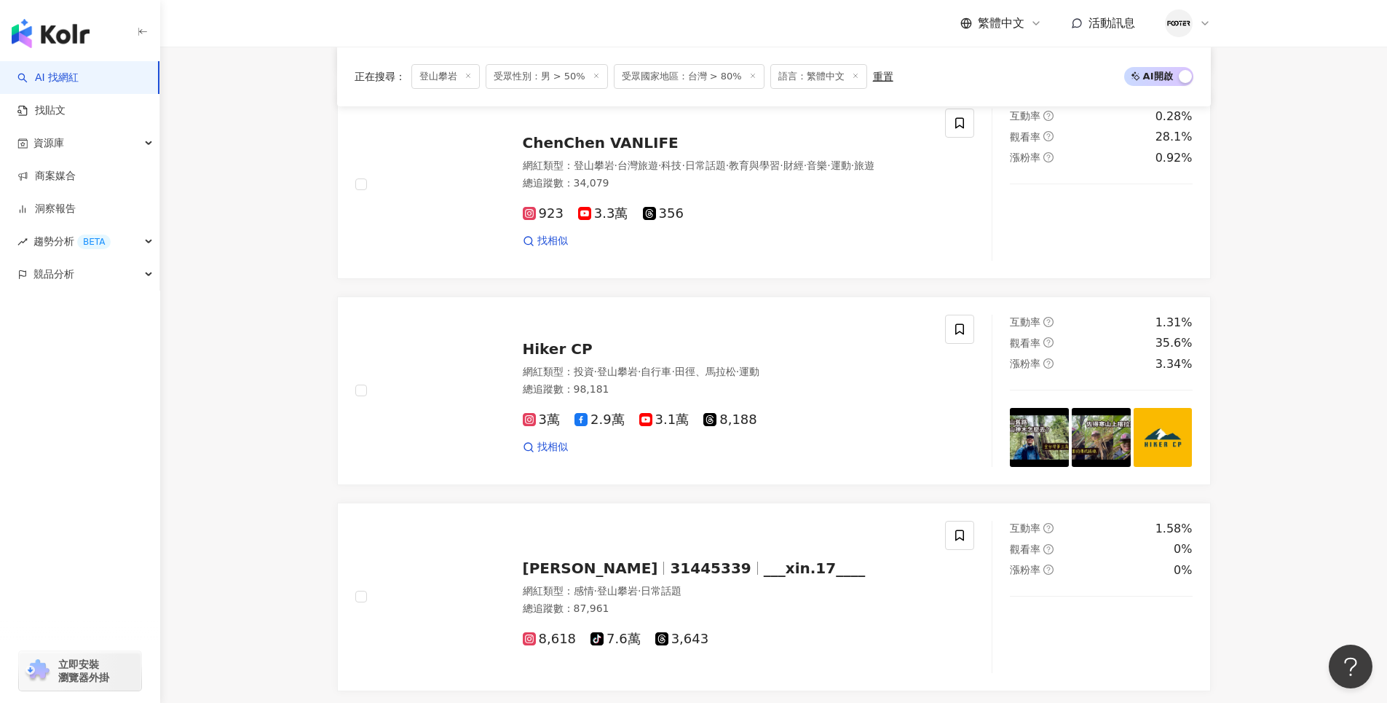
scroll to position [2731, 0]
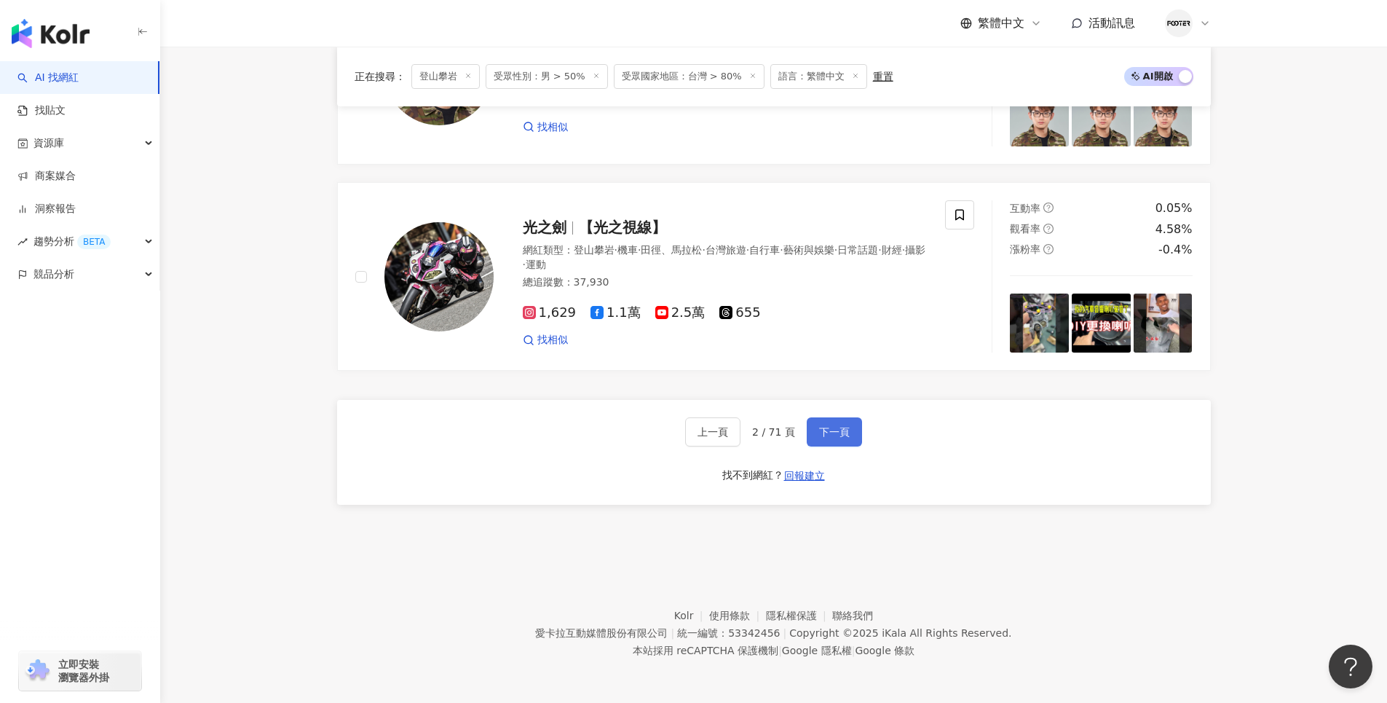
click at [853, 443] on button "下一頁" at bounding box center [834, 431] width 55 height 29
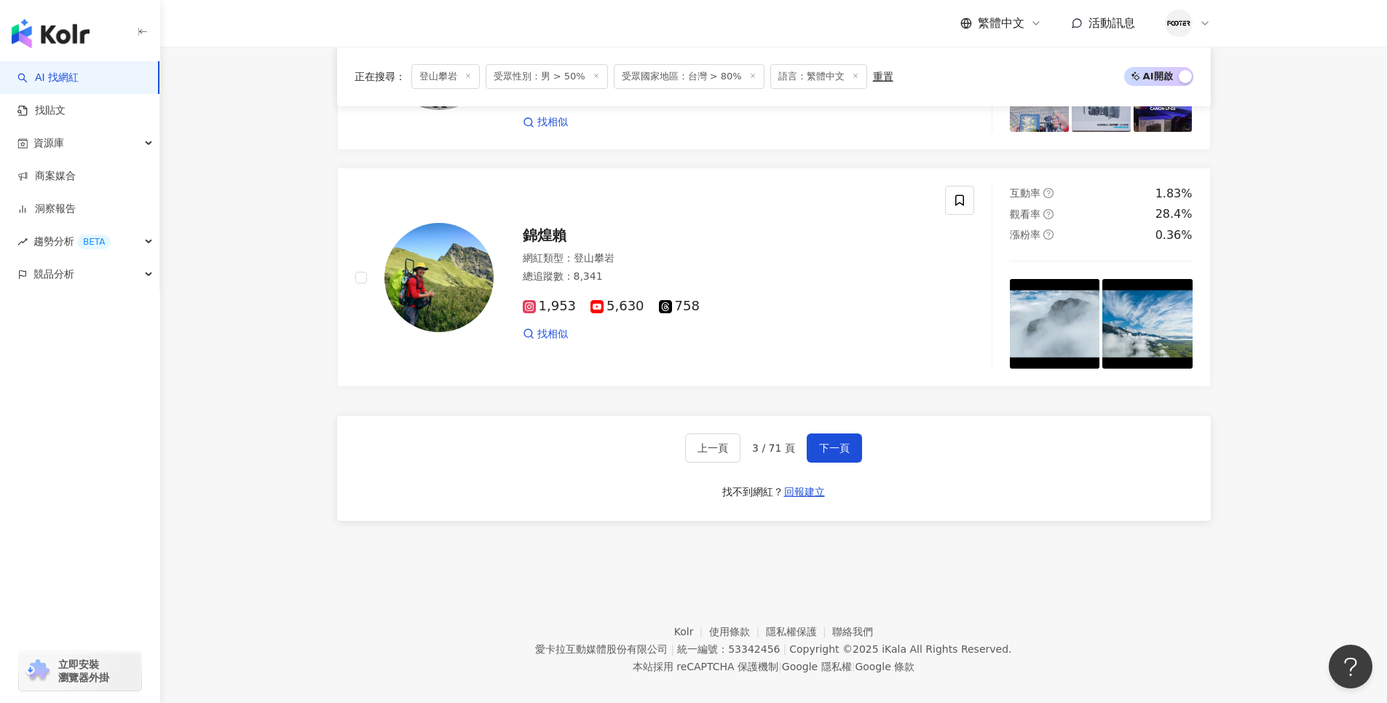
scroll to position [2694, 0]
click at [838, 453] on span "下一頁" at bounding box center [834, 447] width 31 height 12
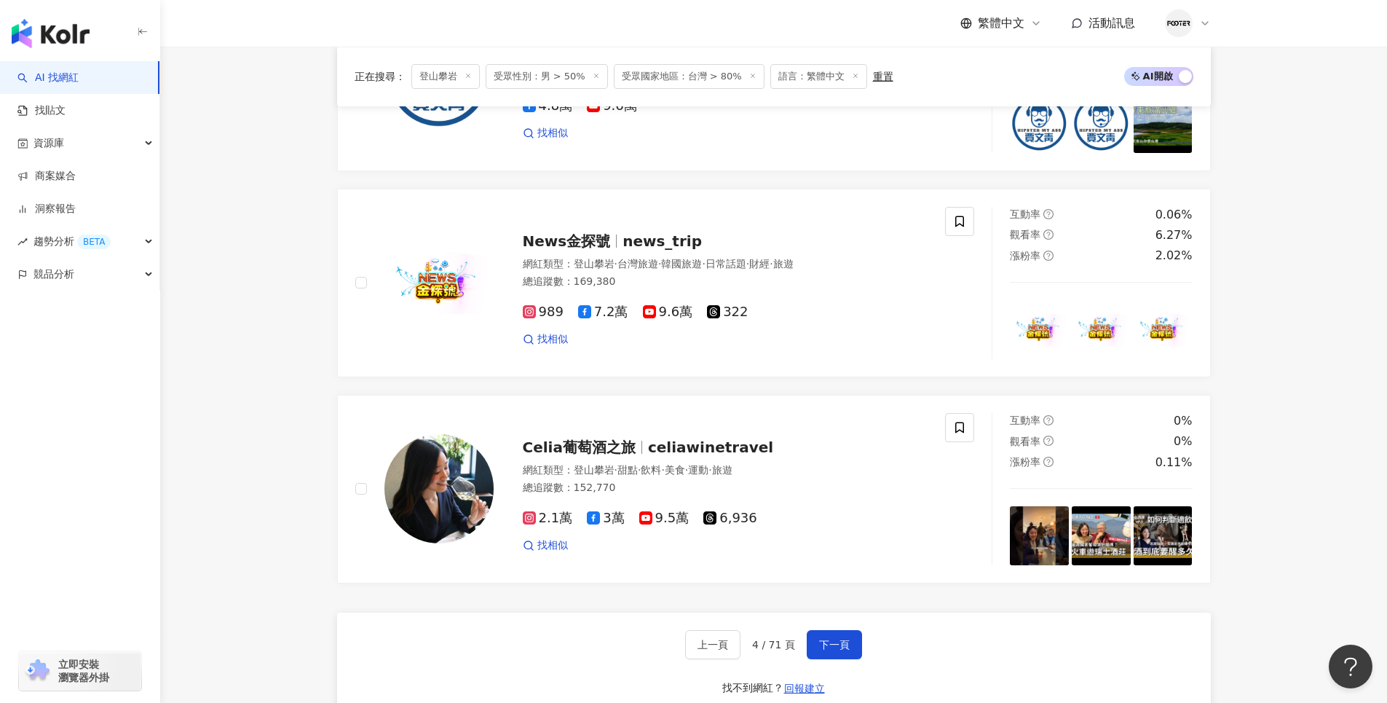
scroll to position [2475, 0]
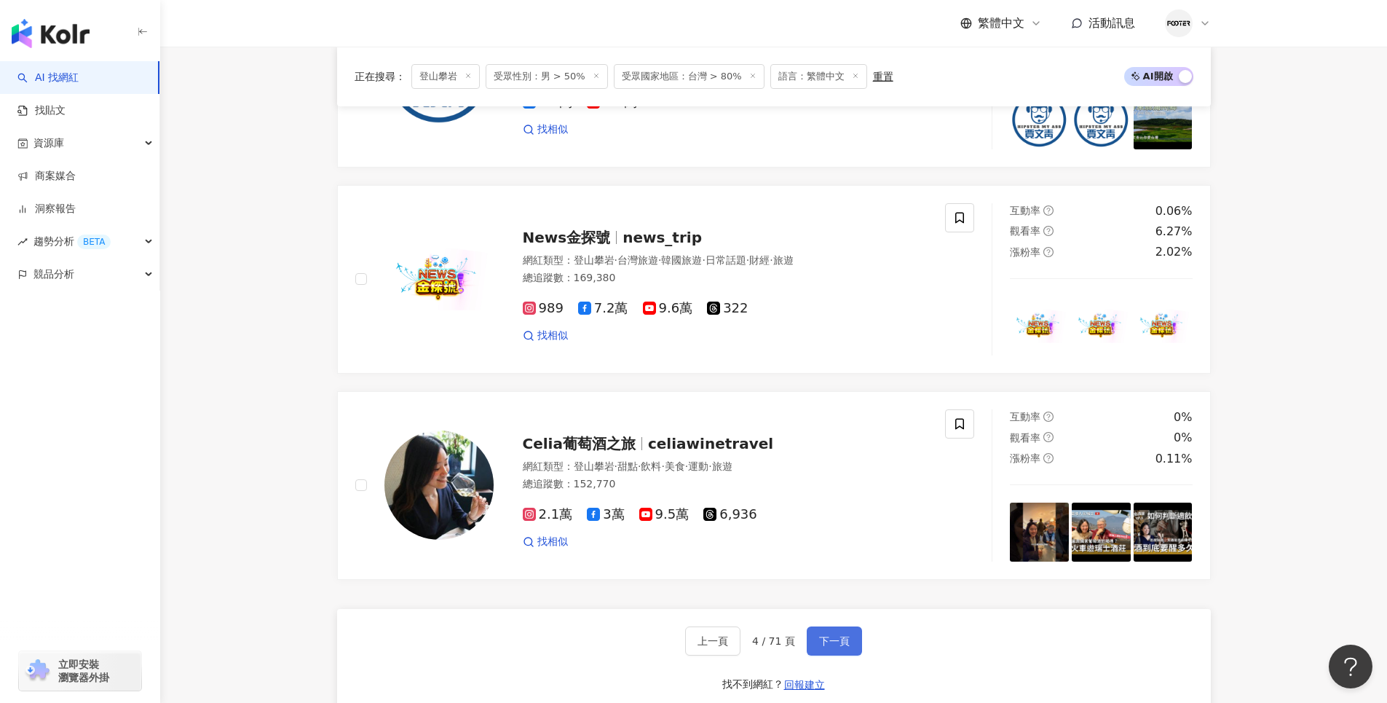
click at [838, 635] on span "下一頁" at bounding box center [834, 641] width 31 height 12
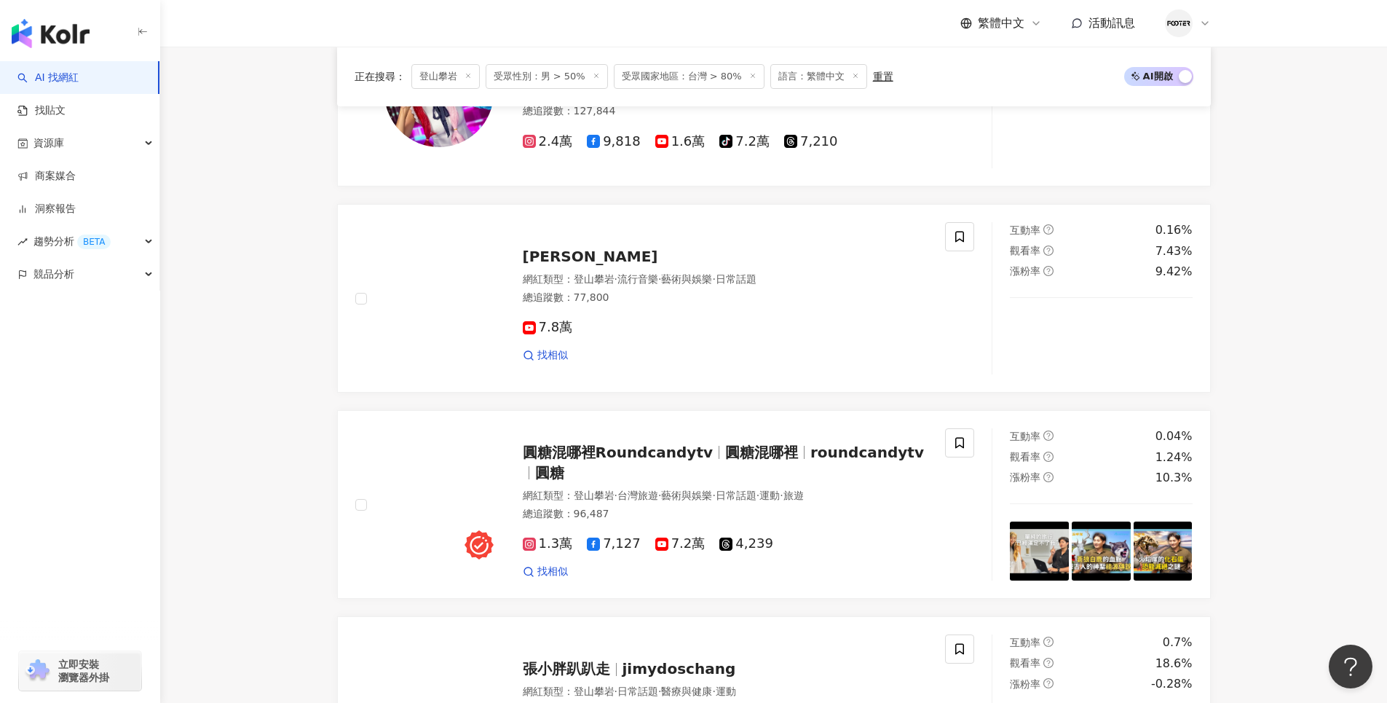
scroll to position [1310, 0]
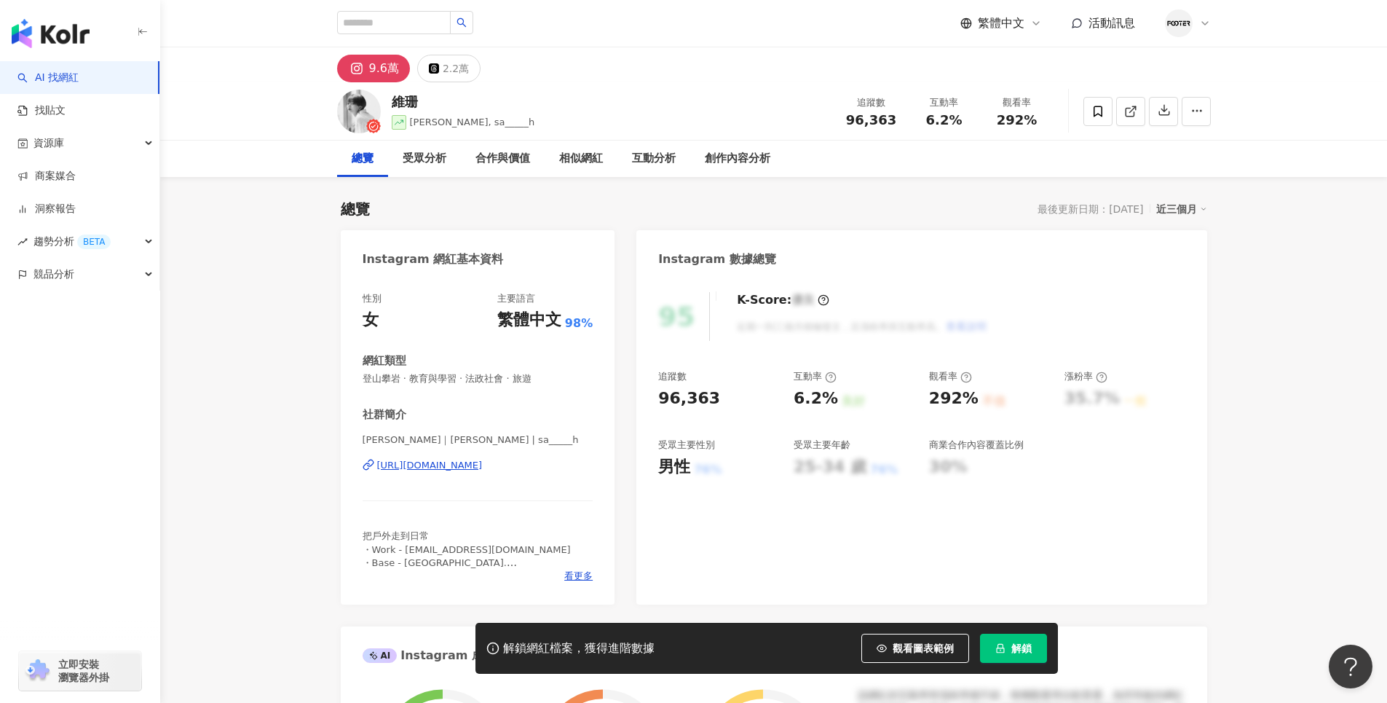
click at [451, 470] on div "[URL][DOMAIN_NAME]" at bounding box center [430, 465] width 106 height 13
click at [1021, 650] on span "解鎖" at bounding box center [1021, 648] width 20 height 12
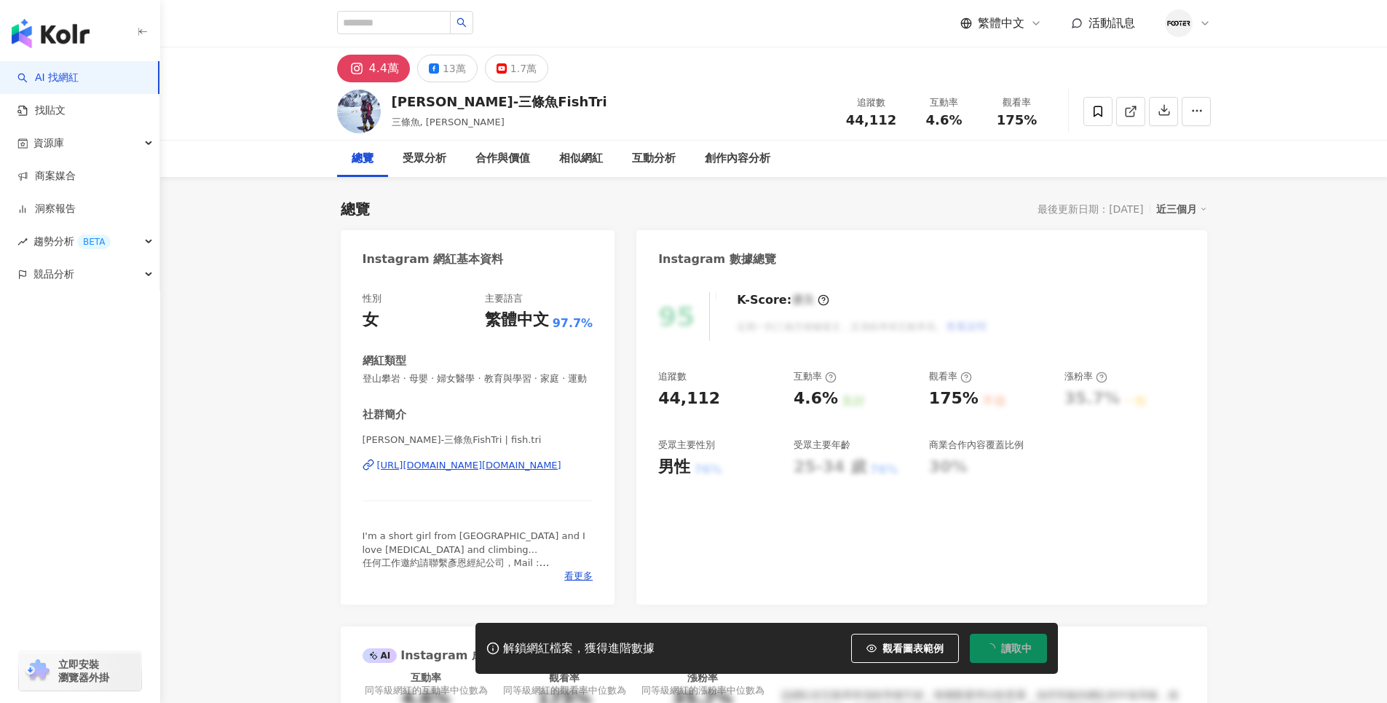
click at [486, 488] on div "[PERSON_NAME]-三條魚FishTri | fish.tri [URL][DOMAIN_NAME][DOMAIN_NAME]" at bounding box center [478, 475] width 231 height 85
click at [481, 472] on div "[URL][DOMAIN_NAME][DOMAIN_NAME]" at bounding box center [469, 465] width 184 height 13
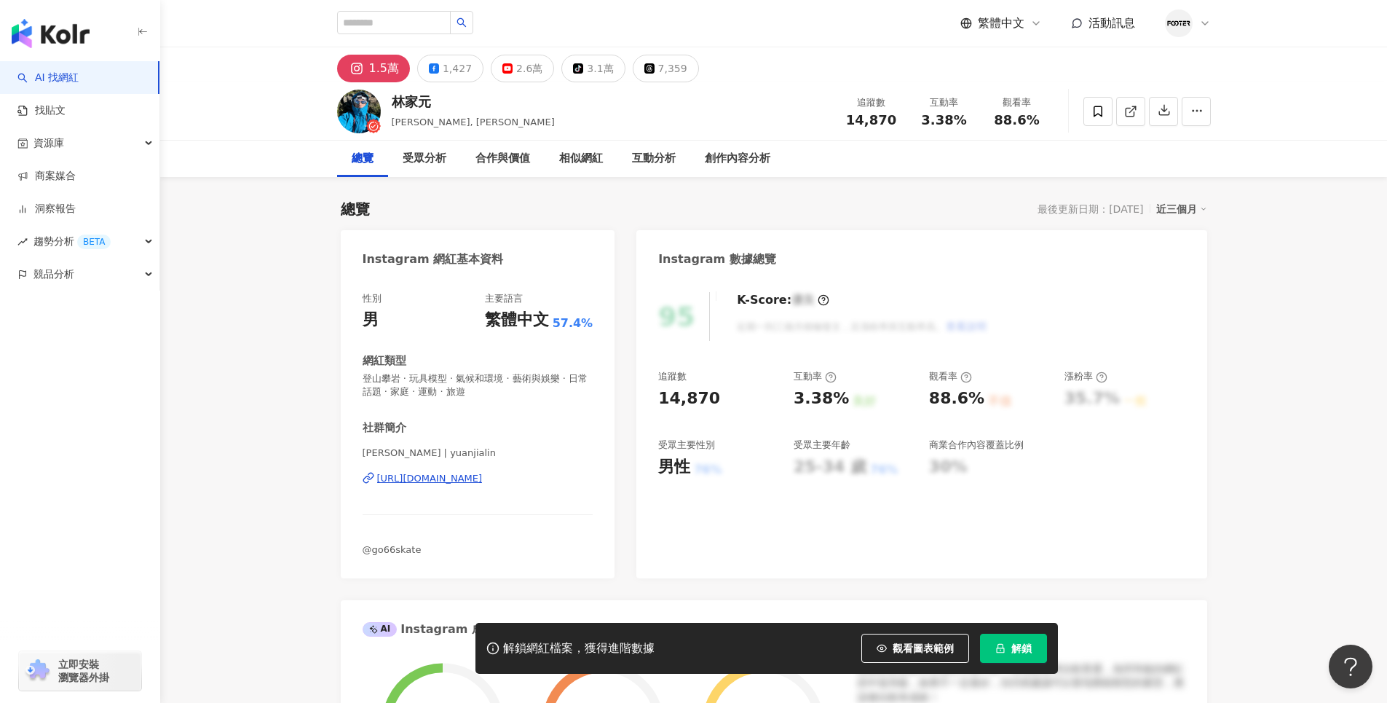
click at [486, 466] on div "[PERSON_NAME] | yuanjialin [URL][DOMAIN_NAME]" at bounding box center [478, 488] width 231 height 85
click at [483, 477] on div "[URL][DOMAIN_NAME]" at bounding box center [430, 478] width 106 height 13
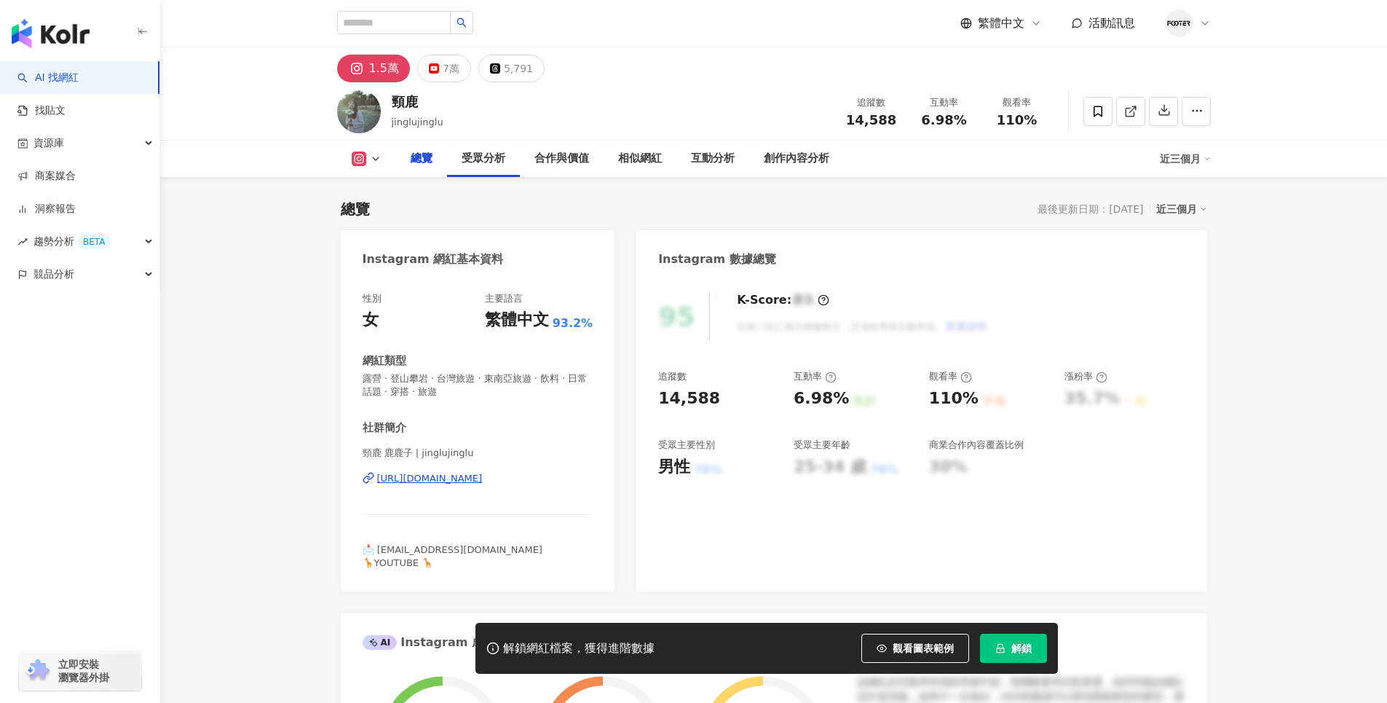
scroll to position [291, 0]
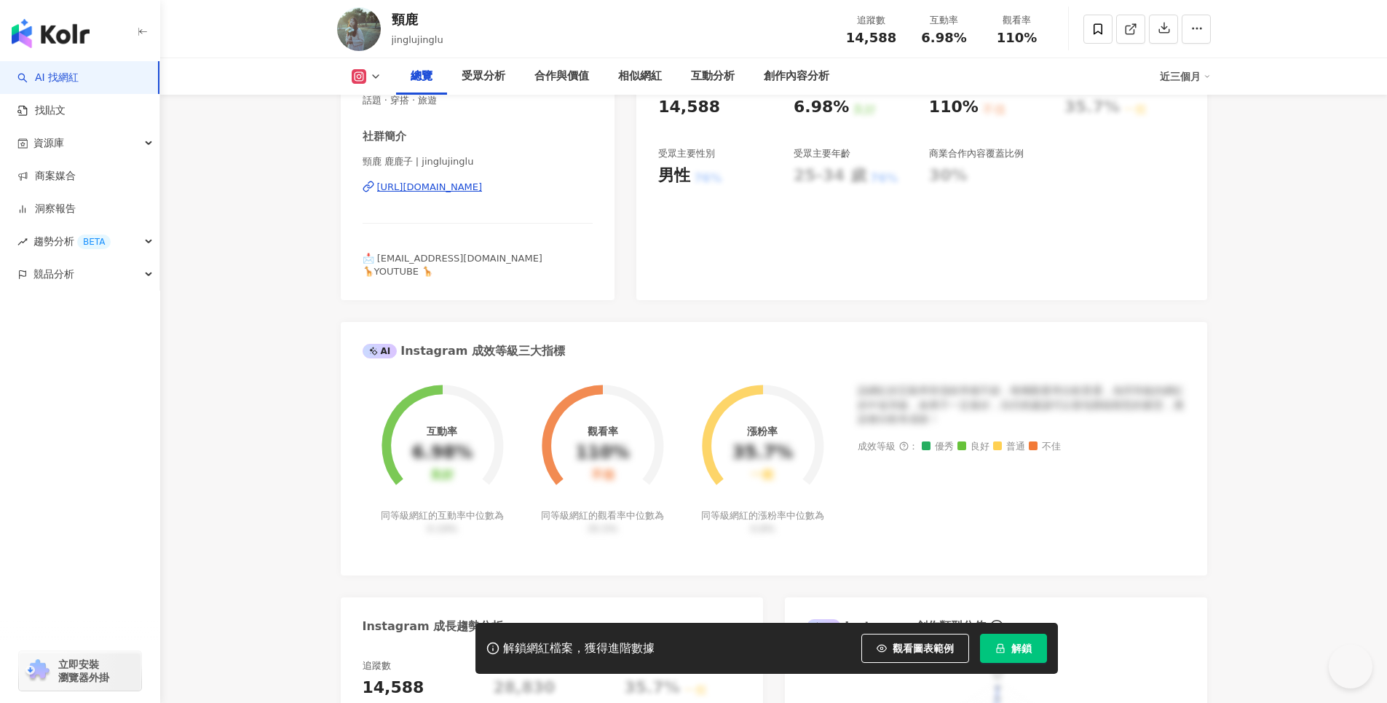
click at [483, 188] on div "https://www.instagram.com/jinglujinglu/" at bounding box center [430, 187] width 106 height 13
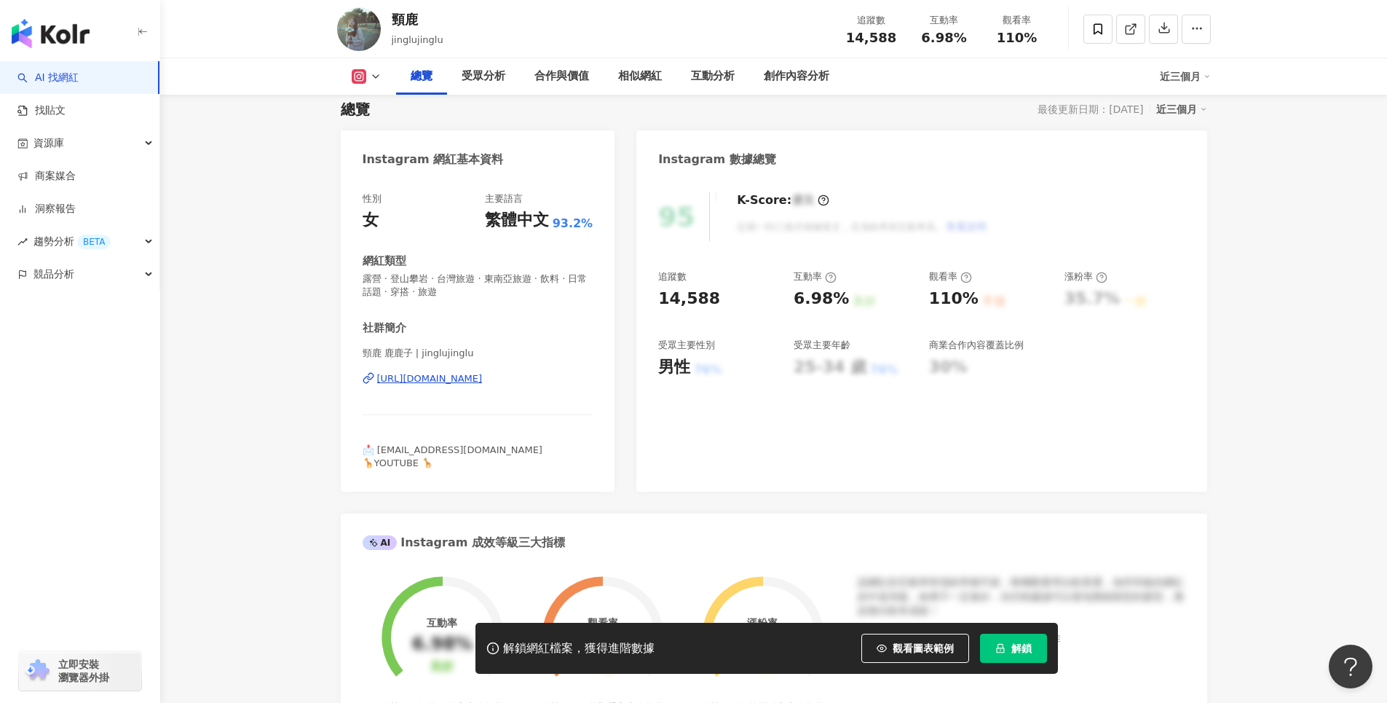
scroll to position [0, 0]
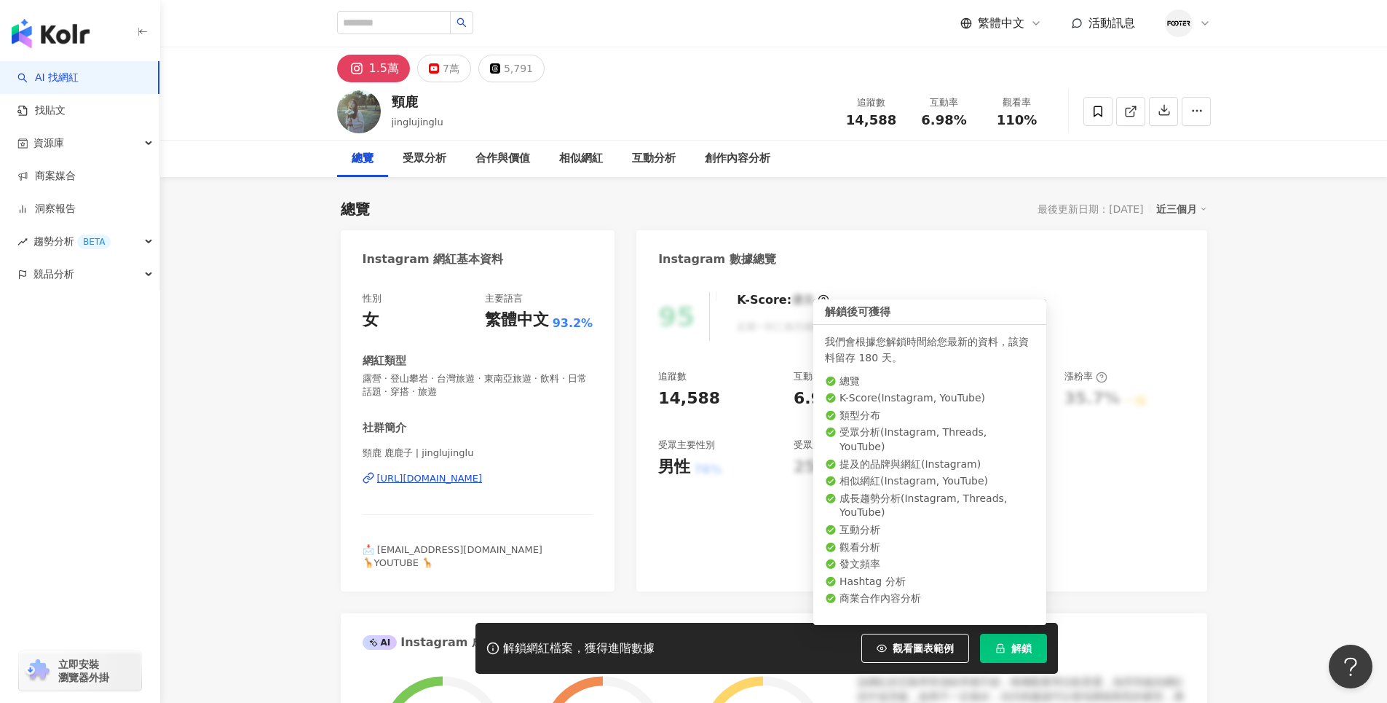
click at [1020, 644] on span "解鎖" at bounding box center [1021, 648] width 20 height 12
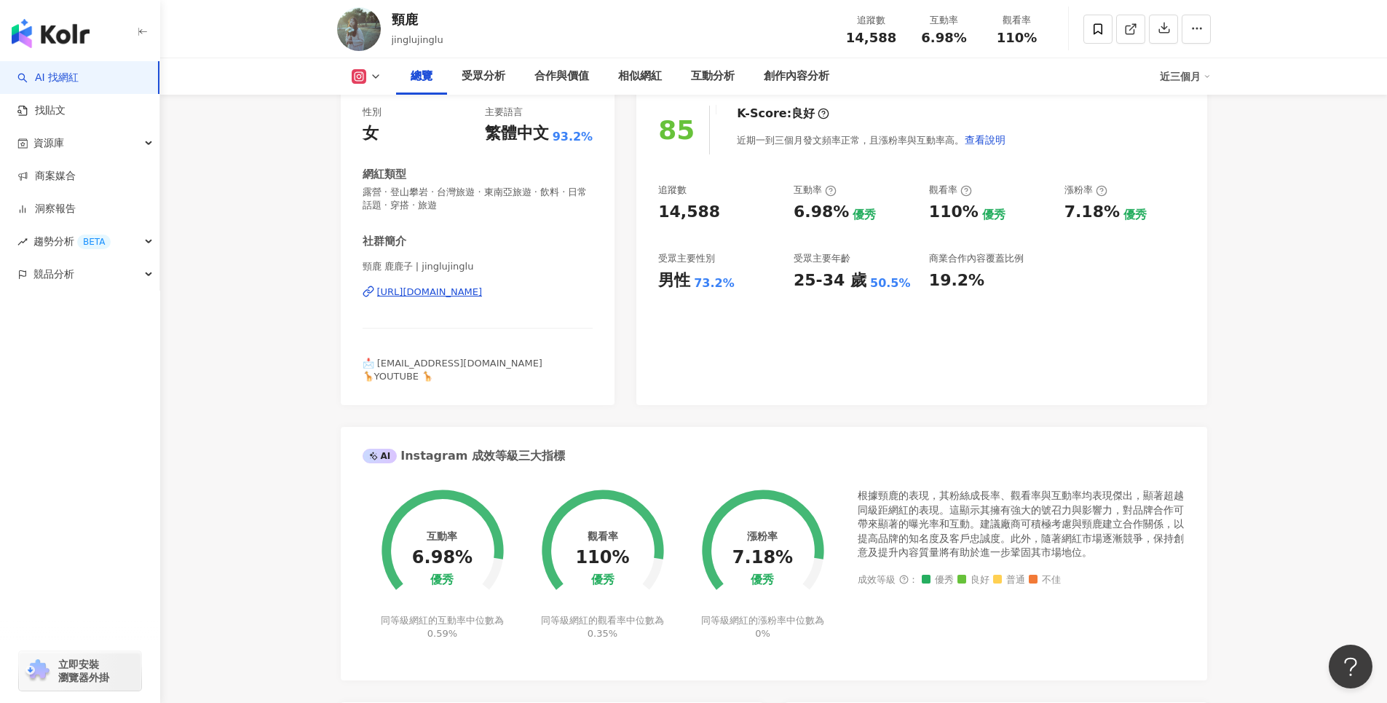
scroll to position [73, 0]
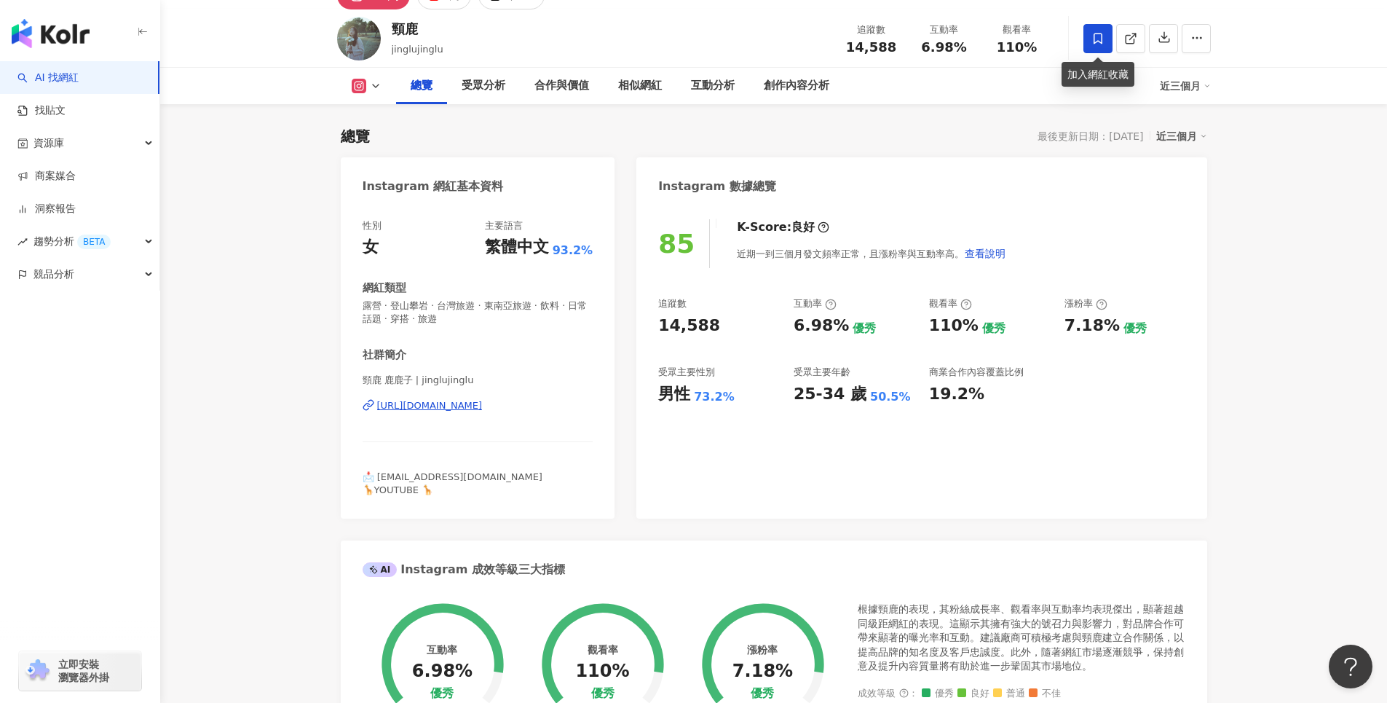
click at [1102, 40] on icon at bounding box center [1097, 38] width 13 height 13
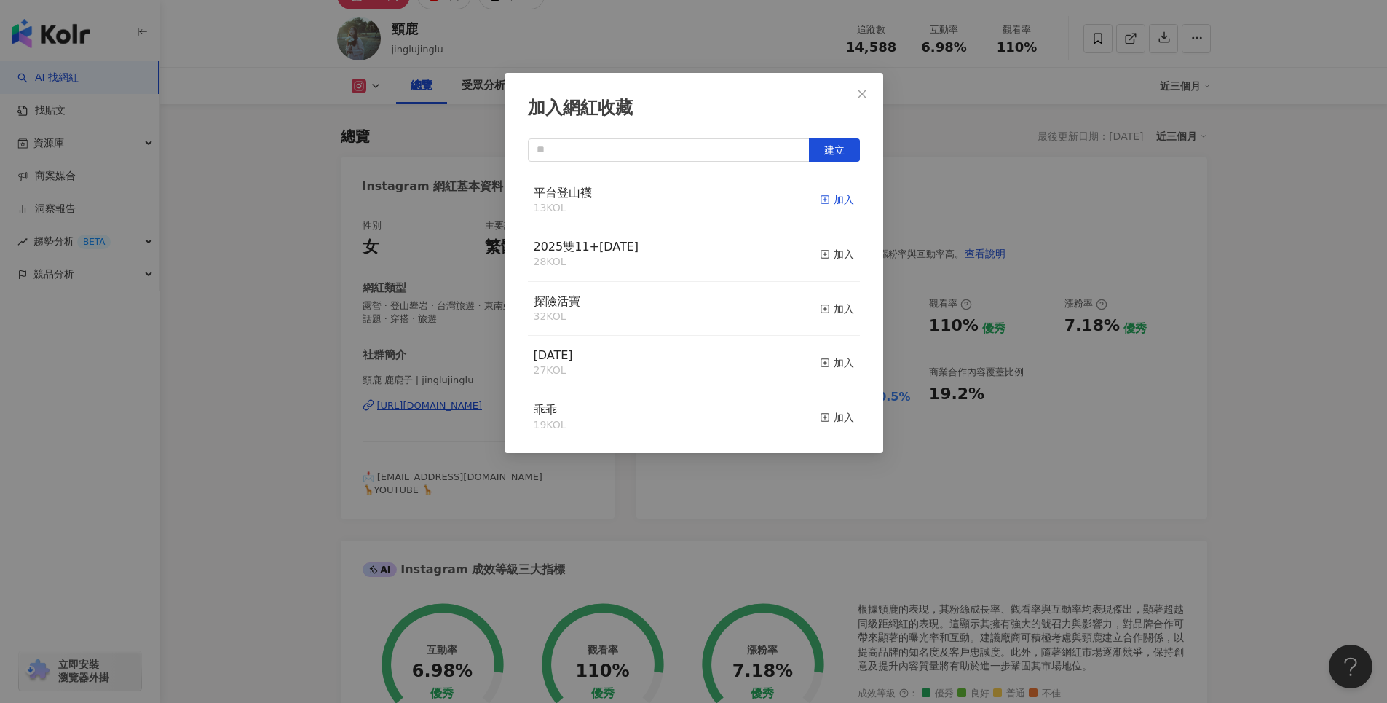
click at [820, 198] on icon "button" at bounding box center [825, 199] width 10 height 10
click at [1179, 262] on div "加入網紅收藏 建立" at bounding box center [693, 351] width 1387 height 703
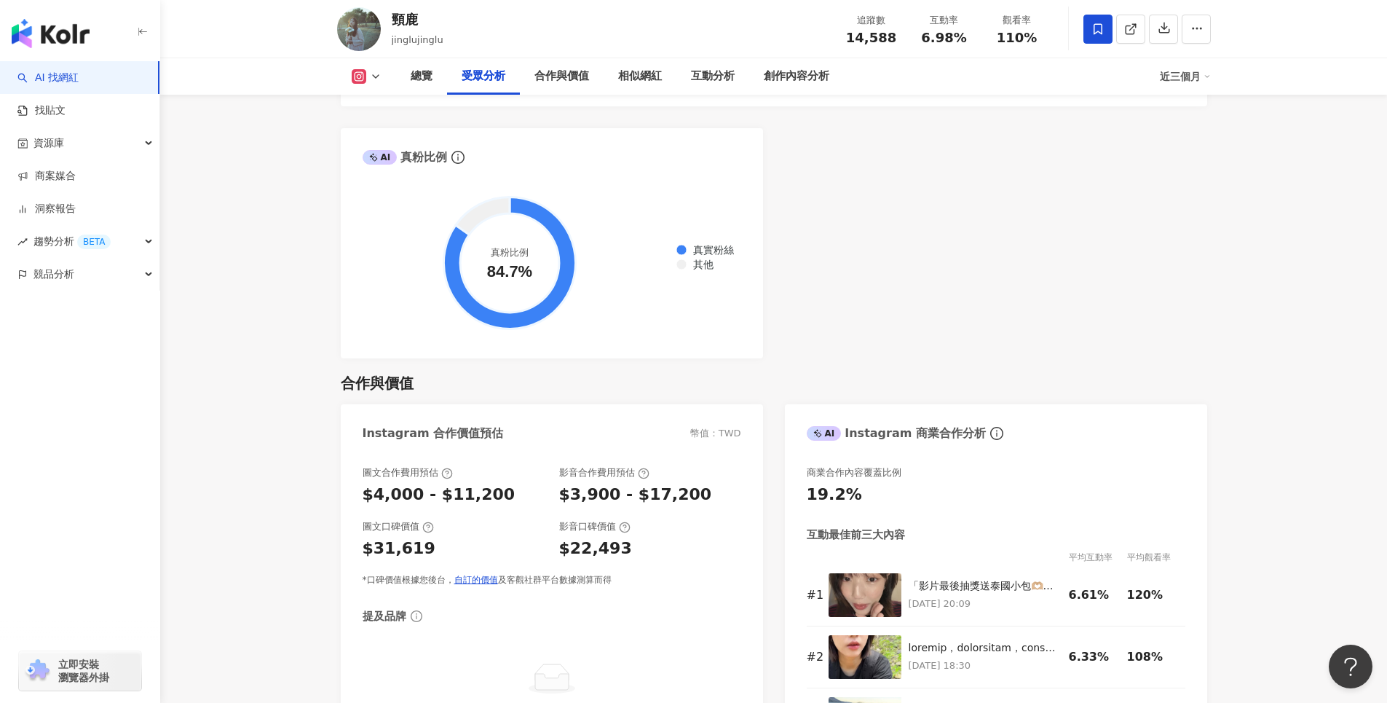
scroll to position [1893, 0]
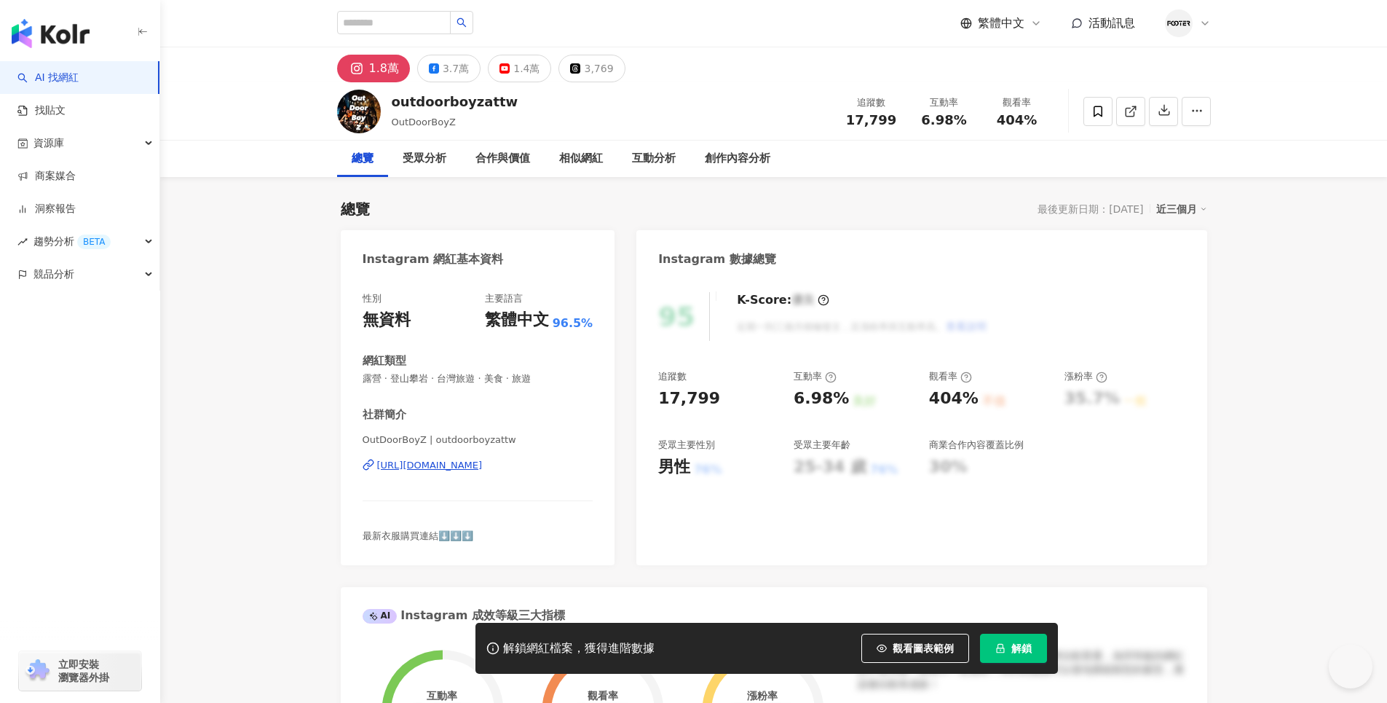
click at [483, 466] on div "[URL][DOMAIN_NAME]" at bounding box center [430, 465] width 106 height 13
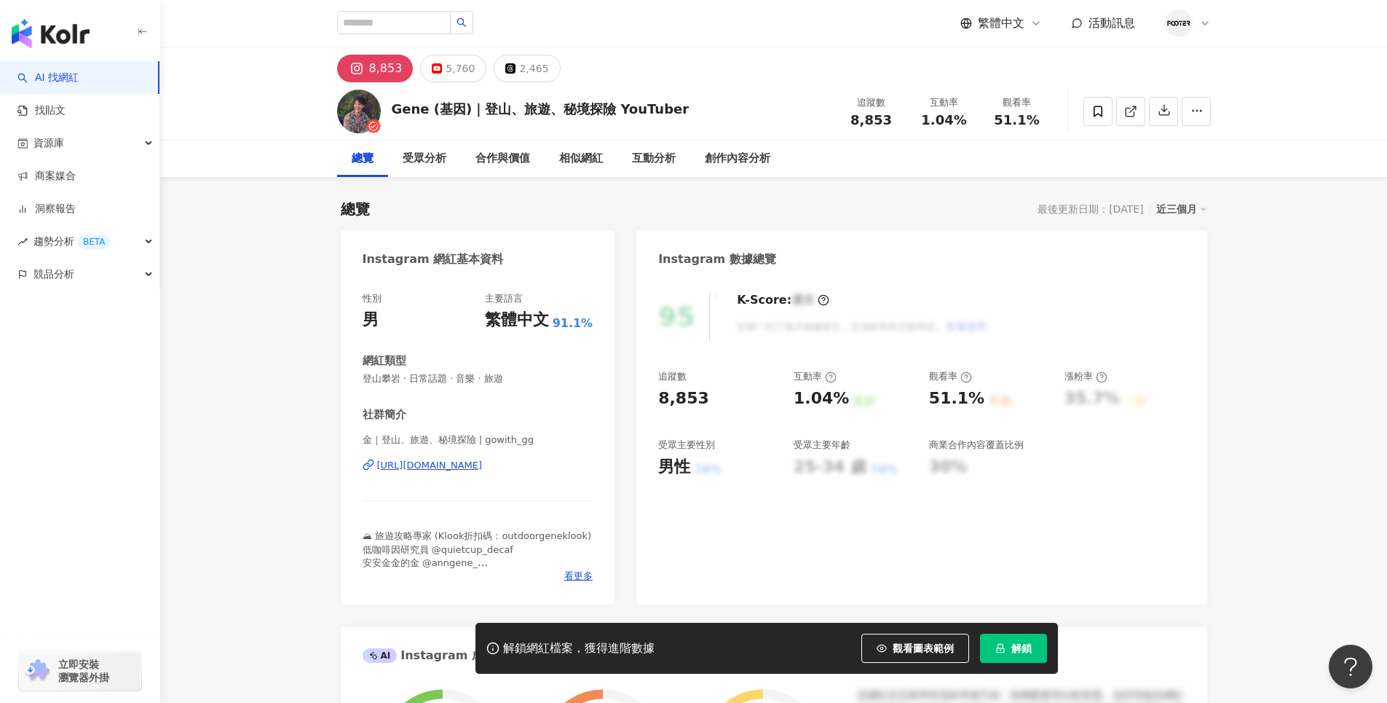
drag, startPoint x: 473, startPoint y: 465, endPoint x: 1099, endPoint y: 9, distance: 773.8
click at [473, 465] on div "[URL][DOMAIN_NAME]" at bounding box center [430, 465] width 106 height 13
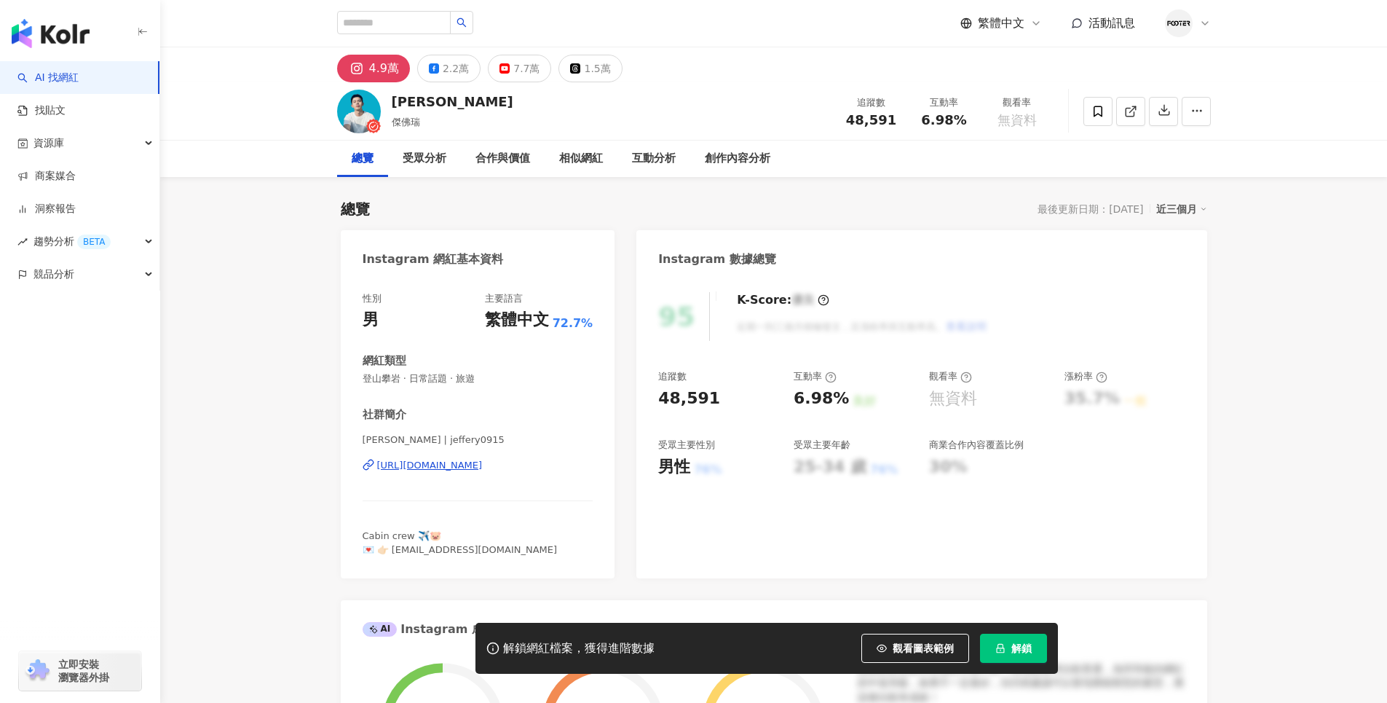
click at [483, 465] on div "https://www.instagram.com/jeffery0915/" at bounding box center [430, 465] width 106 height 13
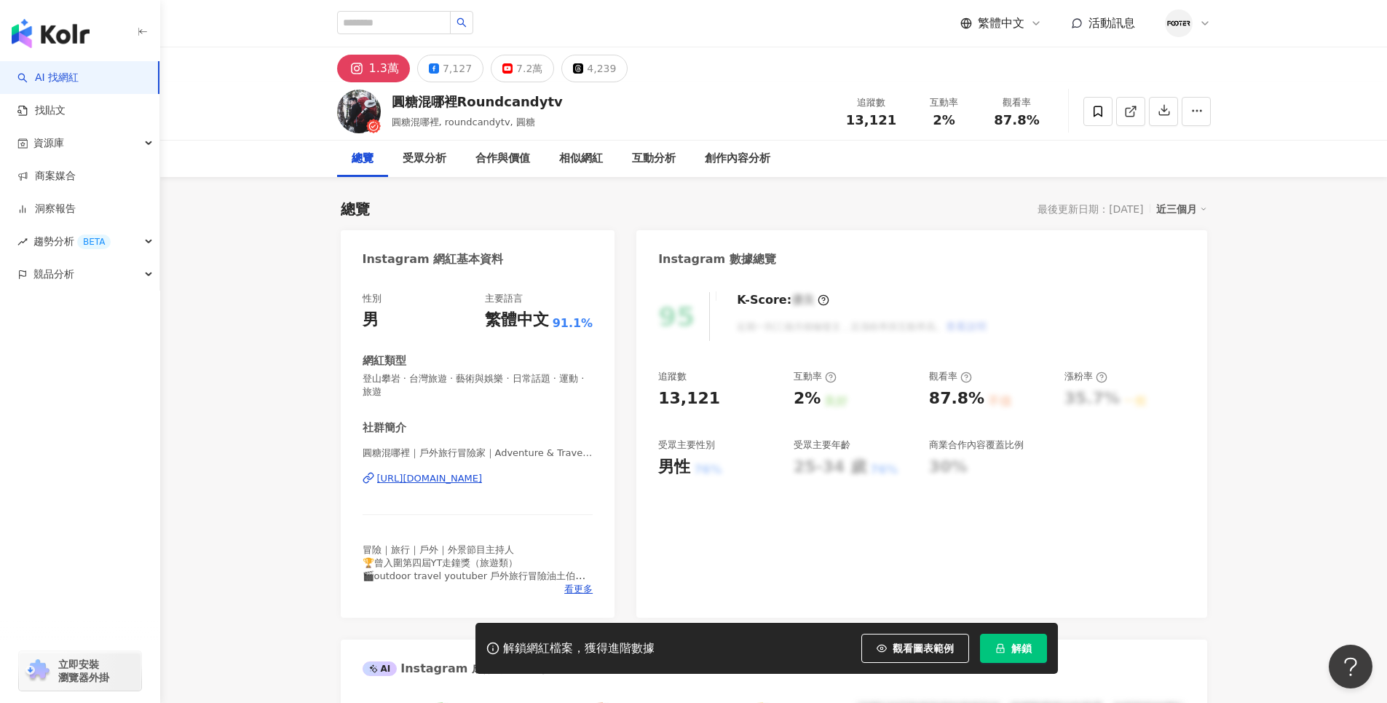
click at [483, 484] on div "[URL][DOMAIN_NAME]" at bounding box center [430, 478] width 106 height 13
click at [445, 31] on input "search" at bounding box center [394, 22] width 114 height 23
paste input "********"
type input "********"
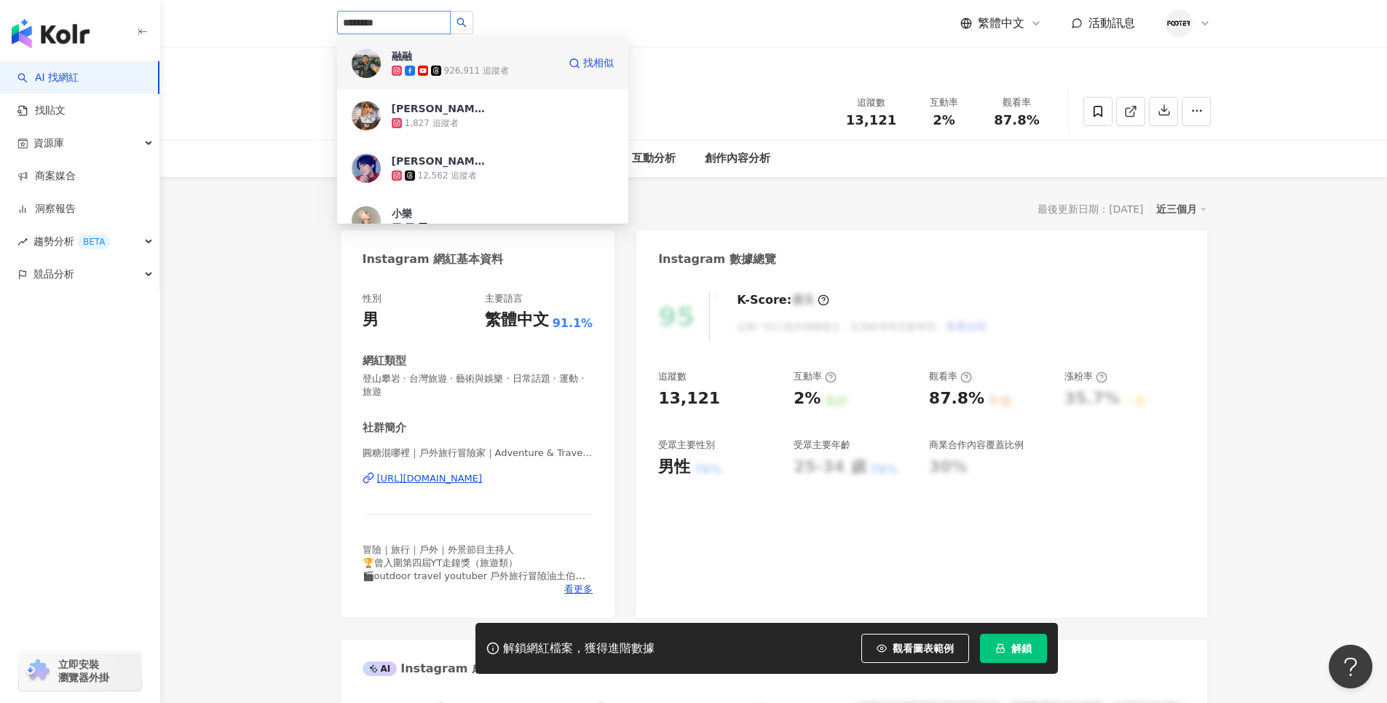
click at [525, 58] on div "融融 926,911 追蹤者" at bounding box center [475, 63] width 166 height 29
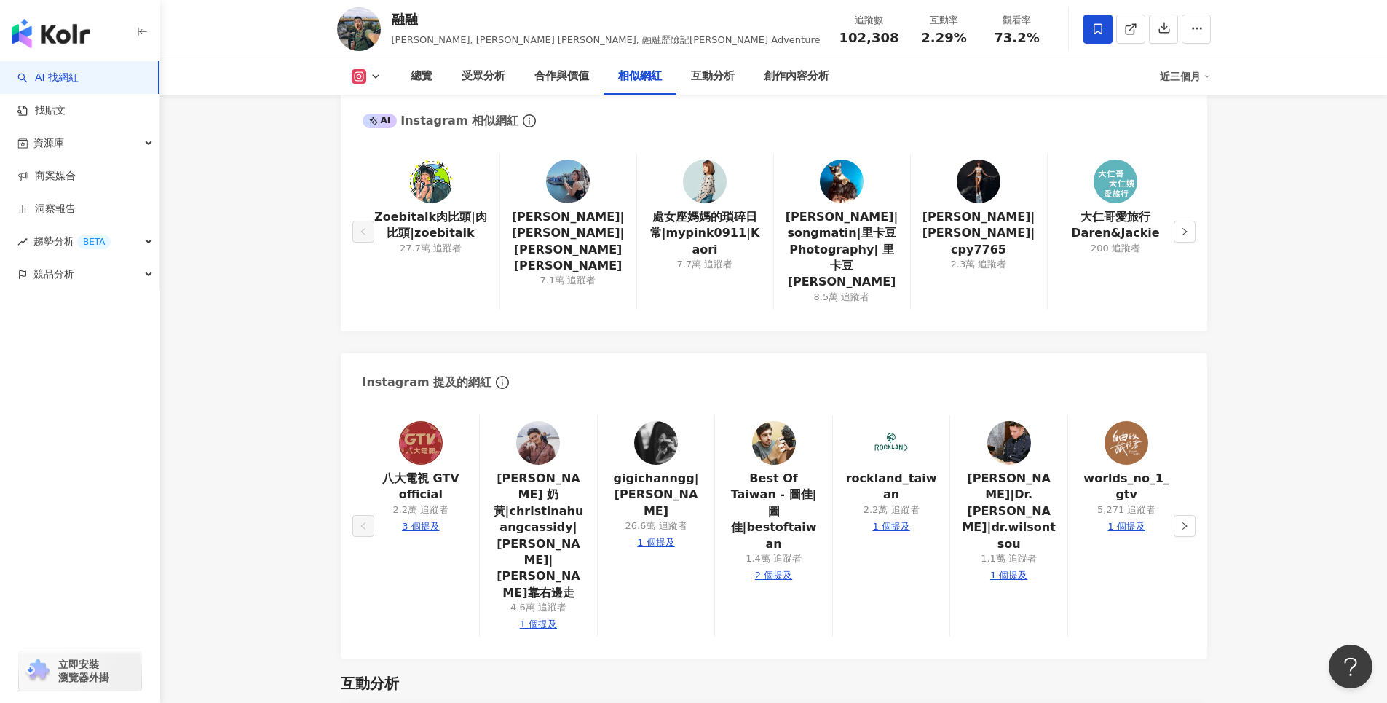
scroll to position [2330, 0]
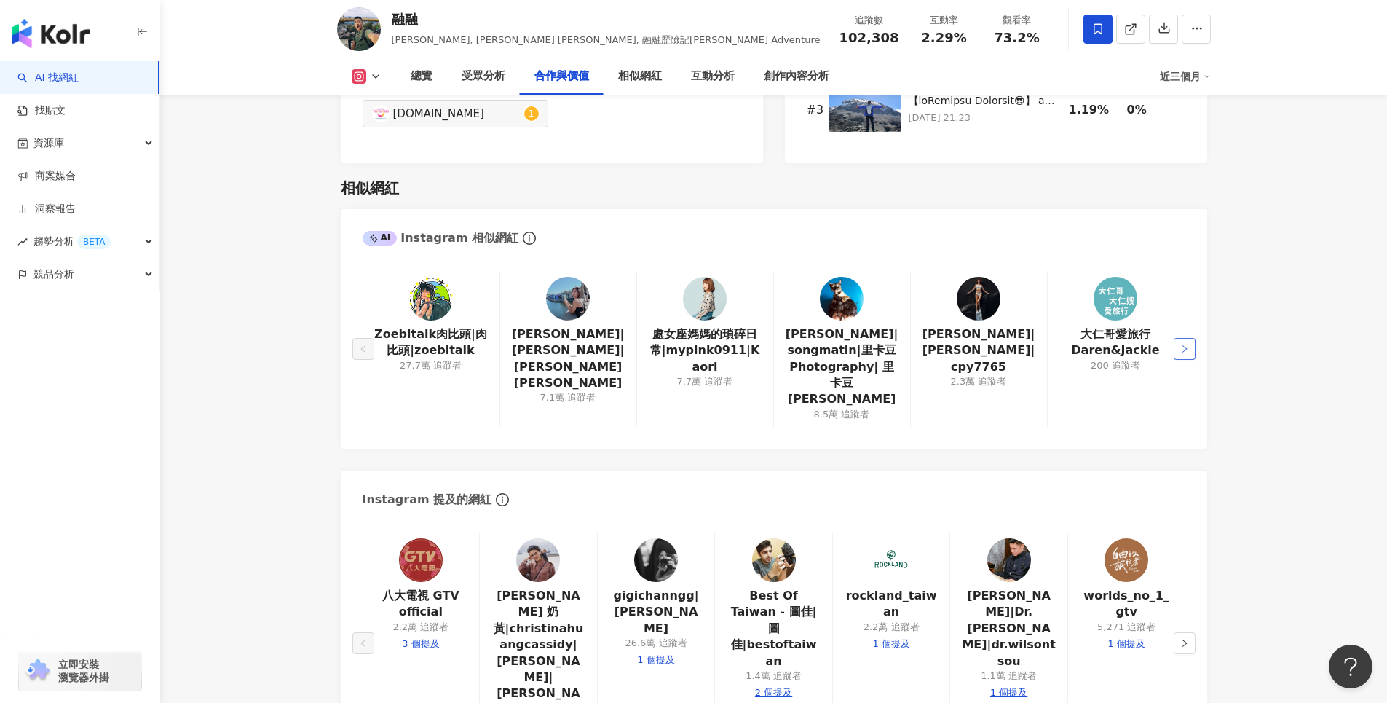
click at [1187, 344] on icon "right" at bounding box center [1184, 348] width 9 height 9
